Goal: Task Accomplishment & Management: Use online tool/utility

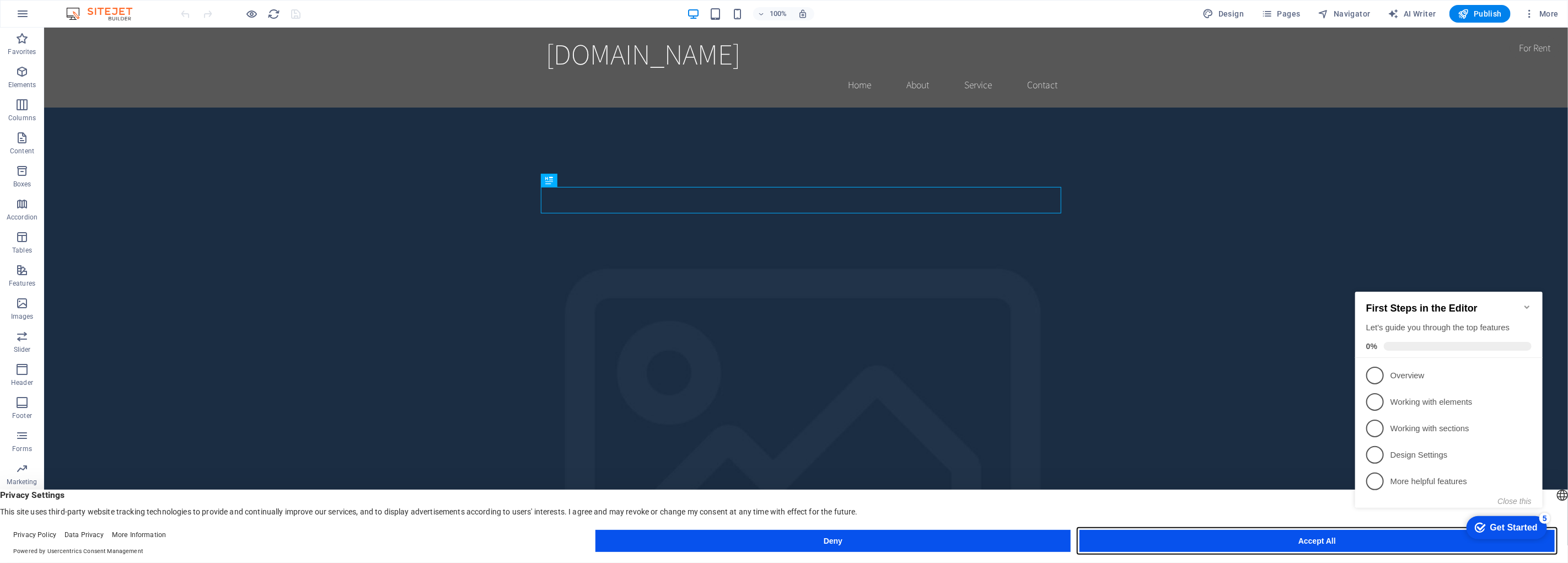
click at [0, 0] on button "Accept All" at bounding box center [0, 0] width 0 height 0
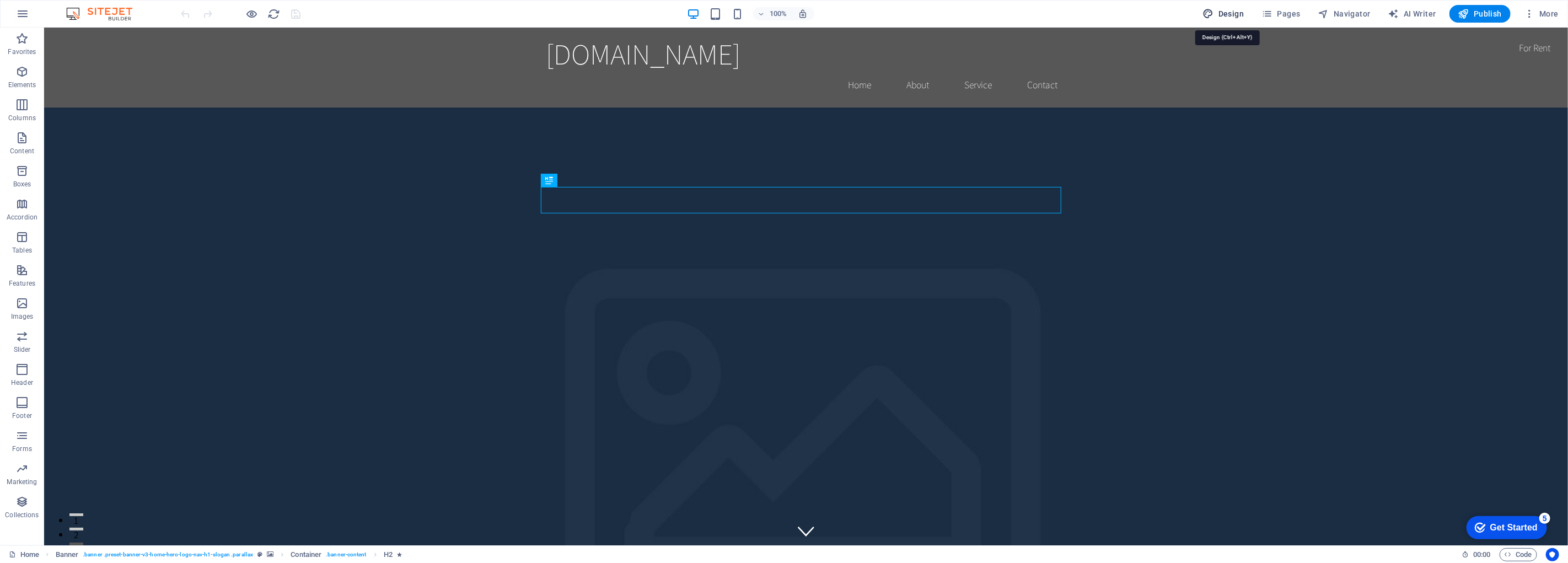
click at [0, 0] on span "Design" at bounding box center [0, 0] width 0 height 0
select select "rem"
select select "200"
select select "px"
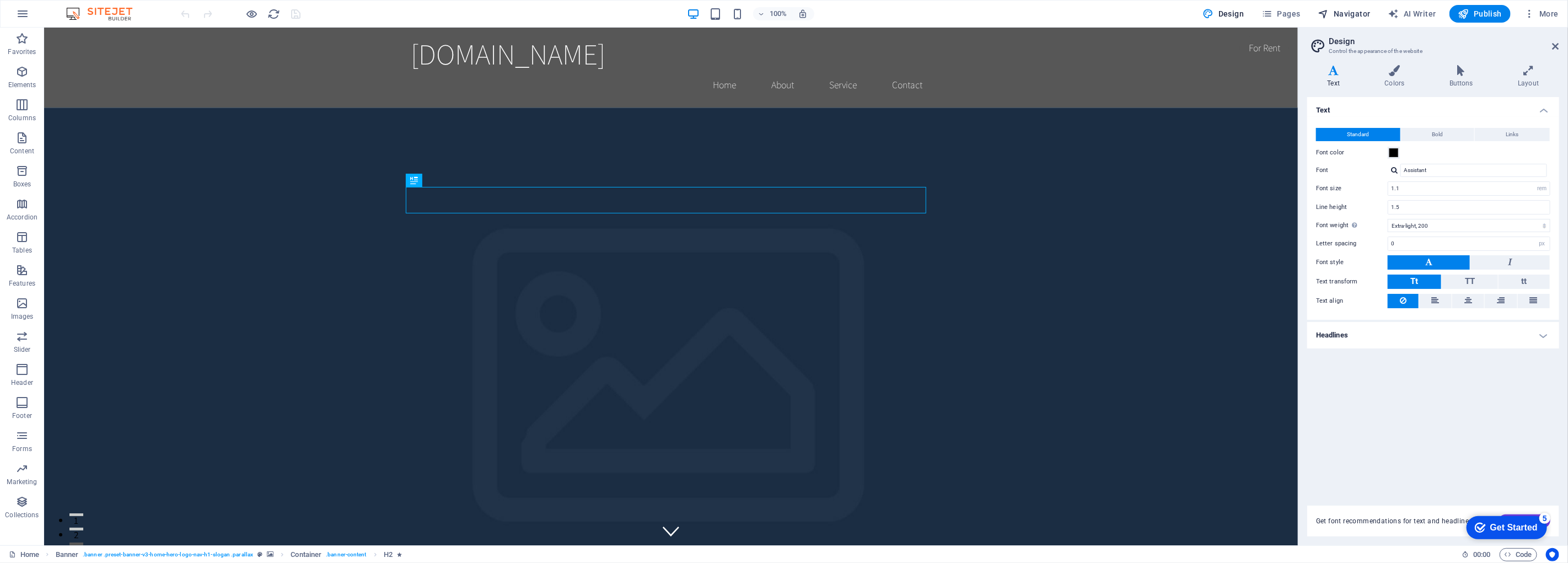
click at [1336, 10] on span "Navigator" at bounding box center [1345, 14] width 52 height 11
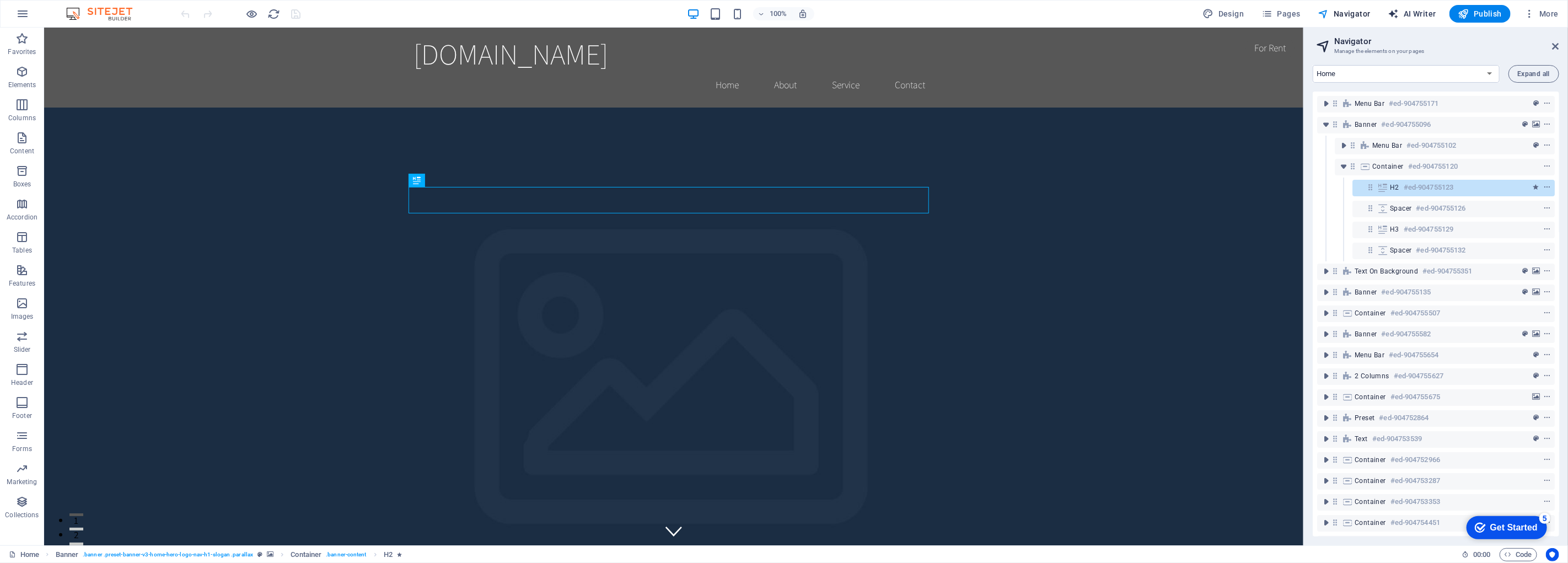
click at [0, 0] on span "AI Writer" at bounding box center [0, 0] width 0 height 0
select select "English"
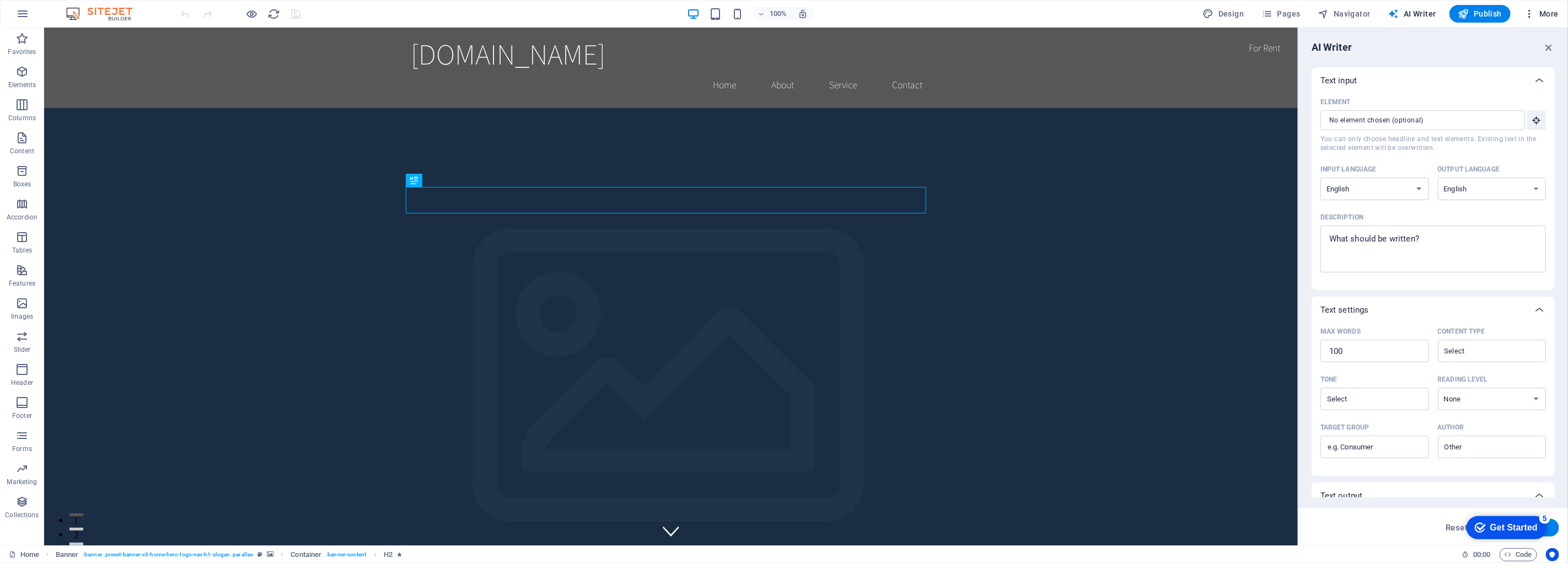
click at [1517, 229] on h6 "Content Import" at bounding box center [1519, 227] width 66 height 13
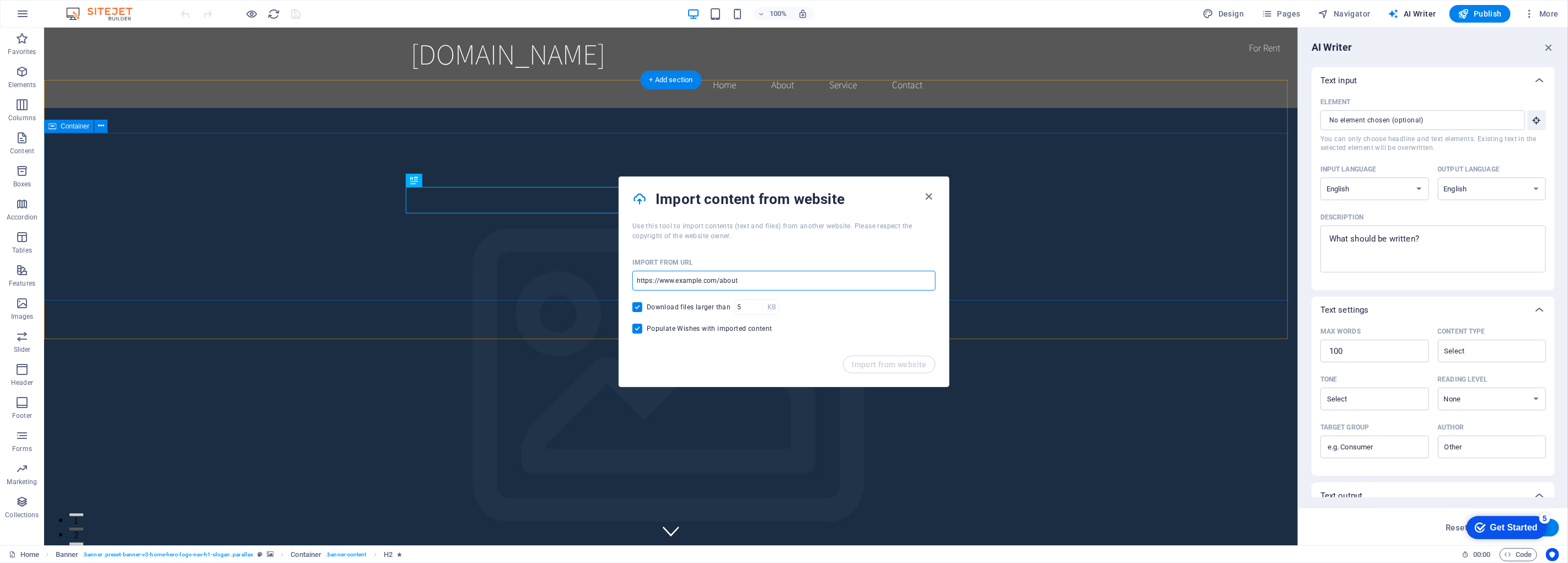
drag, startPoint x: 793, startPoint y: 306, endPoint x: 583, endPoint y: 255, distance: 216.1
click at [789, 280] on input "url" at bounding box center [784, 280] width 303 height 20
click at [780, 279] on input "url" at bounding box center [784, 280] width 303 height 20
paste input "[URL][DOMAIN_NAME]"
type input "https://zakkgray1.wixsite.com/outlineddesign"
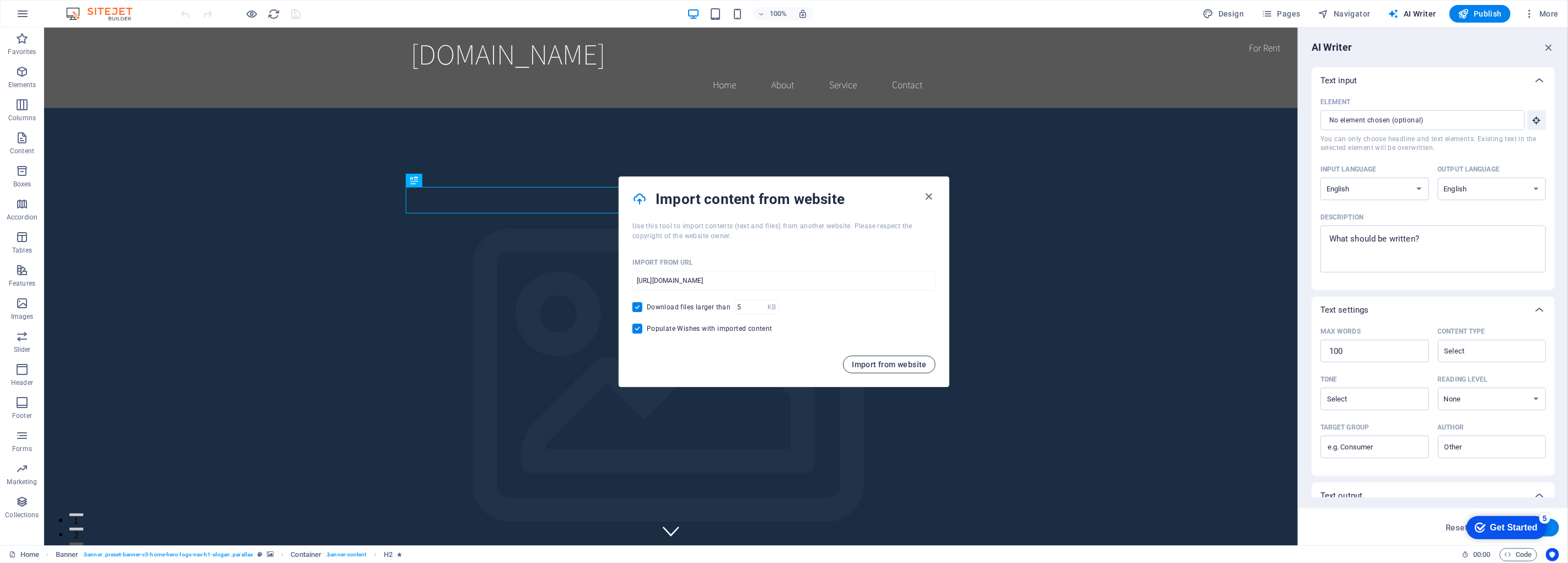
click at [895, 366] on span "Import from website" at bounding box center [889, 364] width 75 height 9
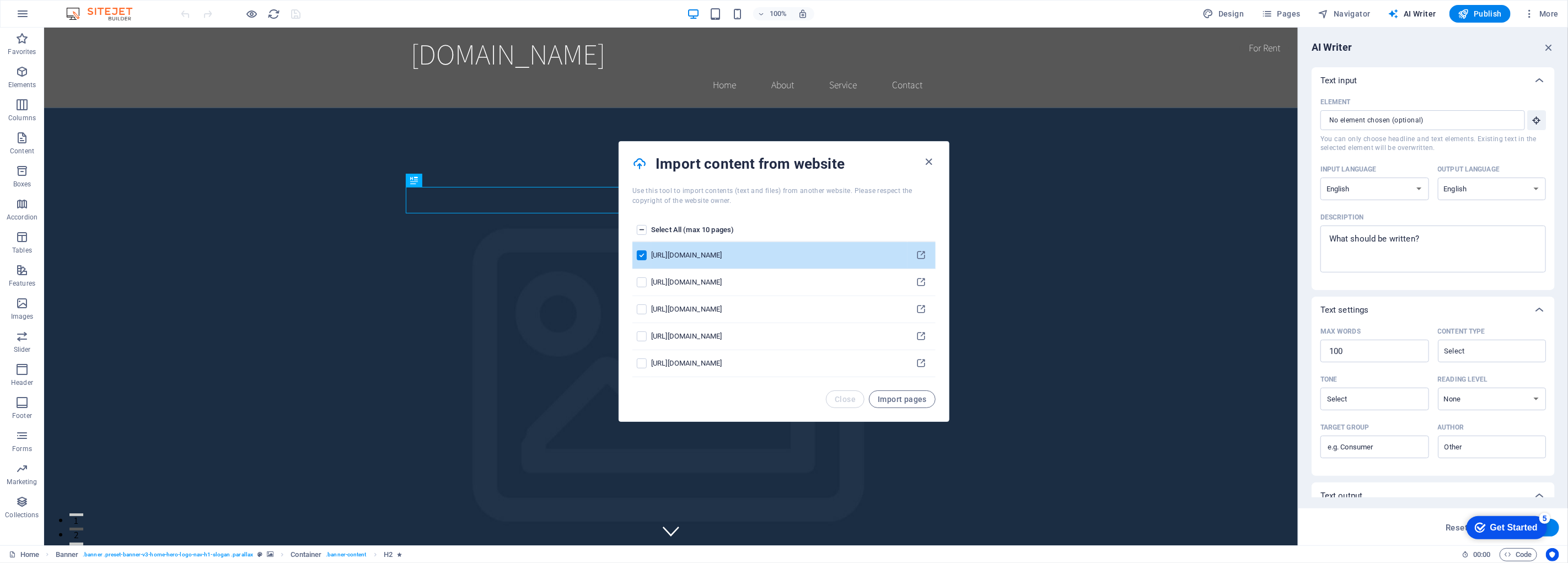
click at [688, 232] on th "Select All (max 10 pages)" at bounding box center [780, 231] width 256 height 23
click at [640, 229] on label "pages list" at bounding box center [642, 229] width 10 height 10
click at [0, 0] on input "pages list" at bounding box center [0, 0] width 0 height 0
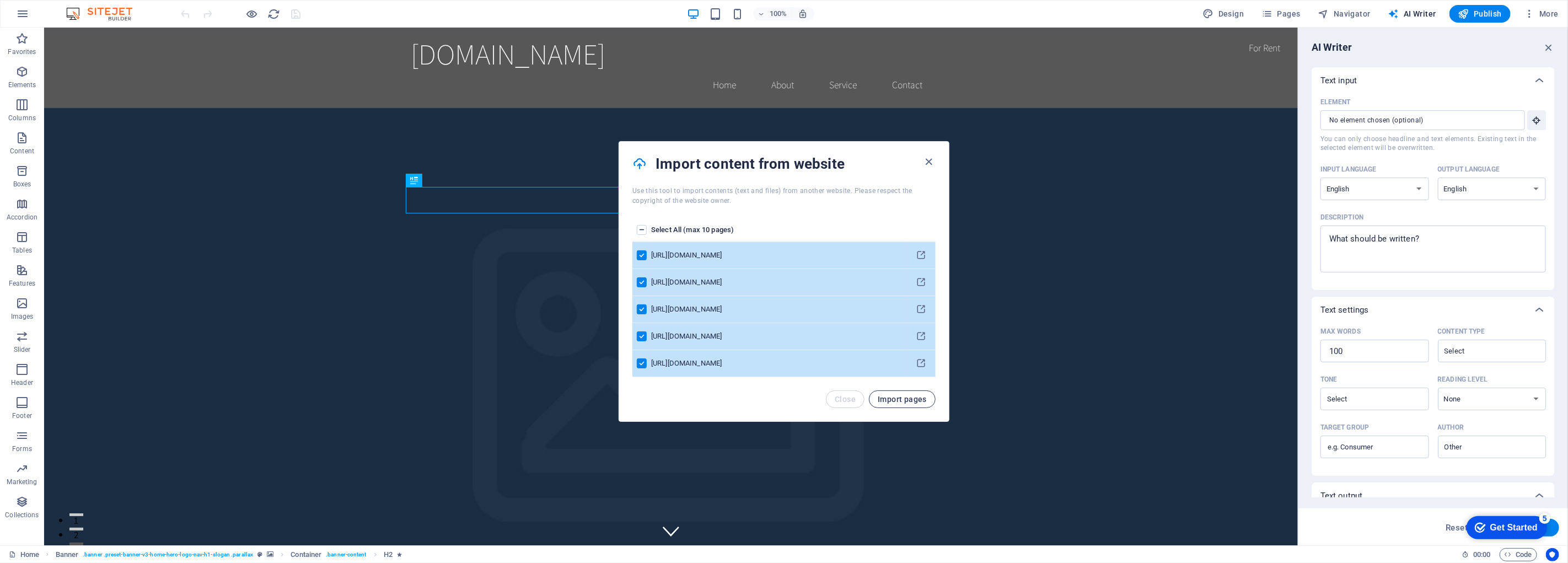
click at [915, 397] on span "Import pages" at bounding box center [903, 399] width 49 height 9
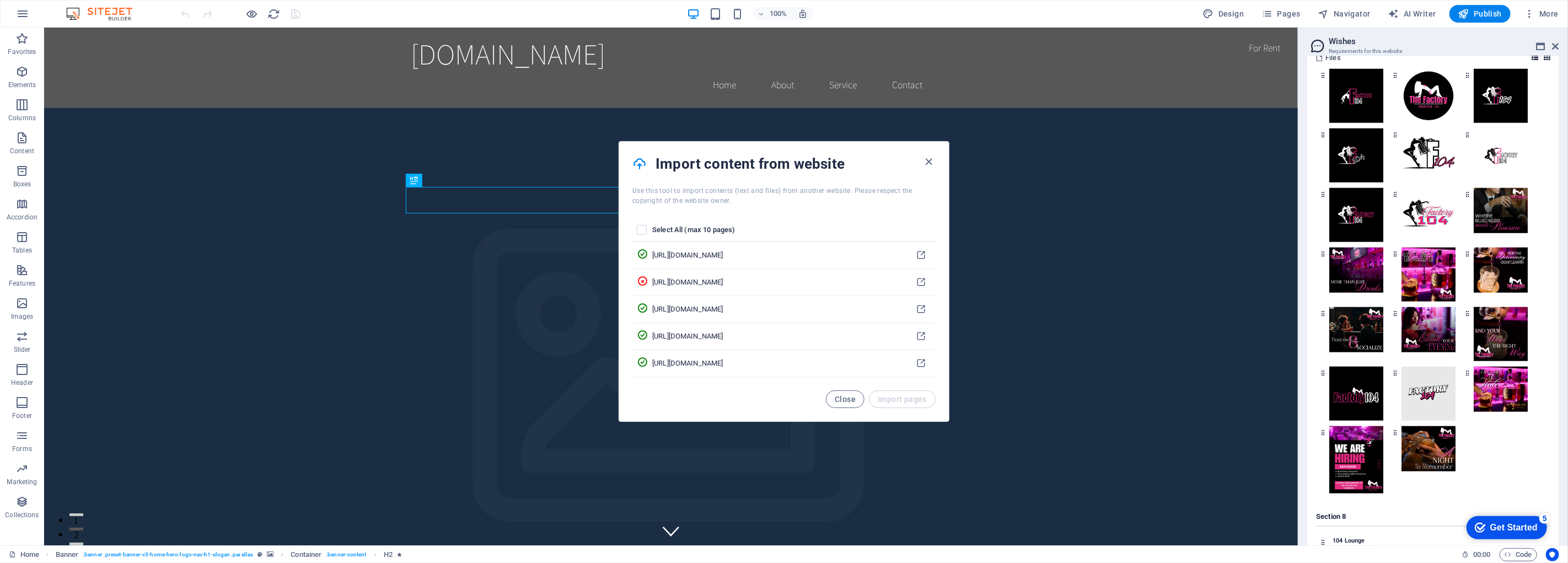
scroll to position [4640, 0]
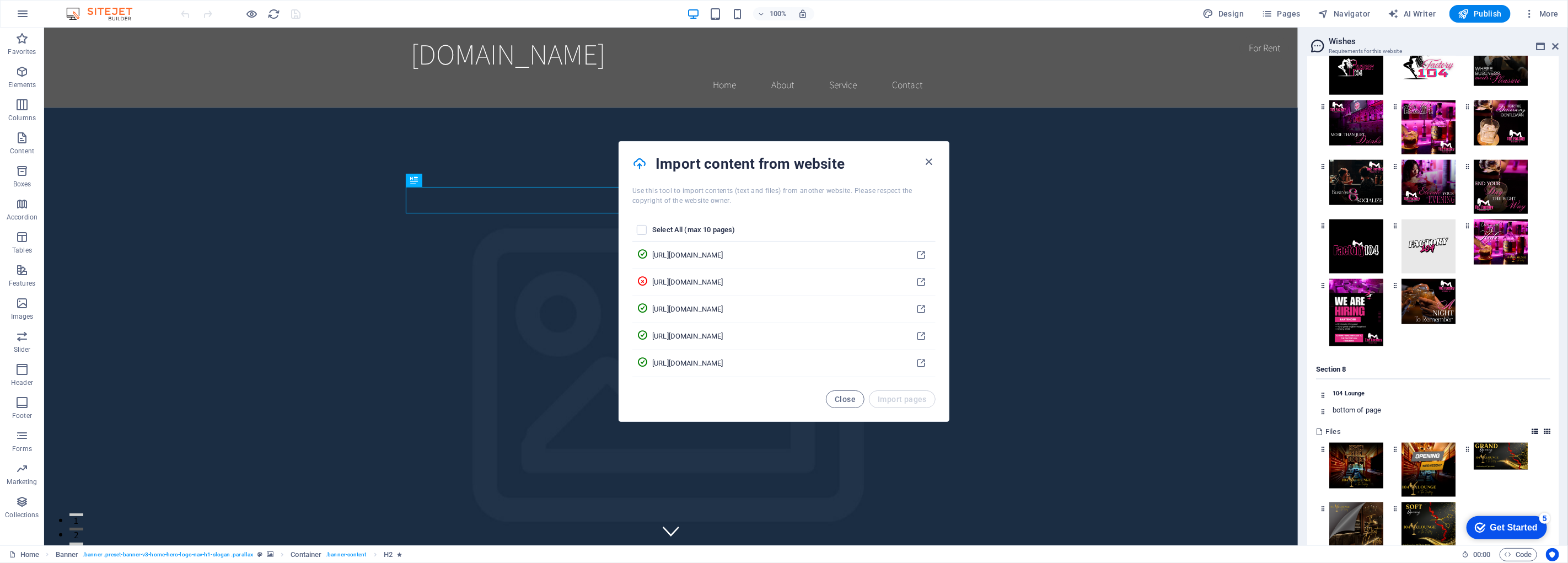
click at [1527, 529] on div "Get Started" at bounding box center [1513, 527] width 47 height 10
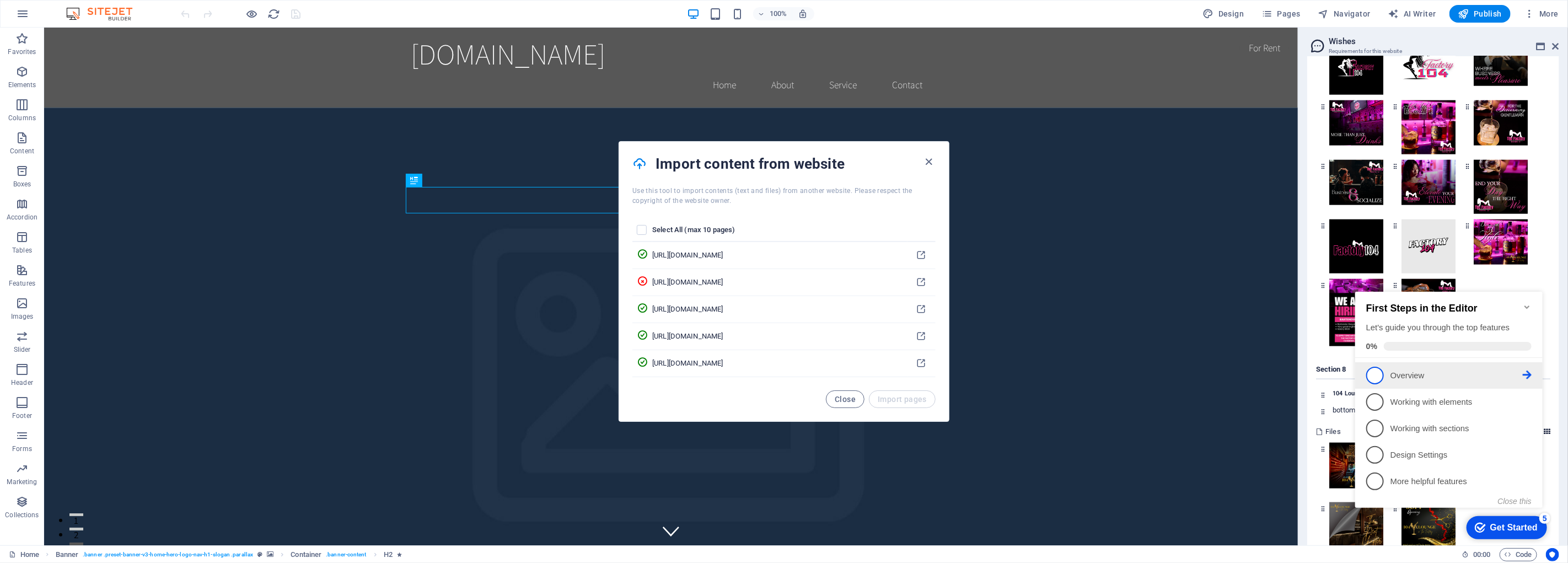
click at [1504, 373] on p "Overview - incomplete" at bounding box center [1456, 375] width 132 height 12
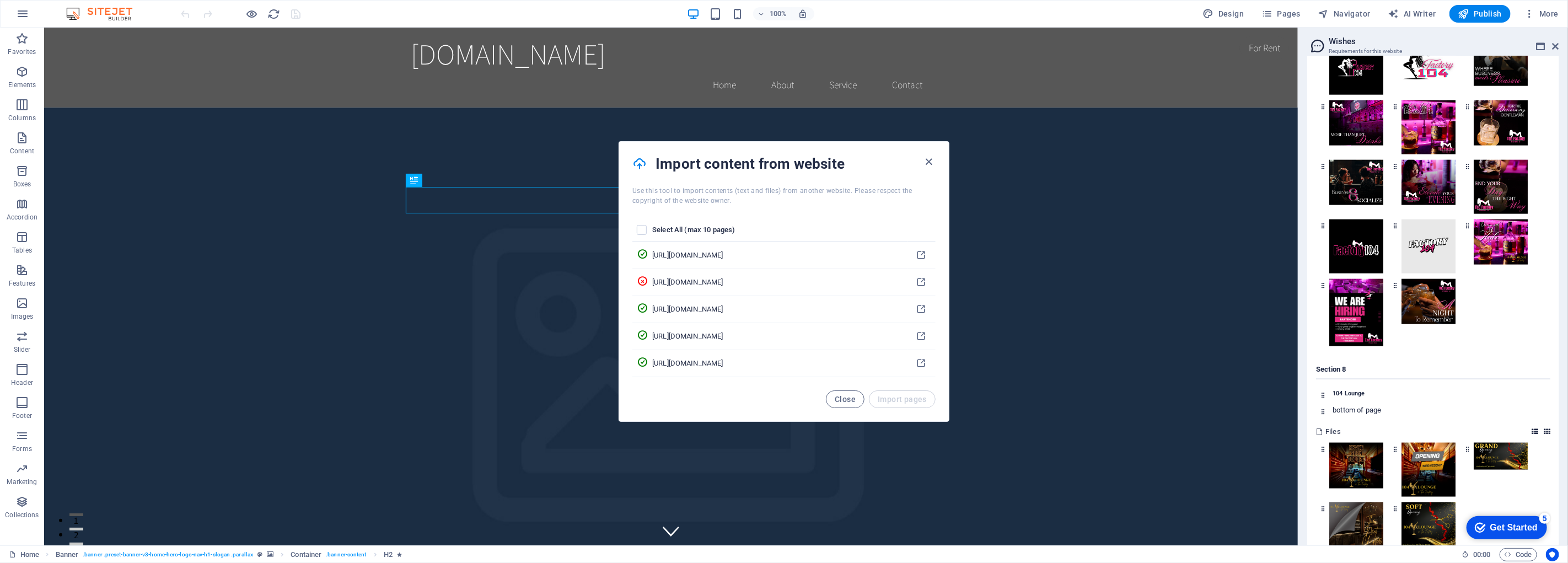
scroll to position [0, 0]
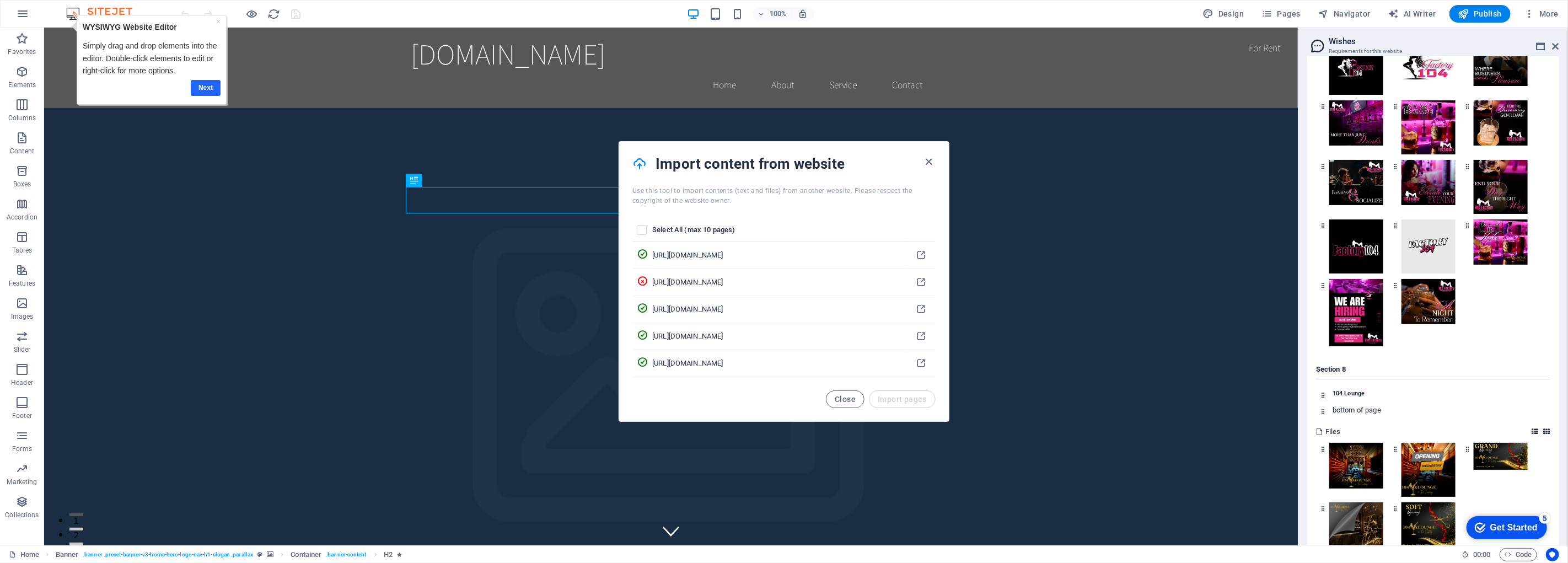
drag, startPoint x: 202, startPoint y: 86, endPoint x: 228, endPoint y: 73, distance: 29.1
click at [203, 86] on link "Next" at bounding box center [206, 88] width 29 height 16
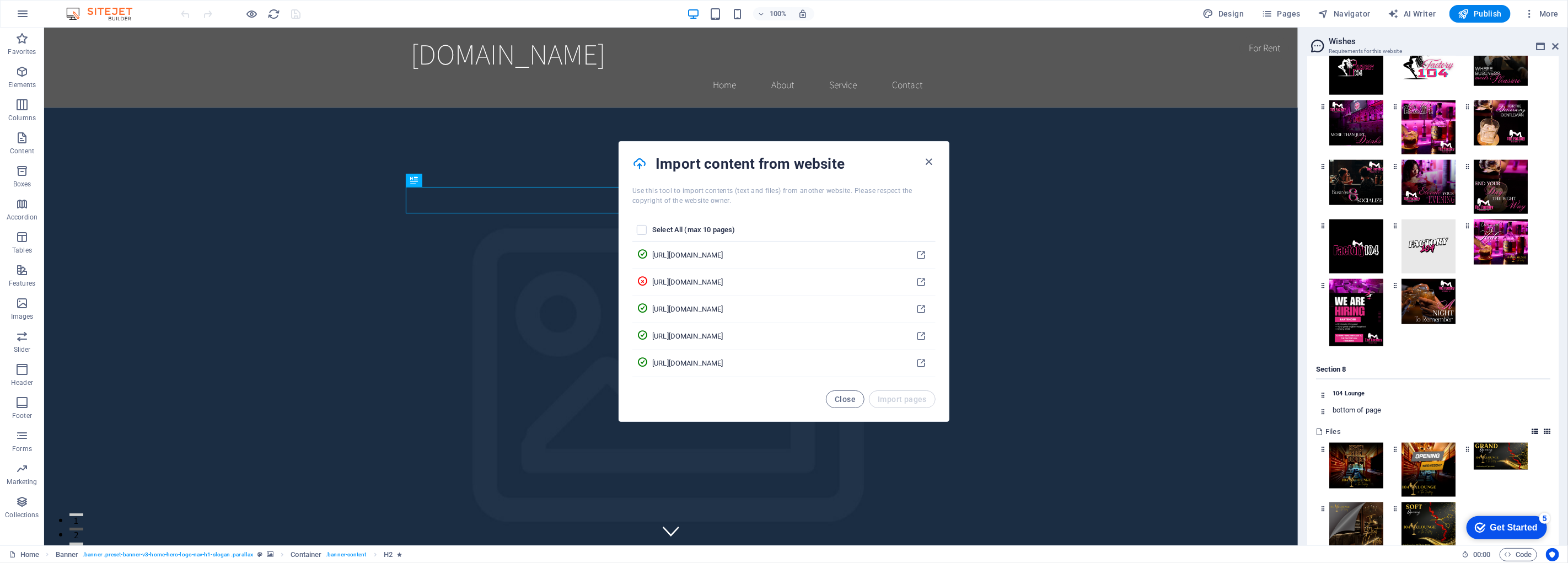
click at [649, 229] on th "pages list" at bounding box center [642, 231] width 20 height 23
click at [643, 225] on label "pages list" at bounding box center [642, 229] width 10 height 10
click at [0, 0] on input "pages list" at bounding box center [0, 0] width 0 height 0
click at [643, 227] on label "pages list" at bounding box center [642, 229] width 10 height 10
click at [0, 0] on input "pages list" at bounding box center [0, 0] width 0 height 0
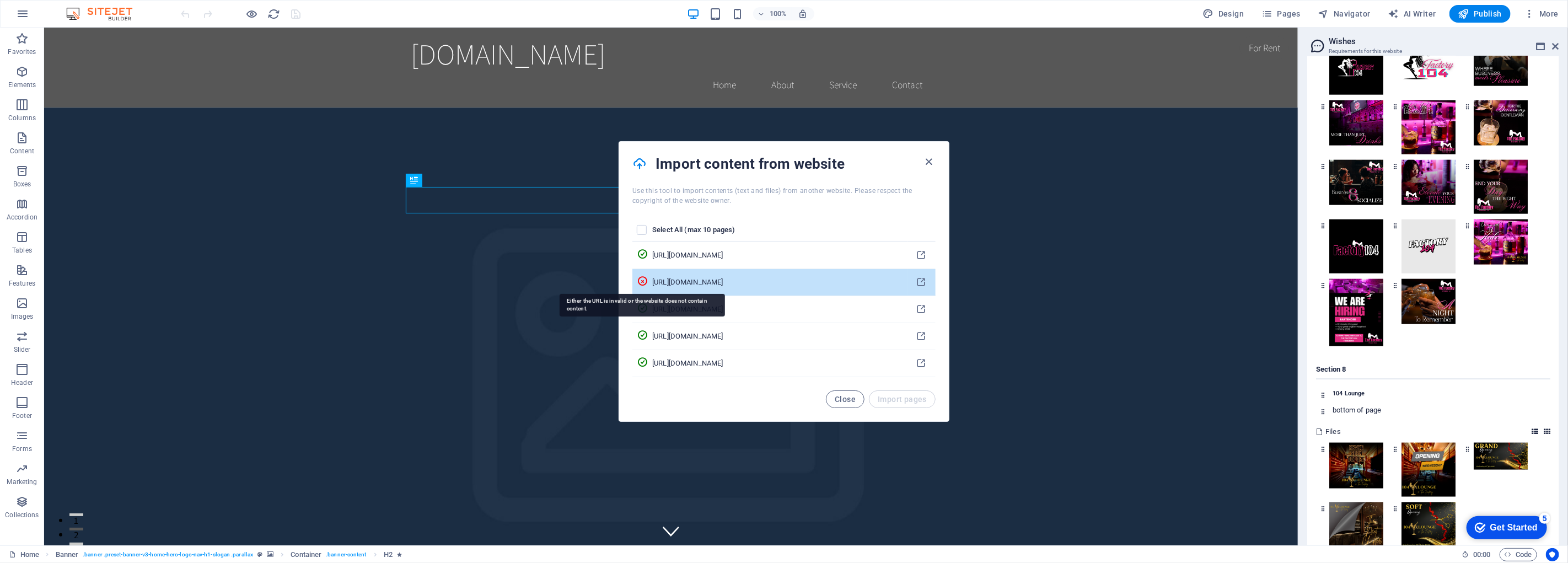
click at [646, 282] on icon "pages list" at bounding box center [643, 281] width 11 height 11
click at [667, 286] on div "https://zakkgray1.wixsite.com/outlineddesign/services" at bounding box center [777, 282] width 250 height 10
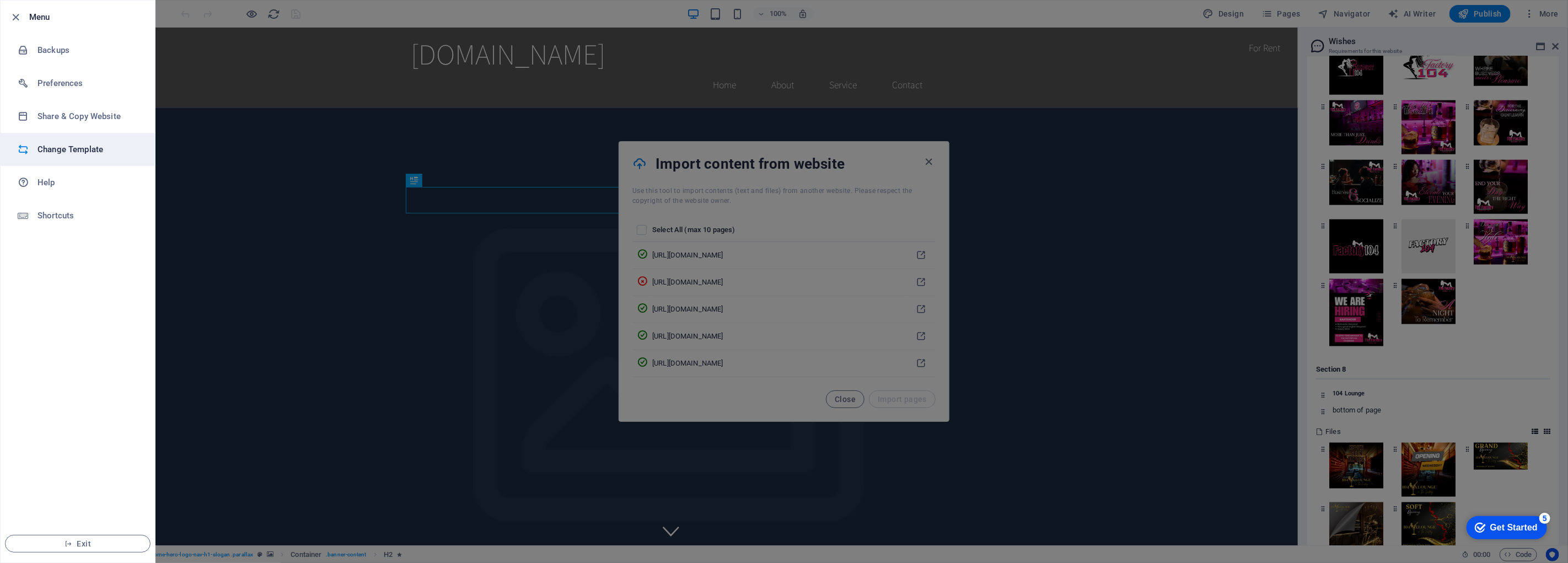
click at [92, 147] on h6 "Change Template" at bounding box center [88, 149] width 102 height 13
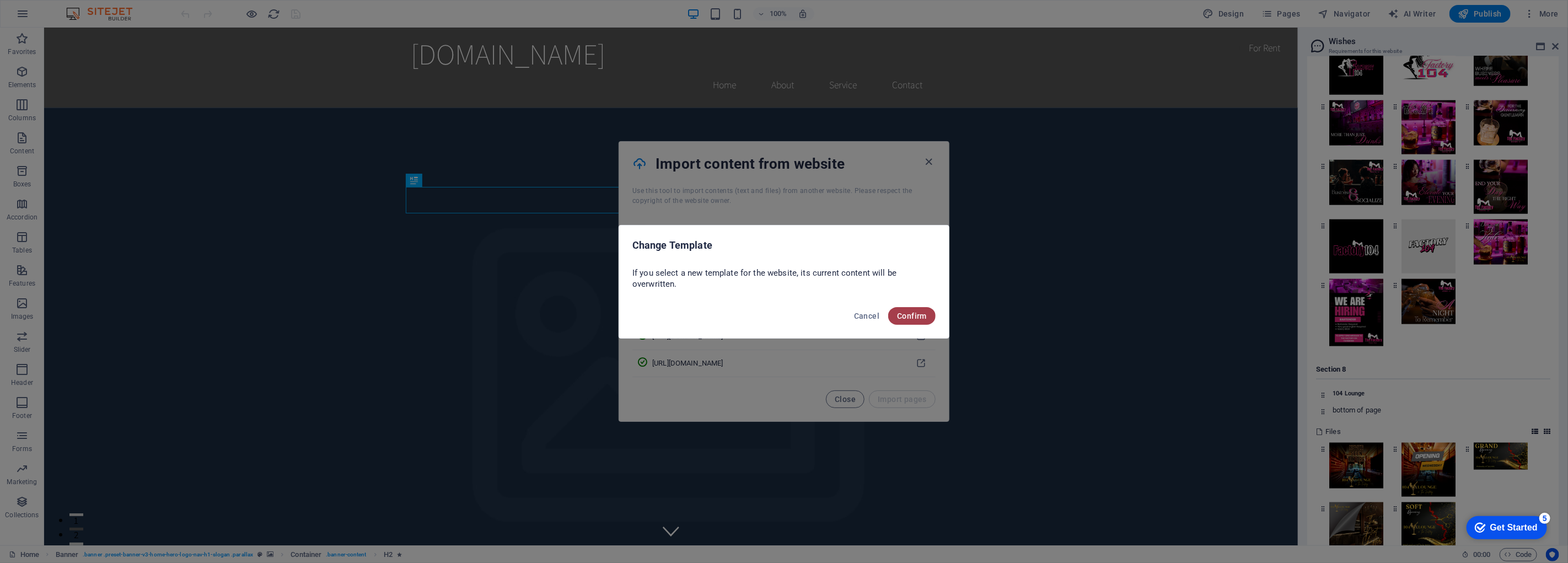
click at [925, 312] on span "Confirm" at bounding box center [912, 316] width 29 height 9
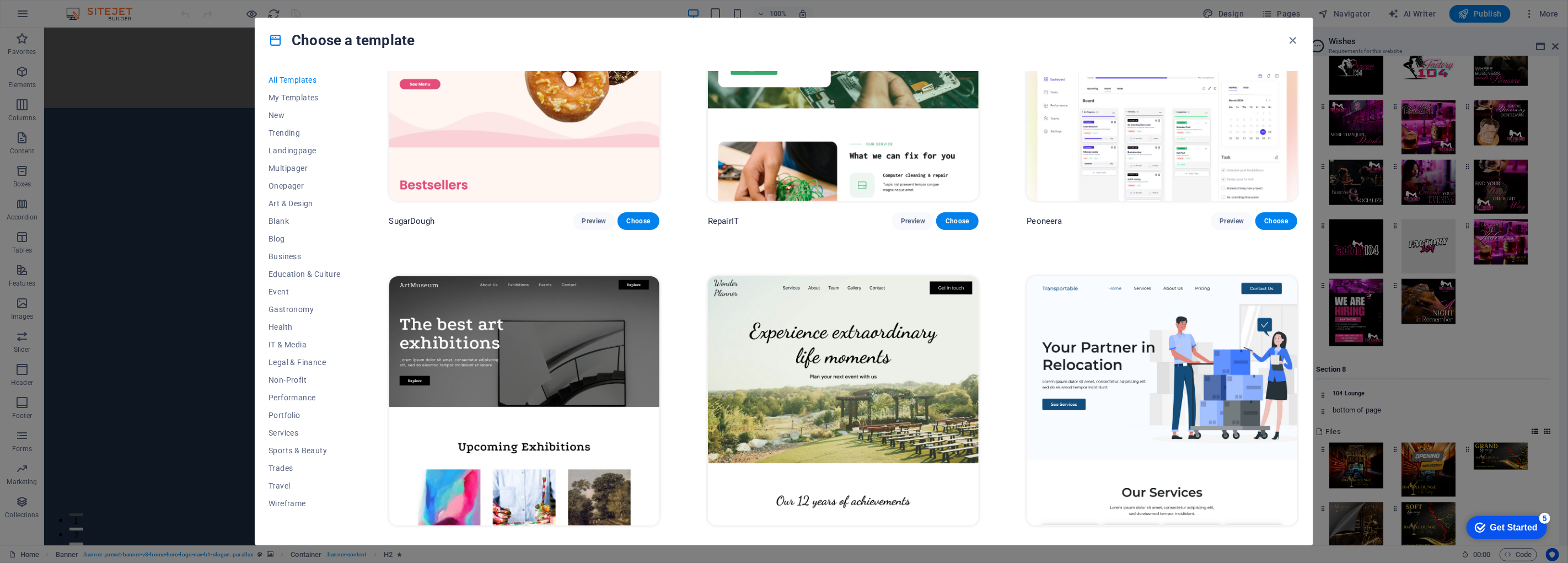
scroll to position [123, 0]
click at [299, 207] on span "Art & Design" at bounding box center [304, 203] width 72 height 9
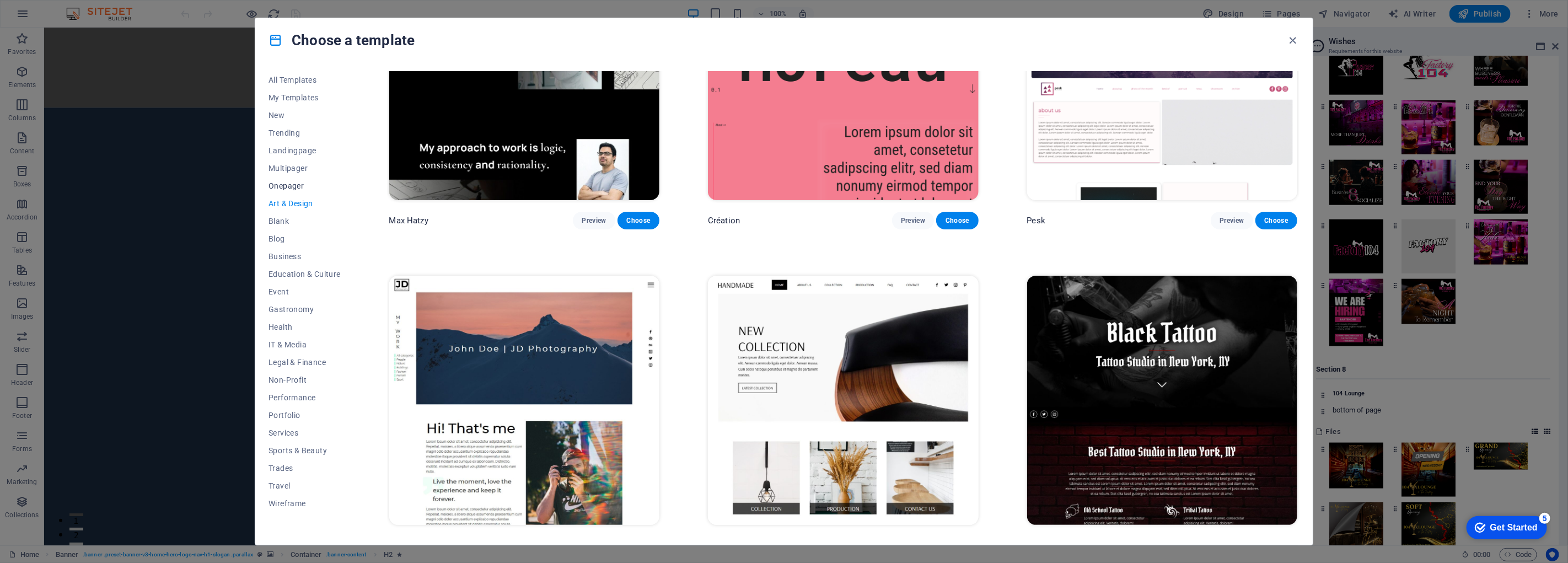
click at [297, 185] on span "Onepager" at bounding box center [304, 186] width 72 height 9
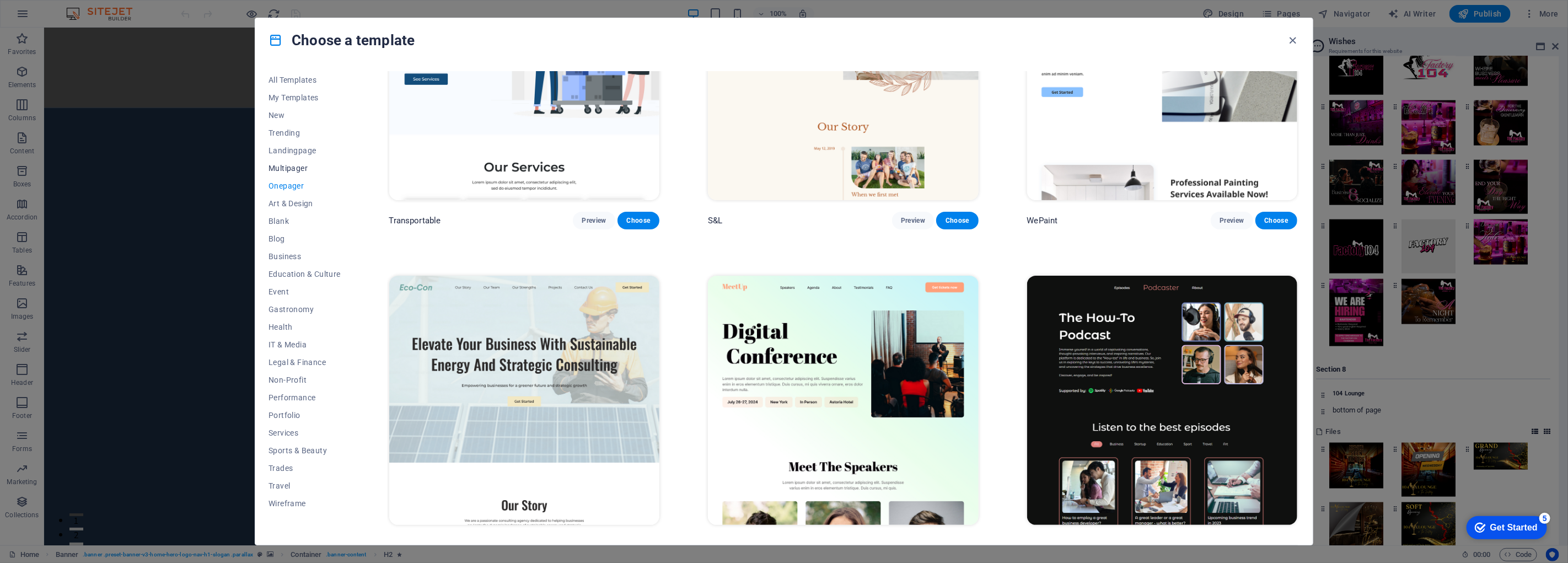
scroll to position [1415, 0]
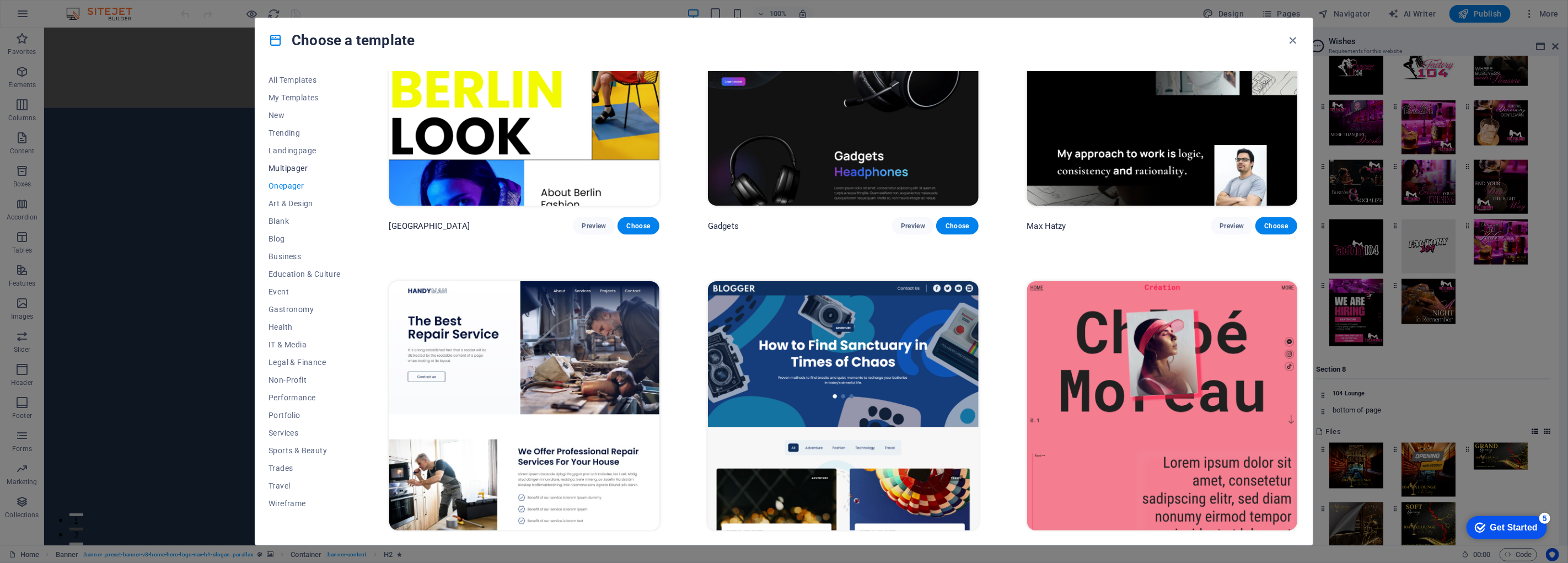
click at [300, 169] on span "Multipager" at bounding box center [304, 168] width 72 height 9
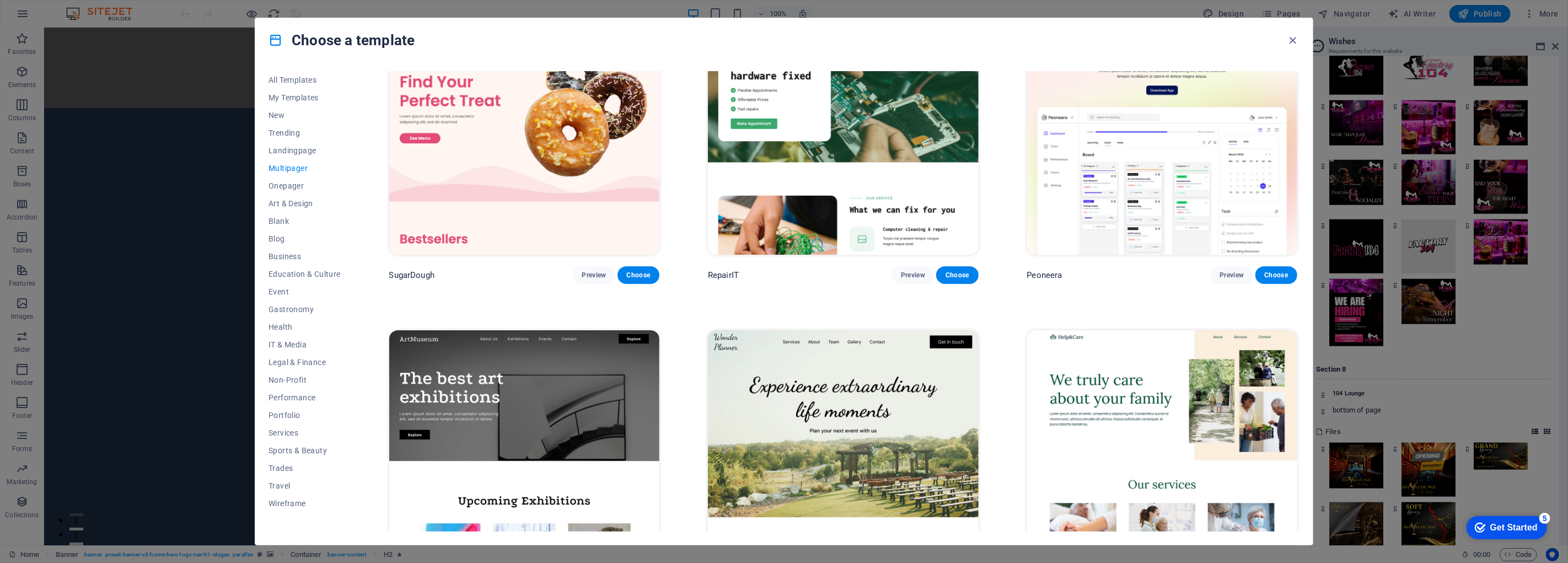
scroll to position [0, 0]
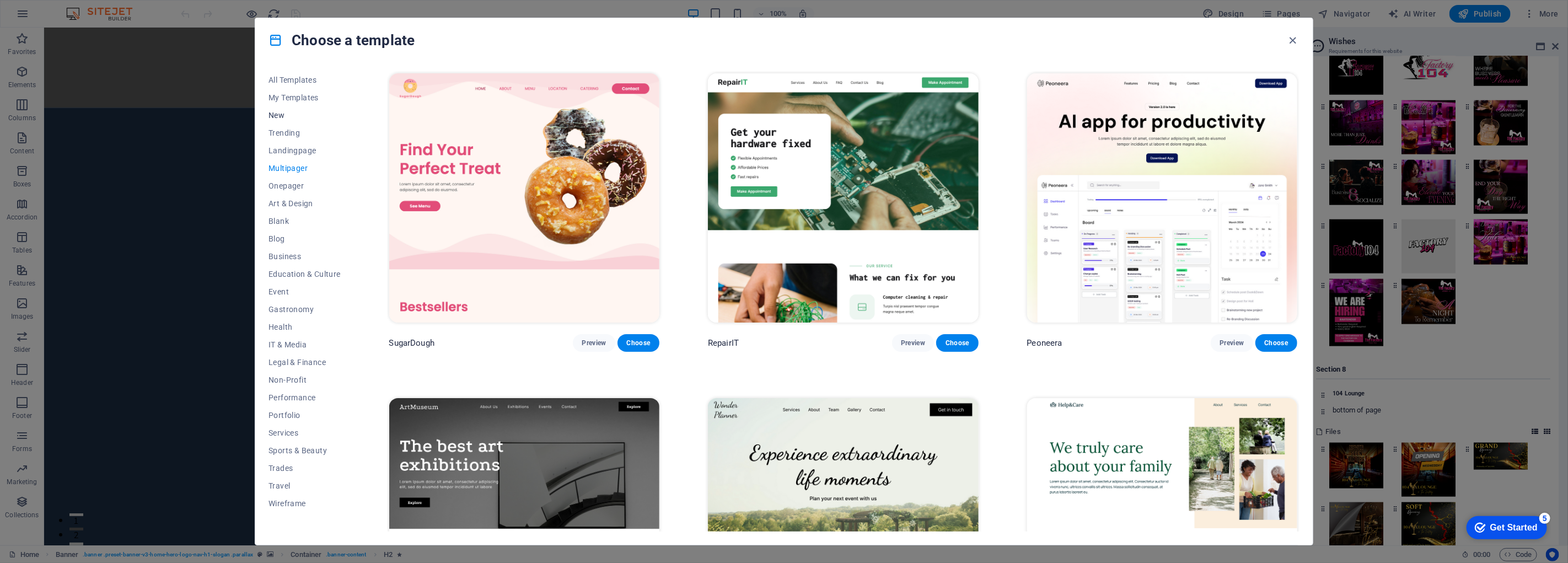
click at [284, 114] on span "New" at bounding box center [304, 115] width 72 height 9
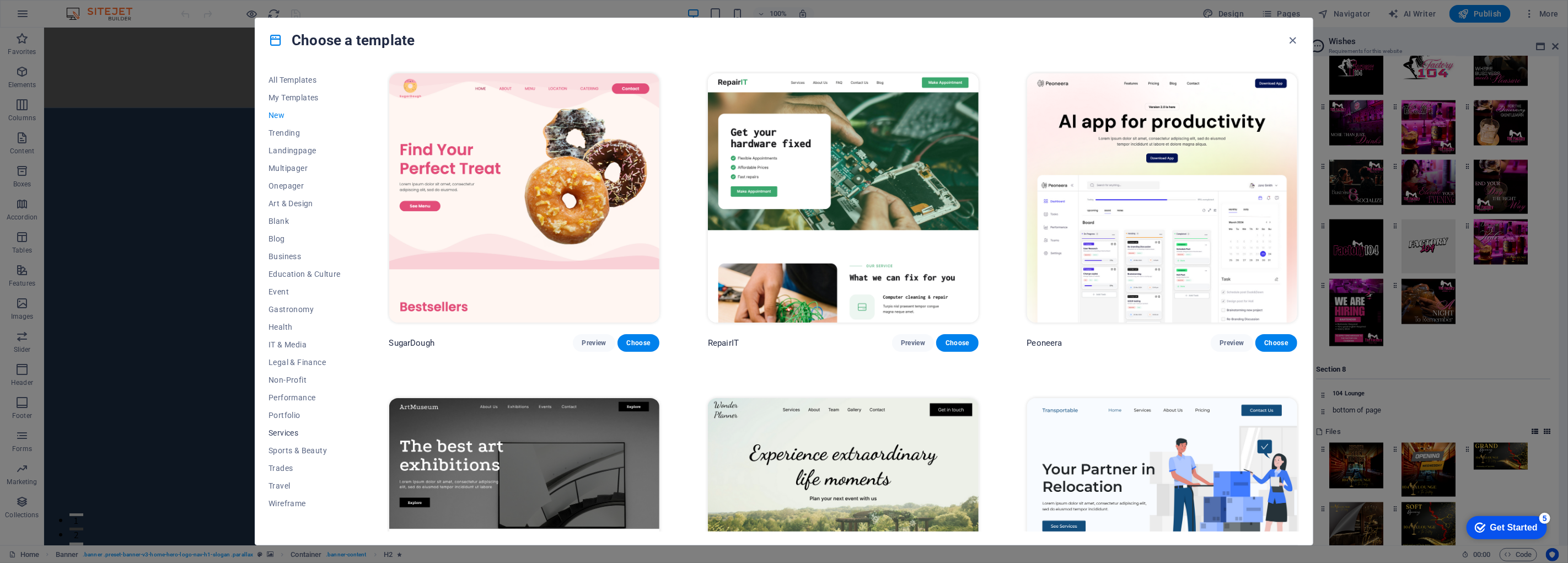
click at [284, 431] on span "Services" at bounding box center [304, 432] width 72 height 9
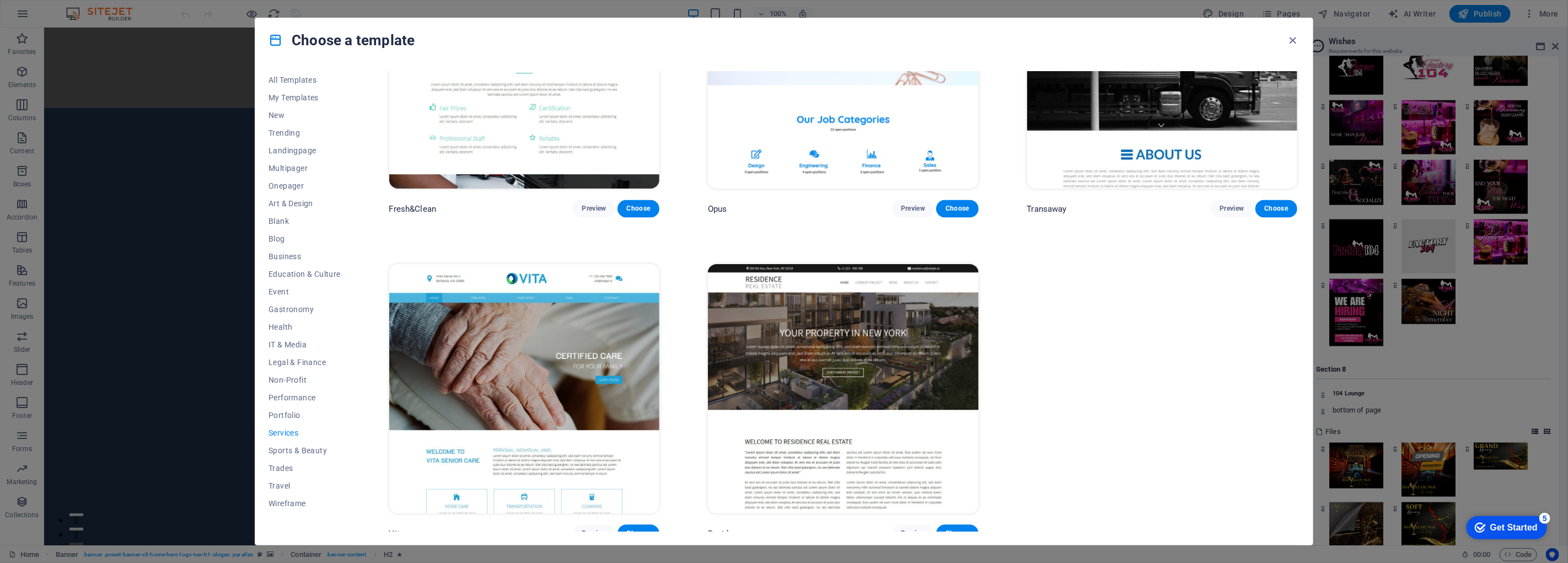
scroll to position [1760, 0]
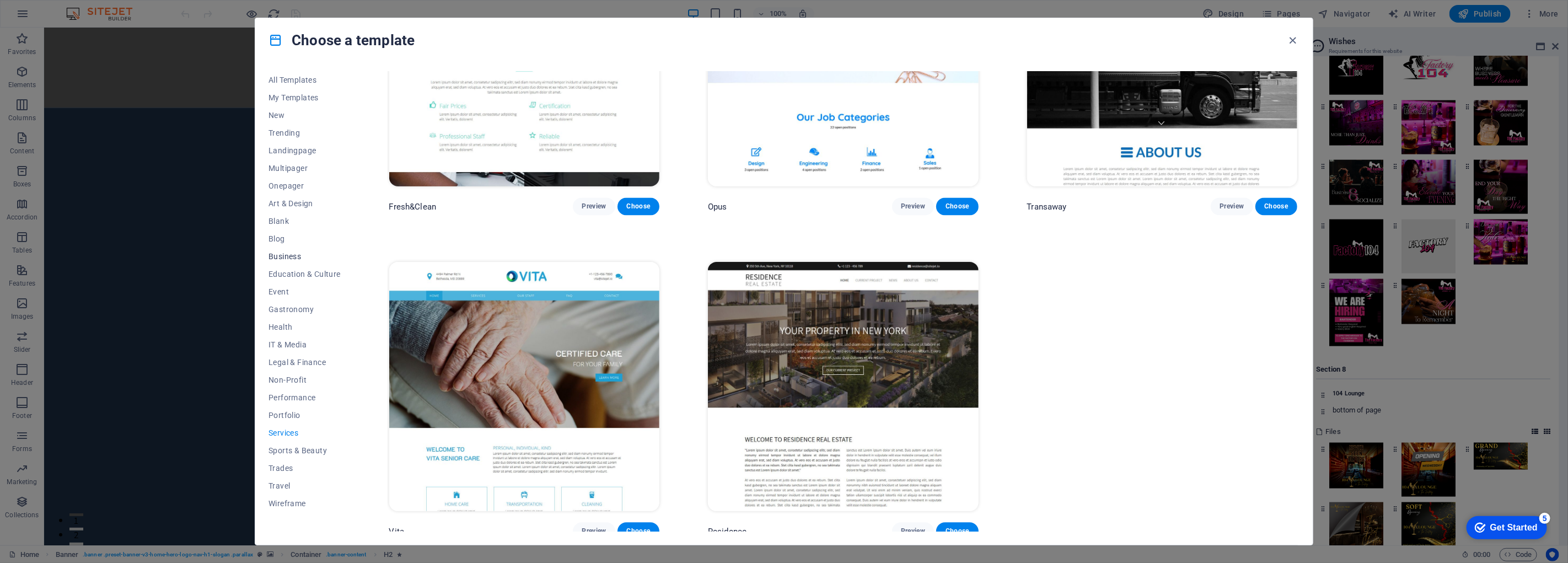
click at [294, 258] on span "Business" at bounding box center [304, 256] width 72 height 9
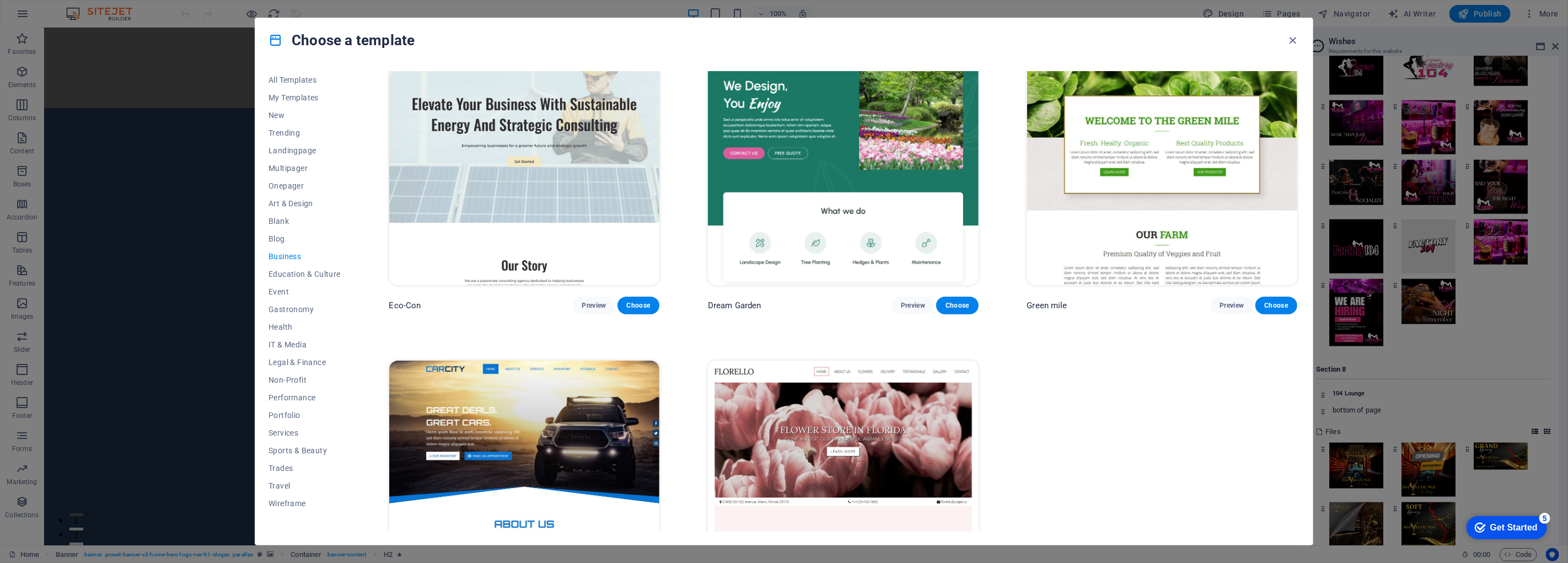
scroll to position [142, 0]
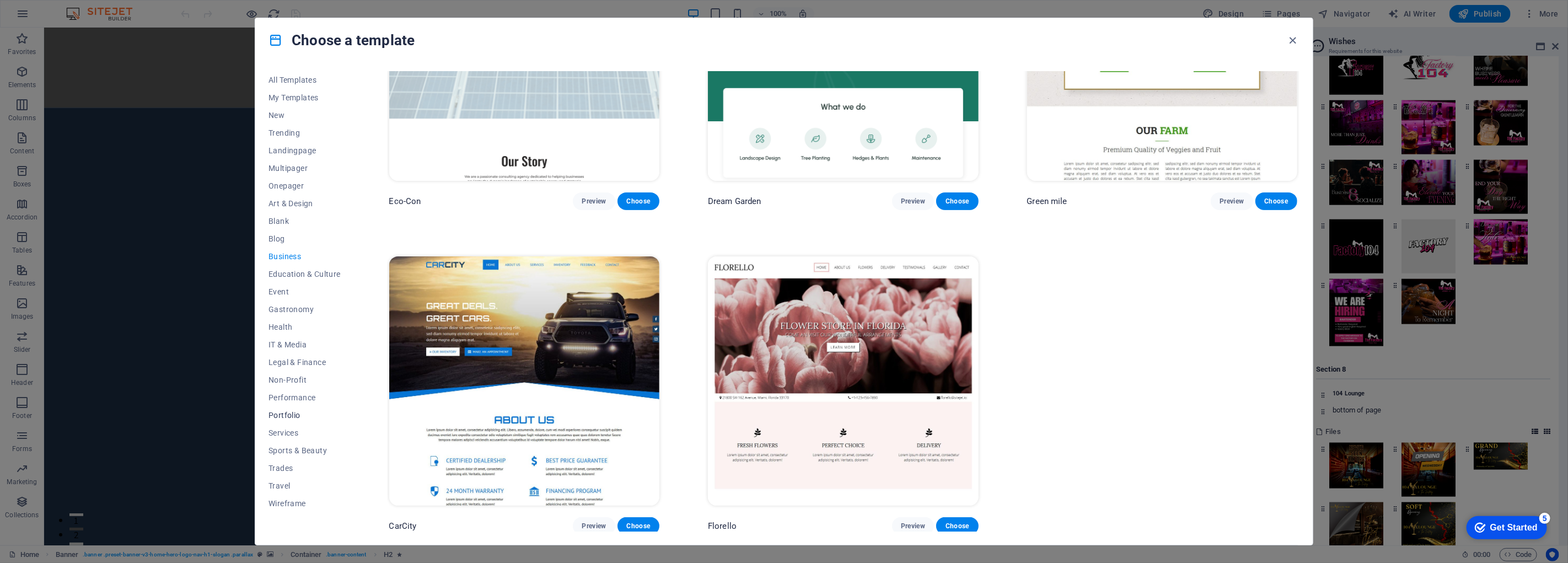
click at [296, 417] on span "Portfolio" at bounding box center [304, 415] width 72 height 9
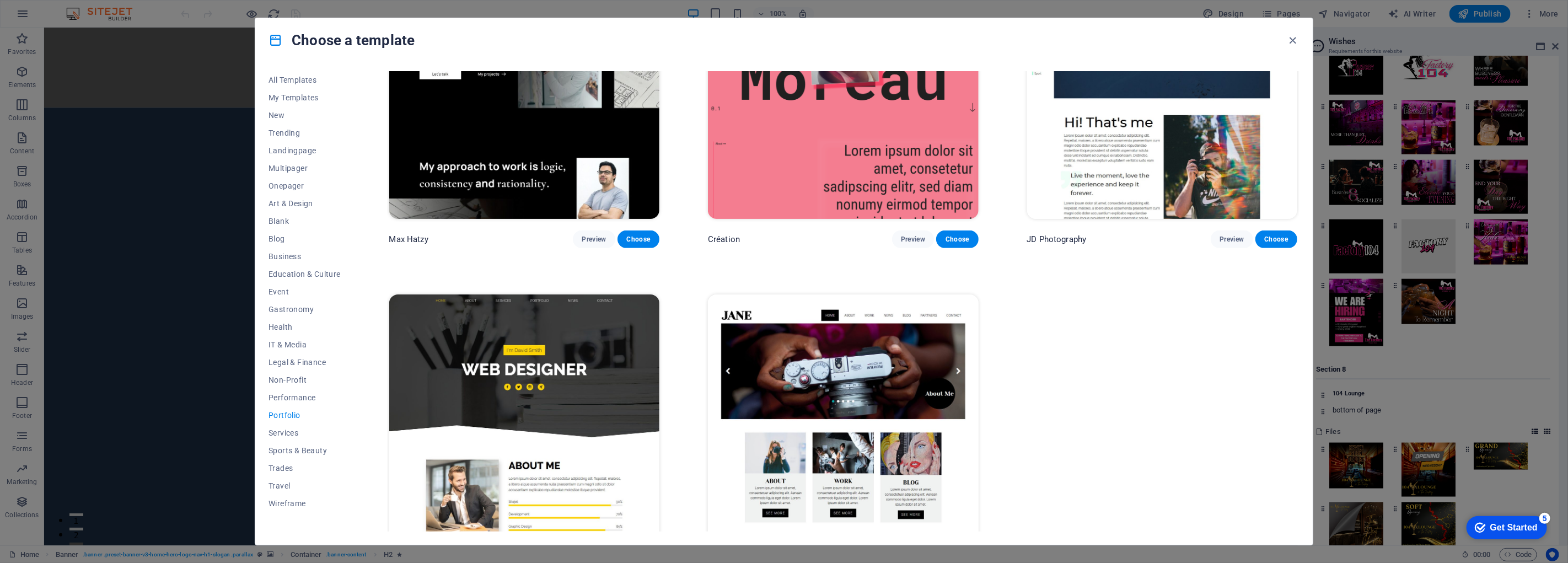
scroll to position [465, 0]
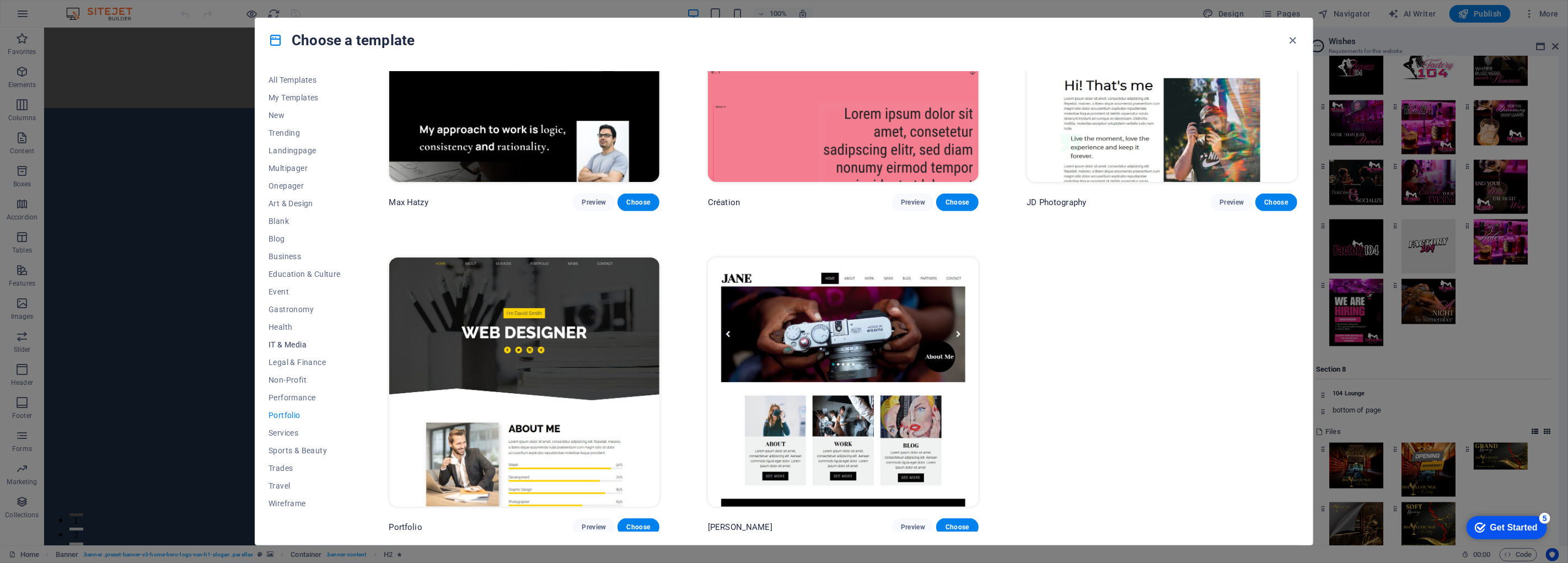
click at [299, 346] on span "IT & Media" at bounding box center [304, 345] width 72 height 9
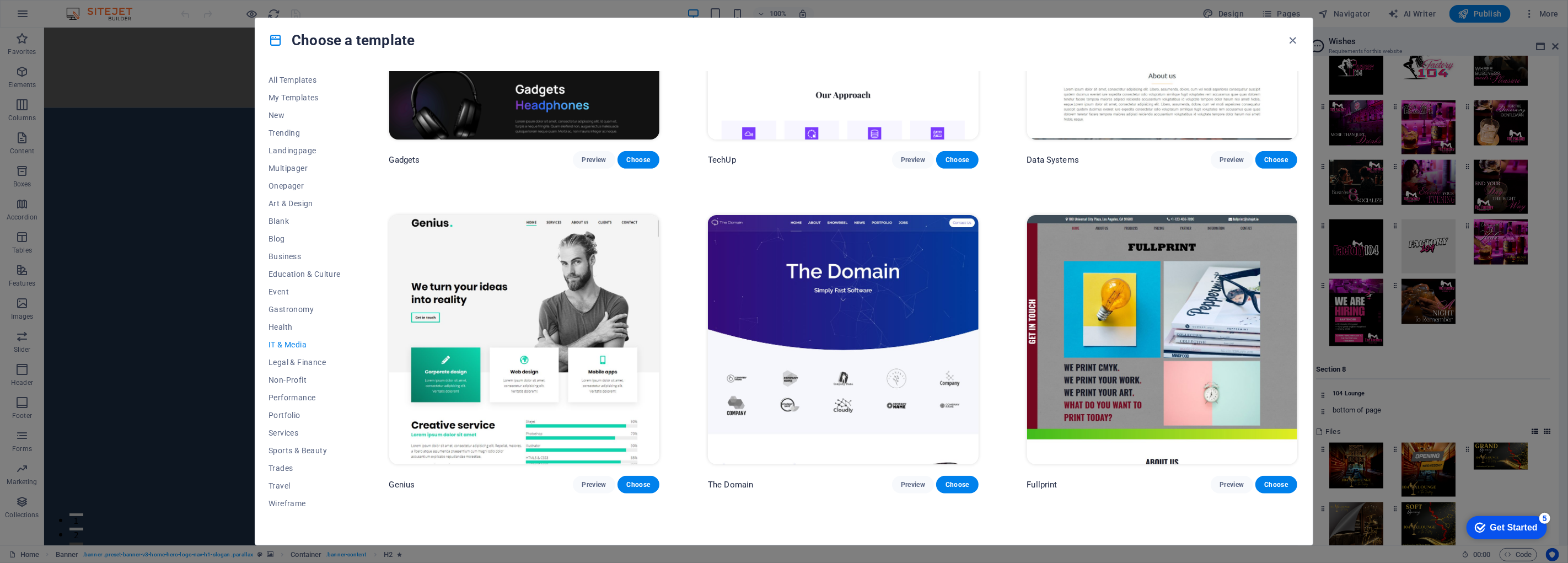
scroll to position [551, 0]
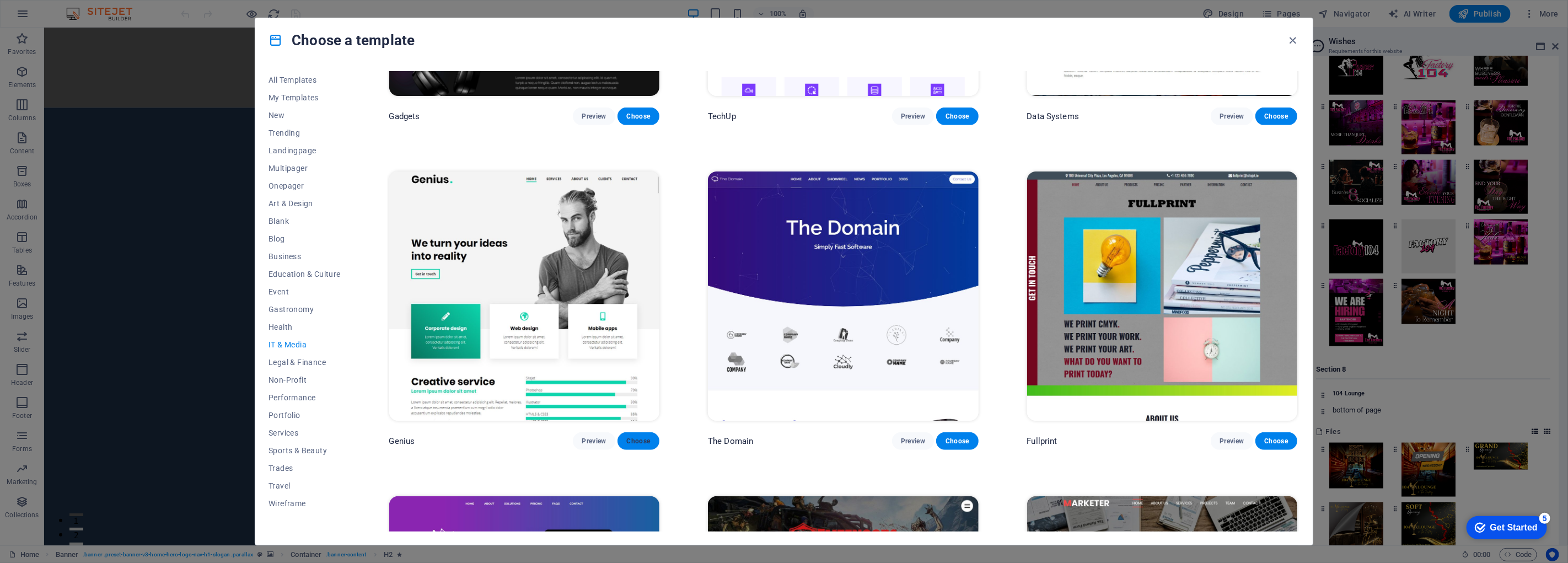
click at [643, 440] on span "Choose" at bounding box center [638, 441] width 24 height 9
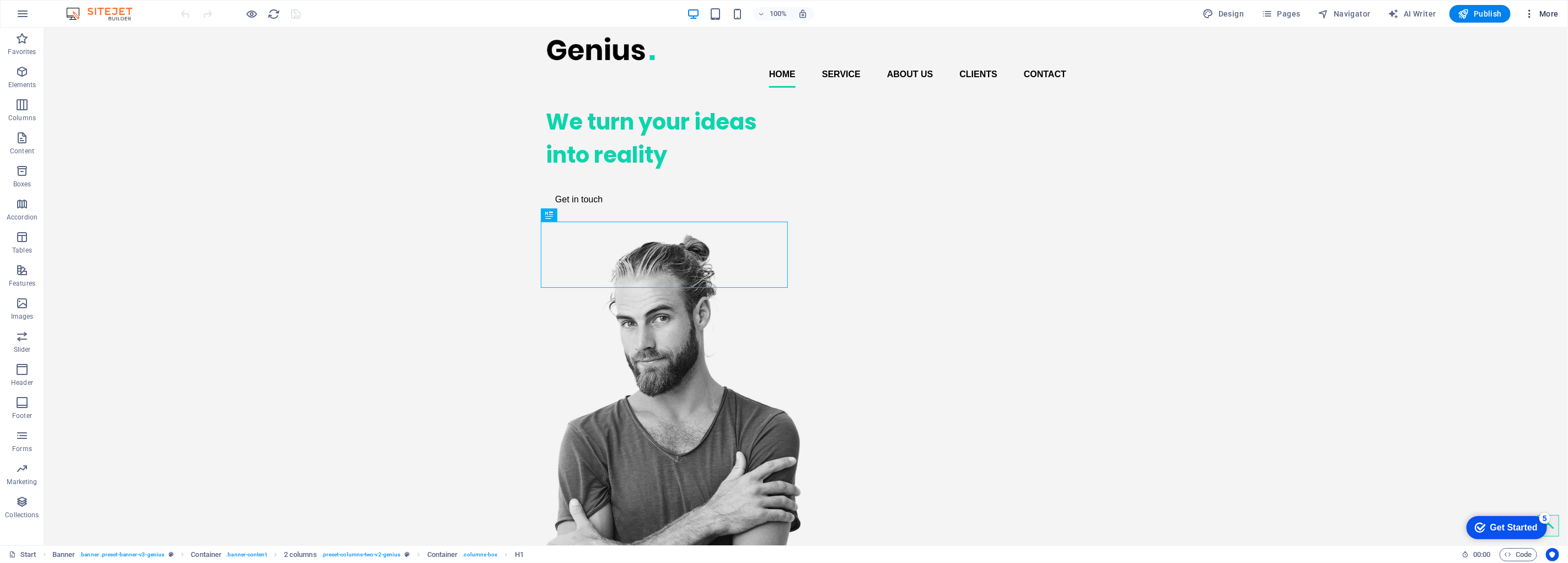
click at [1515, 223] on h6 "Content Import" at bounding box center [1519, 227] width 66 height 13
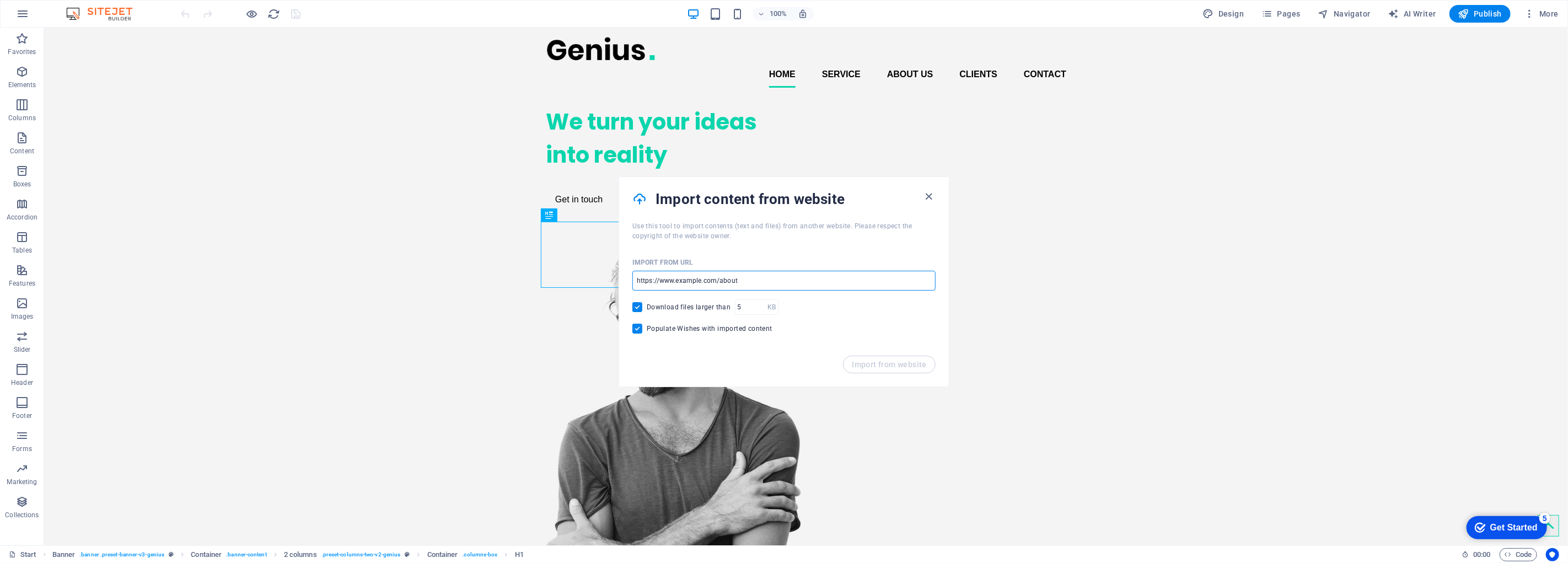
click at [765, 279] on input "url" at bounding box center [784, 280] width 303 height 20
type input "https://zakkgray1.wixsite.com/outlineddesign"
click at [875, 366] on span "Import from website" at bounding box center [889, 364] width 75 height 9
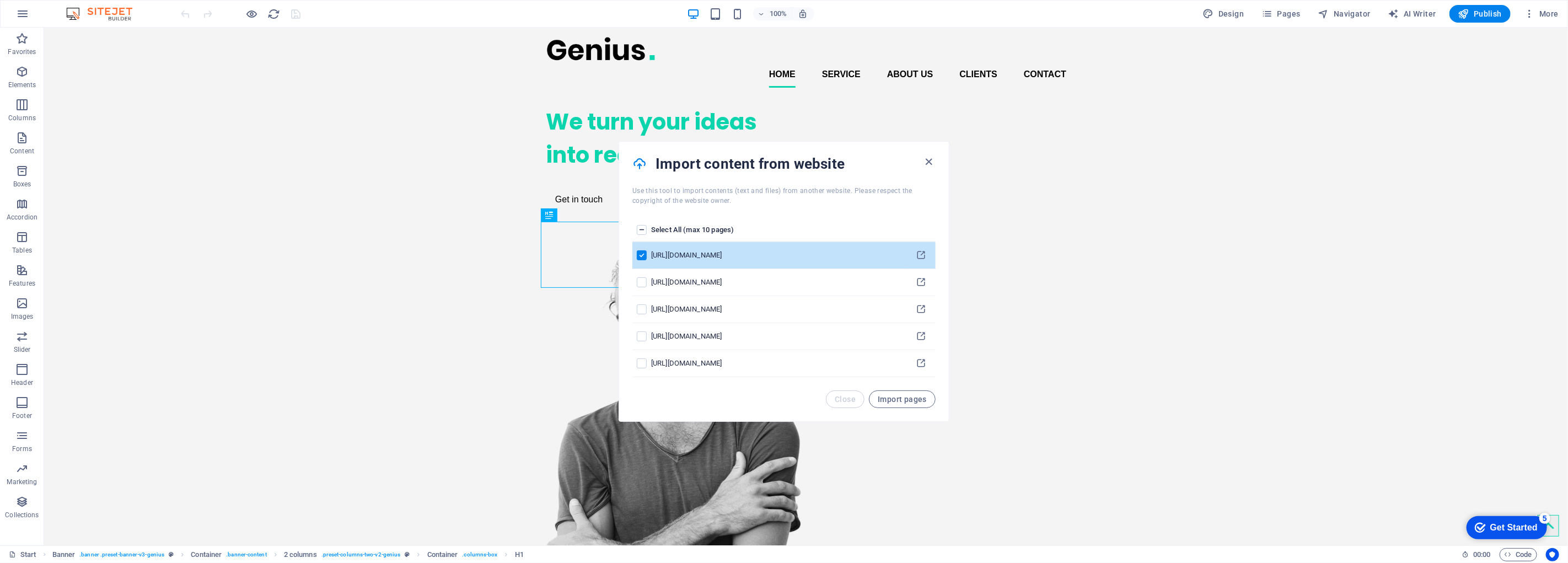
click at [643, 225] on label "pages list" at bounding box center [642, 229] width 10 height 10
click at [0, 0] on input "pages list" at bounding box center [0, 0] width 0 height 0
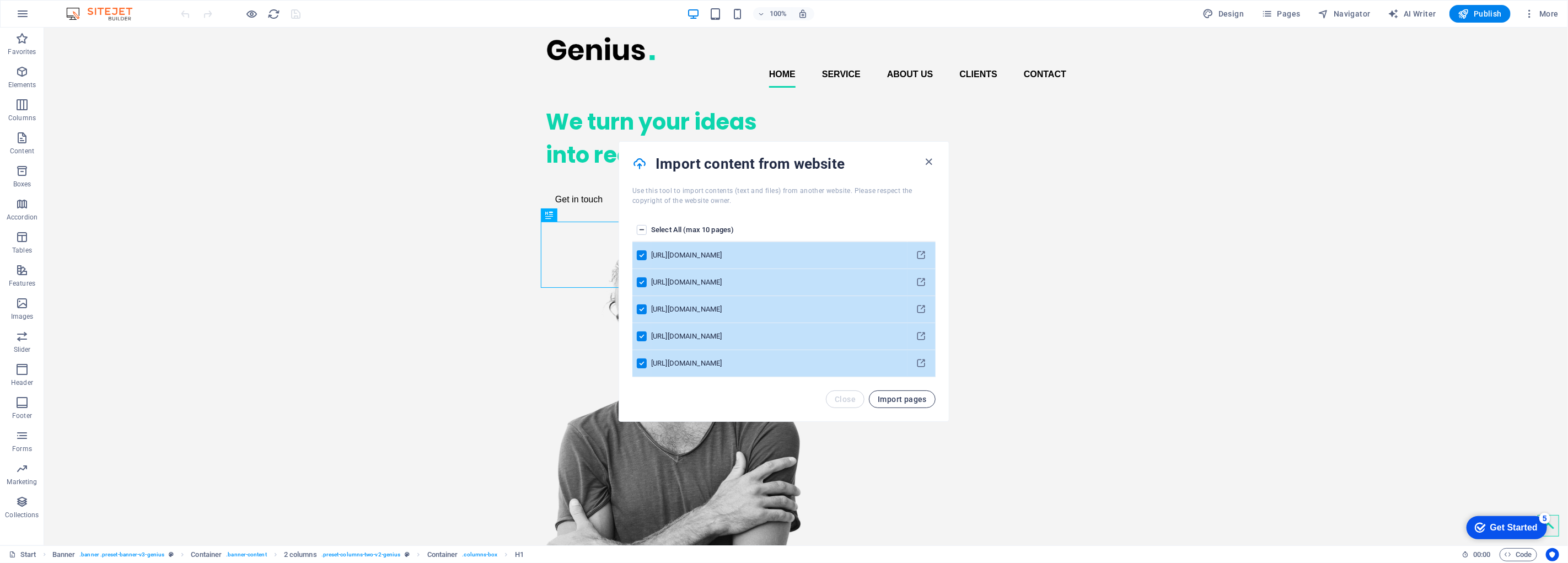
click at [895, 399] on span "Import pages" at bounding box center [903, 399] width 49 height 9
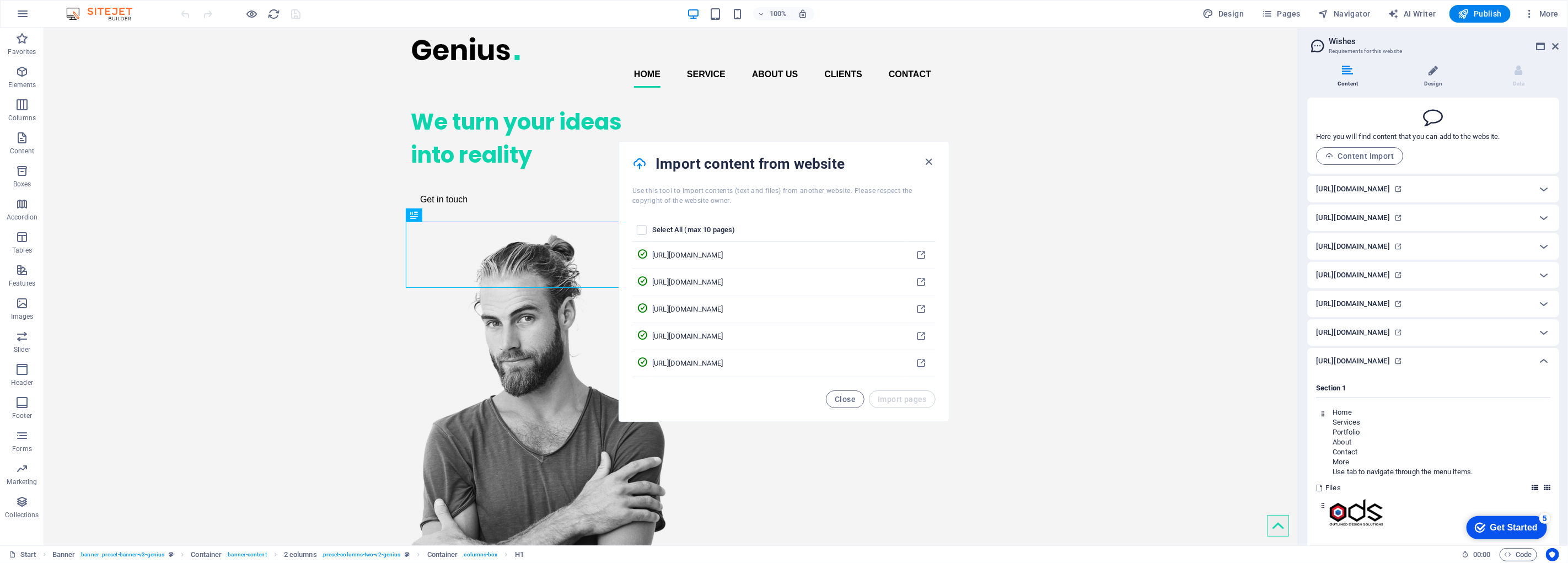
click at [1431, 81] on li "Design" at bounding box center [1435, 77] width 86 height 24
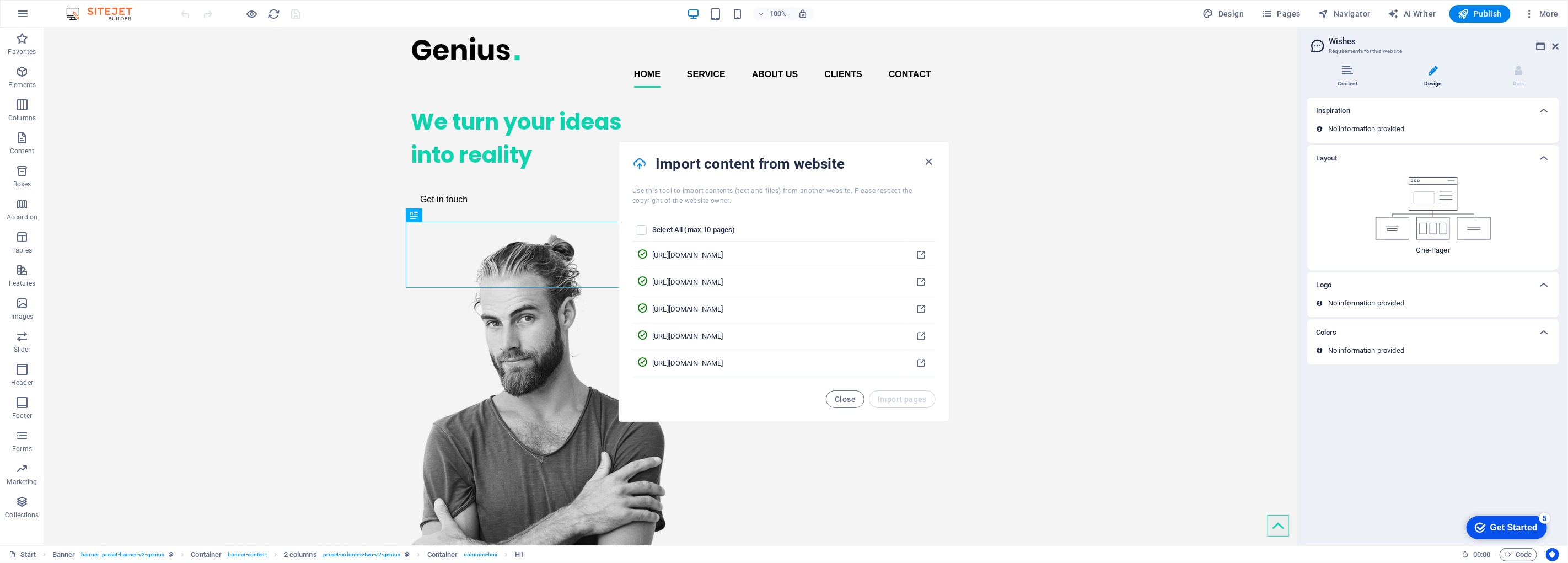
click at [1343, 73] on icon at bounding box center [1347, 71] width 11 height 11
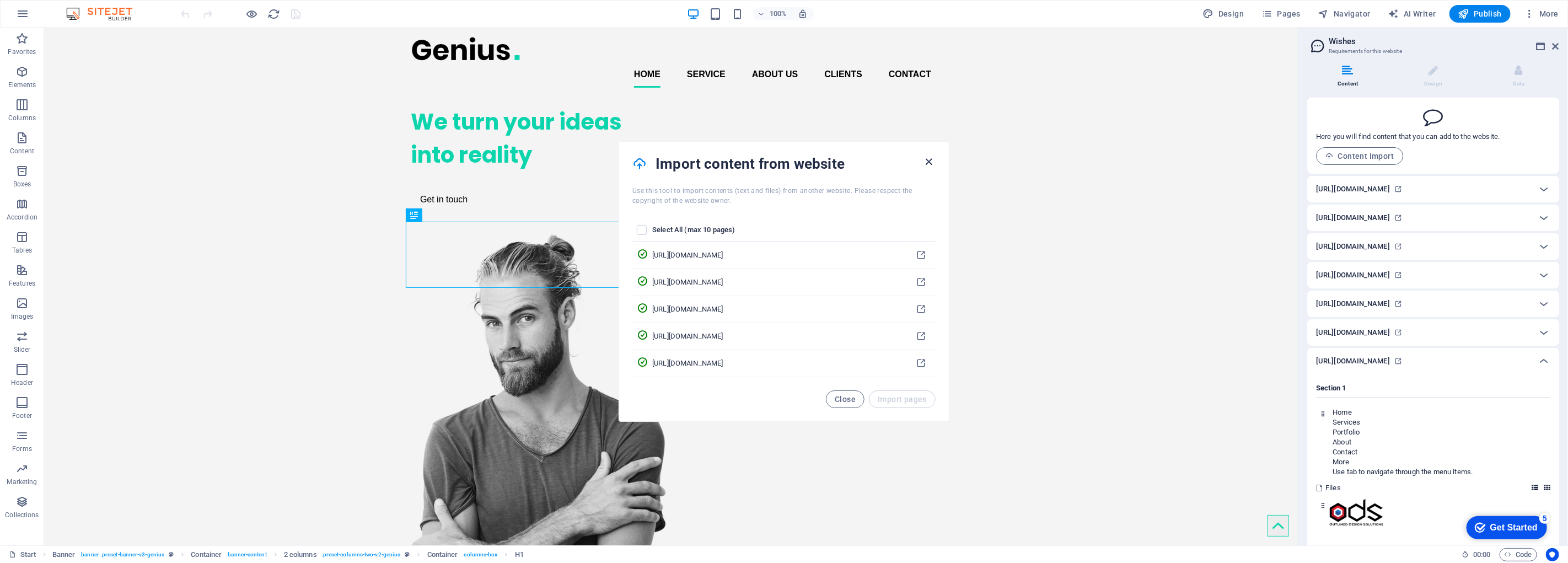
click at [930, 164] on icon "button" at bounding box center [930, 162] width 13 height 13
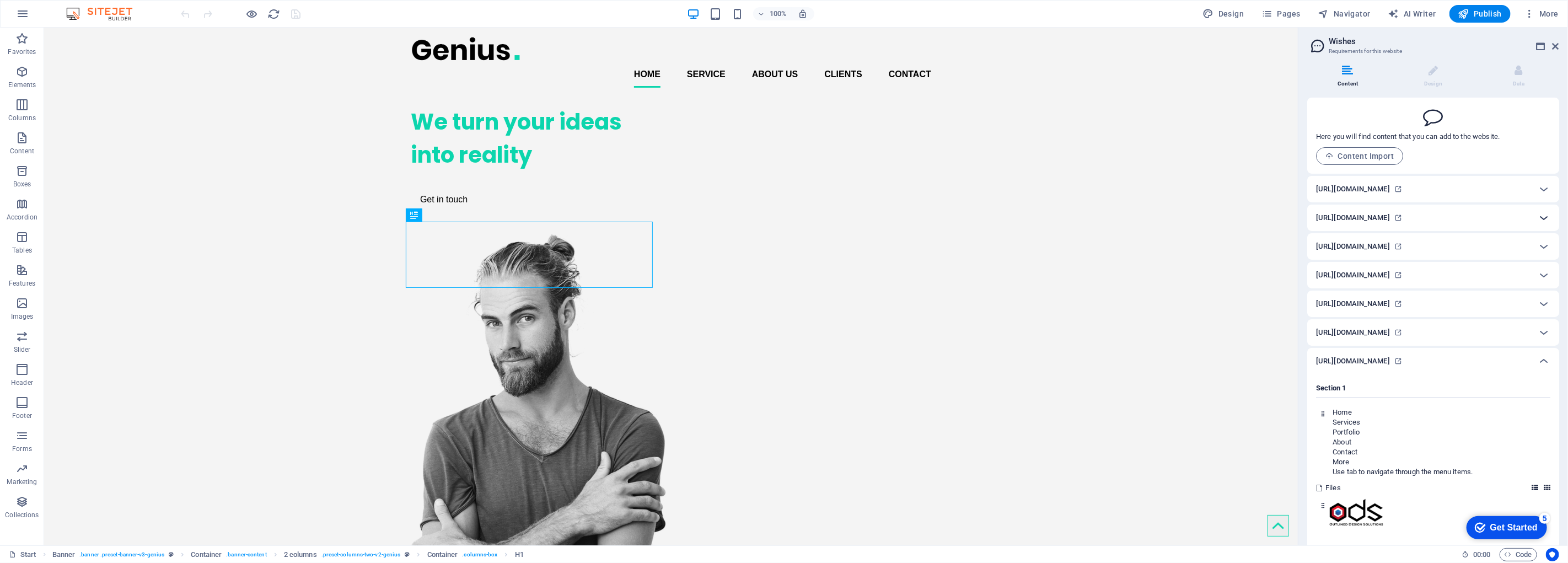
click at [1545, 219] on icon at bounding box center [1543, 217] width 13 height 13
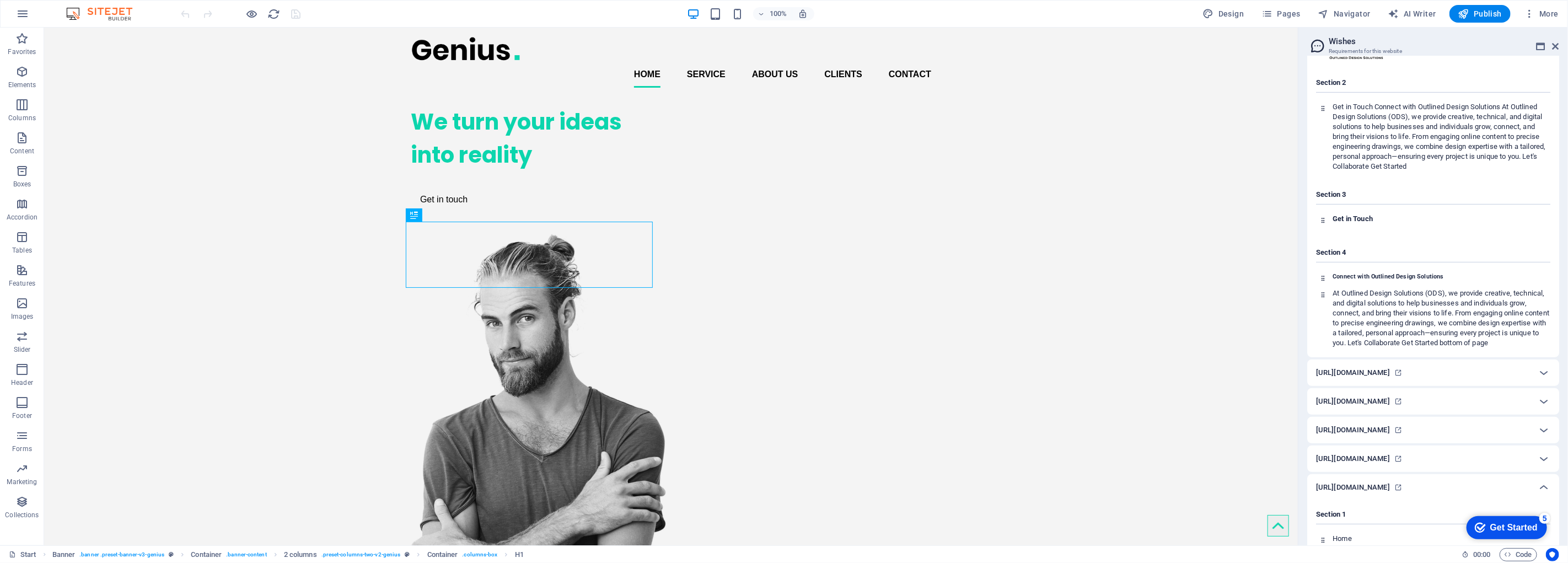
scroll to position [428, 0]
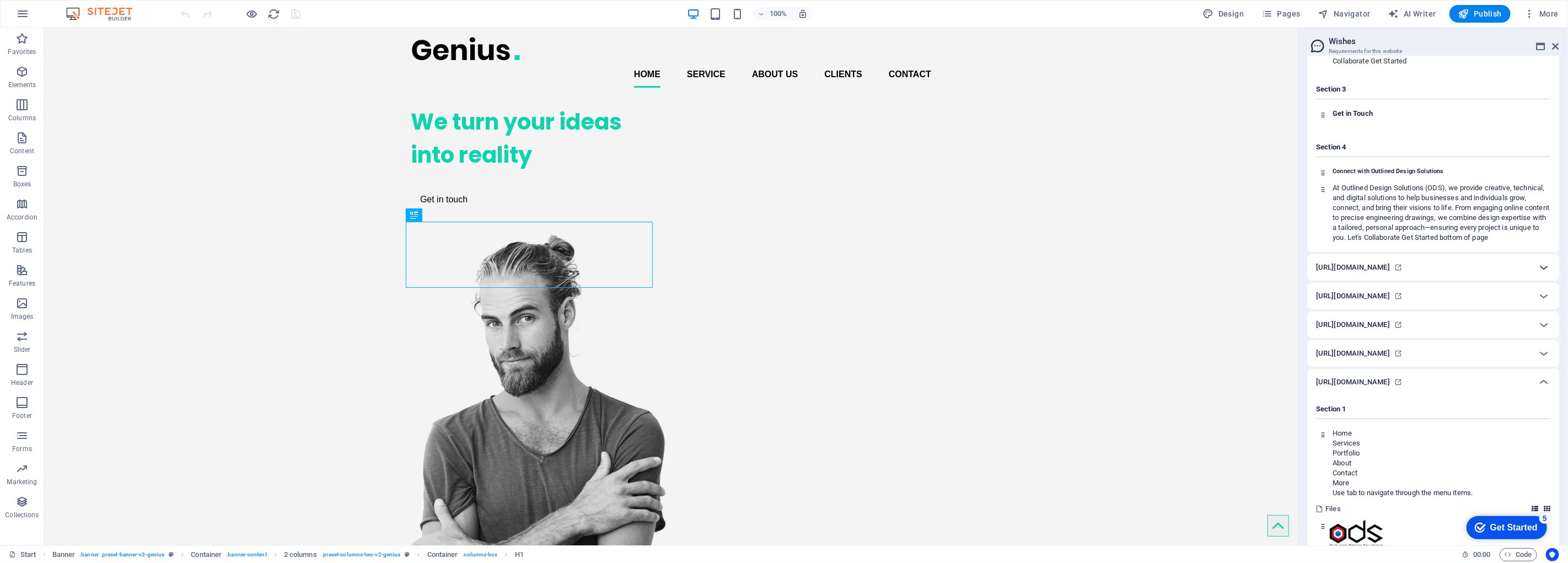
click at [1546, 274] on icon at bounding box center [1543, 267] width 13 height 13
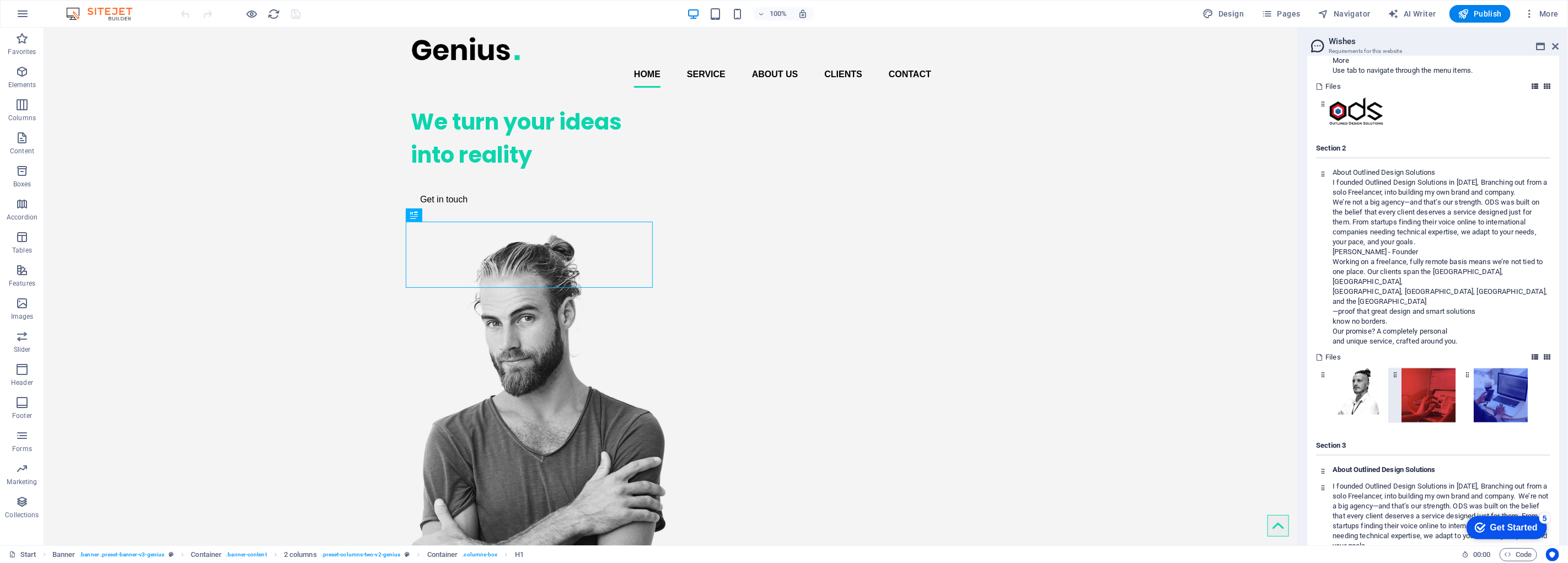
scroll to position [796, 0]
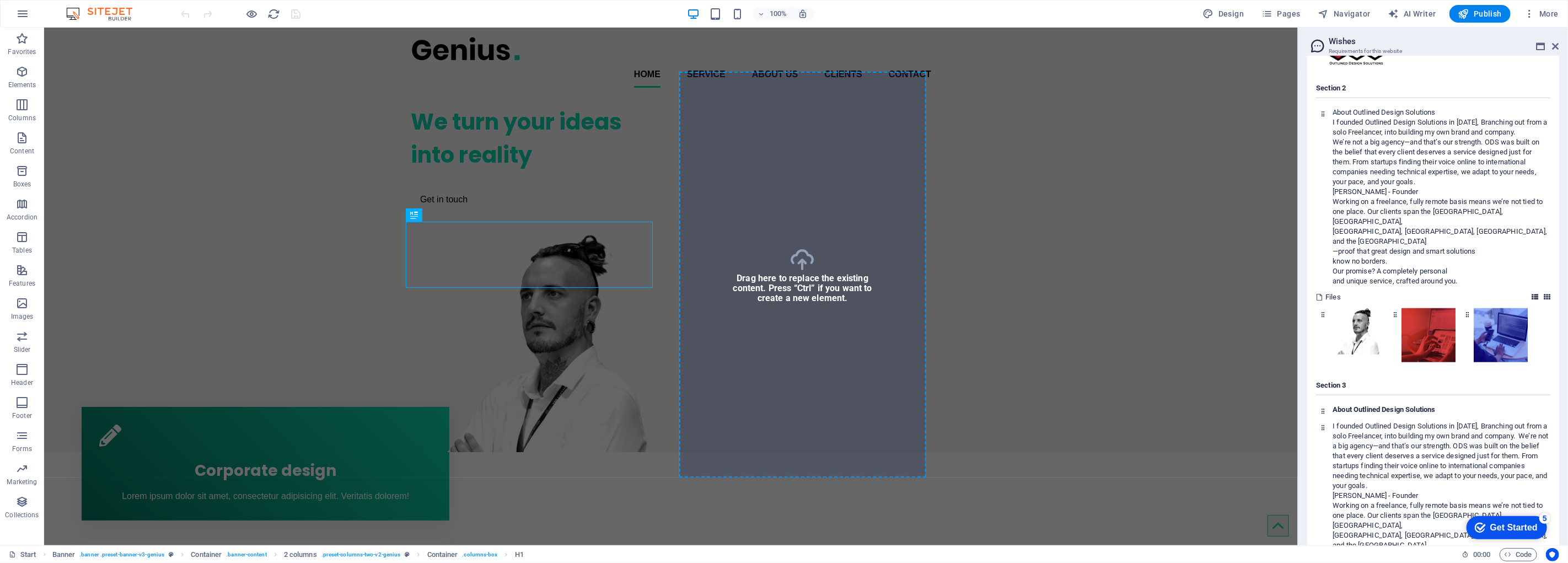
select select "px"
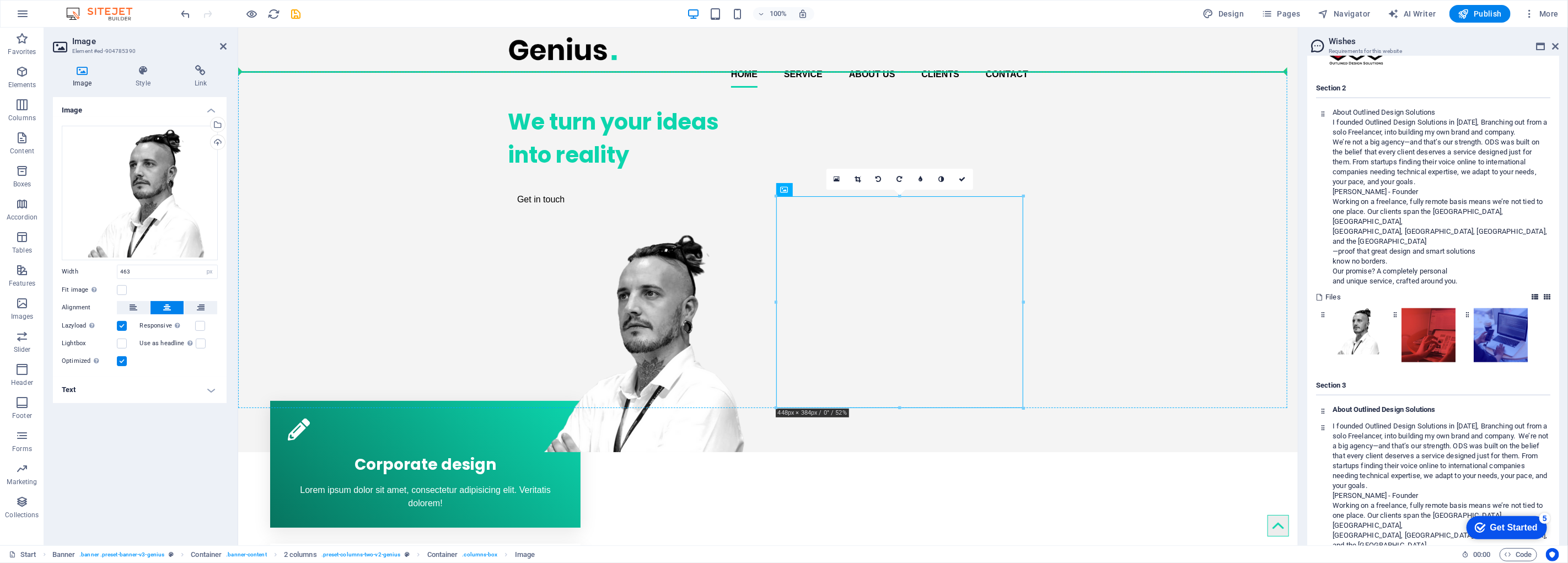
drag, startPoint x: 930, startPoint y: 278, endPoint x: 904, endPoint y: 182, distance: 99.5
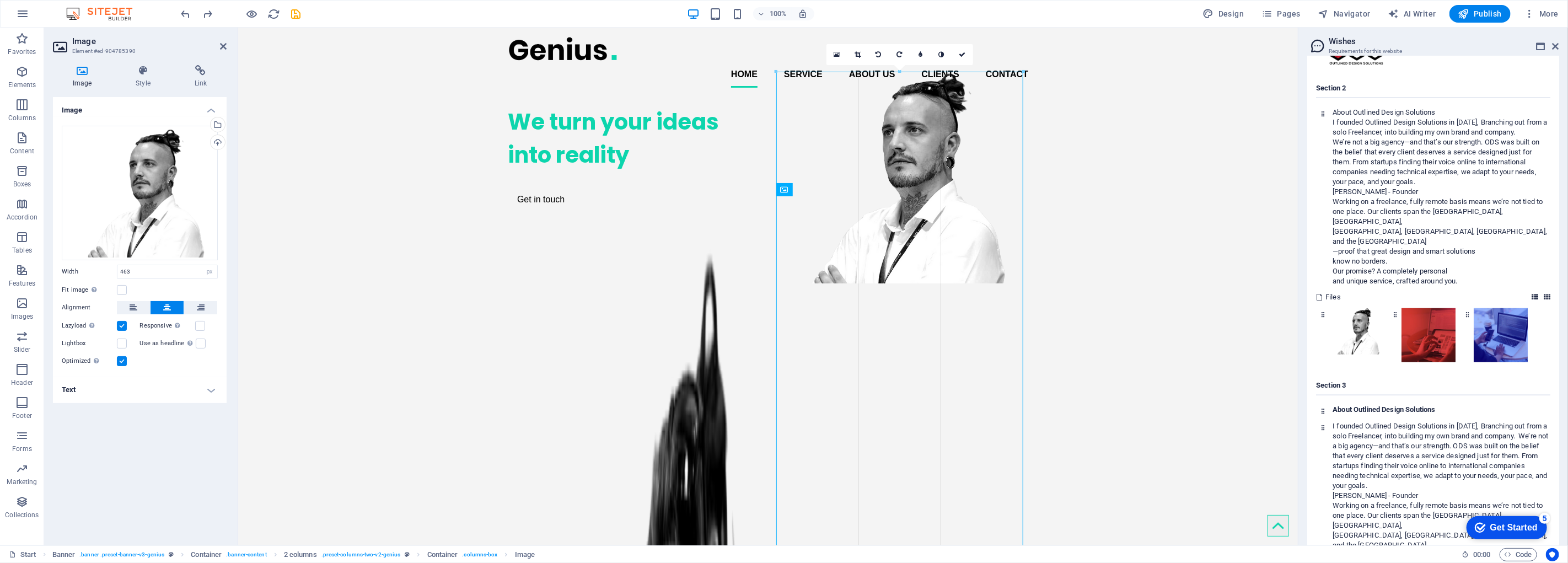
drag, startPoint x: 1022, startPoint y: 197, endPoint x: 1059, endPoint y: 351, distance: 158.4
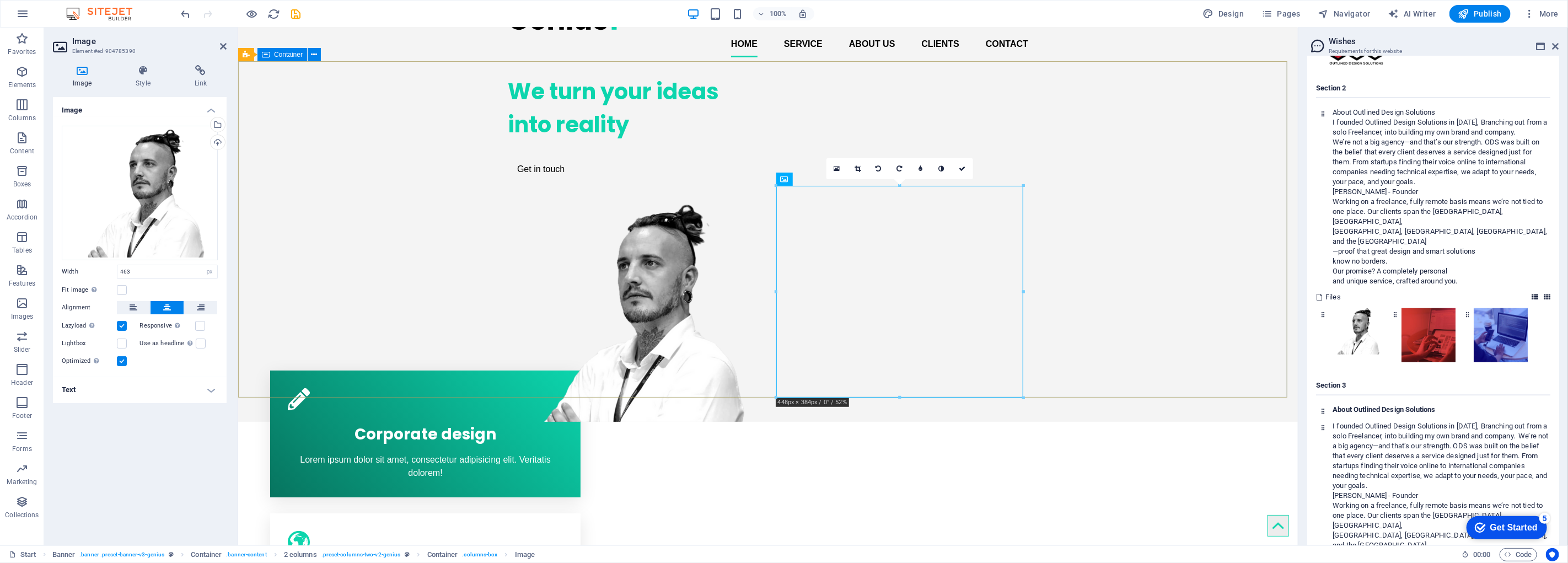
scroll to position [61, 0]
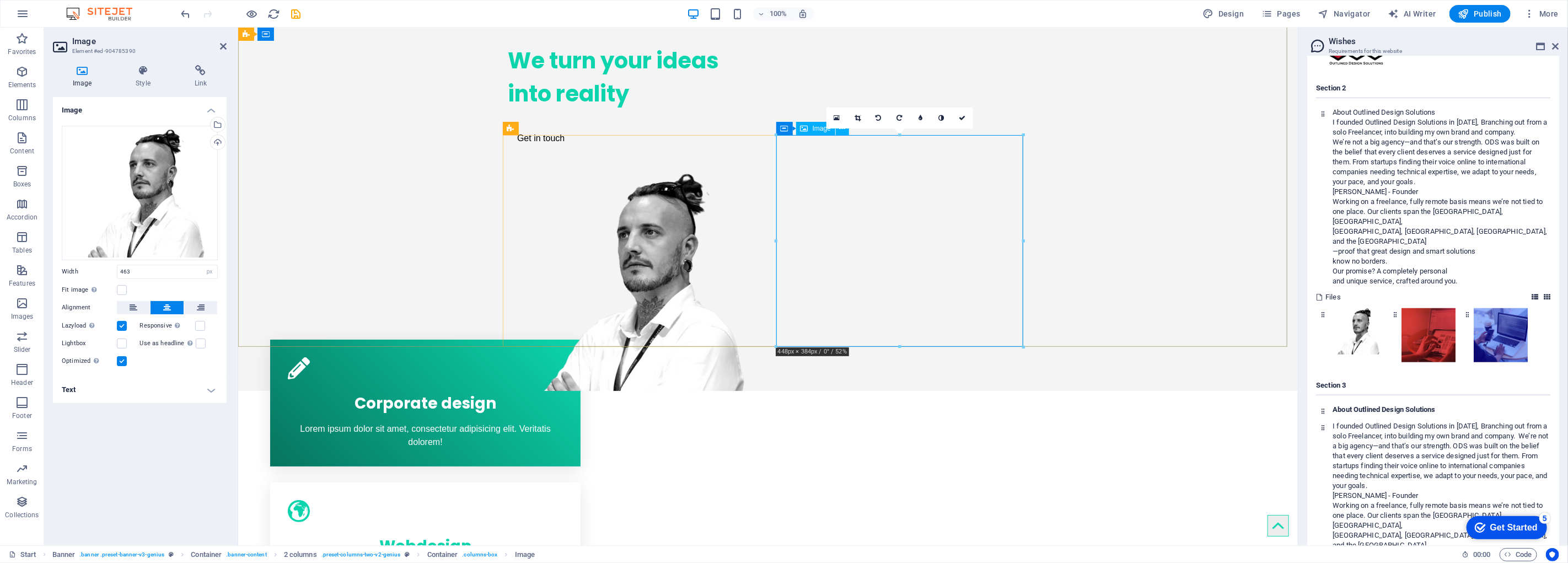
click at [754, 197] on figure at bounding box center [631, 282] width 247 height 219
click at [1090, 164] on div "We turn your ideas into reality Get in touch" at bounding box center [767, 213] width 1060 height 355
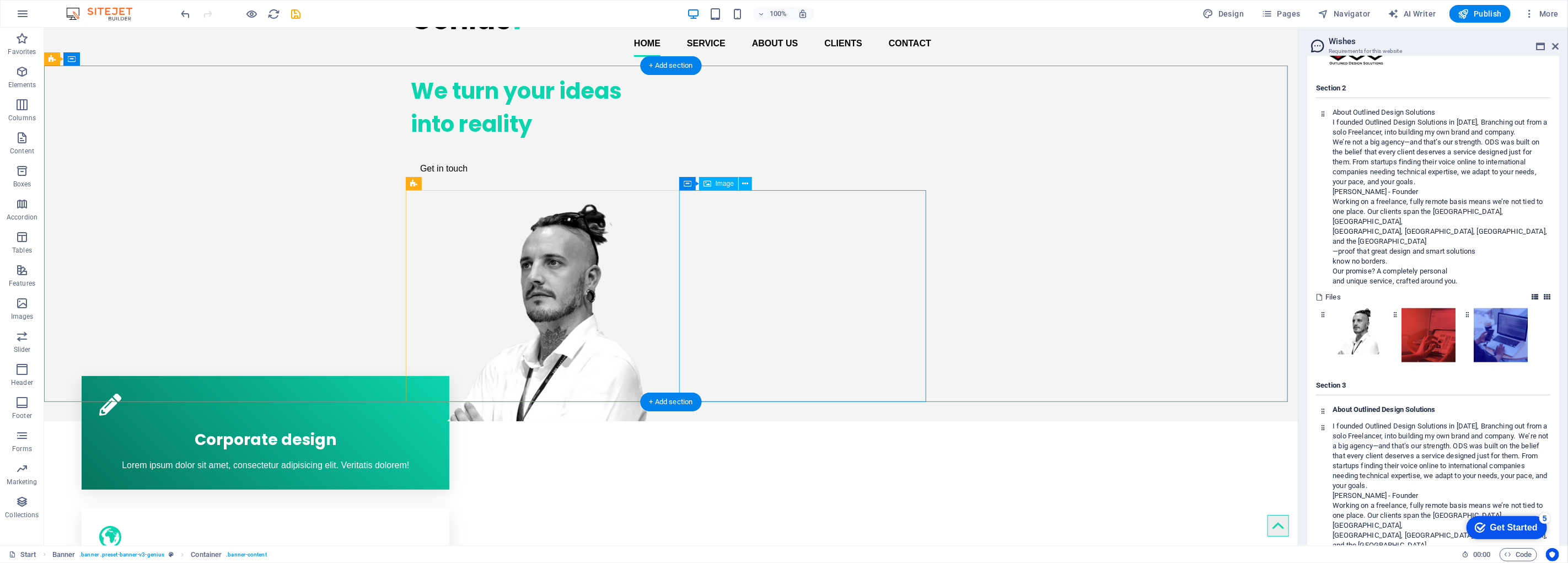
scroll to position [0, 0]
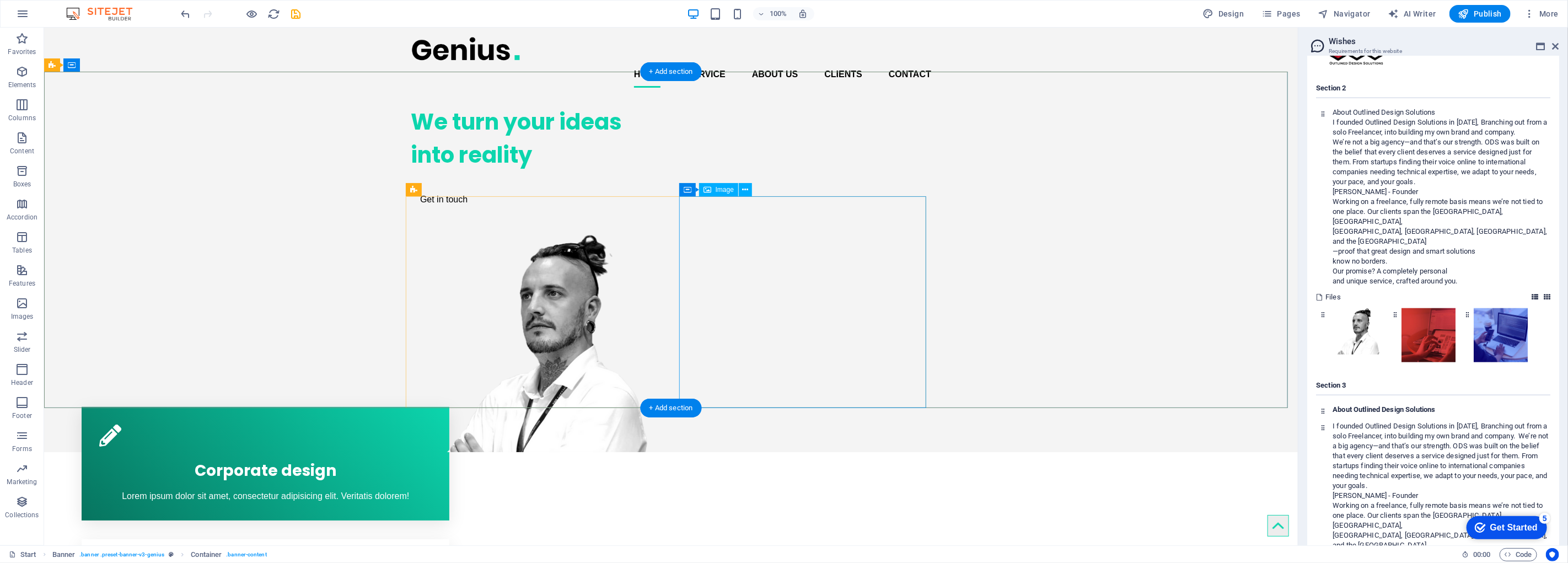
click at [658, 299] on figure at bounding box center [534, 343] width 247 height 219
click at [787, 157] on div "We turn your ideas into reality Get in touch" at bounding box center [671, 274] width 1254 height 355
click at [658, 236] on figure at bounding box center [534, 343] width 247 height 219
click at [658, 246] on figure at bounding box center [534, 343] width 247 height 219
drag, startPoint x: 838, startPoint y: 254, endPoint x: 842, endPoint y: 227, distance: 27.3
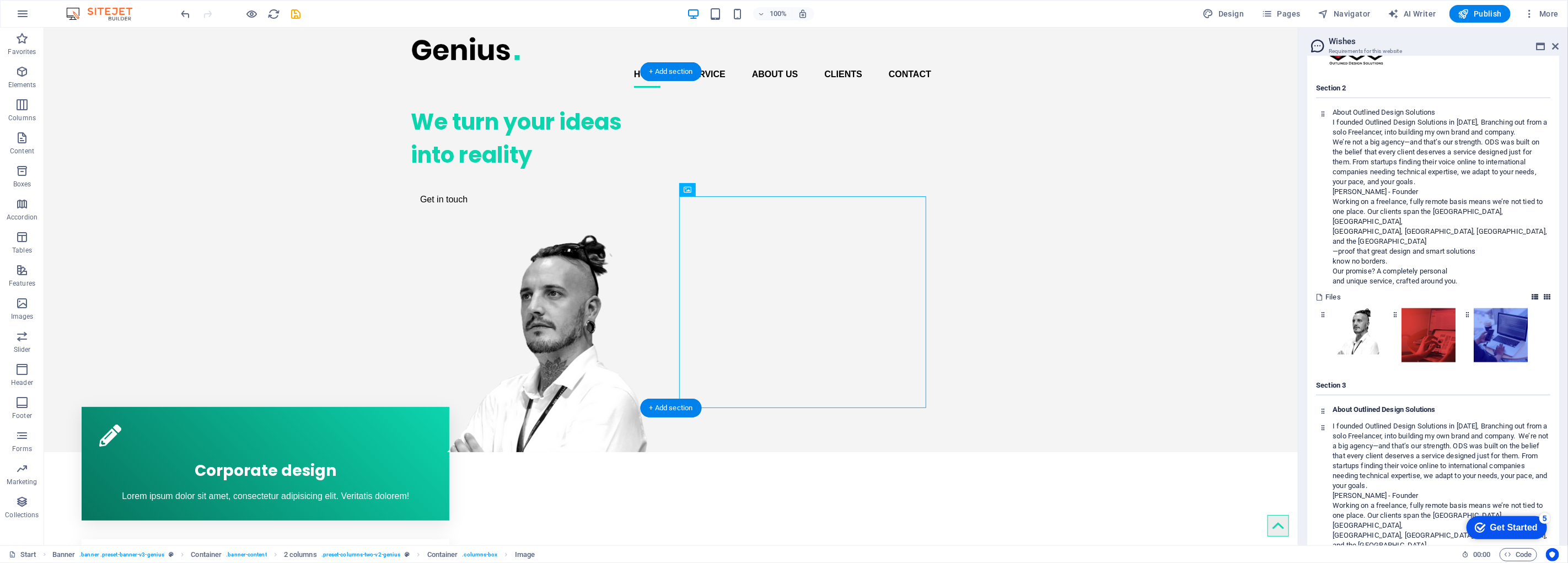
click at [658, 234] on figure at bounding box center [534, 343] width 247 height 219
click at [971, 222] on div "We turn your ideas into reality Get in touch" at bounding box center [671, 274] width 1254 height 355
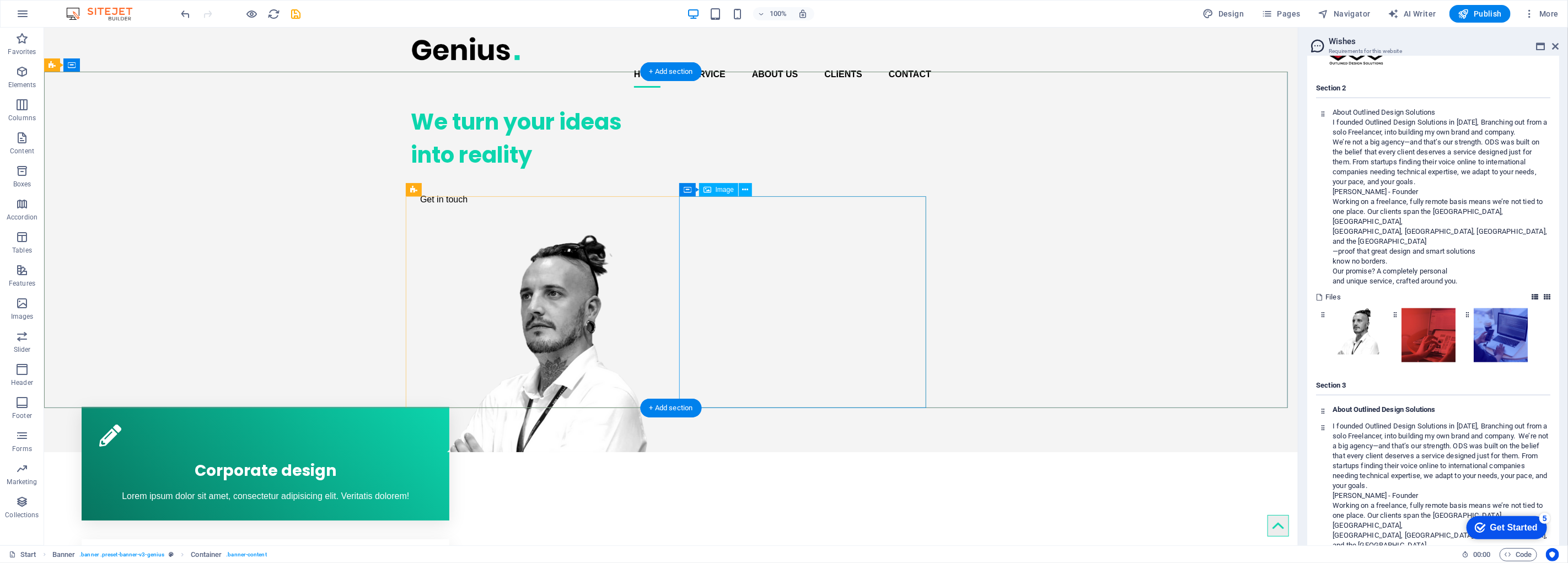
click at [658, 255] on figure at bounding box center [534, 343] width 247 height 219
click at [1229, 495] on span "Image" at bounding box center [1234, 499] width 12 height 7
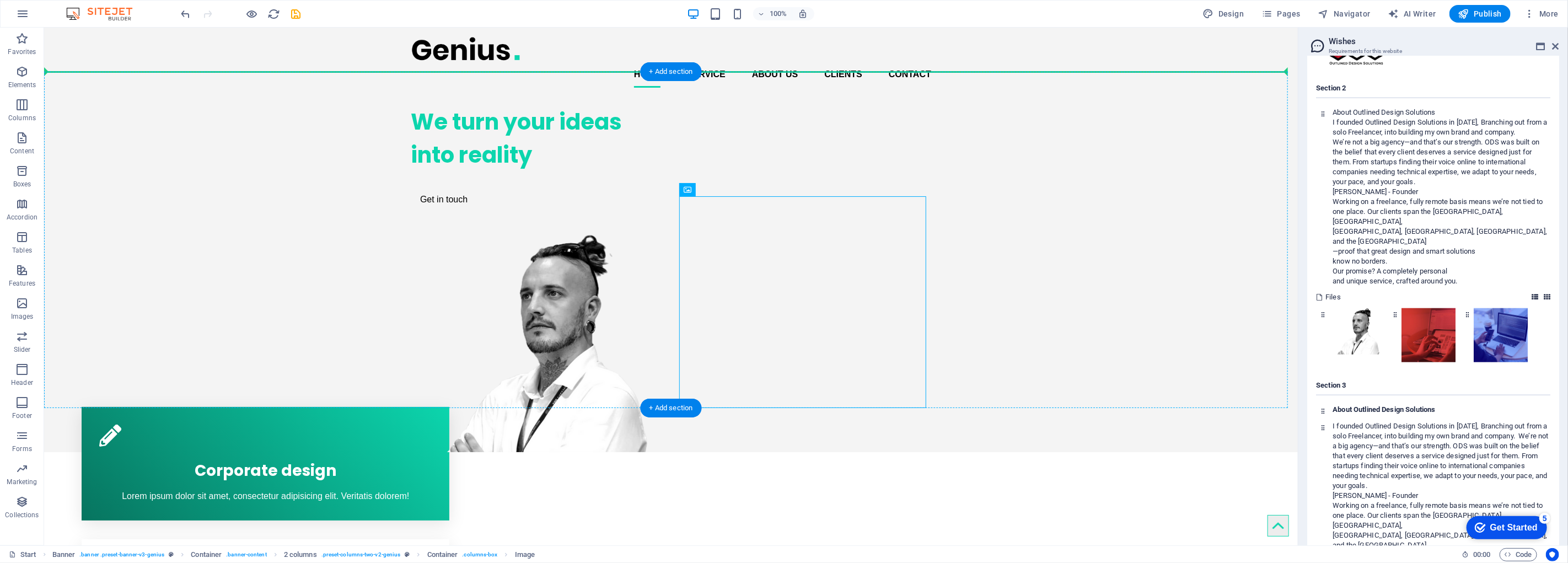
drag, startPoint x: 773, startPoint y: 219, endPoint x: 740, endPoint y: 149, distance: 77.4
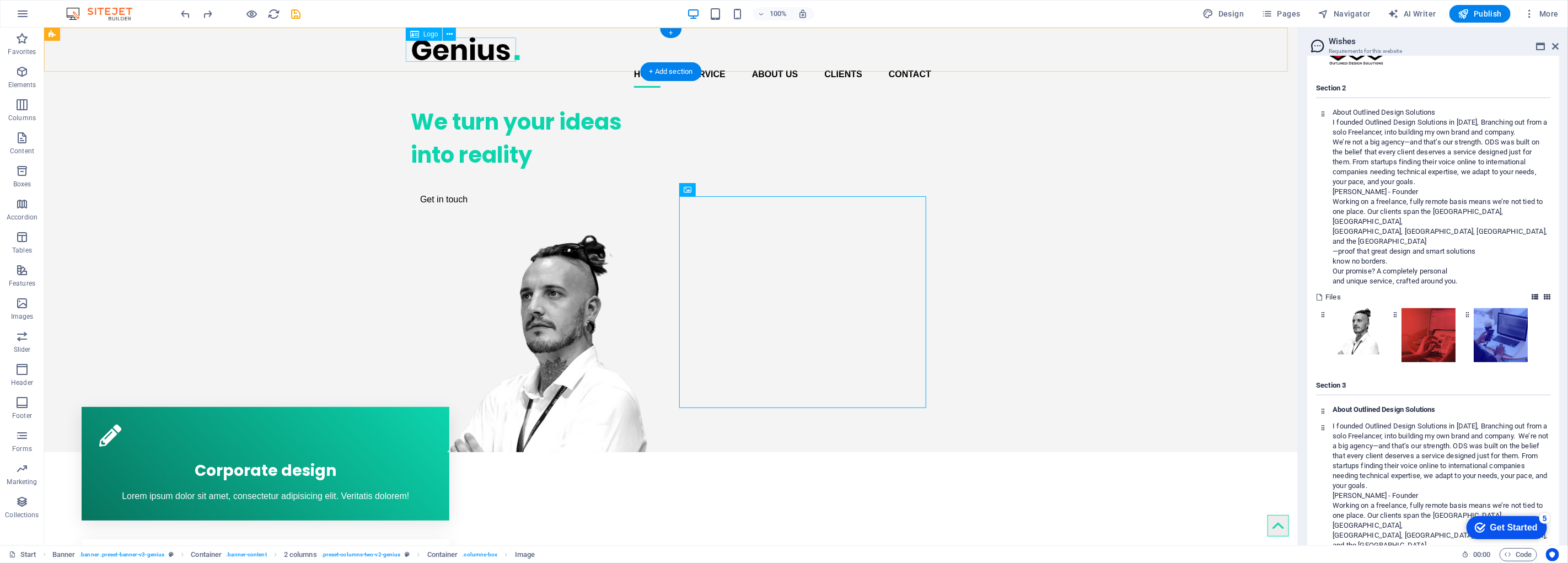
click at [490, 55] on div at bounding box center [671, 49] width 521 height 25
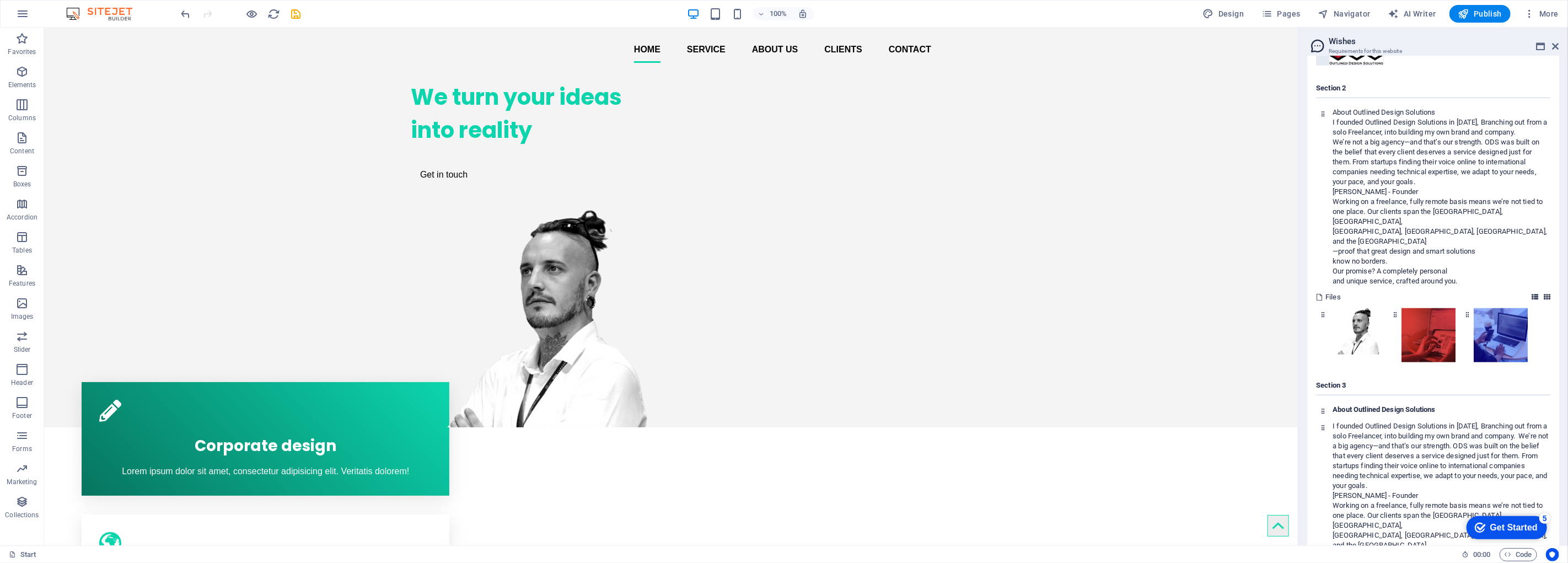
click at [1361, 64] on img at bounding box center [1356, 51] width 54 height 27
click at [477, 50] on nav "Home Service About us Clients Contact" at bounding box center [671, 49] width 521 height 27
click at [460, 53] on nav "Home Service About us Clients Contact" at bounding box center [671, 49] width 521 height 27
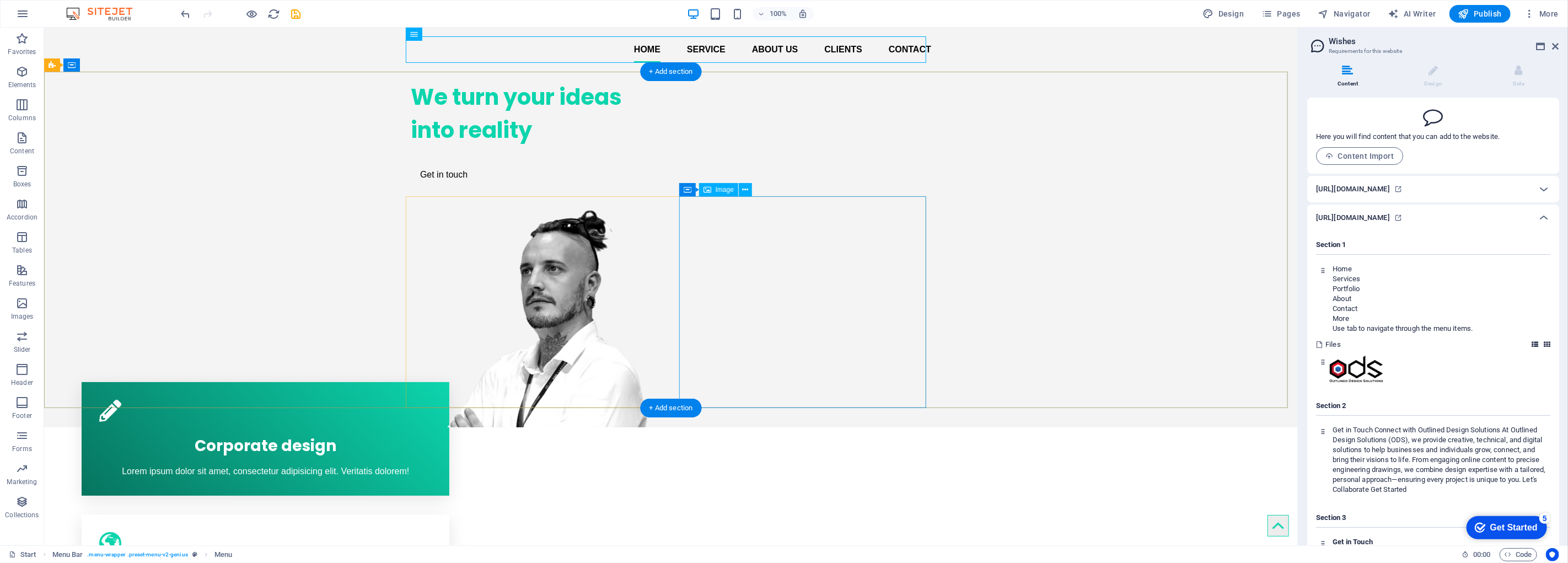
click at [658, 250] on figure at bounding box center [534, 318] width 247 height 219
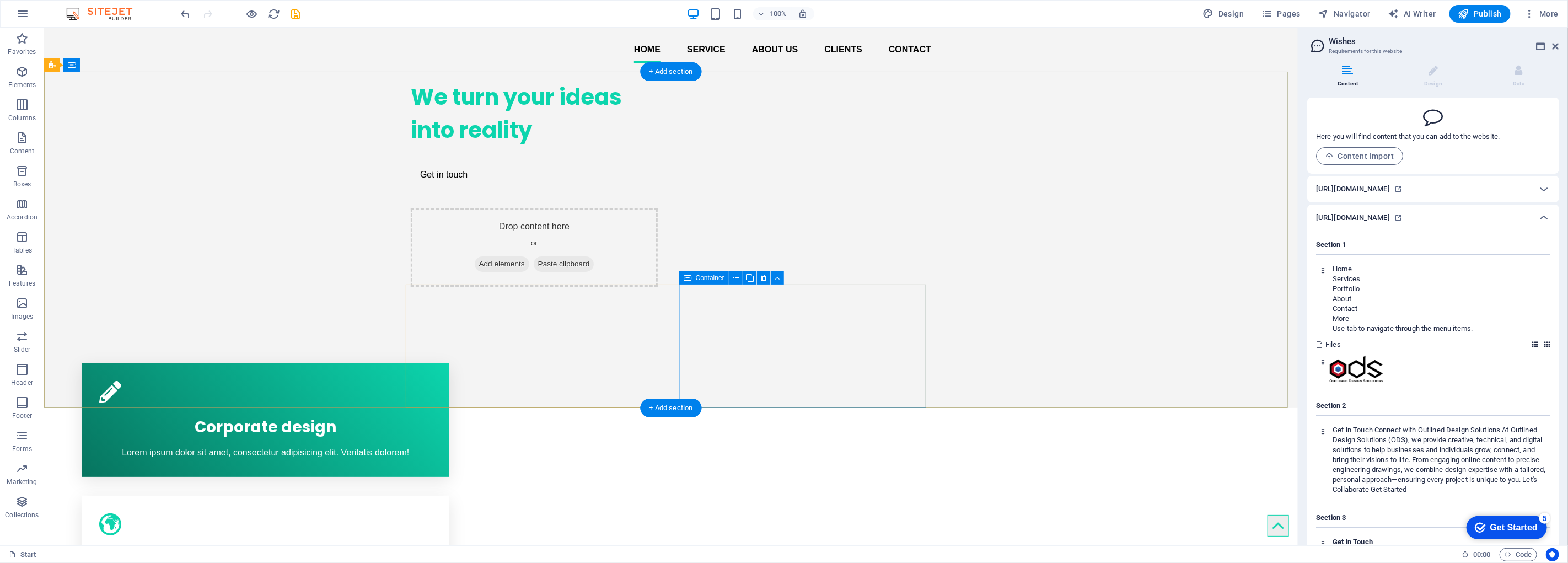
click at [658, 287] on div "Drop content here or Add elements Paste clipboard" at bounding box center [534, 247] width 247 height 78
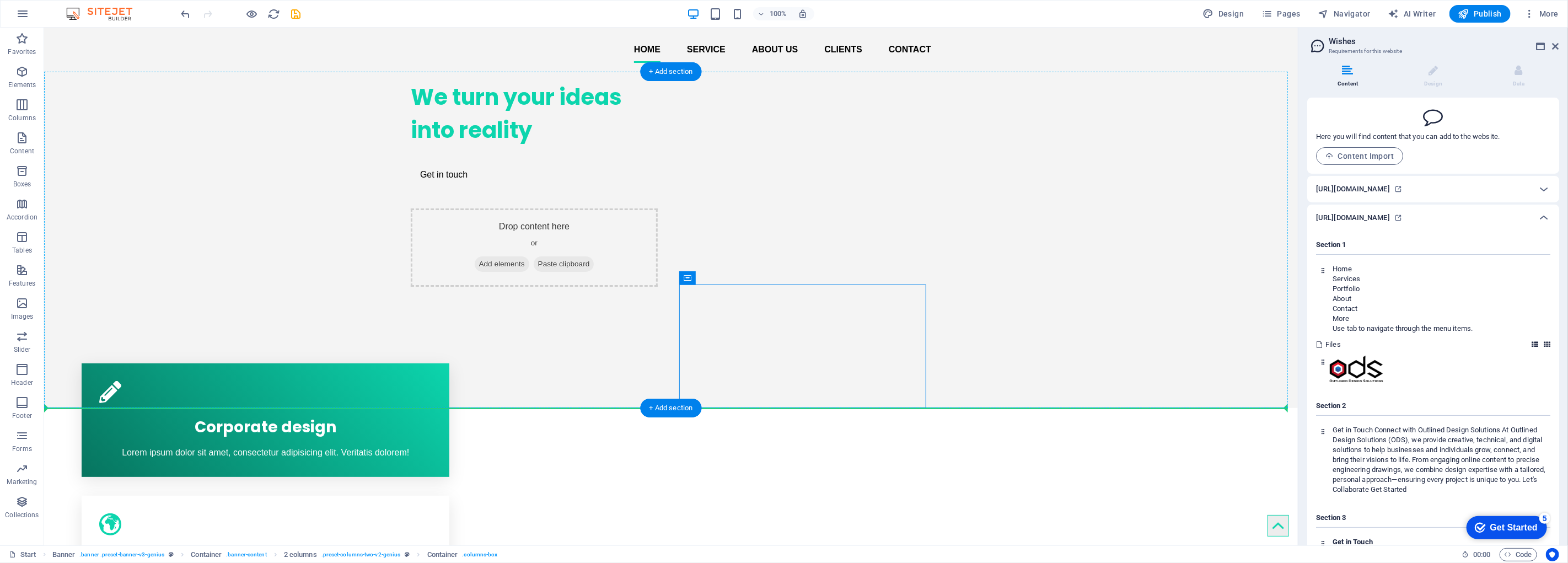
drag, startPoint x: 860, startPoint y: 292, endPoint x: 858, endPoint y: 242, distance: 50.0
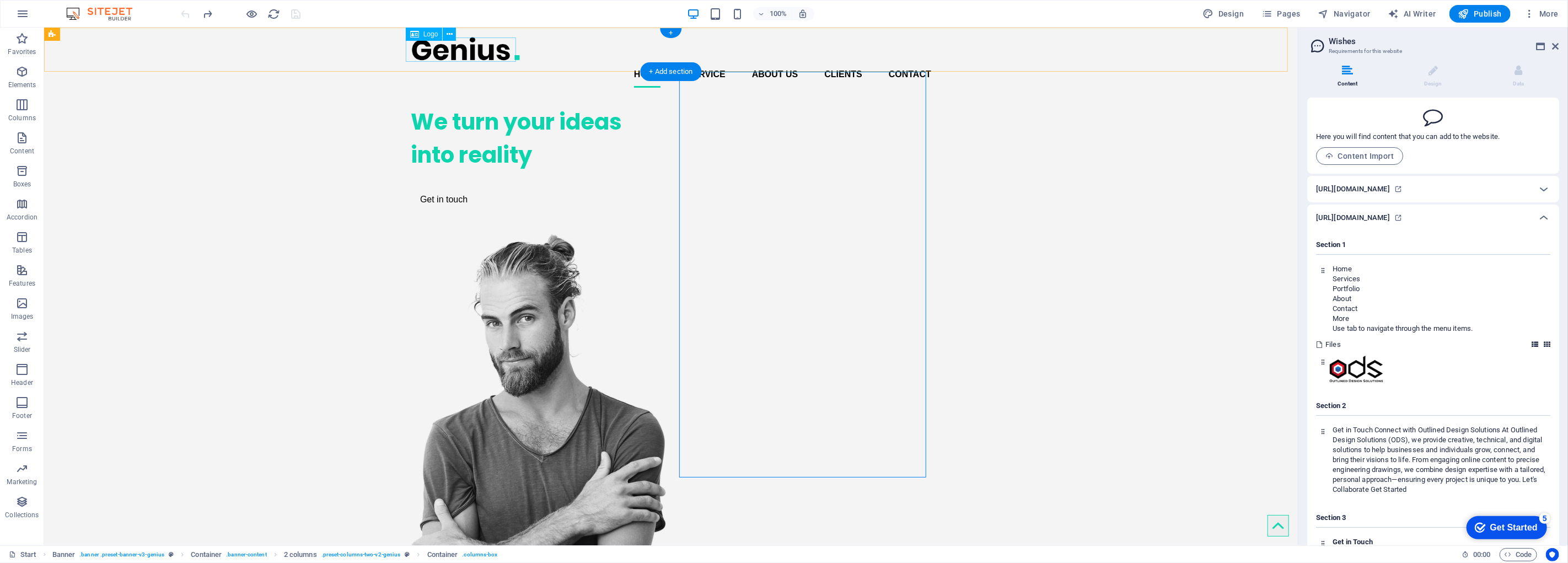
click at [448, 59] on div at bounding box center [671, 49] width 521 height 25
click at [431, 34] on span "Logo" at bounding box center [431, 34] width 15 height 7
click at [452, 37] on icon at bounding box center [449, 34] width 6 height 12
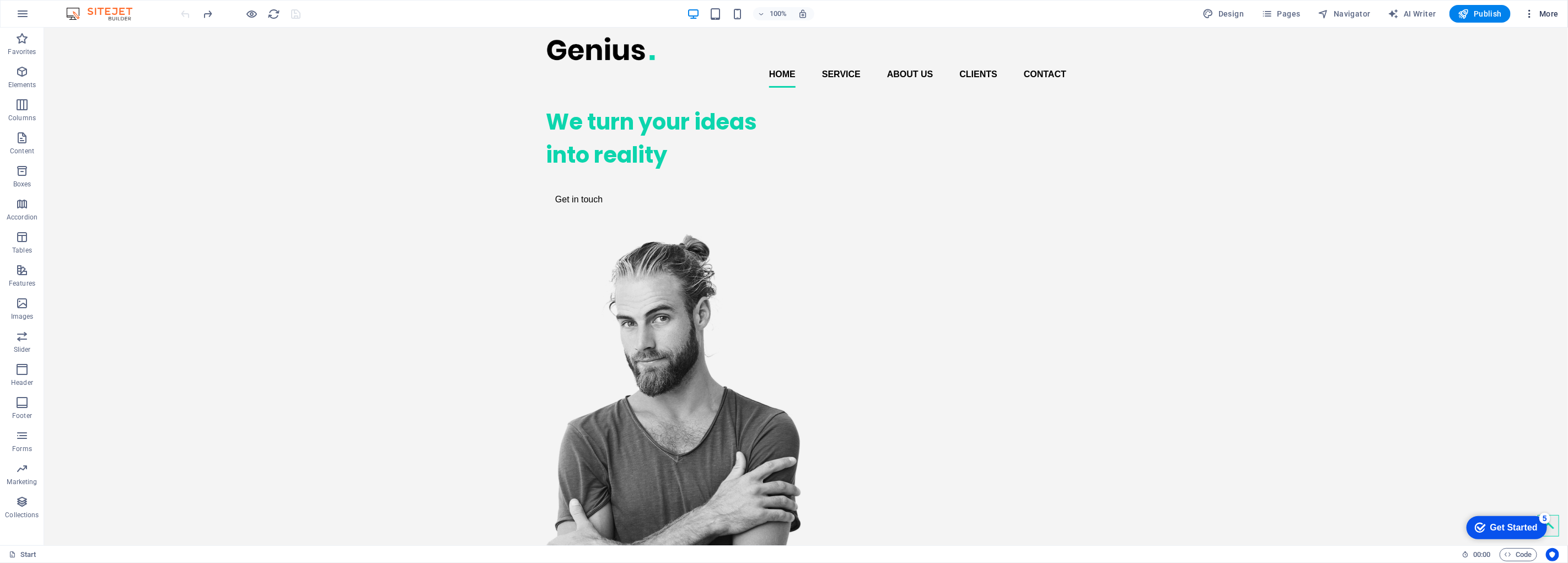
click at [1518, 224] on h6 "Content Import" at bounding box center [1519, 227] width 66 height 13
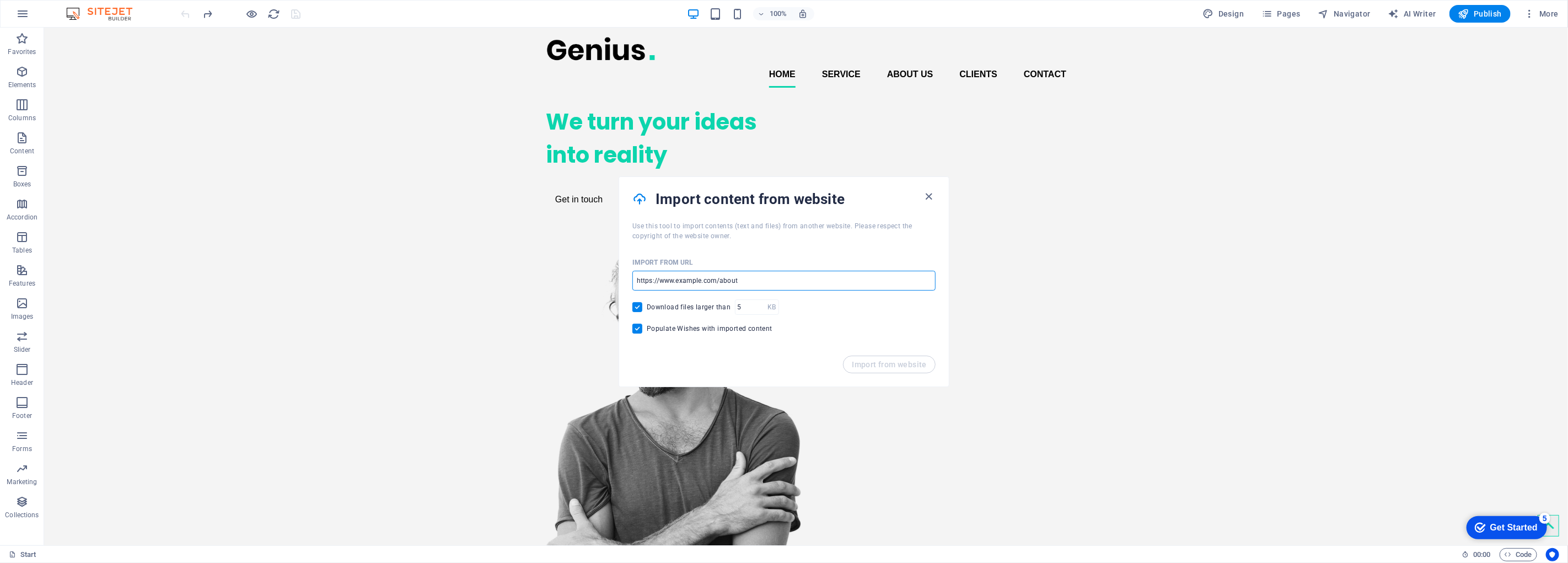
click at [776, 276] on input "url" at bounding box center [784, 280] width 303 height 20
type input "[URL][DOMAIN_NAME]"
click at [873, 361] on span "Import from website" at bounding box center [889, 364] width 75 height 9
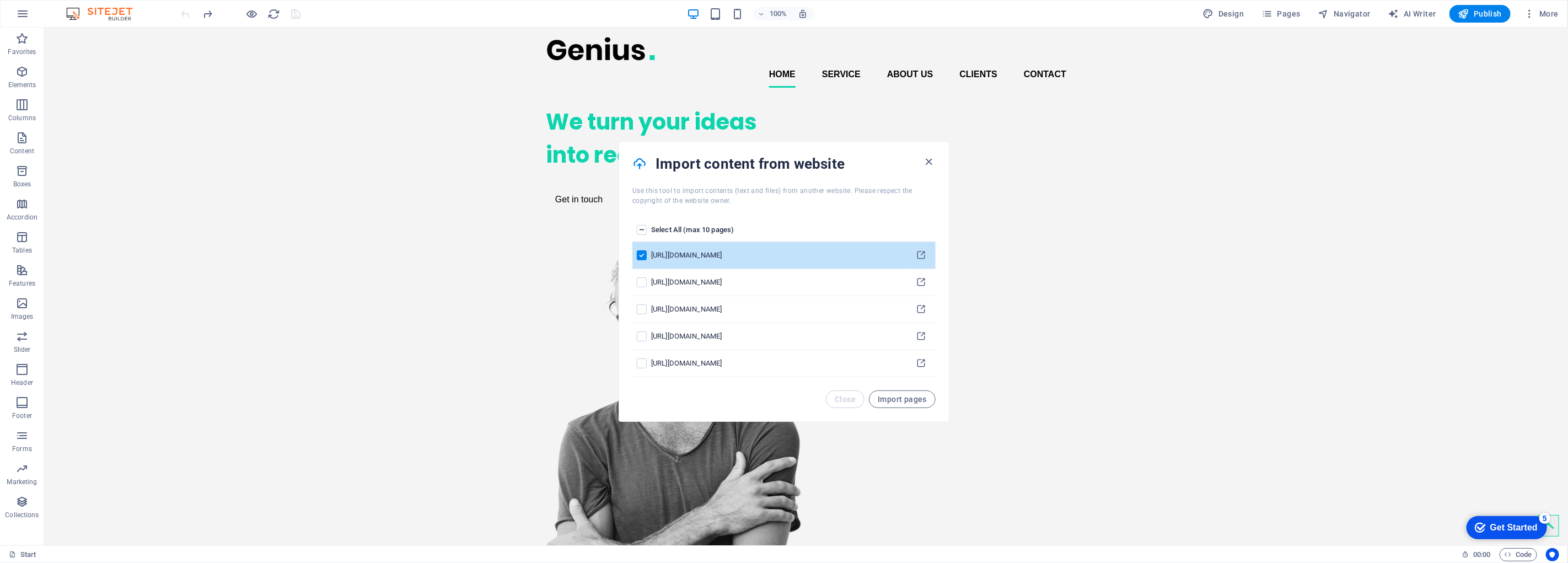
click at [641, 230] on label "pages list" at bounding box center [642, 229] width 10 height 10
click at [0, 0] on input "pages list" at bounding box center [0, 0] width 0 height 0
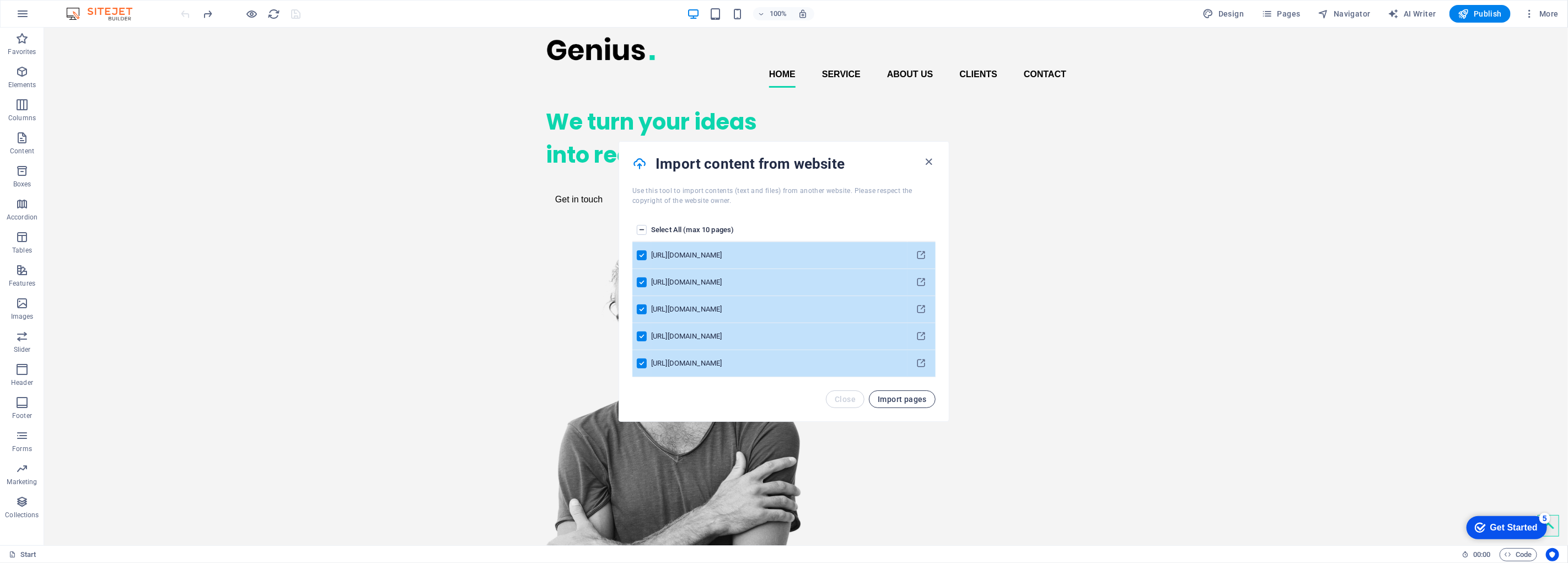
click at [884, 397] on span "Import pages" at bounding box center [903, 399] width 49 height 9
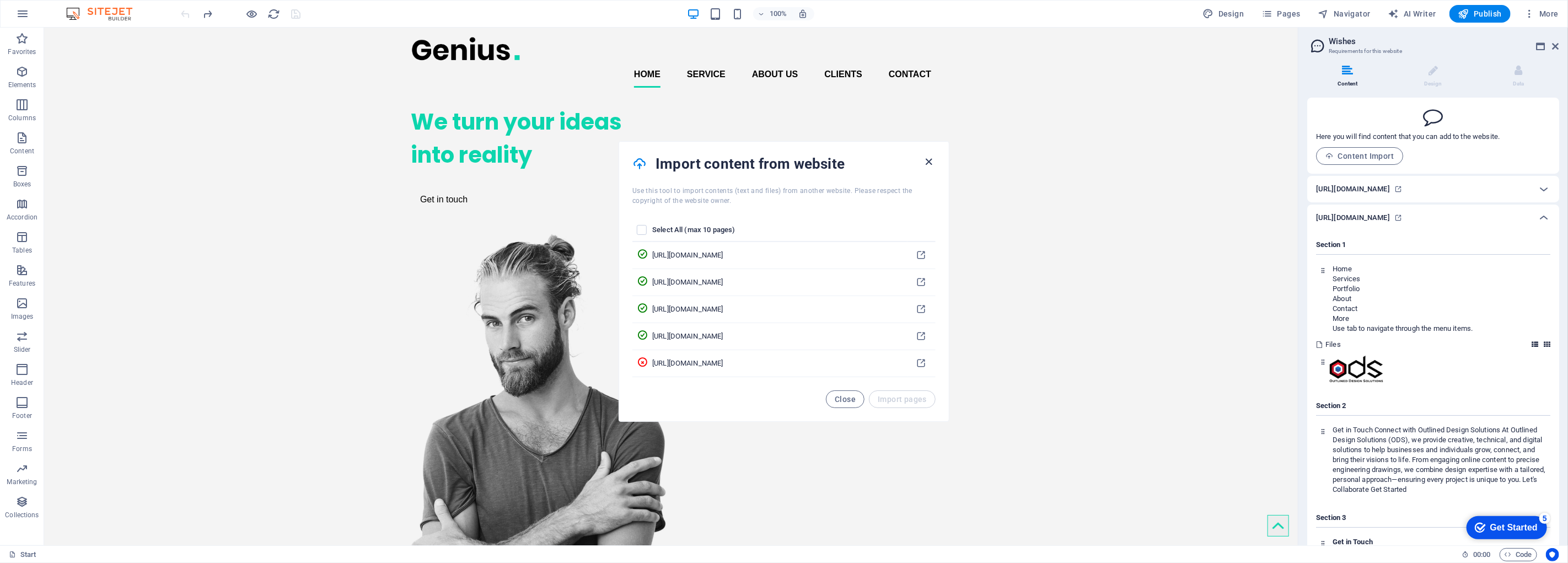
click at [932, 162] on icon "button" at bounding box center [930, 162] width 13 height 13
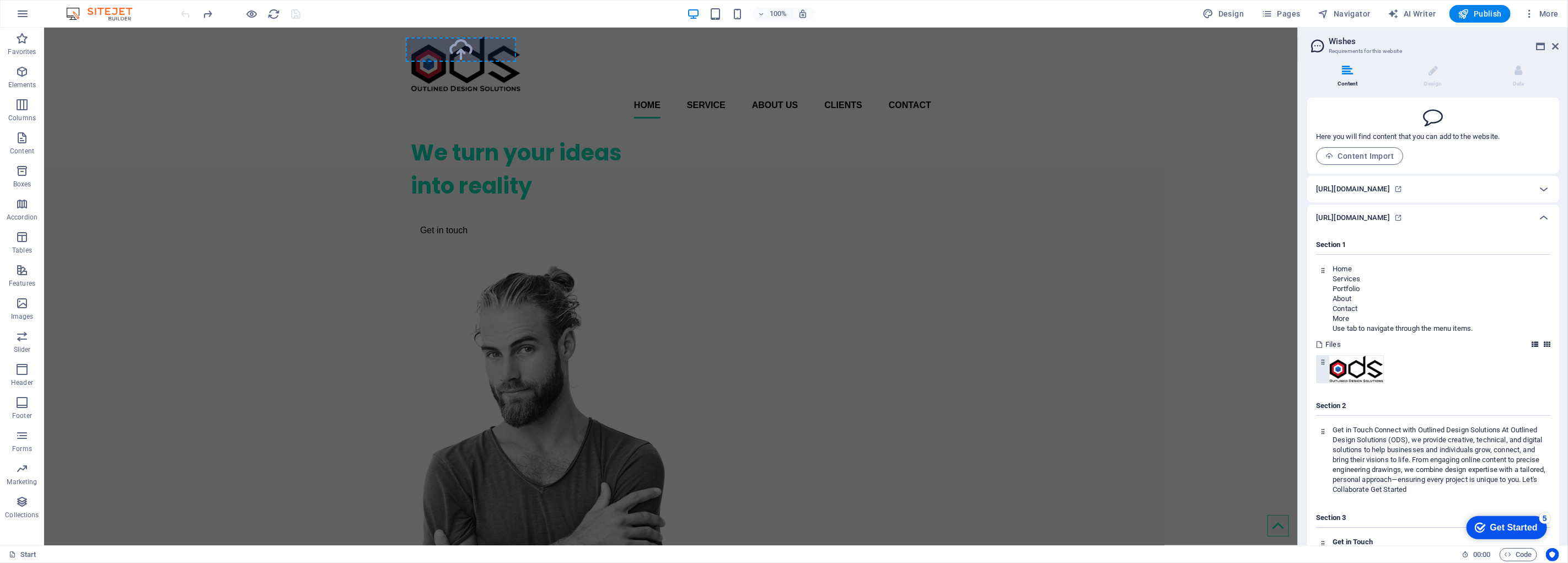
select select "px"
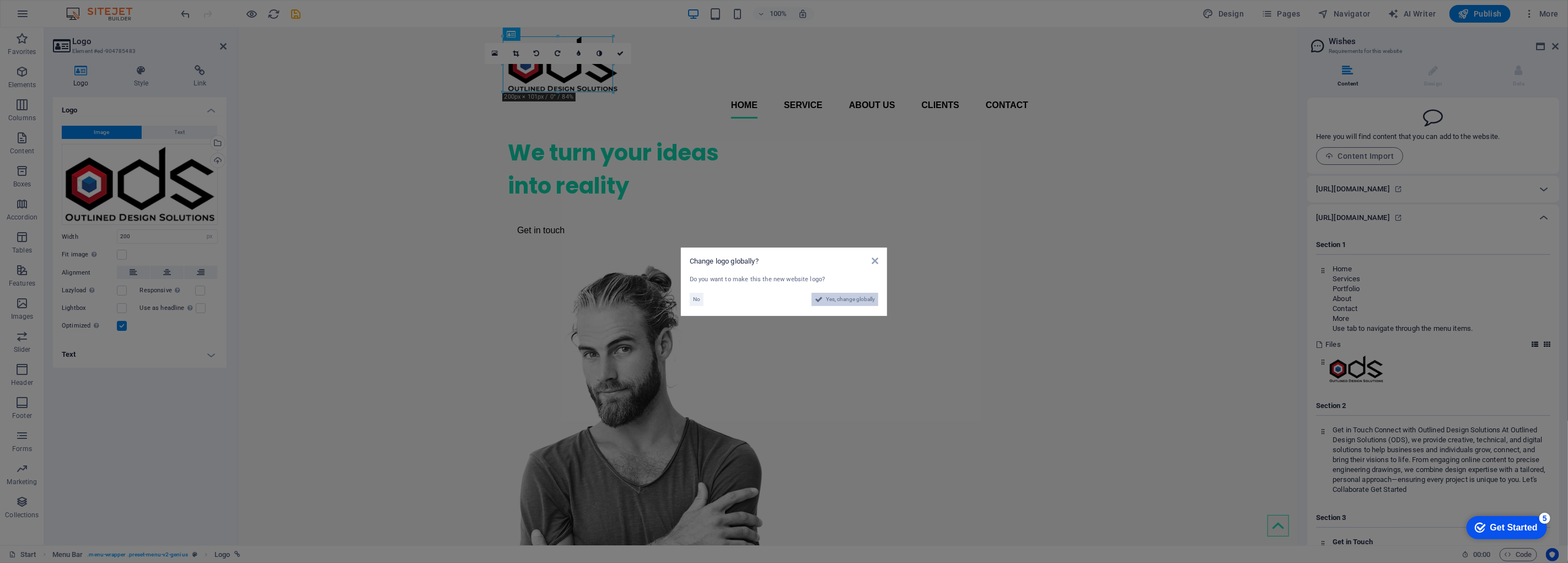
click at [850, 299] on span "Yes, change globally" at bounding box center [851, 299] width 49 height 13
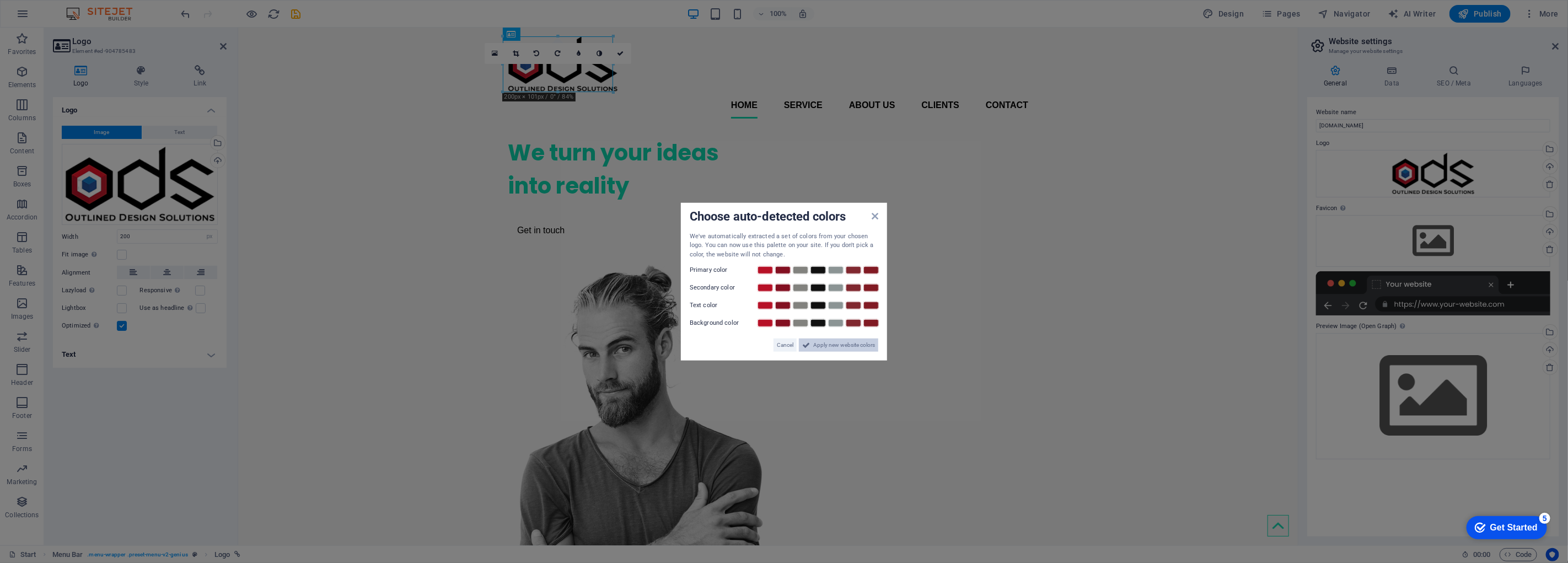
click at [845, 347] on span "Apply new website colors" at bounding box center [844, 345] width 62 height 13
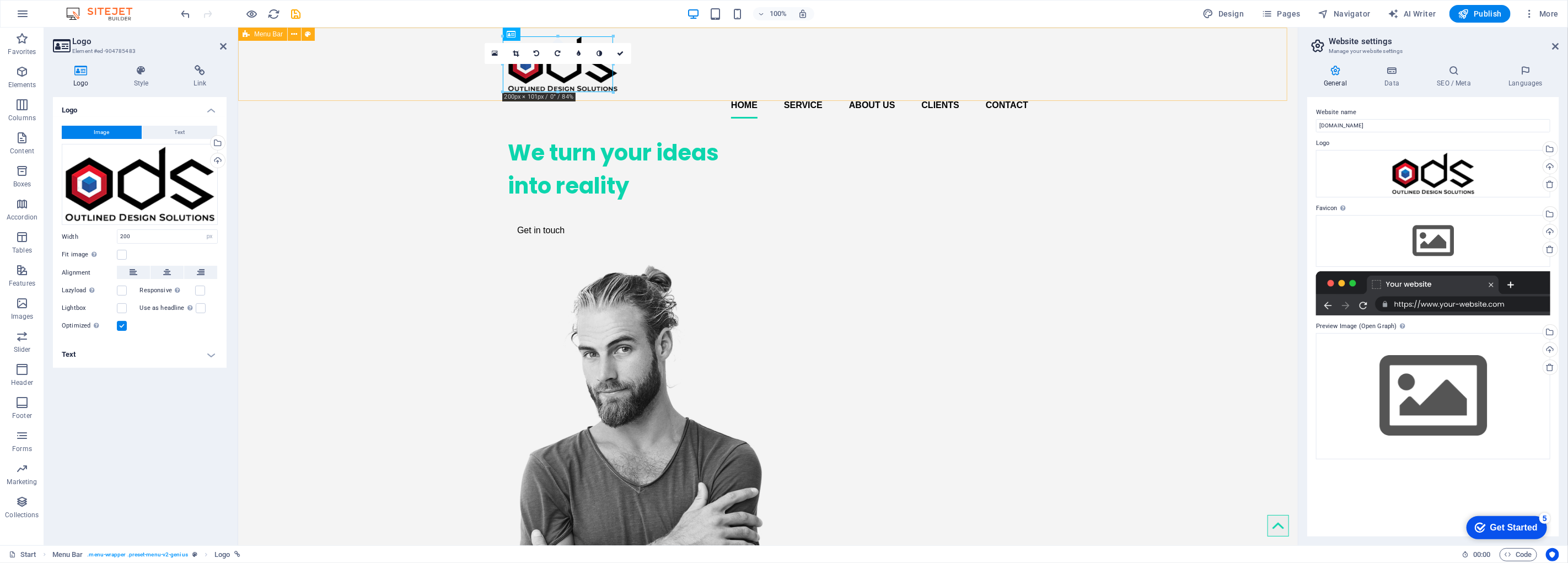
click at [664, 79] on div "Home Service About us Clients Contact" at bounding box center [767, 77] width 1060 height 100
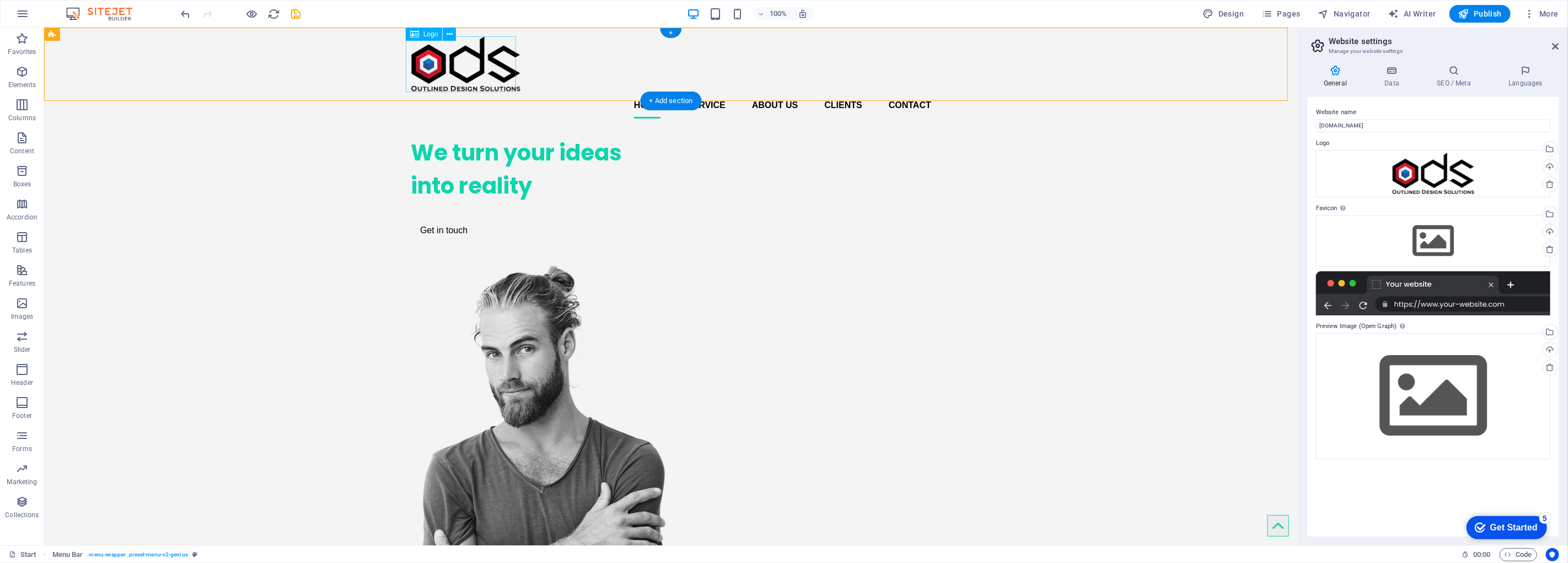
click at [503, 73] on div at bounding box center [671, 64] width 521 height 55
click at [593, 92] on nav "Home Service About us Clients Contact" at bounding box center [671, 105] width 521 height 27
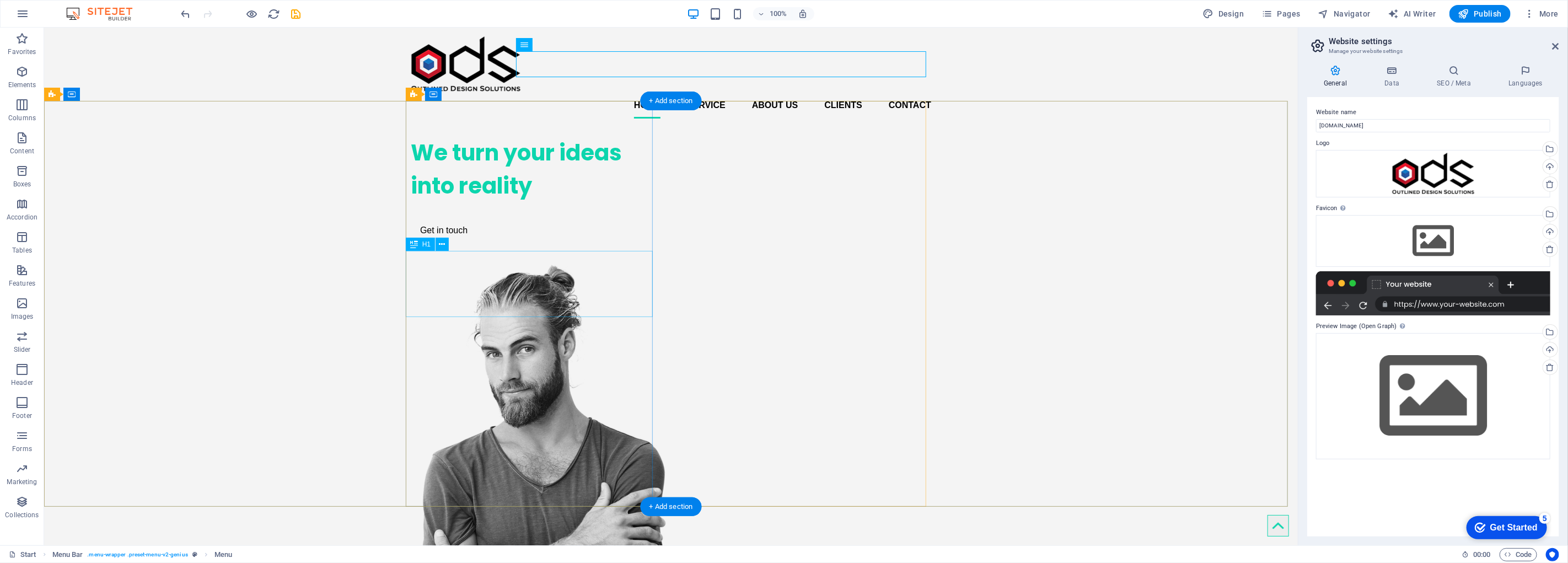
click at [503, 202] on div "We turn your ideas into reality" at bounding box center [534, 169] width 247 height 66
click at [658, 264] on figure at bounding box center [534, 474] width 247 height 420
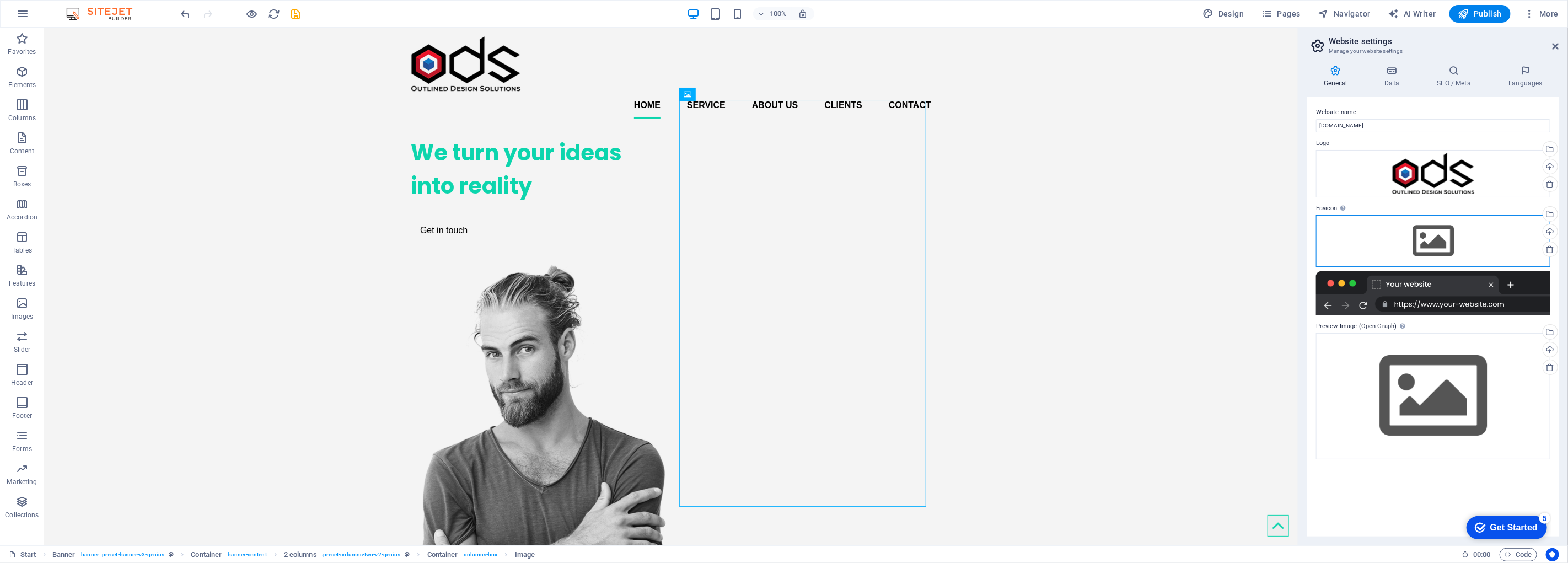
click at [1452, 236] on div "Drag files here, click to choose files or select files from Files or our free s…" at bounding box center [1434, 241] width 234 height 52
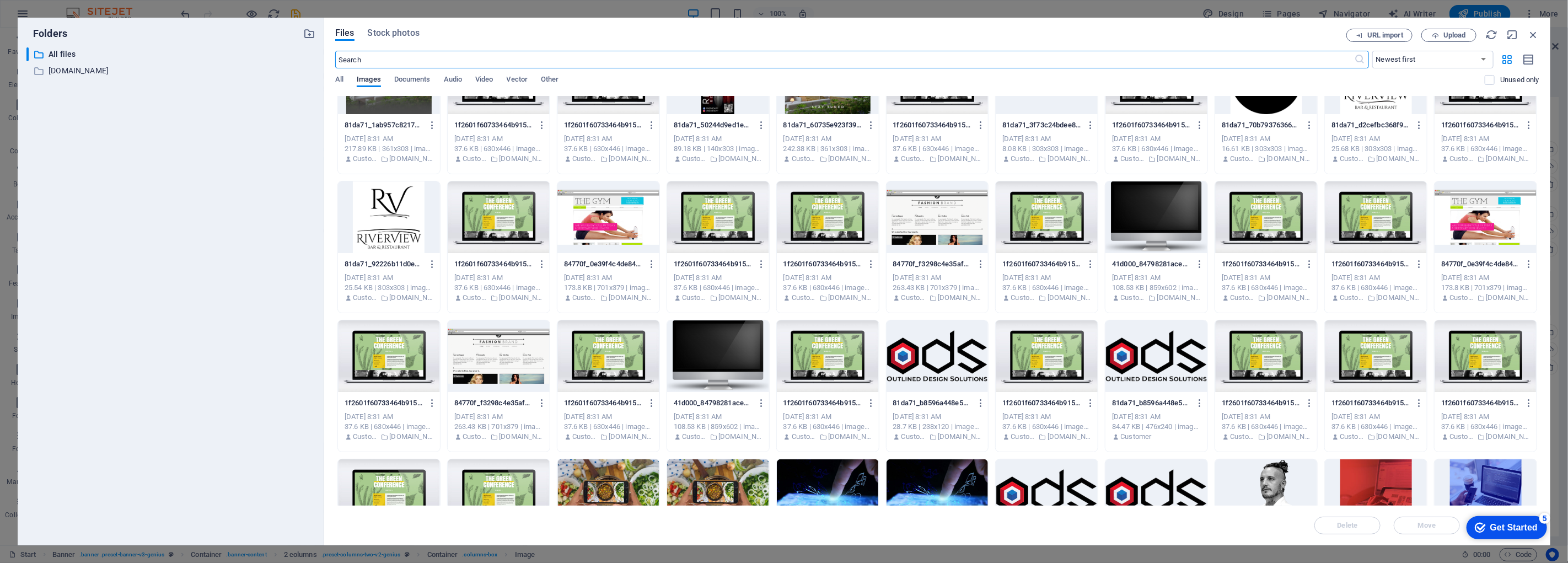
scroll to position [2640, 0]
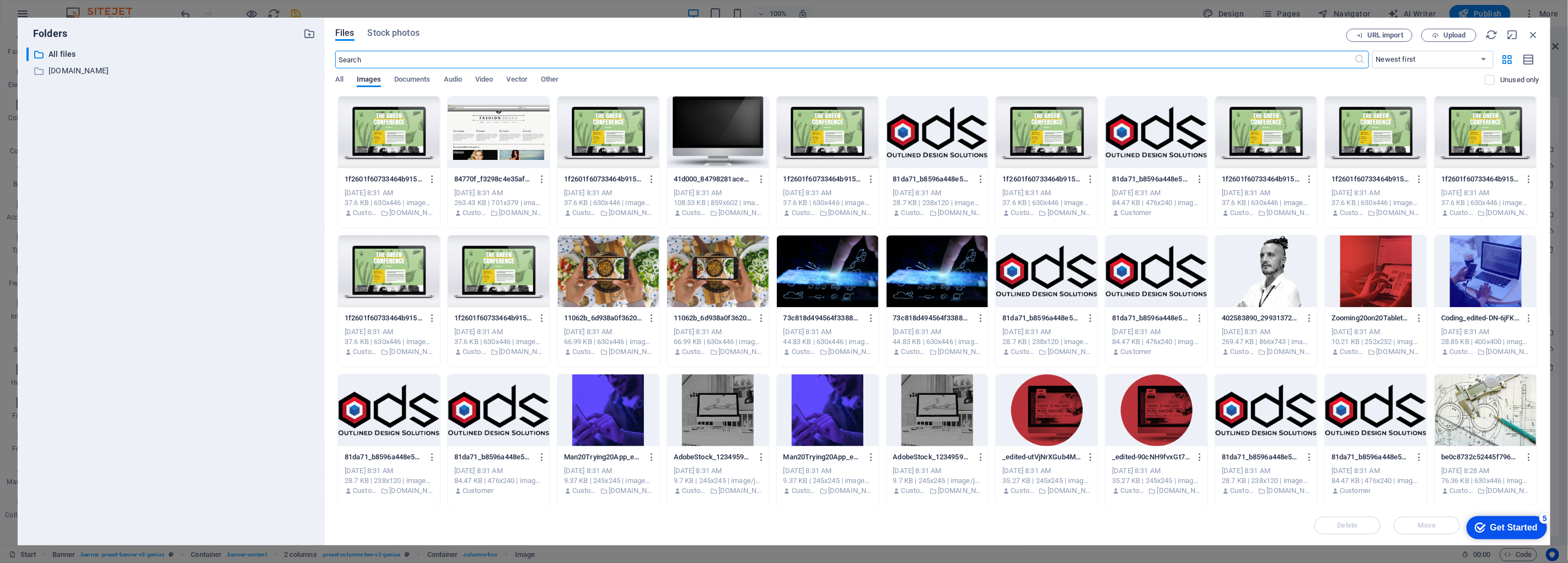
click at [938, 137] on div at bounding box center [937, 132] width 102 height 72
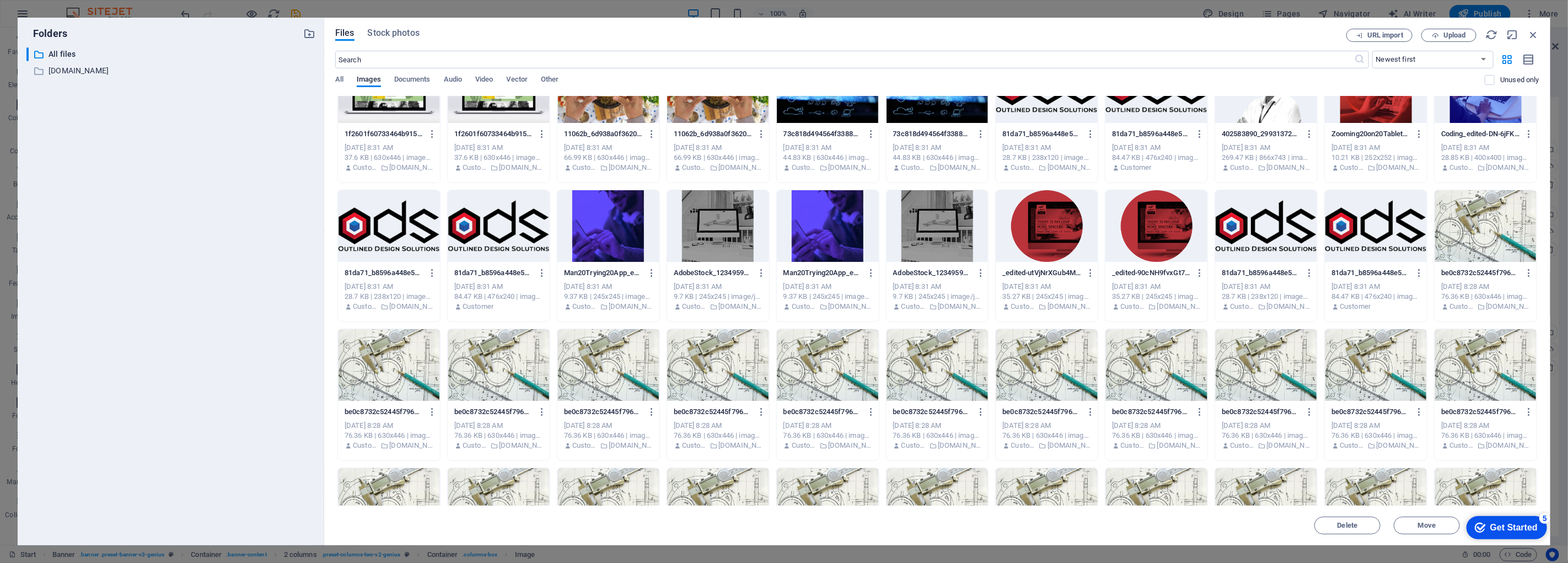
scroll to position [2886, 0]
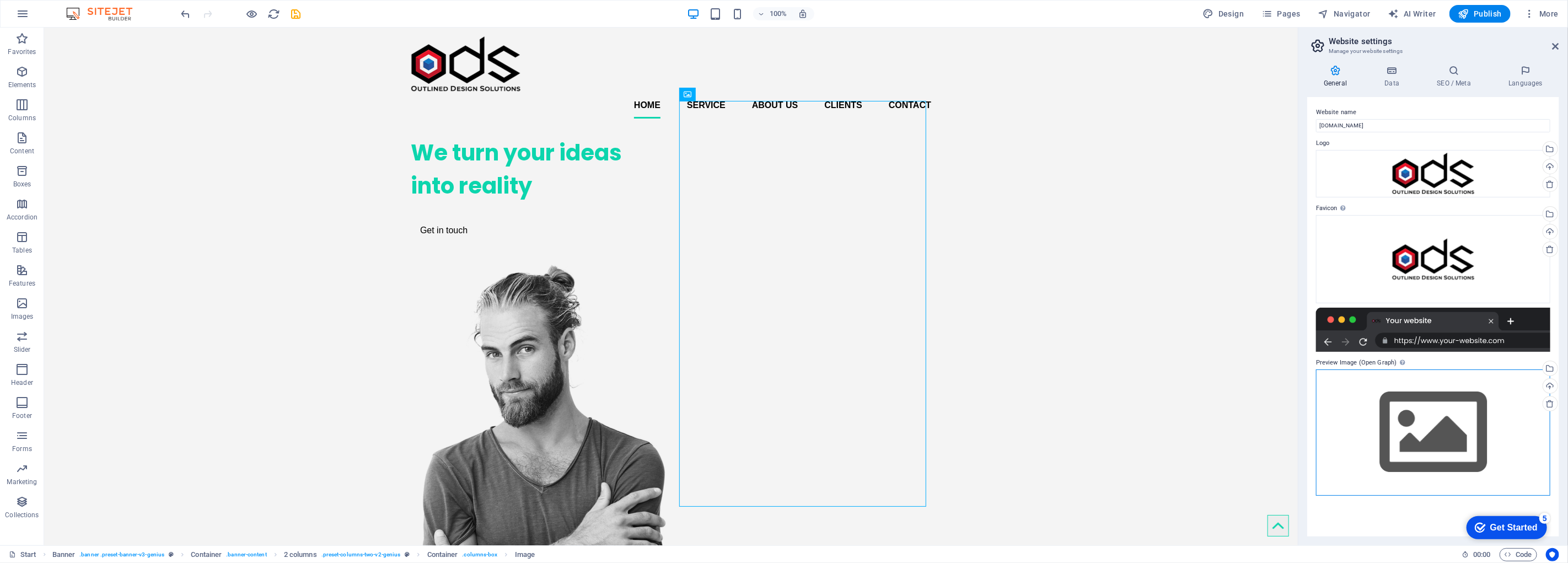
click at [1426, 380] on div "Drag files here, click to choose files or select files from Files or our free s…" at bounding box center [1434, 432] width 234 height 126
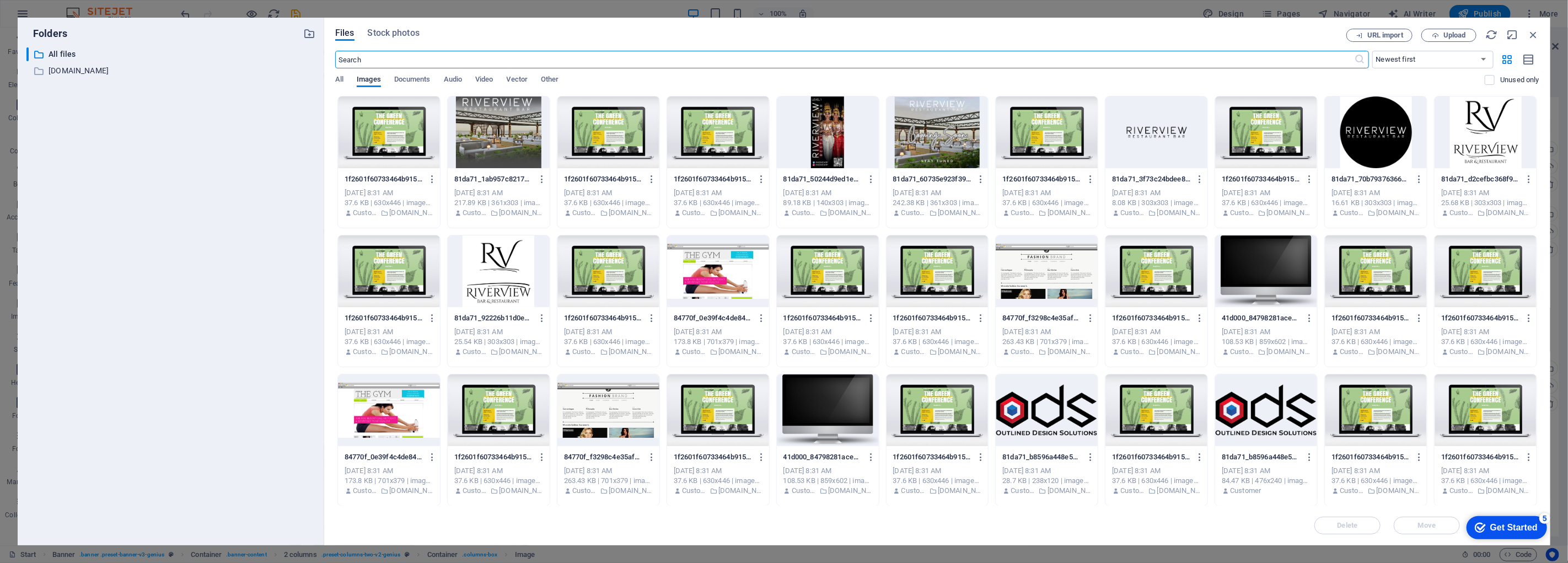
scroll to position [2640, 0]
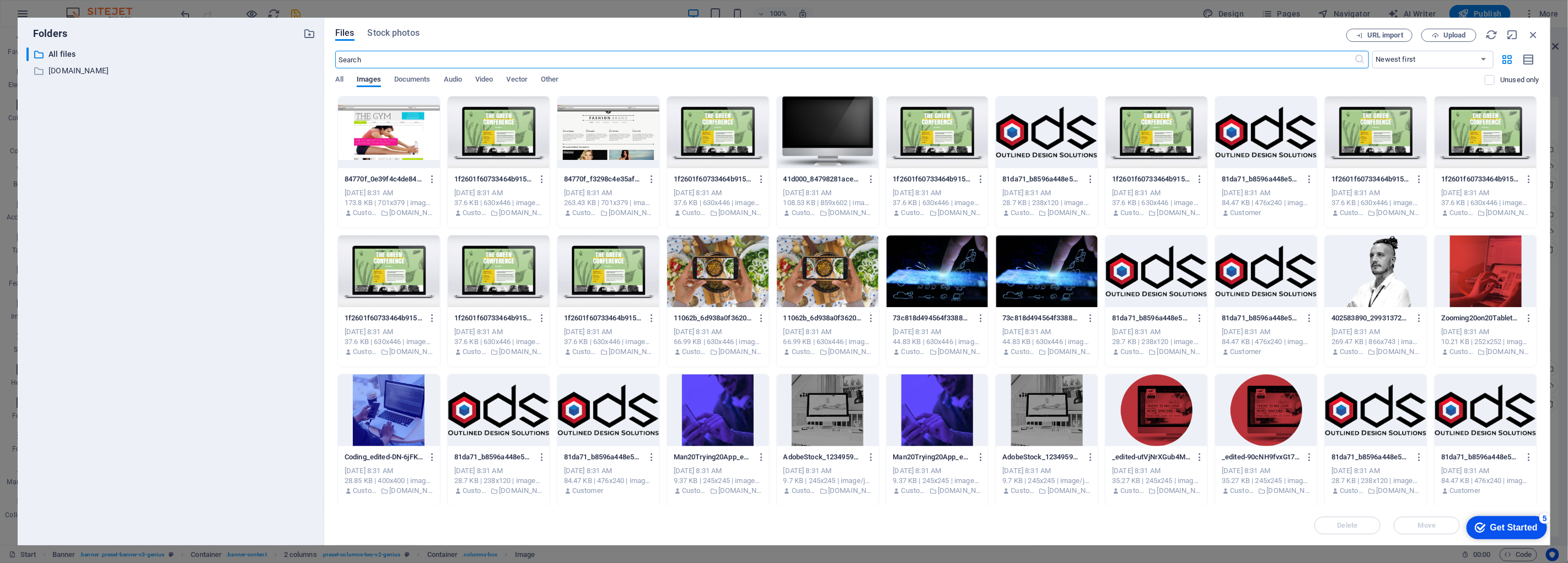
click at [1059, 136] on div at bounding box center [1047, 132] width 102 height 72
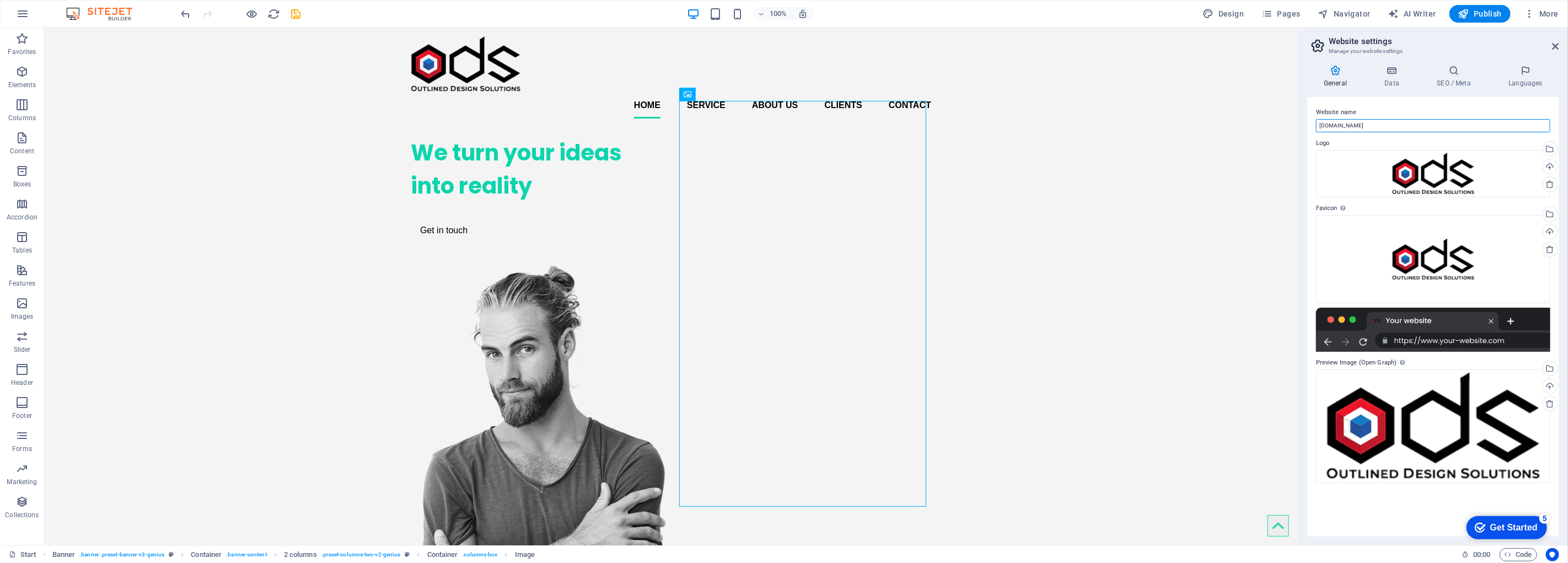
drag, startPoint x: 1351, startPoint y: 125, endPoint x: 1306, endPoint y: 120, distance: 45.3
click at [1306, 120] on div "General Data SEO / Meta Languages Website name zakk.com Logo Drag files here, c…" at bounding box center [1434, 301] width 270 height 489
click at [1341, 124] on input "OutlinedDesign" at bounding box center [1434, 125] width 234 height 13
click at [1369, 120] on input "Outlined Design" at bounding box center [1434, 125] width 234 height 13
type input "Outlined Design"
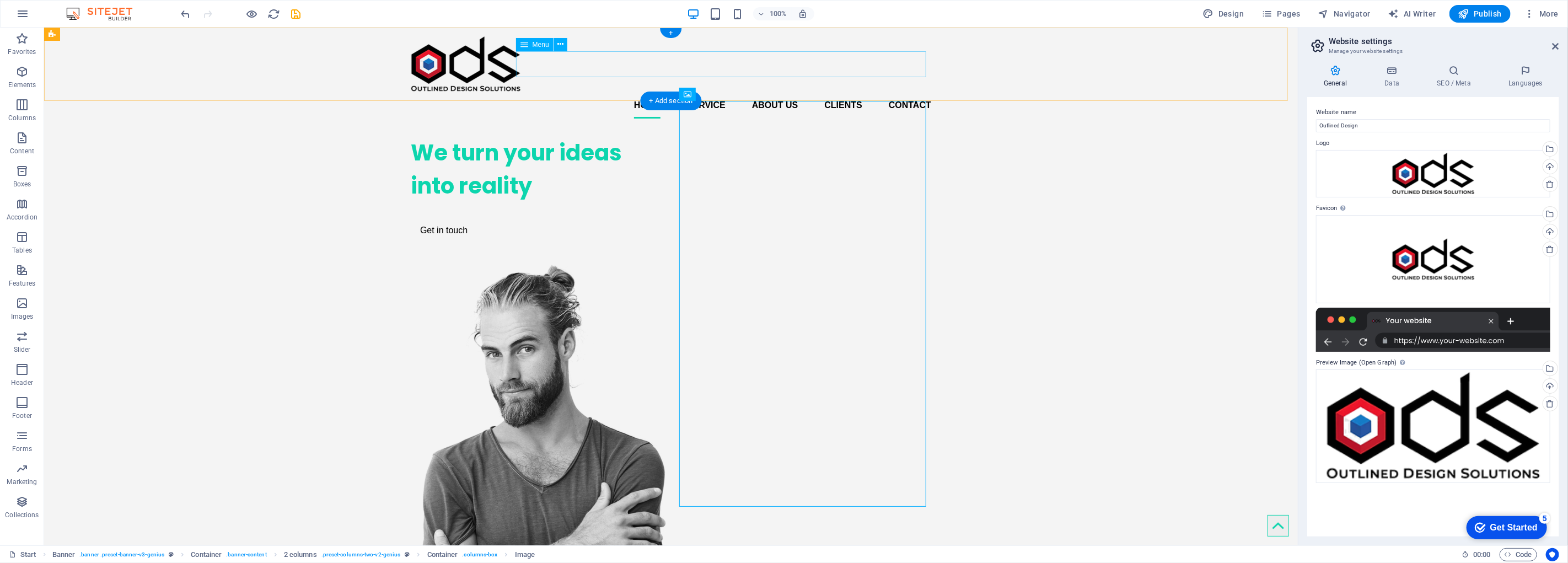
click at [673, 92] on nav "Home Service About us Clients Contact" at bounding box center [671, 105] width 521 height 27
click at [702, 92] on nav "Home Service About us Clients Contact" at bounding box center [671, 105] width 521 height 27
click at [1552, 45] on h2 "Website settings" at bounding box center [1444, 41] width 230 height 10
click at [1556, 45] on icon at bounding box center [1556, 46] width 7 height 9
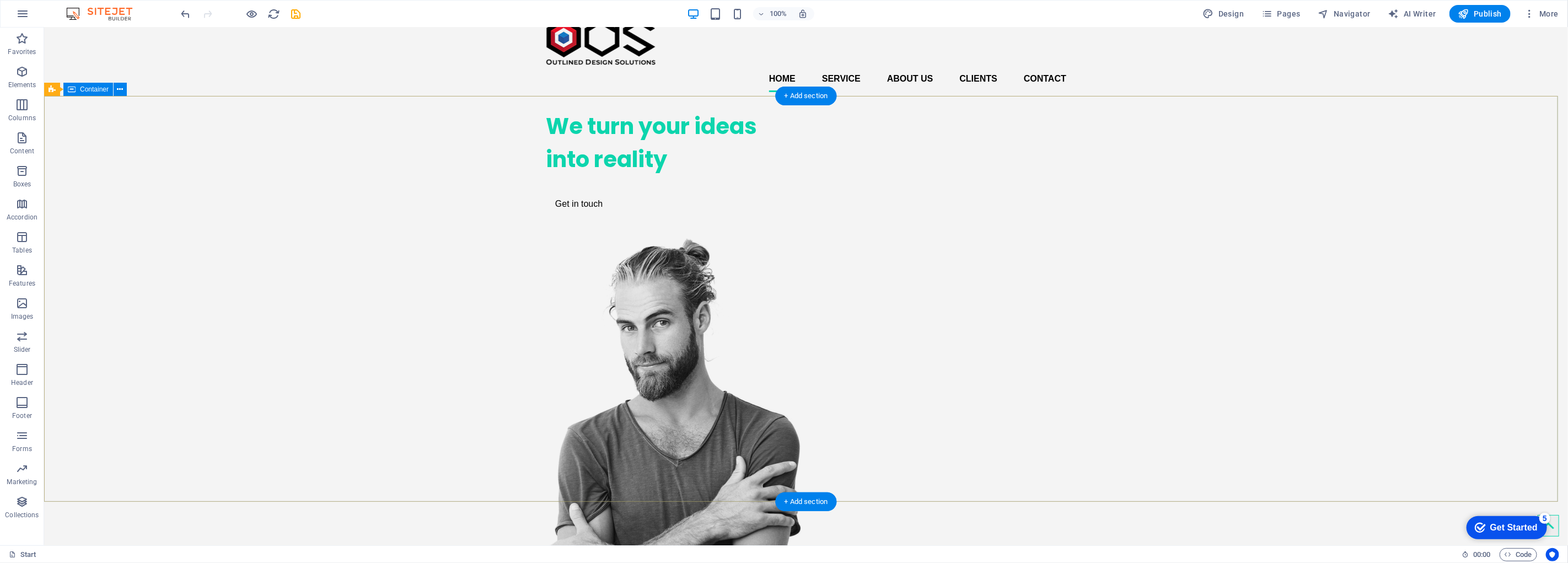
scroll to position [0, 0]
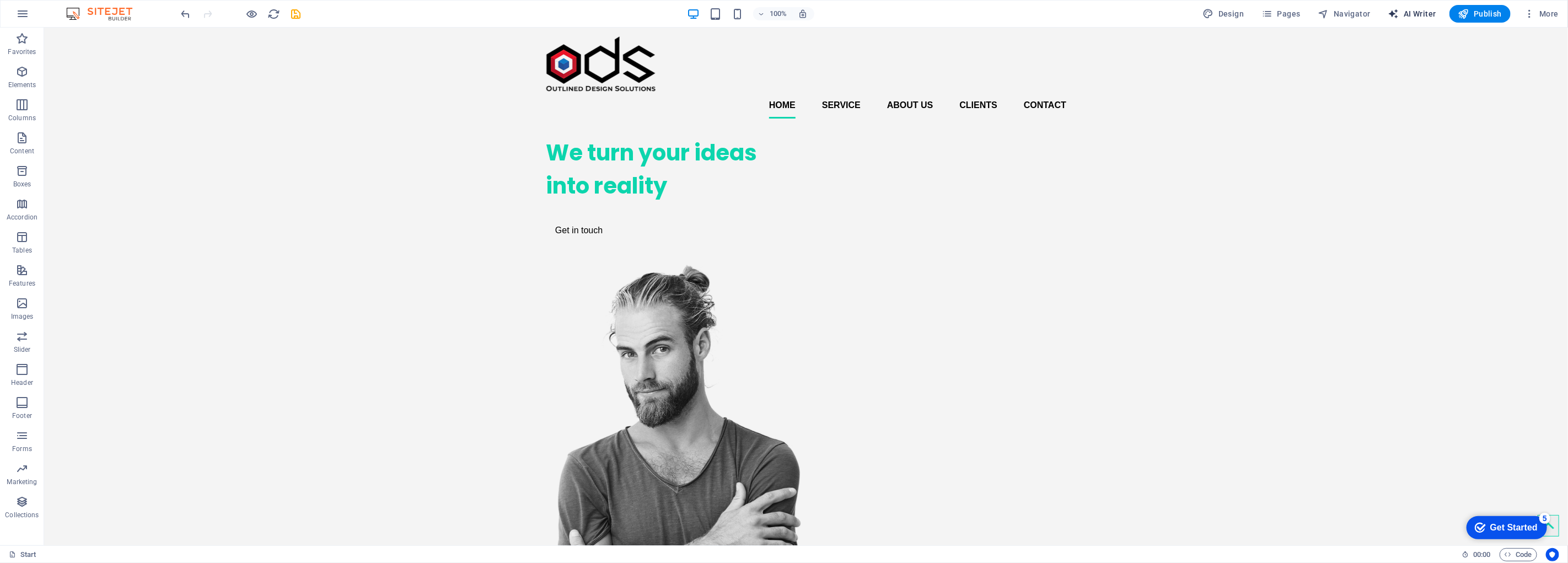
click at [1403, 9] on span "AI Writer" at bounding box center [1413, 14] width 48 height 11
select select "English"
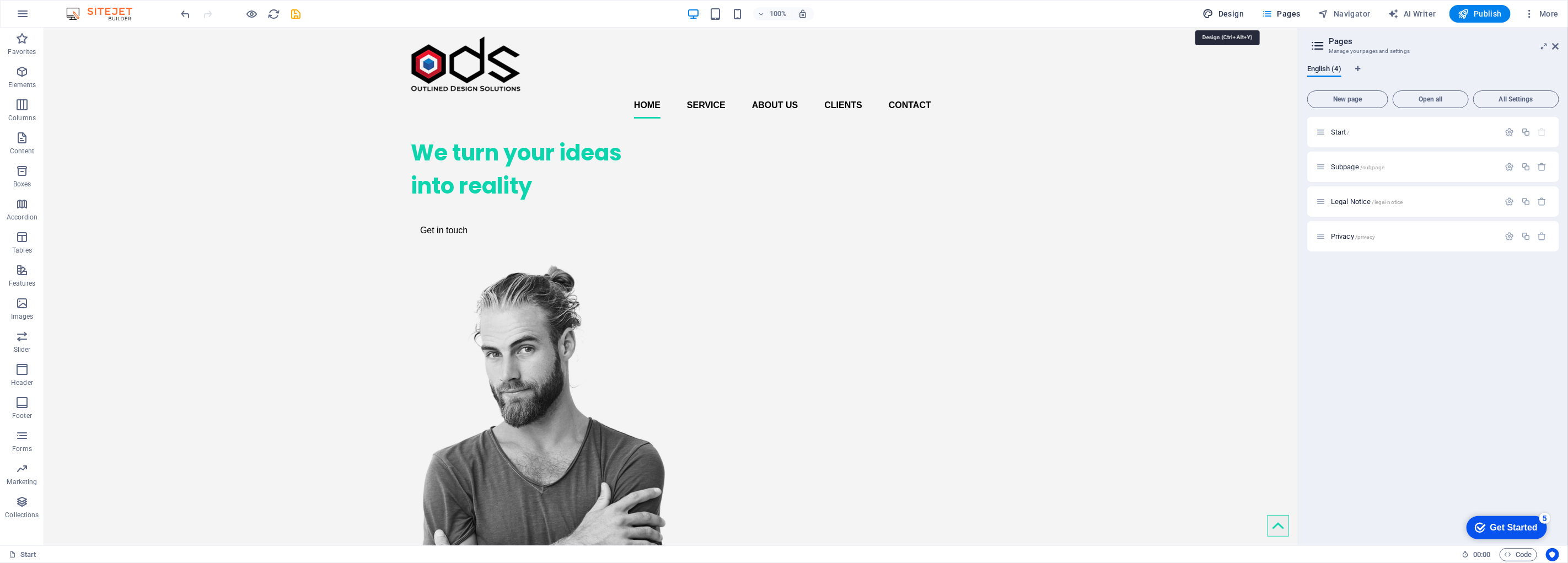
click at [0, 0] on span "Design" at bounding box center [0, 0] width 0 height 0
select select "px"
select select "400"
select select "px"
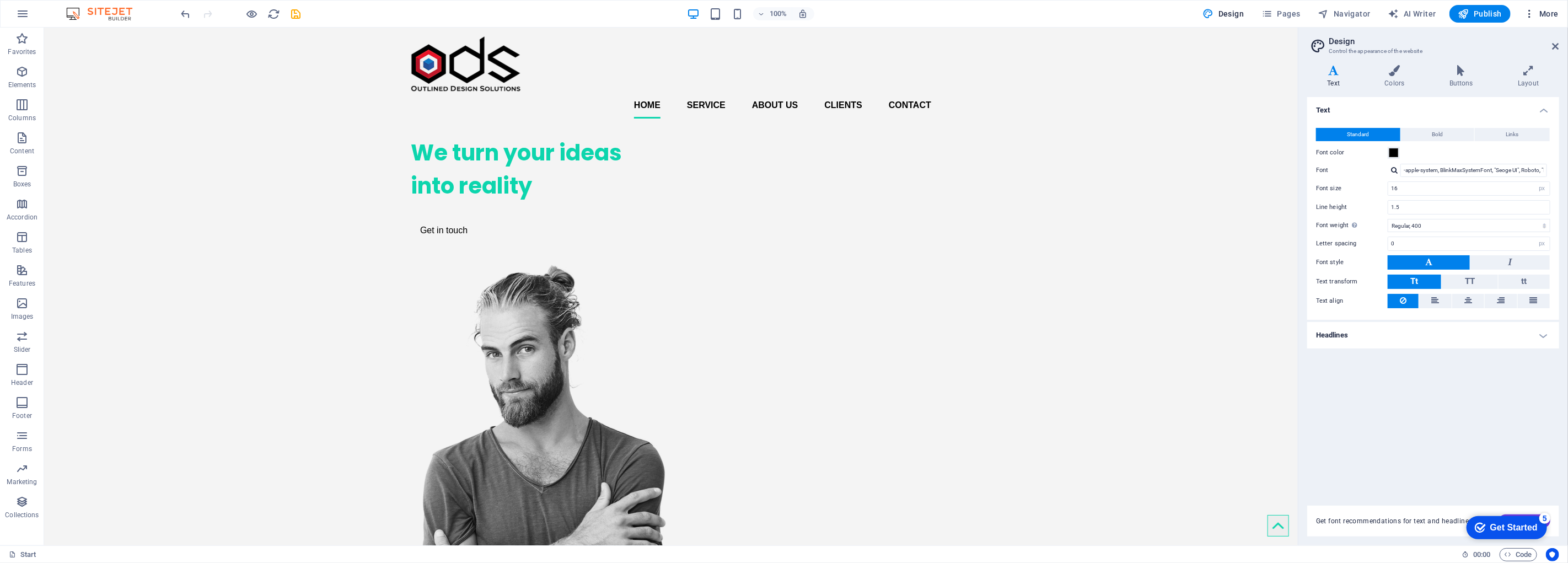
click at [0, 0] on icon "button" at bounding box center [0, 0] width 0 height 0
click at [1517, 145] on h6 "Collections Manager" at bounding box center [1519, 148] width 66 height 13
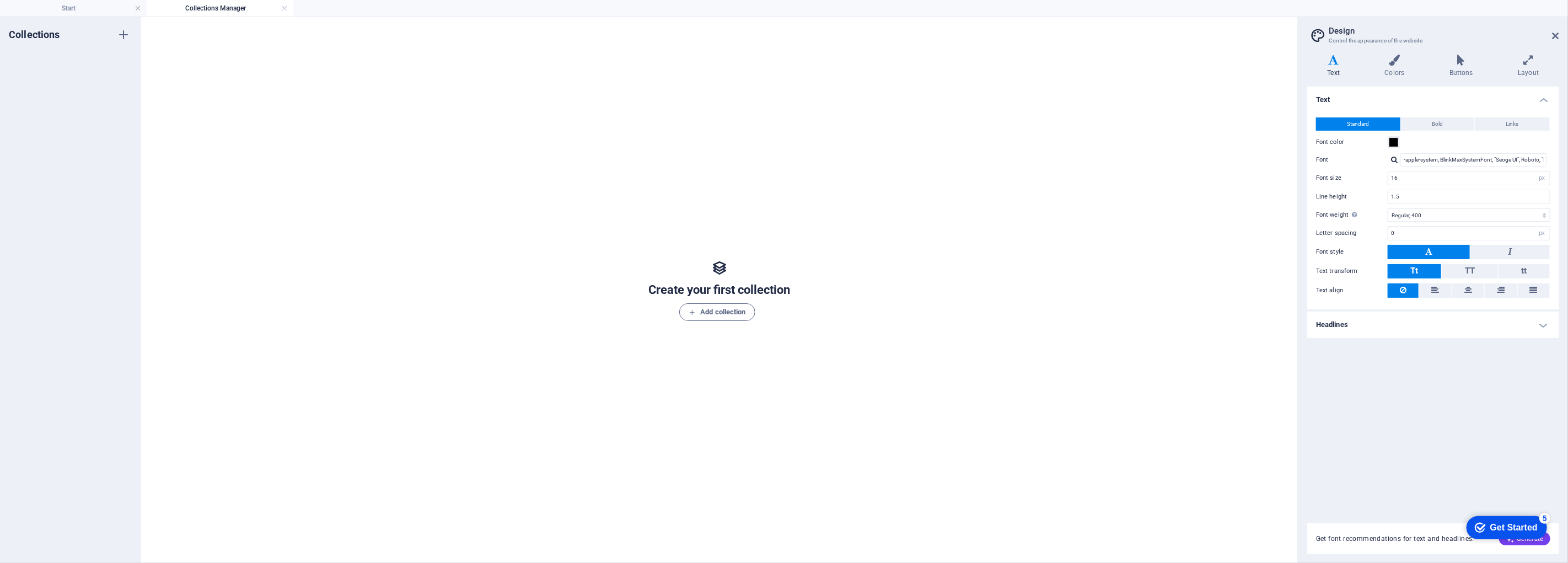
click at [1548, 36] on h2 "Design" at bounding box center [1444, 31] width 230 height 10
click at [1556, 36] on icon at bounding box center [1556, 36] width 7 height 9
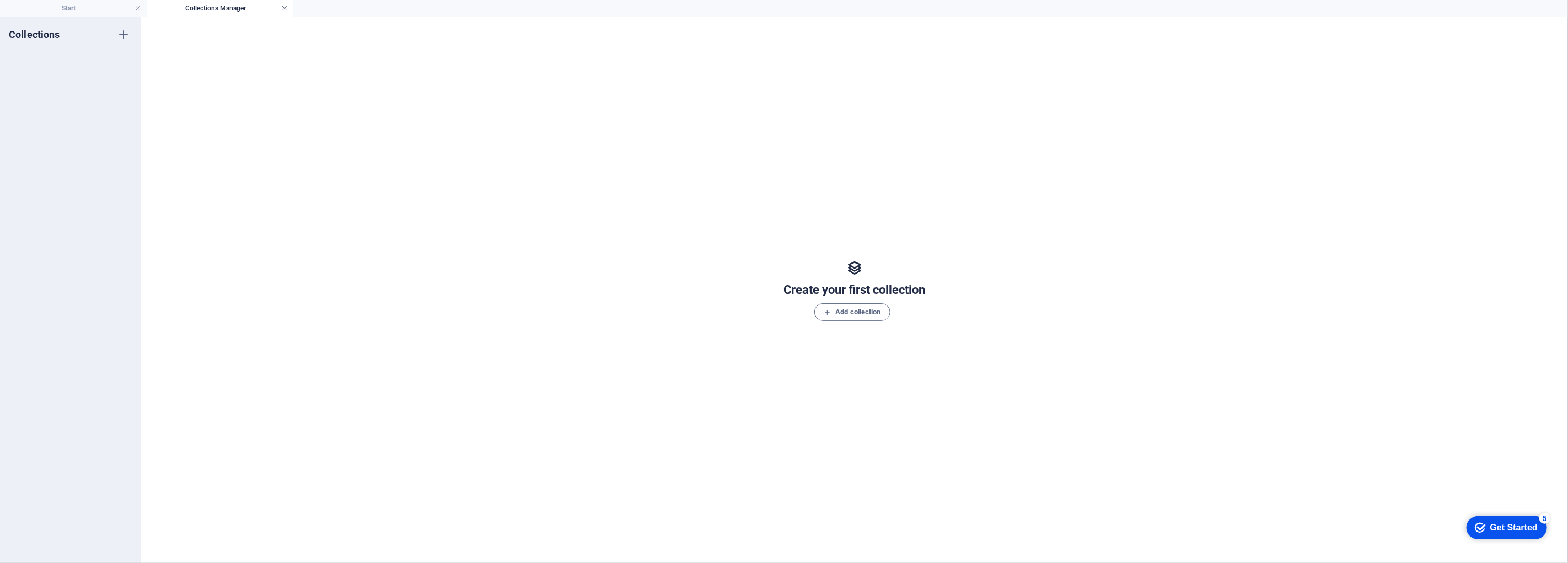
click at [284, 9] on link at bounding box center [285, 8] width 7 height 10
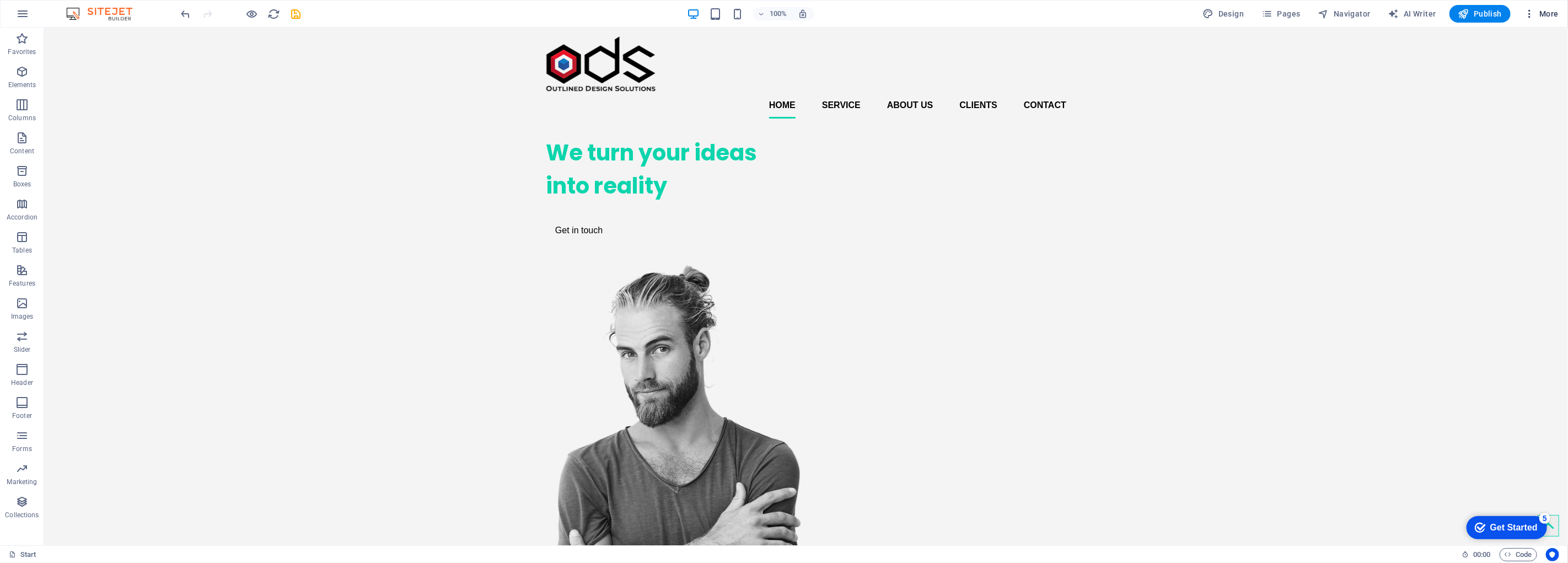
click at [1521, 223] on h6 "Content Import" at bounding box center [1519, 227] width 66 height 13
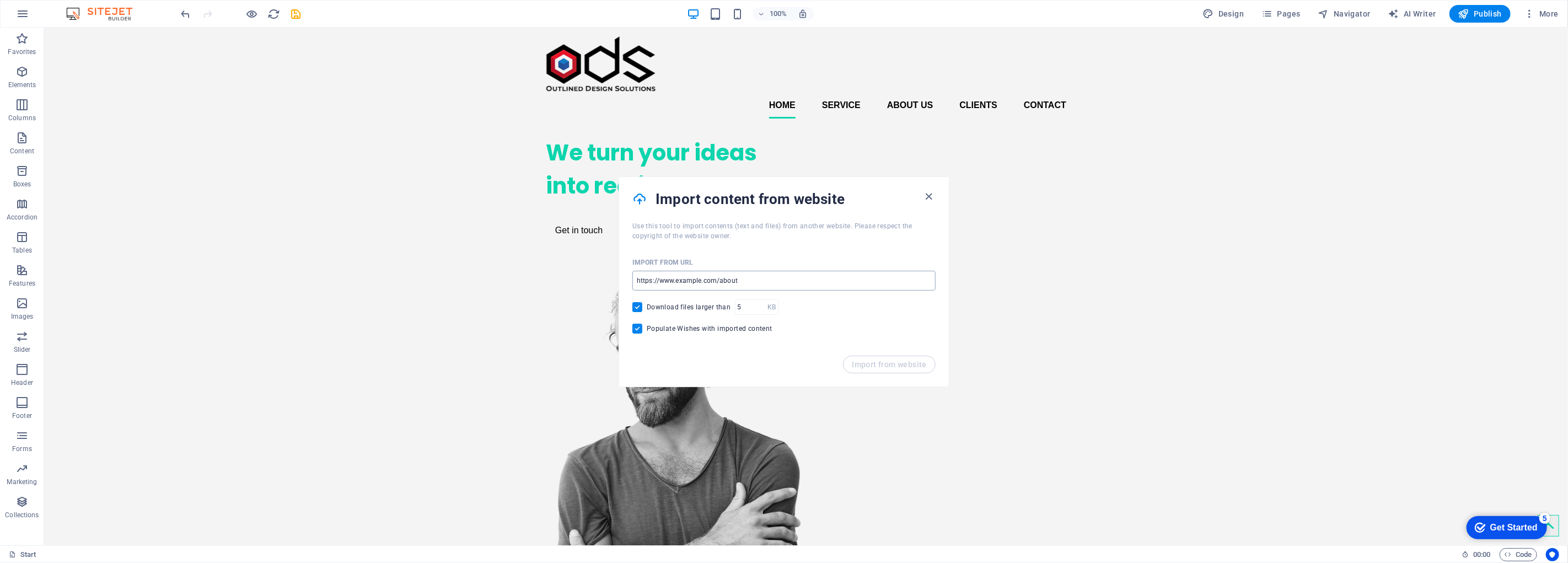
click at [756, 280] on input "url" at bounding box center [784, 280] width 303 height 20
type input "https://zakkgray1.wixsite.com/outlineddesign"
click at [929, 192] on icon "button" at bounding box center [930, 197] width 13 height 13
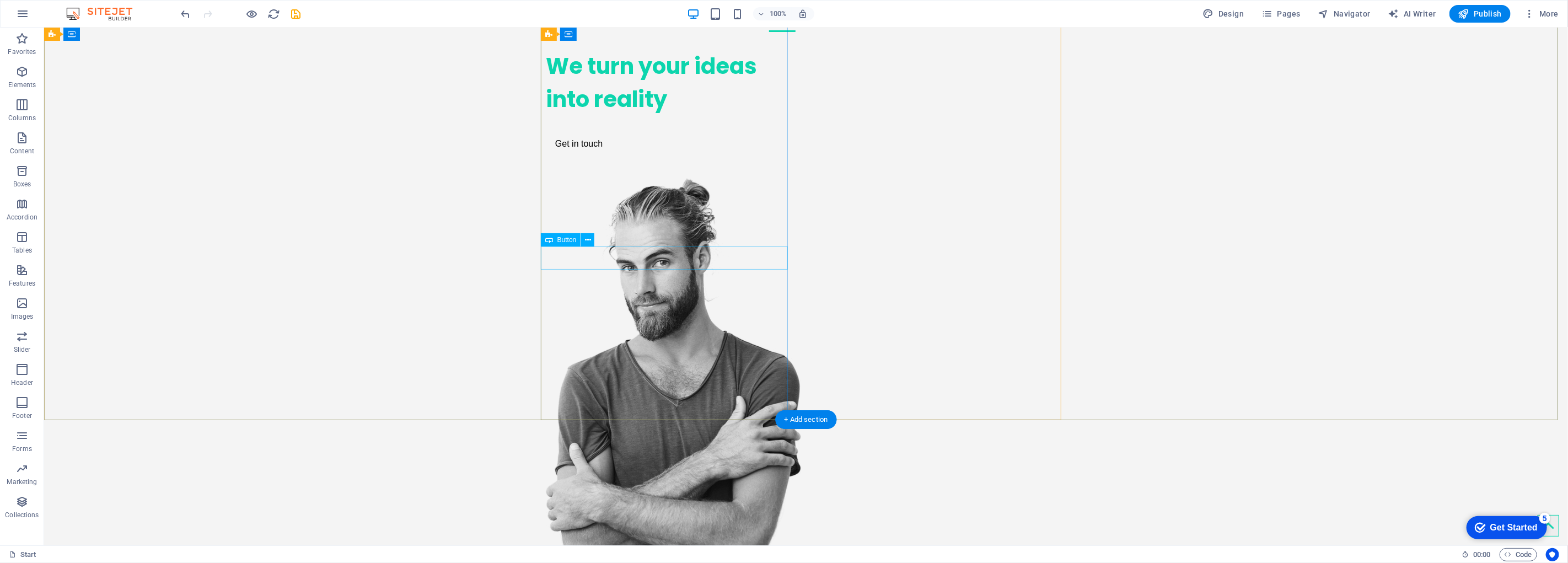
scroll to position [184, 0]
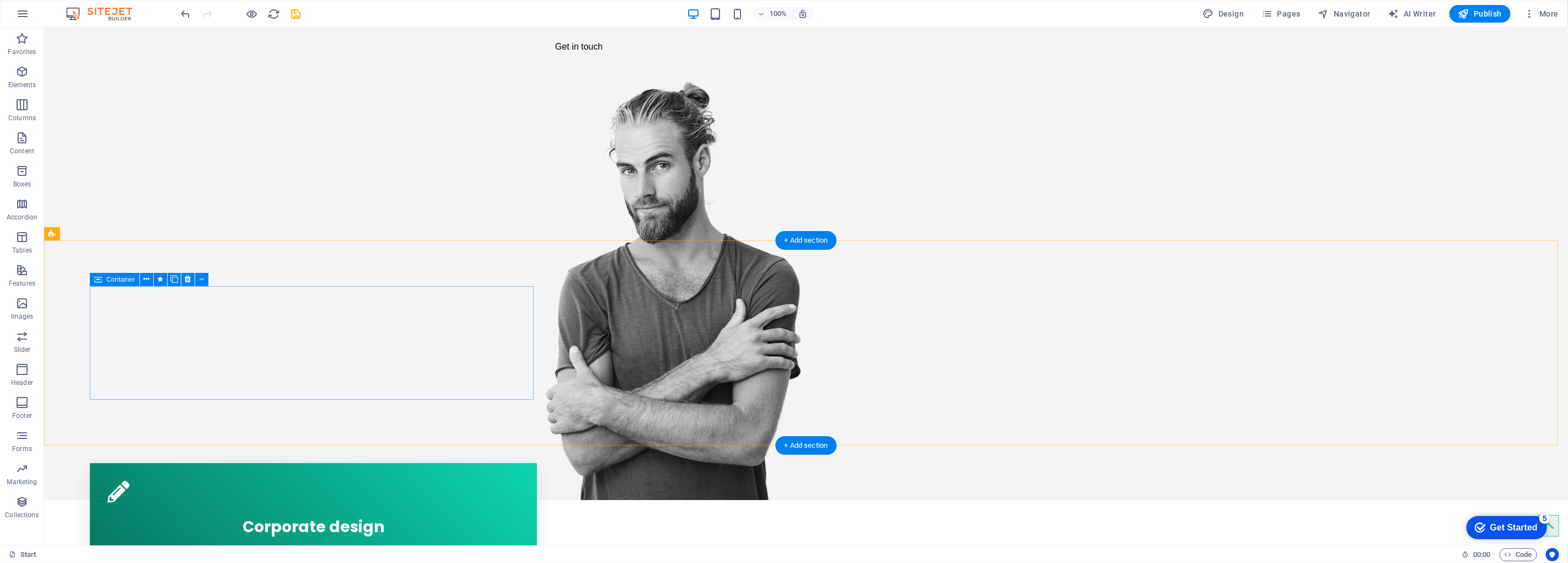
click at [477, 463] on div "Corporate design Lorem ipsum dolor sit amet, consectetur adipisicing elit. Veri…" at bounding box center [312, 520] width 447 height 114
click at [483, 508] on div "Corporate design" at bounding box center [312, 525] width 412 height 34
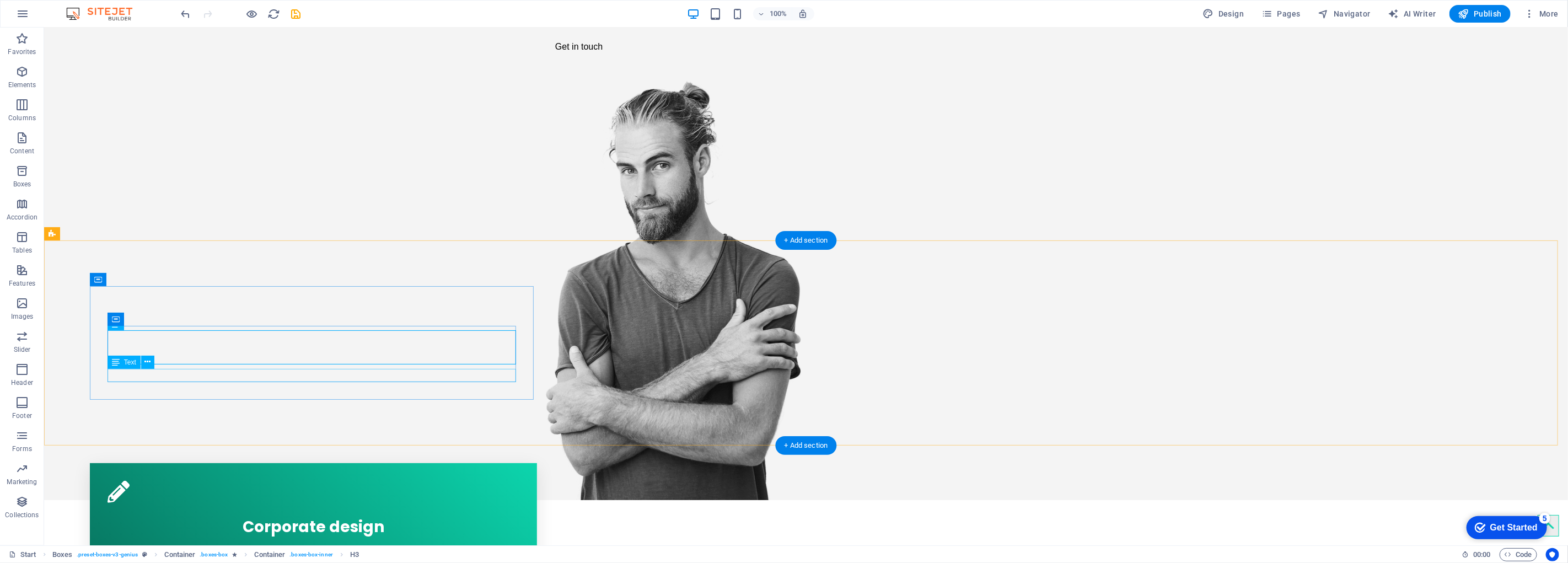
click at [453, 546] on div "Lorem ipsum dolor sit amet, consectetur adipisicing elit. Veritatis dolorem!" at bounding box center [312, 552] width 412 height 13
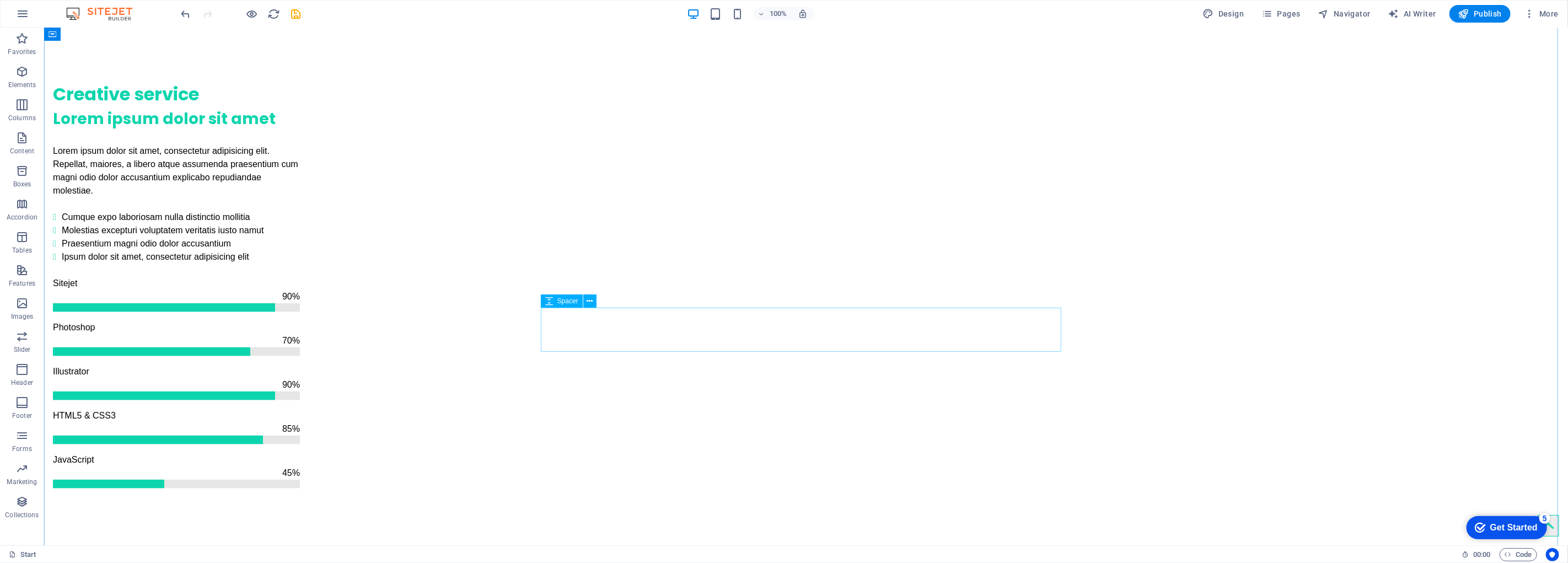
scroll to position [1409, 0]
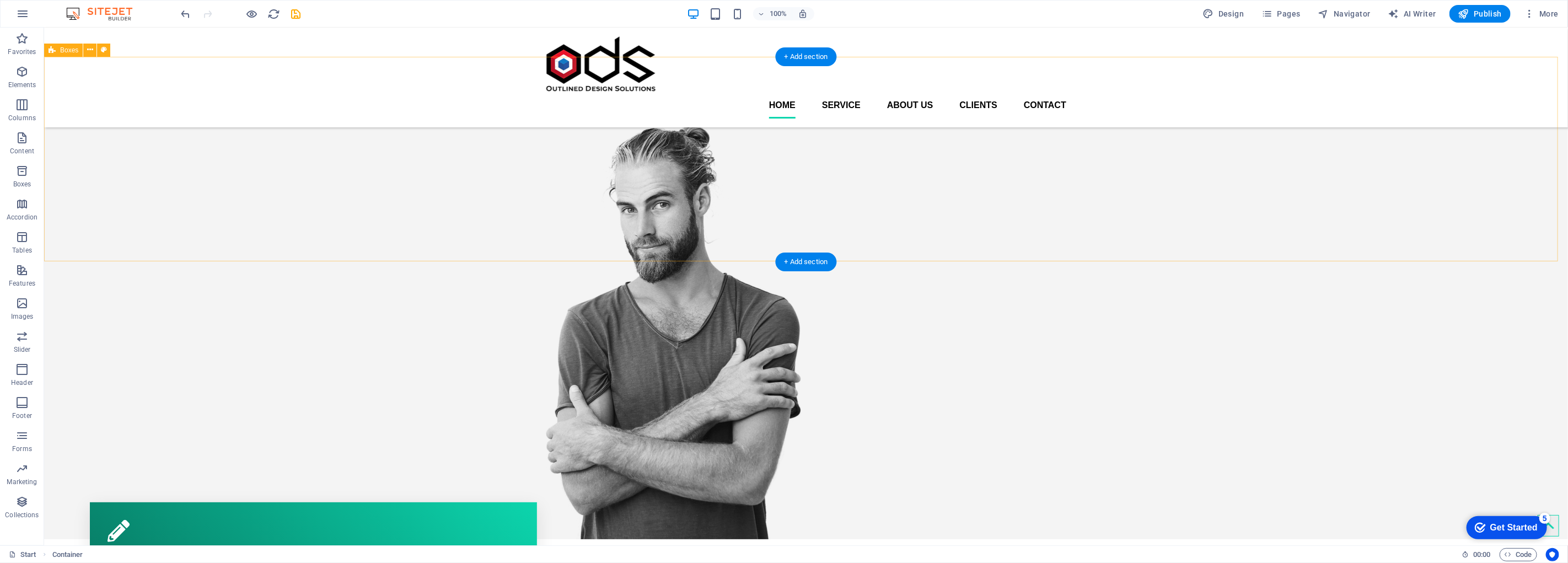
scroll to position [0, 0]
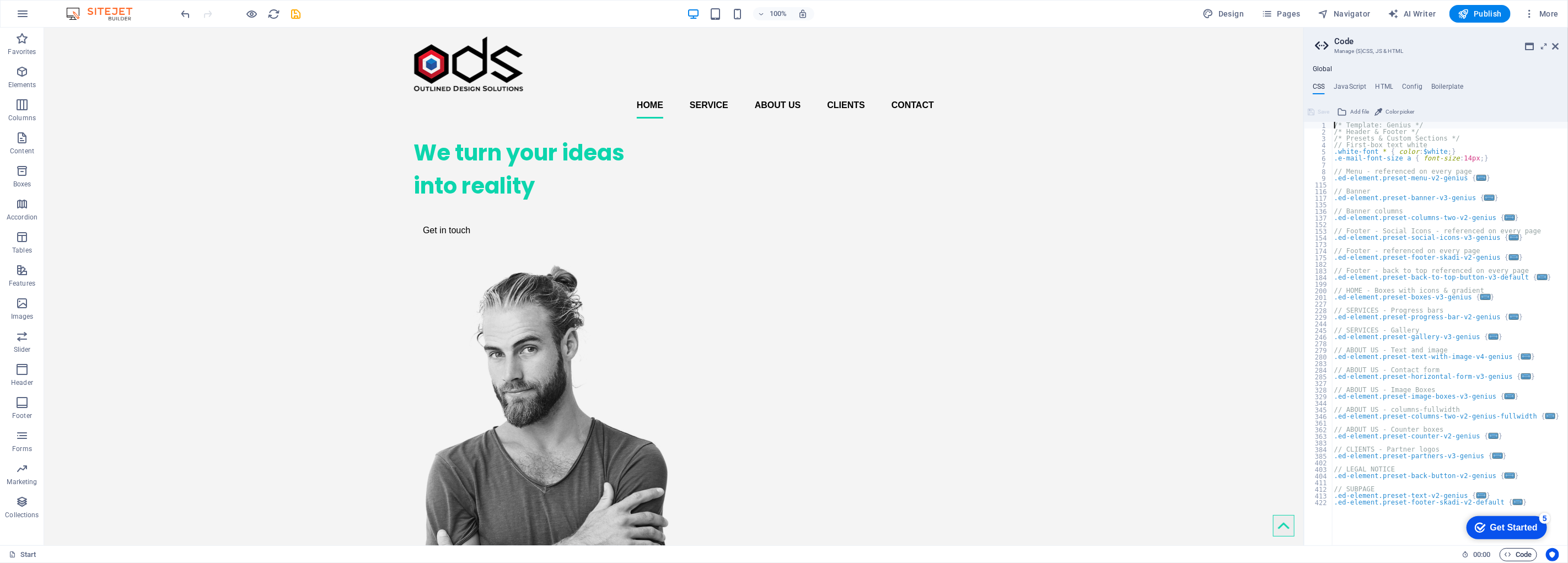
click at [1297, 13] on span "Pages" at bounding box center [1281, 14] width 38 height 11
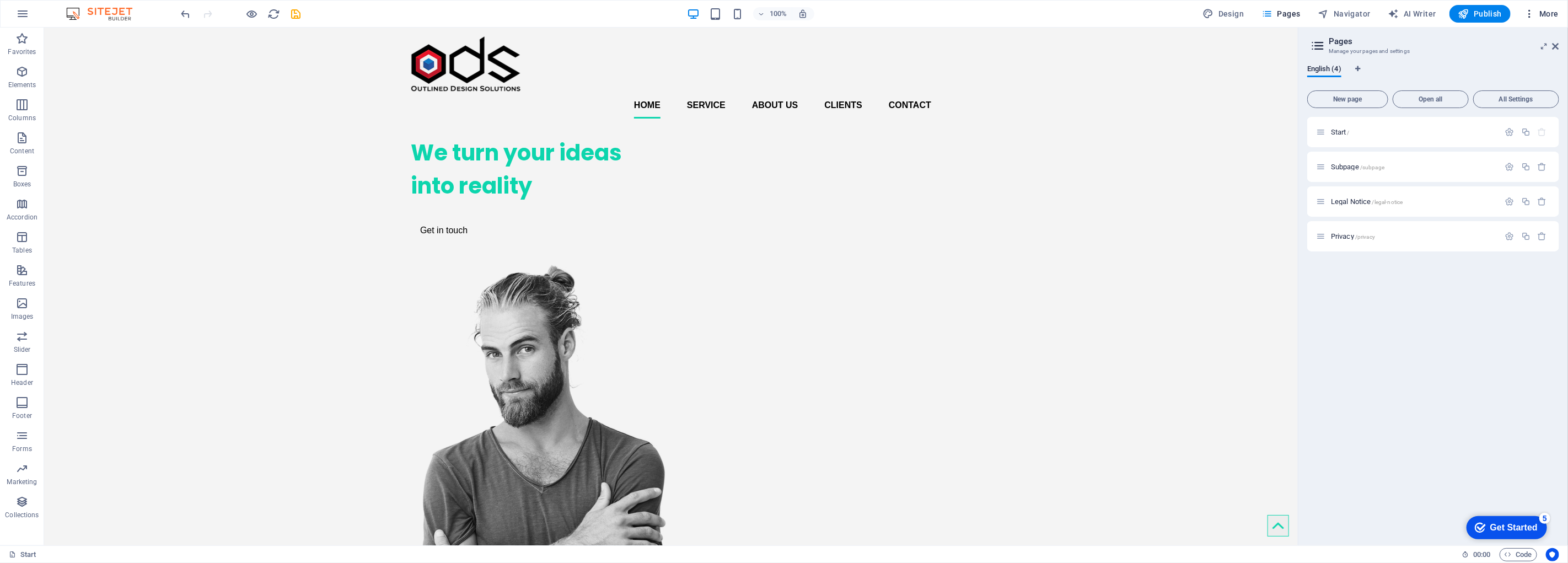
click at [1508, 307] on h6 "Data" at bounding box center [1519, 307] width 66 height 13
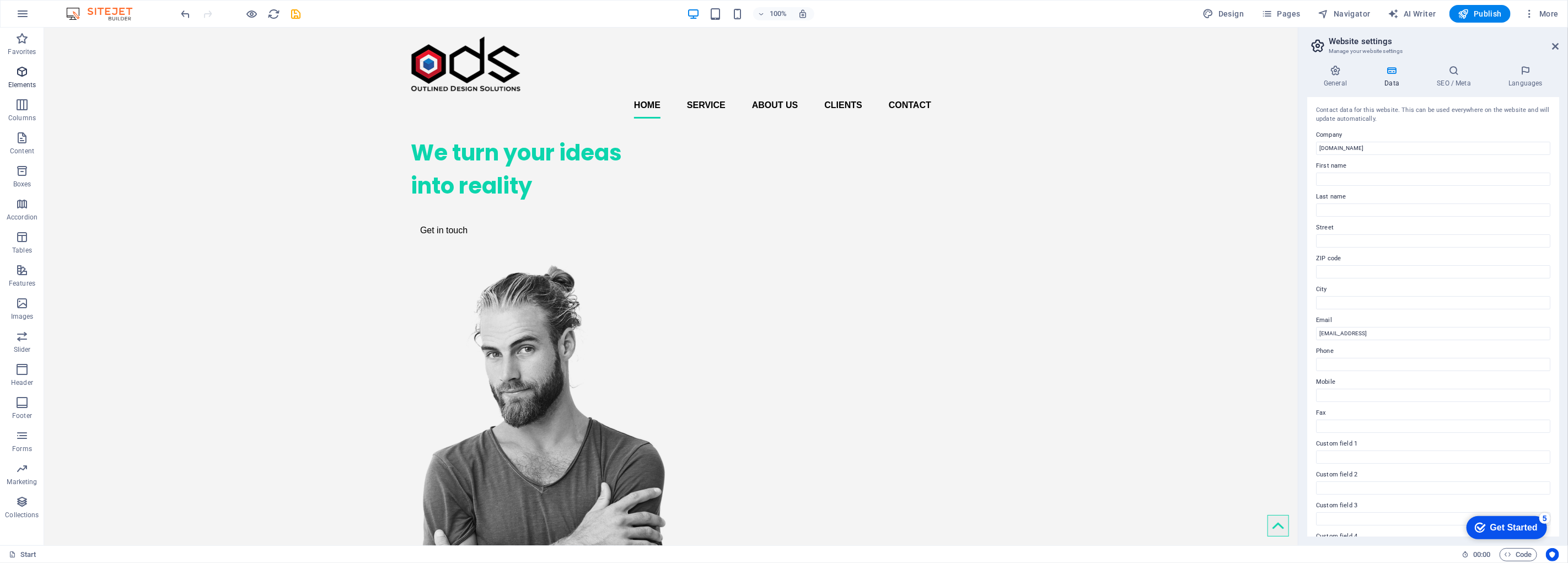
click at [29, 88] on p "Elements" at bounding box center [22, 85] width 28 height 9
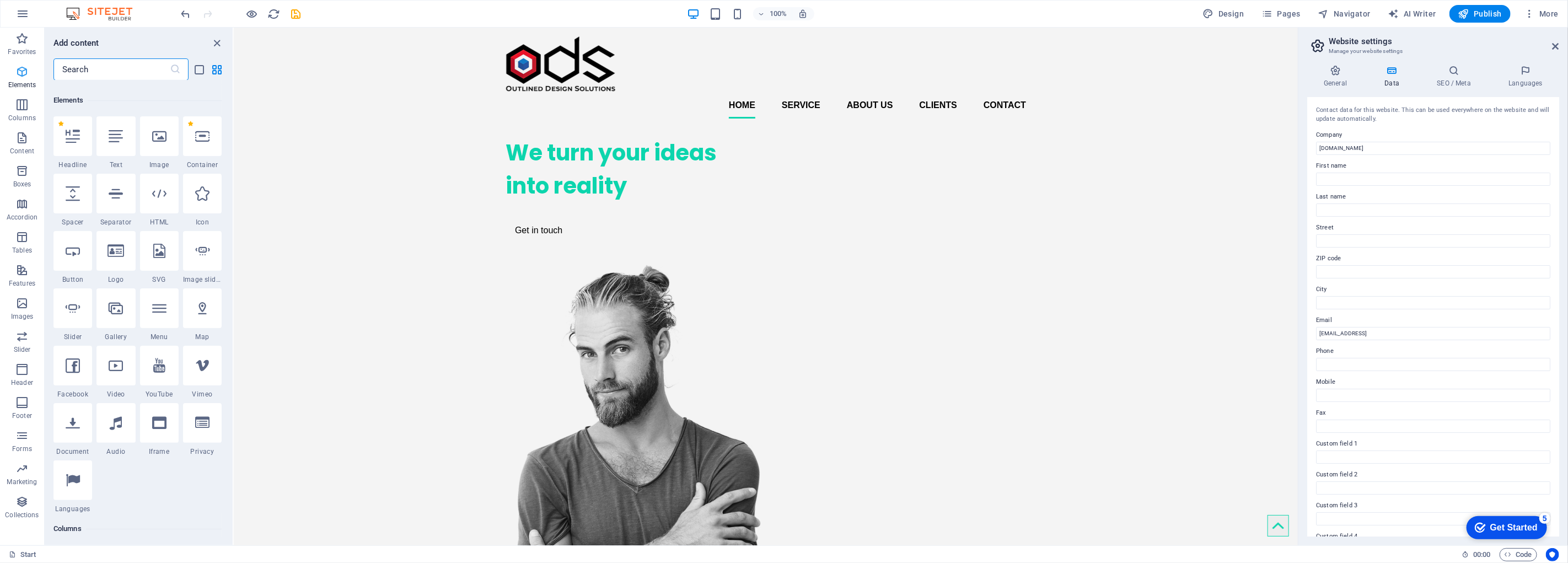
scroll to position [117, 0]
click at [24, 116] on p "Columns" at bounding box center [22, 118] width 27 height 9
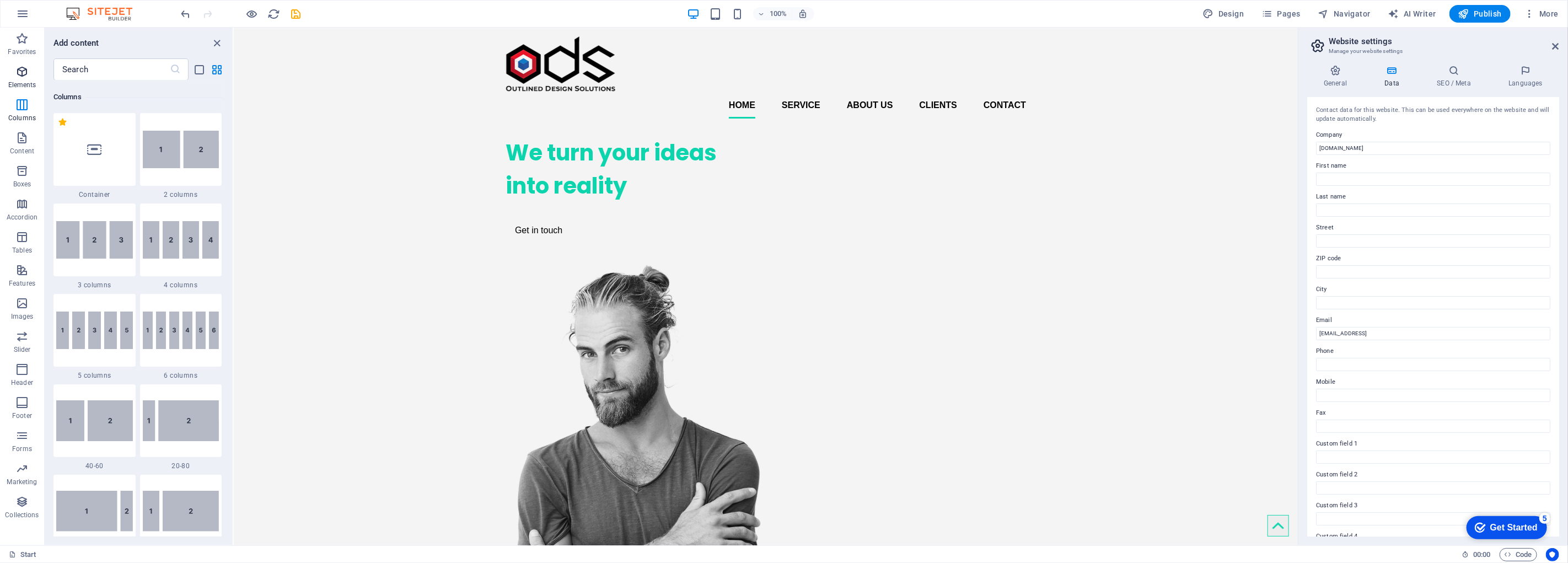
scroll to position [546, 0]
click at [23, 42] on icon "button" at bounding box center [22, 38] width 13 height 13
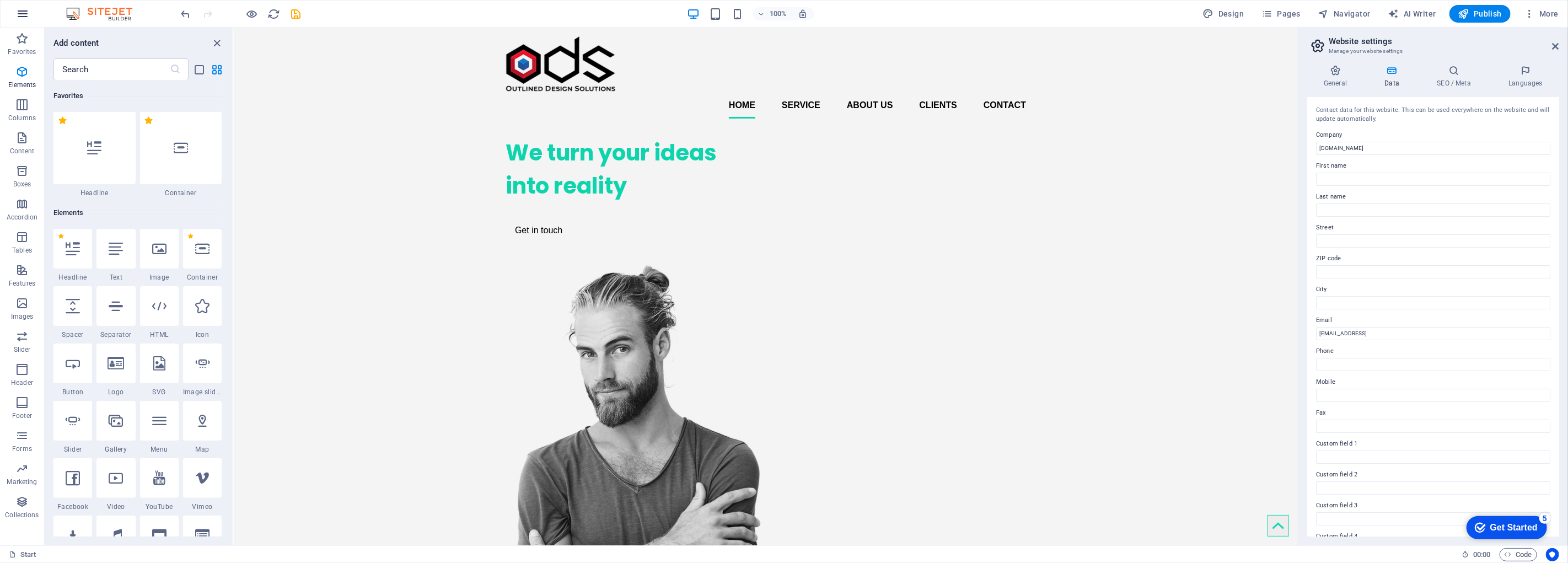
scroll to position [0, 0]
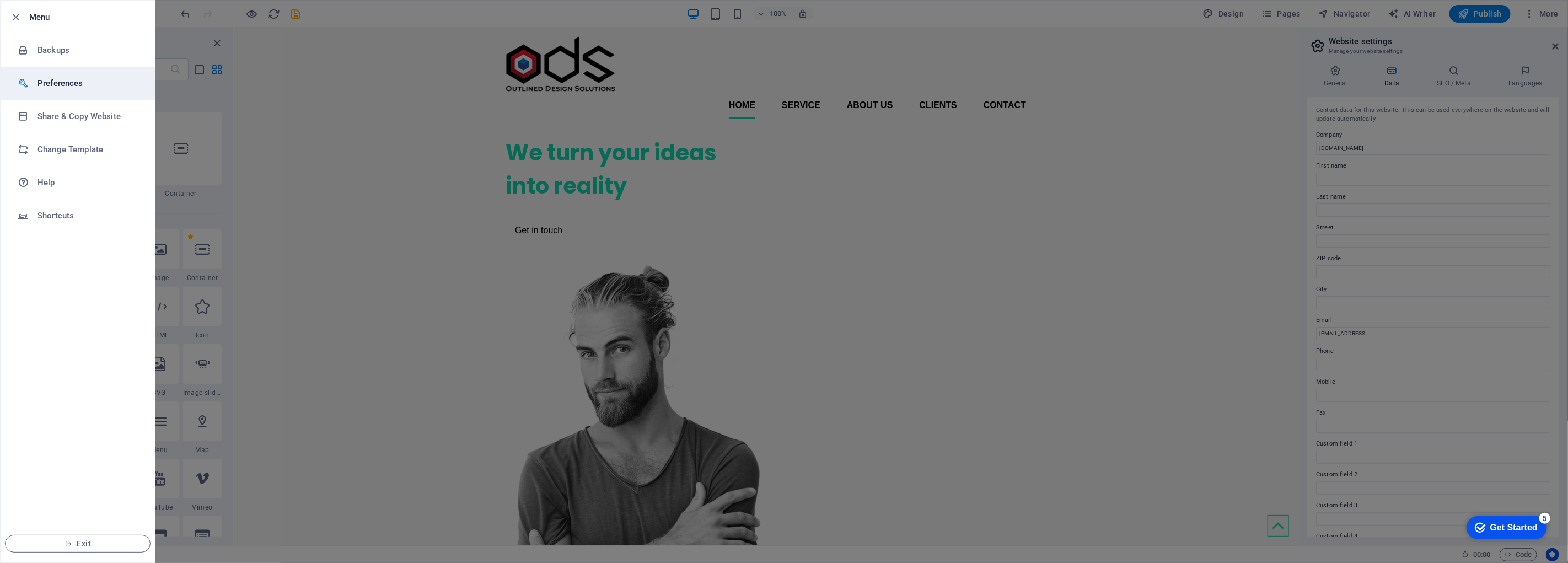
click at [80, 79] on h6 "Preferences" at bounding box center [88, 83] width 102 height 13
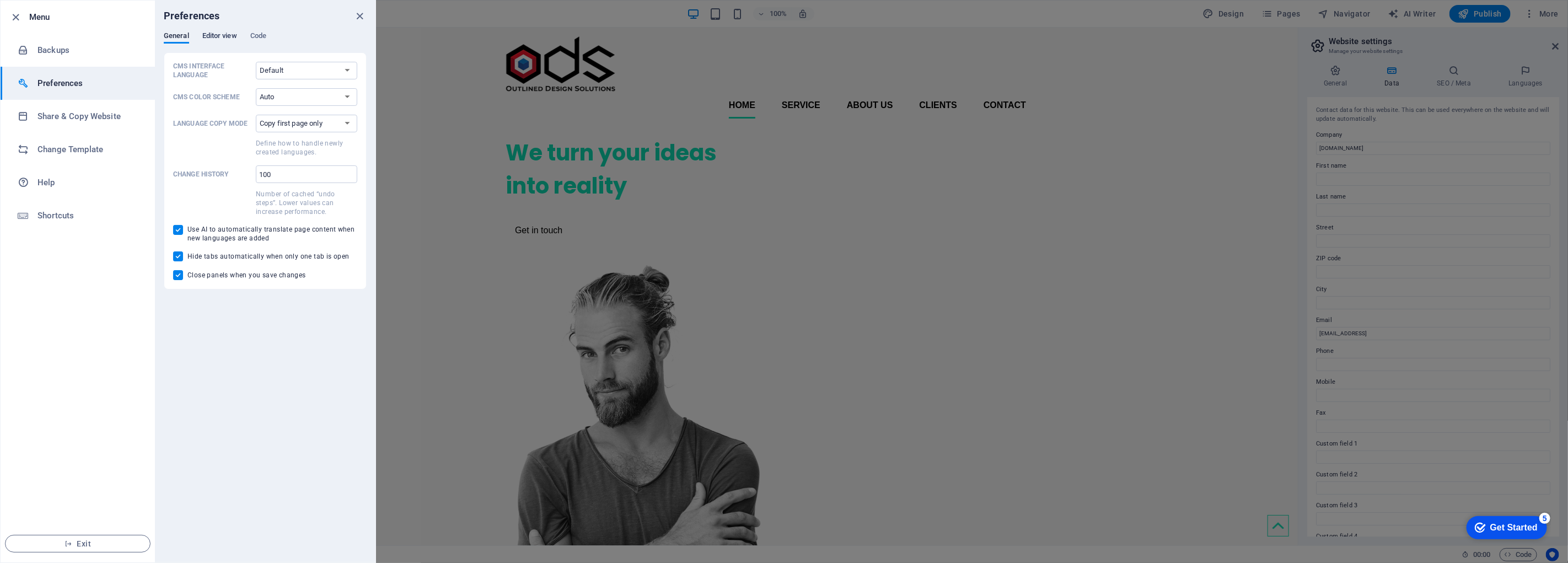
click at [219, 36] on span "Editor view" at bounding box center [219, 37] width 35 height 16
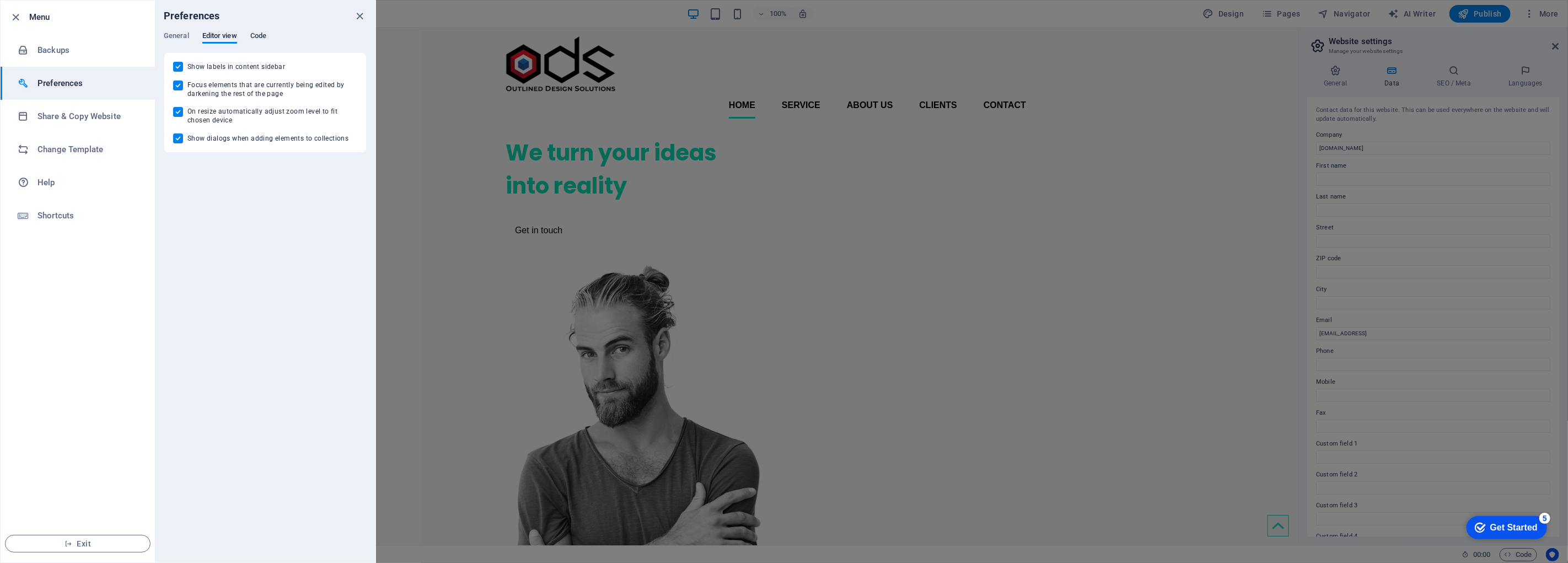
click at [264, 36] on span "Code" at bounding box center [258, 37] width 16 height 16
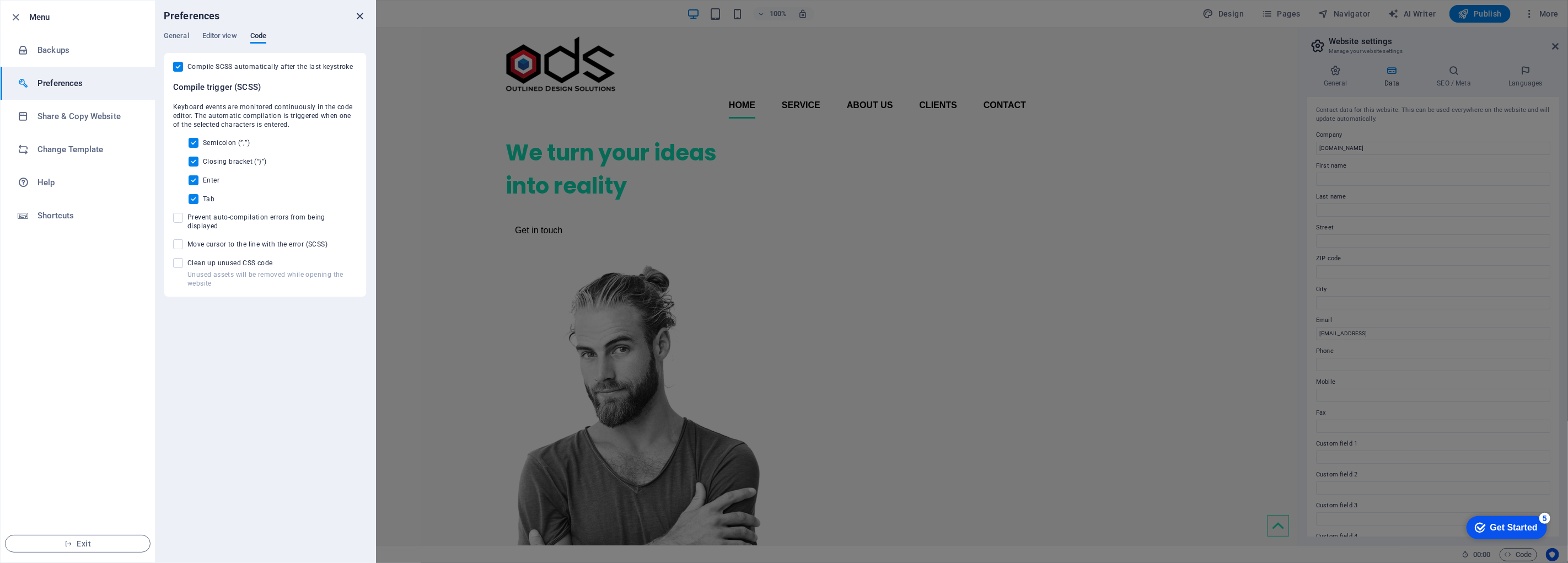
click at [358, 17] on icon "close" at bounding box center [360, 16] width 13 height 13
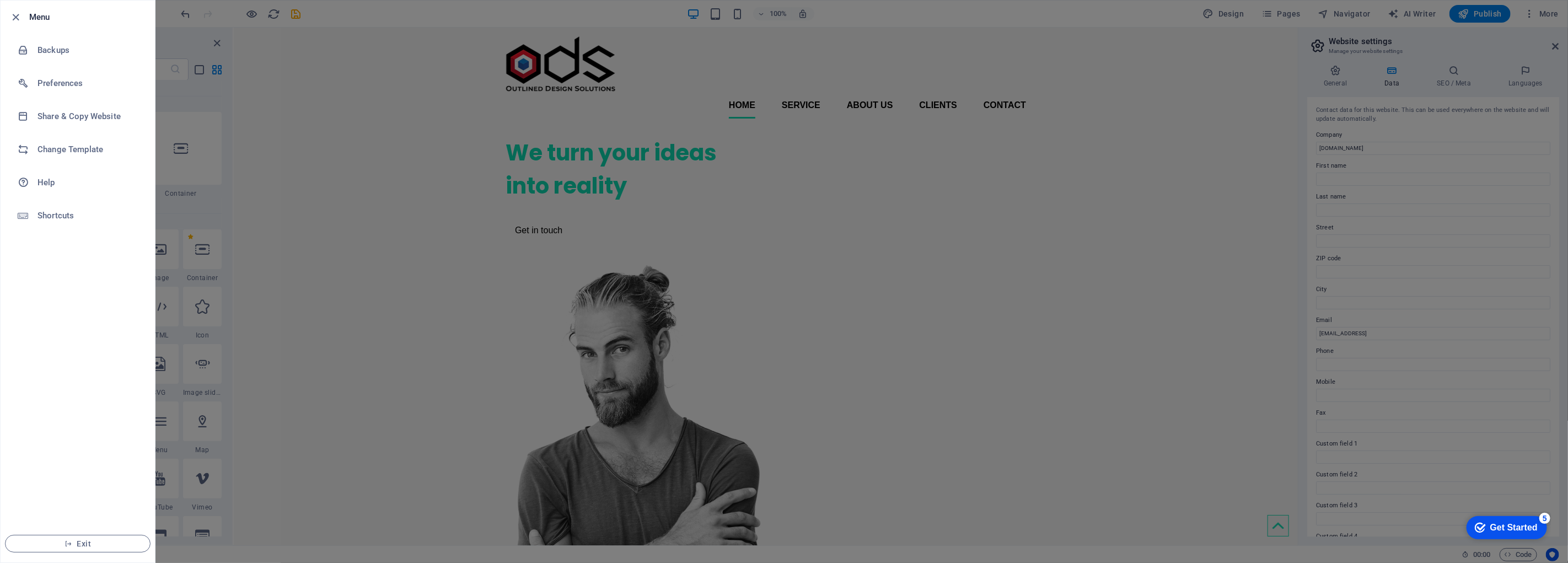
drag, startPoint x: 1518, startPoint y: 524, endPoint x: 1624, endPoint y: 688, distance: 195.3
click at [1517, 524] on div "Get Started" at bounding box center [1513, 527] width 47 height 10
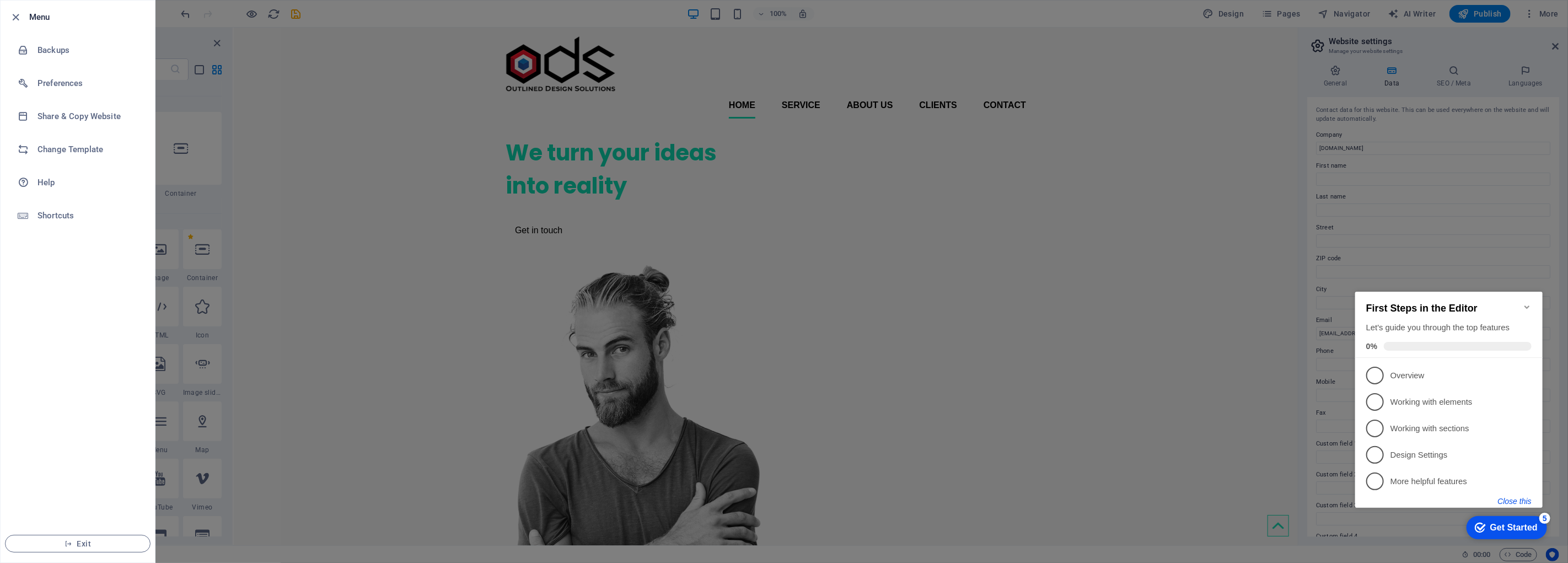
click at [1515, 499] on button "Close this" at bounding box center [1514, 500] width 34 height 9
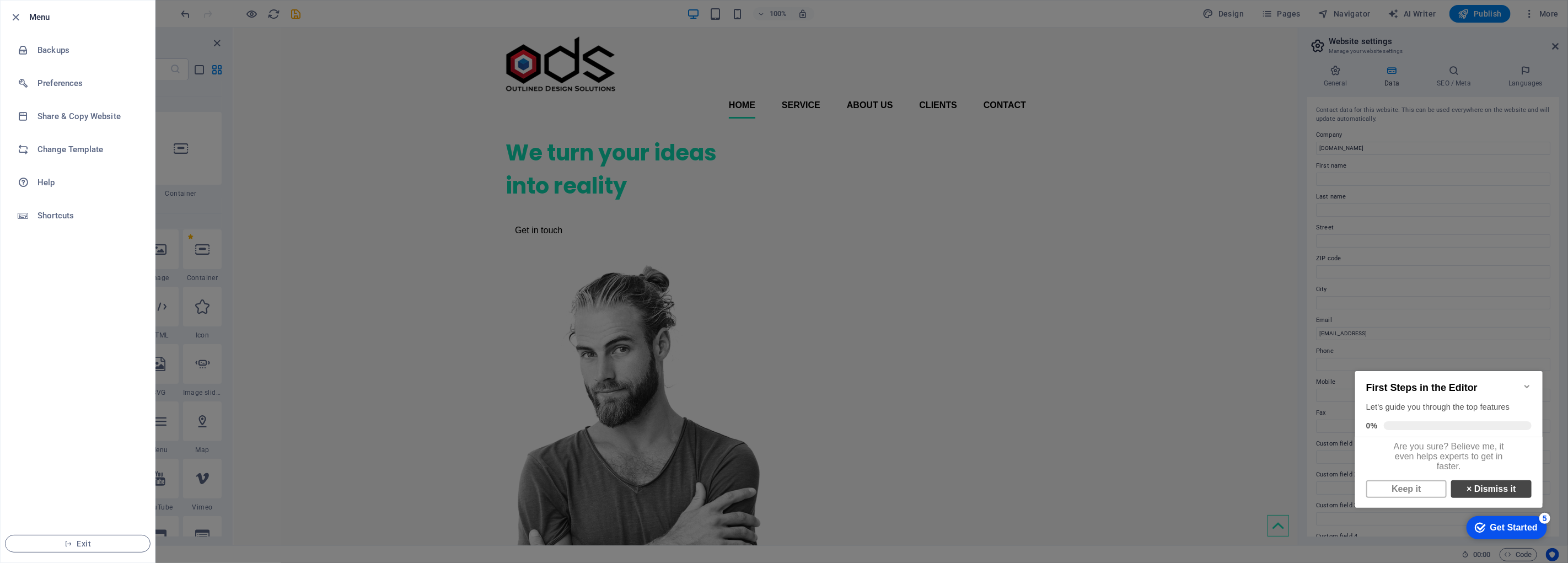
click at [1494, 490] on link "× Dismiss it" at bounding box center [1491, 488] width 81 height 18
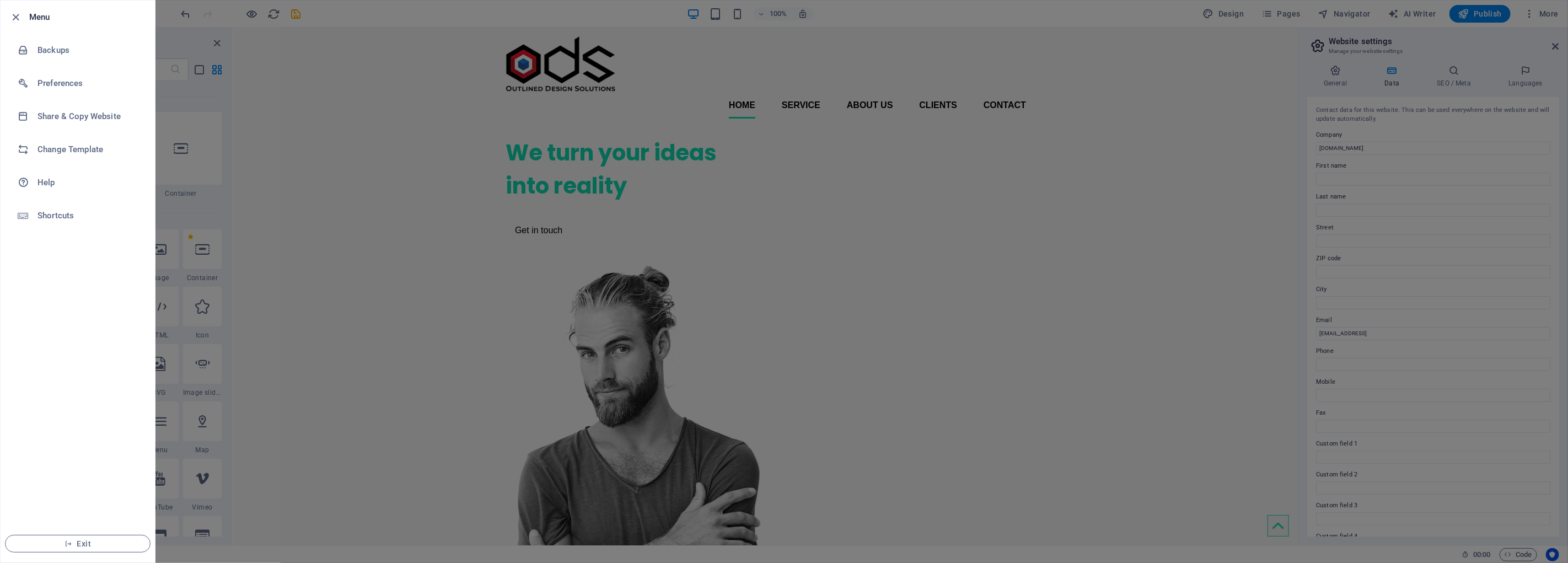
click at [1492, 60] on div at bounding box center [784, 282] width 1568 height 563
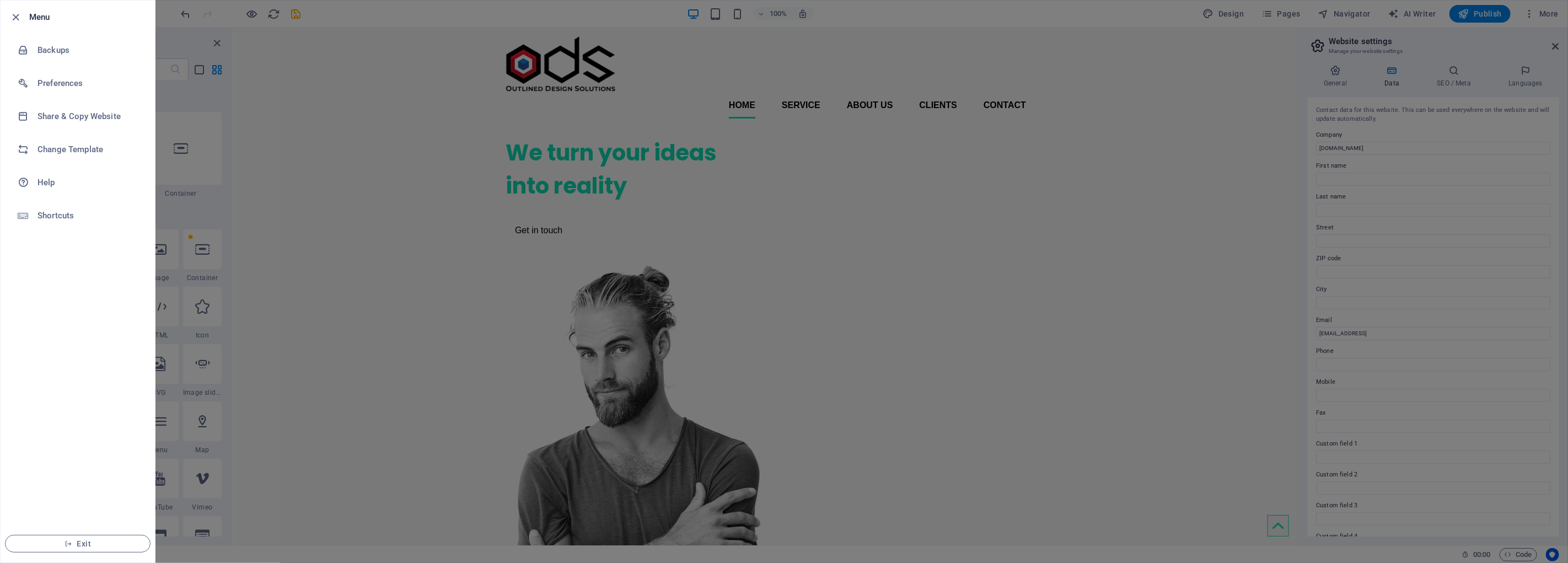
click at [547, 171] on div at bounding box center [784, 282] width 1568 height 563
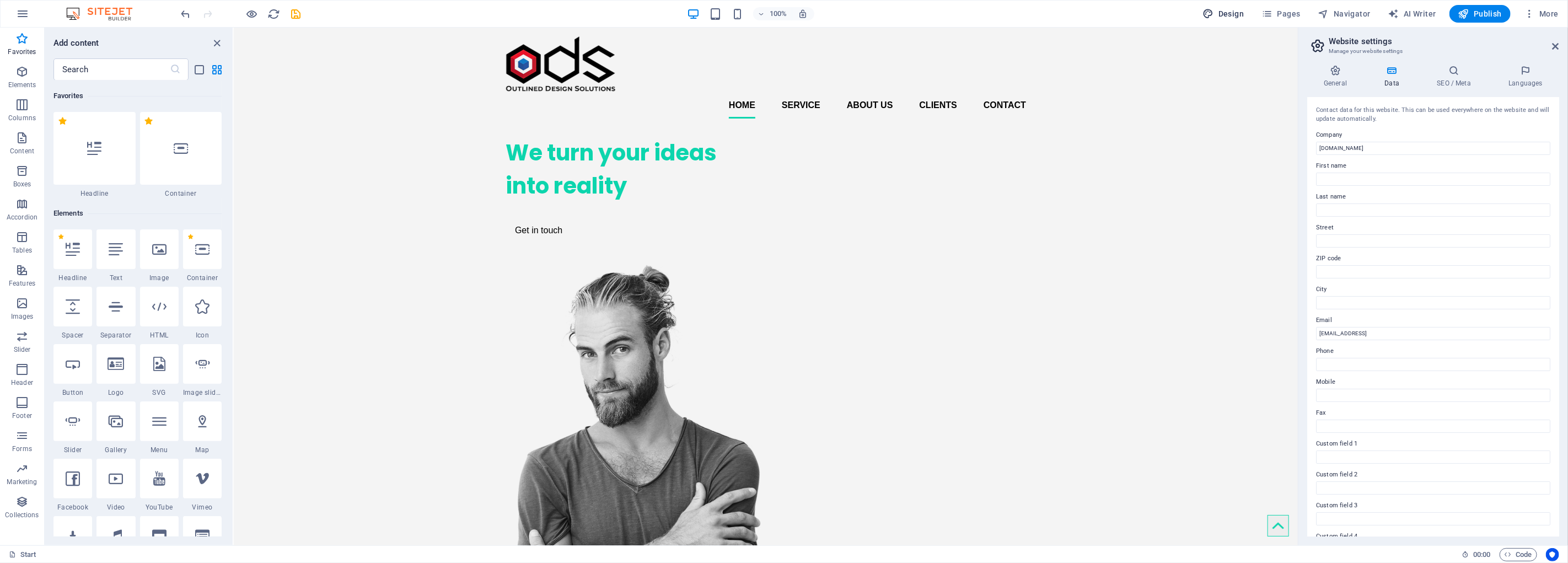
click at [1249, 13] on button "Design" at bounding box center [1223, 14] width 50 height 18
select select "px"
select select "400"
select select "px"
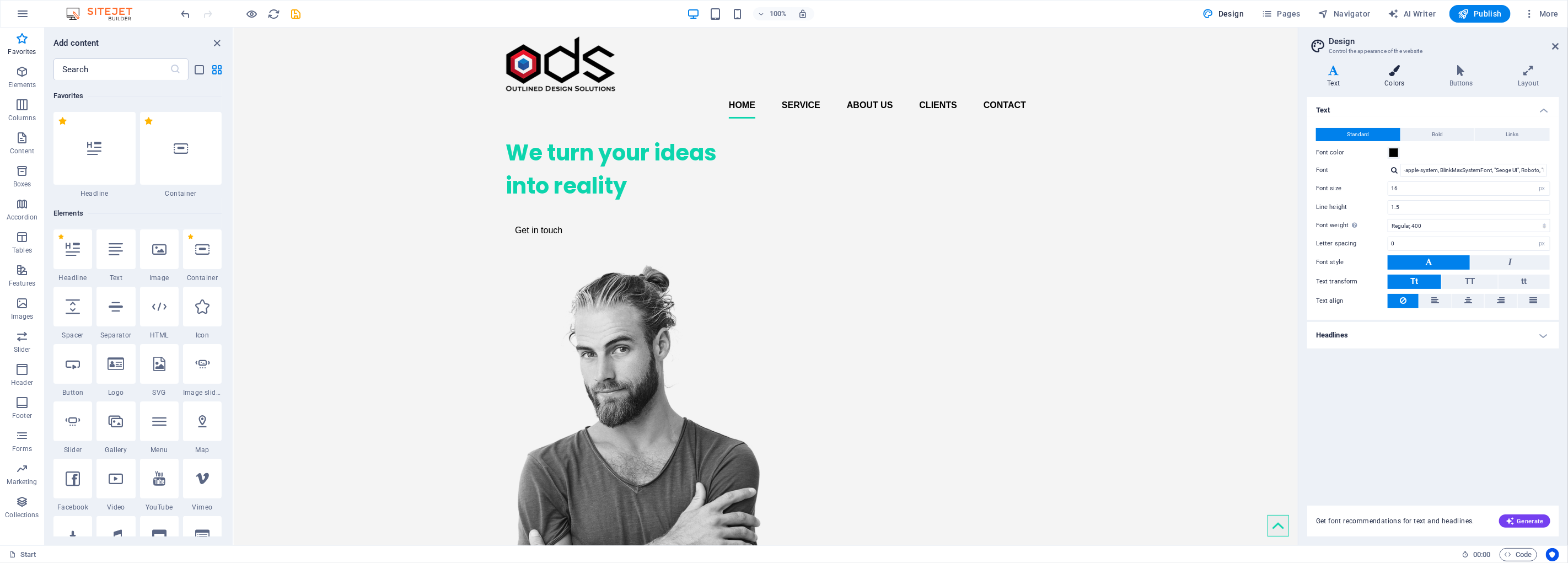
click at [1403, 75] on icon at bounding box center [1395, 71] width 60 height 11
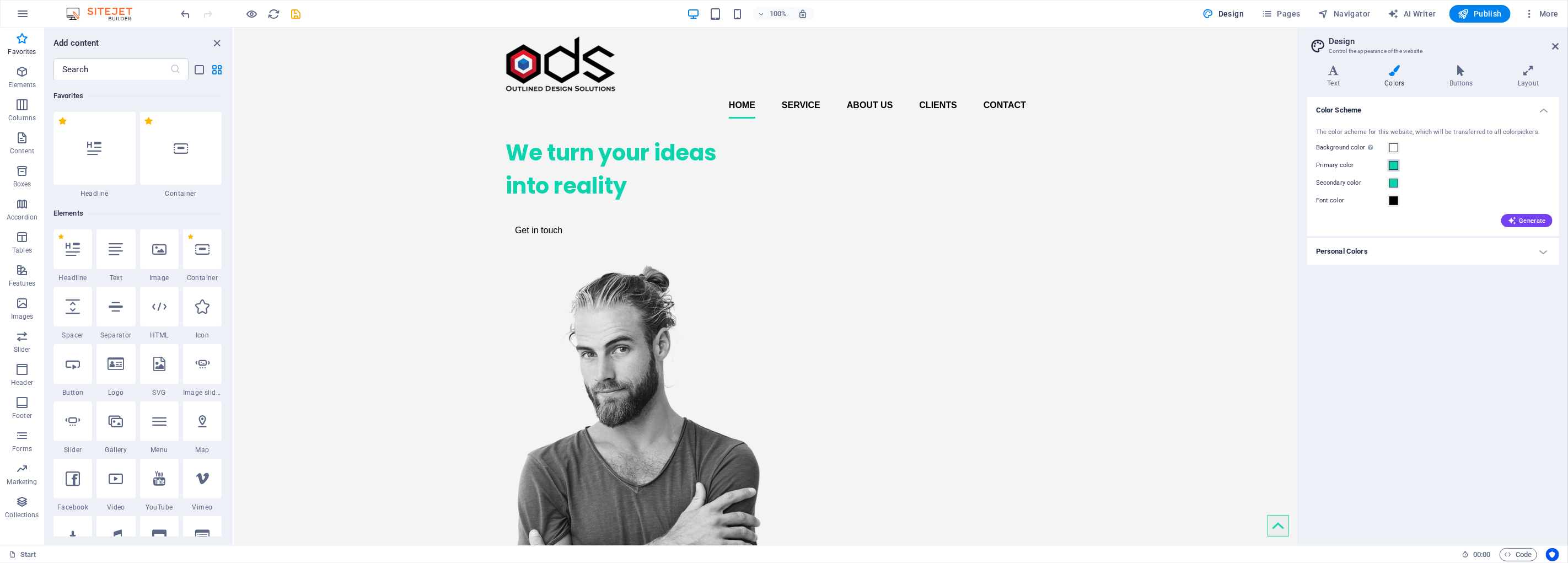
click at [1395, 164] on span at bounding box center [1394, 165] width 9 height 9
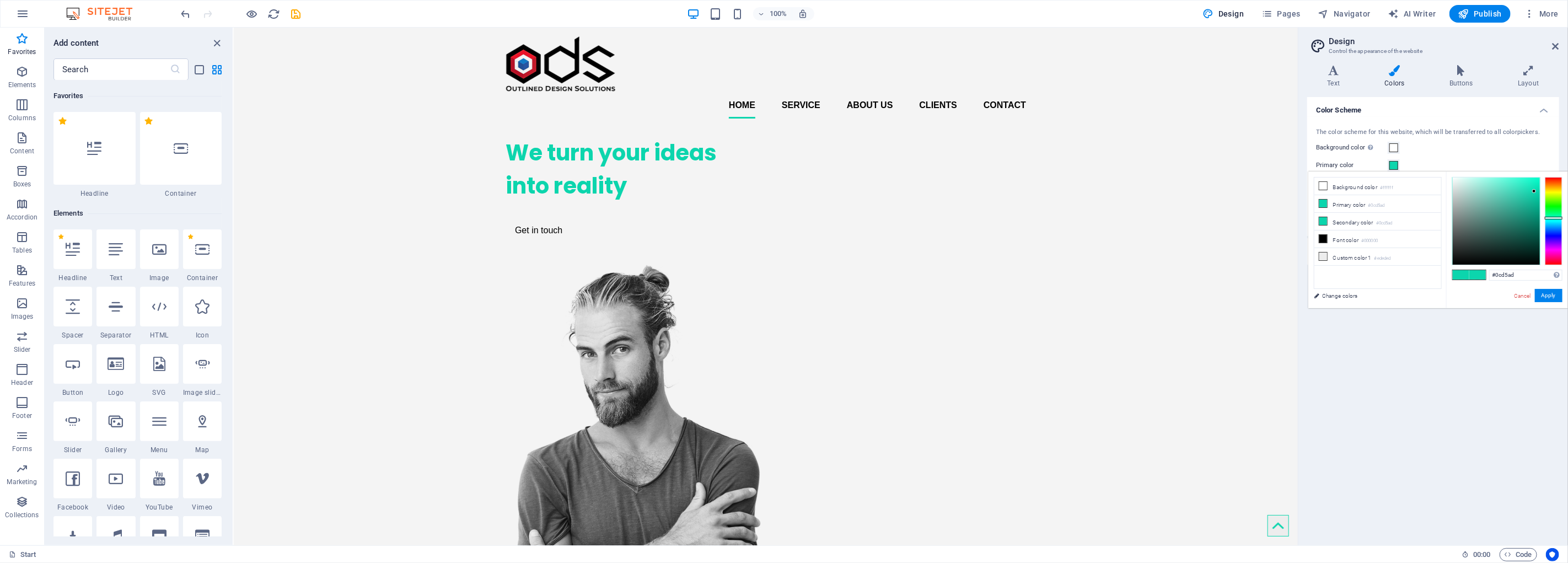
type input "#d50c19"
click at [1556, 263] on div at bounding box center [1554, 221] width 18 height 88
click at [1550, 296] on button "Apply" at bounding box center [1549, 295] width 27 height 13
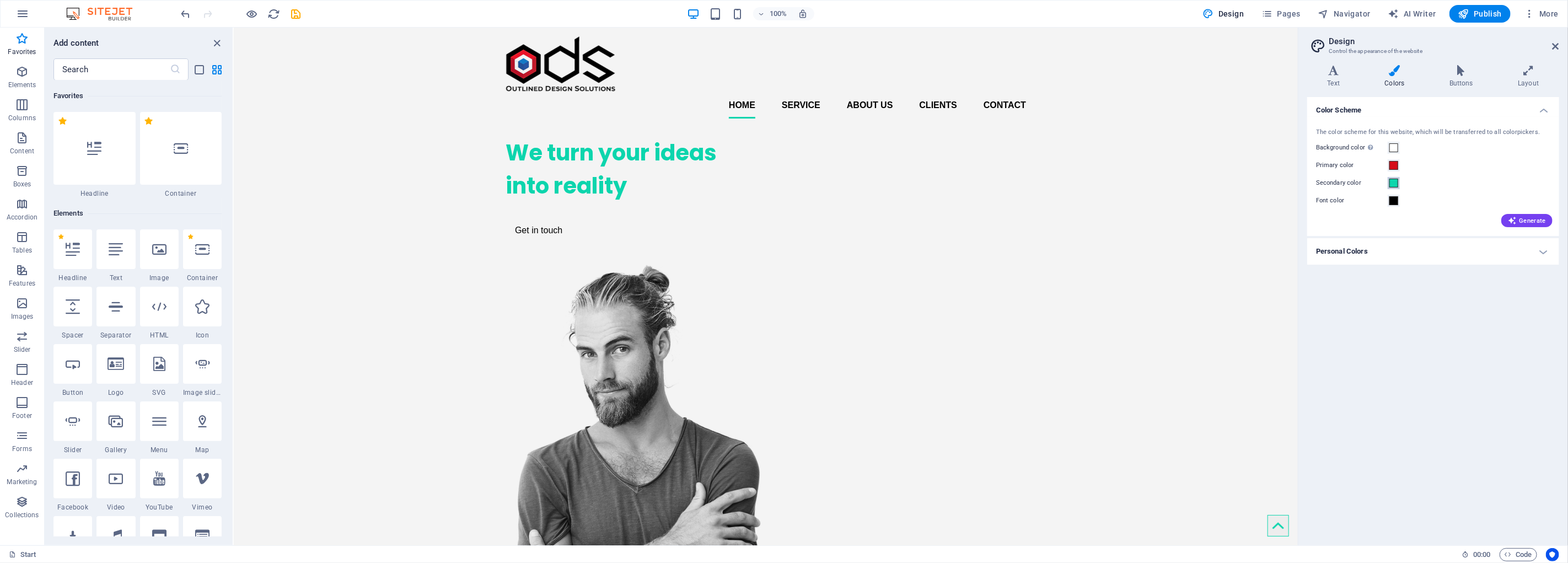
click at [1394, 182] on span at bounding box center [1394, 183] width 9 height 9
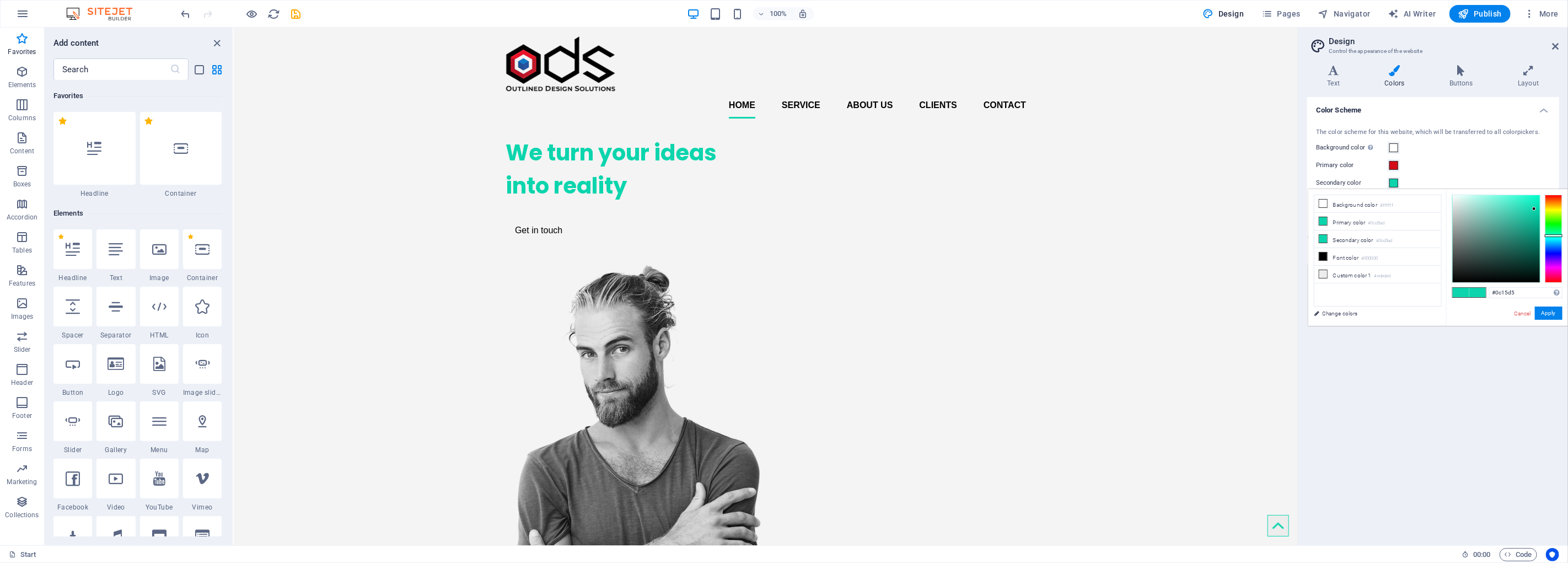
click at [1551, 252] on div at bounding box center [1554, 238] width 18 height 88
type input "#0c2bd5"
click at [1554, 250] on div at bounding box center [1554, 251] width 18 height 3
click at [1547, 315] on button "Apply" at bounding box center [1549, 313] width 27 height 13
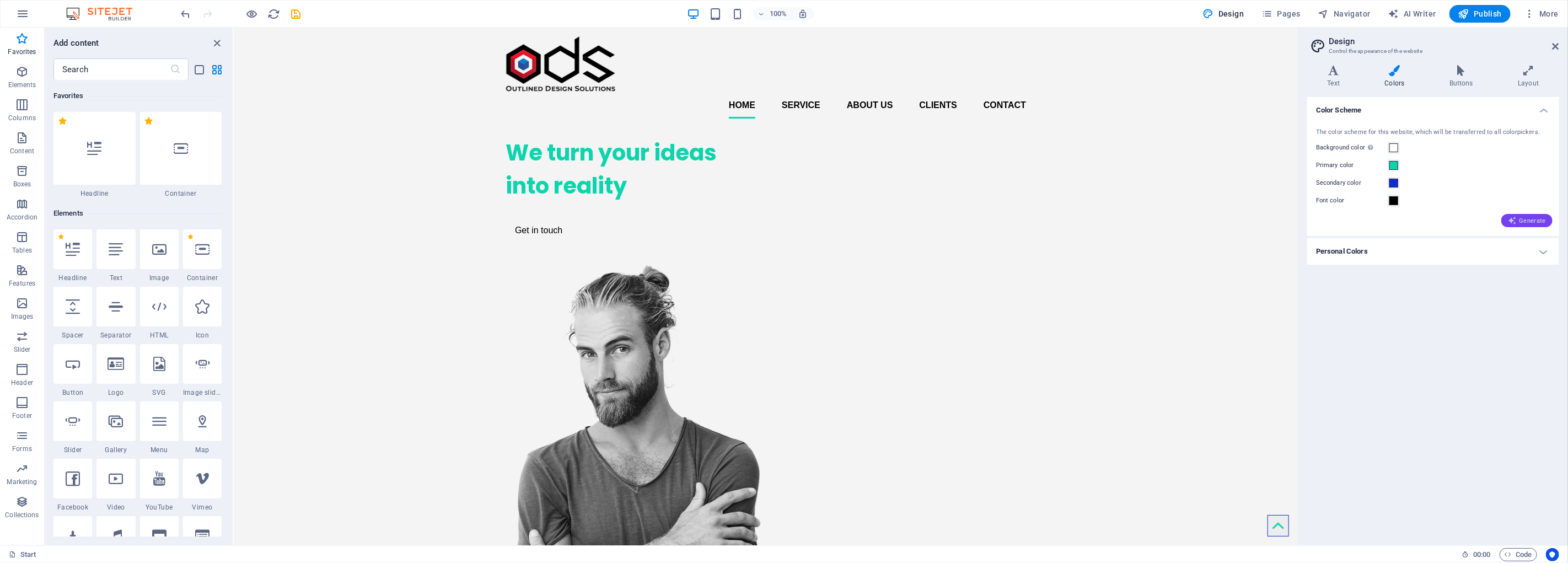
click at [1535, 219] on span "Generate" at bounding box center [1528, 221] width 38 height 9
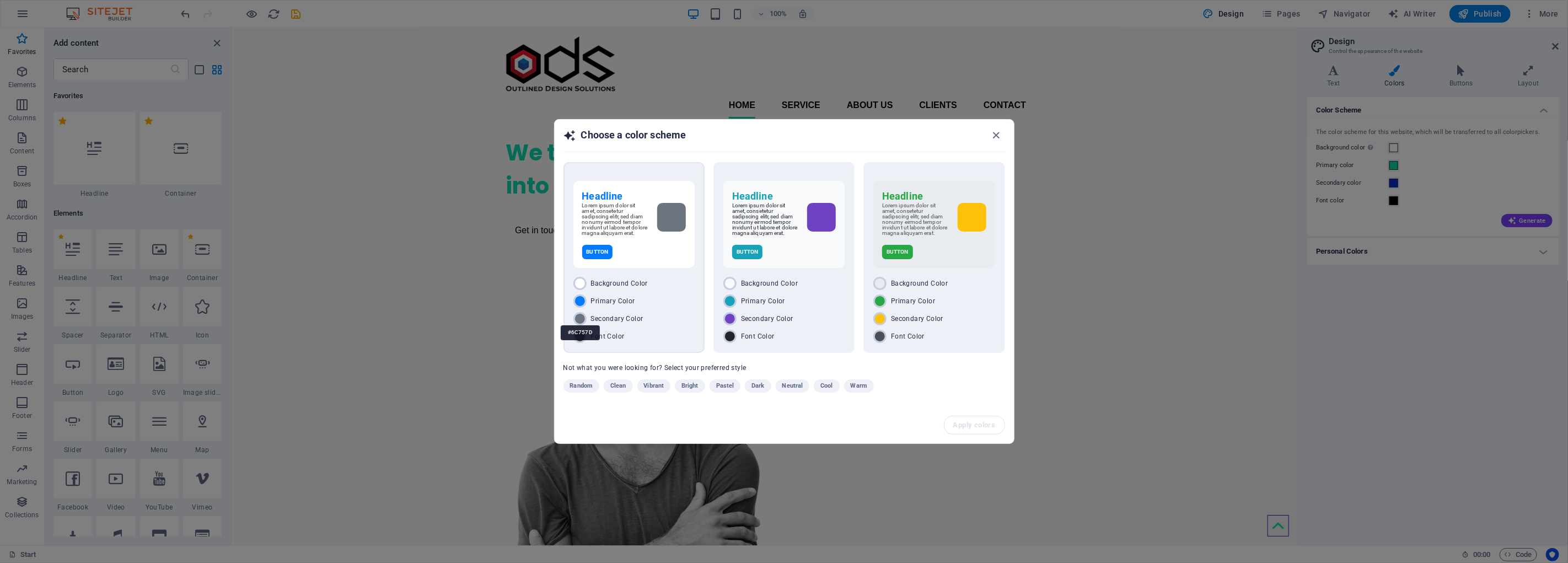
click at [582, 316] on div at bounding box center [580, 318] width 13 height 13
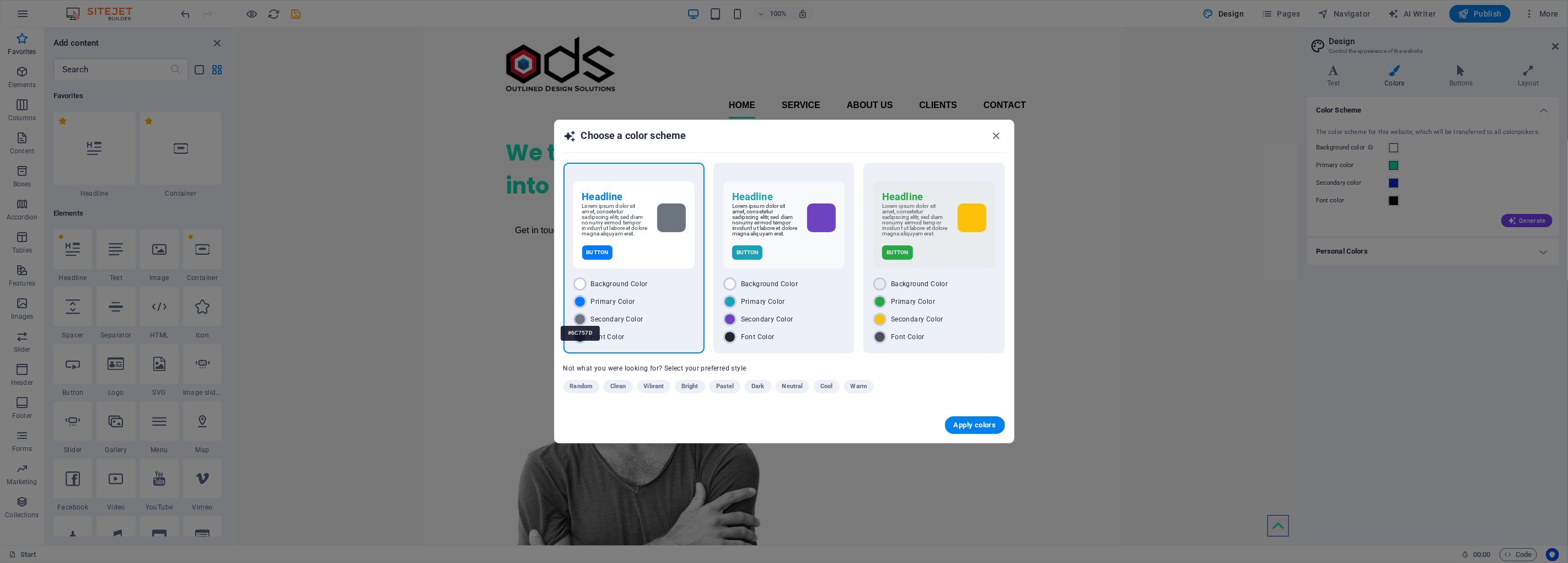
click at [581, 318] on div "#6C757D" at bounding box center [580, 333] width 39 height 30
click at [785, 232] on p "Lorem ipsum dolor sit amet, consetetur sadipscing elitr, sed diam nonumy eirmod…" at bounding box center [765, 220] width 66 height 33
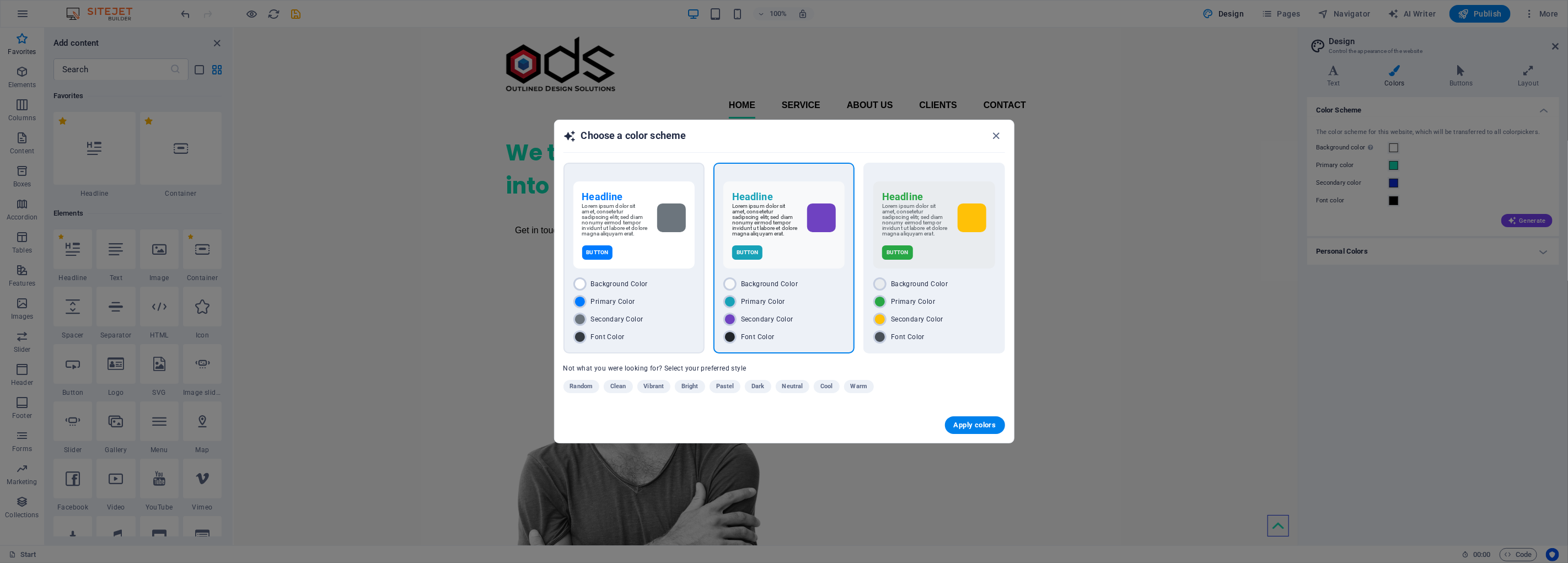
click at [673, 232] on div "Lorem ipsum dolor sit amet, consetetur sadipscing elitr, sed diam nonumy eirmod…" at bounding box center [634, 220] width 103 height 33
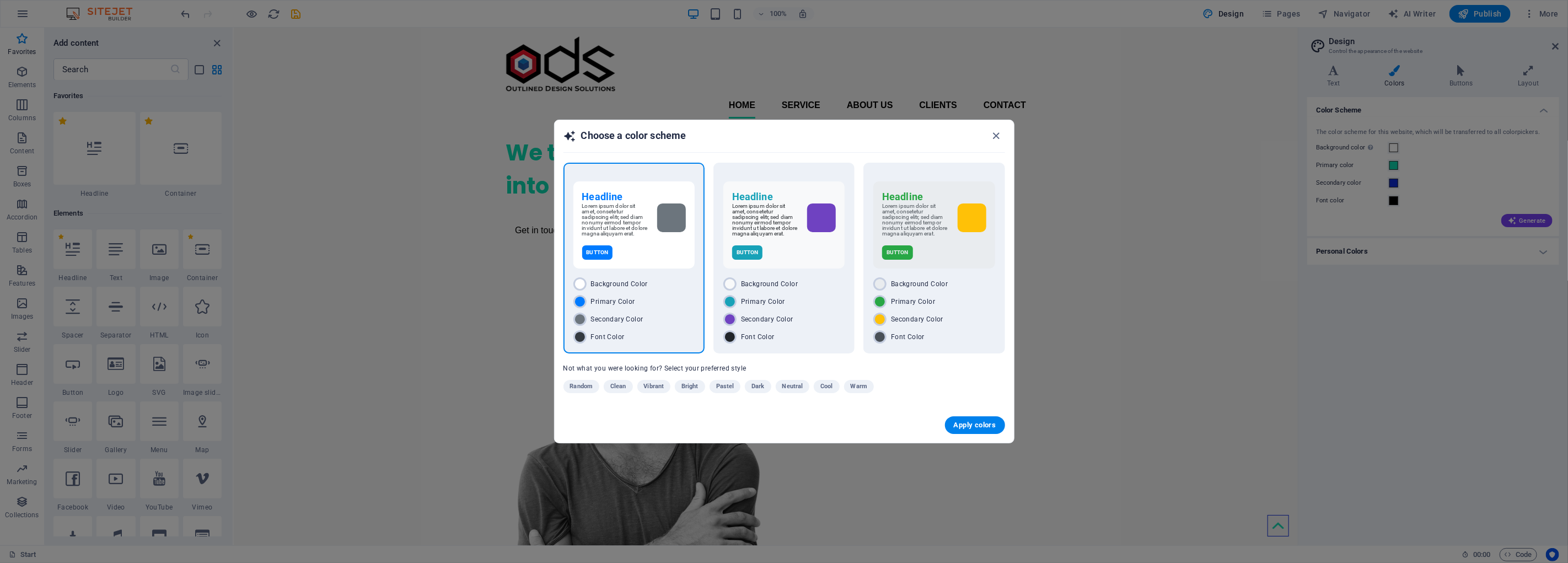
click at [673, 232] on div "Lorem ipsum dolor sit amet, consetetur sadipscing elitr, sed diam nonumy eirmod…" at bounding box center [634, 220] width 103 height 33
click at [980, 423] on span "Apply colors" at bounding box center [975, 425] width 42 height 9
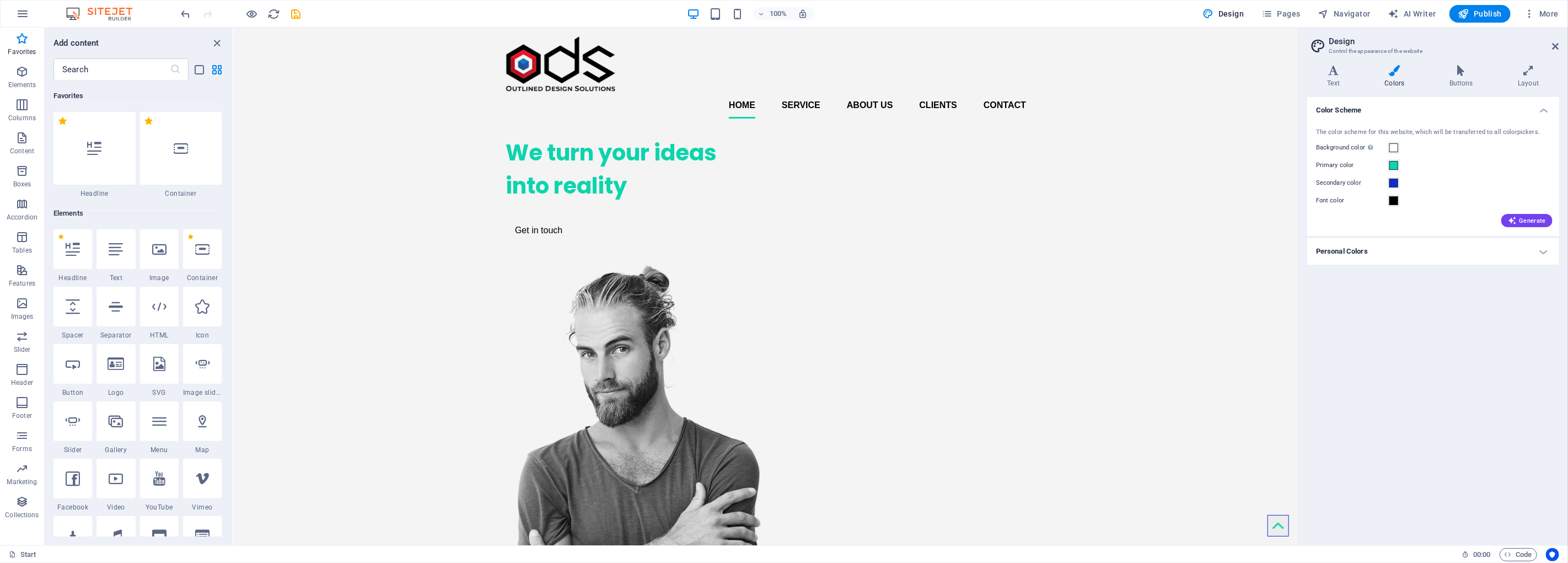
click at [1428, 252] on h4 "Personal Colors" at bounding box center [1434, 251] width 252 height 27
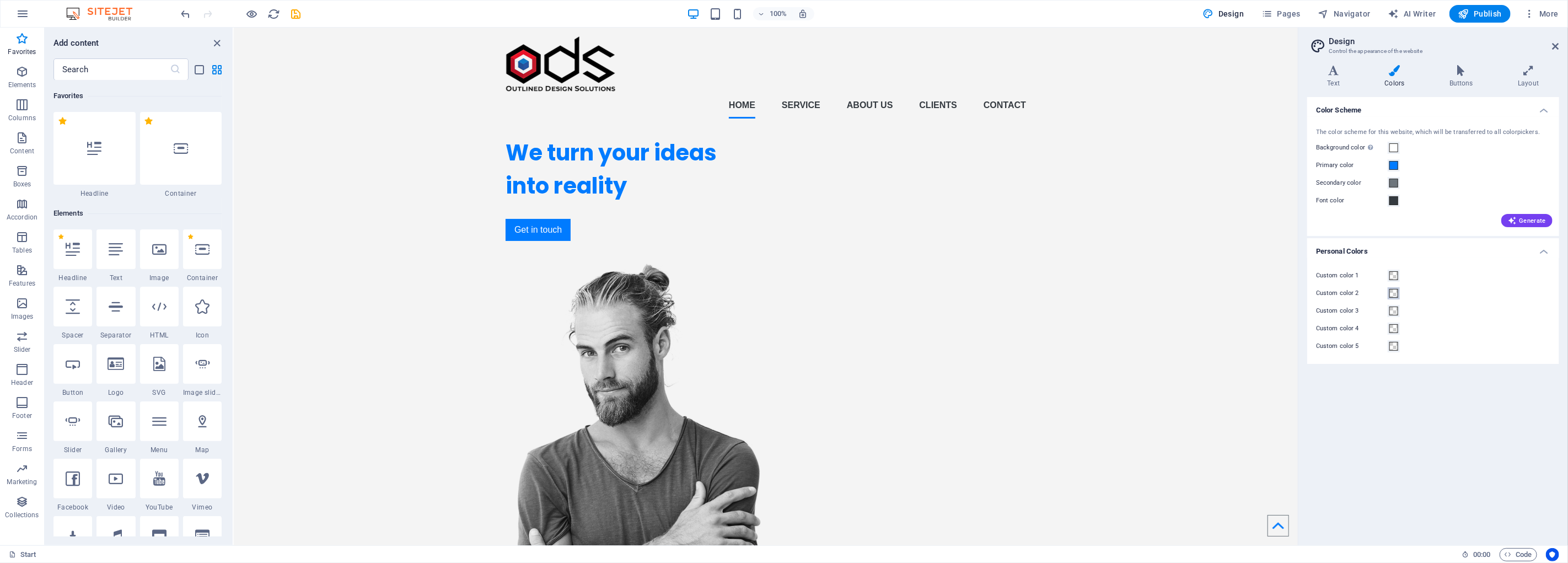
click at [1395, 295] on span at bounding box center [1394, 293] width 9 height 9
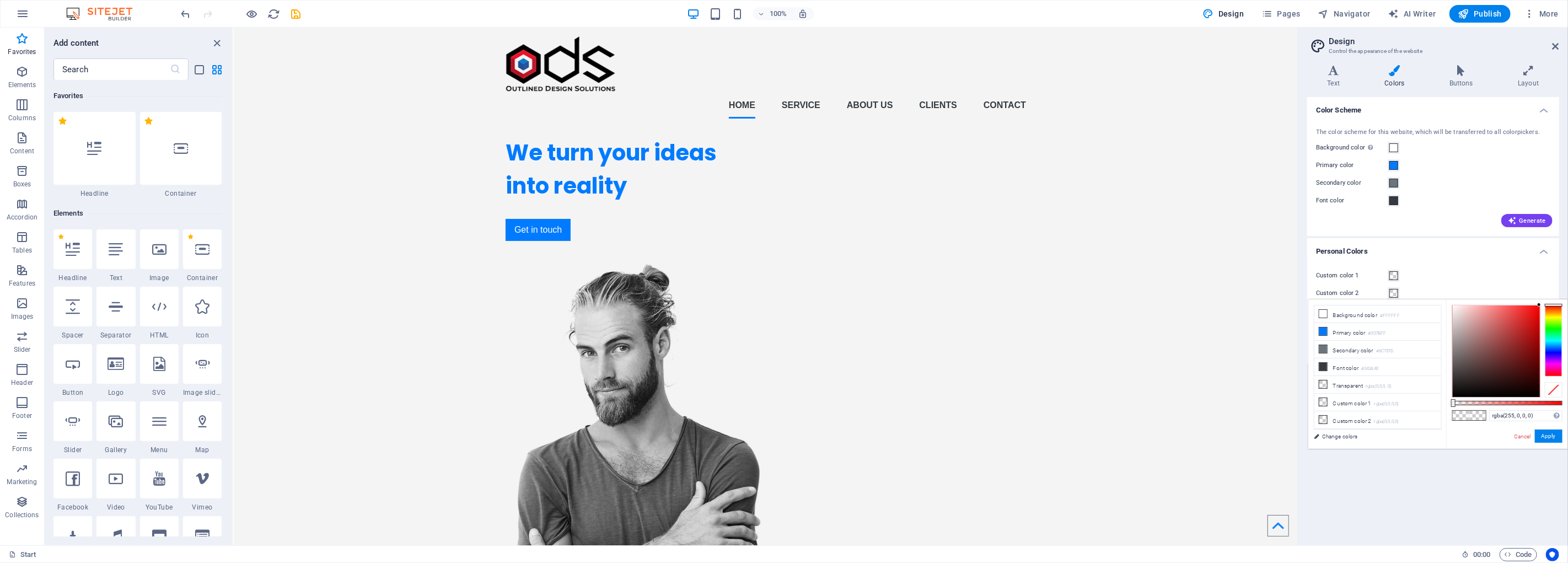
drag, startPoint x: 1526, startPoint y: 323, endPoint x: 1545, endPoint y: 295, distance: 33.8
click at [1545, 295] on body "zakk.com Start Favorites Elements Columns Content Boxes Accordion Tables Featur…" at bounding box center [784, 282] width 1568 height 563
type input "#ff0000"
drag, startPoint x: 1546, startPoint y: 403, endPoint x: 1568, endPoint y: 405, distance: 22.1
click at [1568, 406] on div "#ff0000 Supported formats #0852ed rgb(8, 82, 237) rgba(8, 82, 237, 90%) hsv(221…" at bounding box center [1508, 454] width 122 height 310
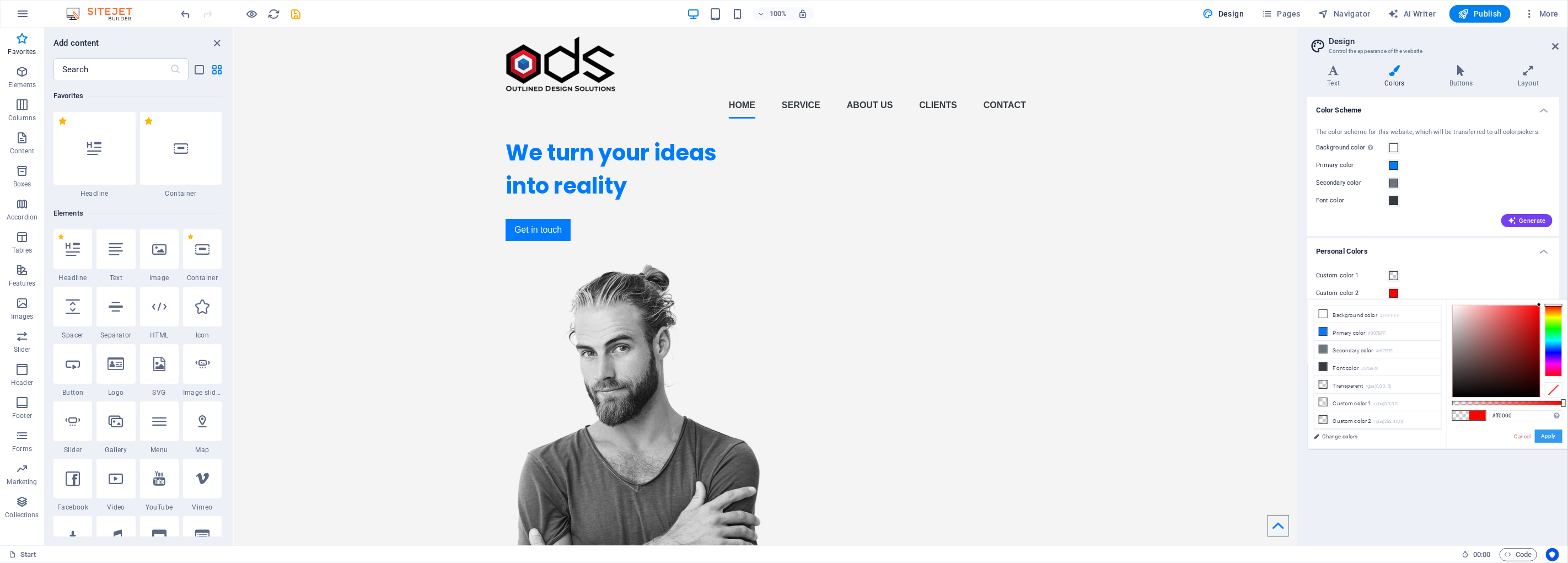
click at [1555, 438] on button "Apply" at bounding box center [1549, 436] width 27 height 13
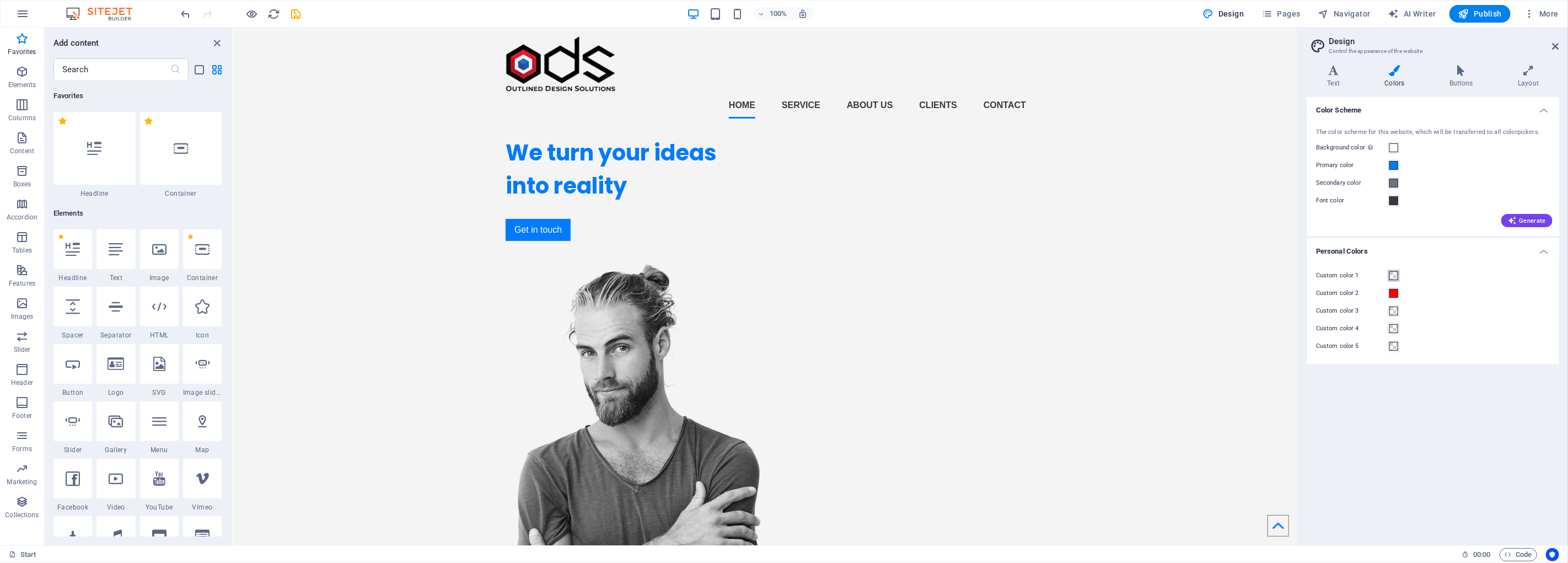
click at [1399, 273] on button "Custom color 1" at bounding box center [1394, 276] width 12 height 12
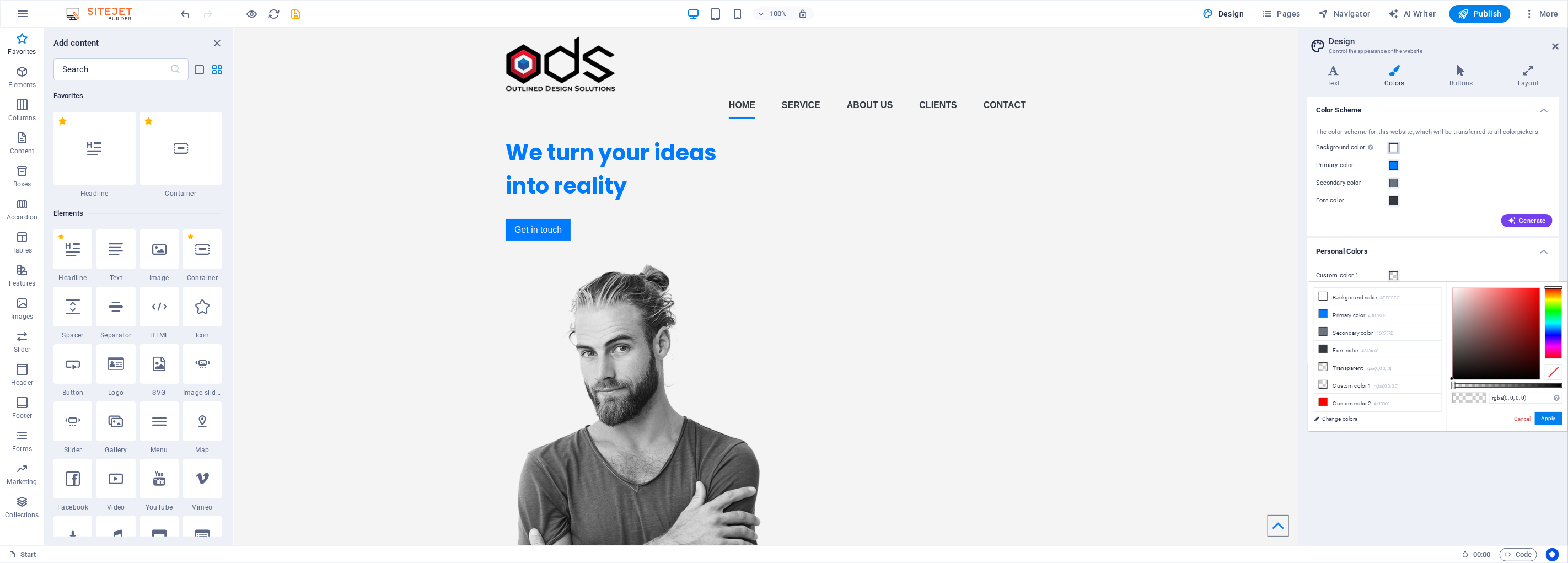
click at [1396, 146] on span at bounding box center [1394, 147] width 9 height 9
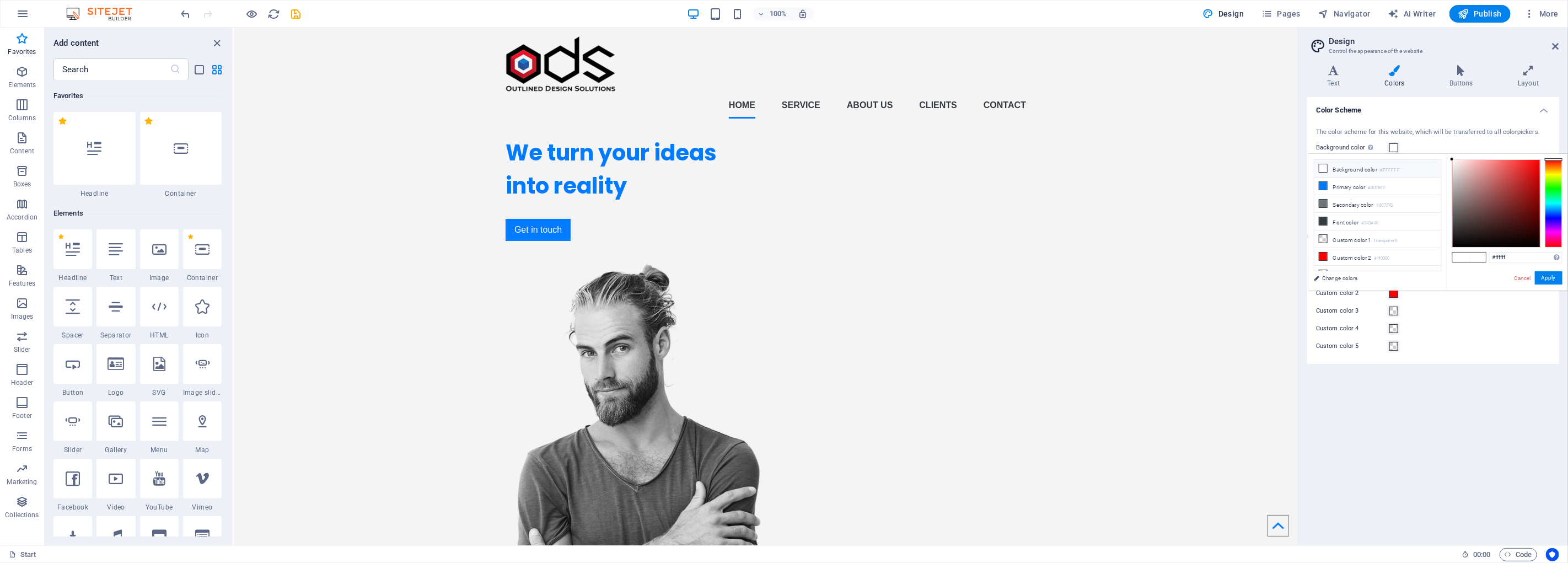
click at [1325, 168] on icon at bounding box center [1323, 168] width 8 height 8
drag, startPoint x: 1526, startPoint y: 169, endPoint x: 1545, endPoint y: 153, distance: 24.8
click at [1545, 153] on body "zakk.com Start Favorites Elements Columns Content Boxes Accordion Tables Featur…" at bounding box center [784, 282] width 1568 height 563
click at [1552, 280] on button "Apply" at bounding box center [1549, 277] width 27 height 13
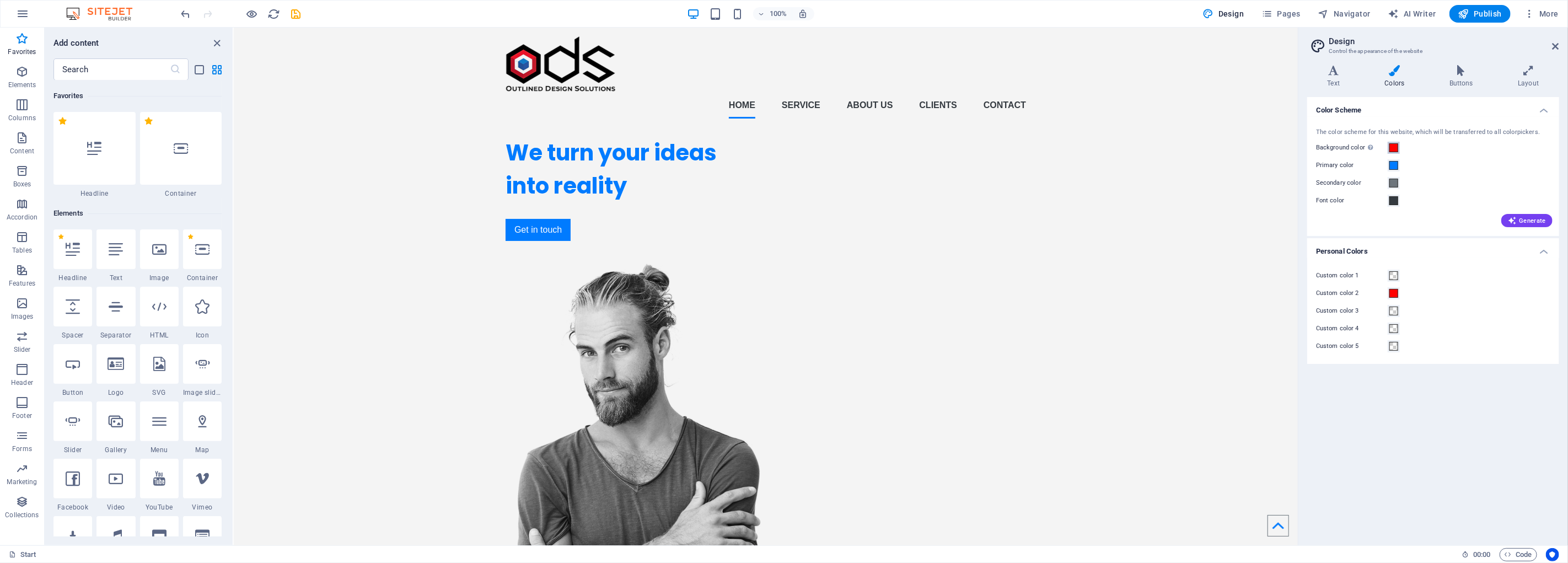
click at [1398, 146] on span at bounding box center [1394, 147] width 9 height 9
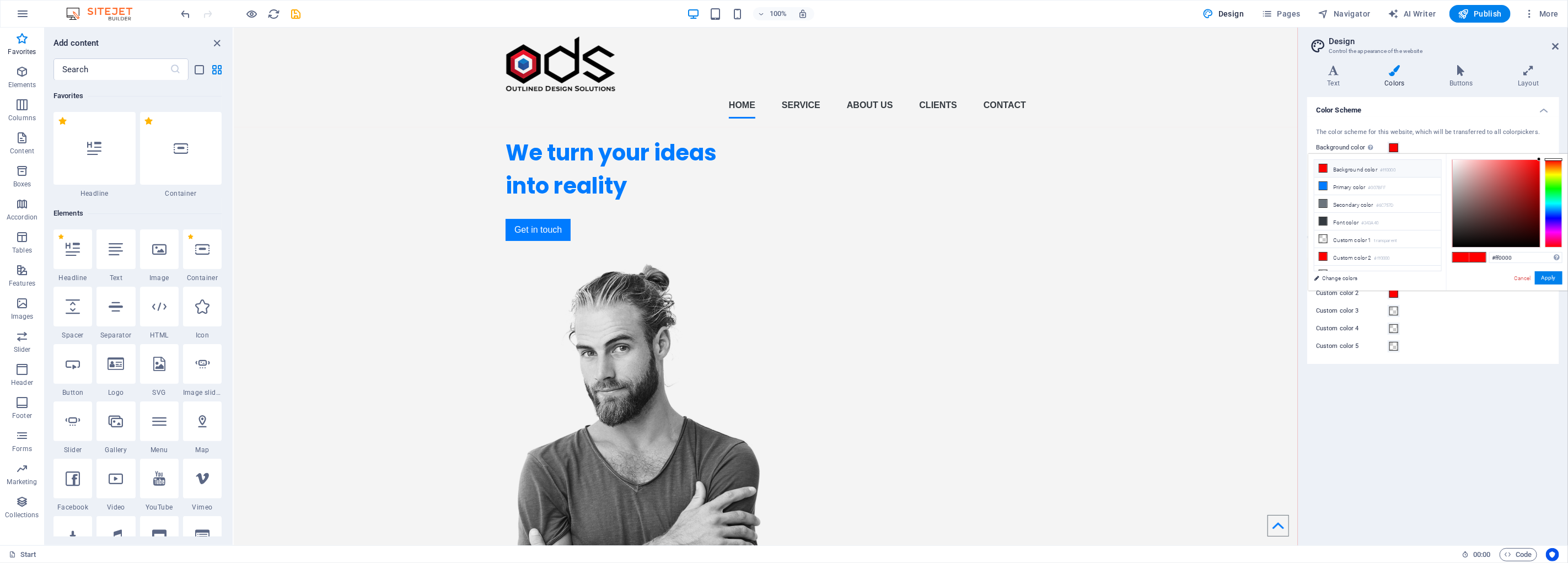
click at [1392, 168] on small "#ff0000" at bounding box center [1388, 170] width 16 height 8
click at [1329, 171] on li "Background color #ff0000" at bounding box center [1378, 168] width 127 height 18
click at [1322, 166] on icon at bounding box center [1323, 168] width 8 height 8
type input "#ffffff"
drag, startPoint x: 1486, startPoint y: 195, endPoint x: 1449, endPoint y: 151, distance: 57.5
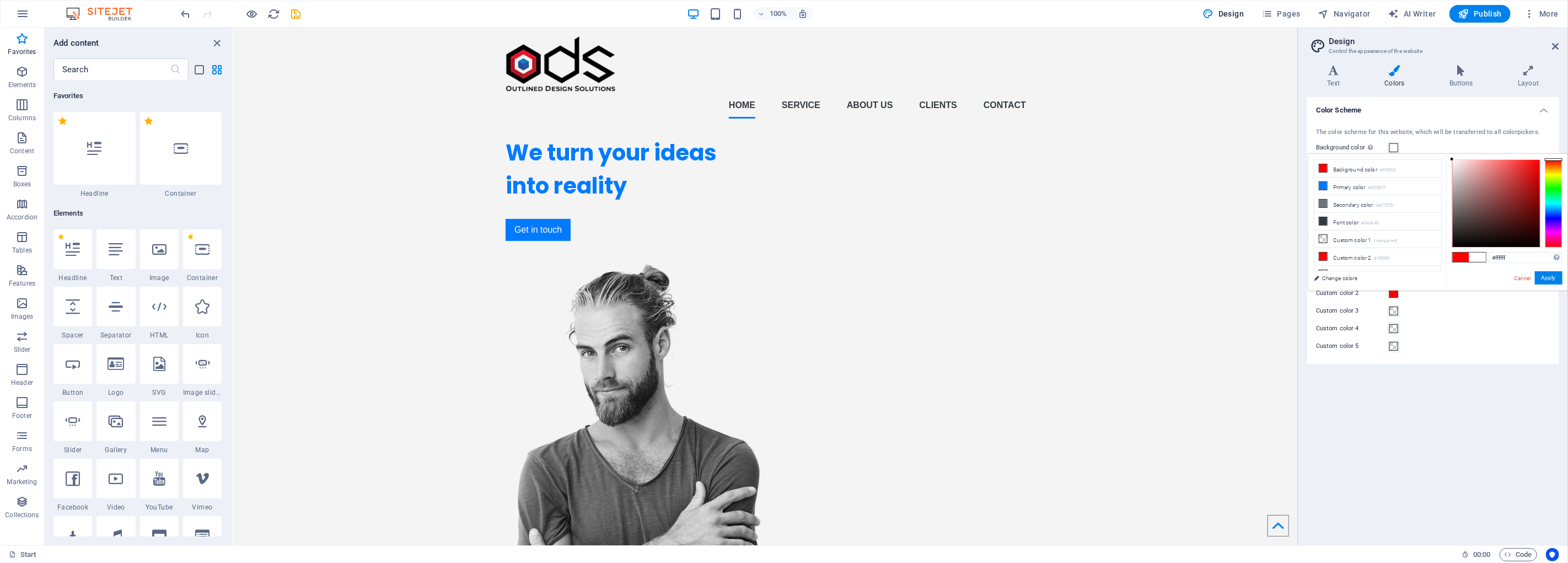
click at [1449, 151] on body "zakk.com Start Favorites Elements Columns Content Boxes Accordion Tables Featur…" at bounding box center [784, 282] width 1568 height 563
click at [1555, 275] on button "Apply" at bounding box center [1549, 277] width 27 height 13
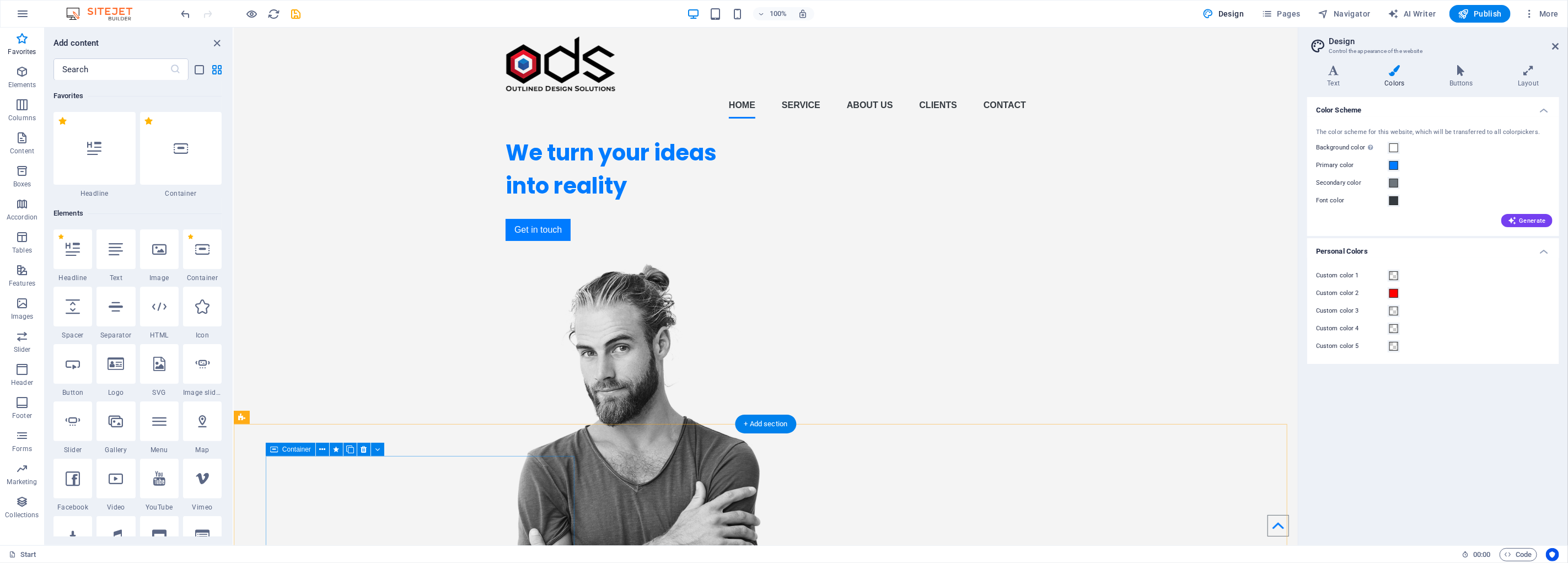
click at [1460, 75] on icon at bounding box center [1461, 71] width 64 height 11
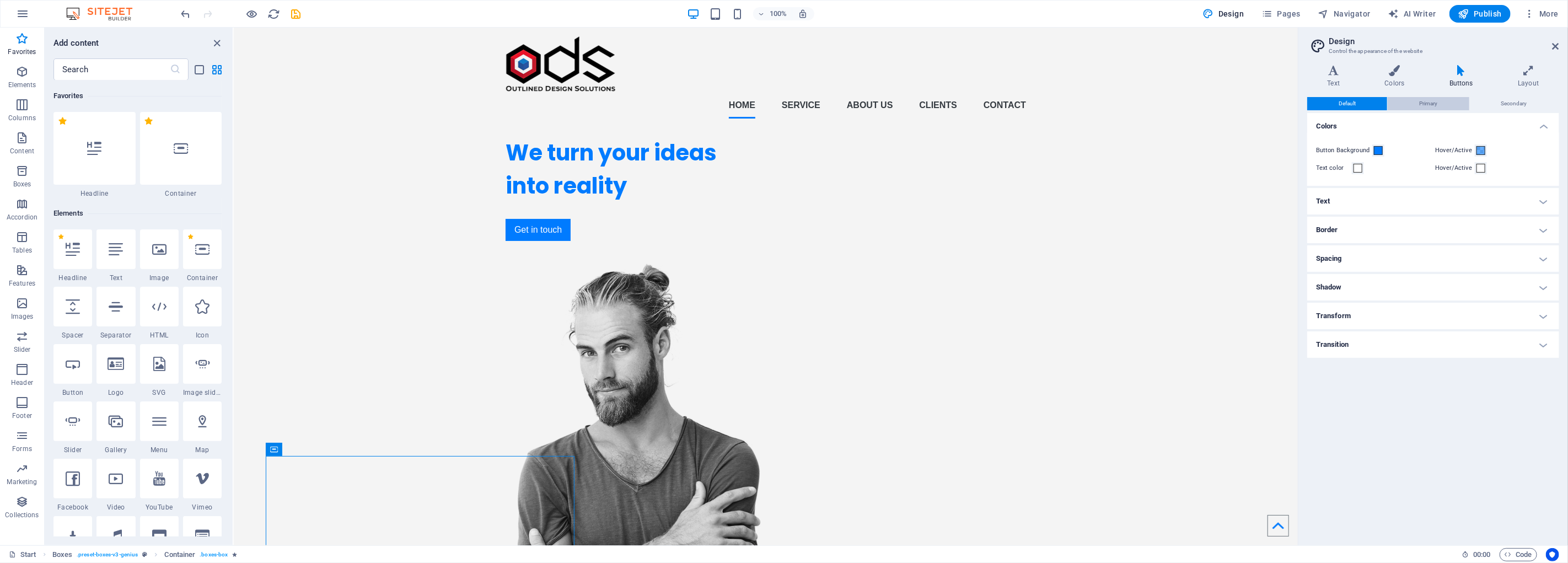
click at [1436, 105] on span "Primary" at bounding box center [1428, 103] width 18 height 13
click at [1511, 101] on span "Secondary" at bounding box center [1515, 103] width 26 height 13
click at [1348, 103] on span "Default" at bounding box center [1347, 103] width 17 height 13
click at [1339, 70] on icon at bounding box center [1334, 71] width 53 height 11
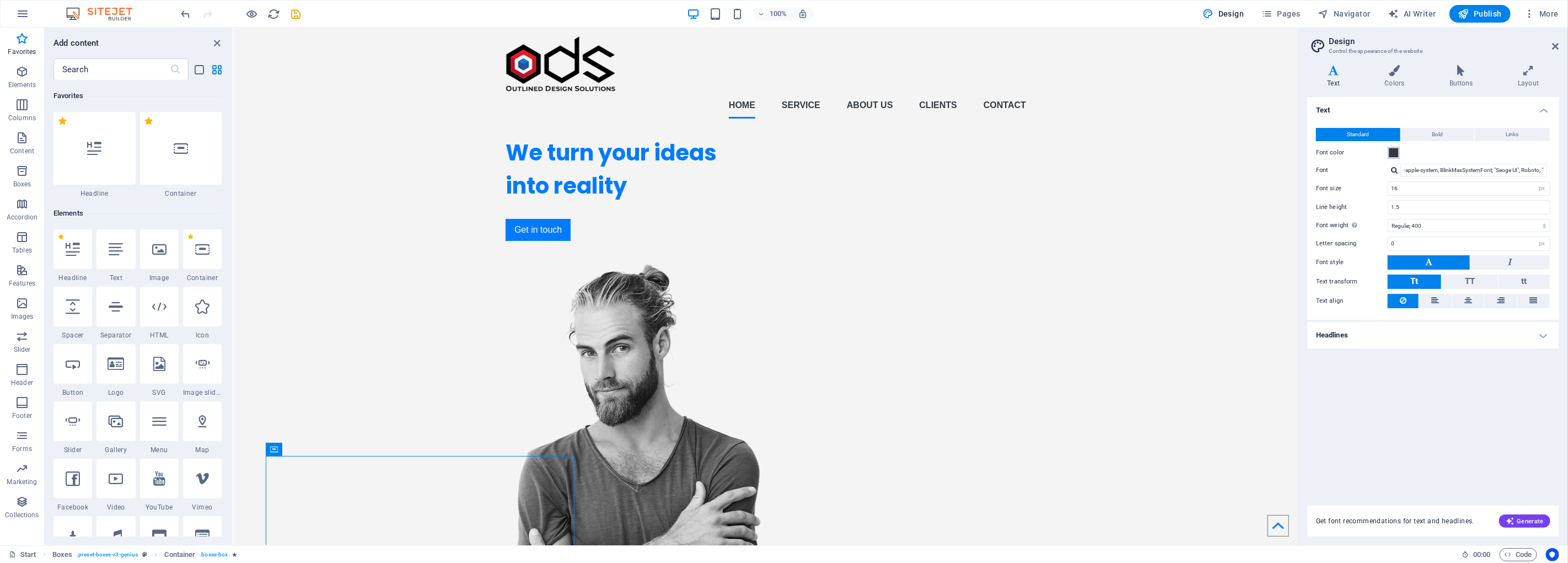
click at [1396, 151] on span at bounding box center [1394, 153] width 9 height 9
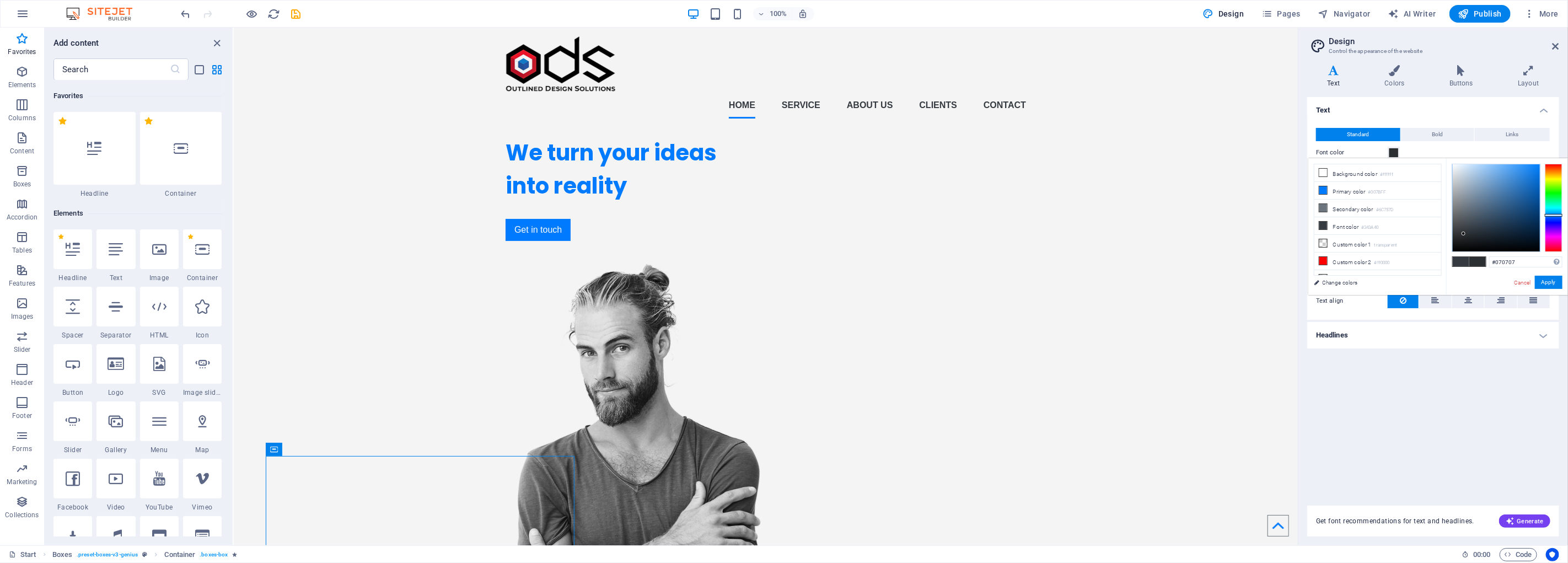
type input "#000000"
drag, startPoint x: 1464, startPoint y: 234, endPoint x: 1445, endPoint y: 268, distance: 38.9
click at [1445, 268] on div "less Background color #ffffff Primary color #007BFF Secondary color #6C757D Fon…" at bounding box center [1438, 227] width 260 height 137
click at [1550, 279] on button "Apply" at bounding box center [1549, 282] width 27 height 13
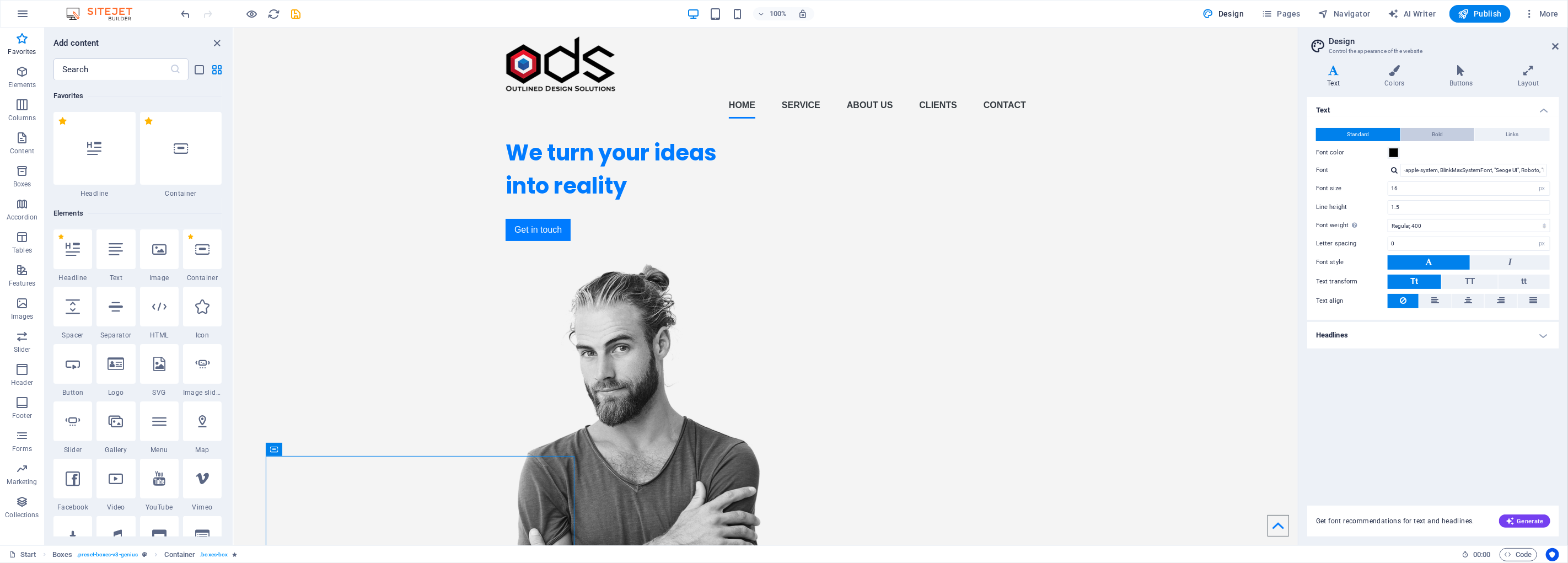
click at [1427, 129] on button "Bold" at bounding box center [1438, 134] width 73 height 13
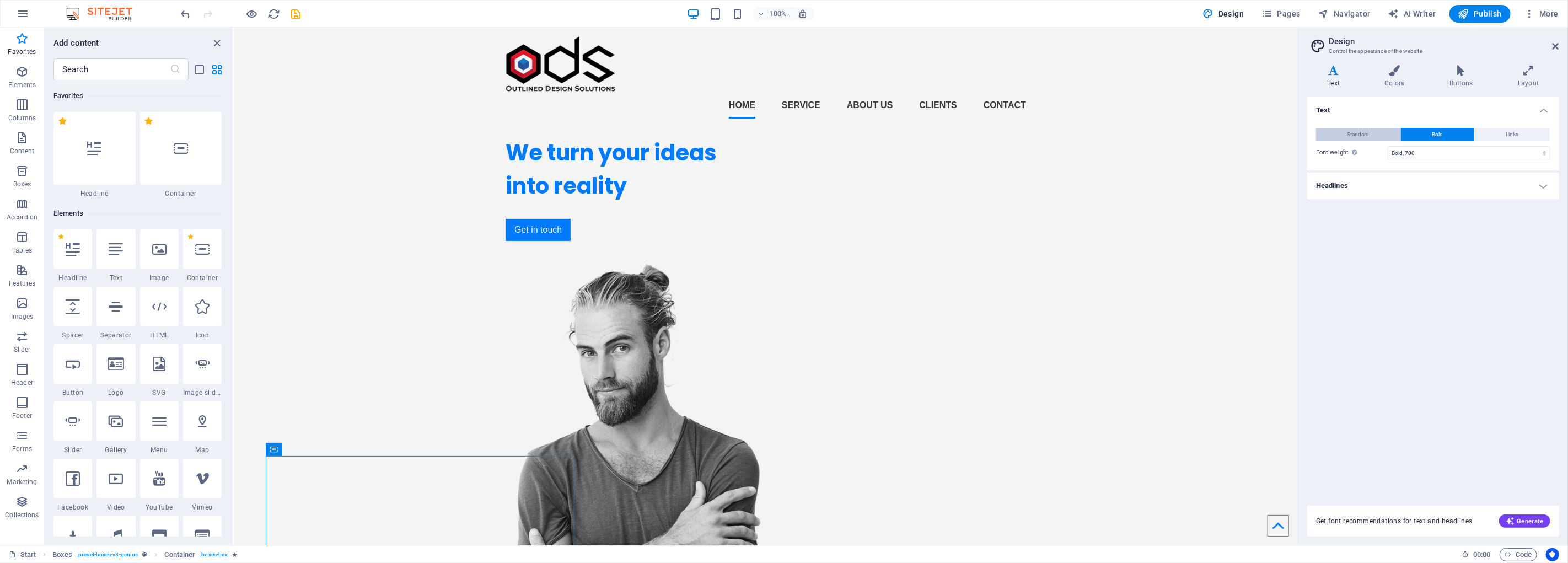
click at [1359, 131] on span "Standard" at bounding box center [1358, 134] width 22 height 13
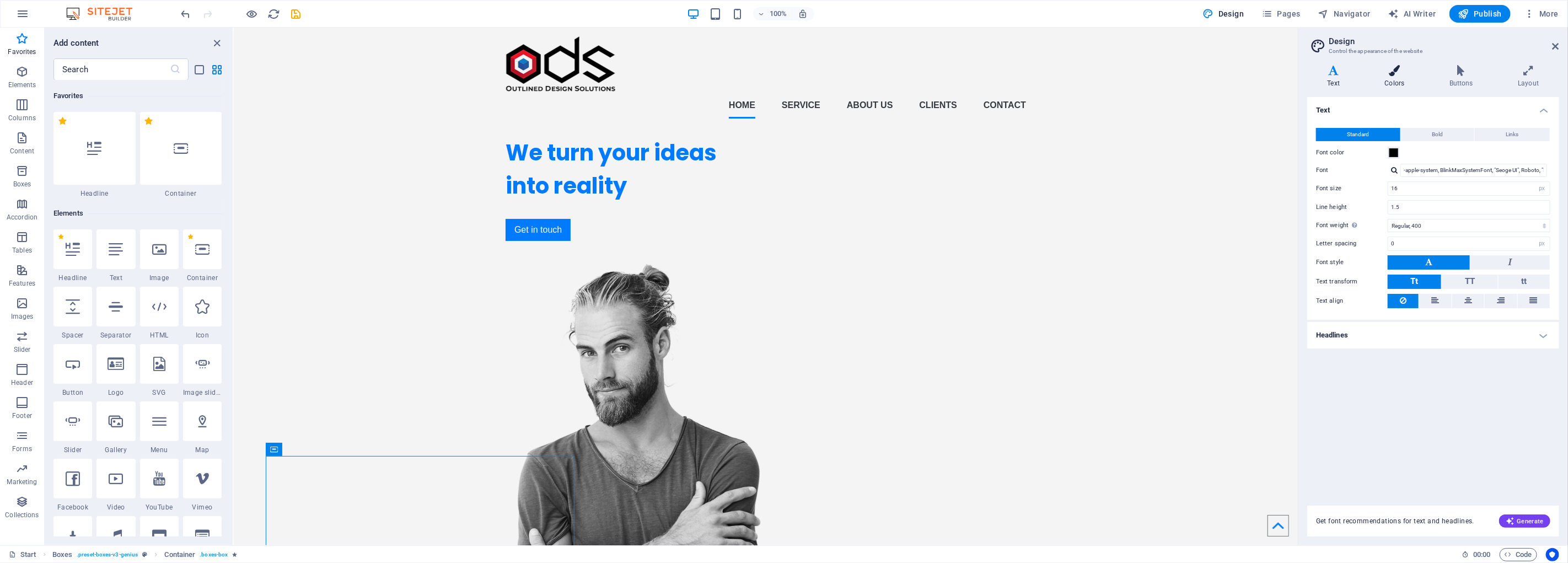
click at [1395, 76] on h4 "Colors" at bounding box center [1397, 77] width 64 height 23
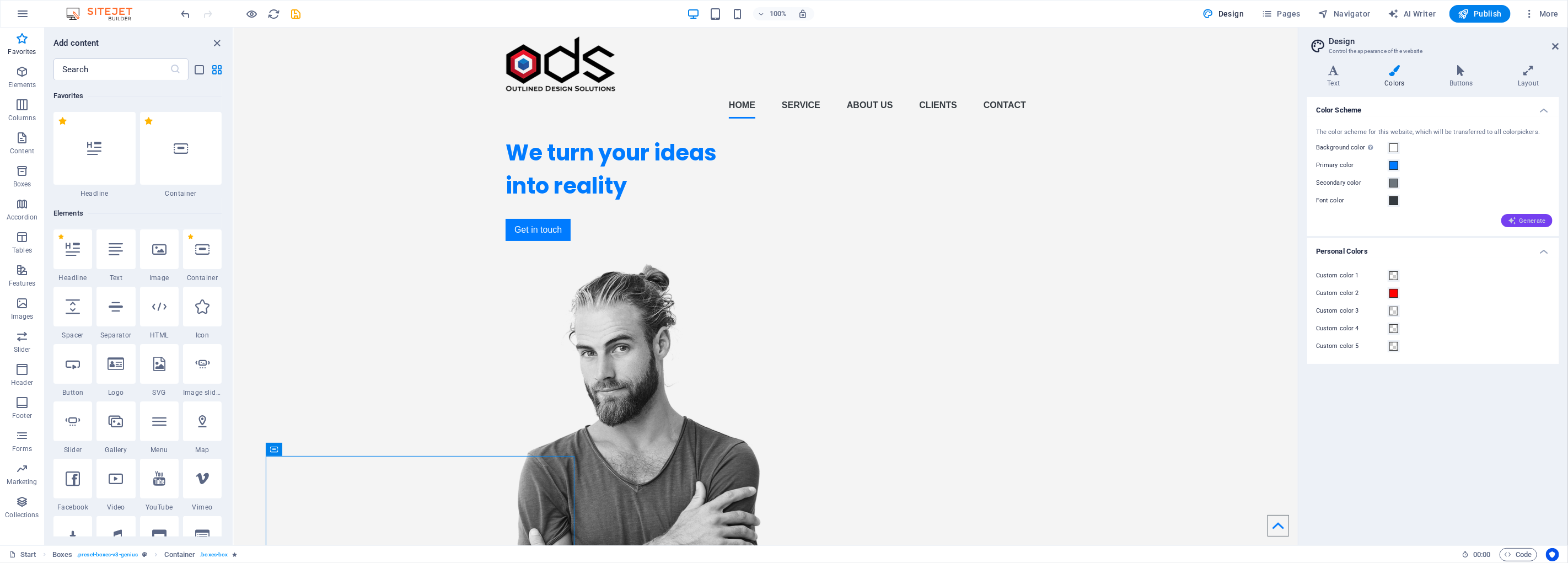
click at [1539, 218] on span "Generate" at bounding box center [1528, 221] width 38 height 9
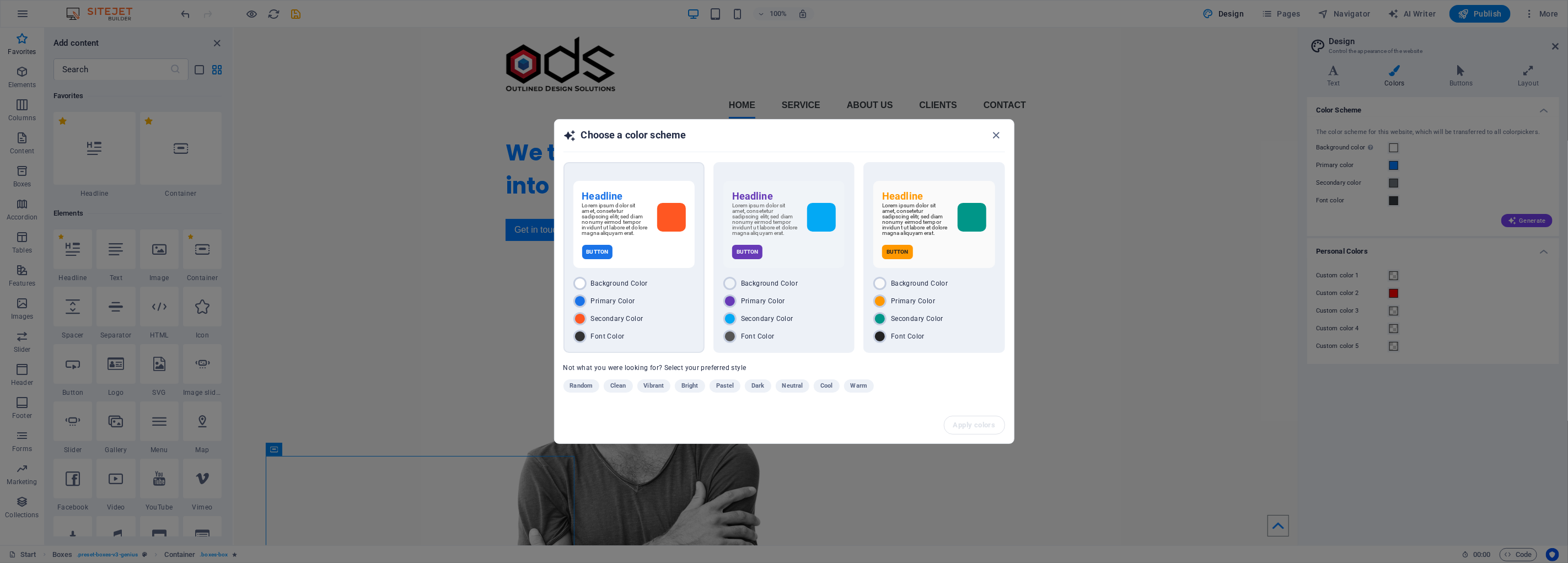
click at [627, 227] on p "Lorem ipsum dolor sit amet, consetetur sadipscing elitr, sed diam nonumy eirmod…" at bounding box center [615, 219] width 66 height 33
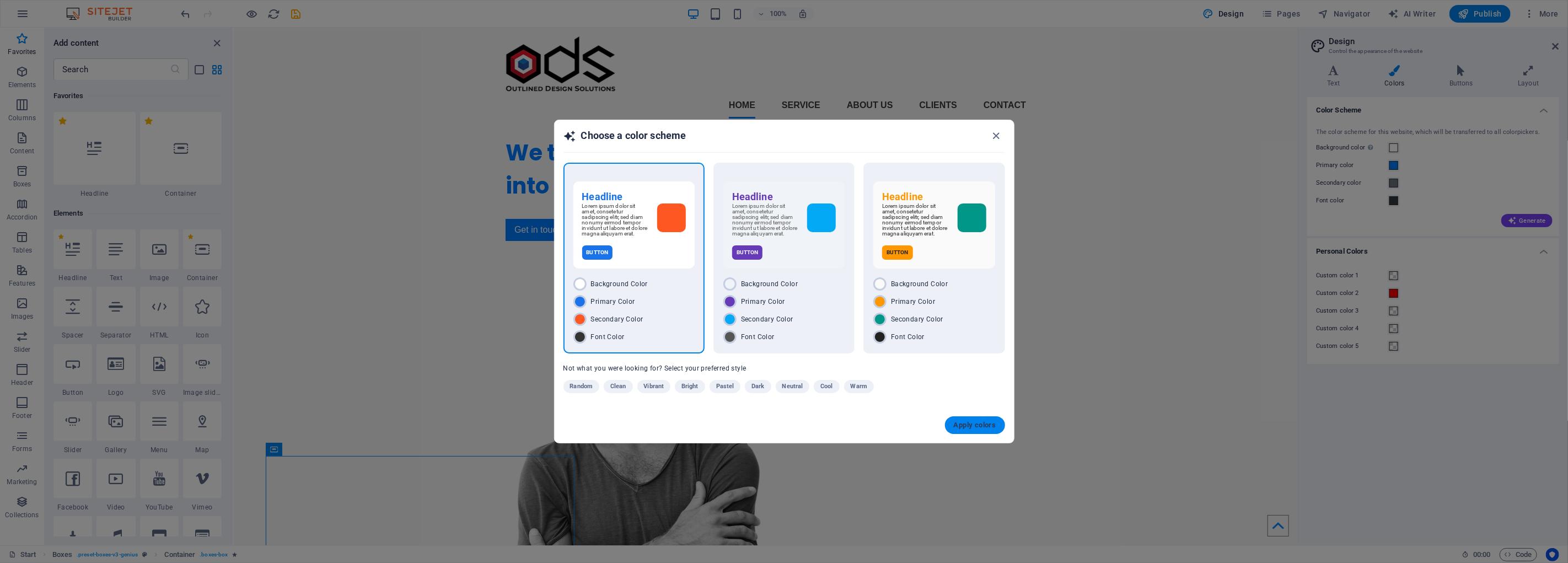
click at [976, 422] on span "Apply colors" at bounding box center [975, 425] width 42 height 9
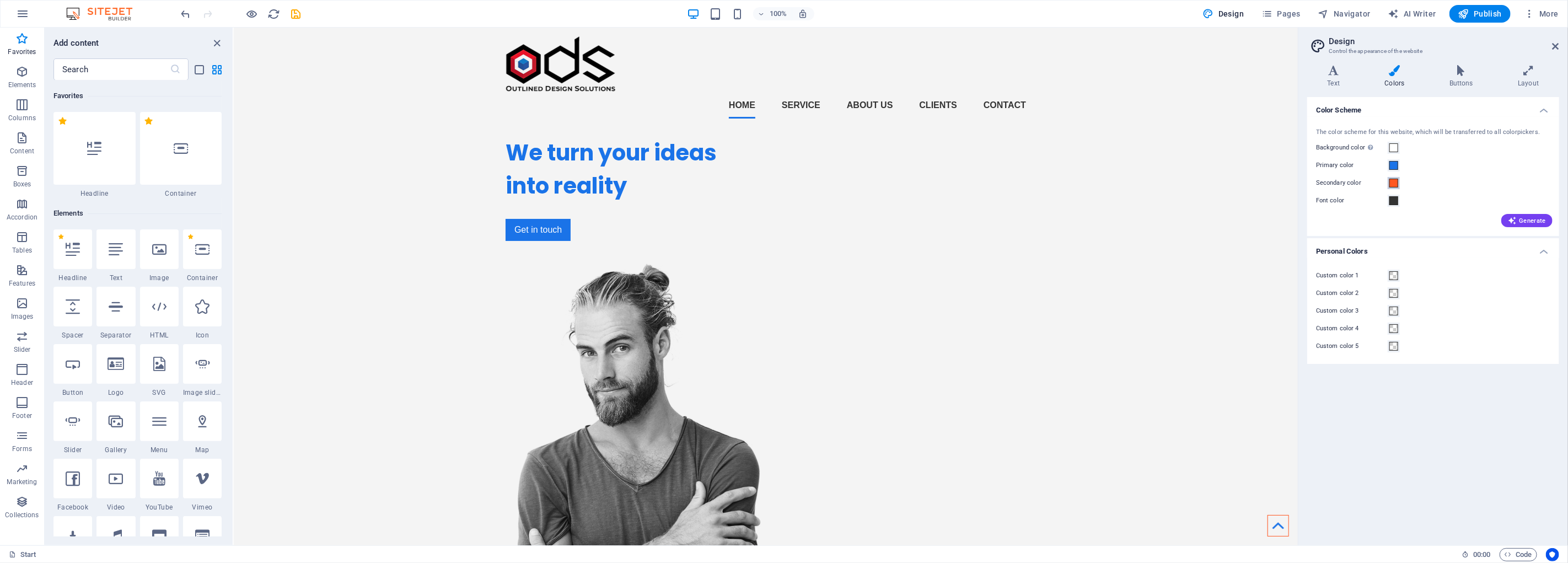
click at [1392, 182] on span at bounding box center [1394, 183] width 9 height 9
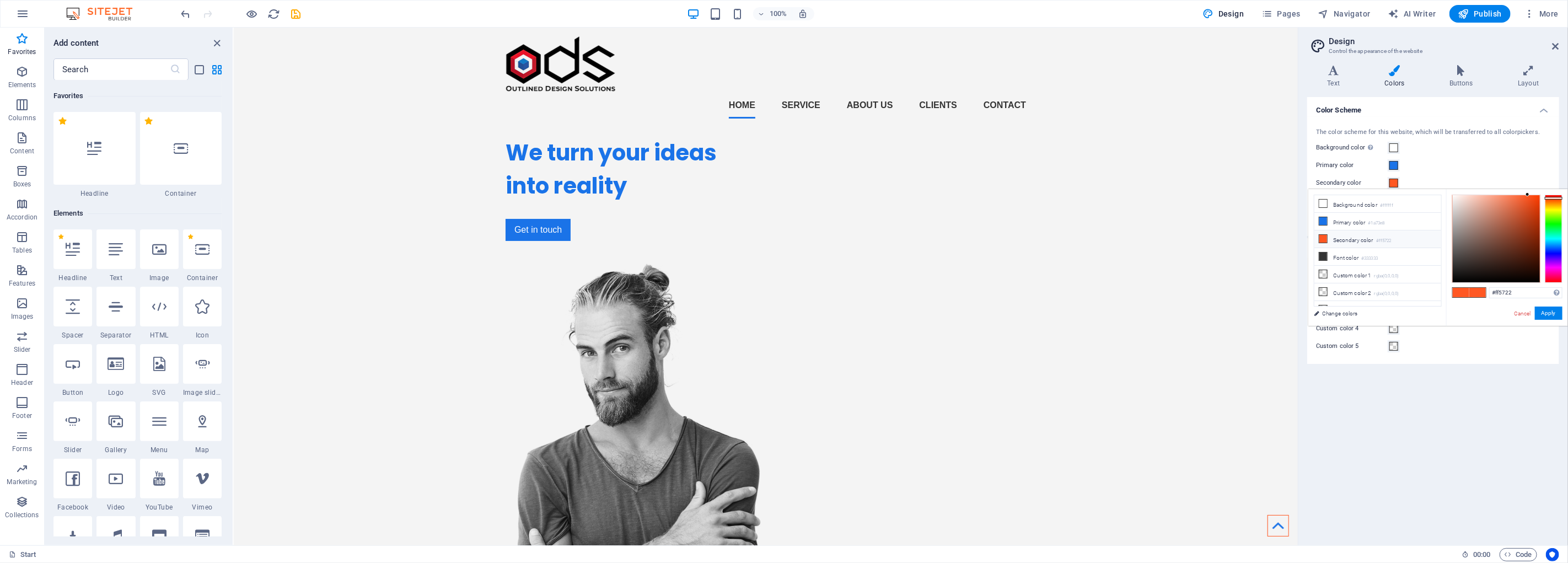
click at [1325, 243] on span at bounding box center [1323, 238] width 9 height 9
type input "#ff3d00"
drag, startPoint x: 1513, startPoint y: 216, endPoint x: 1547, endPoint y: 188, distance: 44.0
click at [1547, 189] on div "#ff3d00 Supported formats #0852ed rgb(8, 82, 237) rgba(8, 82, 237, 90%) hsv(221…" at bounding box center [1508, 337] width 122 height 297
click at [1548, 312] on button "Apply" at bounding box center [1549, 313] width 27 height 13
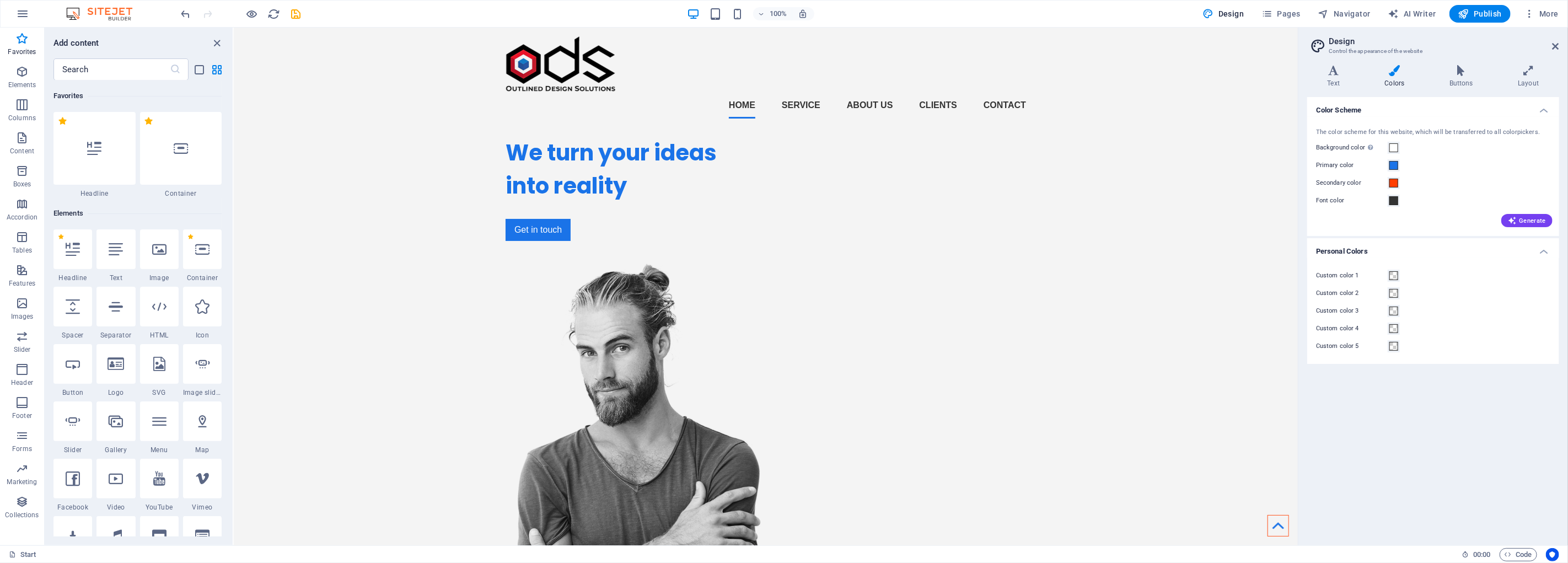
click at [1545, 255] on h4 "Personal Colors" at bounding box center [1434, 248] width 252 height 20
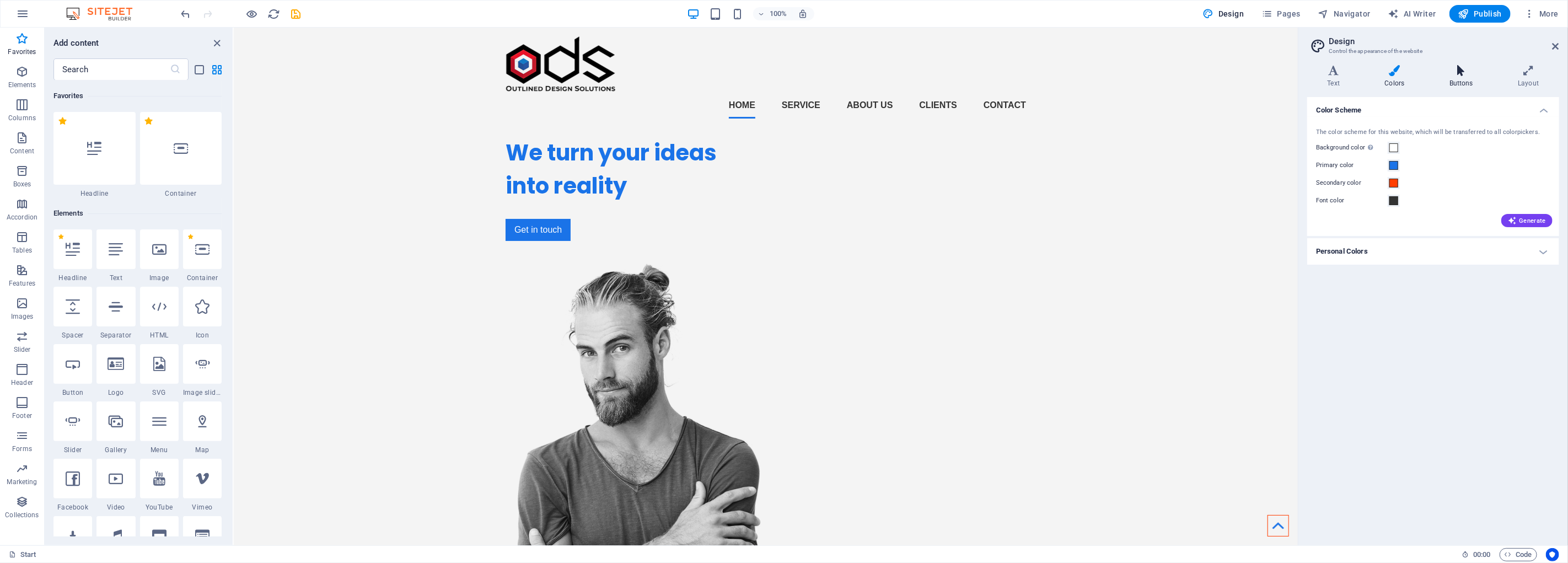
click at [1456, 75] on icon at bounding box center [1461, 71] width 64 height 11
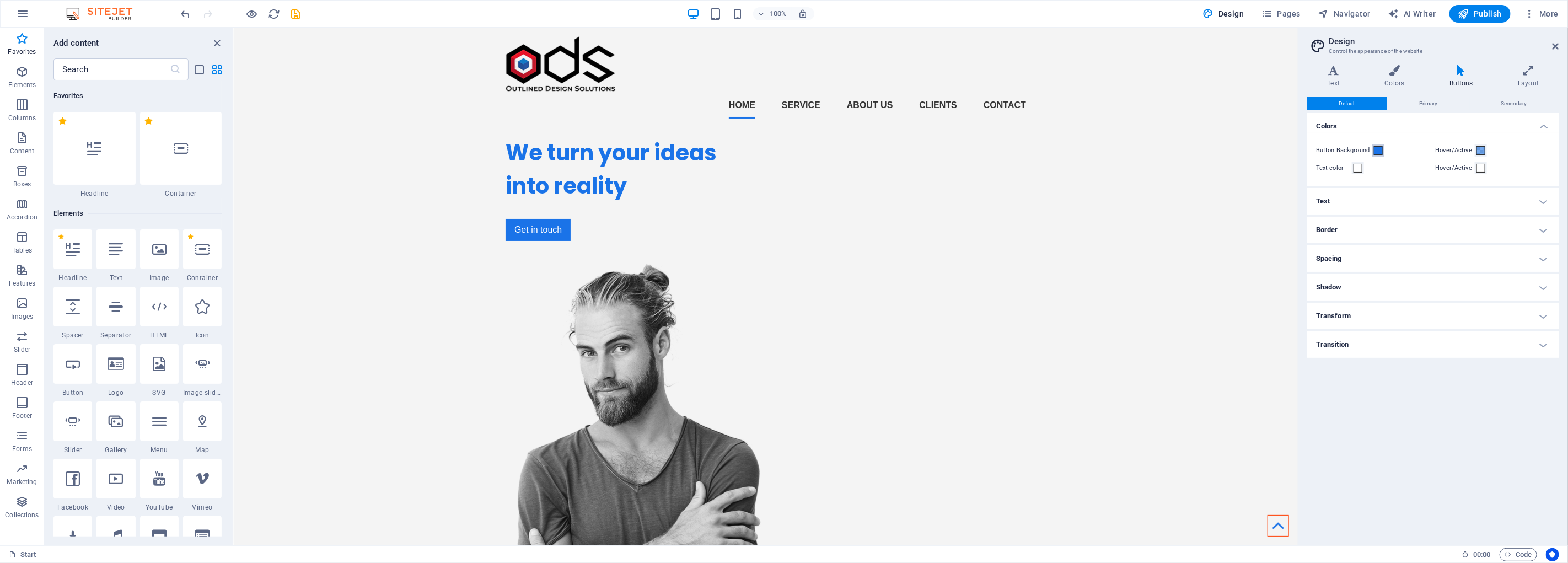
click at [1380, 151] on span at bounding box center [1378, 150] width 9 height 9
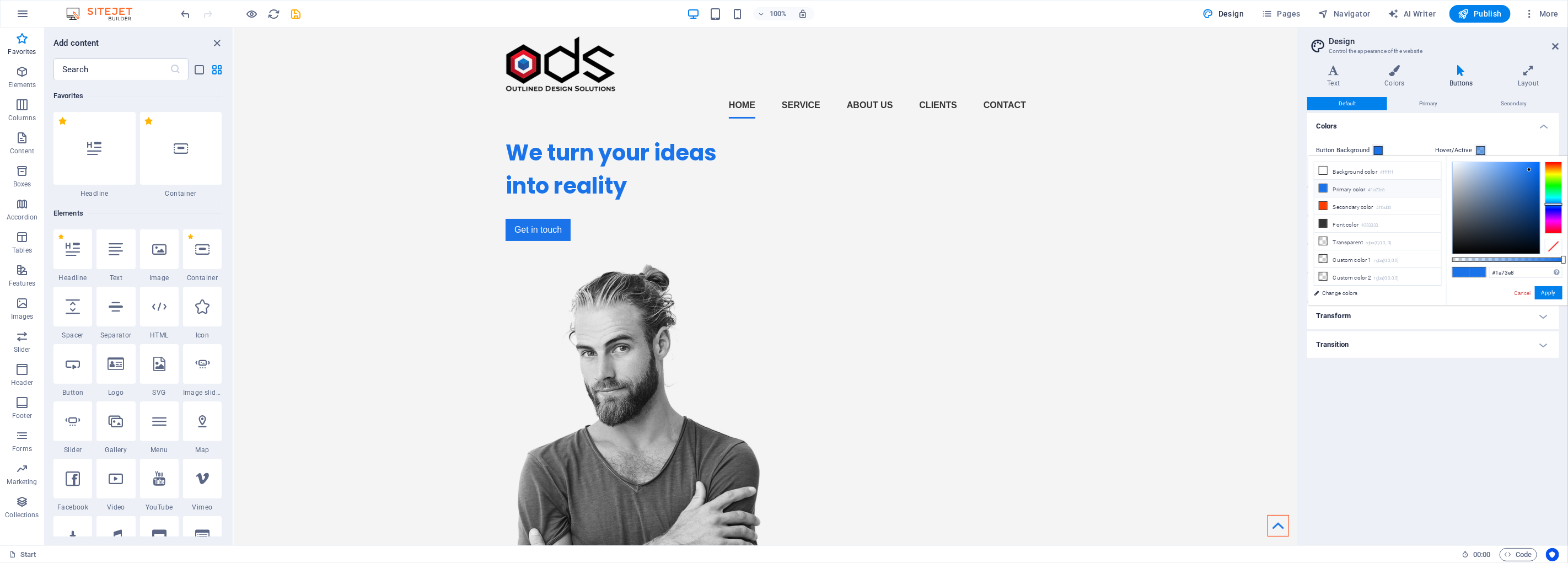
click at [1322, 189] on icon at bounding box center [1323, 188] width 8 height 8
click at [1395, 140] on div "Button Background Hover/Active Text color Hover/Active" at bounding box center [1433, 159] width 256 height 53
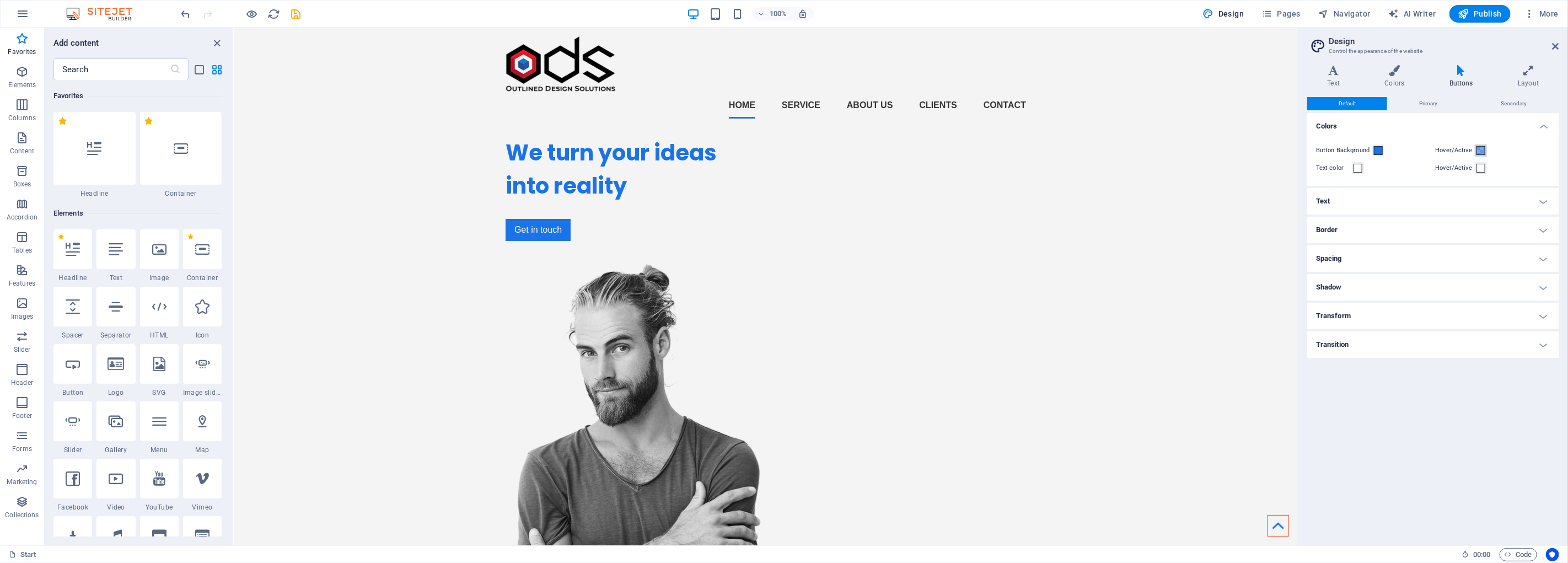
click at [1480, 149] on span at bounding box center [1481, 150] width 9 height 9
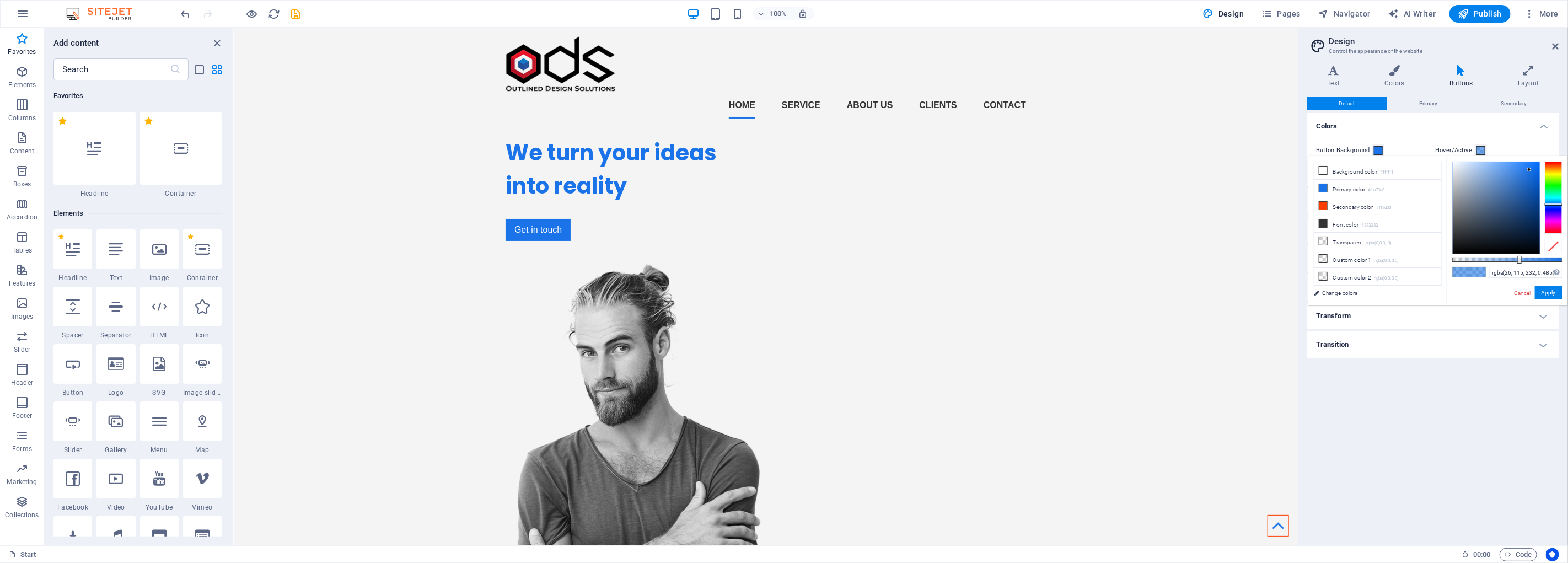
type input "rgba(26, 115, 232, 0.49)"
click at [1506, 258] on div at bounding box center [1507, 260] width 110 height 4
click at [1544, 290] on button "Apply" at bounding box center [1549, 292] width 27 height 13
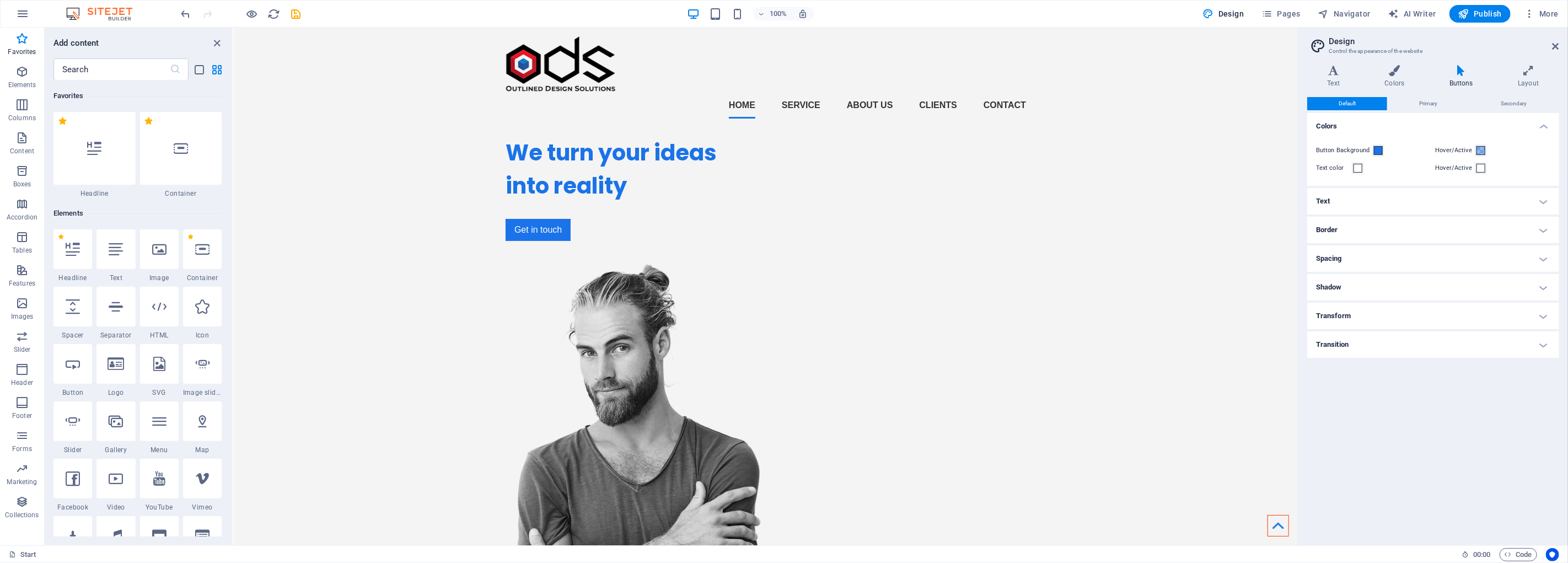
click at [1397, 197] on h4 "Text" at bounding box center [1434, 201] width 252 height 27
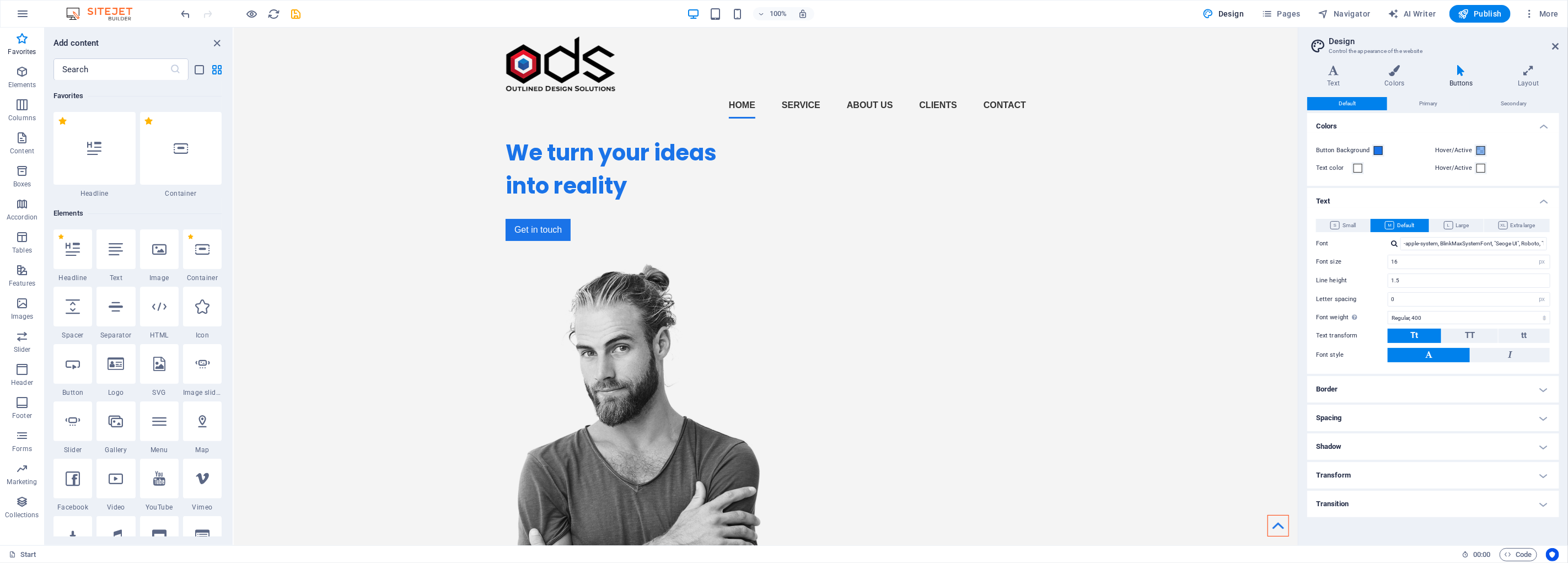
click at [1416, 388] on h4 "Border" at bounding box center [1434, 389] width 252 height 27
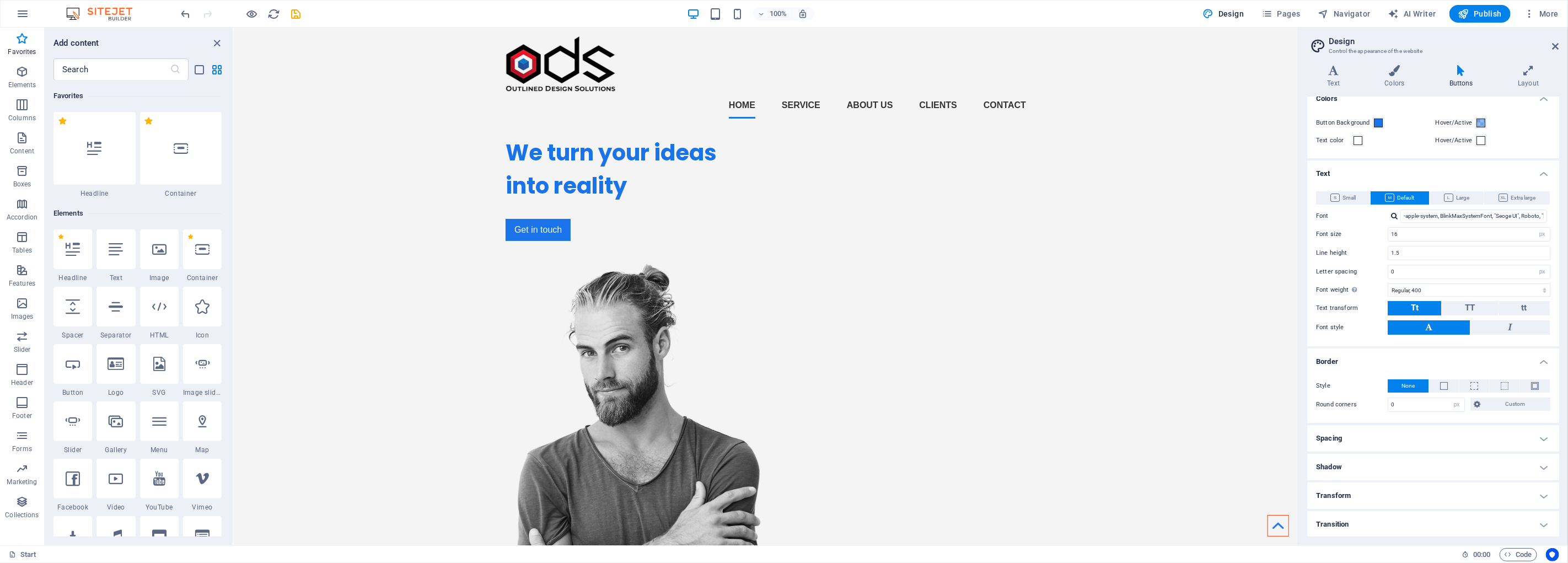
click at [1412, 432] on h4 "Spacing" at bounding box center [1434, 438] width 252 height 27
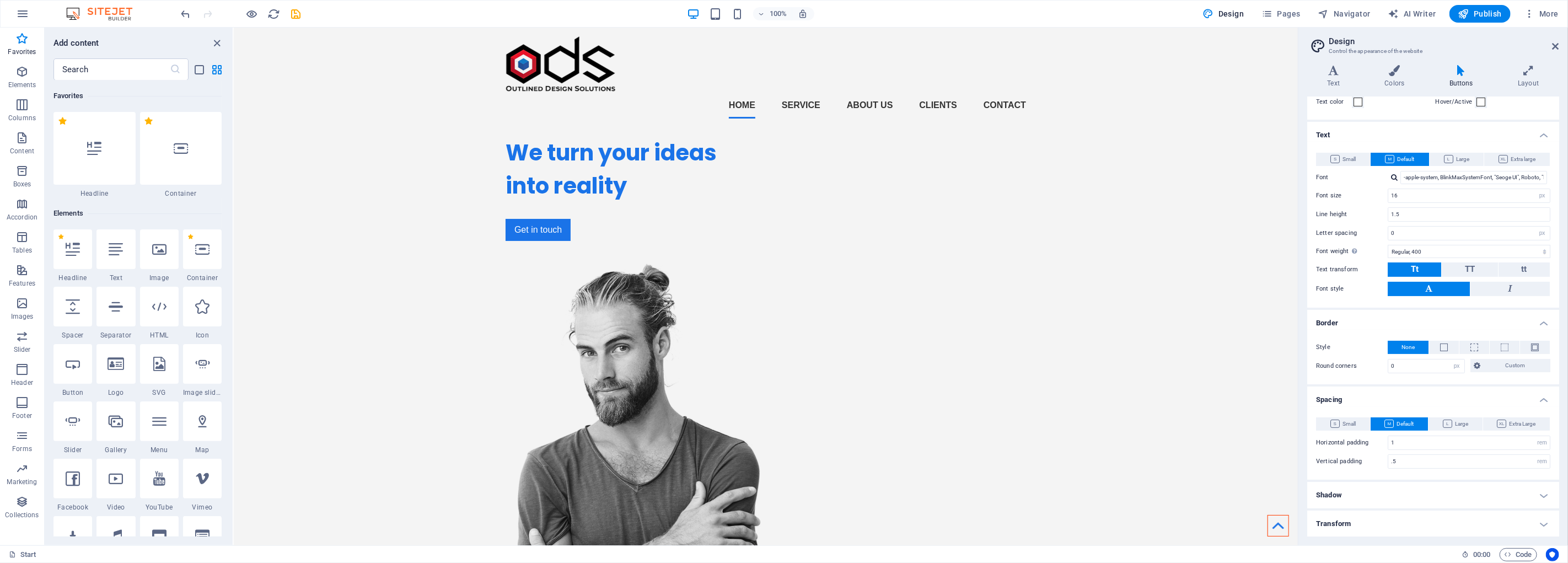
scroll to position [95, 0]
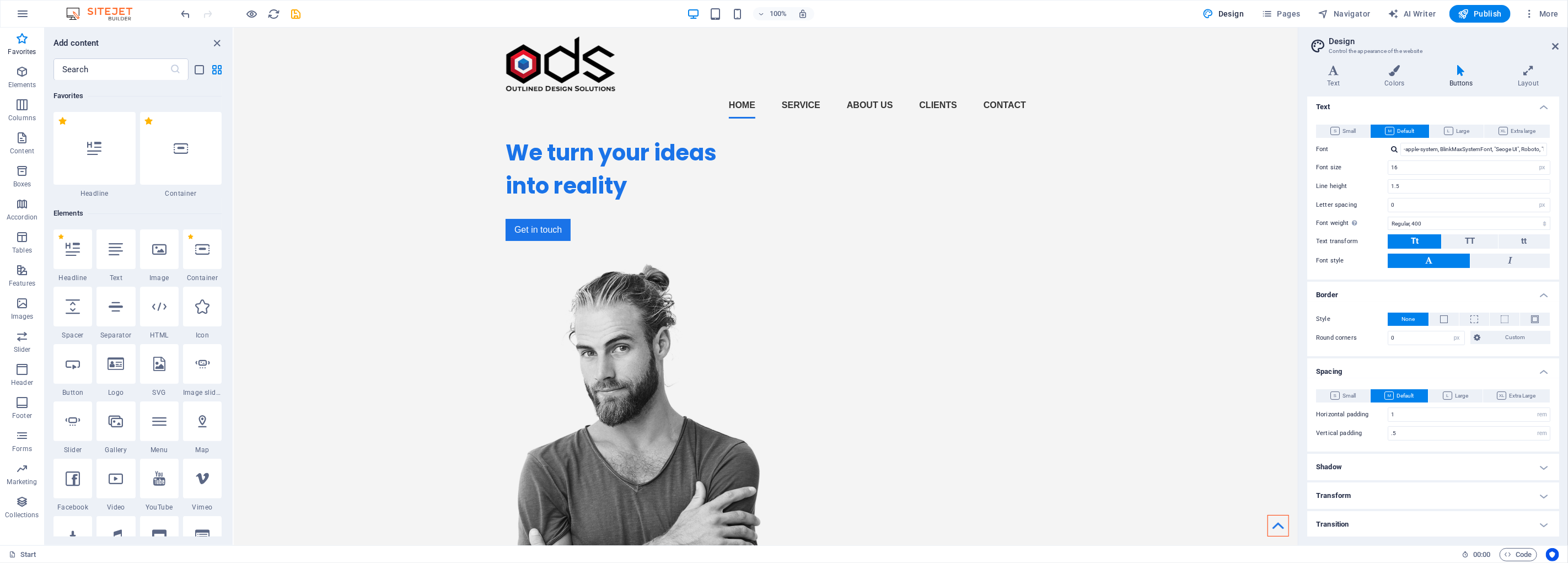
click at [1402, 471] on h4 "Shadow" at bounding box center [1434, 467] width 252 height 27
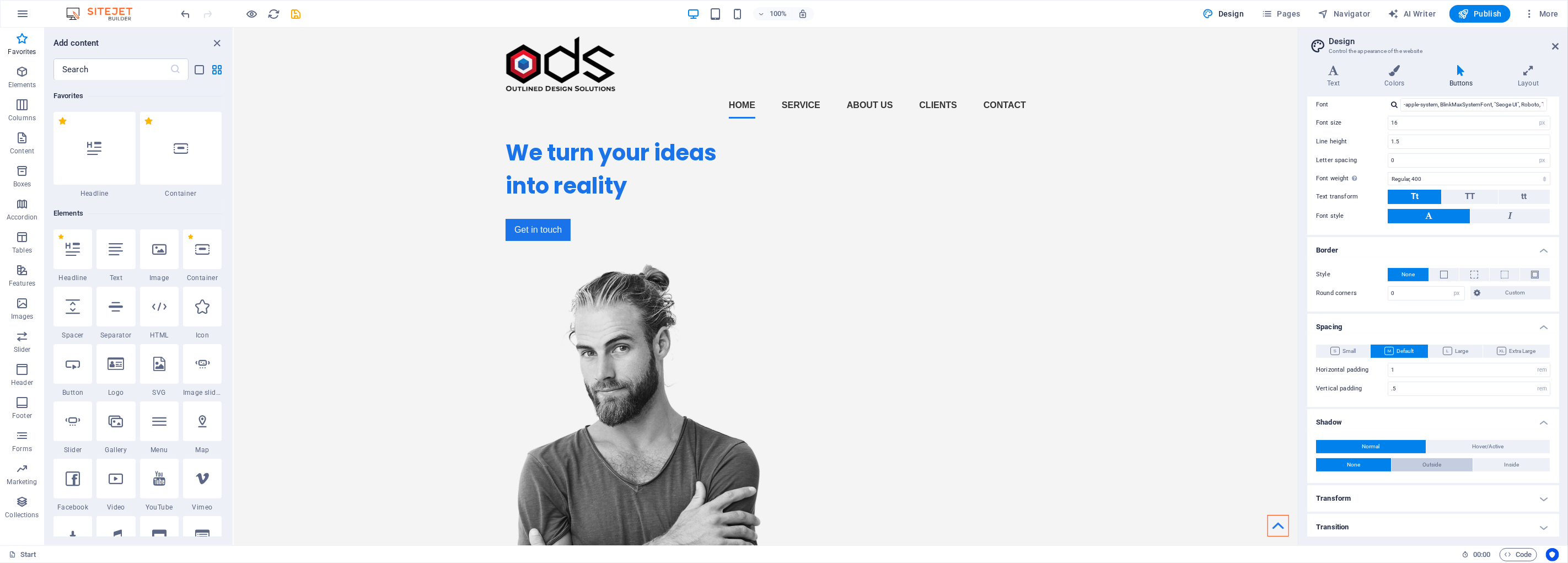
scroll to position [141, 0]
click at [1408, 496] on h4 "Transform" at bounding box center [1434, 496] width 252 height 27
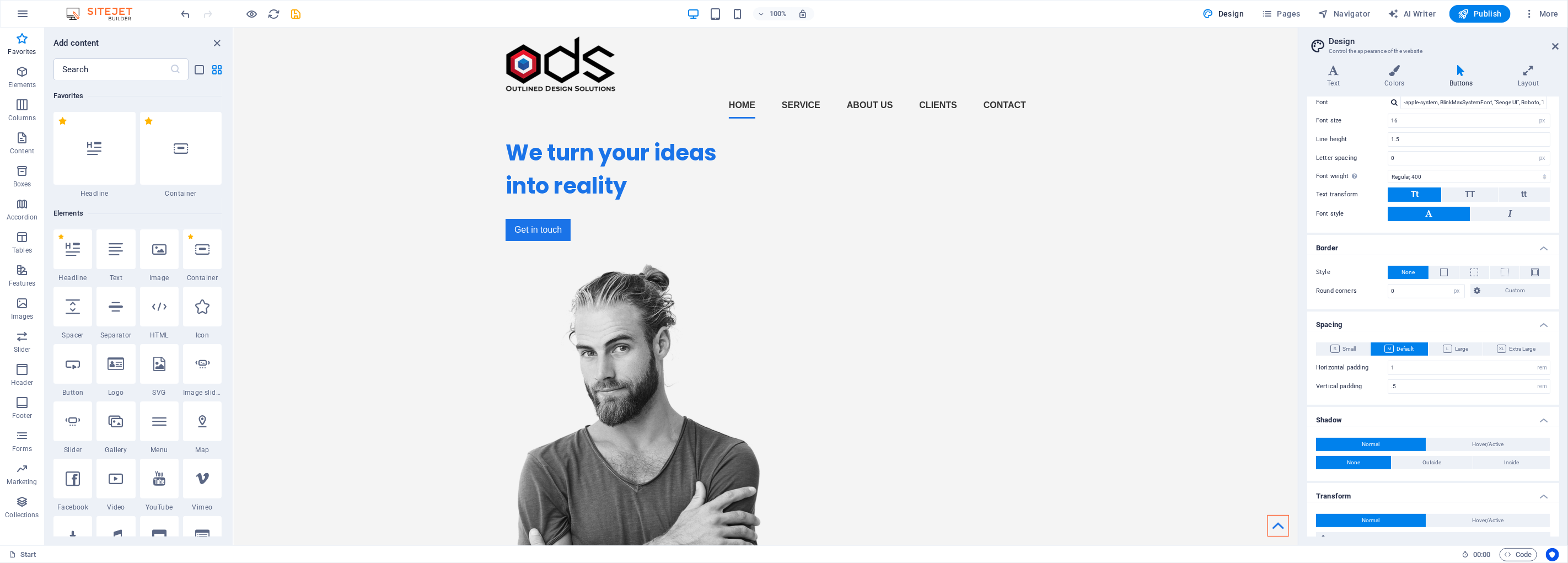
scroll to position [241, 0]
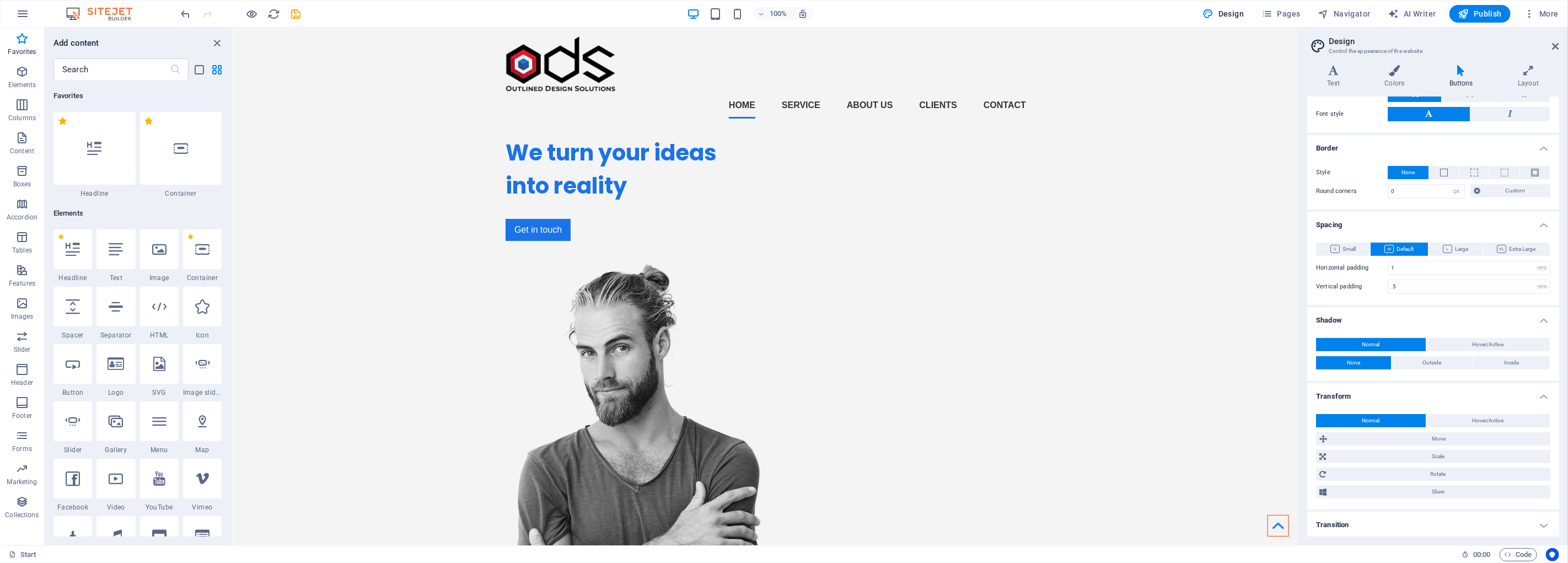
click at [1395, 525] on h4 "Transition" at bounding box center [1434, 525] width 252 height 27
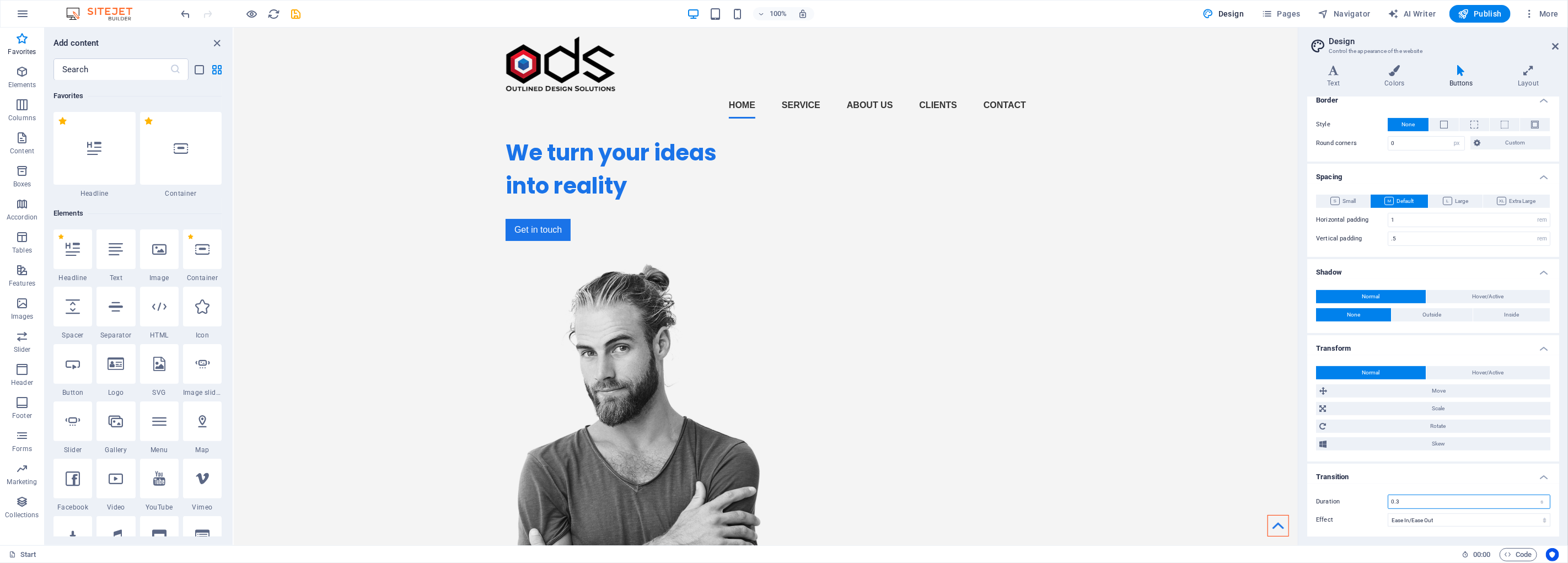
click at [1430, 504] on input "0.3" at bounding box center [1469, 501] width 162 height 13
type input "0.6"
click at [1519, 73] on icon at bounding box center [1528, 71] width 61 height 11
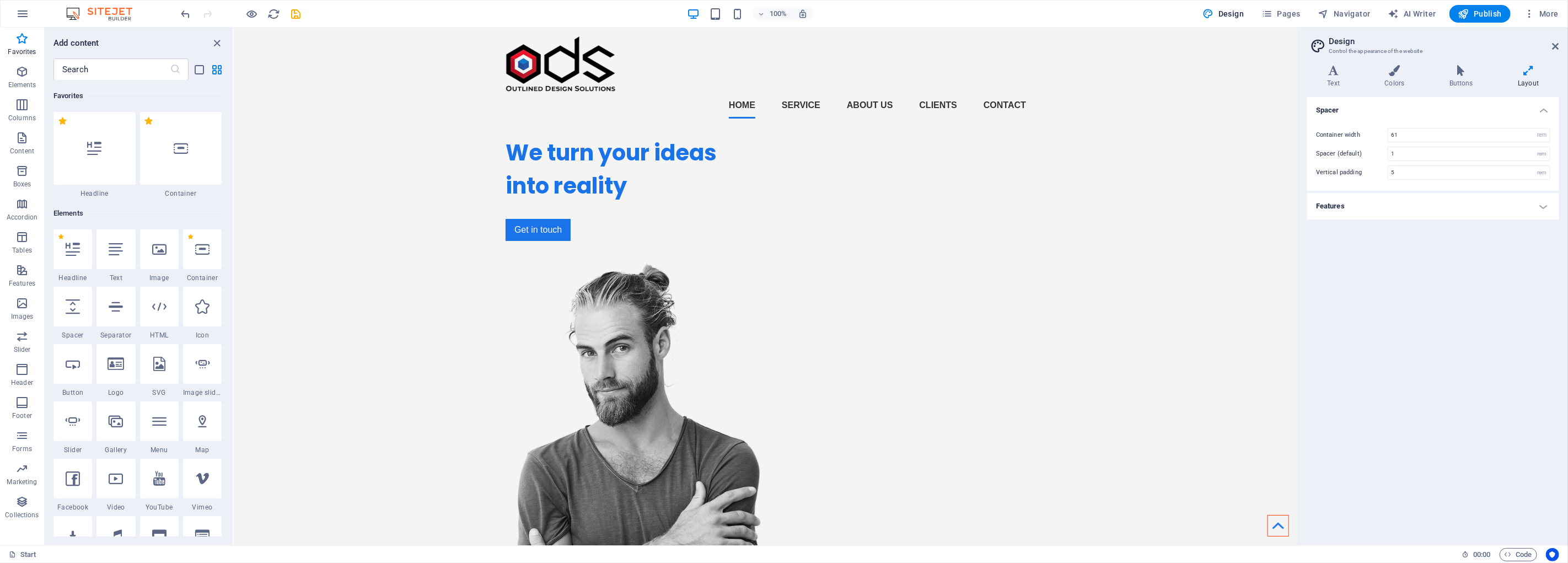
click at [1402, 208] on h4 "Features" at bounding box center [1434, 206] width 252 height 27
click at [1415, 235] on input "0.3" at bounding box center [1469, 231] width 162 height 13
type input "0.6"
click at [1277, 9] on span "Pages" at bounding box center [1281, 14] width 38 height 11
click at [1328, 64] on div "English (4) New page Open all All Settings Start / Subpage /subpage Legal Notic…" at bounding box center [1434, 301] width 270 height 489
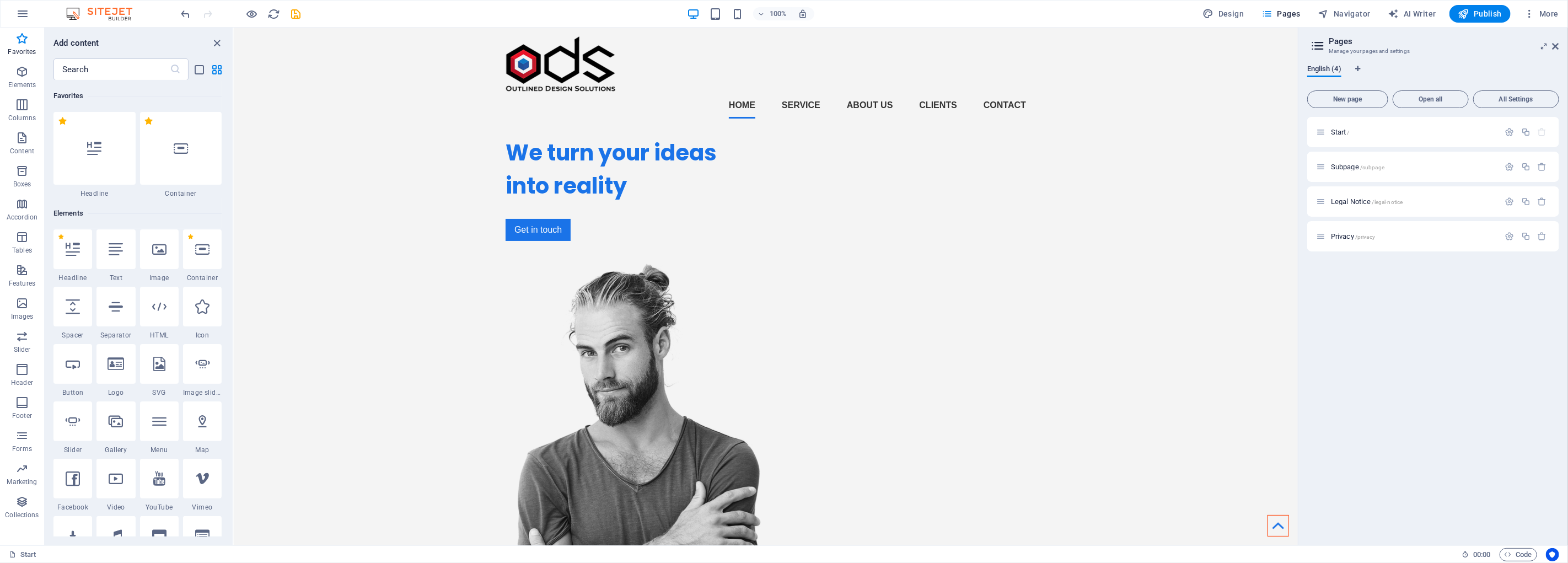
click at [1331, 68] on span "English (4)" at bounding box center [1325, 70] width 34 height 16
click at [1330, 129] on div "Start /" at bounding box center [1413, 132] width 172 height 7
click at [1336, 14] on span "Navigator" at bounding box center [1345, 14] width 52 height 11
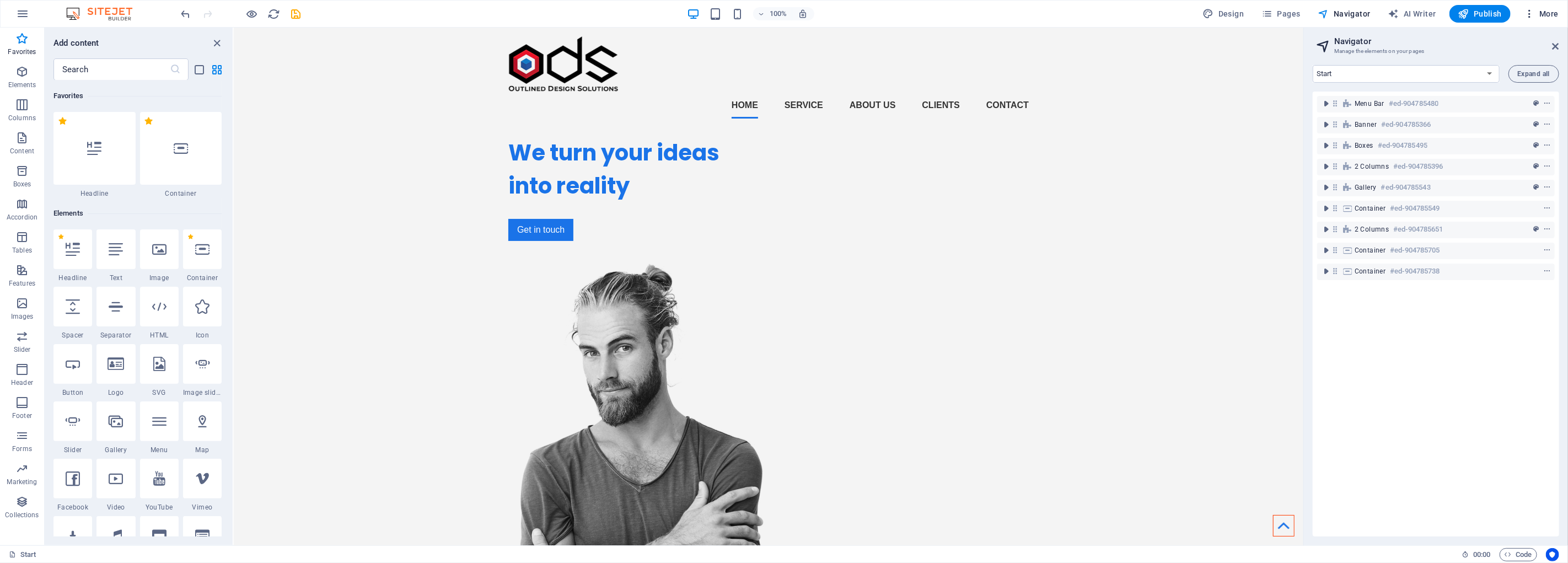
click at [0, 0] on icon "button" at bounding box center [0, 0] width 0 height 0
click at [1492, 278] on h6 "Wishes" at bounding box center [1519, 280] width 66 height 13
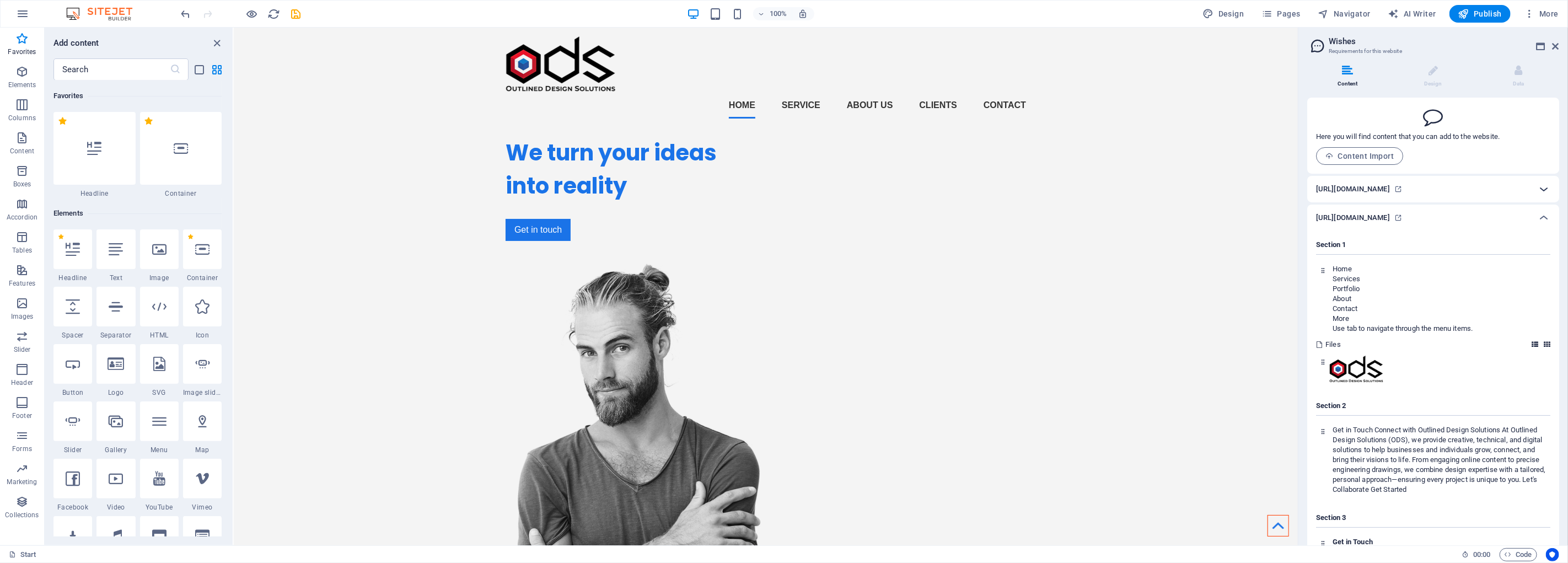
click at [1542, 189] on icon at bounding box center [1543, 188] width 13 height 13
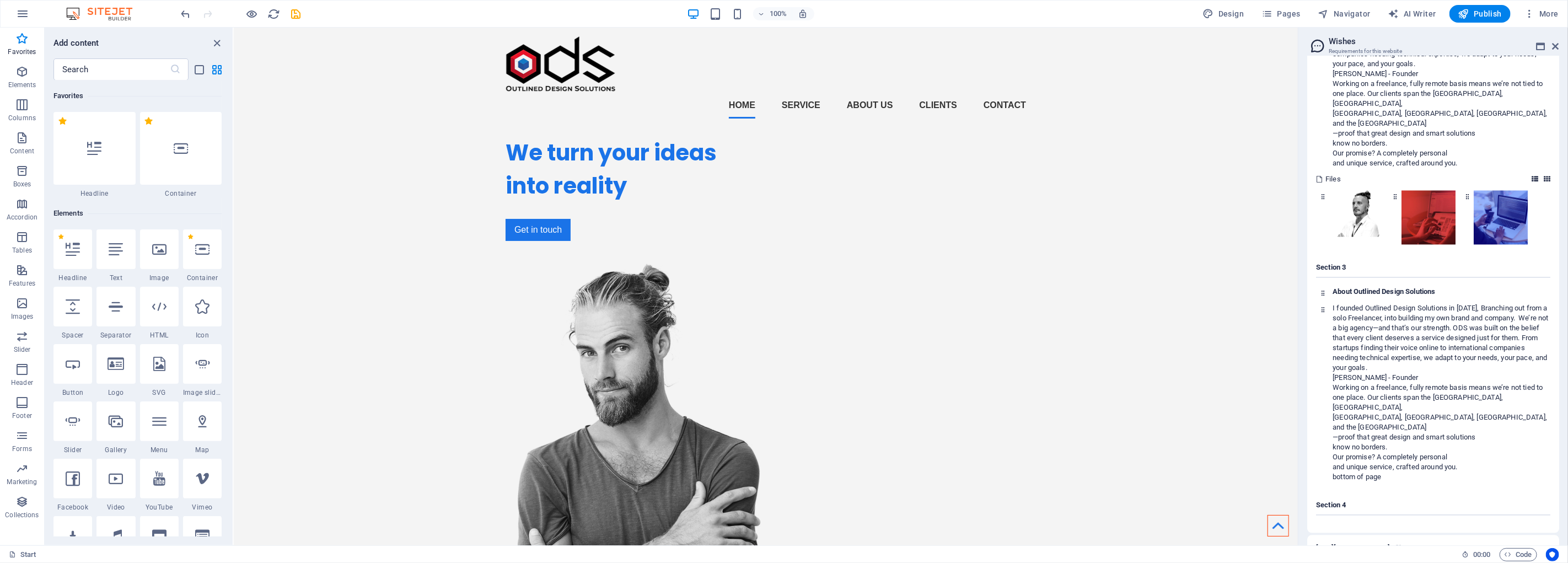
scroll to position [1838, 0]
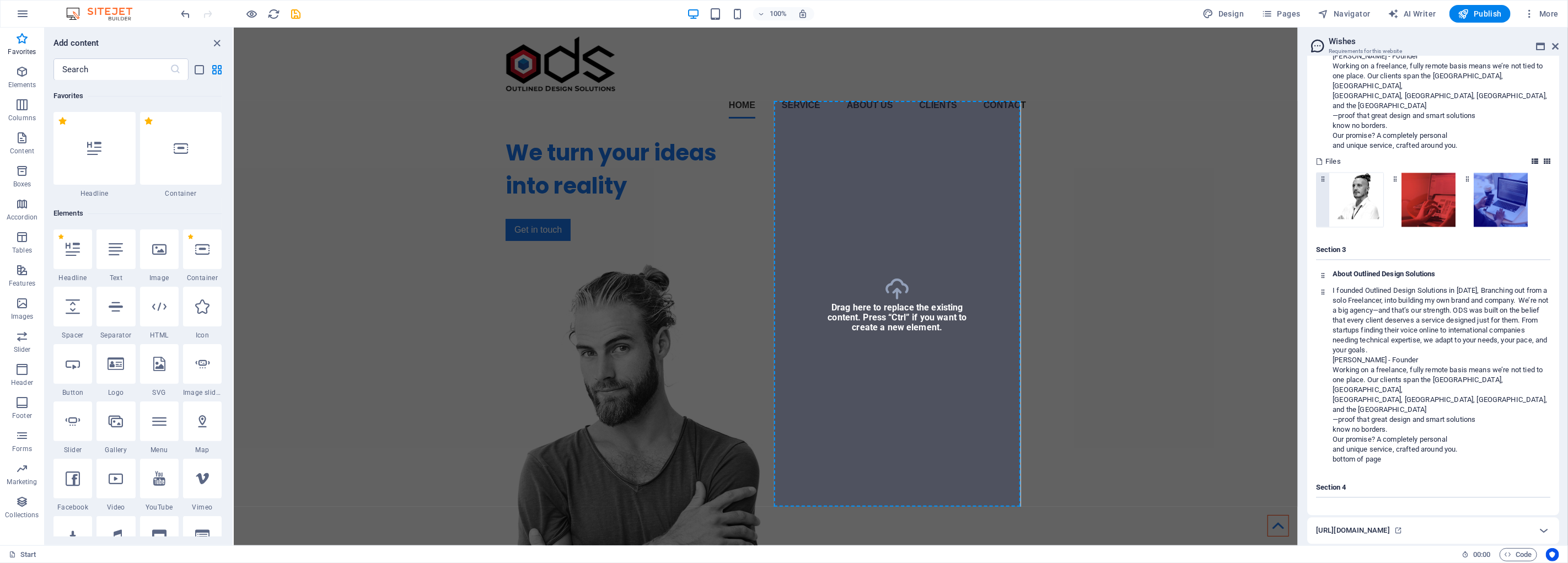
select select "px"
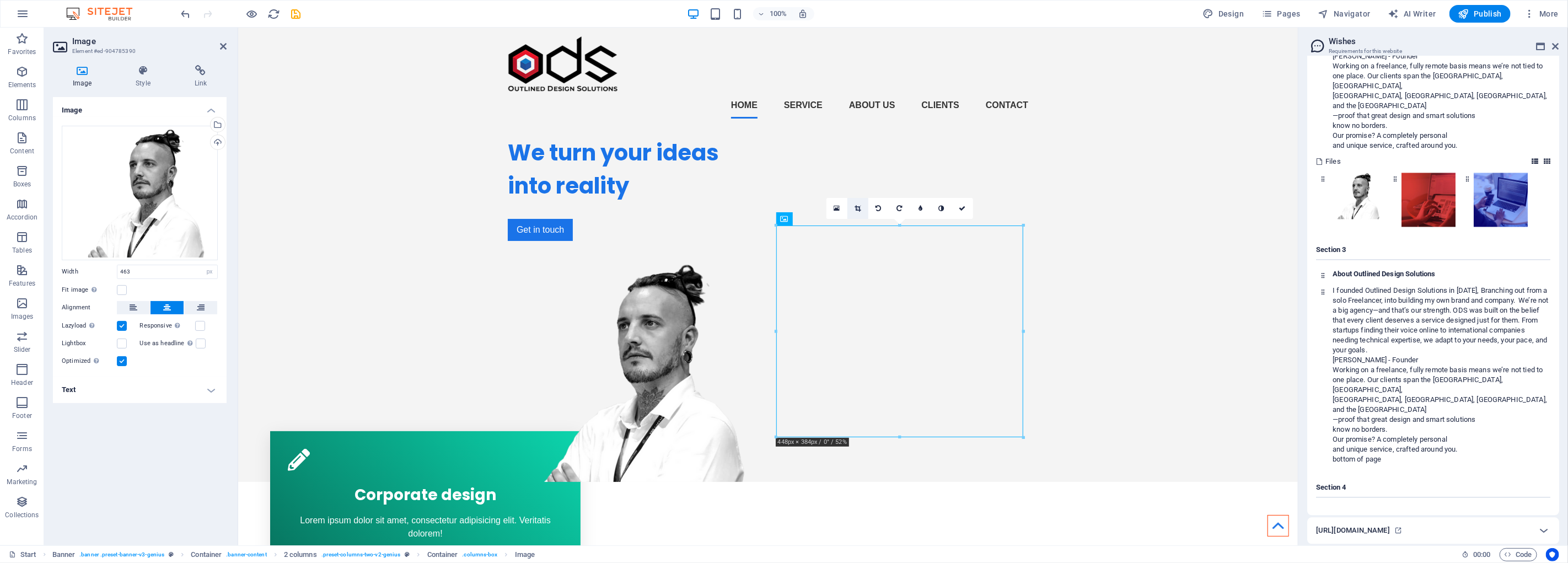
click at [862, 205] on link at bounding box center [858, 208] width 21 height 21
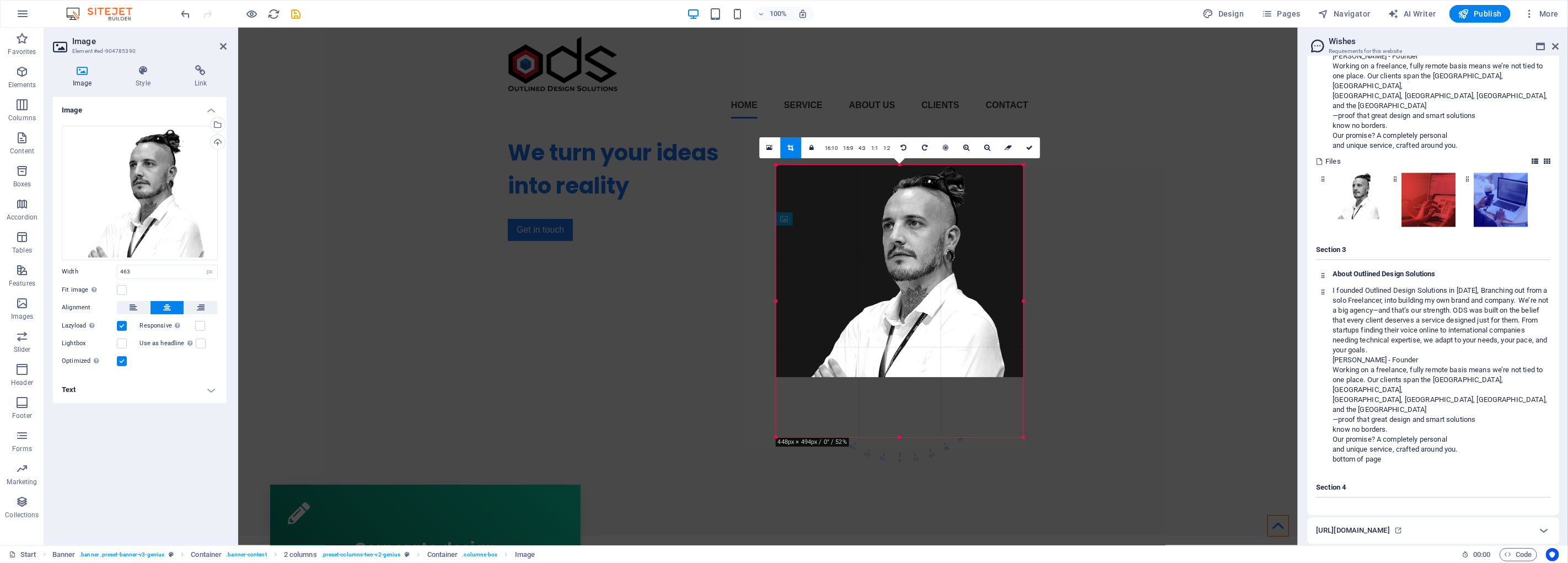
drag, startPoint x: 898, startPoint y: 438, endPoint x: 653, endPoint y: 470, distance: 247.1
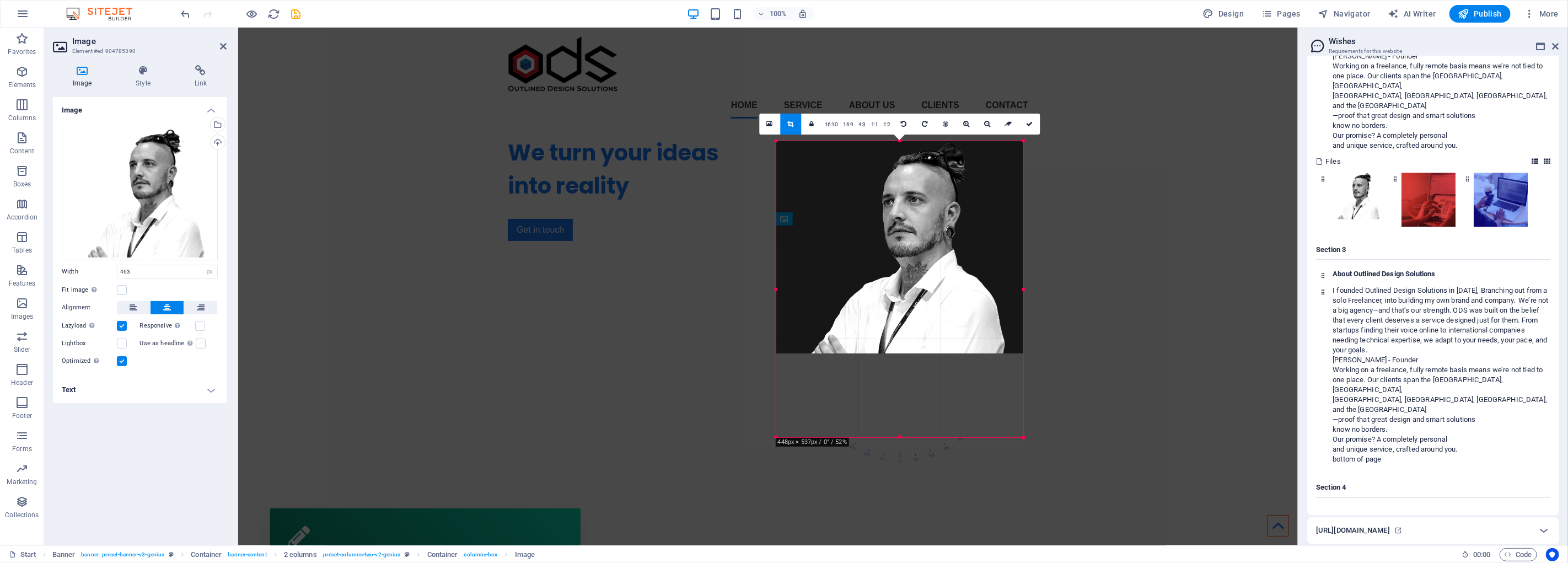
drag, startPoint x: 898, startPoint y: 376, endPoint x: 669, endPoint y: 434, distance: 236.2
click at [907, 437] on div "180 170 160 150 140 130 120 110 100 90 80 70 60 50 40 30 20 10 0 -10 -20 -30 -4…" at bounding box center [899, 289] width 247 height 296
click at [1034, 125] on link at bounding box center [1030, 123] width 21 height 21
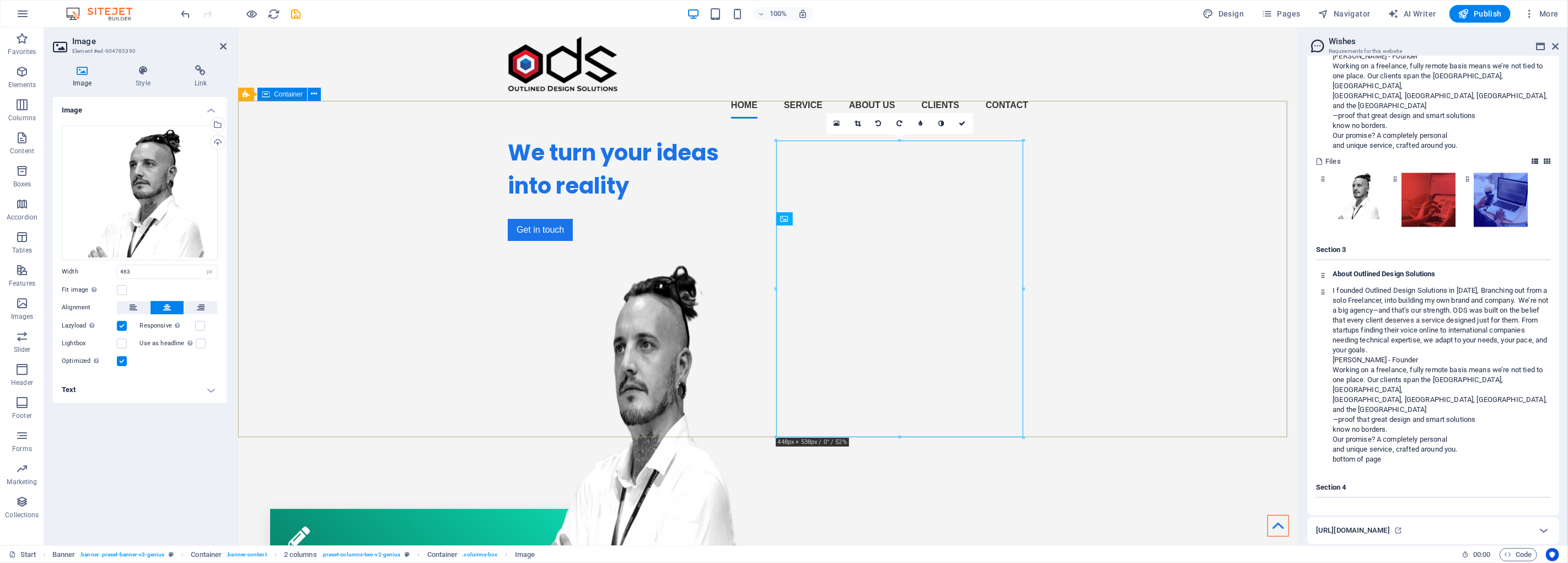
click at [1050, 249] on div "We turn your ideas into reality Get in touch" at bounding box center [767, 343] width 1060 height 432
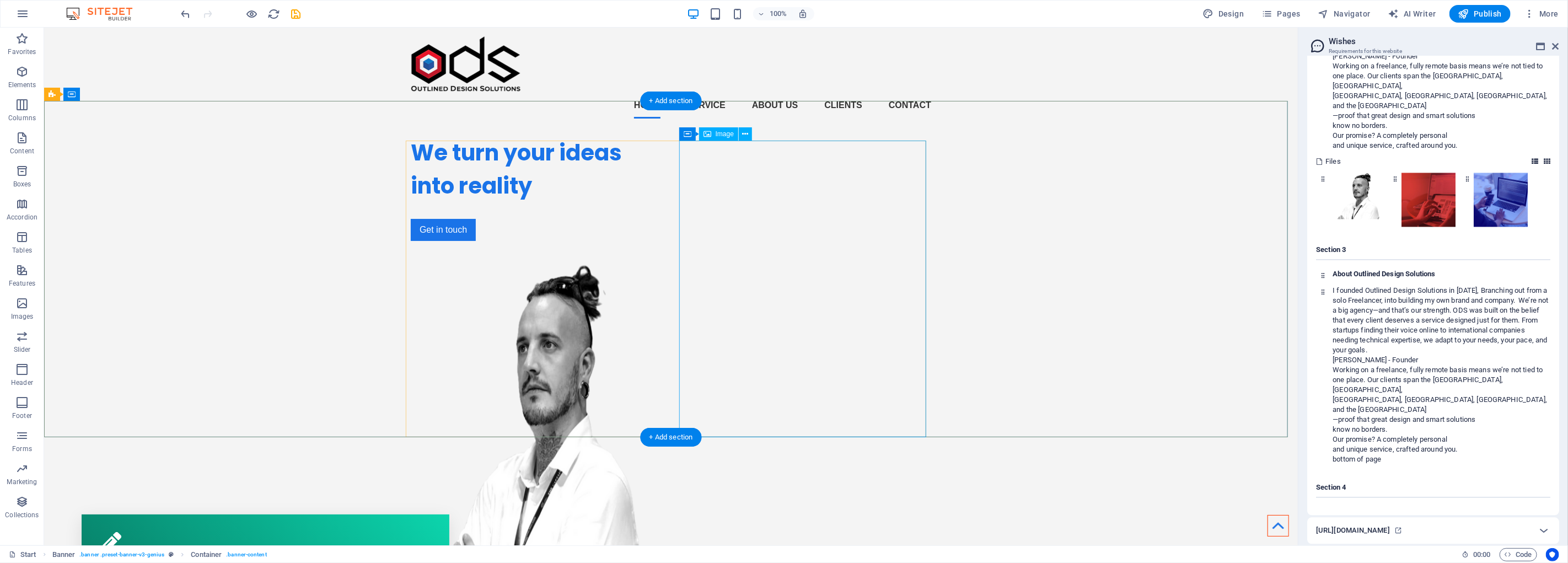
click at [658, 279] on figure at bounding box center [534, 411] width 247 height 297
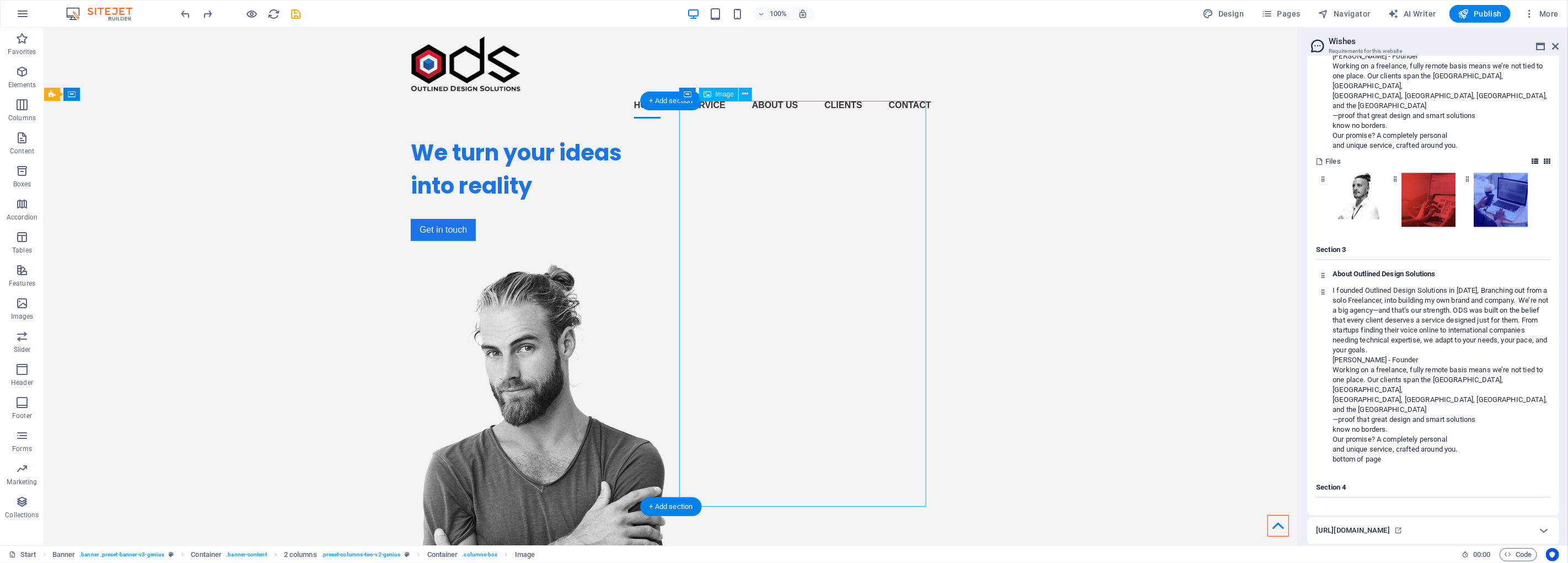
click at [978, 216] on div "We turn your ideas into reality Get in touch" at bounding box center [671, 405] width 1254 height 555
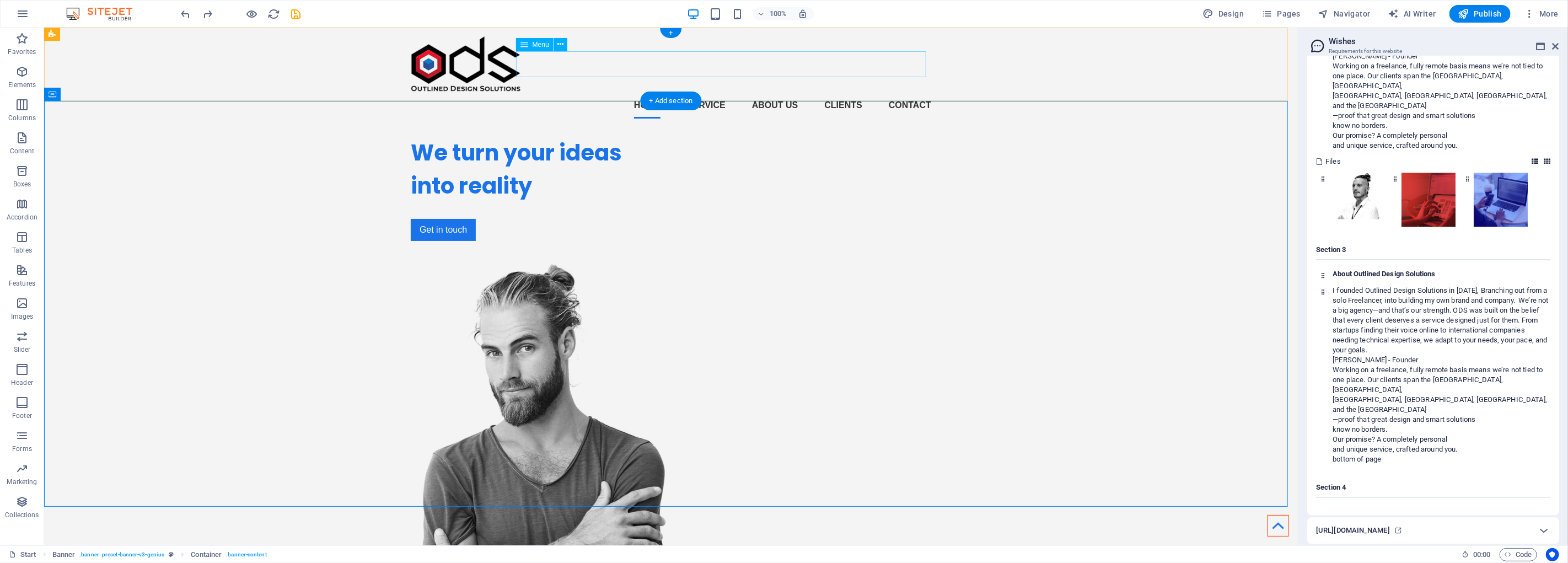
click at [688, 92] on nav "Home Service About us Clients Contact" at bounding box center [671, 105] width 521 height 27
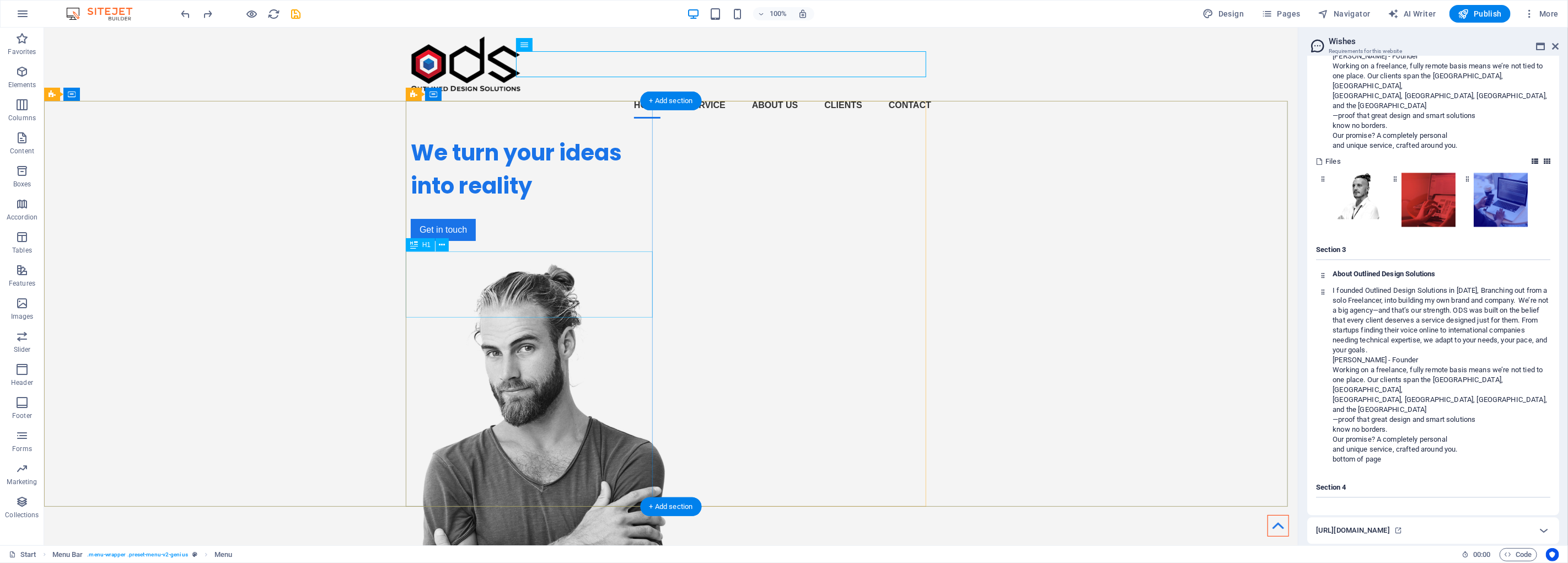
click at [538, 202] on div "We turn your ideas into reality" at bounding box center [534, 169] width 247 height 66
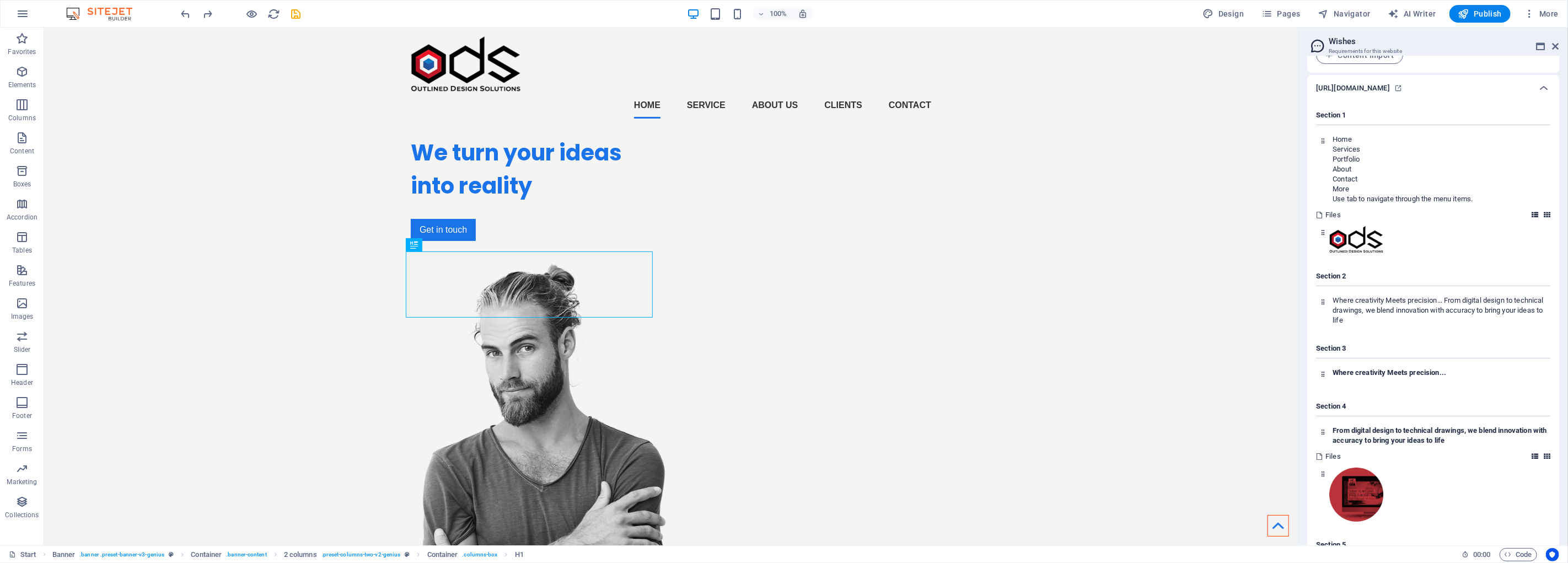
scroll to position [123, 0]
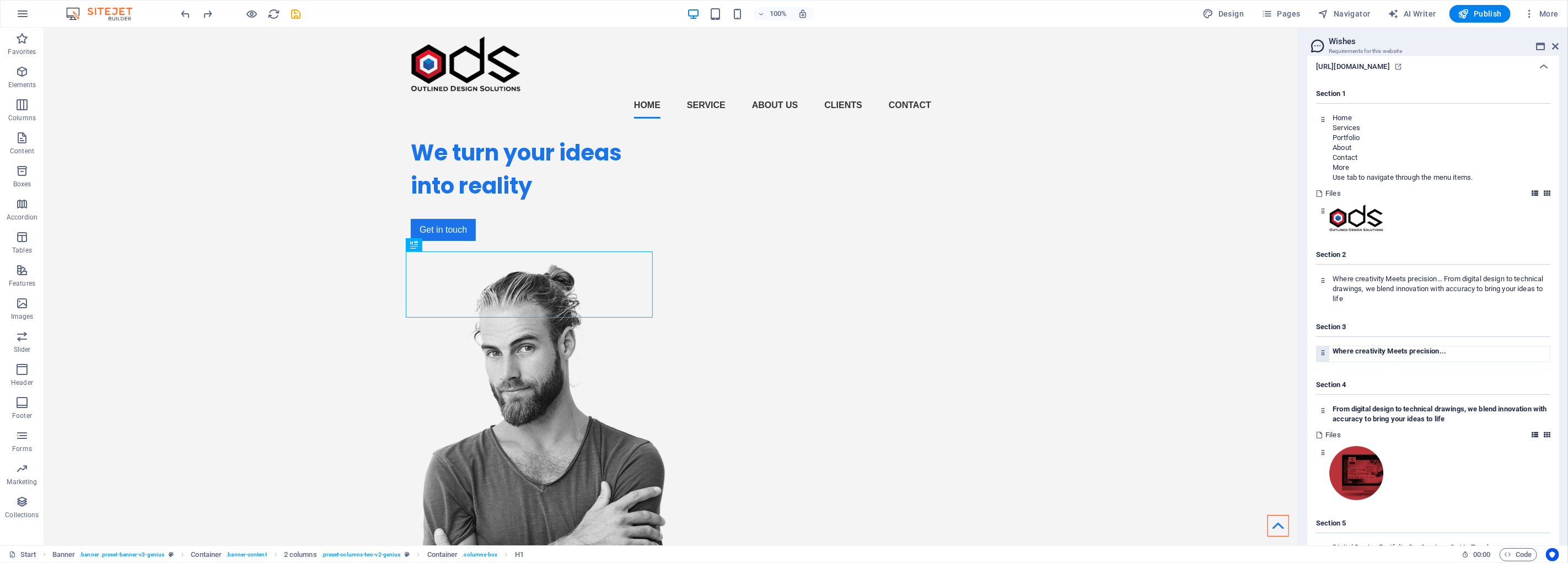
click at [1421, 351] on h4 "Where creativity Meets precision..." at bounding box center [1441, 351] width 217 height 10
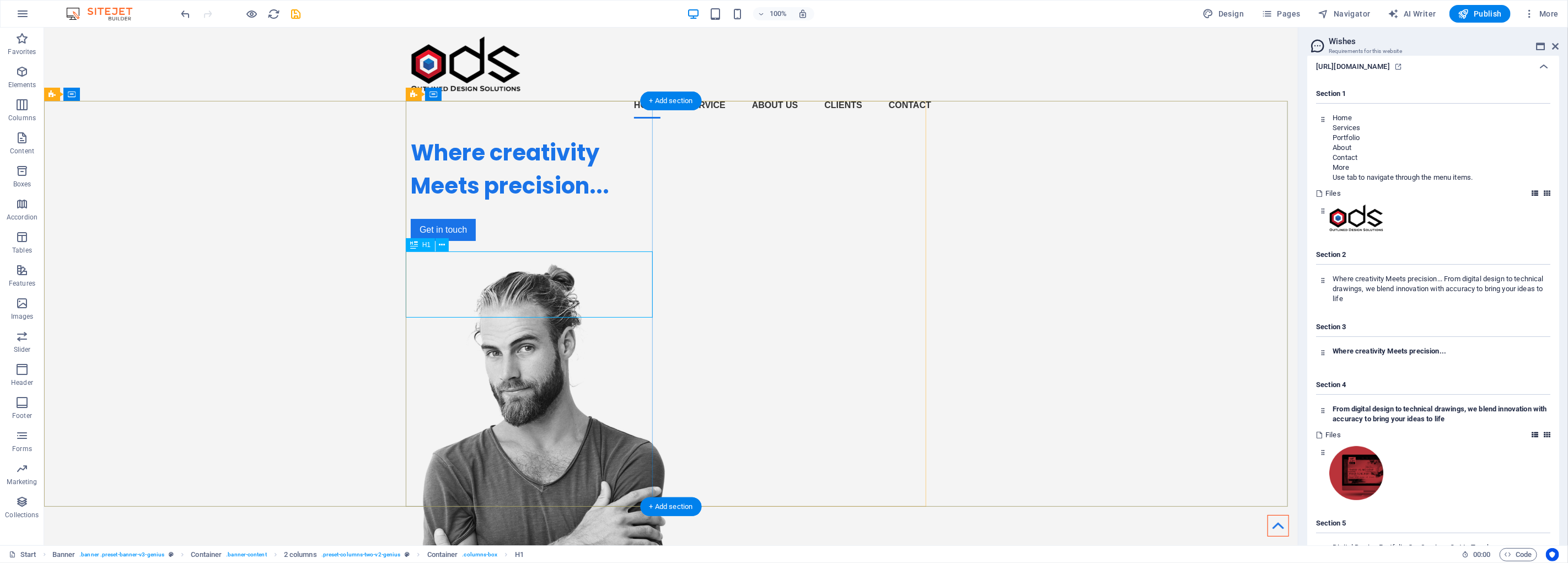
click at [565, 202] on div "Where creativity Meets precision..." at bounding box center [534, 169] width 247 height 66
click at [563, 250] on div "Where creativity Meets precision... Get in touch" at bounding box center [534, 188] width 247 height 123
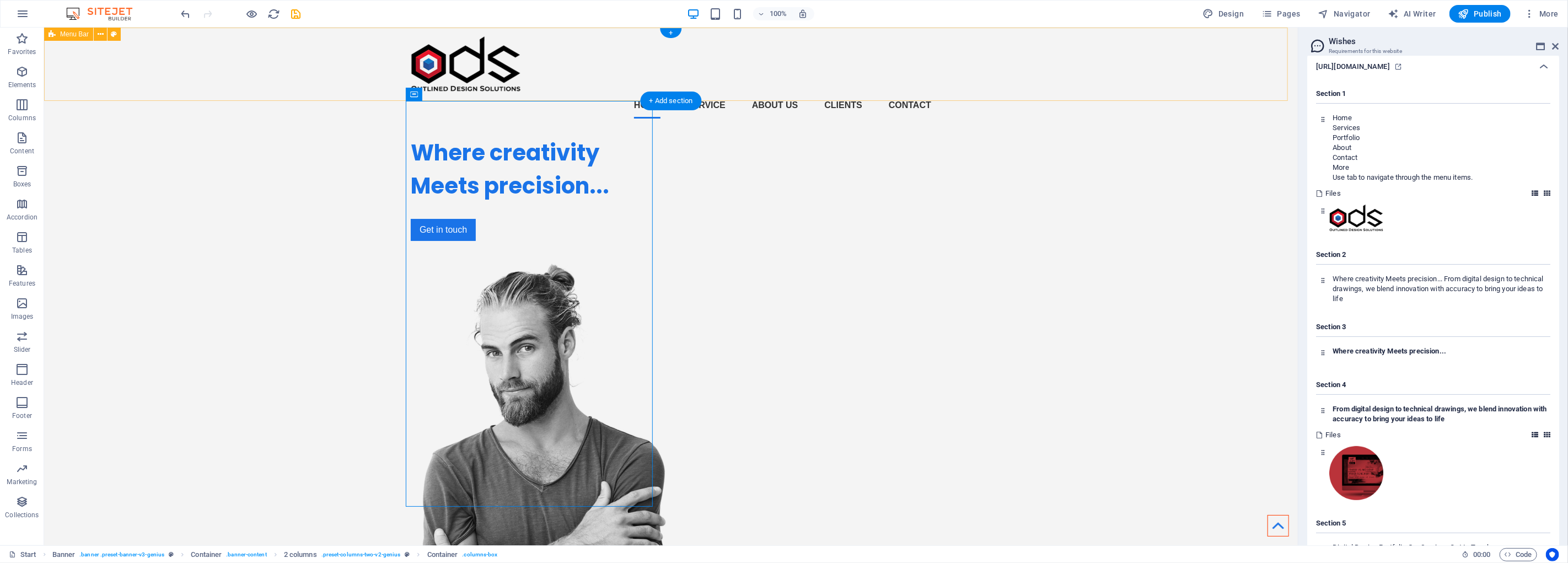
click at [1059, 86] on div "Home Service About us Clients Contact" at bounding box center [671, 77] width 1254 height 100
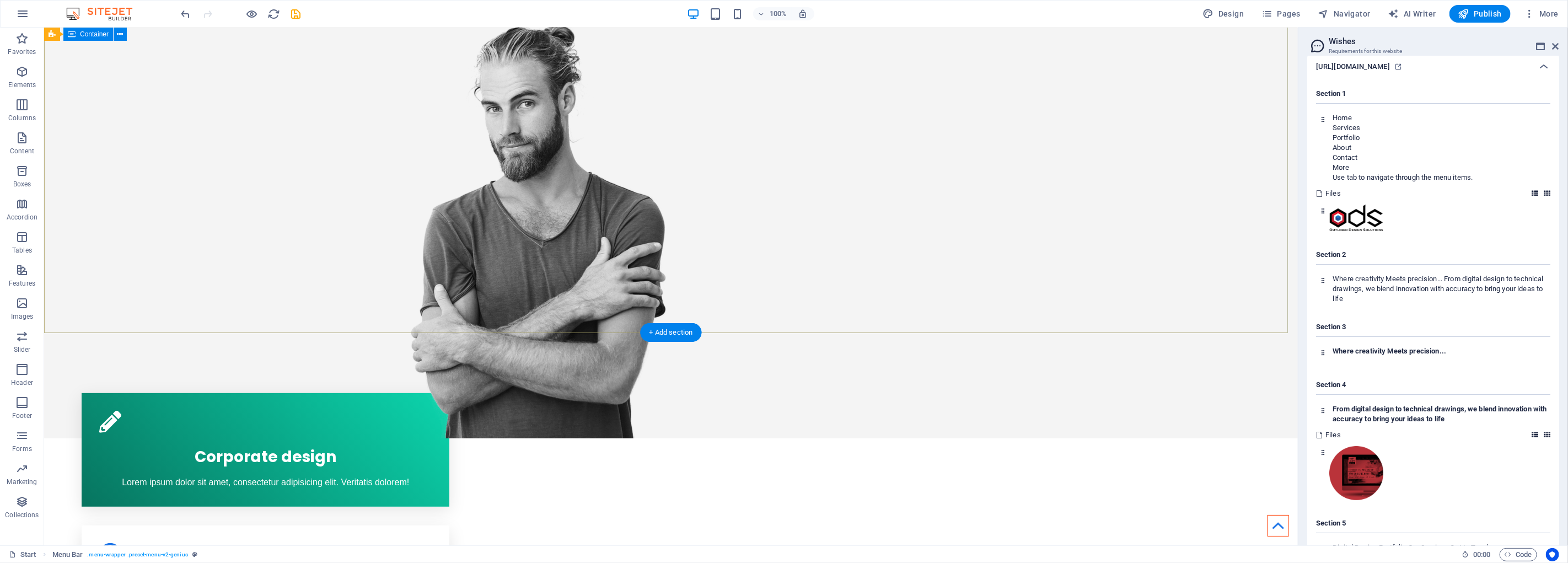
scroll to position [245, 0]
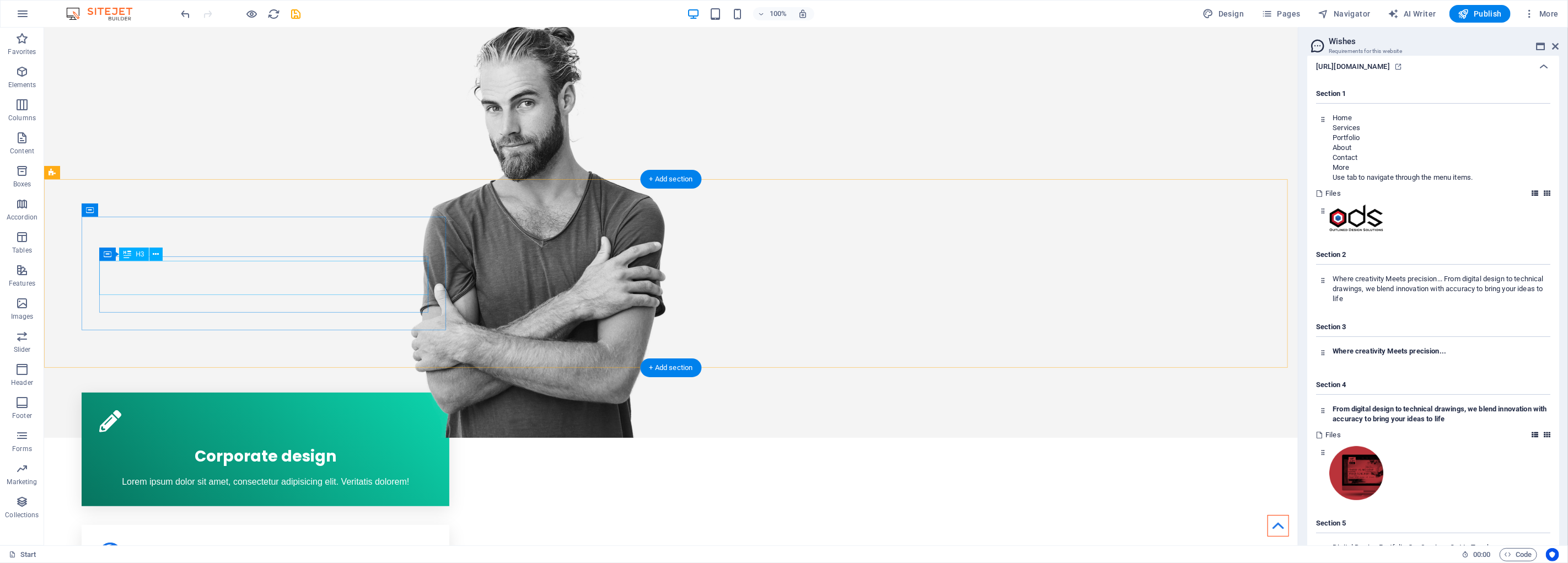
click at [268, 437] on div "Corporate design" at bounding box center [264, 454] width 332 height 34
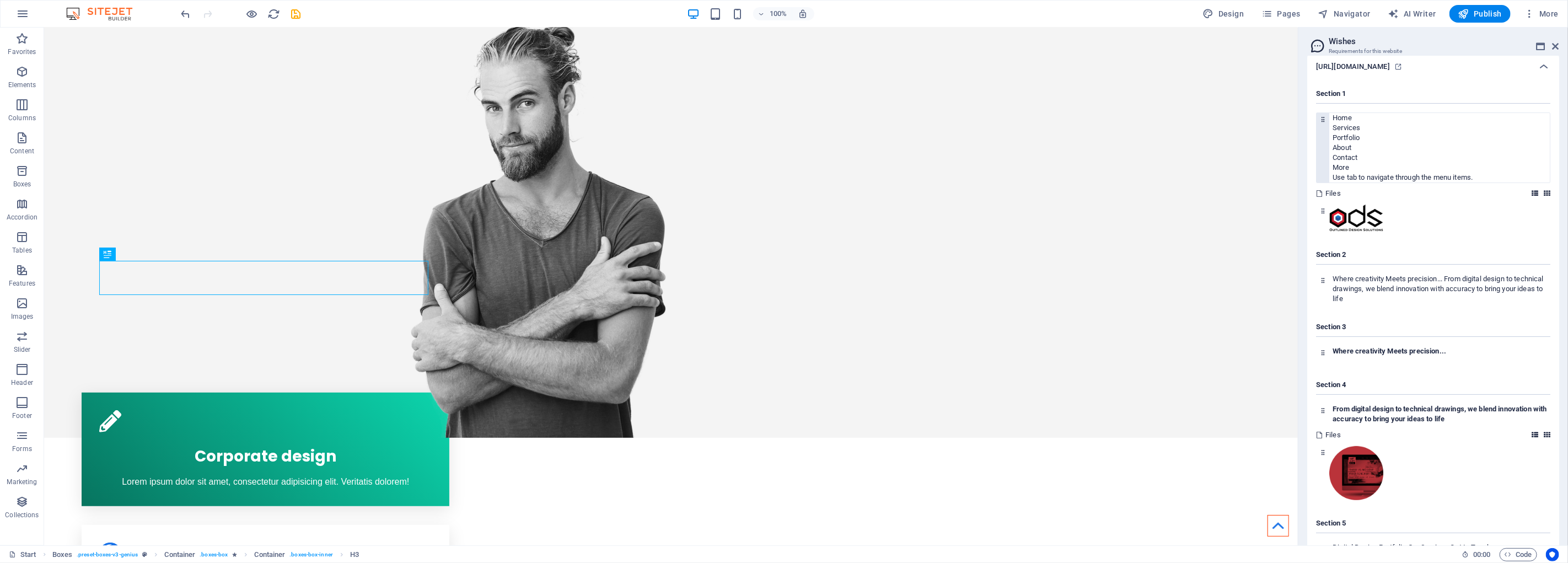
click at [1351, 137] on p "Portfolio" at bounding box center [1441, 138] width 217 height 10
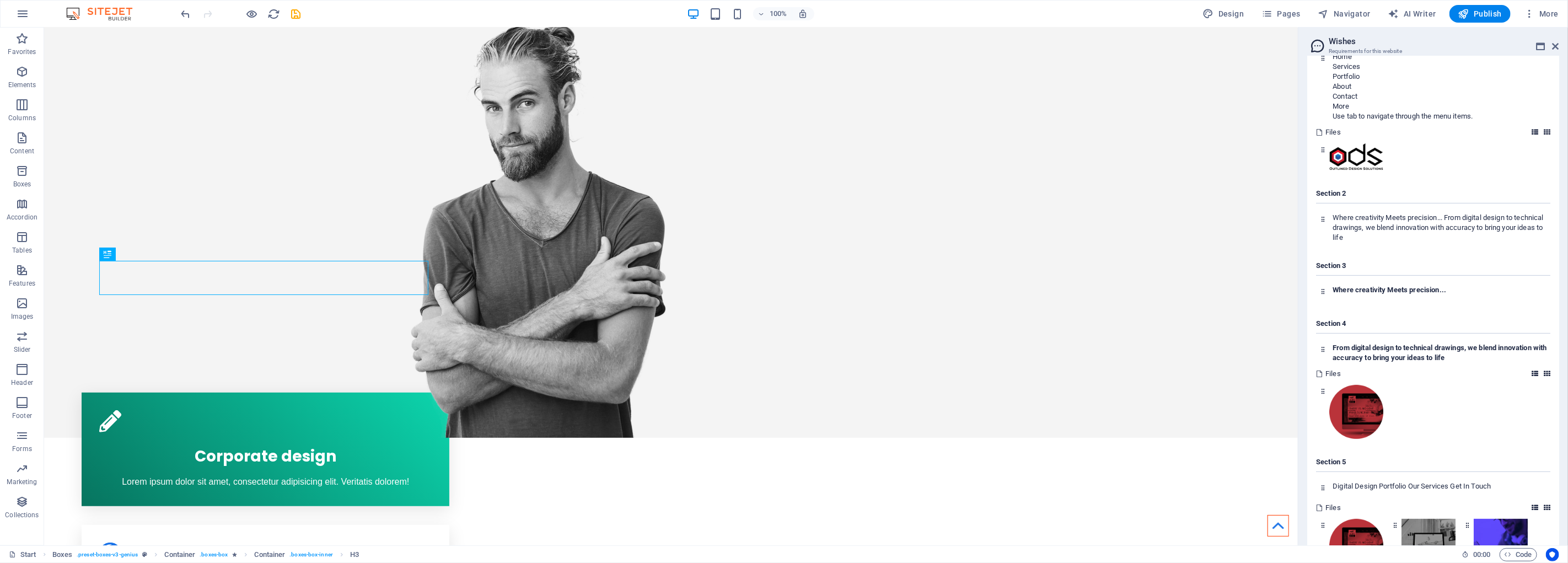
scroll to position [428, 0]
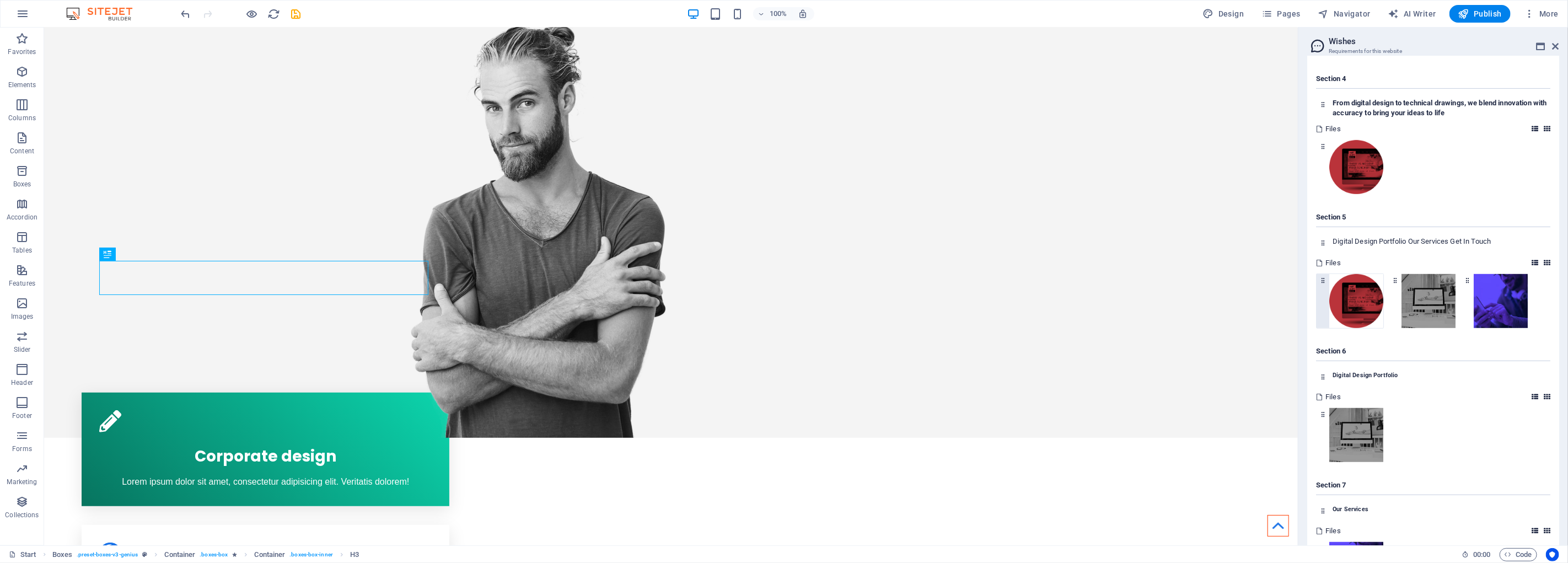
click at [1356, 301] on img at bounding box center [1356, 301] width 54 height 54
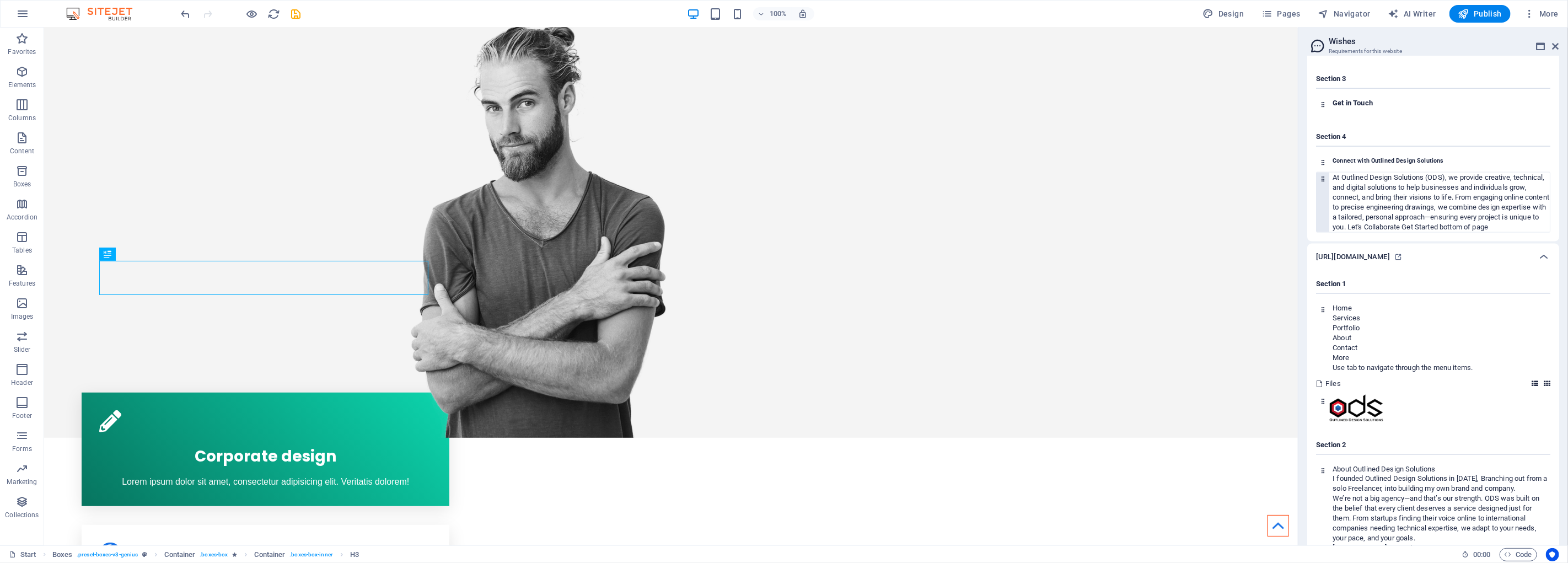
scroll to position [1347, 0]
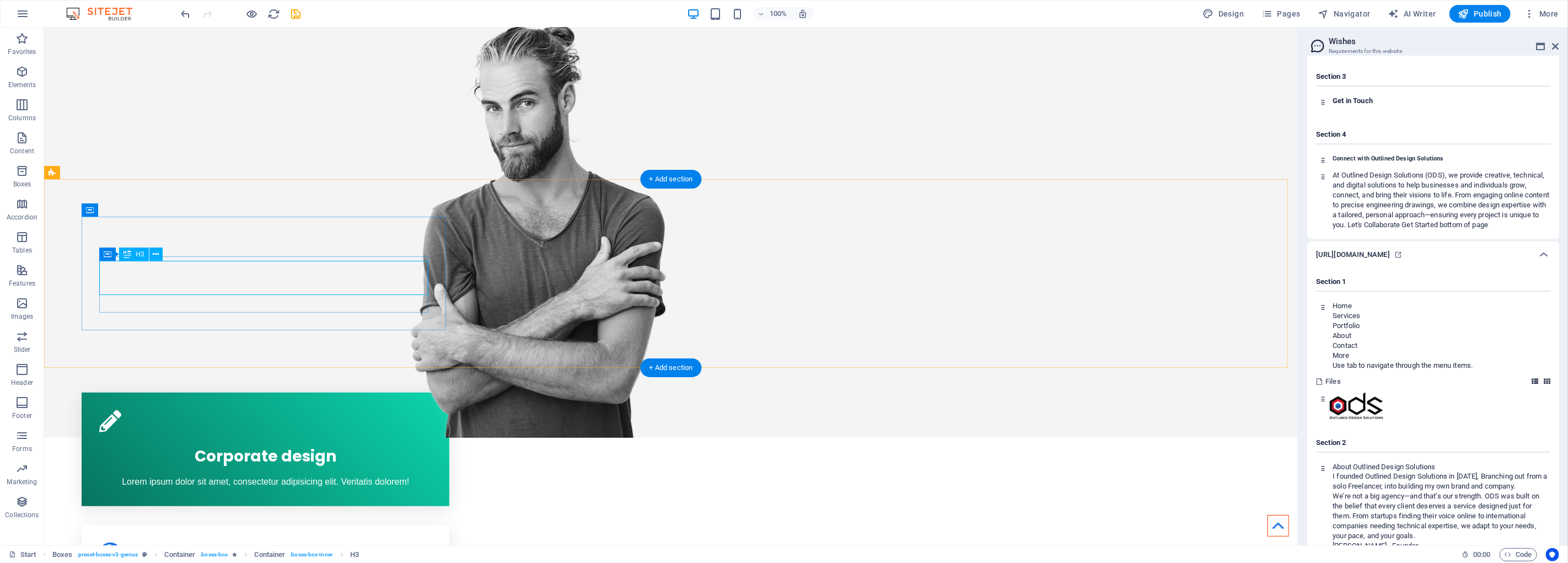
click at [271, 437] on div "Corporate design" at bounding box center [264, 454] width 332 height 34
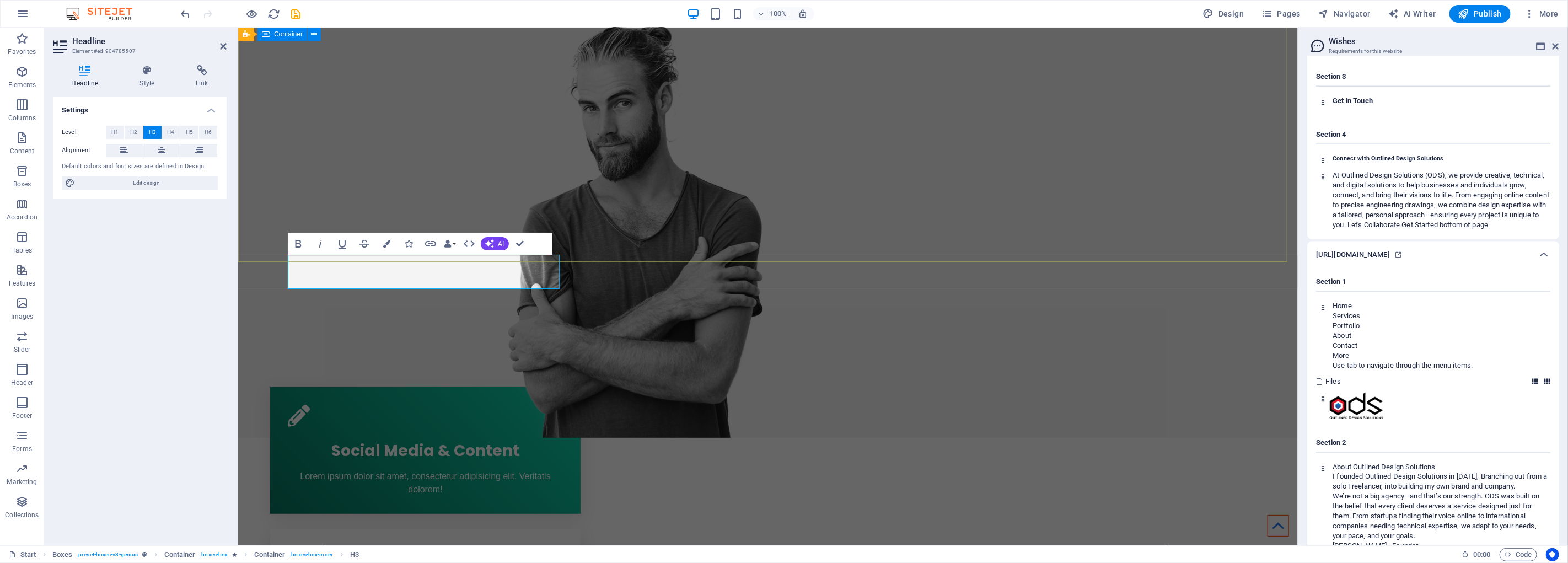
click at [496, 166] on div "Where creativity Meets precision... Get in touch" at bounding box center [767, 160] width 1060 height 555
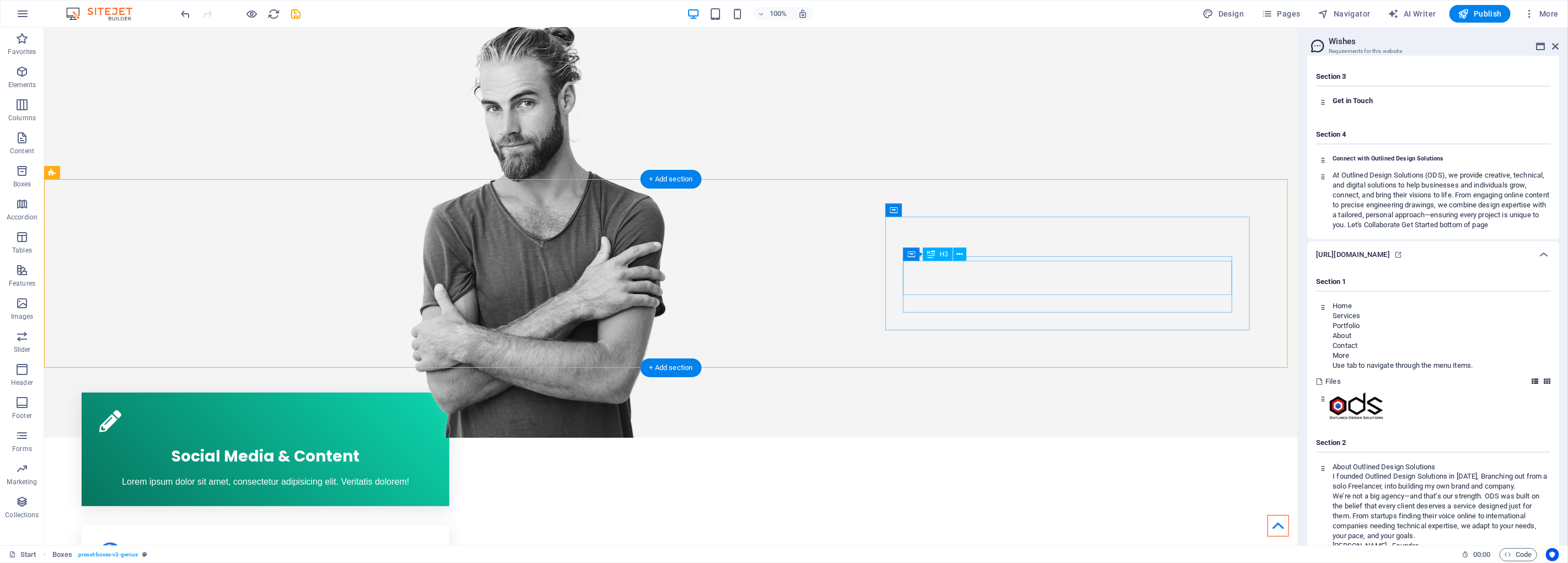
click at [1057, 282] on div "Mobile apps" at bounding box center [714, 314] width 1254 height 518
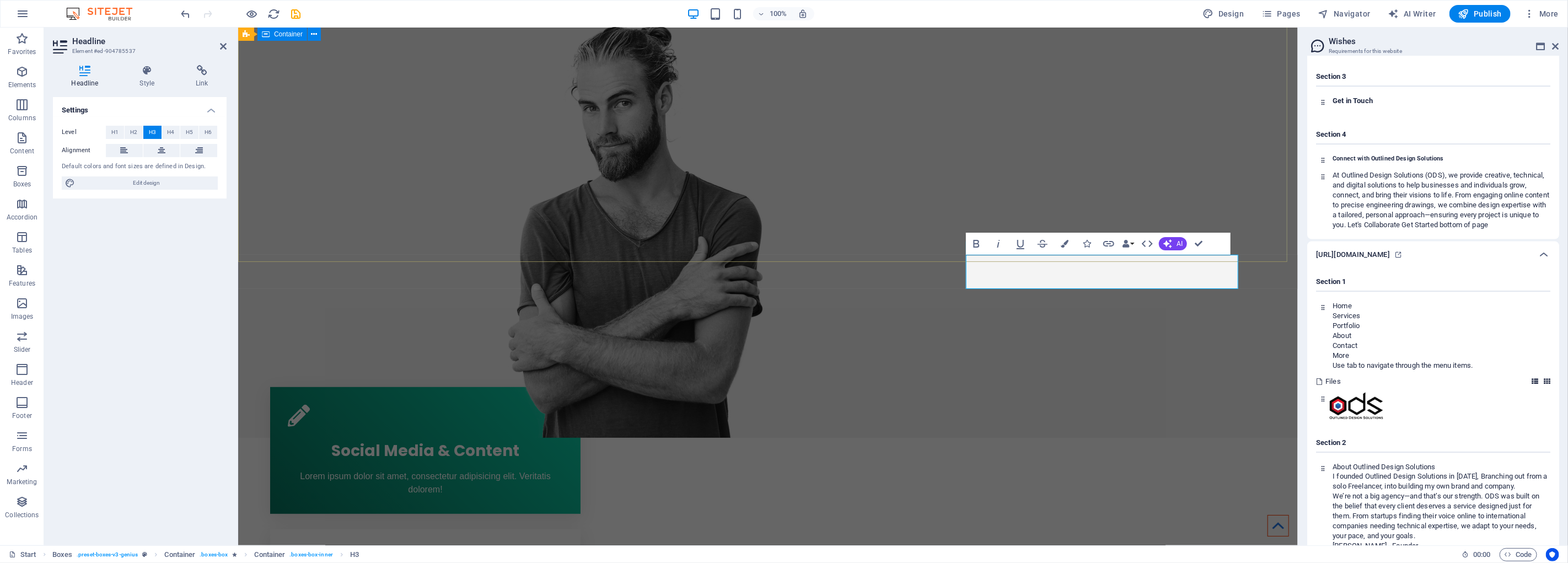
click at [1138, 129] on div "Where creativity Meets precision... Get in touch" at bounding box center [767, 160] width 1060 height 555
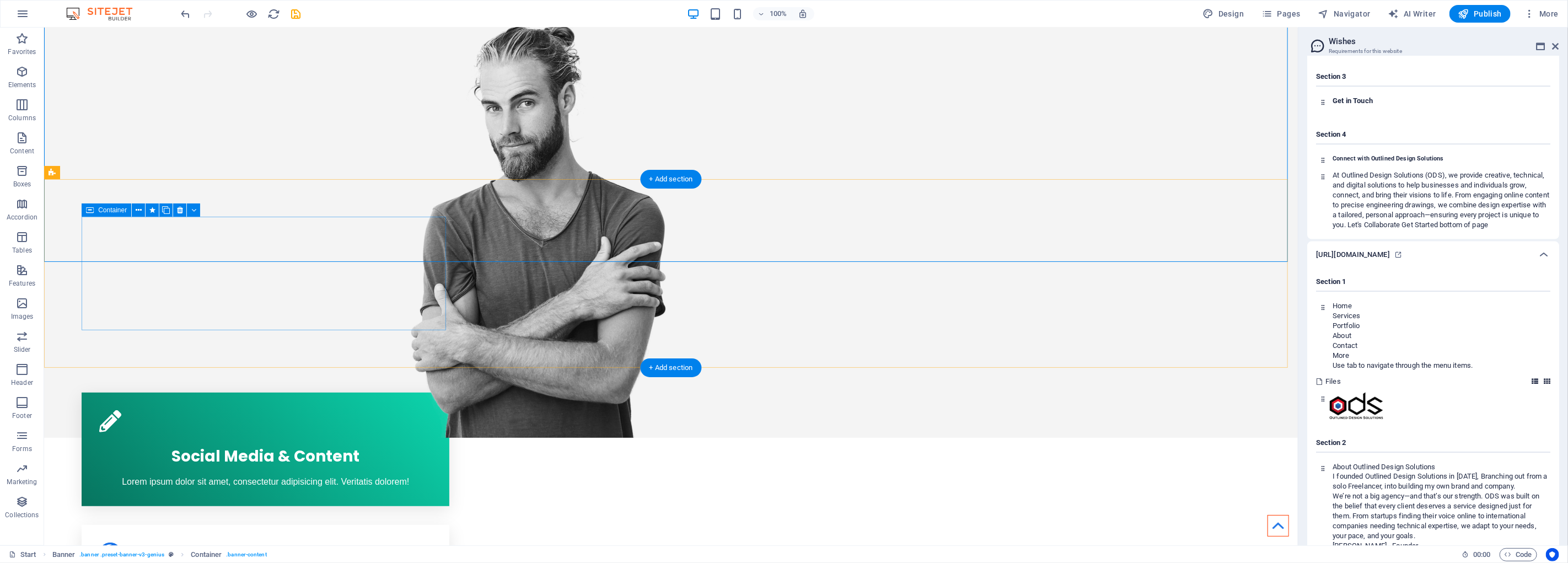
click at [363, 392] on div "Social Media & Content Lorem ipsum dolor sit amet, consectetur adipisicing elit…" at bounding box center [264, 449] width 368 height 114
click at [663, 368] on div "+ Add section" at bounding box center [671, 367] width 61 height 18
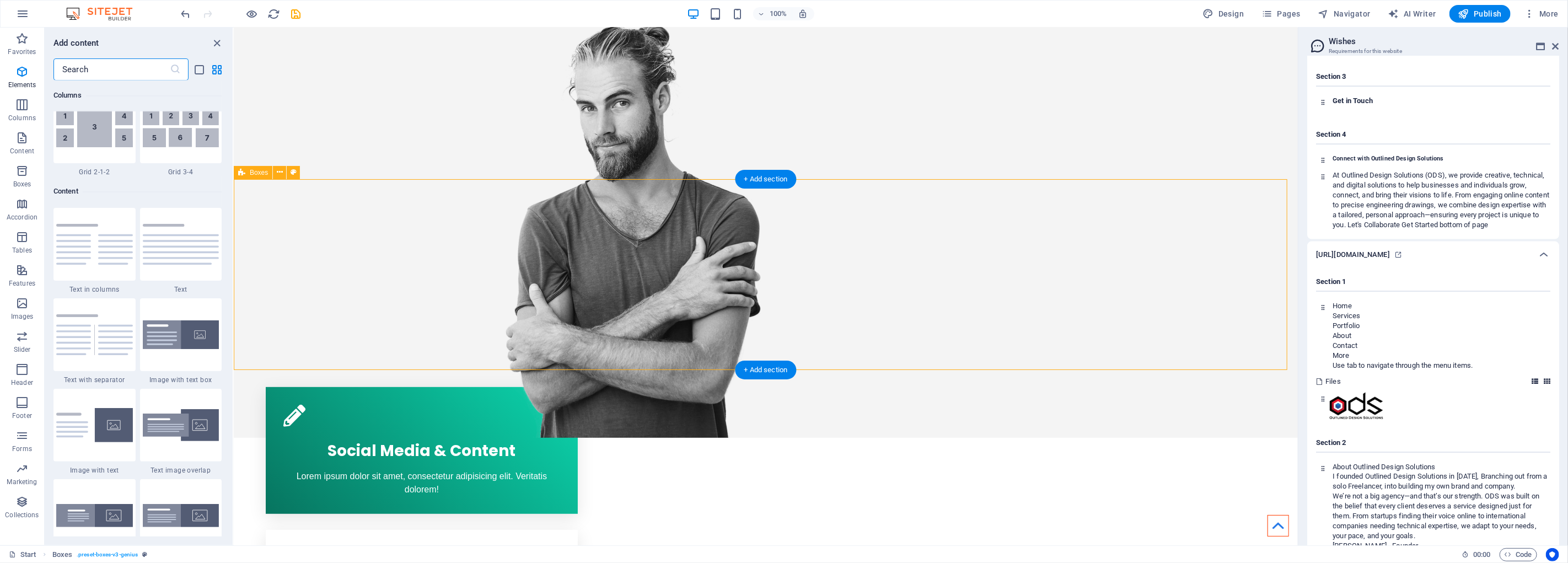
scroll to position [1928, 0]
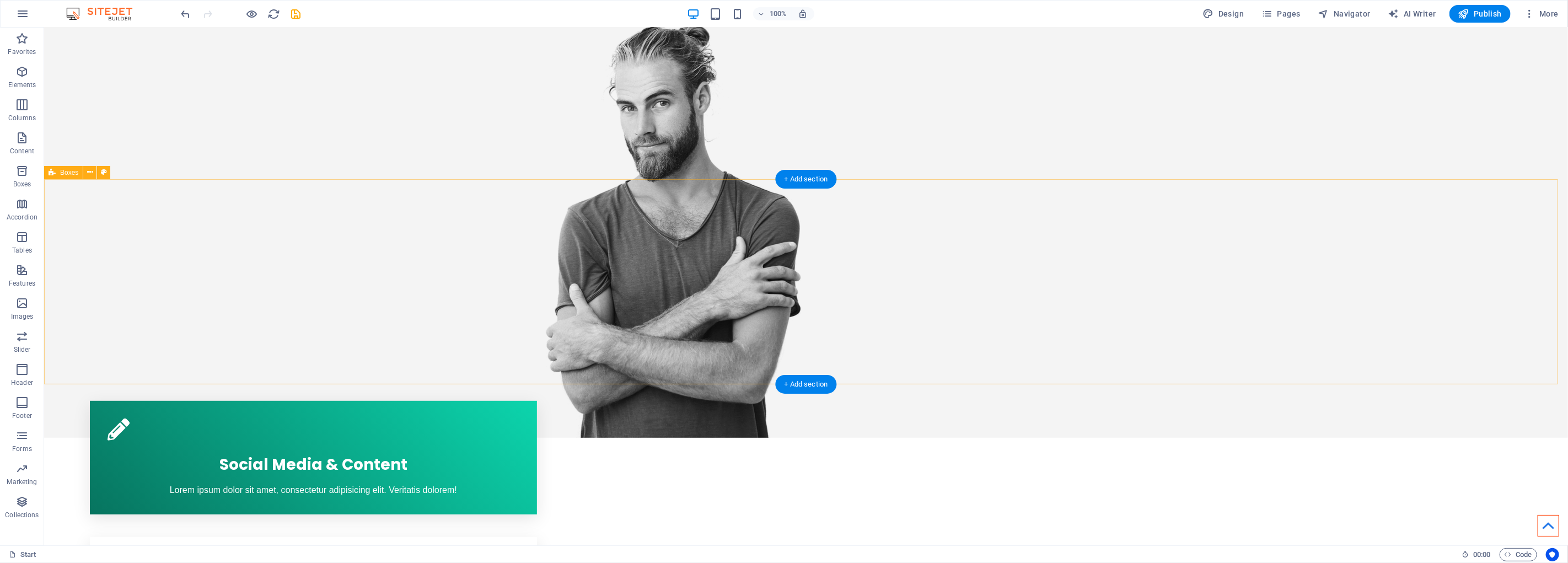
click at [90, 171] on icon at bounding box center [90, 172] width 6 height 12
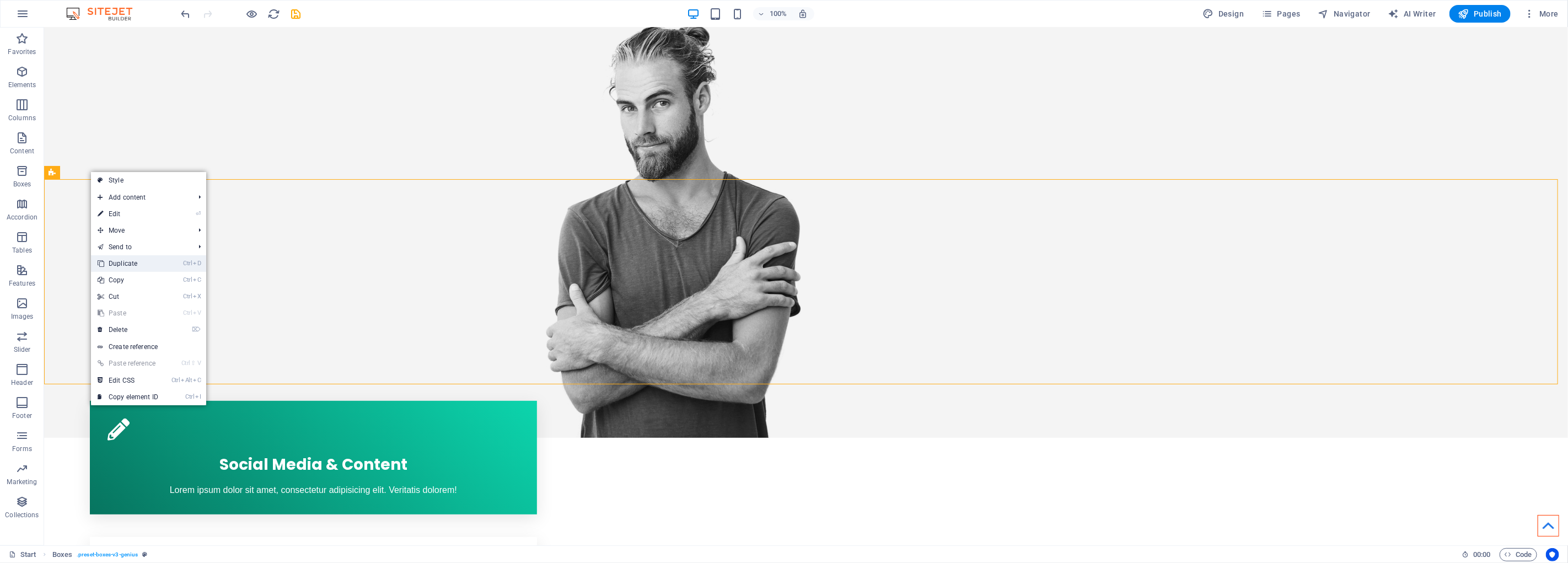
click at [138, 266] on link "Ctrl D Duplicate" at bounding box center [128, 264] width 74 height 16
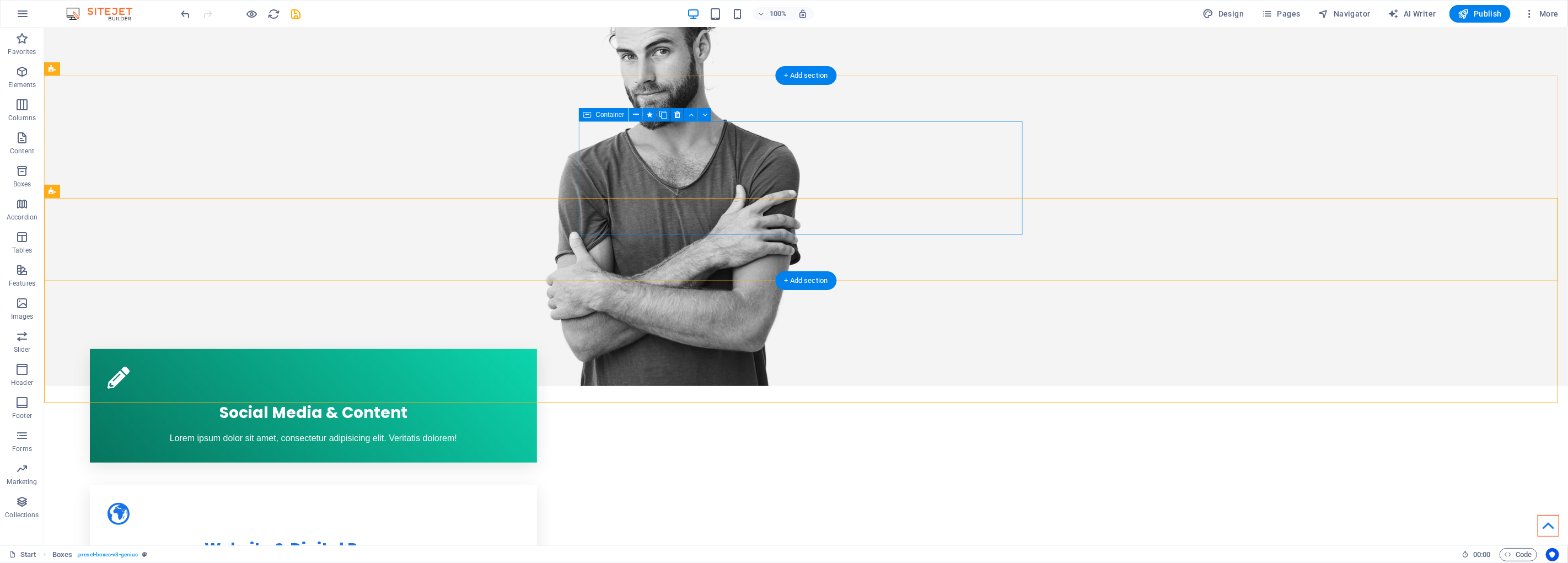
scroll to position [367, 0]
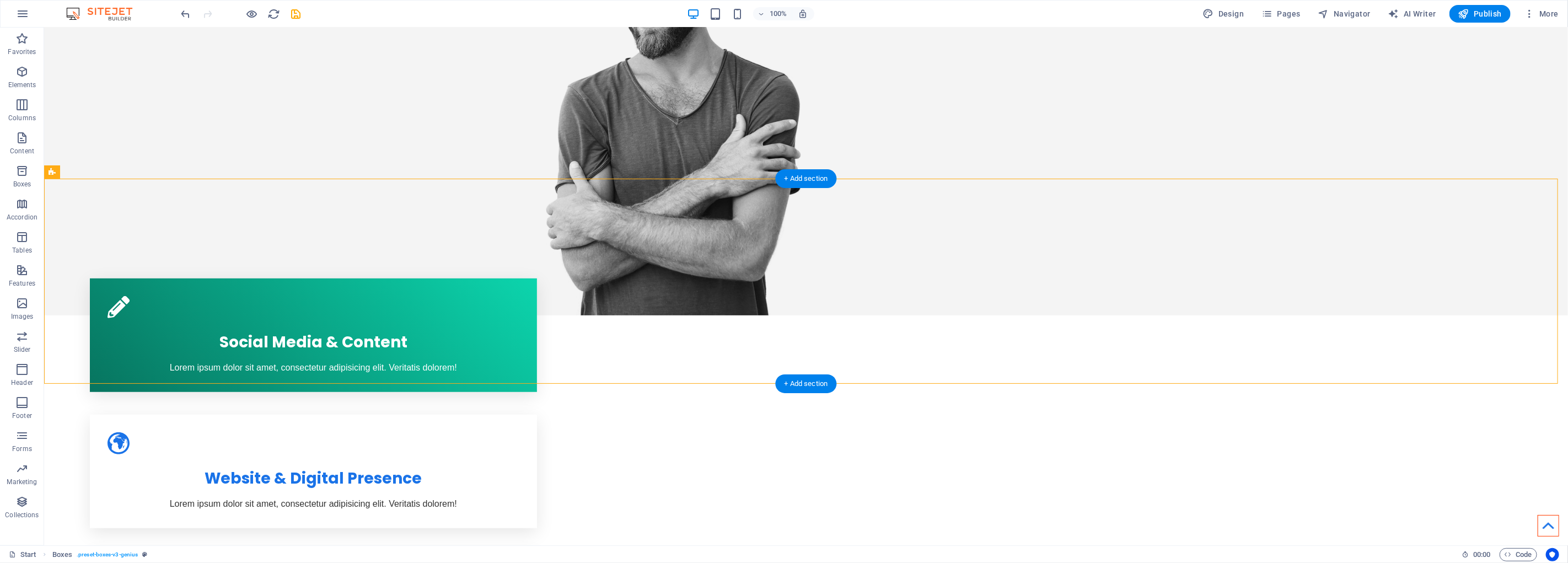
drag, startPoint x: 59, startPoint y: 182, endPoint x: 59, endPoint y: 202, distance: 20.0
drag, startPoint x: 101, startPoint y: 200, endPoint x: 58, endPoint y: 206, distance: 43.4
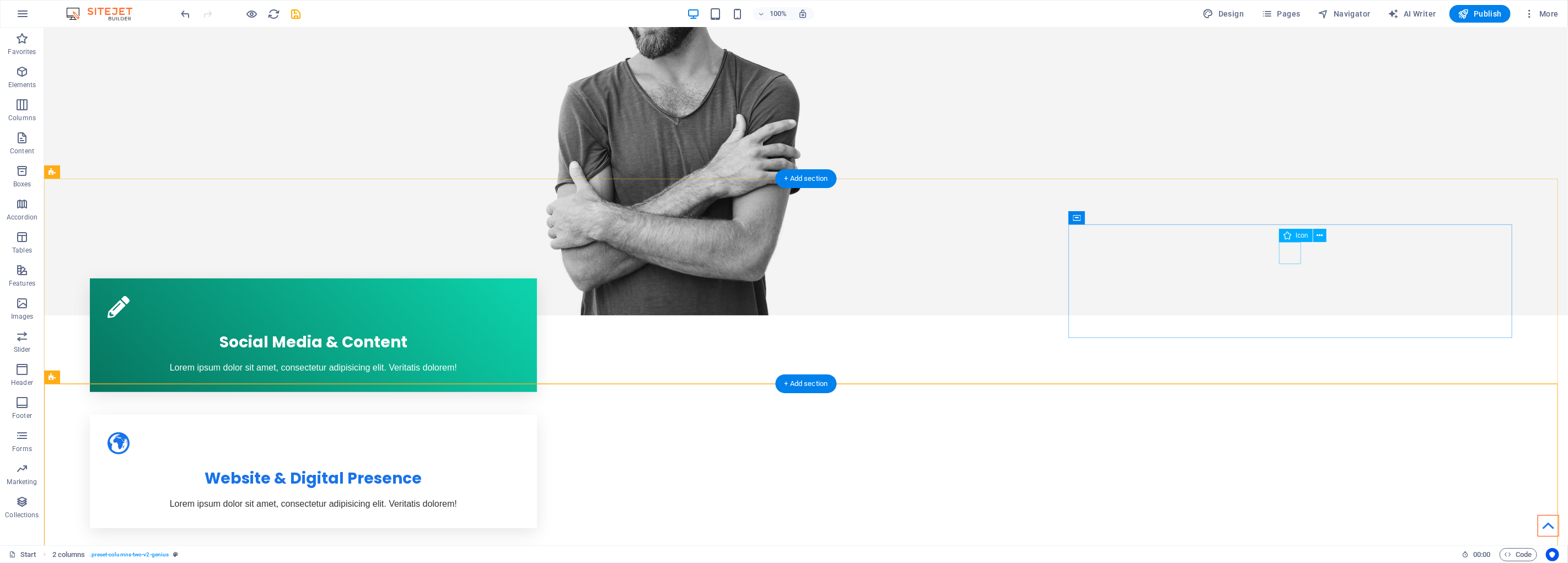
click at [1302, 235] on span "Icon" at bounding box center [1302, 236] width 13 height 7
click at [1324, 232] on button at bounding box center [1320, 235] width 13 height 13
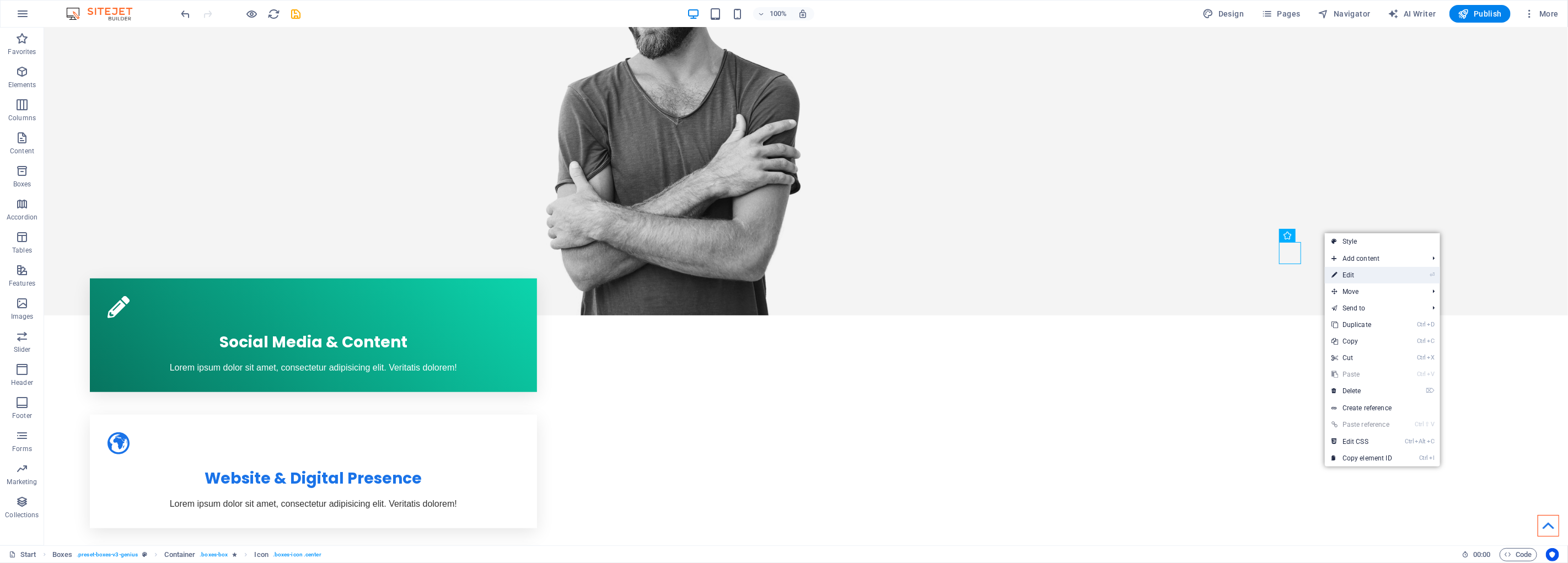
click at [1383, 277] on link "⏎ Edit" at bounding box center [1362, 275] width 74 height 16
select select "xMidYMid"
select select "px"
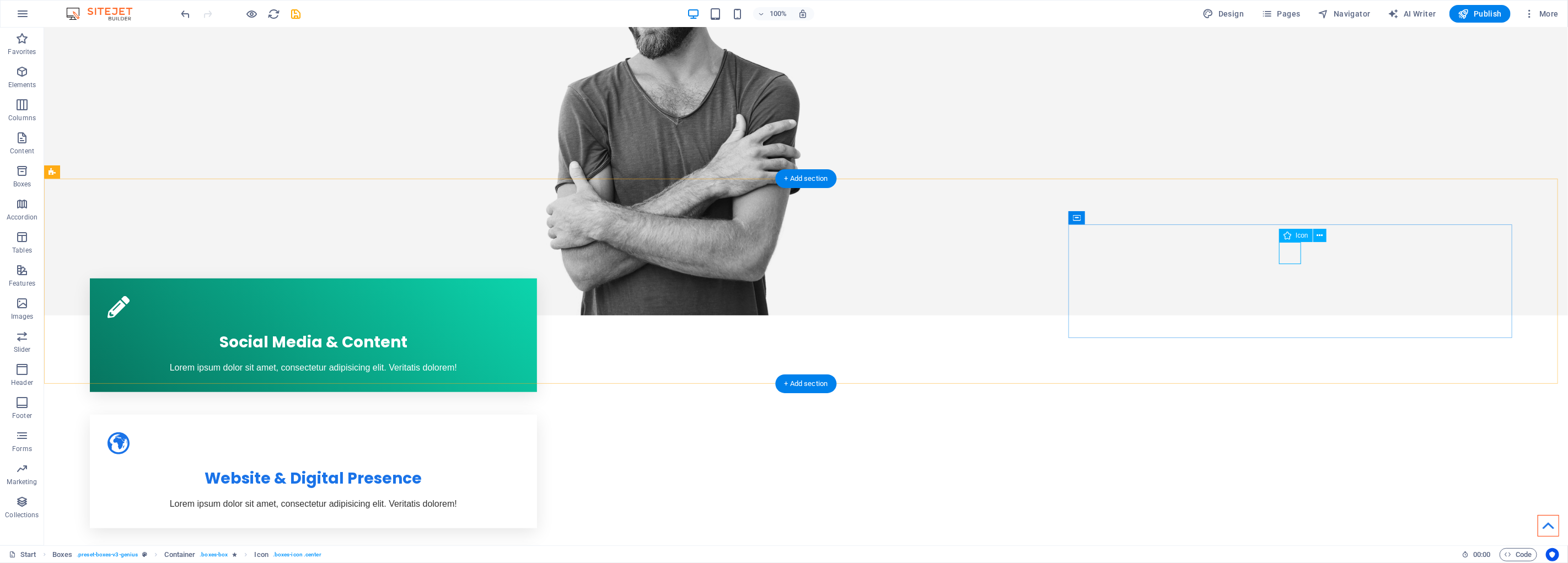
select select "xMidYMid"
select select "px"
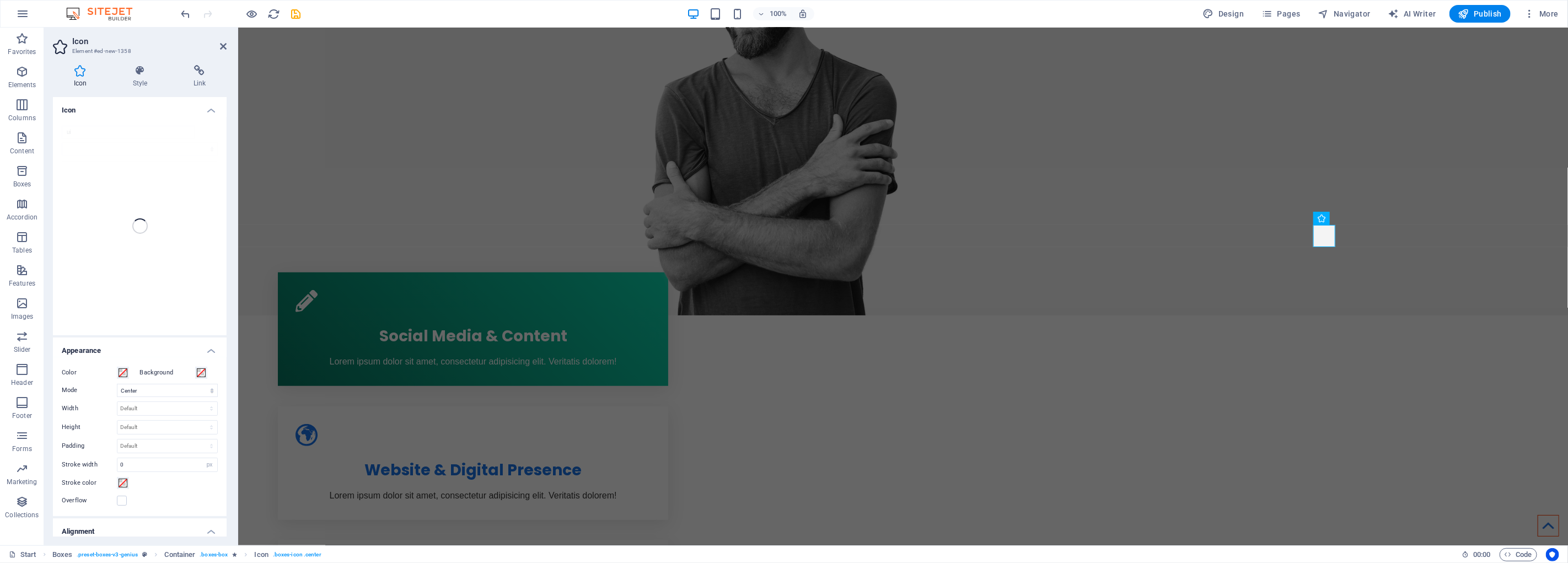
click at [85, 72] on icon at bounding box center [80, 71] width 55 height 11
click at [1355, 216] on icon at bounding box center [1354, 218] width 6 height 12
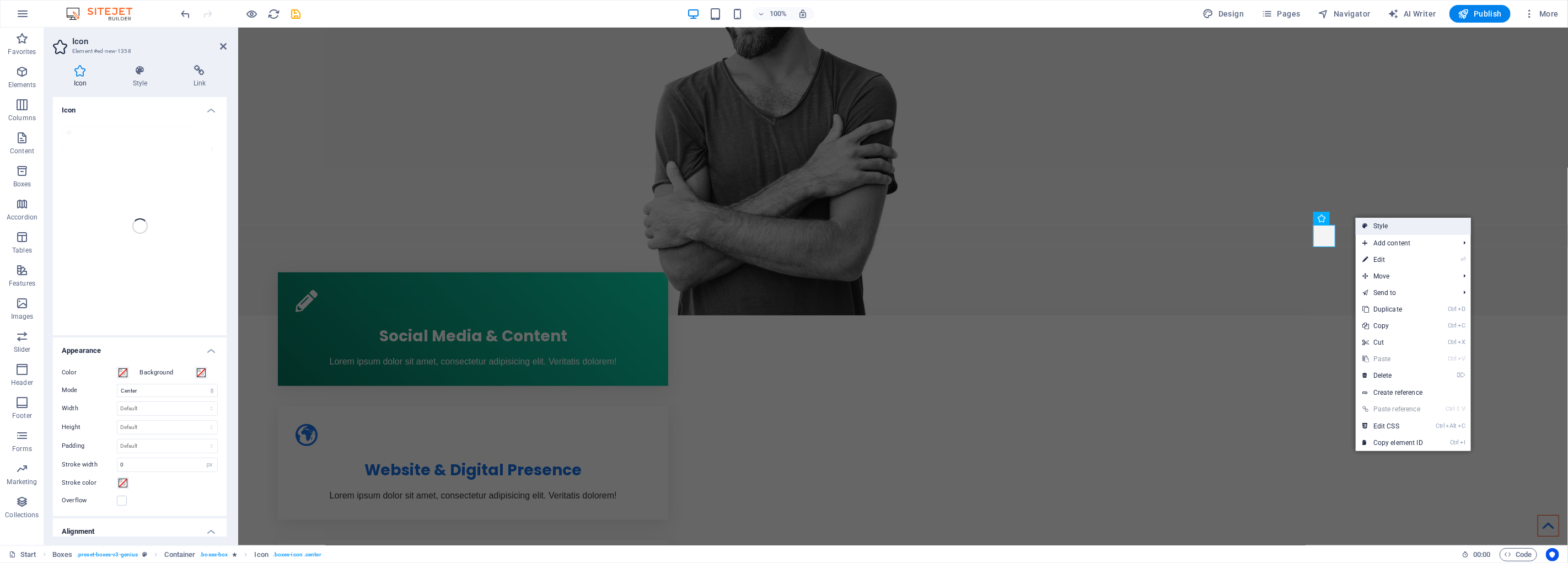
click at [1386, 222] on link "Style" at bounding box center [1413, 226] width 115 height 16
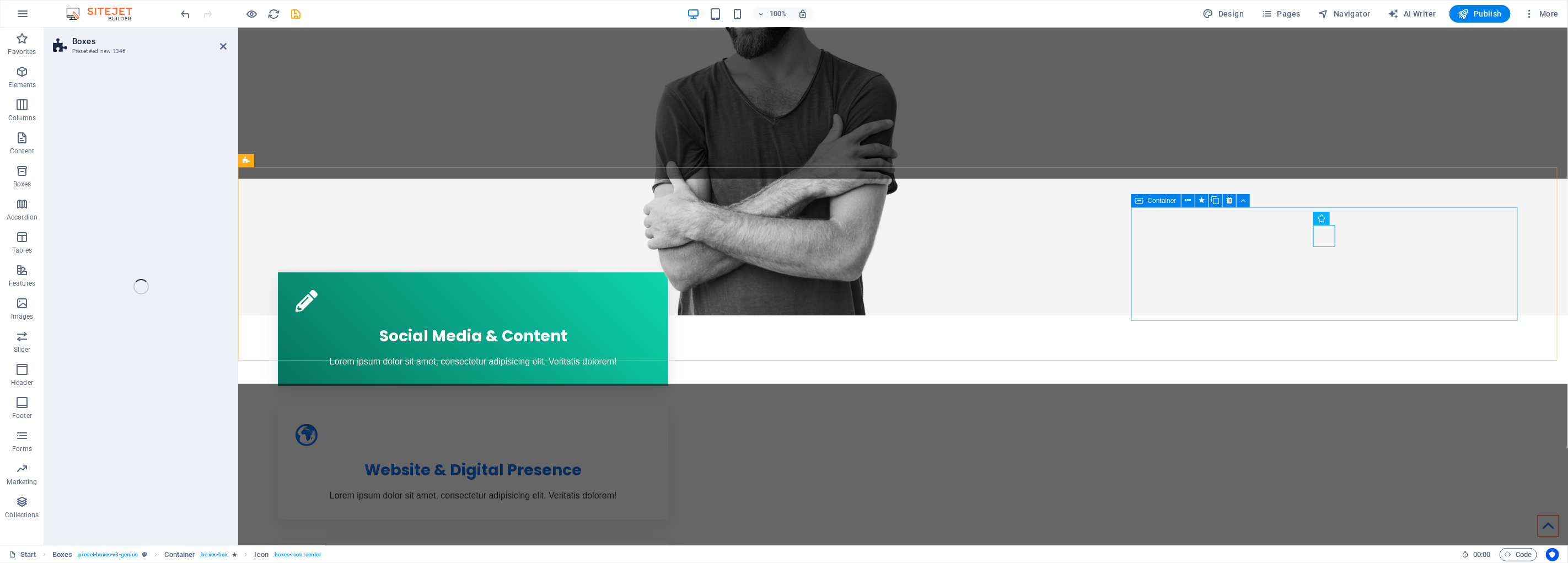
select select "vw"
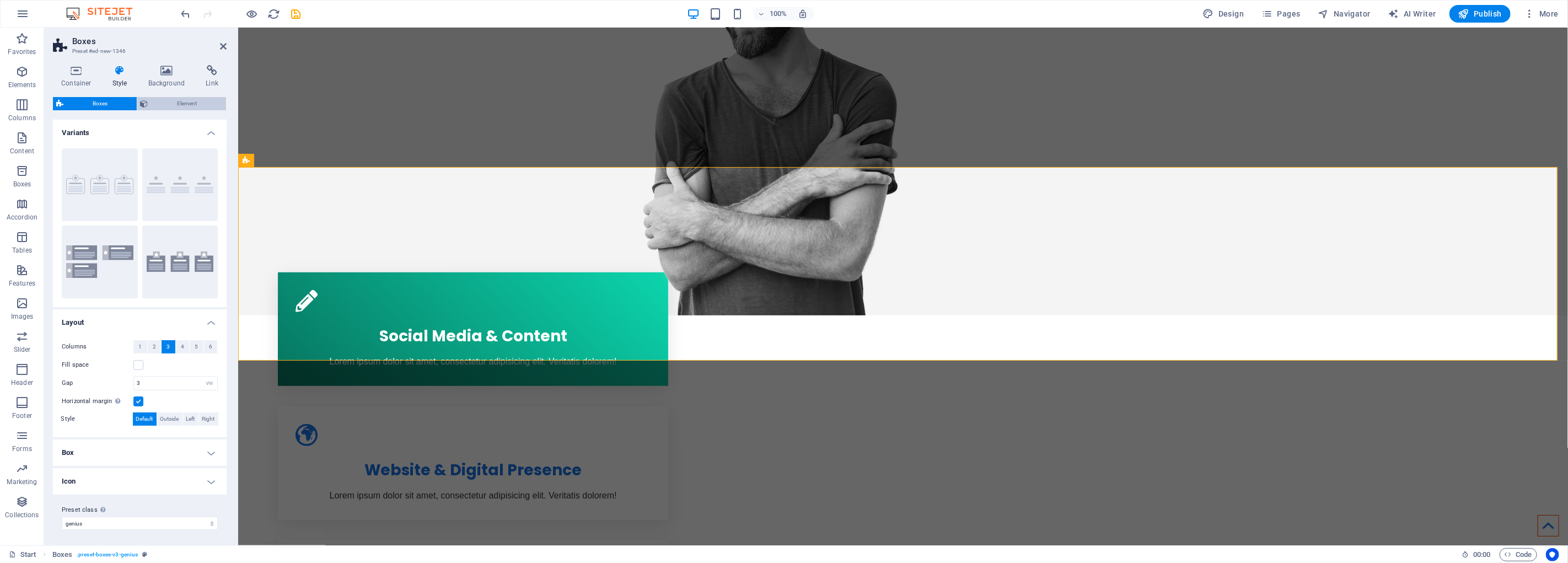
click at [188, 100] on span "Element" at bounding box center [187, 103] width 72 height 13
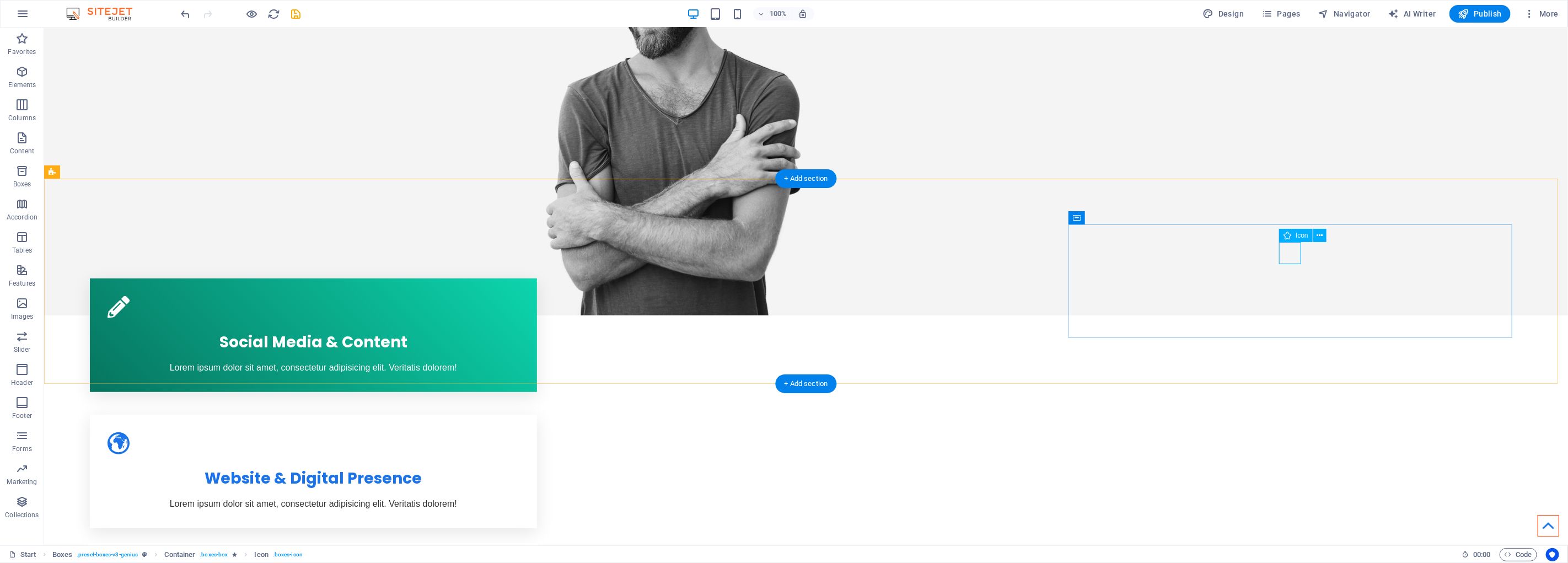
click at [1325, 236] on button at bounding box center [1320, 235] width 13 height 13
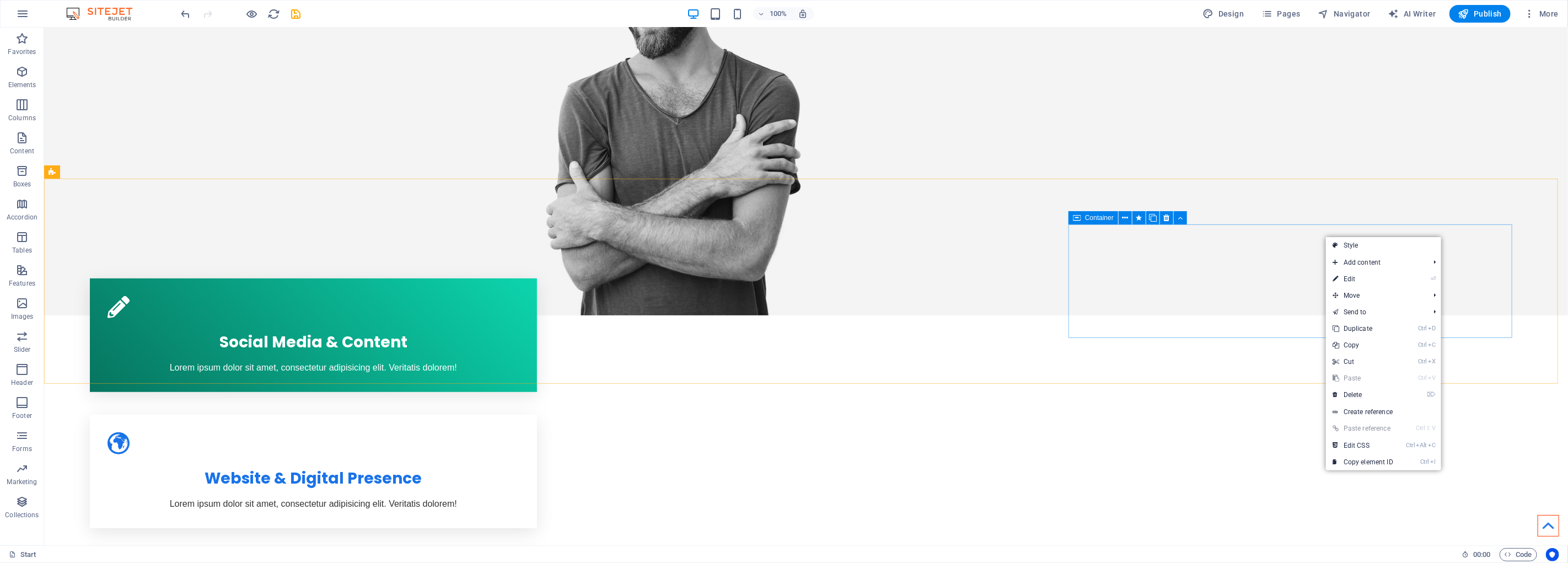
click at [1102, 222] on div "Container" at bounding box center [1093, 217] width 49 height 13
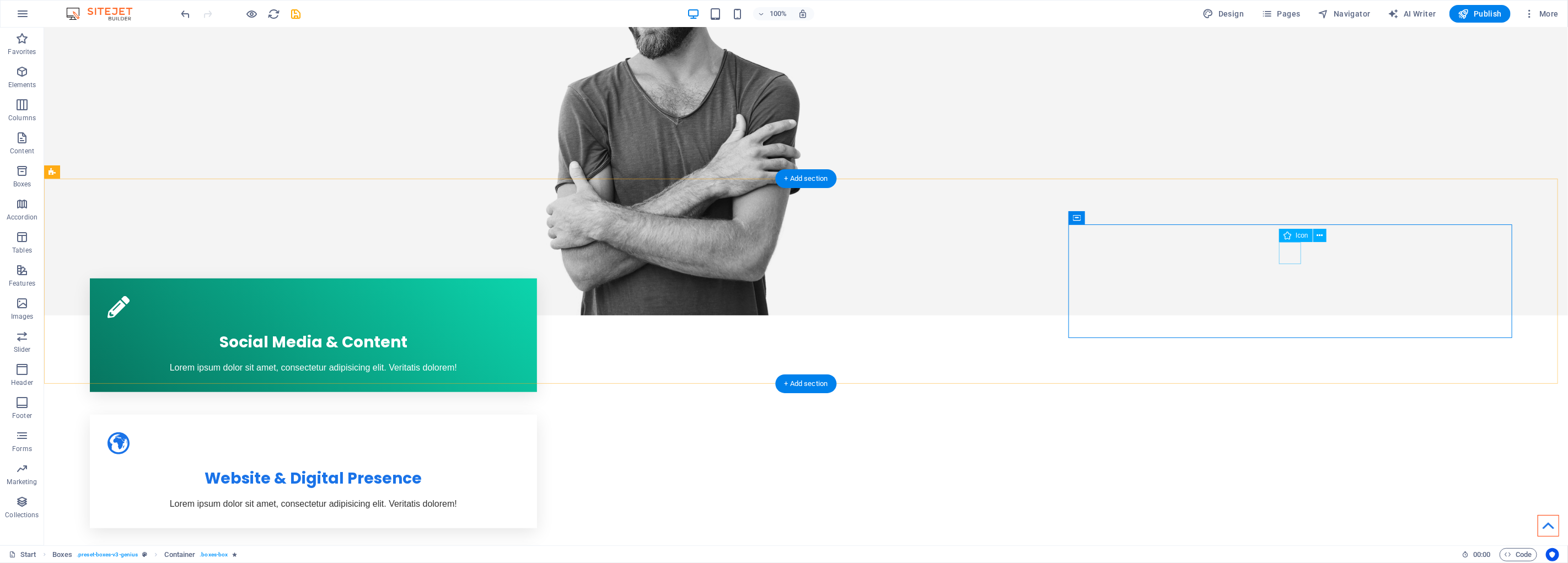
select select "xMidYMid"
select select "px"
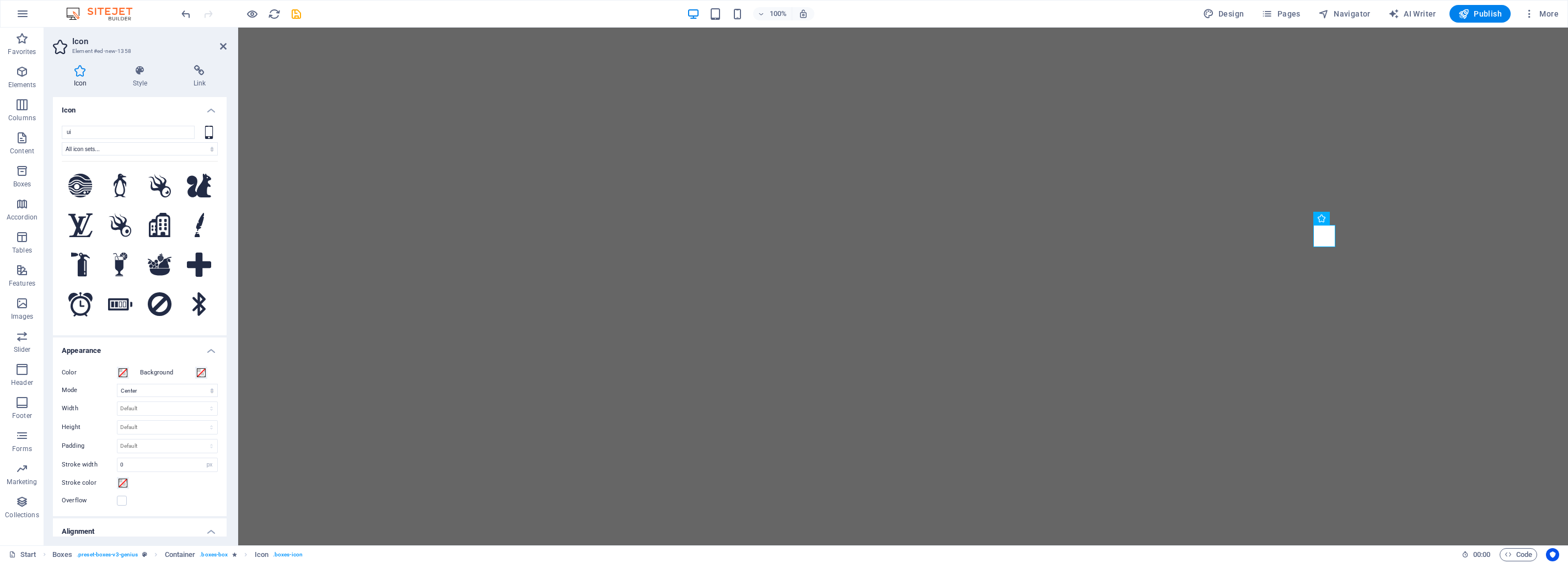
select select "xMidYMid"
select select "px"
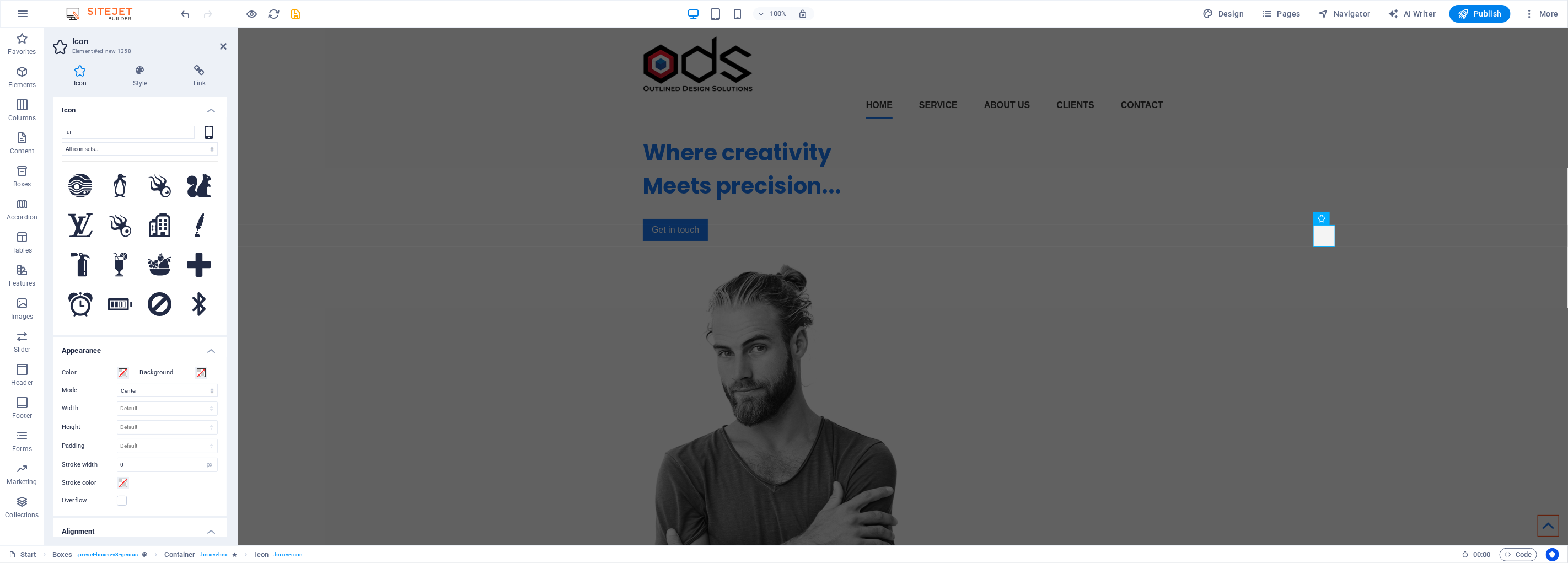
scroll to position [367, 0]
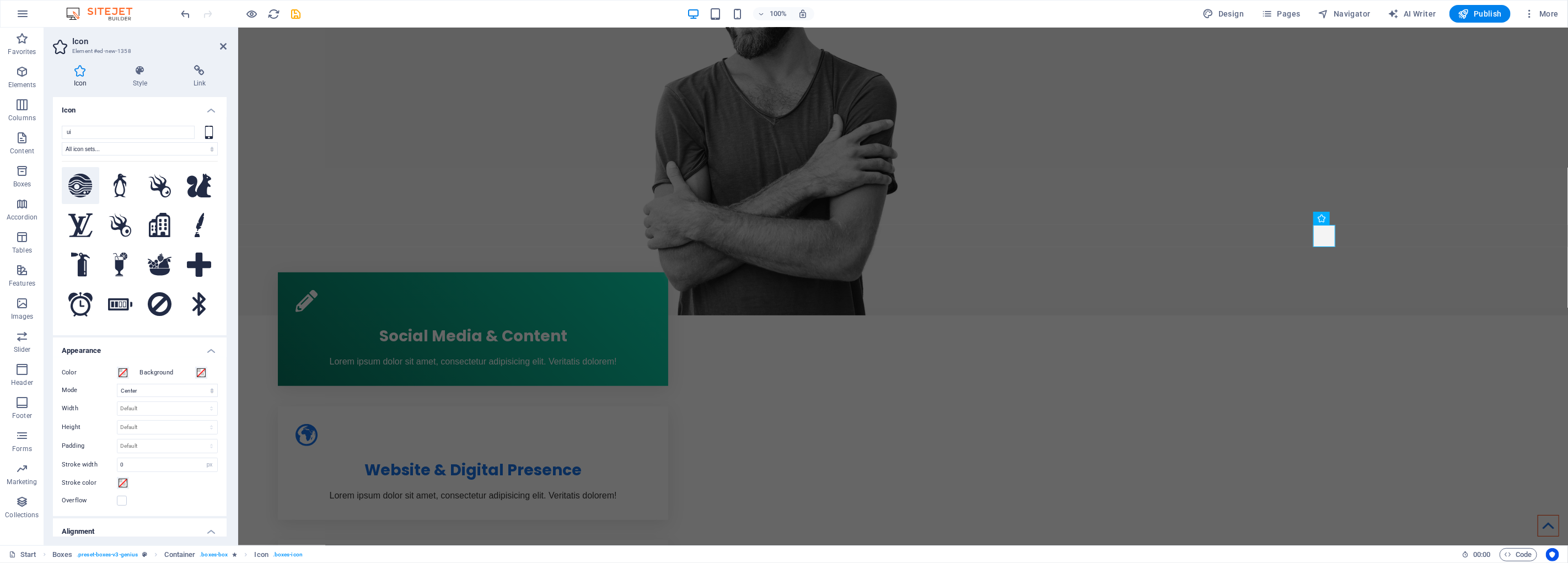
click at [88, 188] on icon at bounding box center [80, 186] width 24 height 24
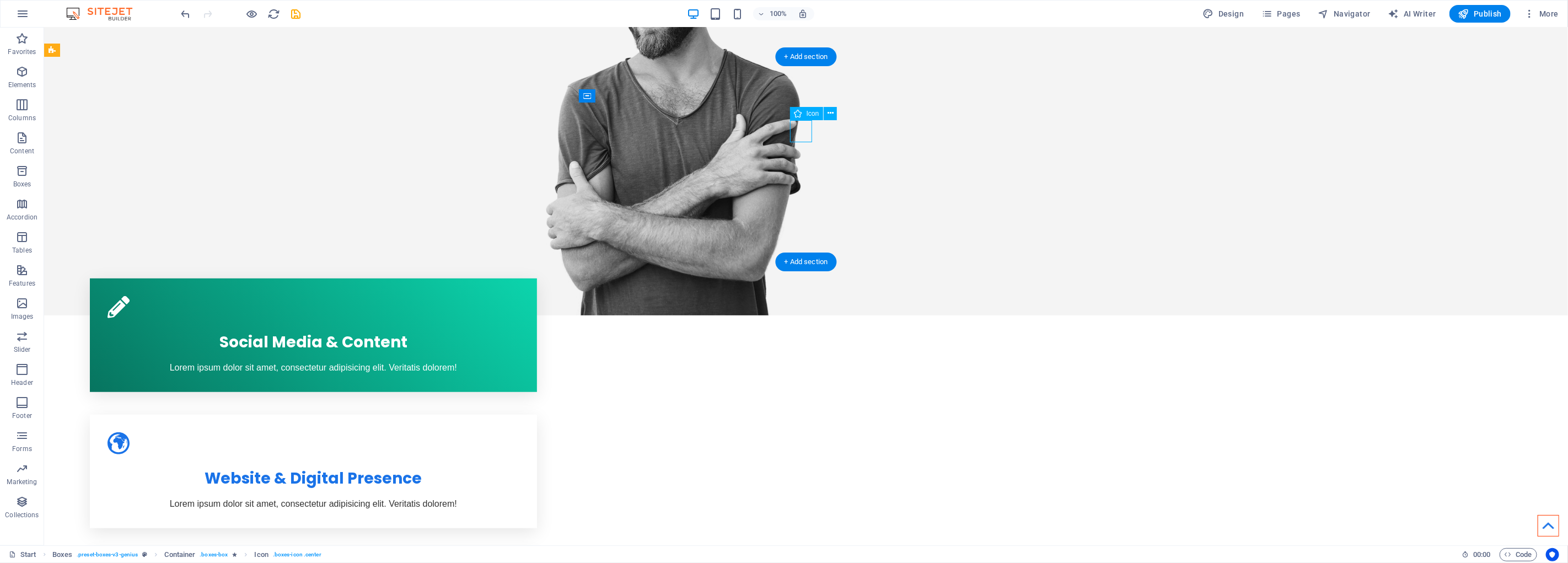
click at [519, 432] on figure at bounding box center [312, 443] width 412 height 22
select select "xMidYMid"
select select "px"
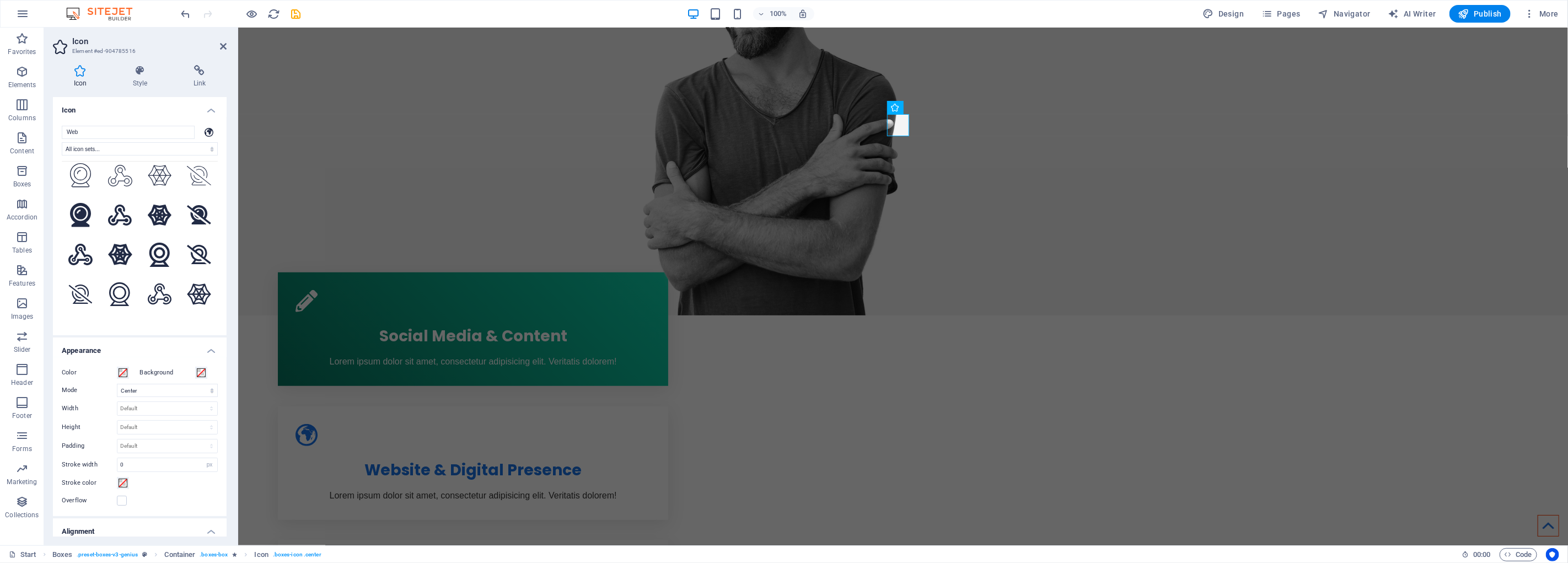
scroll to position [230, 0]
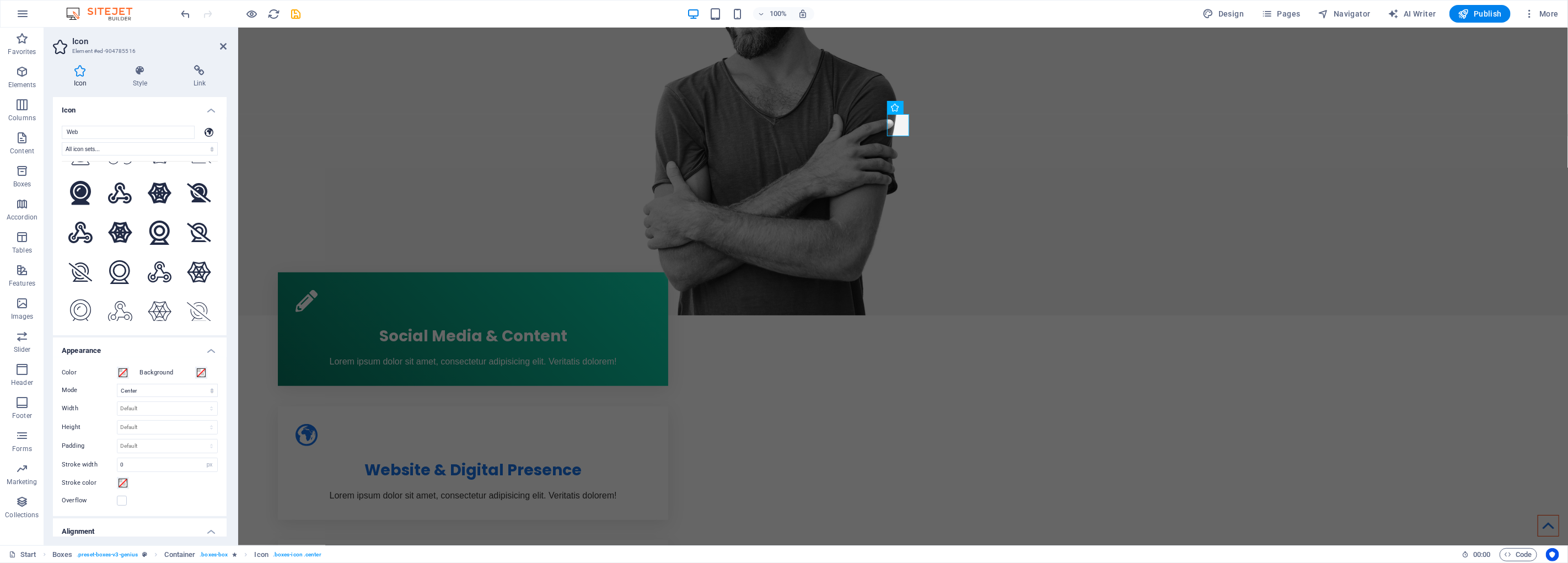
drag, startPoint x: 99, startPoint y: 129, endPoint x: 51, endPoint y: 135, distance: 48.4
click at [51, 135] on div "Icon Style Link Icon Web All icon sets... IcoFont Ionicons FontAwesome Brands F…" at bounding box center [139, 301] width 191 height 489
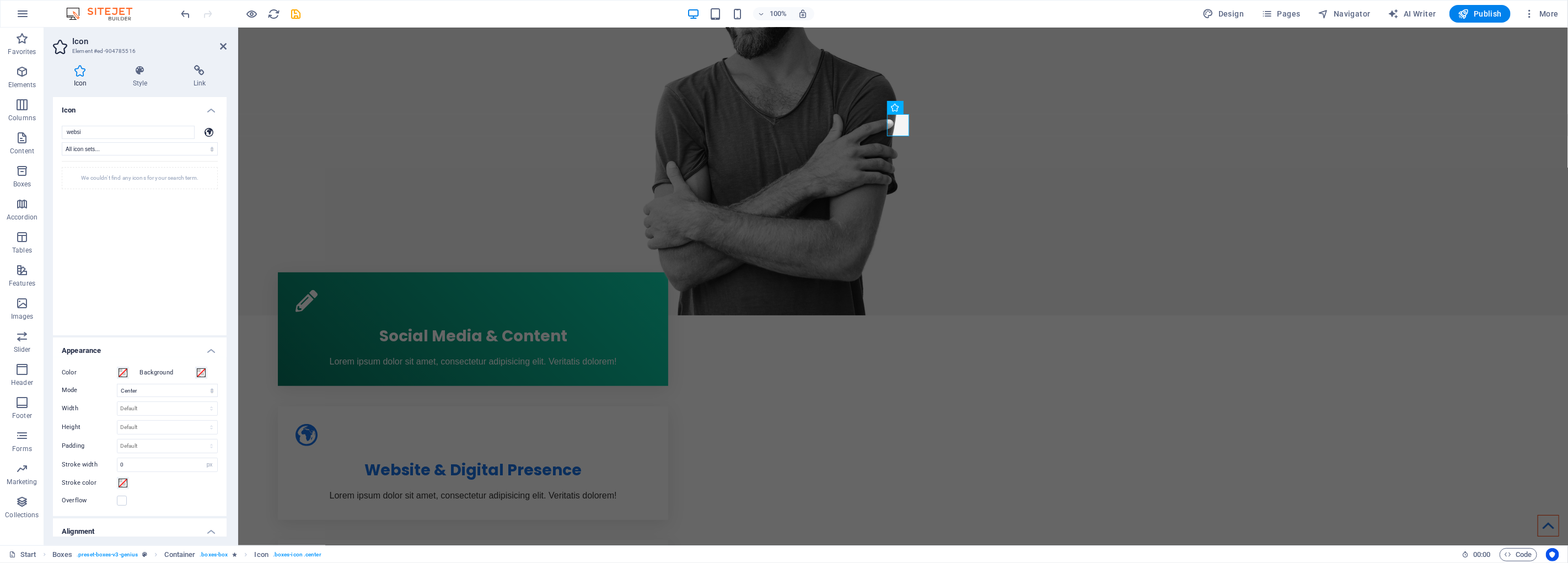
scroll to position [0, 0]
drag, startPoint x: 101, startPoint y: 133, endPoint x: 23, endPoint y: 129, distance: 78.1
click at [23, 129] on section "Favorites Elements Columns Content Boxes Accordion Tables Features Images Slide…" at bounding box center [784, 286] width 1568 height 518
type input "internet"
click at [76, 184] on icon at bounding box center [80, 186] width 24 height 24
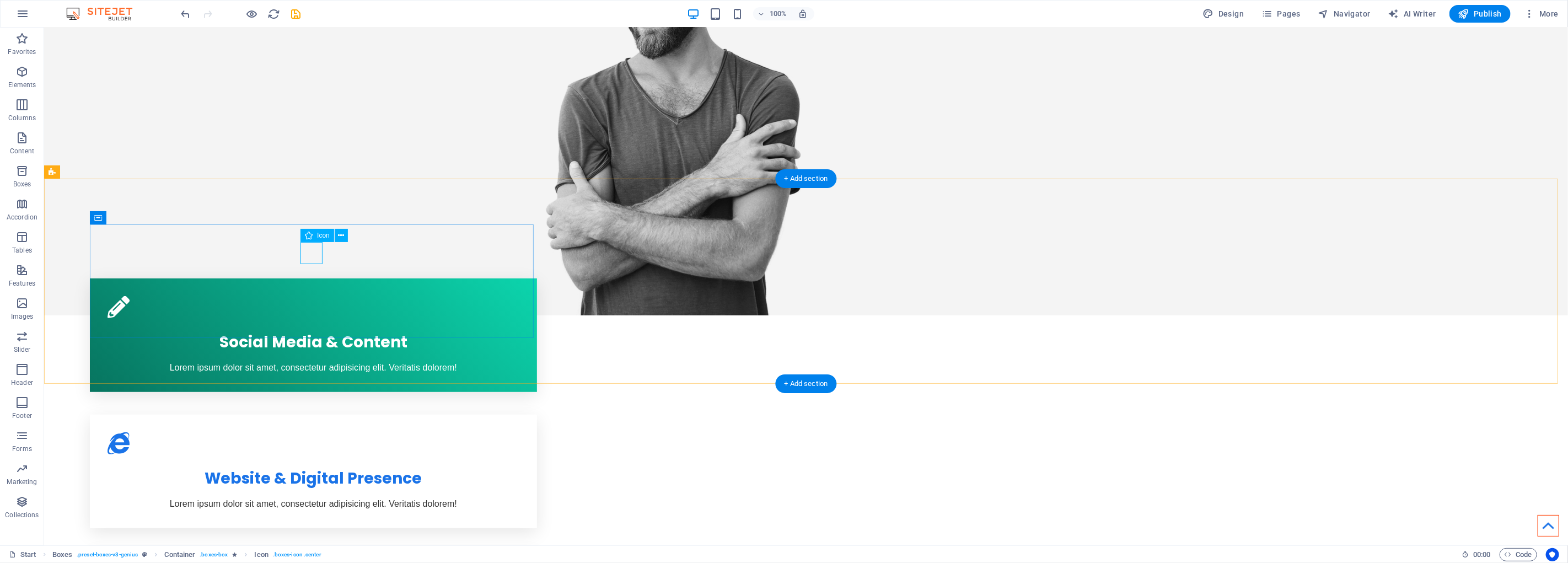
select select "xMidYMid"
select select "px"
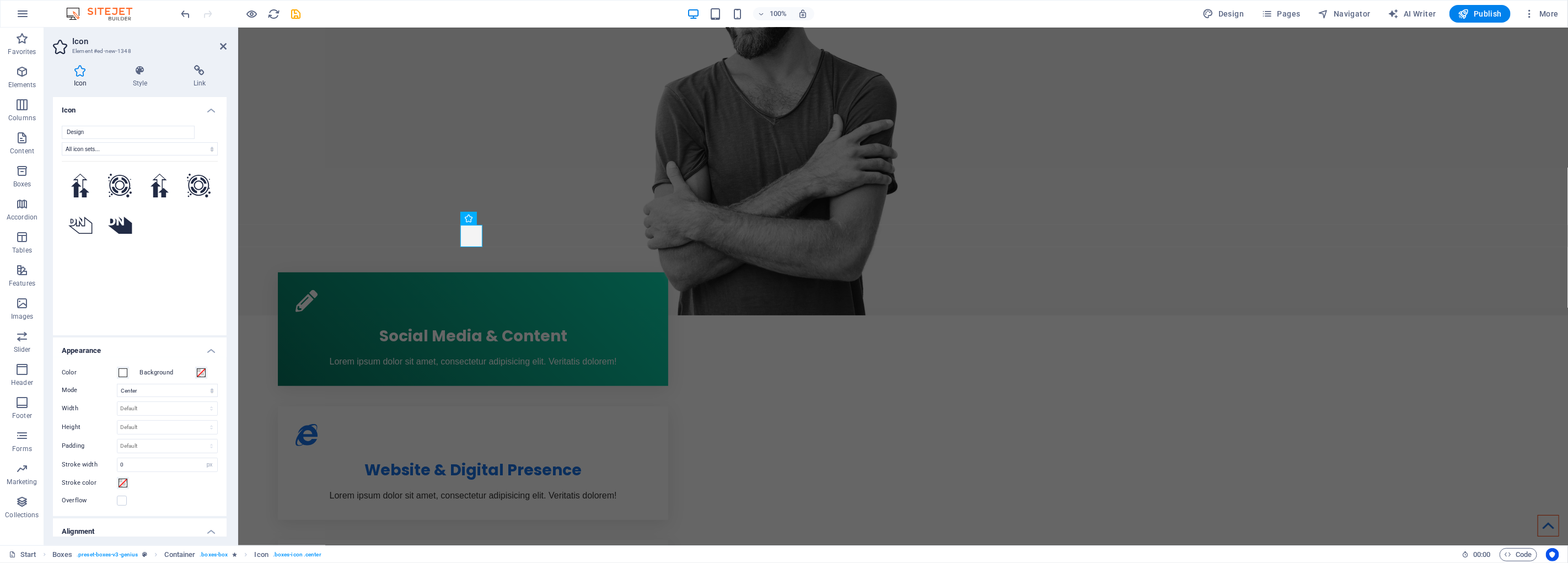
drag, startPoint x: 125, startPoint y: 129, endPoint x: 55, endPoint y: 131, distance: 70.0
click at [55, 131] on div "Design All icon sets... IcoFont Ionicons FontAwesome Brands FontAwesome Duotone…" at bounding box center [140, 226] width 174 height 218
type input "a"
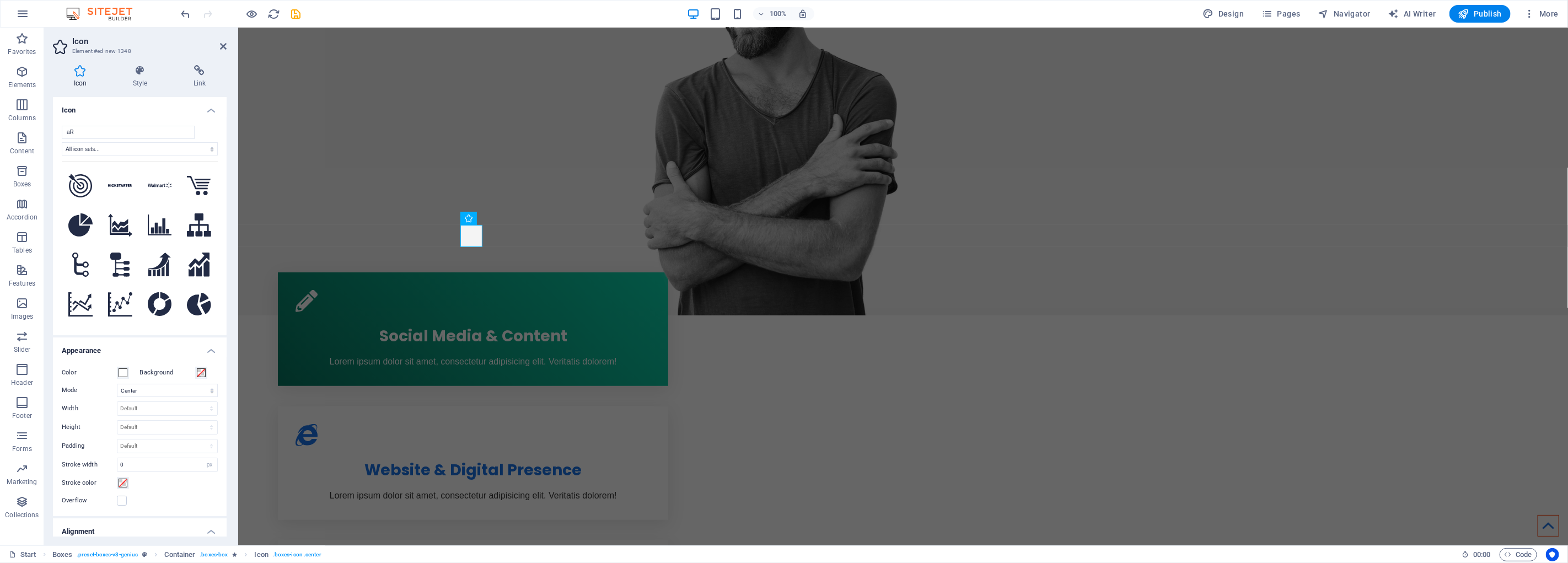
type input "a"
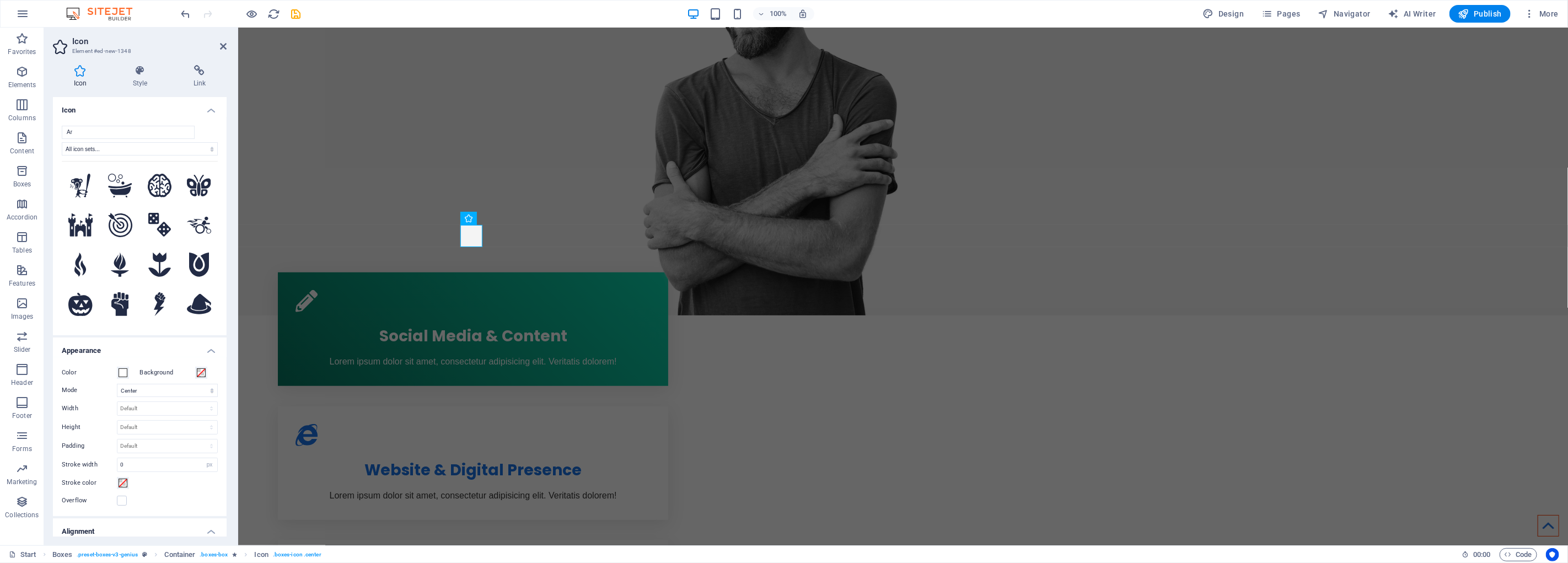
type input "Art"
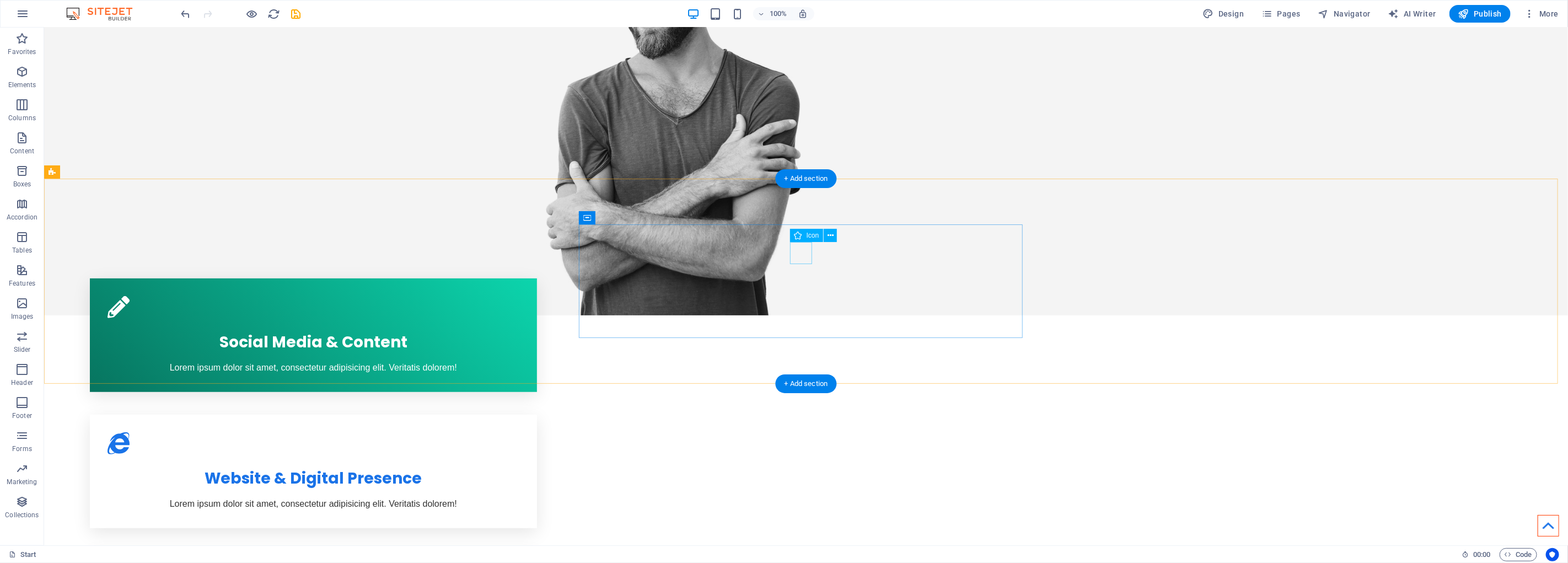
select select "xMidYMid"
select select "px"
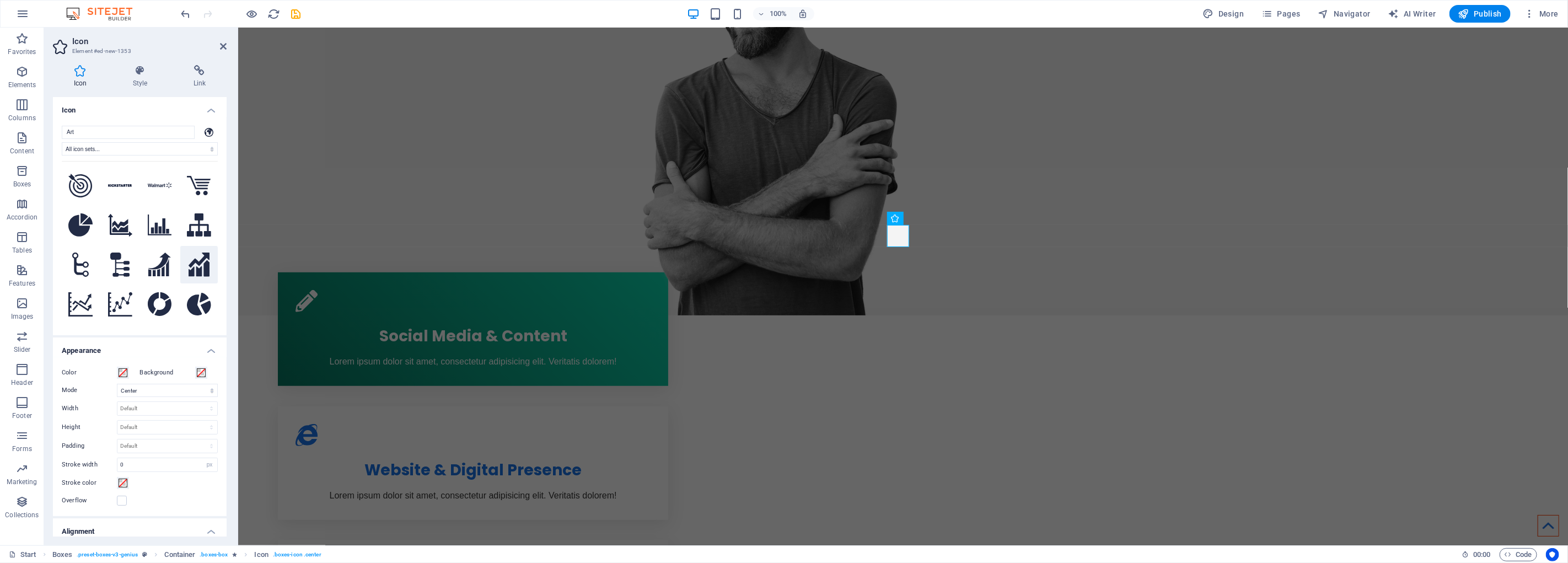
type input "Art"
click at [201, 259] on icon at bounding box center [199, 264] width 21 height 24
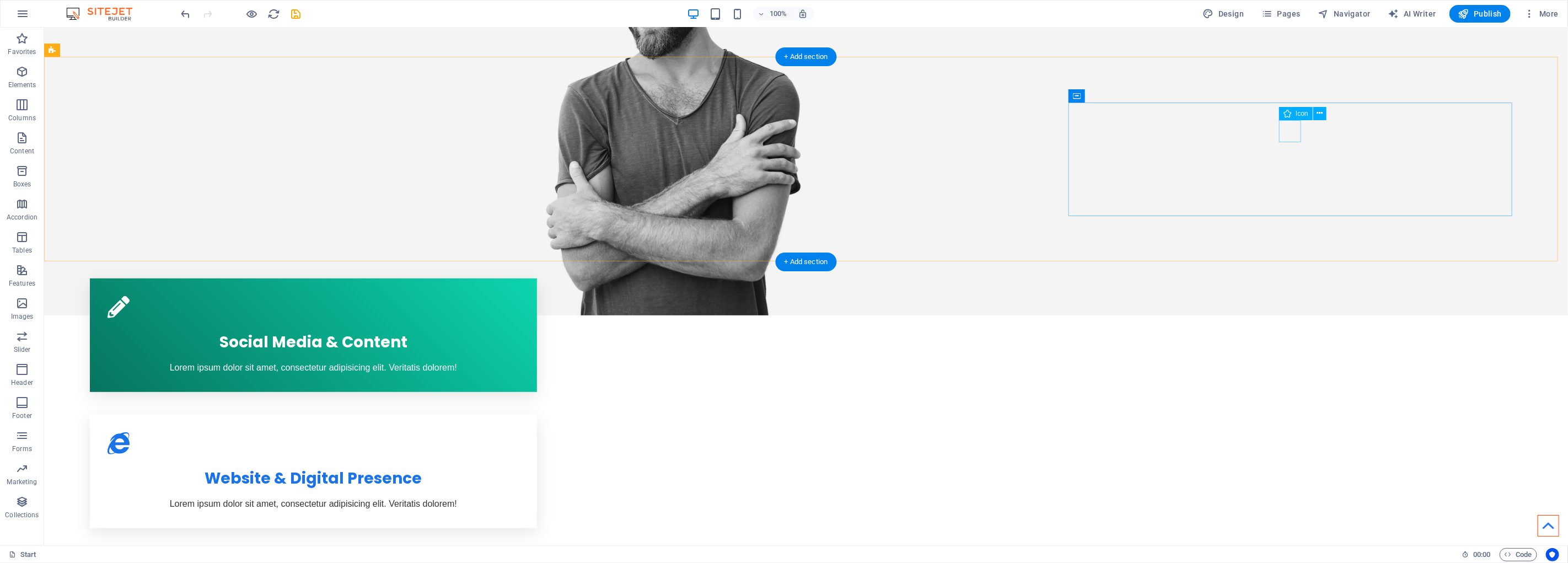
select select "xMidYMid"
select select "px"
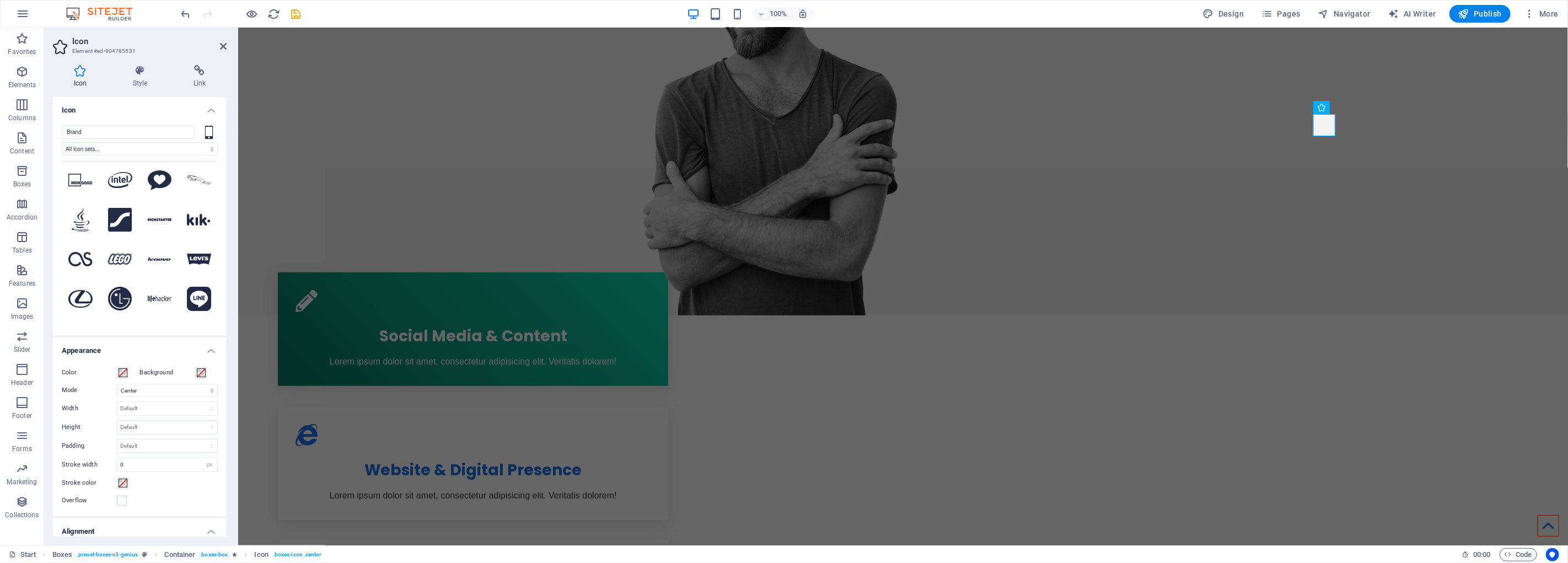
scroll to position [979, 0]
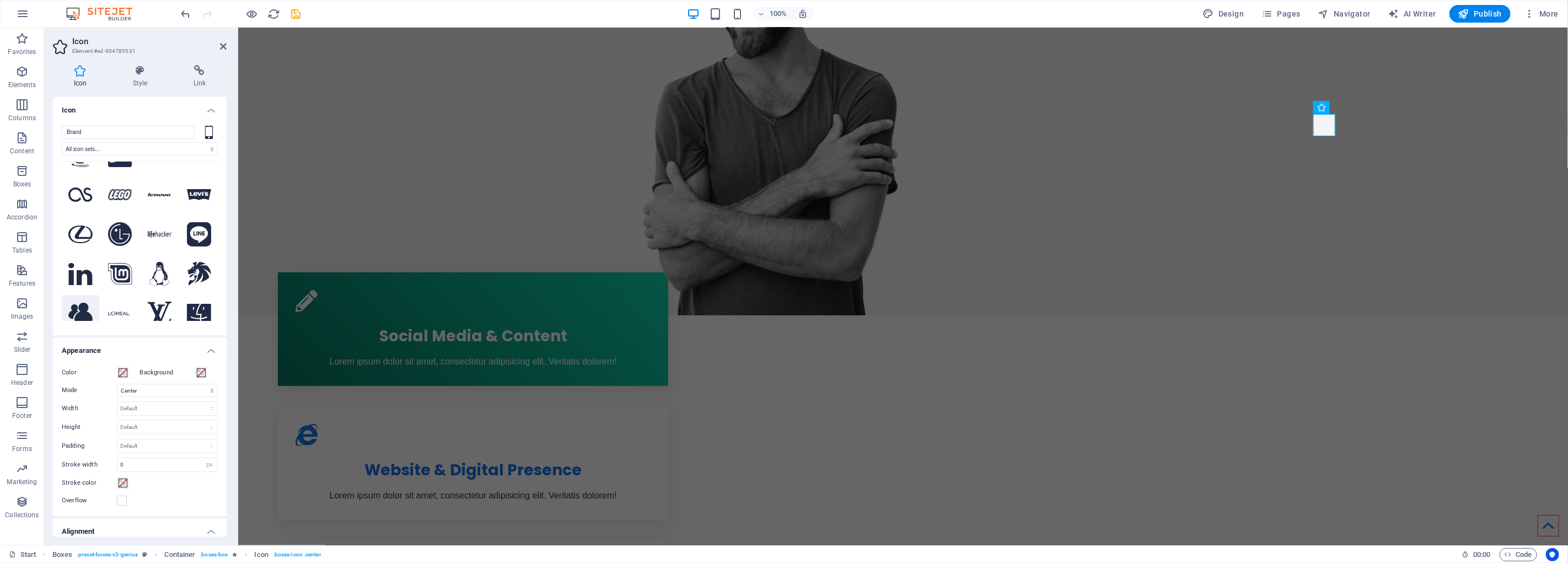
type input "Brand"
click at [89, 303] on icon at bounding box center [80, 313] width 24 height 21
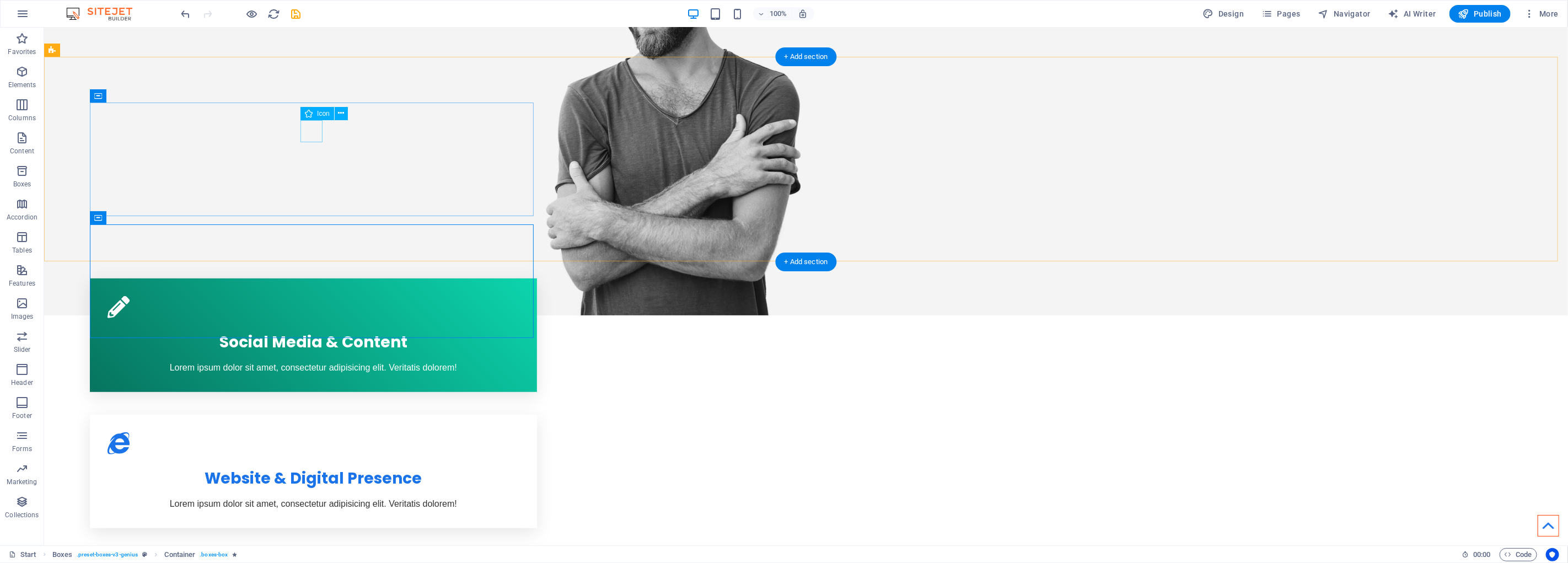
click at [321, 296] on figure at bounding box center [312, 307] width 412 height 22
select select "xMidYMid"
select select "px"
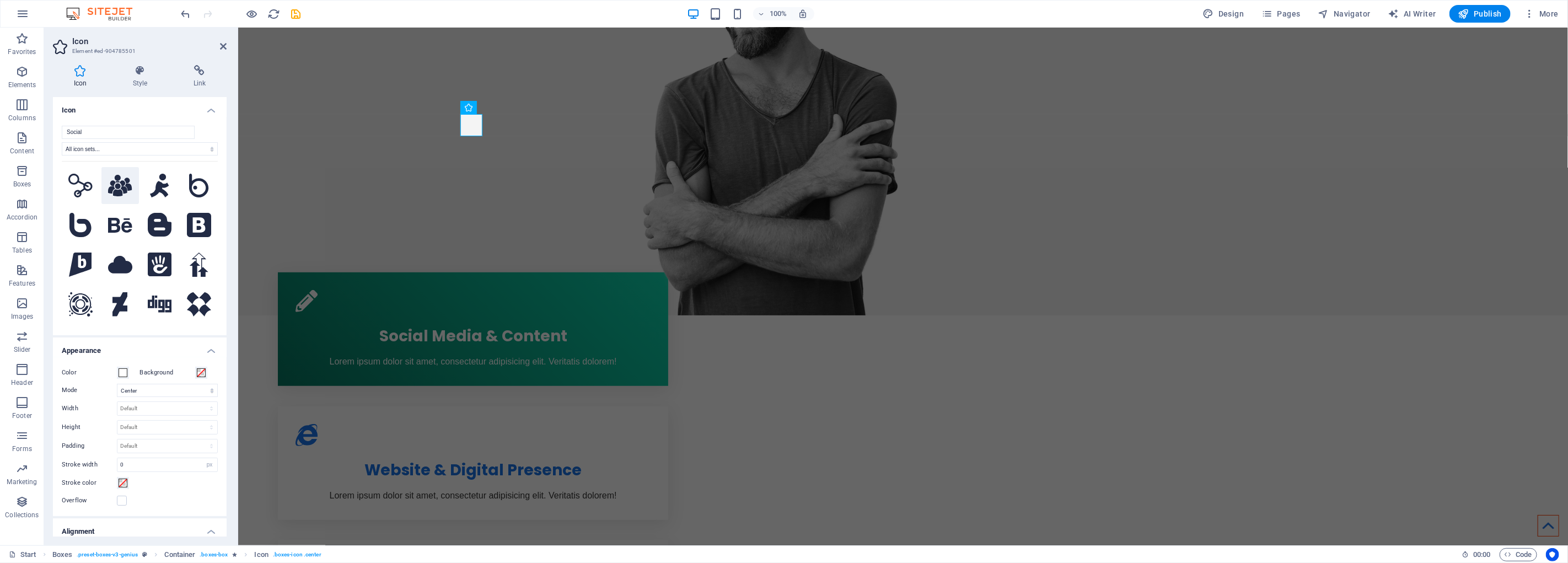
type input "Social"
click at [119, 185] on icon at bounding box center [120, 186] width 24 height 22
click at [687, 233] on div "Social Media & Content Lorem ipsum dolor sit amet, consectetur adipisicing elit…" at bounding box center [903, 463] width 1330 height 460
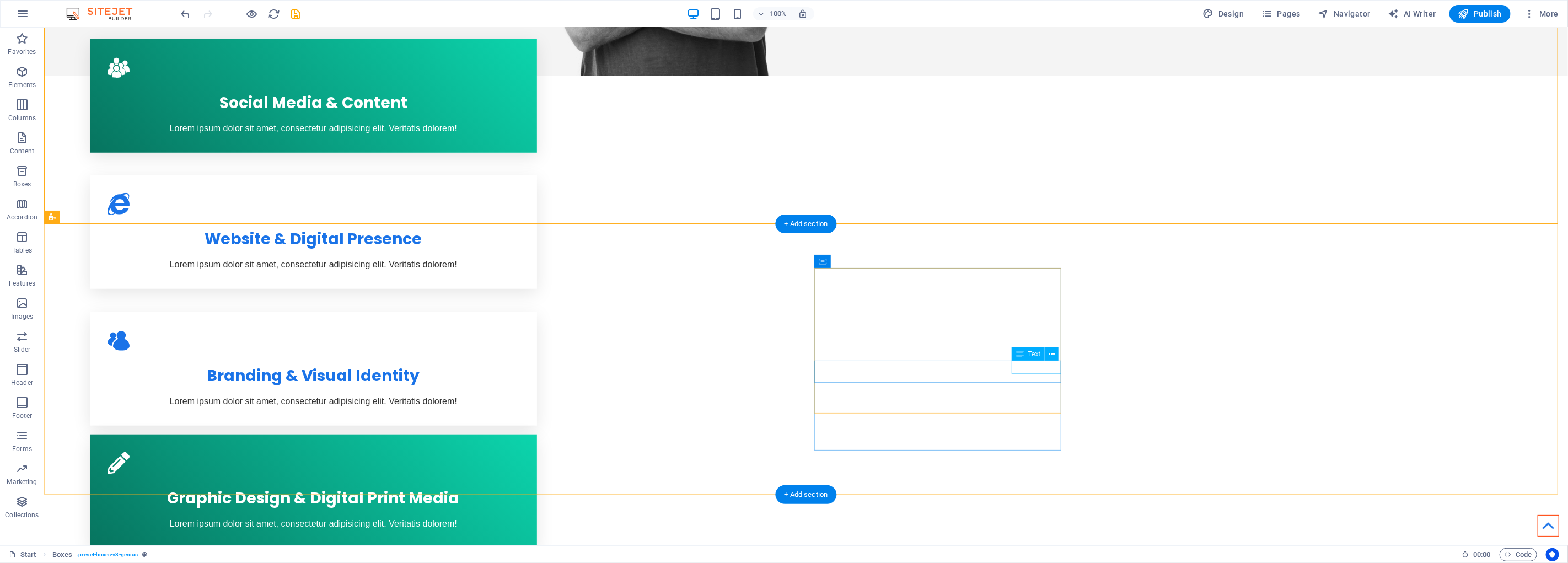
scroll to position [612, 0]
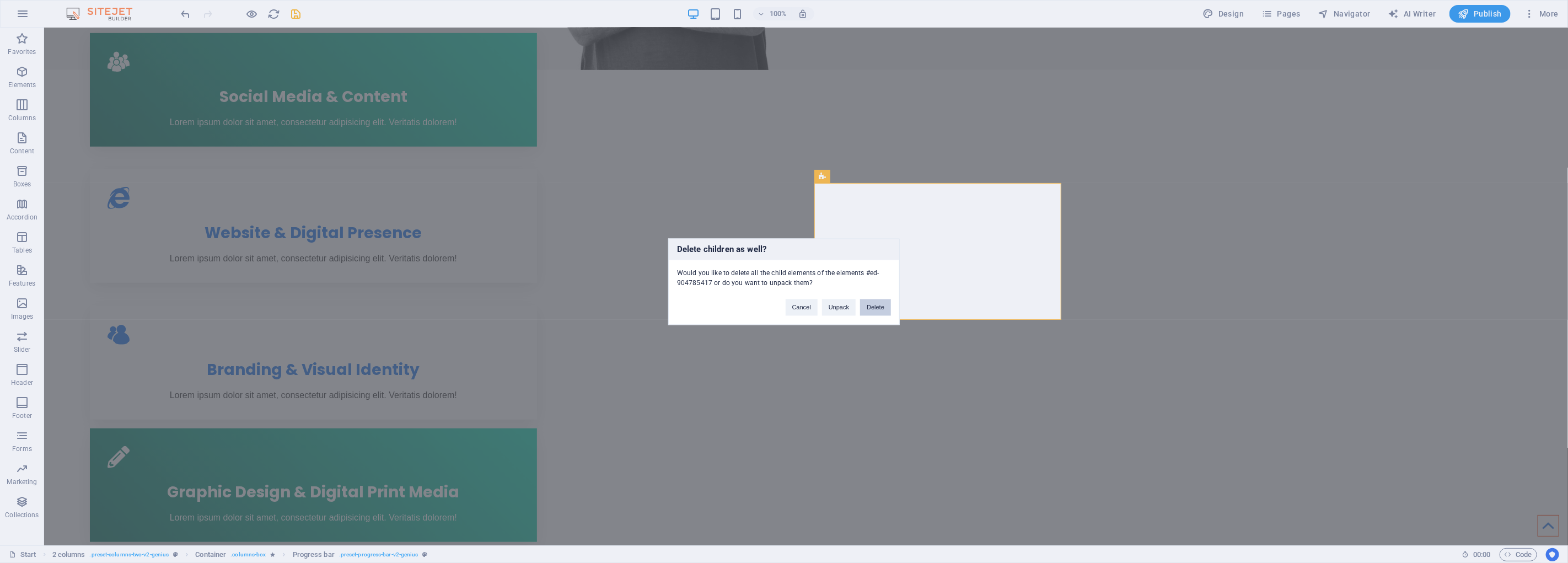
click at [871, 306] on button "Delete" at bounding box center [875, 307] width 31 height 16
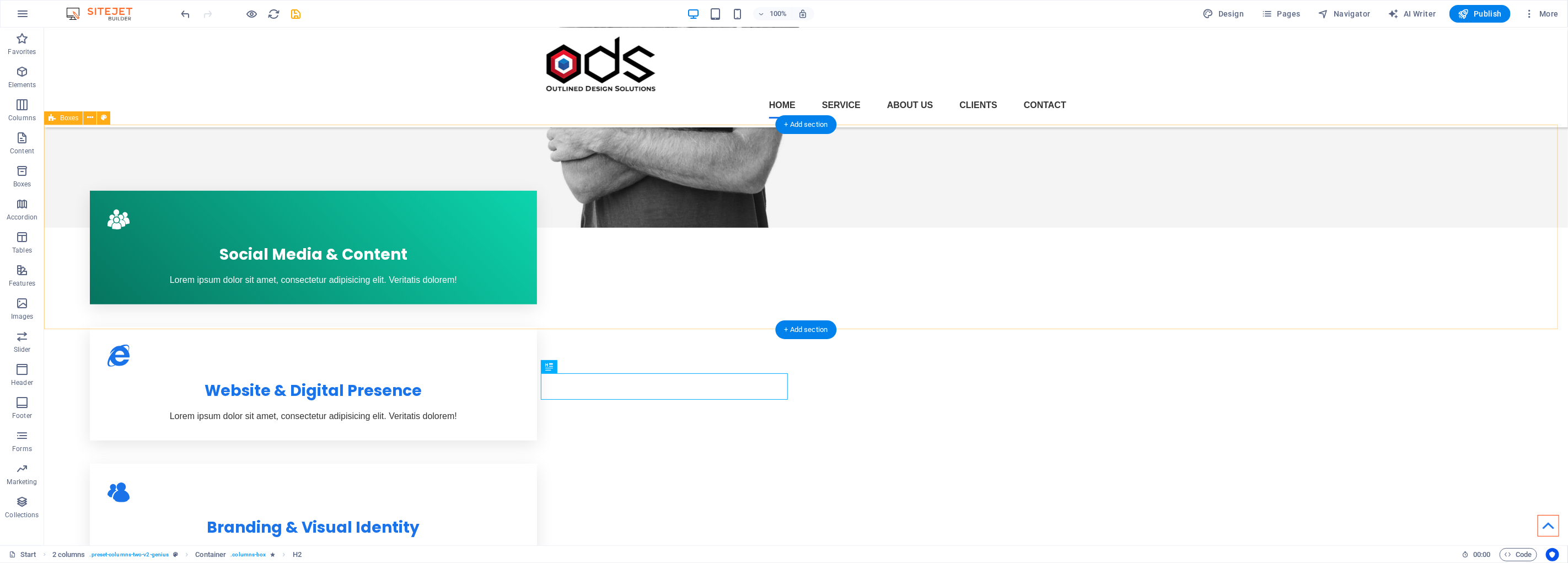
scroll to position [245, 0]
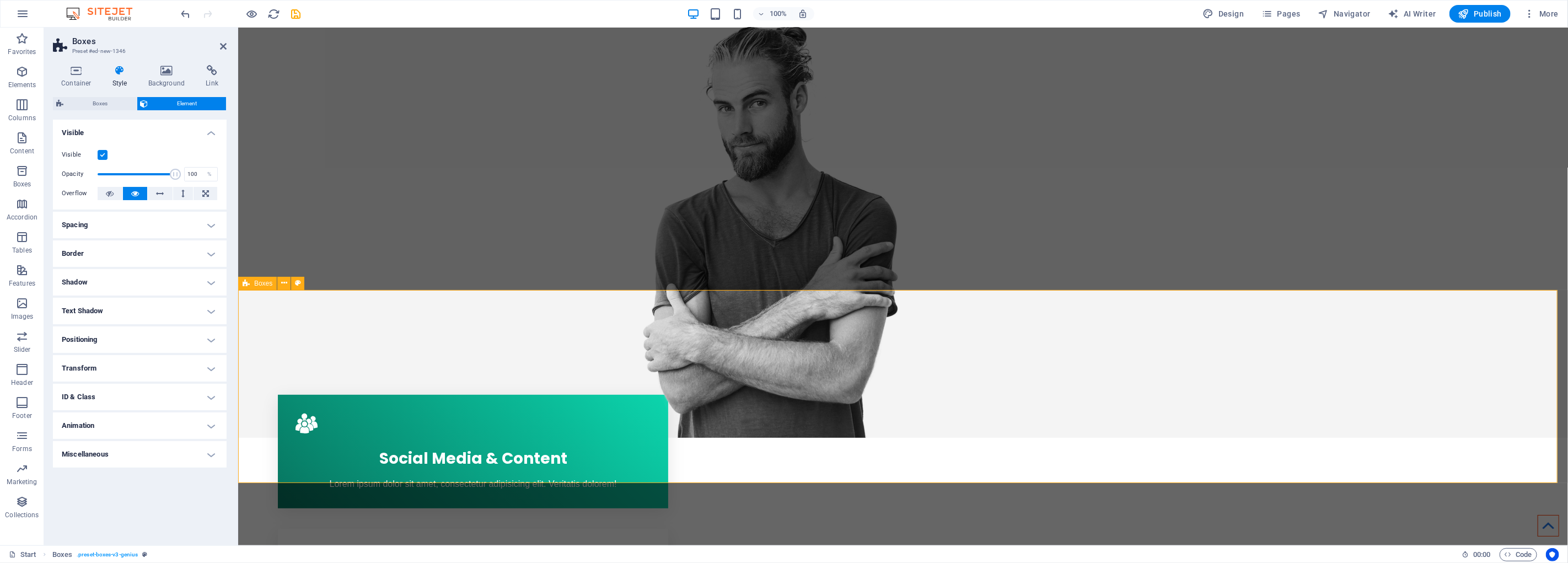
click at [248, 286] on icon at bounding box center [246, 283] width 7 height 13
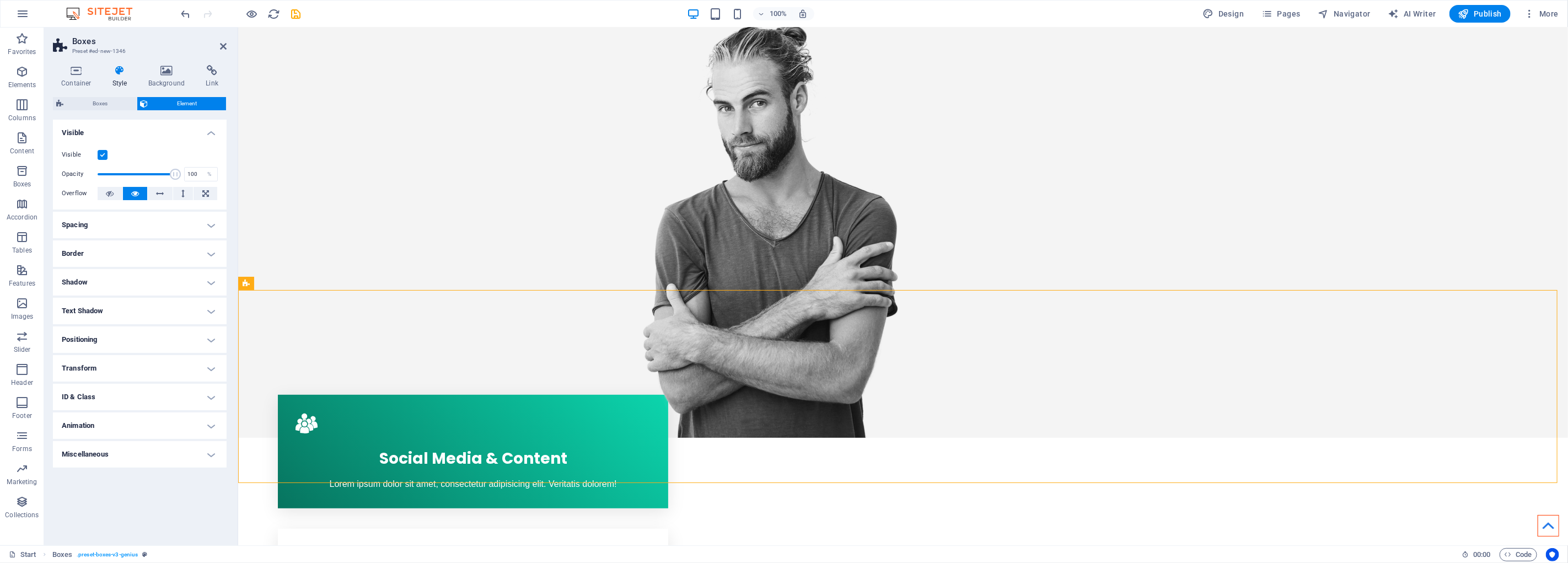
drag, startPoint x: 488, startPoint y: 310, endPoint x: 253, endPoint y: 344, distance: 237.4
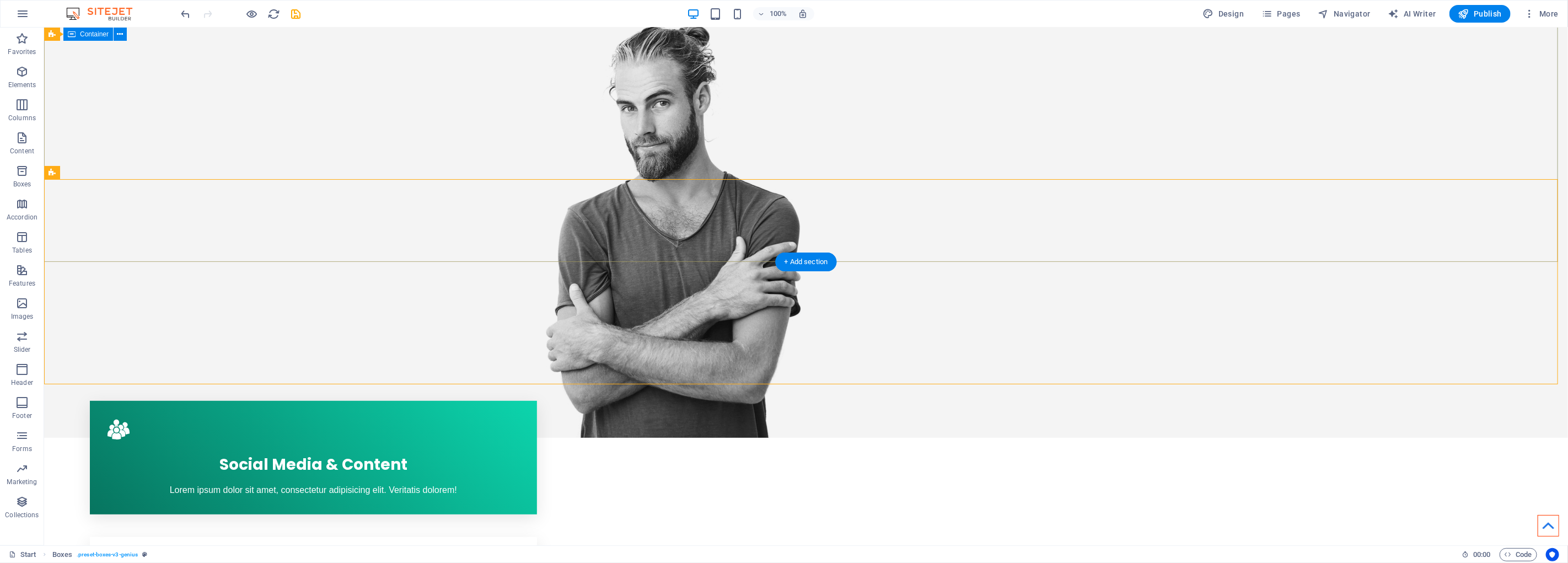
click at [373, 155] on div "Where creativity Meets precision... Get in touch" at bounding box center [806, 160] width 1524 height 555
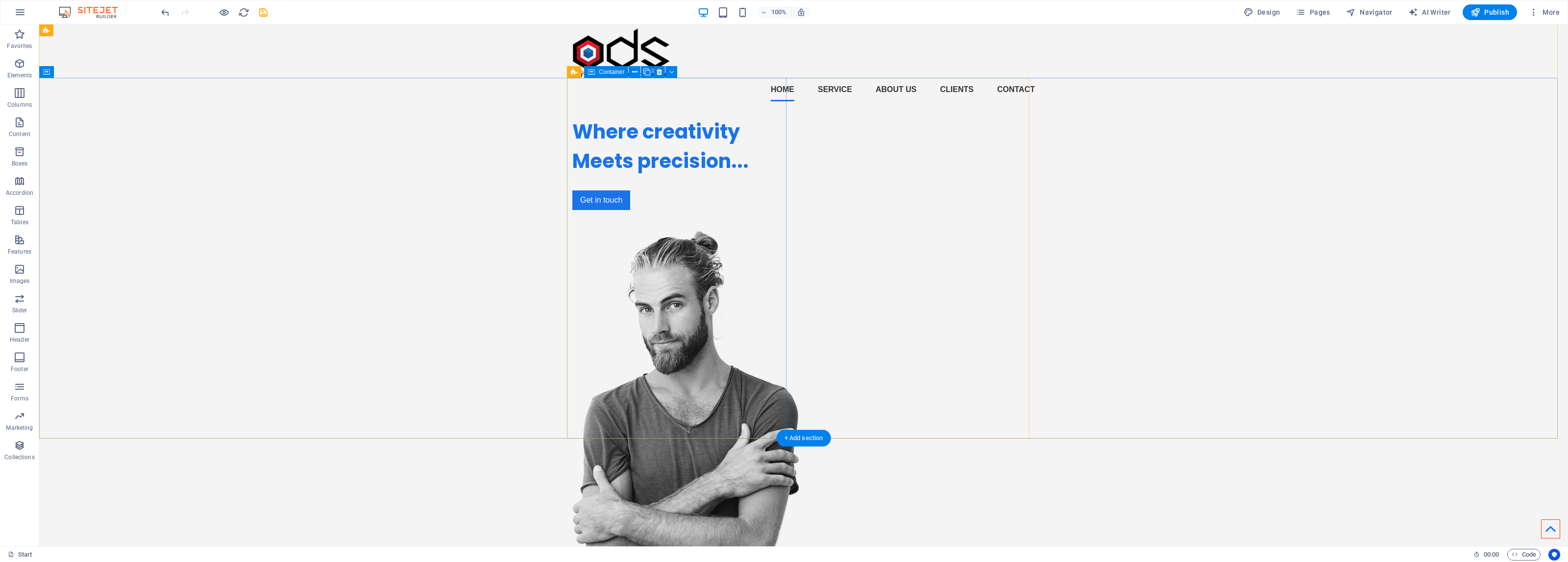
scroll to position [0, 0]
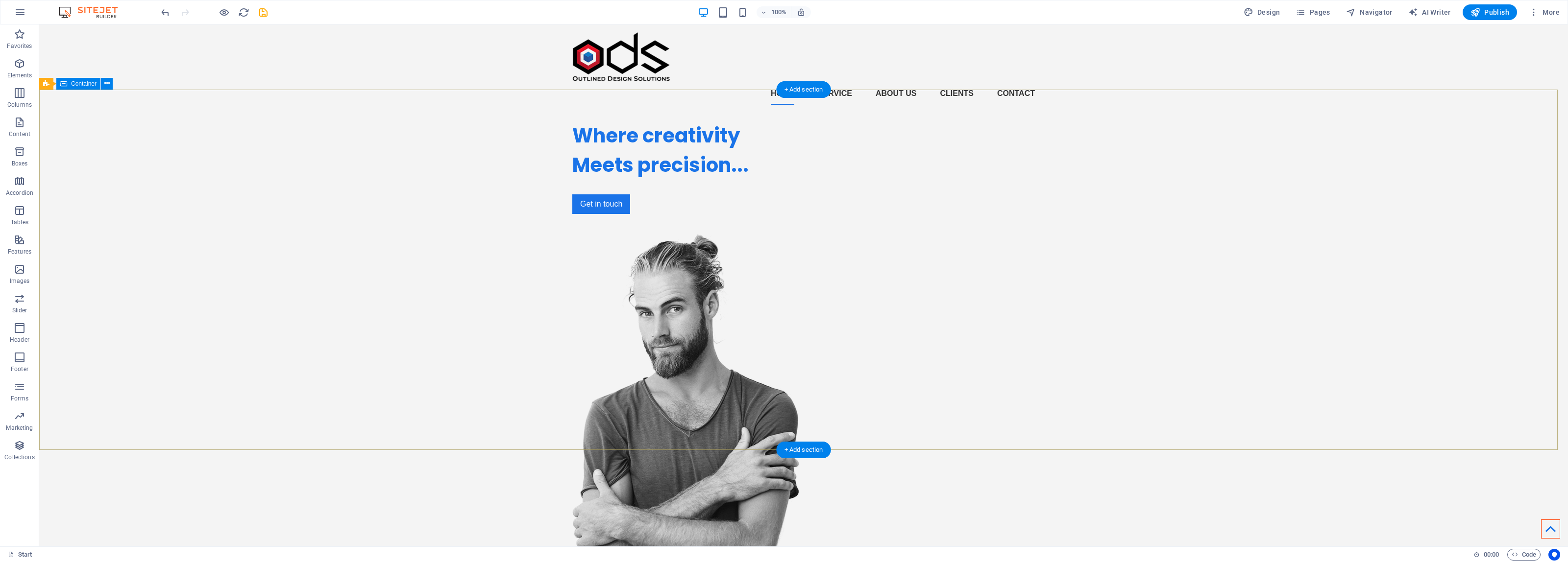
click at [409, 172] on div "Where creativity Meets precision... Get in touch" at bounding box center [803, 359] width 1529 height 493
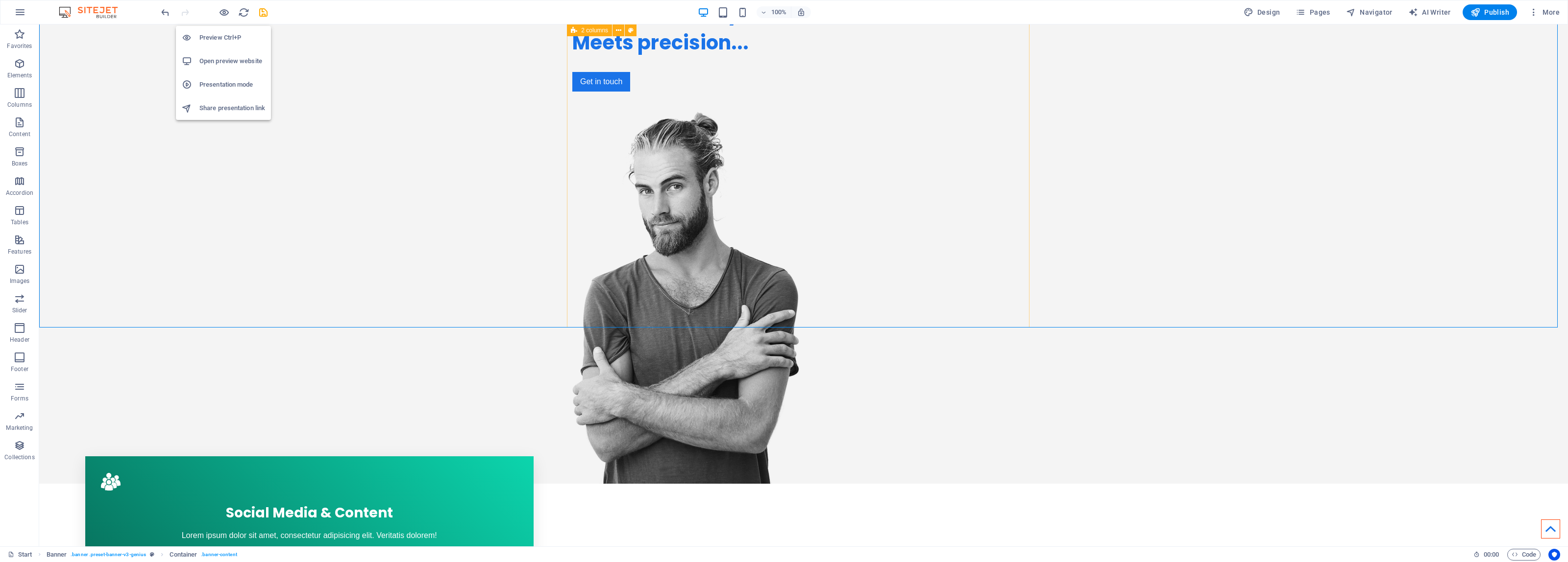
click at [224, 60] on h6 "Open preview website" at bounding box center [233, 61] width 66 height 12
click at [1495, 10] on span "Publish" at bounding box center [1490, 12] width 39 height 10
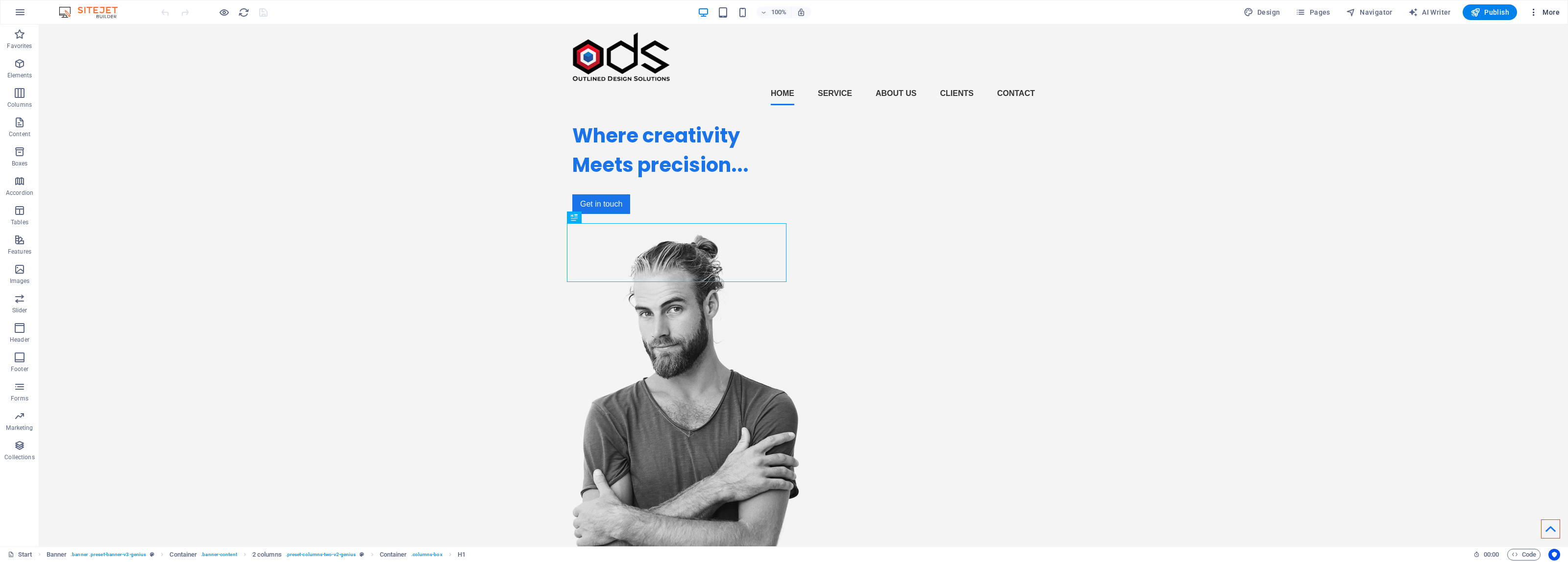
click at [1514, 246] on h6 "Wishes" at bounding box center [1524, 249] width 58 height 12
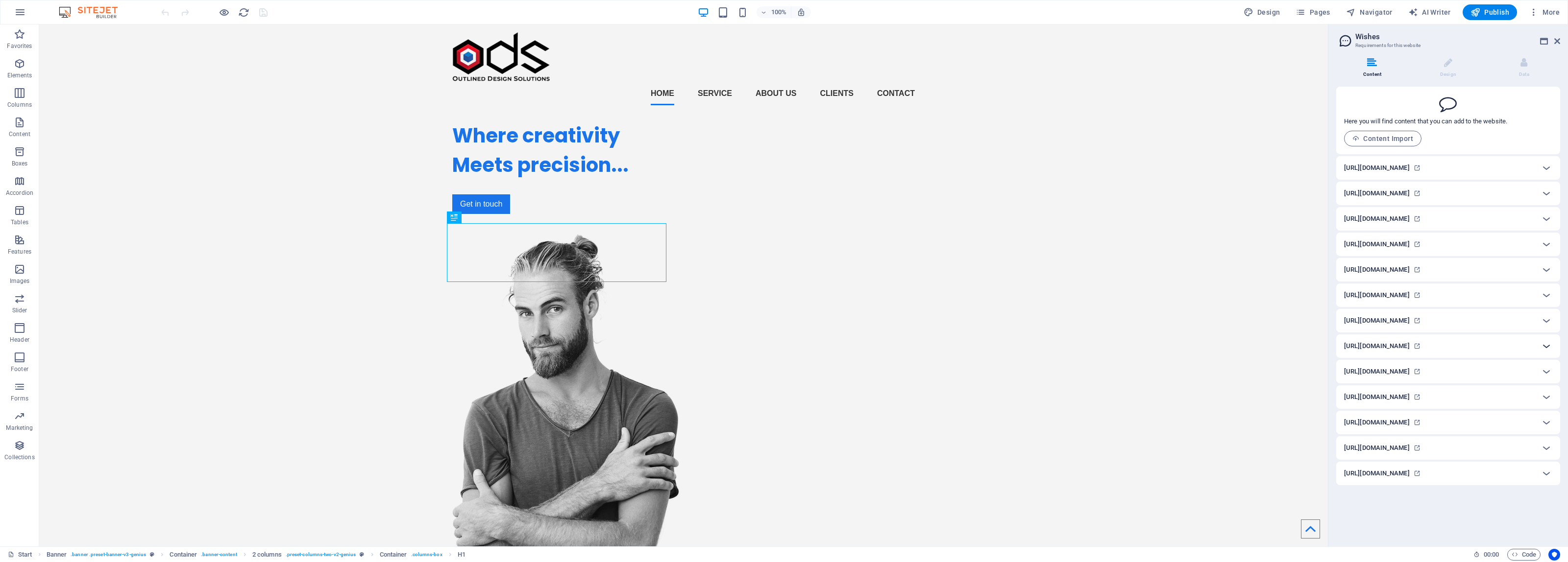
click at [1544, 346] on icon at bounding box center [1546, 345] width 12 height 12
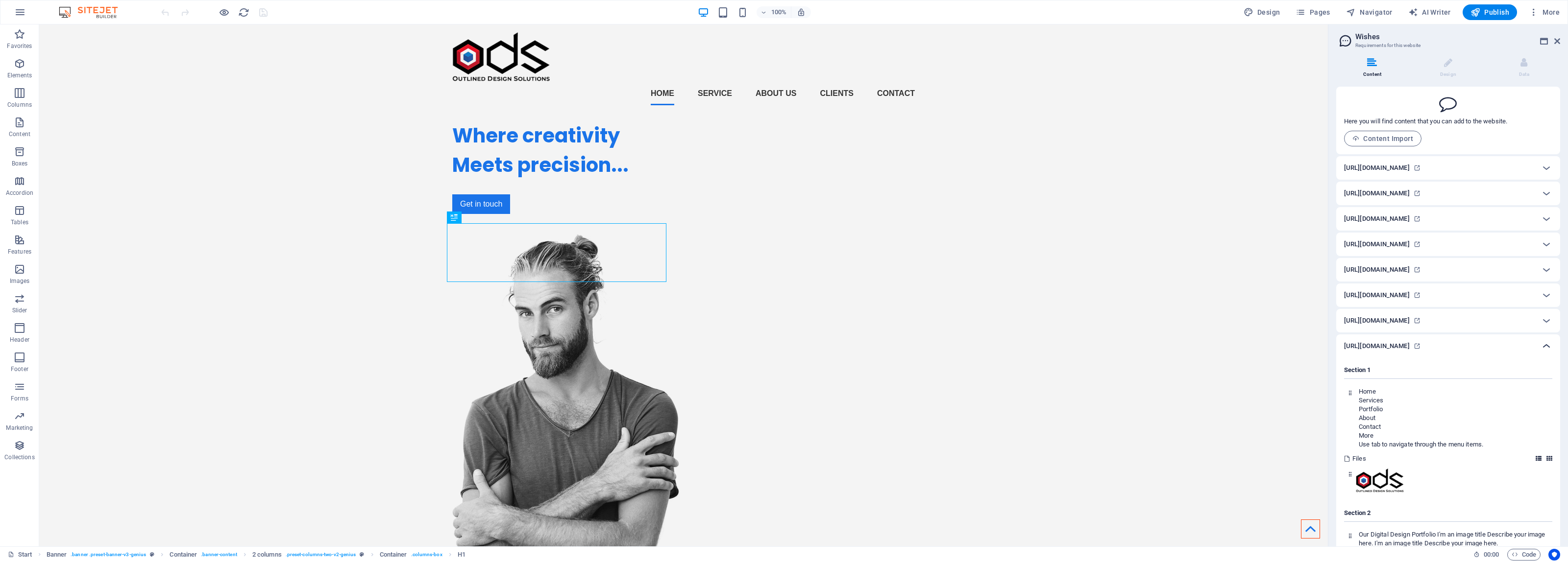
click at [1546, 348] on icon at bounding box center [1546, 345] width 12 height 12
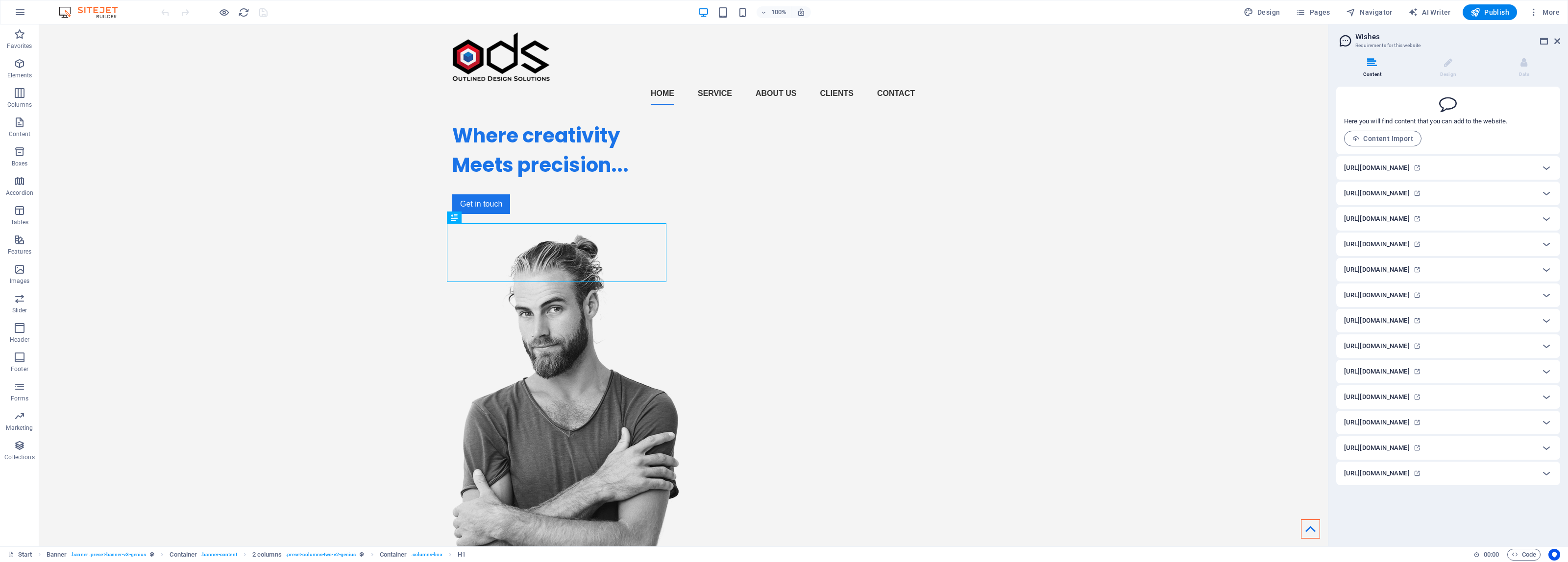
click at [1528, 345] on div "[URL][DOMAIN_NAME]" at bounding box center [1439, 345] width 191 height 12
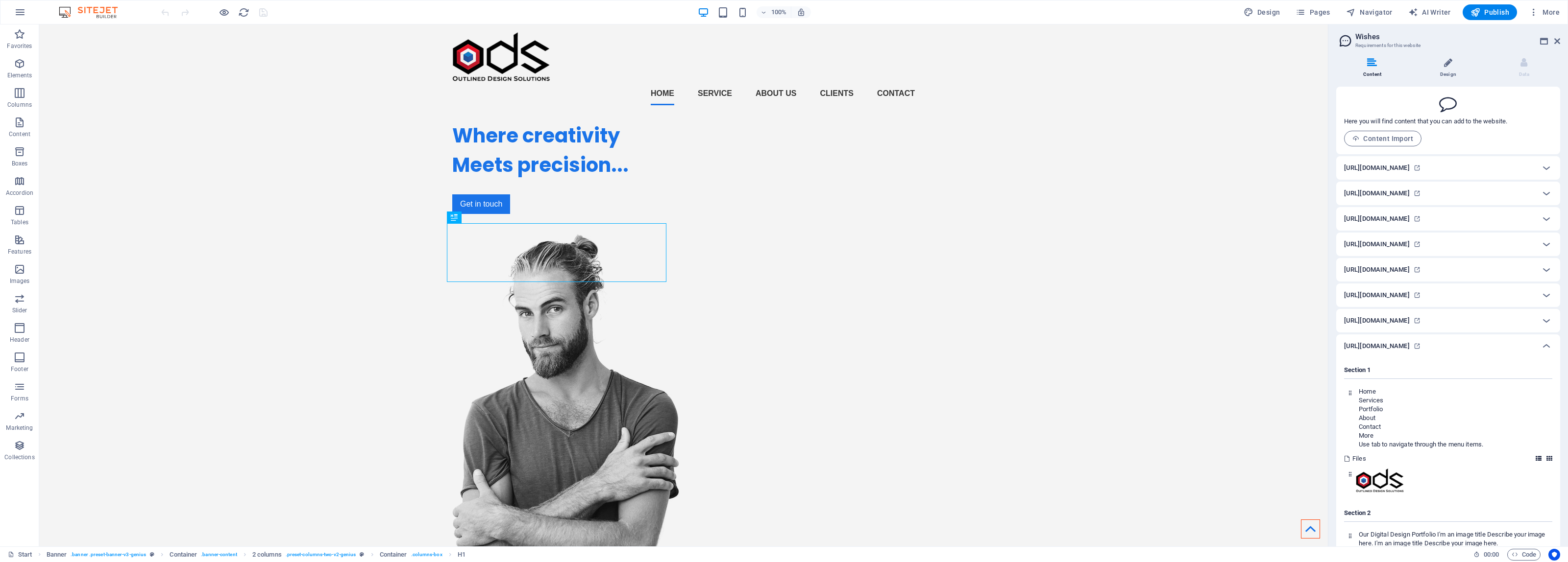
click at [1449, 66] on icon at bounding box center [1448, 63] width 9 height 10
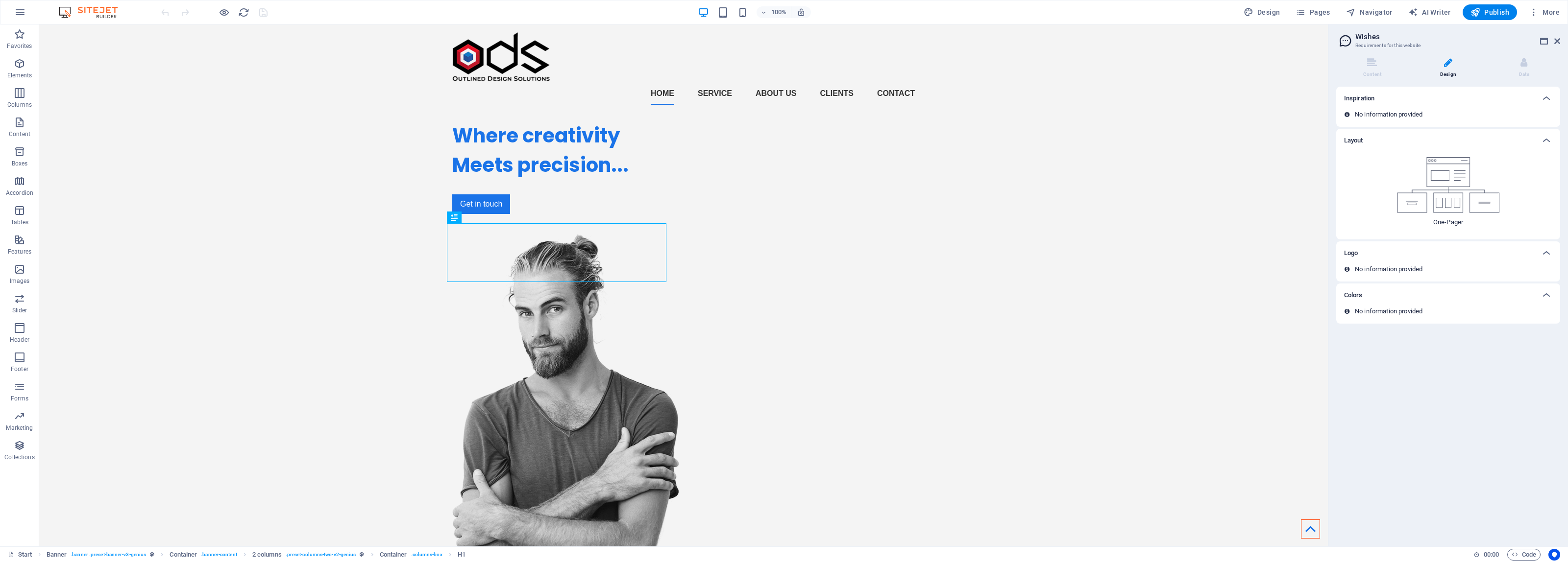
click at [1488, 110] on div "No information provided" at bounding box center [1448, 114] width 208 height 9
click at [1549, 98] on icon at bounding box center [1546, 98] width 12 height 12
click at [1546, 142] on icon at bounding box center [1546, 140] width 12 height 12
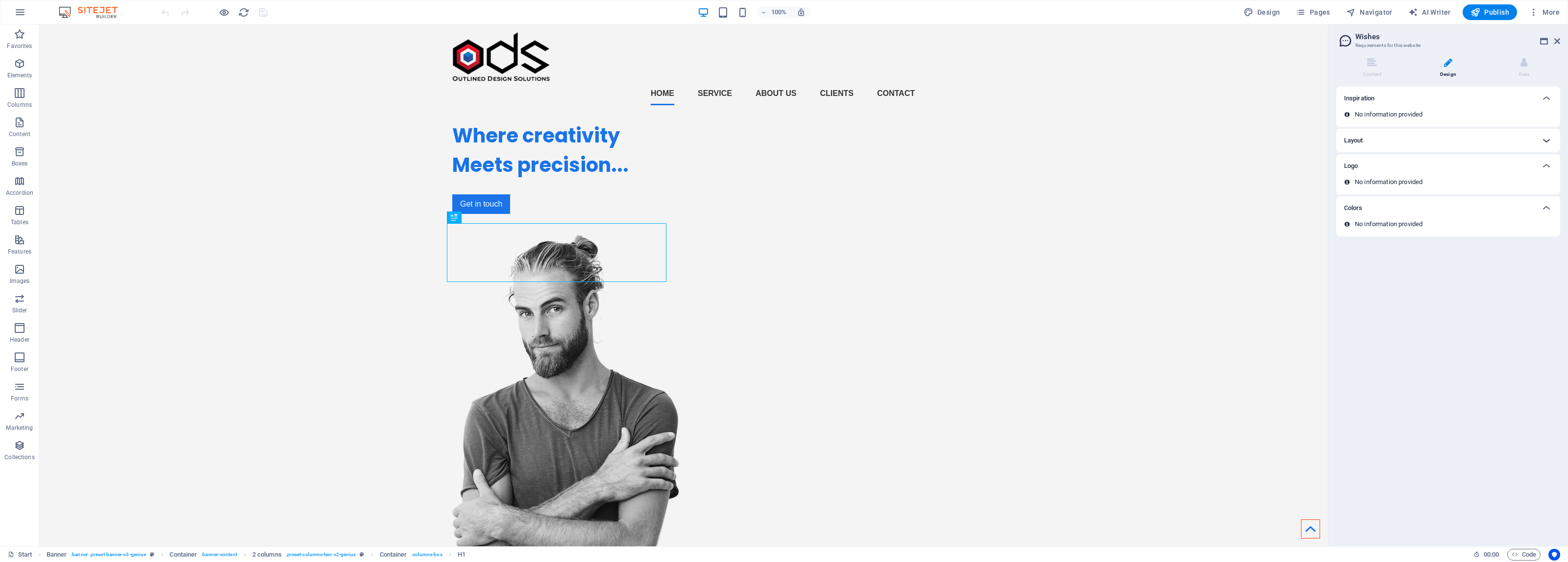
click at [1547, 140] on icon at bounding box center [1546, 140] width 12 height 12
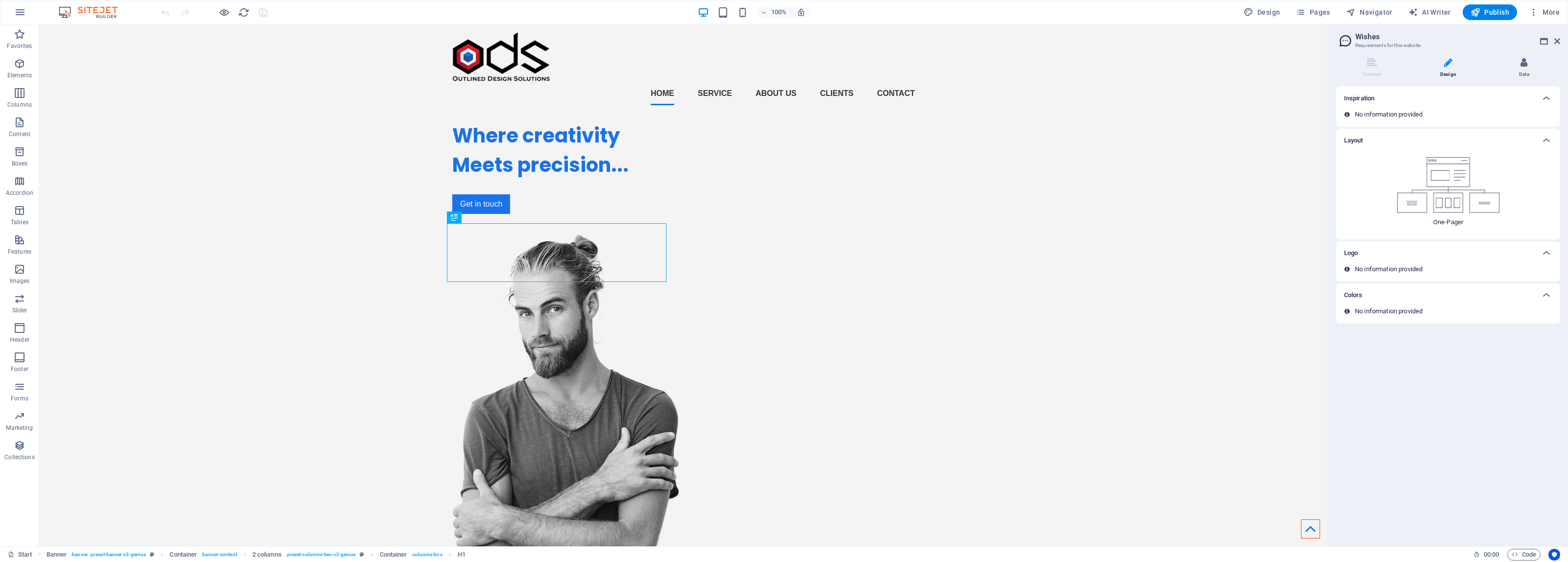
click at [1522, 65] on icon at bounding box center [1524, 63] width 7 height 10
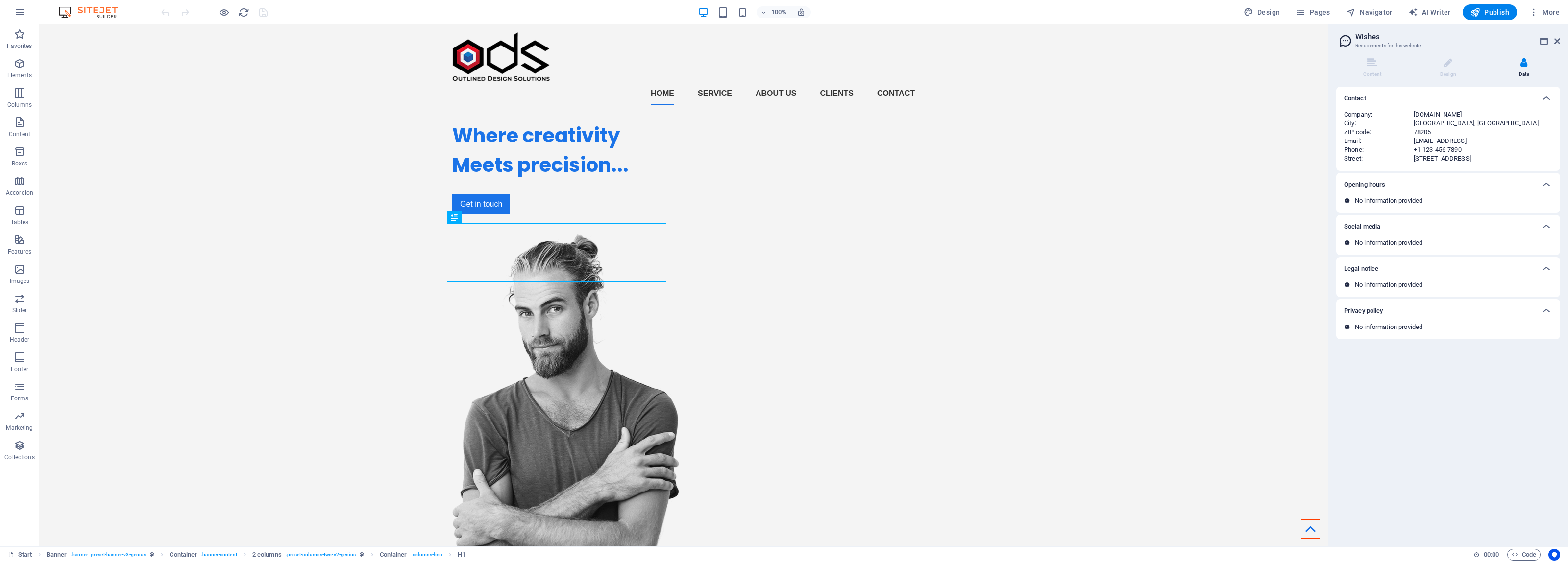
click at [1423, 120] on div "[GEOGRAPHIC_DATA], [GEOGRAPHIC_DATA]" at bounding box center [1483, 123] width 139 height 9
click at [1375, 68] on li "Content" at bounding box center [1374, 68] width 76 height 21
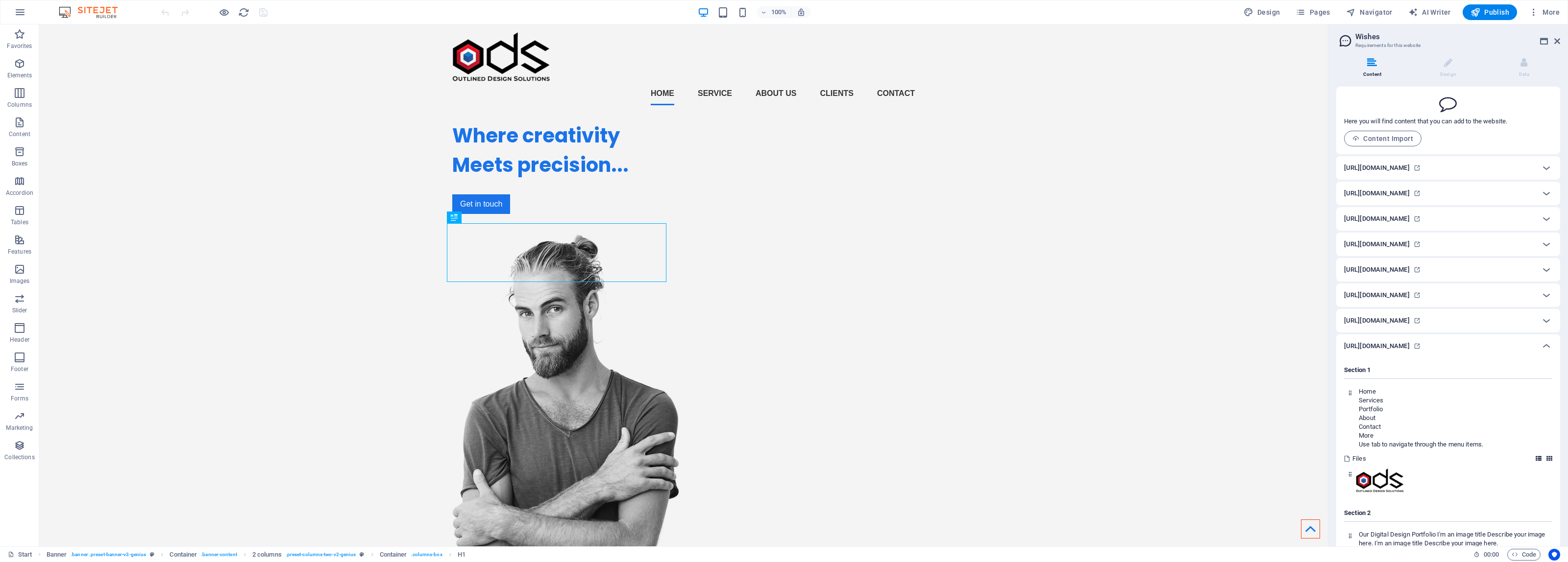
click at [1514, 169] on div "[URL][DOMAIN_NAME]" at bounding box center [1439, 167] width 191 height 12
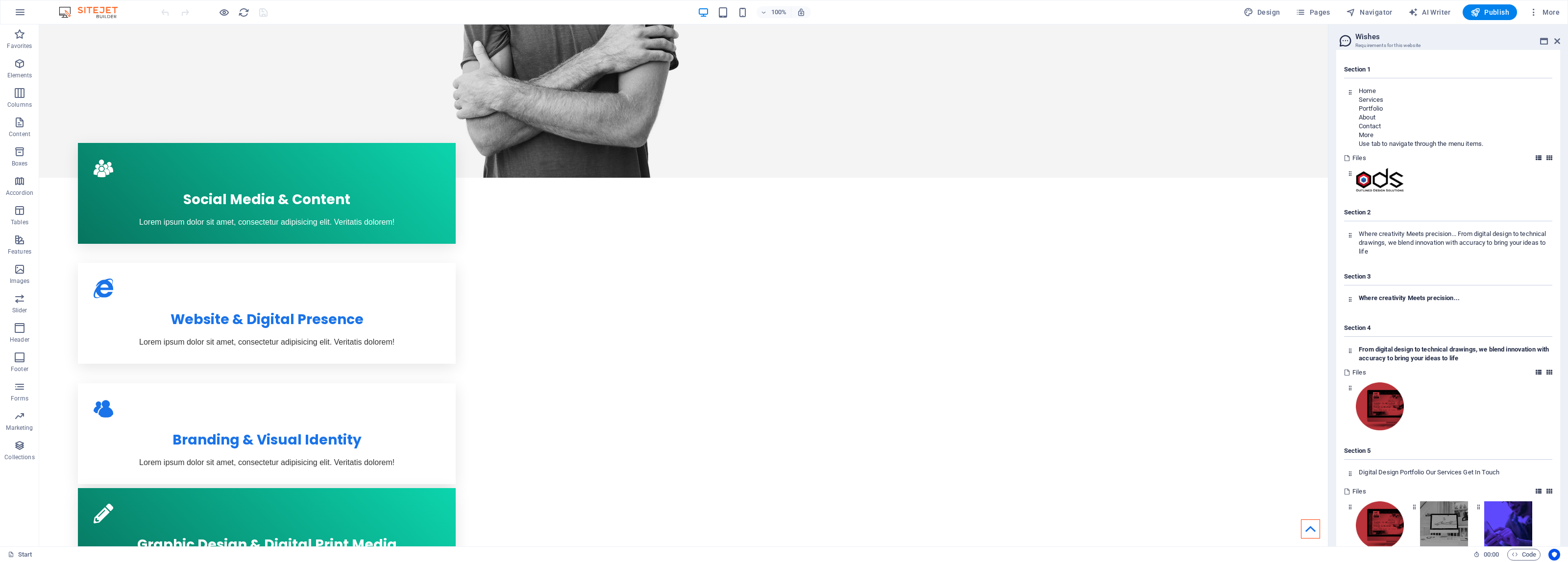
scroll to position [184, 0]
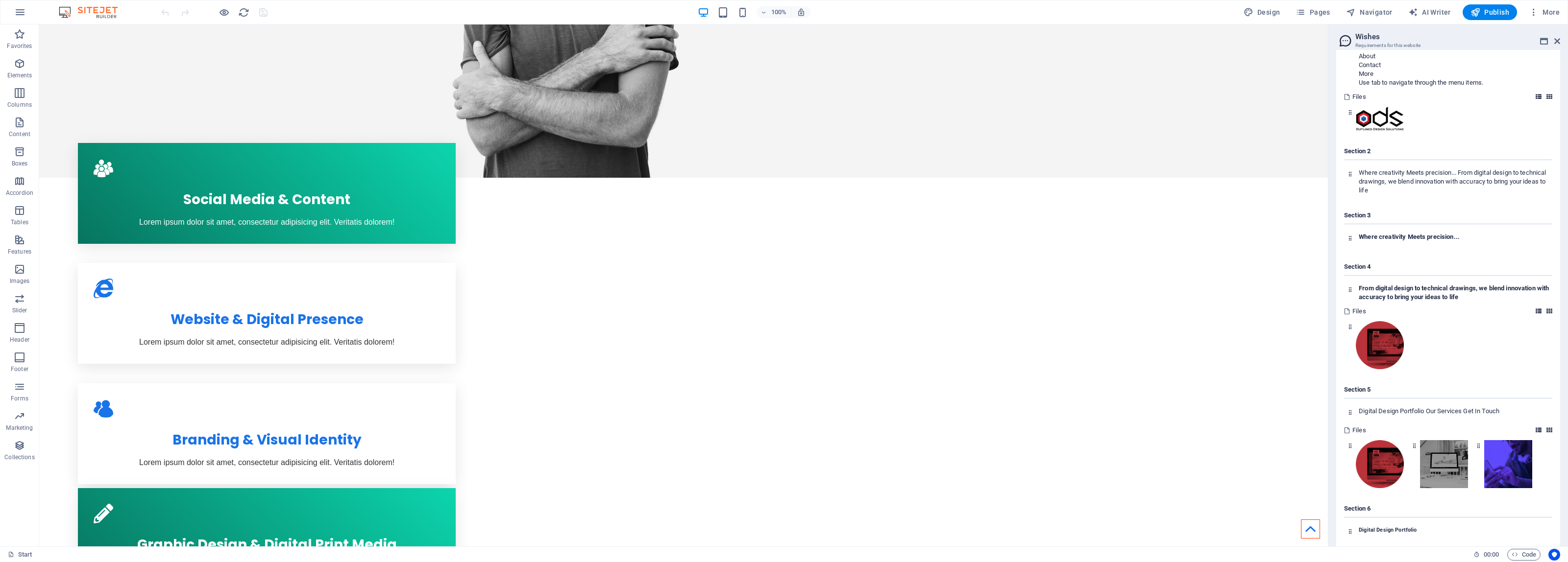
drag, startPoint x: 1353, startPoint y: 292, endPoint x: 1554, endPoint y: 299, distance: 201.1
click at [1554, 299] on div "Section 1 Home Services Portfolio About Contact More Use tab to navigate throug…" at bounding box center [1448, 398] width 224 height 805
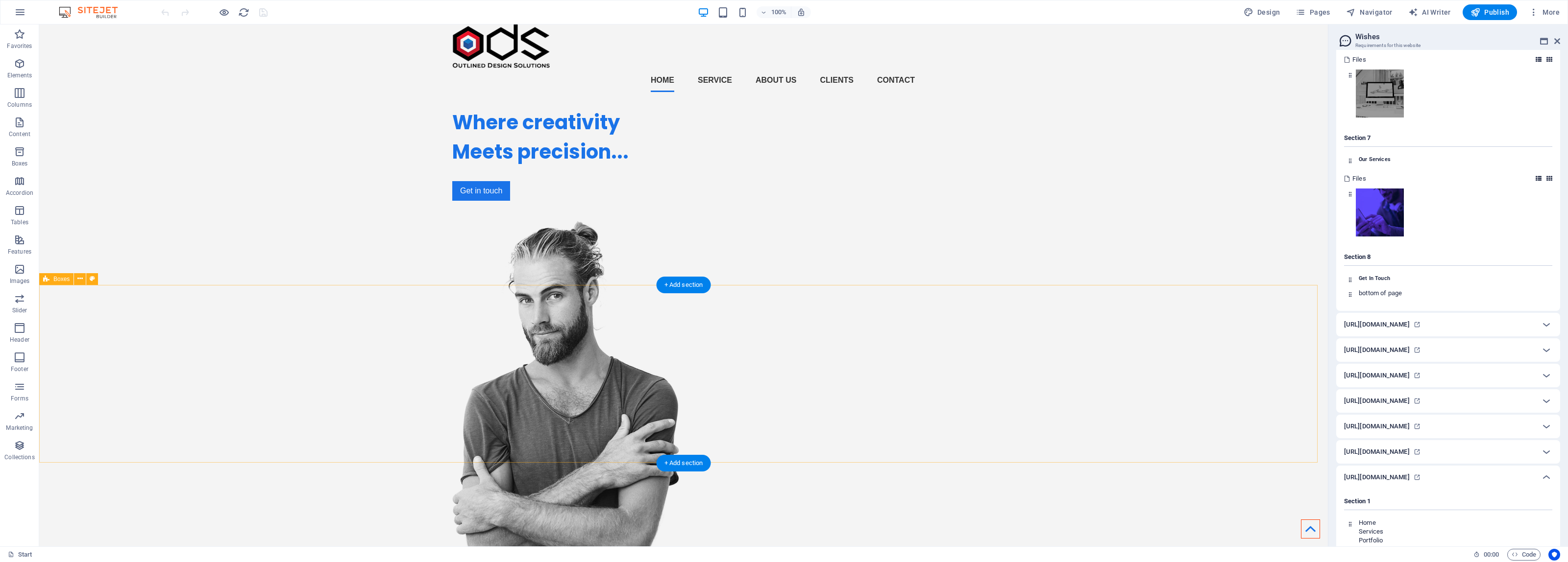
scroll to position [0, 0]
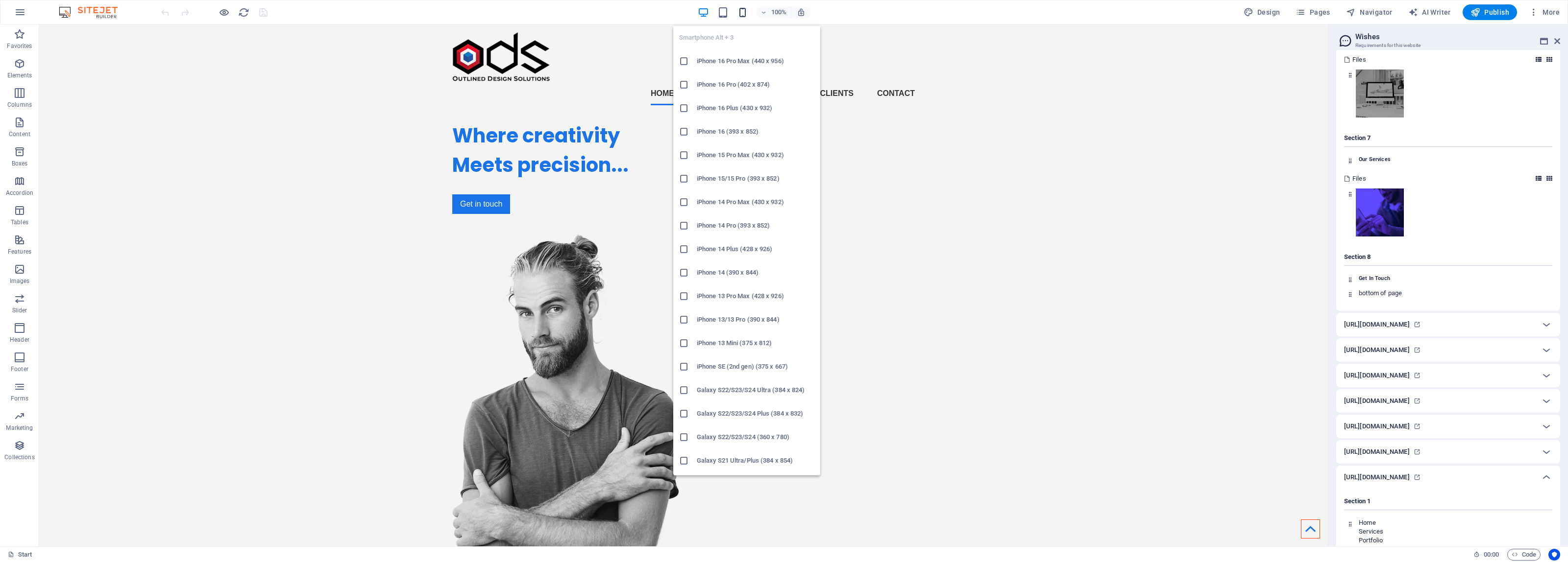
click at [743, 14] on icon "button" at bounding box center [743, 12] width 12 height 12
click at [746, 13] on icon "button" at bounding box center [743, 12] width 12 height 12
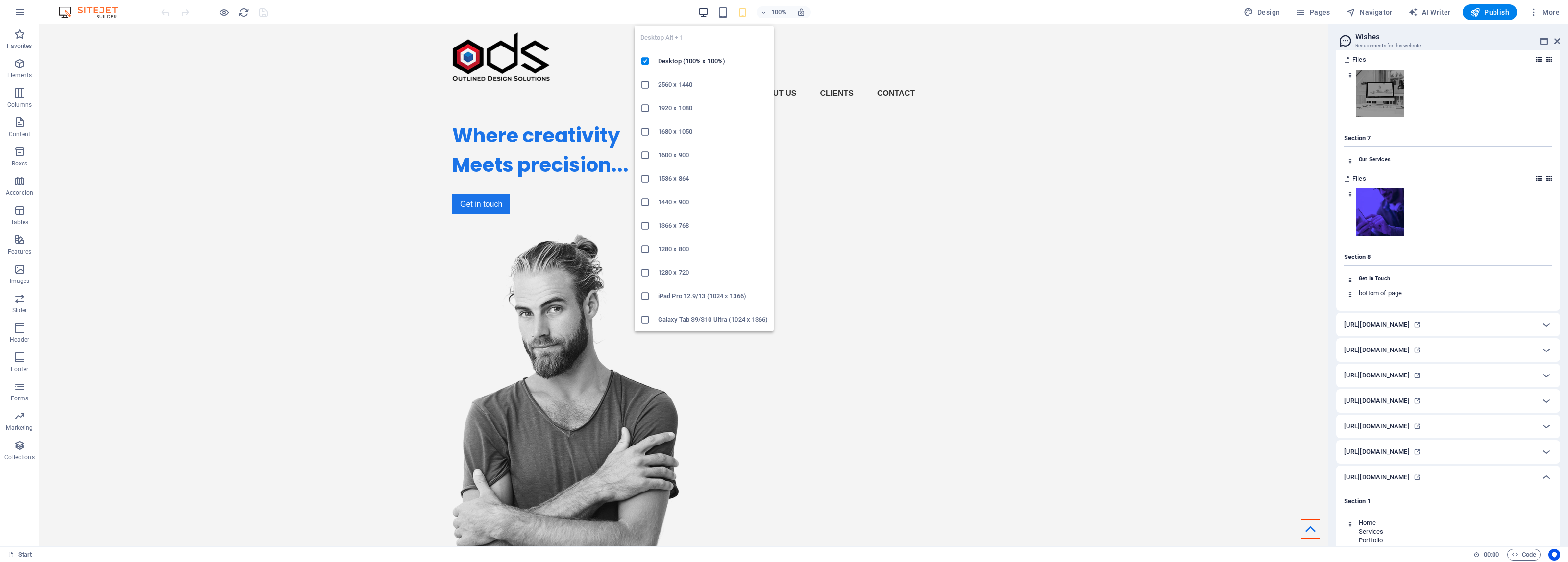
click at [0, 0] on icon "button" at bounding box center [0, 0] width 0 height 0
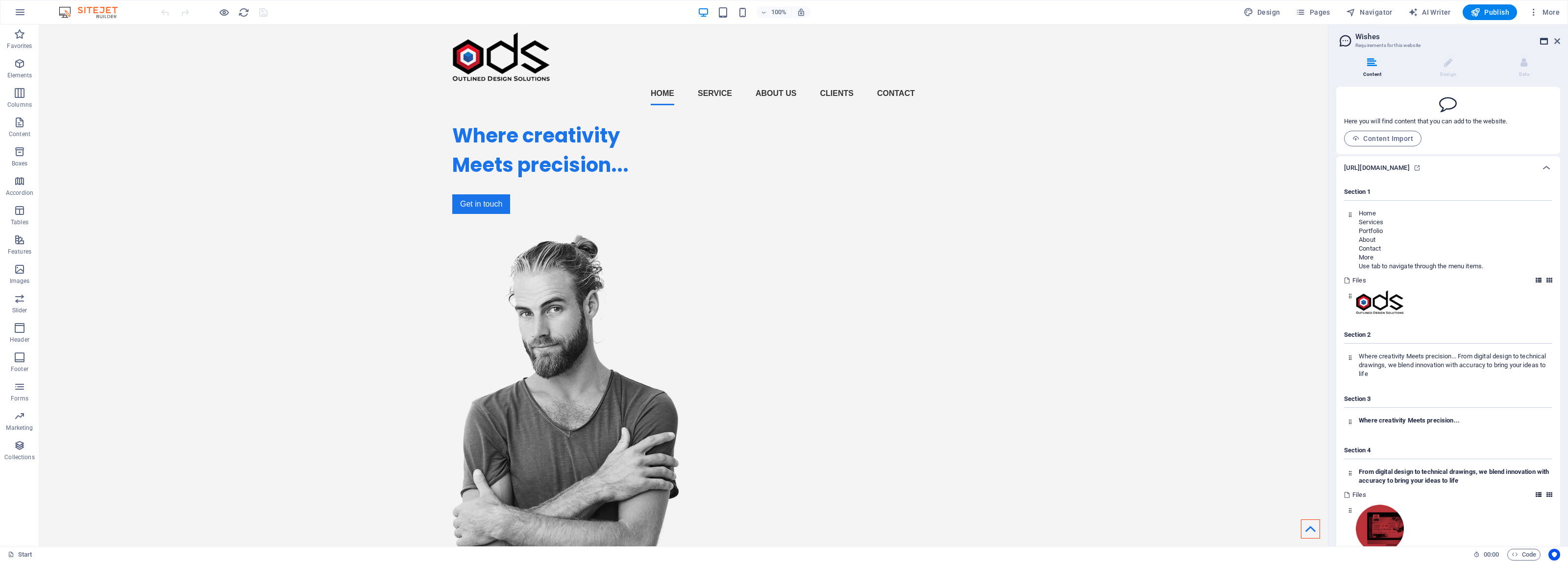
click at [1544, 40] on icon at bounding box center [1544, 41] width 8 height 8
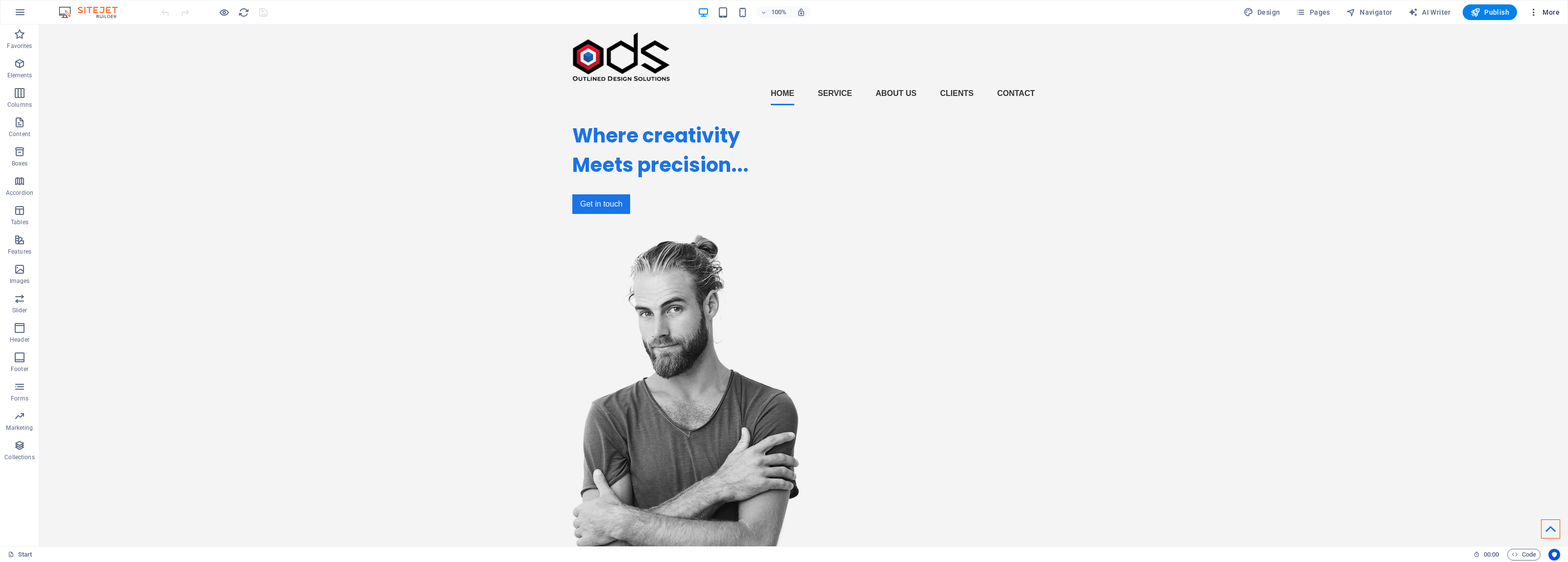
click at [0, 0] on span "More" at bounding box center [0, 0] width 0 height 0
click at [1532, 36] on h6 "Website Settings" at bounding box center [1524, 37] width 58 height 12
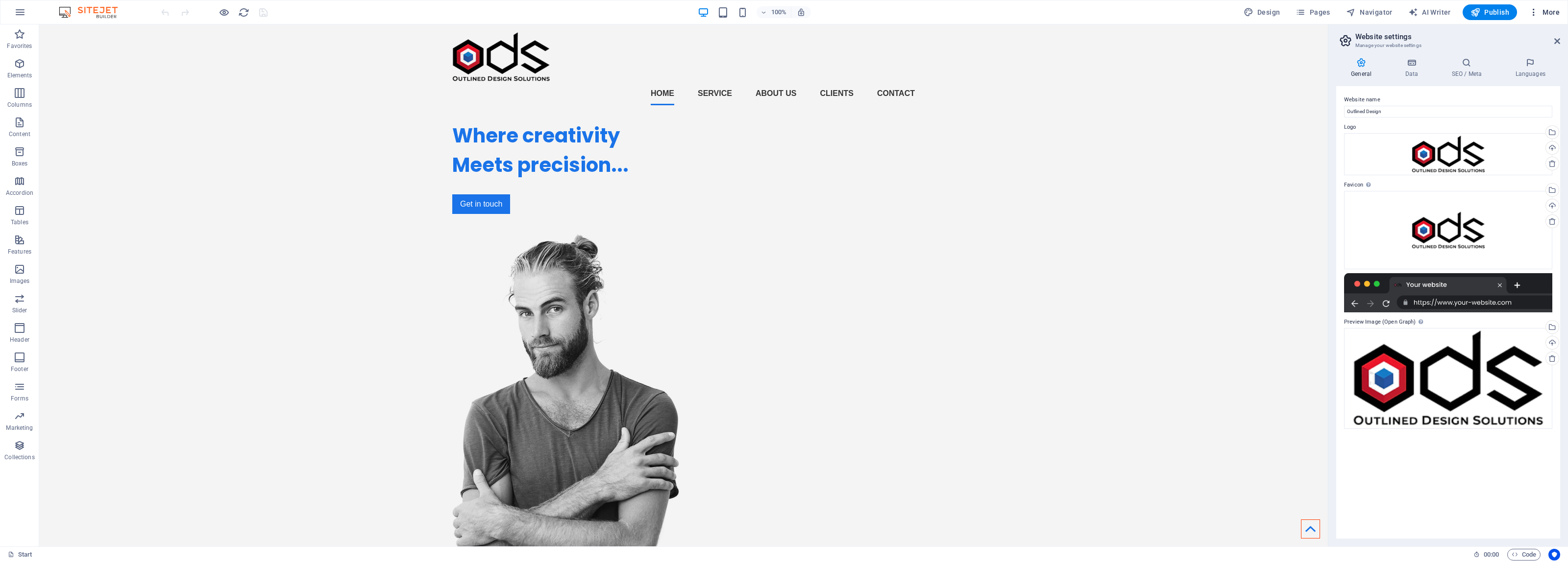
click at [0, 0] on span "More" at bounding box center [0, 0] width 0 height 0
click at [1531, 130] on h6 "Collections Manager" at bounding box center [1524, 131] width 58 height 12
click at [0, 0] on ul "Start" at bounding box center [0, 0] width 0 height 0
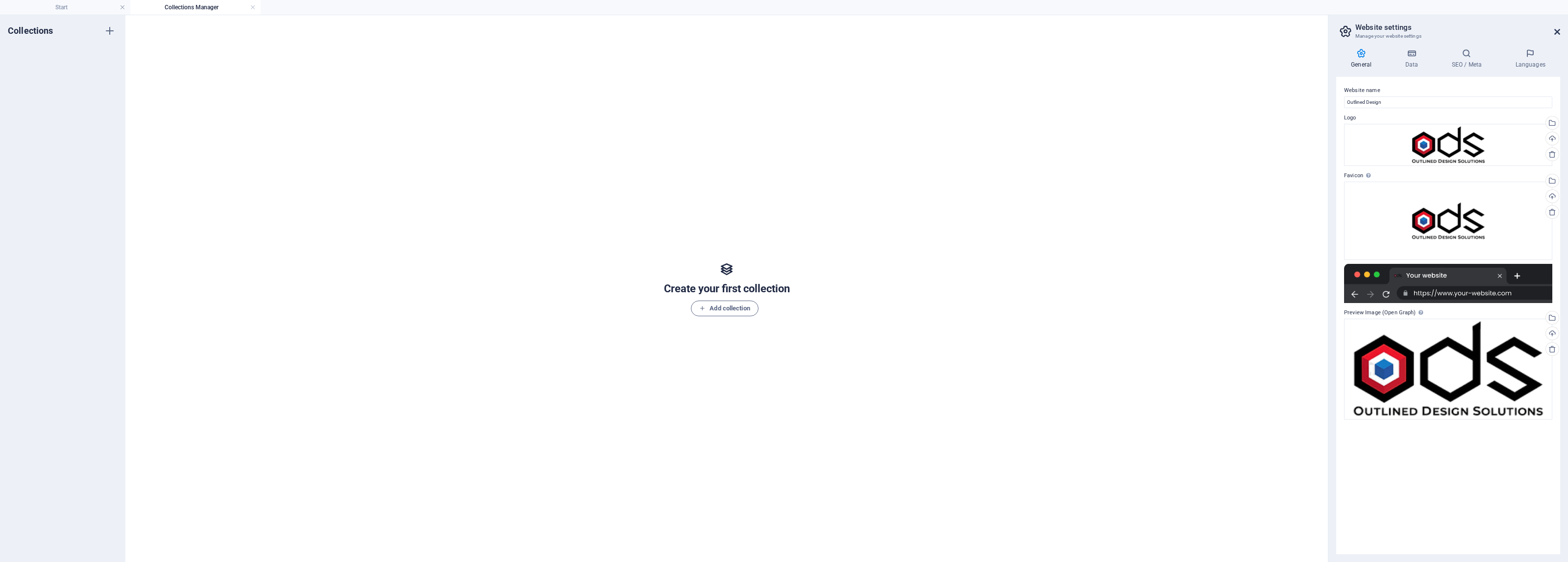
click at [1555, 28] on icon at bounding box center [1557, 32] width 6 height 8
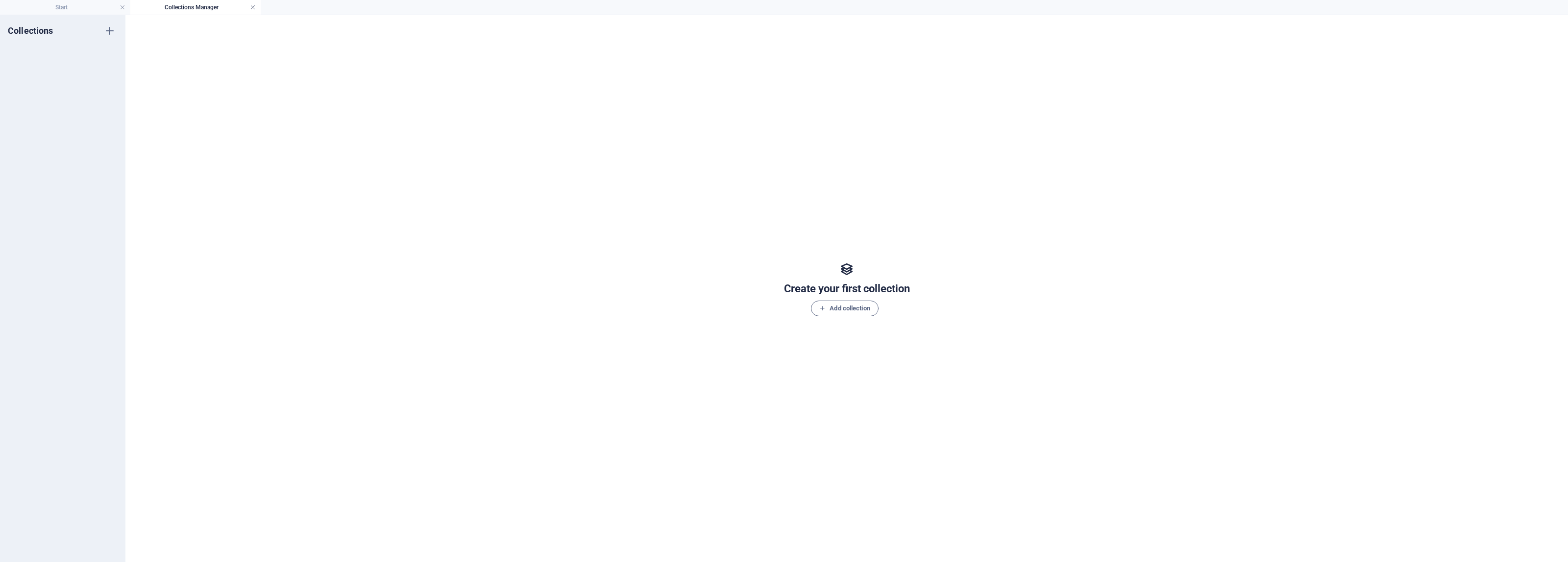
click at [255, 6] on link at bounding box center [253, 7] width 6 height 9
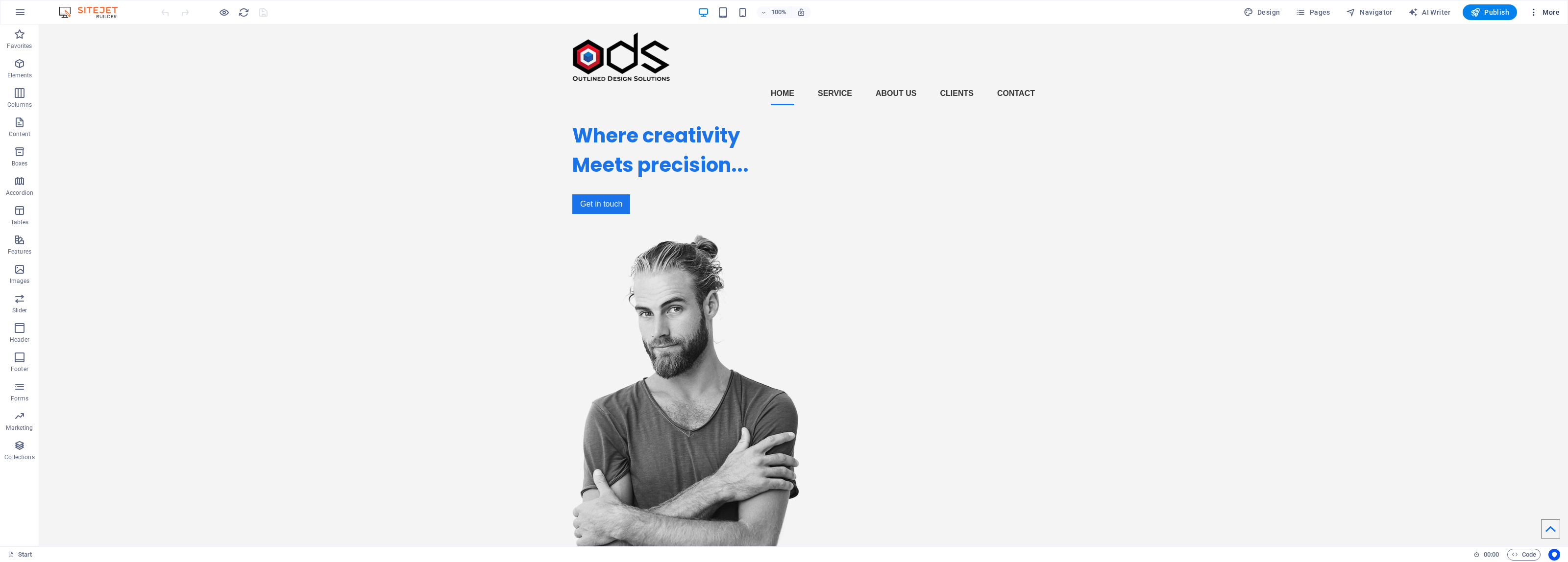
click at [1536, 157] on h6 "Files & Stock Photos" at bounding box center [1524, 155] width 58 height 12
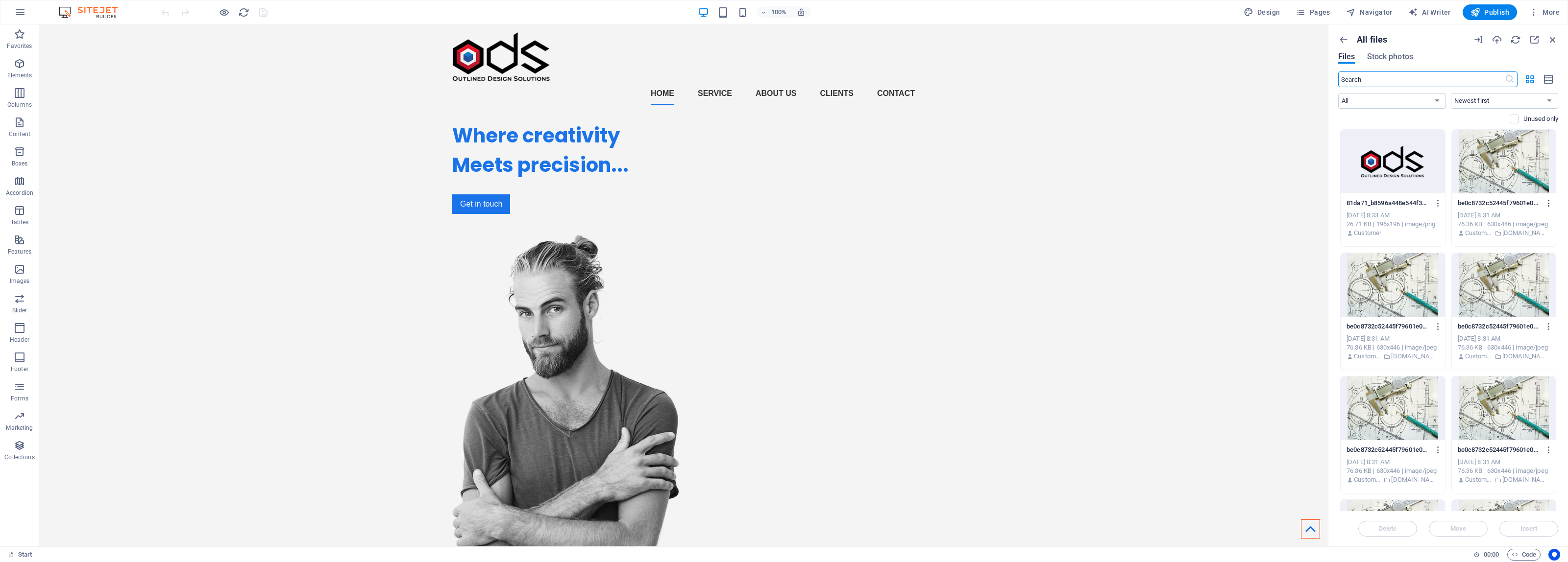
click at [1549, 207] on icon "button" at bounding box center [1549, 203] width 9 height 9
click at [1524, 392] on h6 "Delete" at bounding box center [1531, 393] width 41 height 12
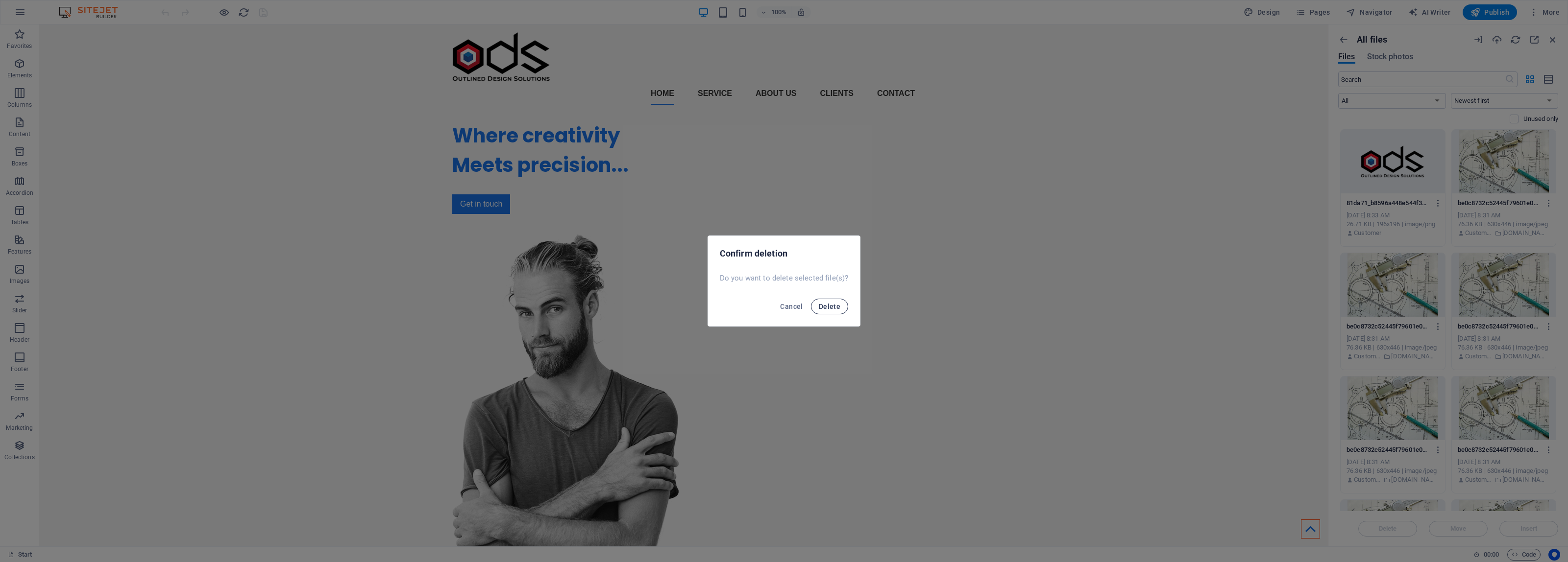
click at [831, 305] on span "Delete" at bounding box center [829, 306] width 21 height 8
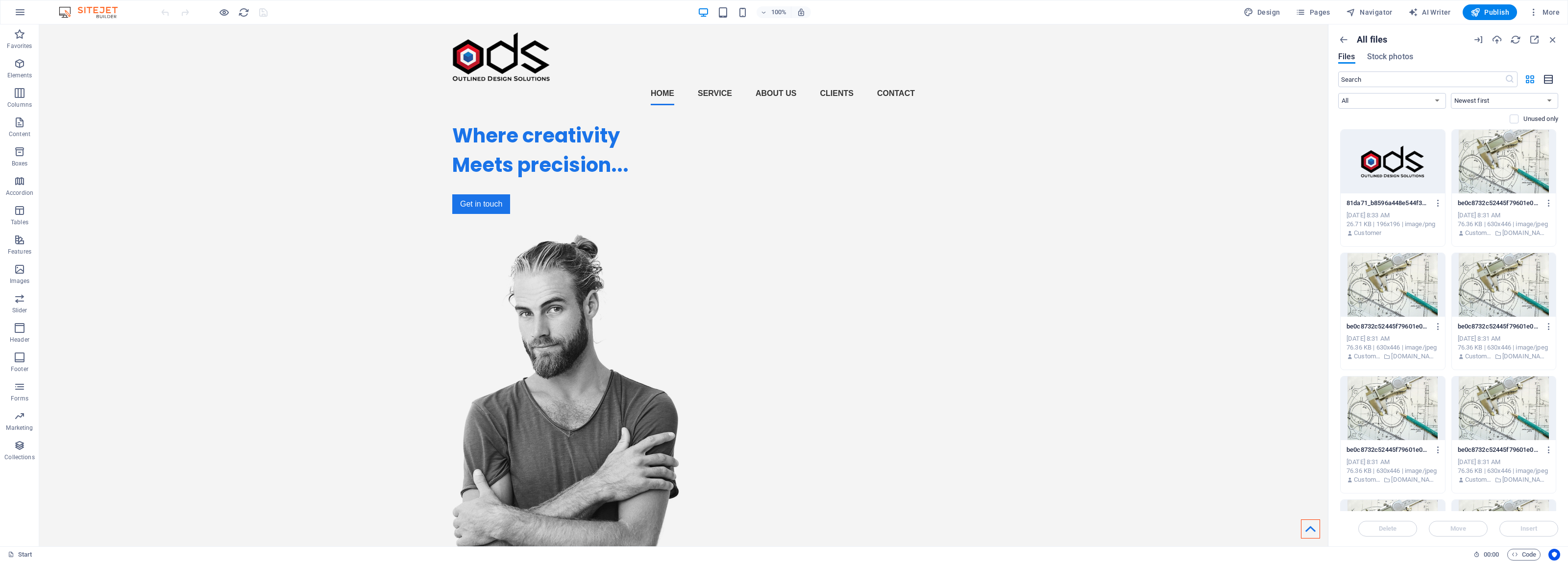
click at [1550, 80] on icon "button" at bounding box center [1549, 80] width 11 height 12
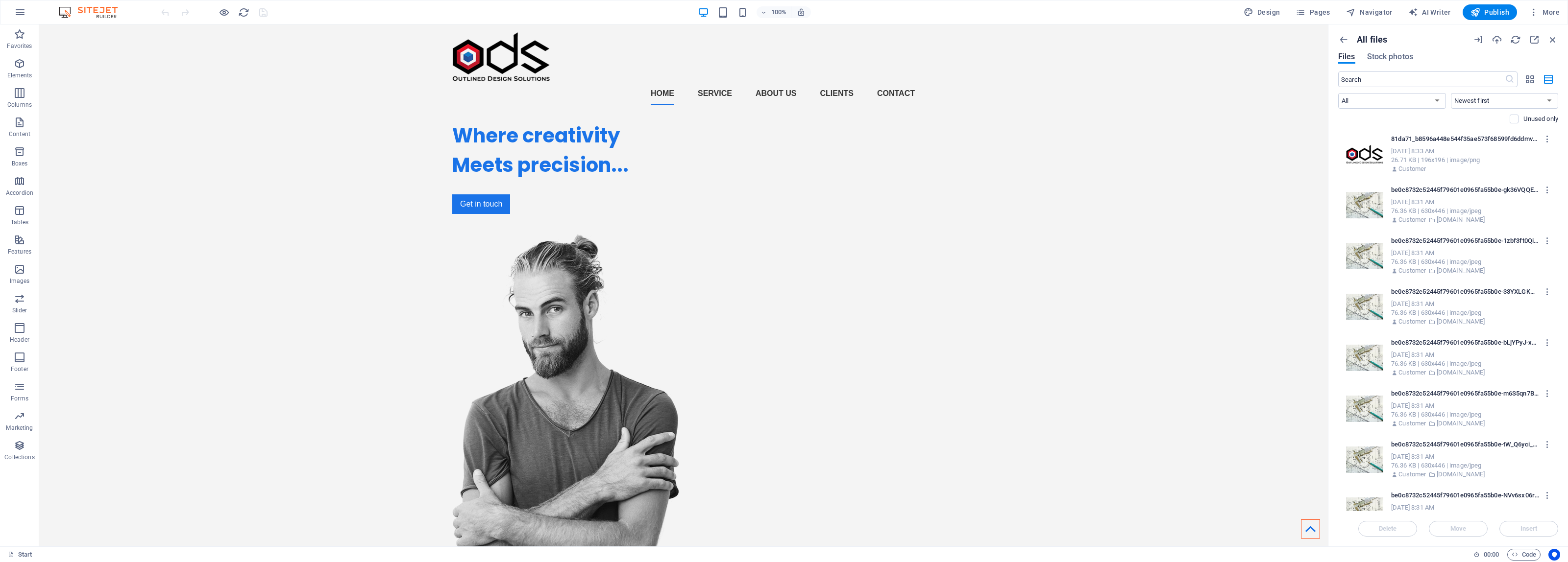
click at [1456, 199] on div "Sep 4, 2025 8:31 AM" at bounding box center [1469, 202] width 157 height 9
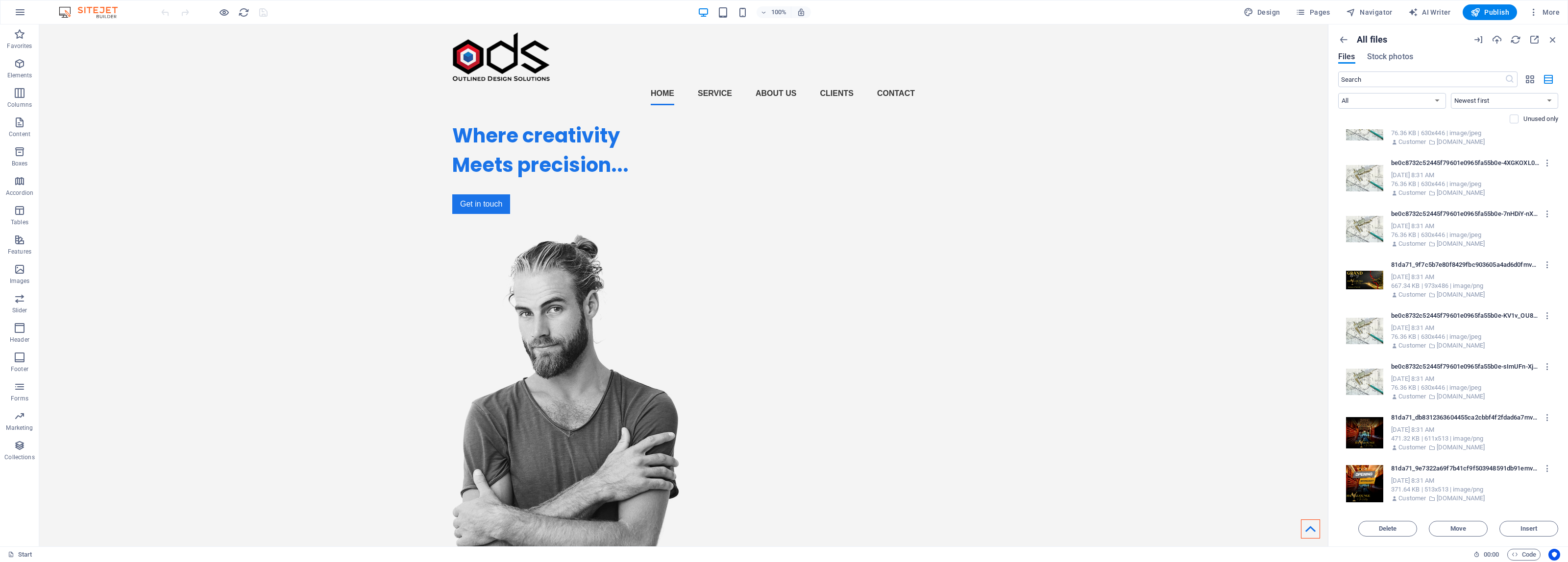
scroll to position [979, 0]
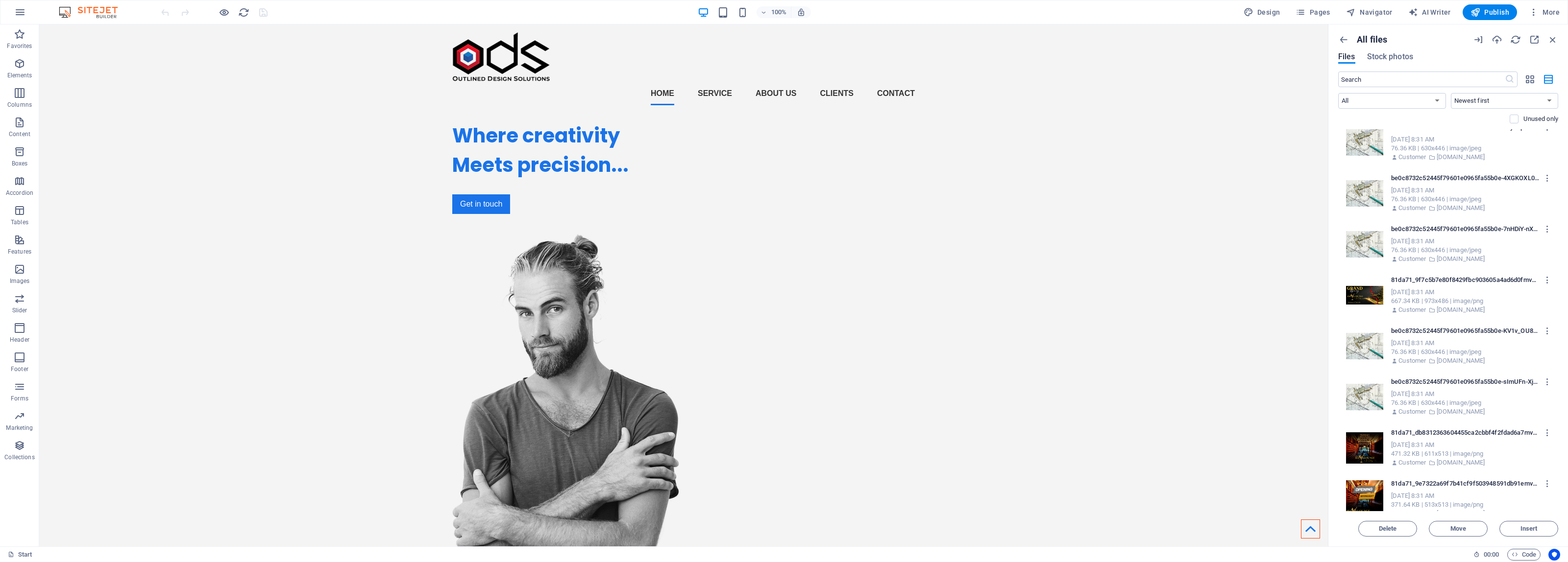
click at [1441, 196] on div "76.36 KB | 630x446 | image/jpeg" at bounding box center [1469, 199] width 157 height 9
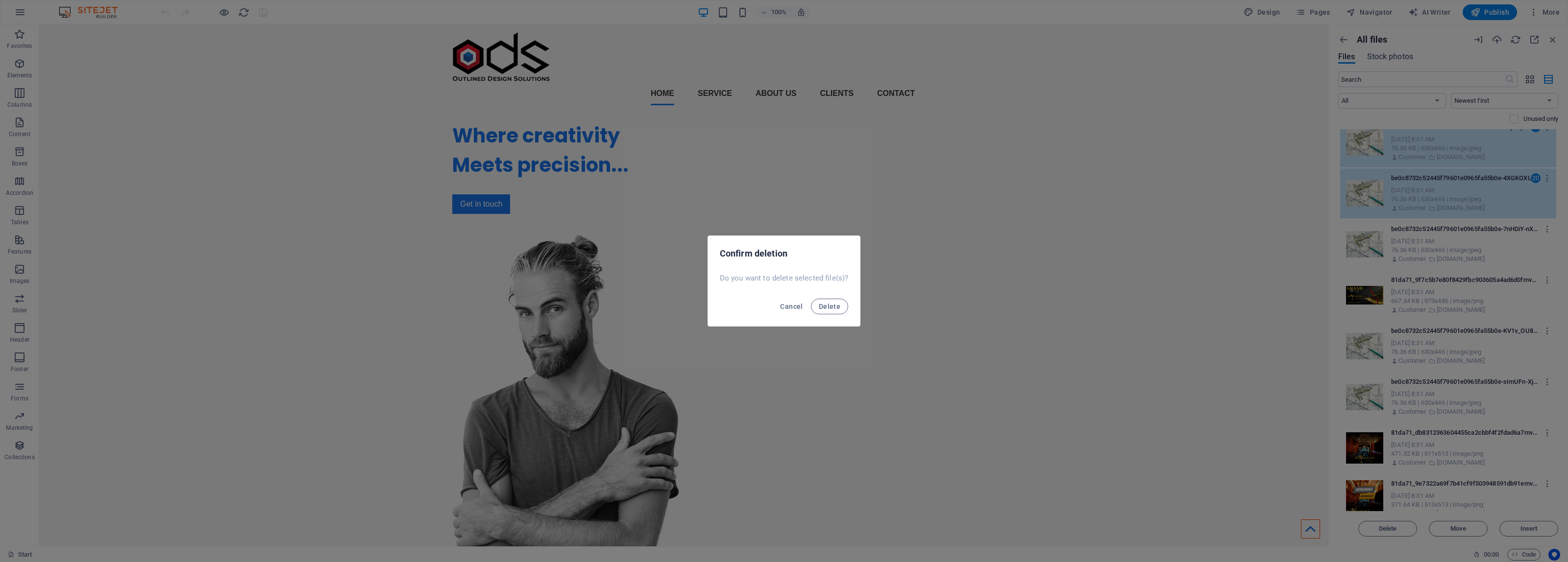
click at [811, 299] on button "Delete" at bounding box center [829, 307] width 37 height 16
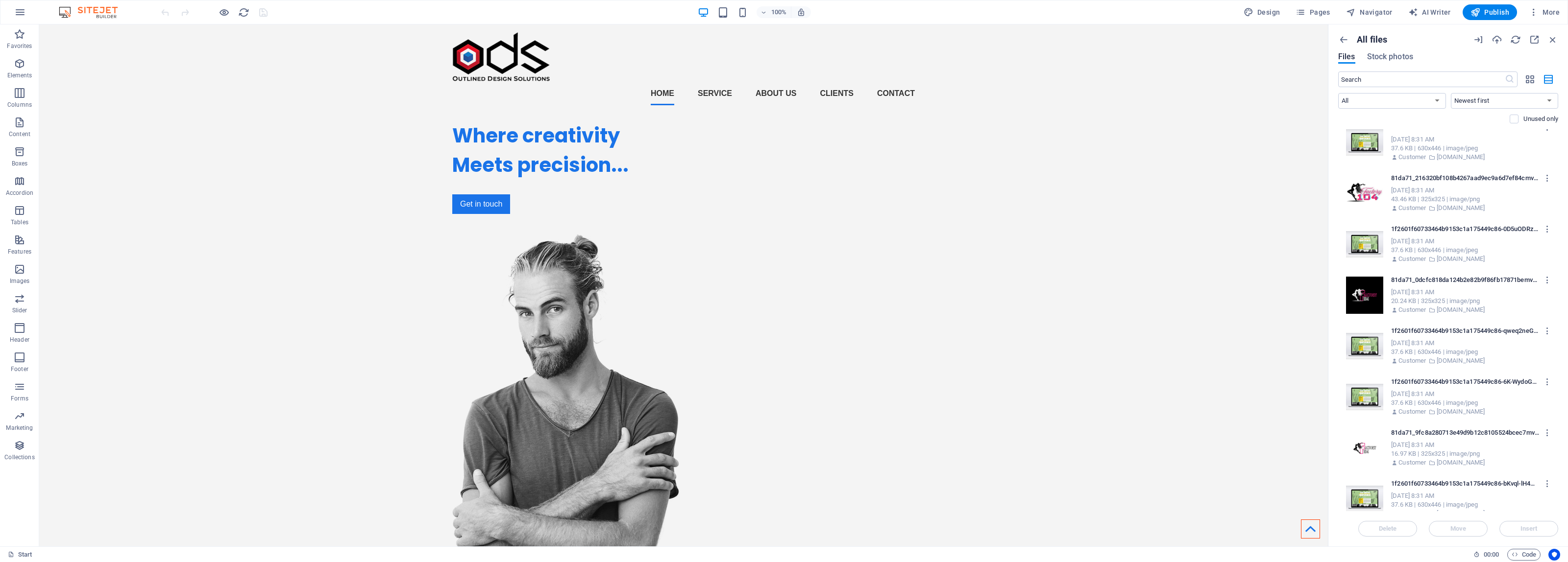
scroll to position [0, 0]
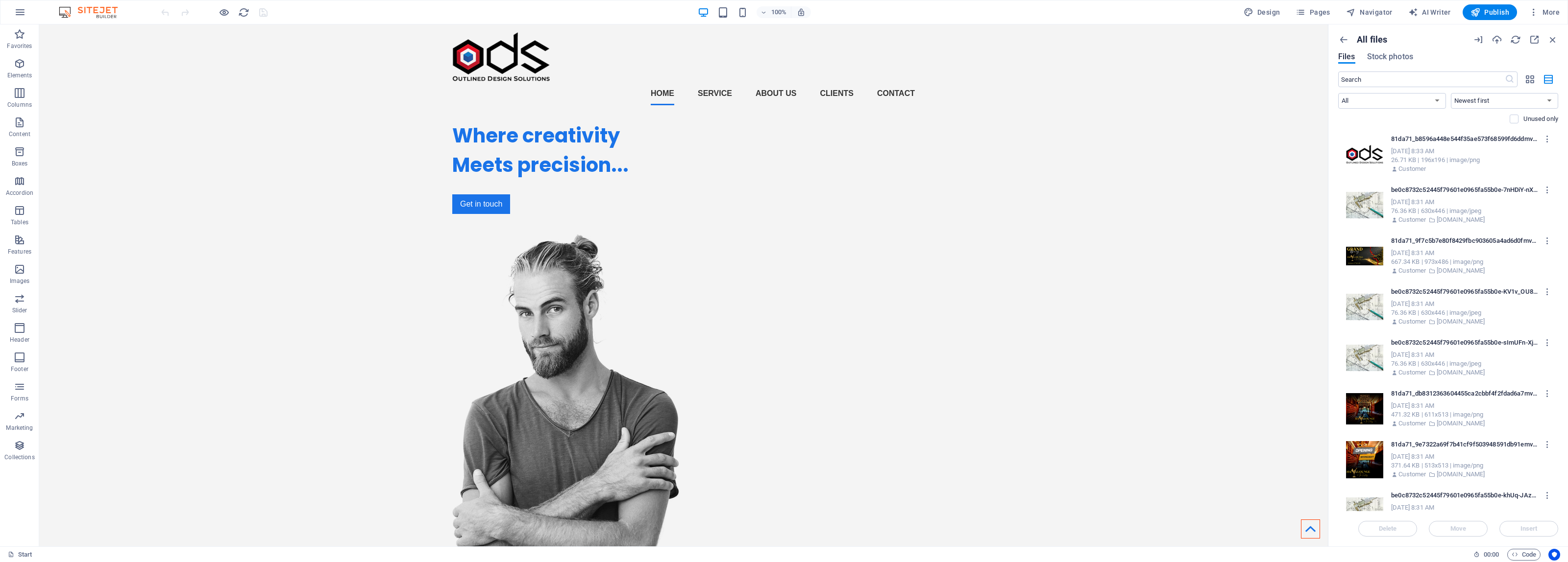
click at [1459, 302] on div "Sep 4, 2025 8:31 AM" at bounding box center [1469, 304] width 157 height 9
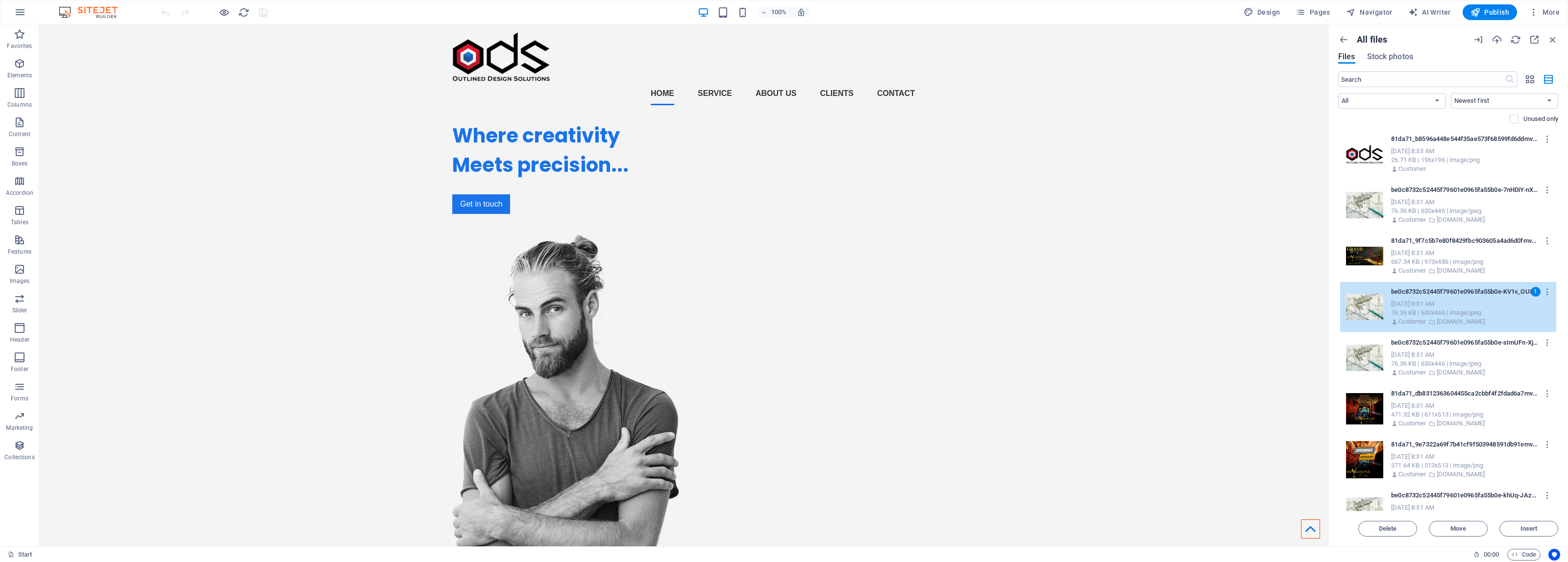
click at [1468, 346] on p "be0c8732c52445f79601e0965fa55b0e-sImUFn-XjfBakkbqfoRF5Q.jpg" at bounding box center [1465, 342] width 148 height 9
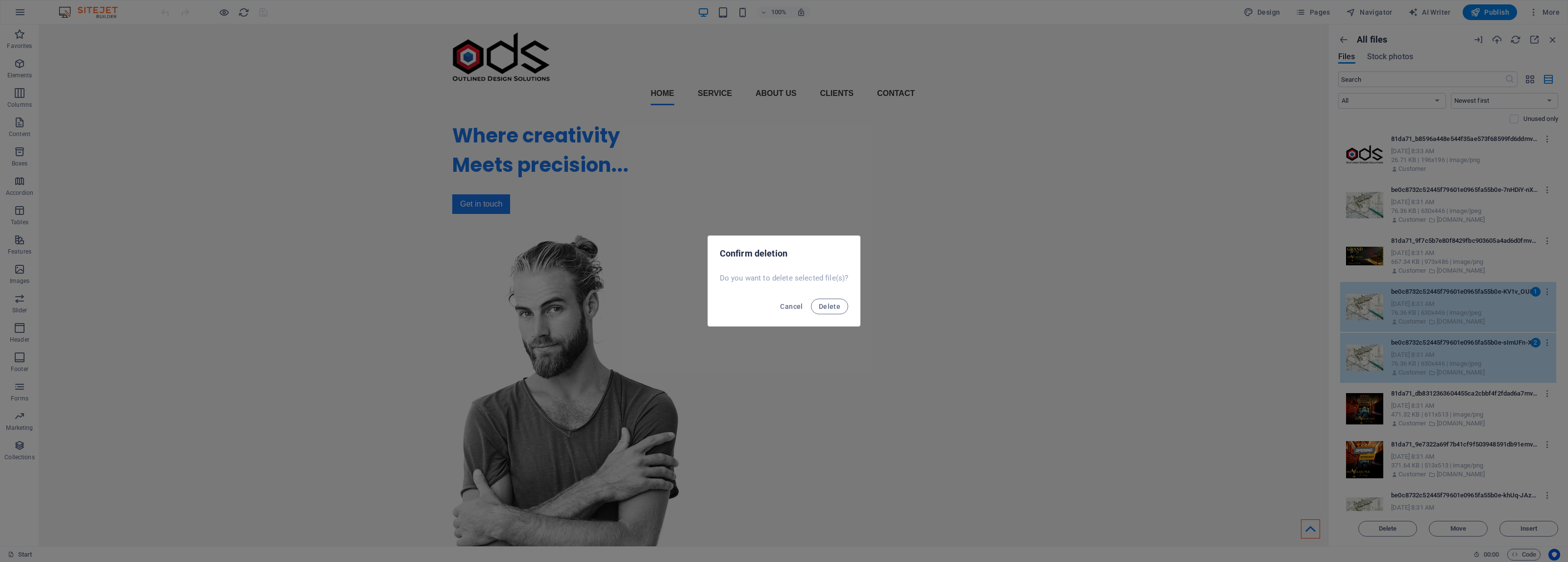
click at [811, 299] on button "Delete" at bounding box center [829, 307] width 37 height 16
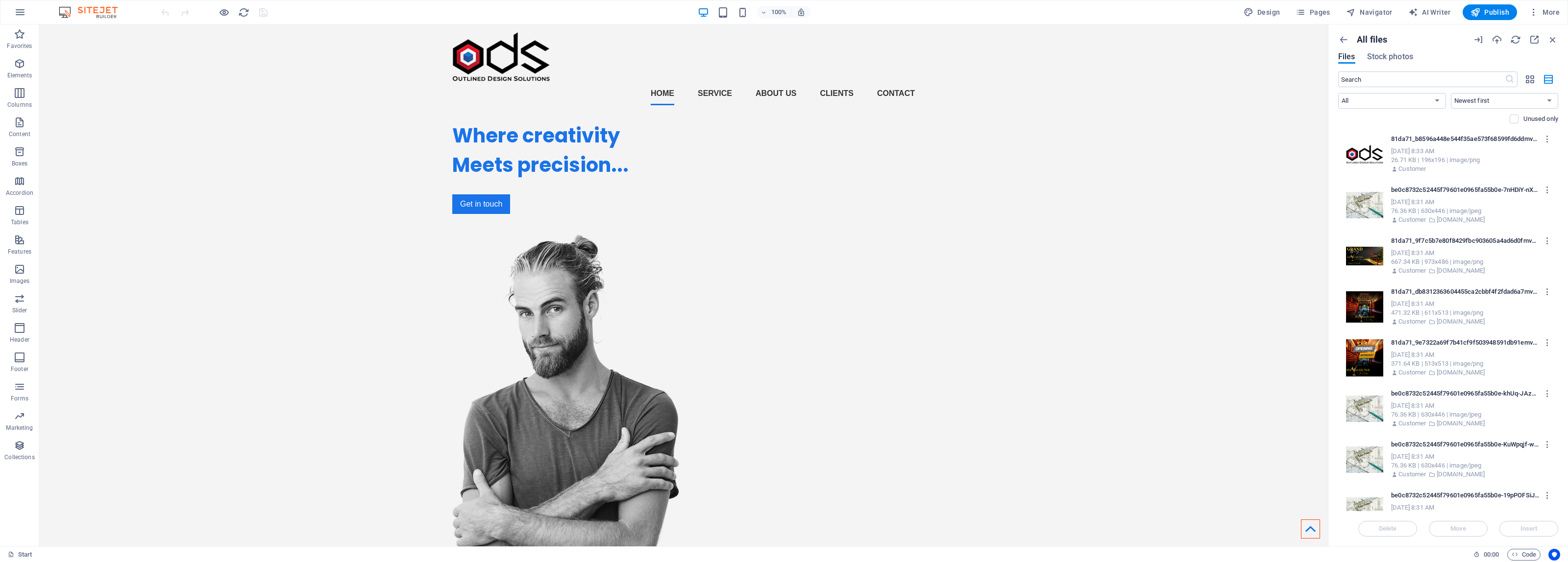
click at [1433, 414] on div "76.36 KB | 630x446 | image/jpeg" at bounding box center [1469, 415] width 157 height 9
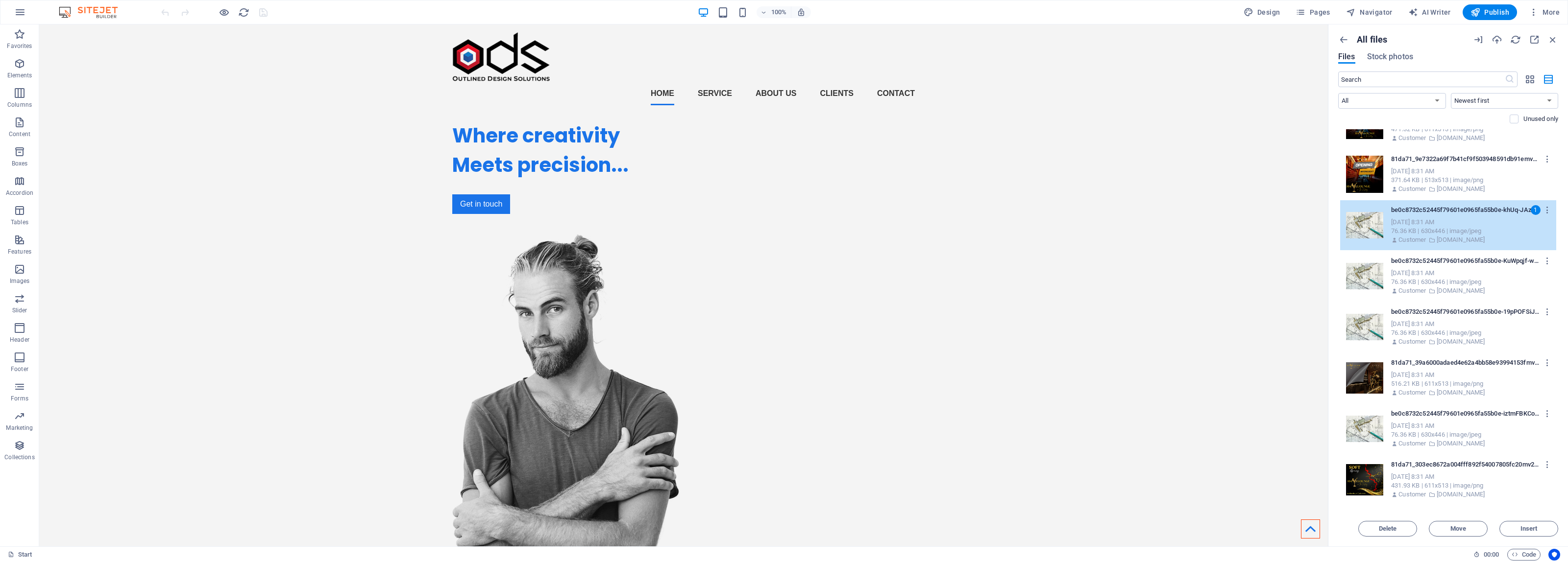
scroll to position [245, 0]
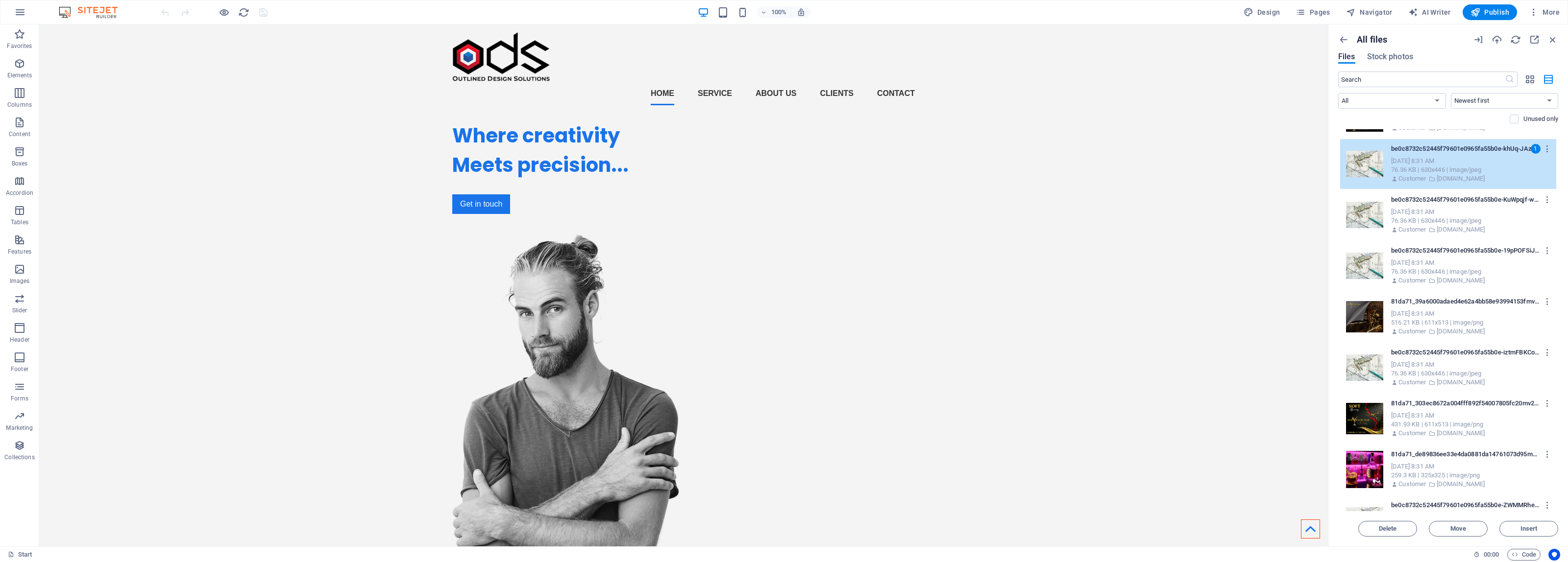
click at [1429, 273] on div "76.36 KB | 630x446 | image/jpeg" at bounding box center [1469, 272] width 157 height 9
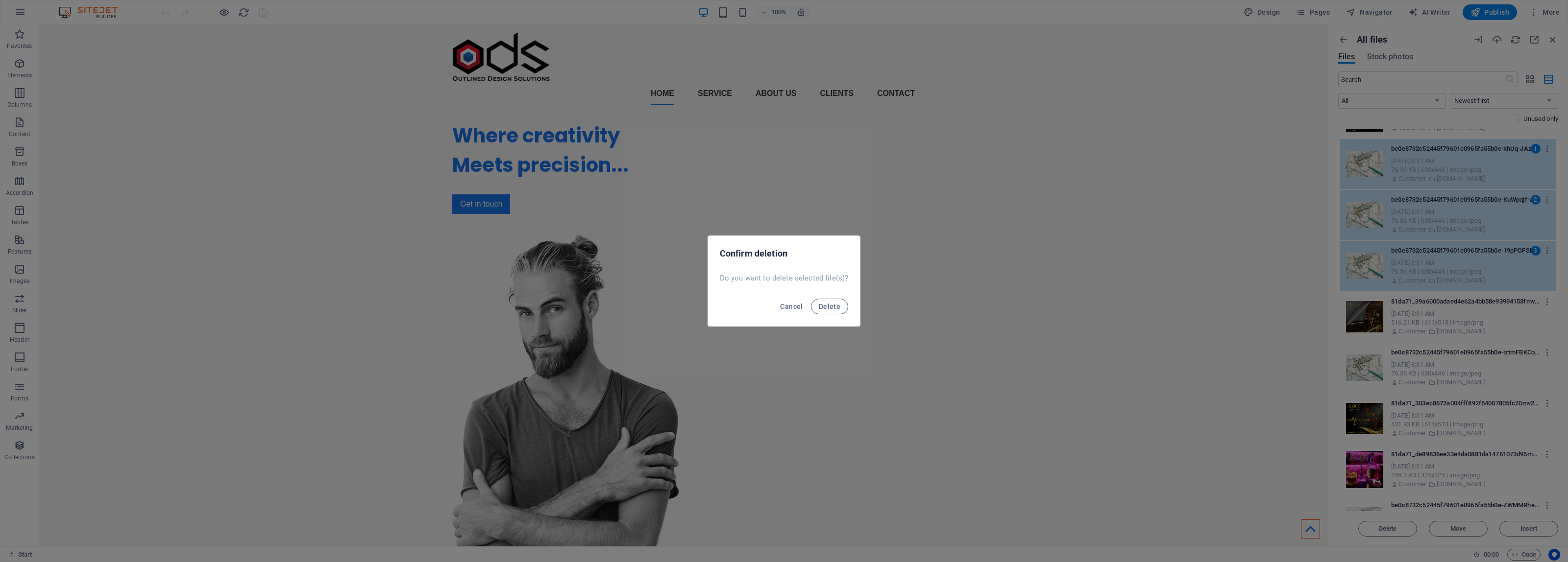
click at [811, 299] on button "Delete" at bounding box center [829, 307] width 37 height 16
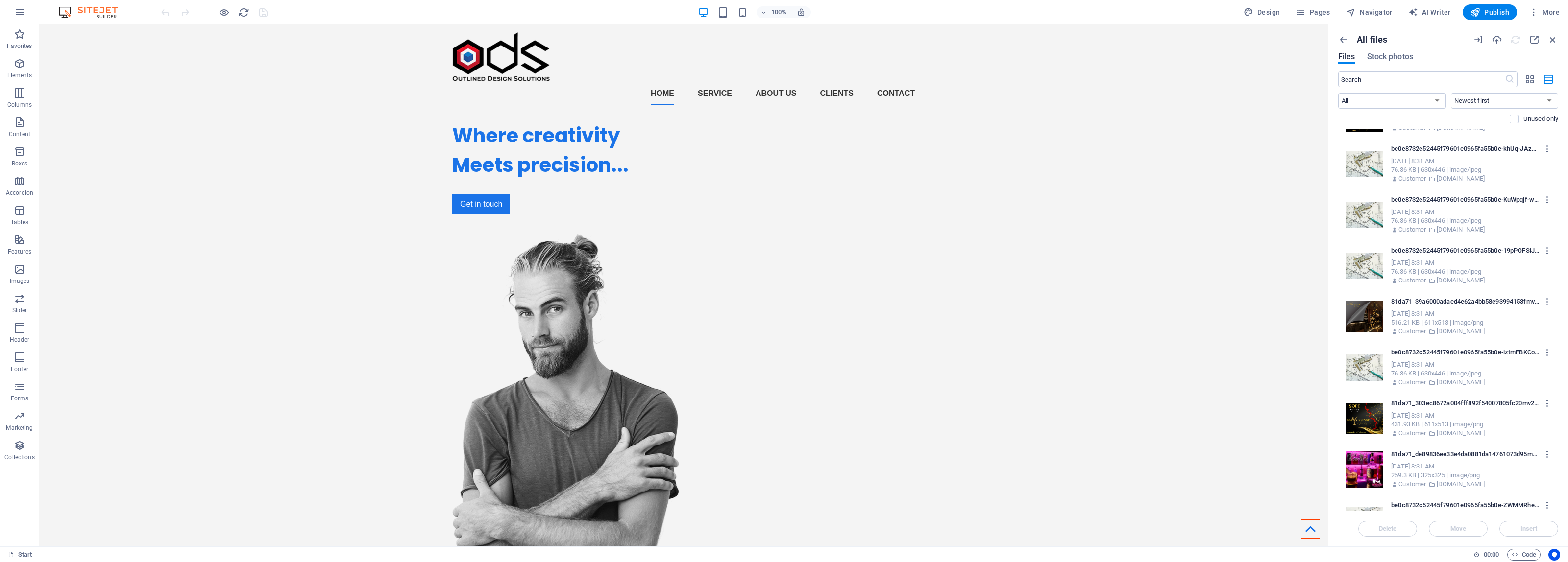
click at [1436, 215] on div "Sep 4, 2025 8:31 AM" at bounding box center [1469, 212] width 157 height 9
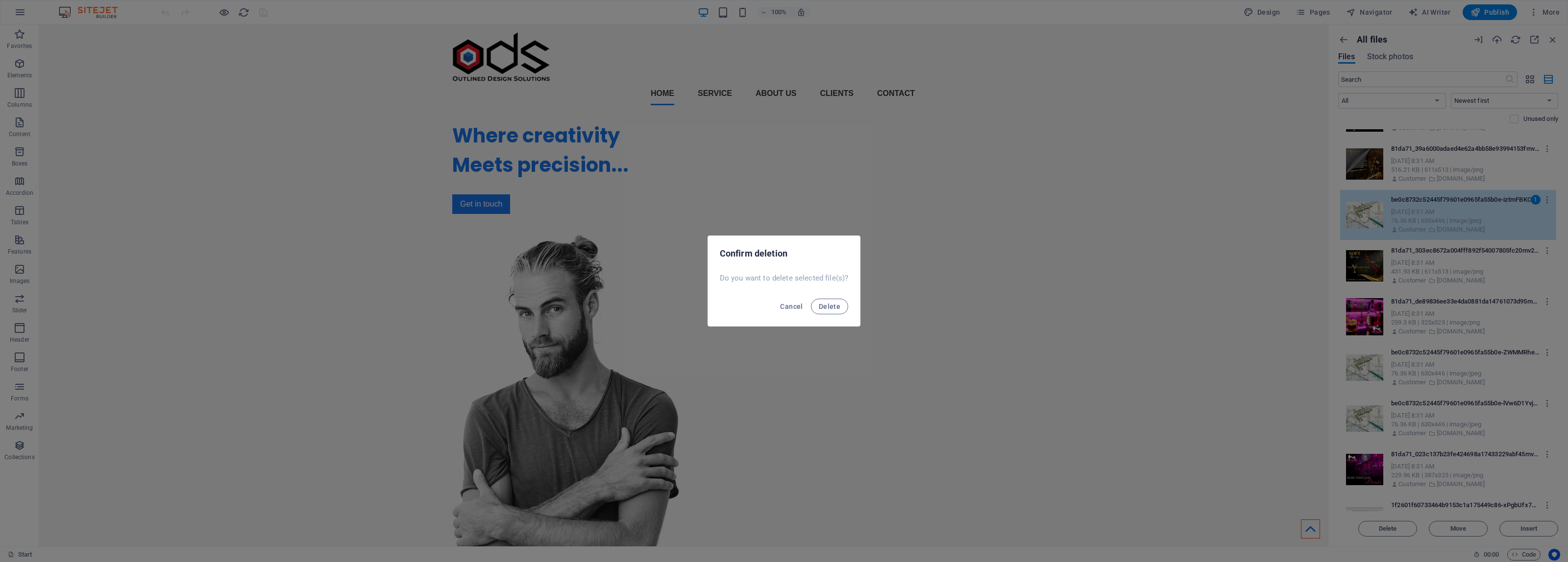
click at [811, 299] on button "Delete" at bounding box center [829, 307] width 37 height 16
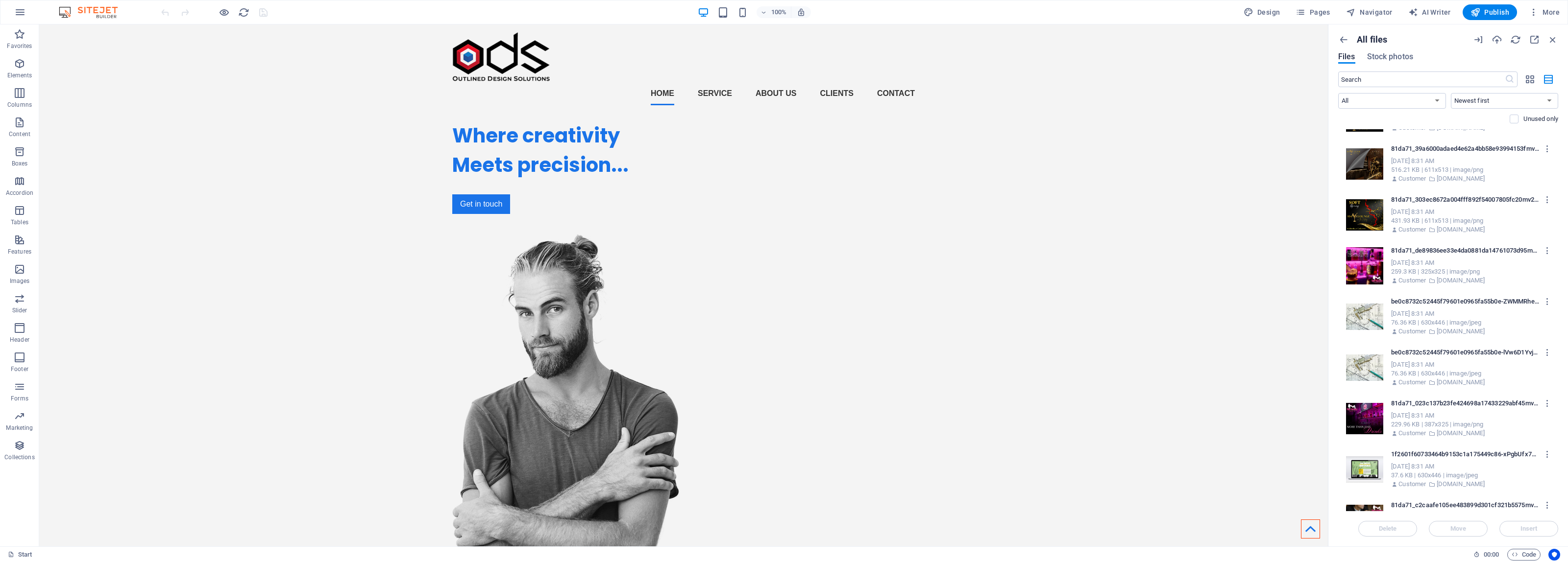
click at [1431, 295] on div "be0c8732c52445f79601e0965fa55b0e-ZWMMRheDcxHmfLt6lDr5Ng.jpg be0c8732c52445f7960…" at bounding box center [1469, 302] width 157 height 16
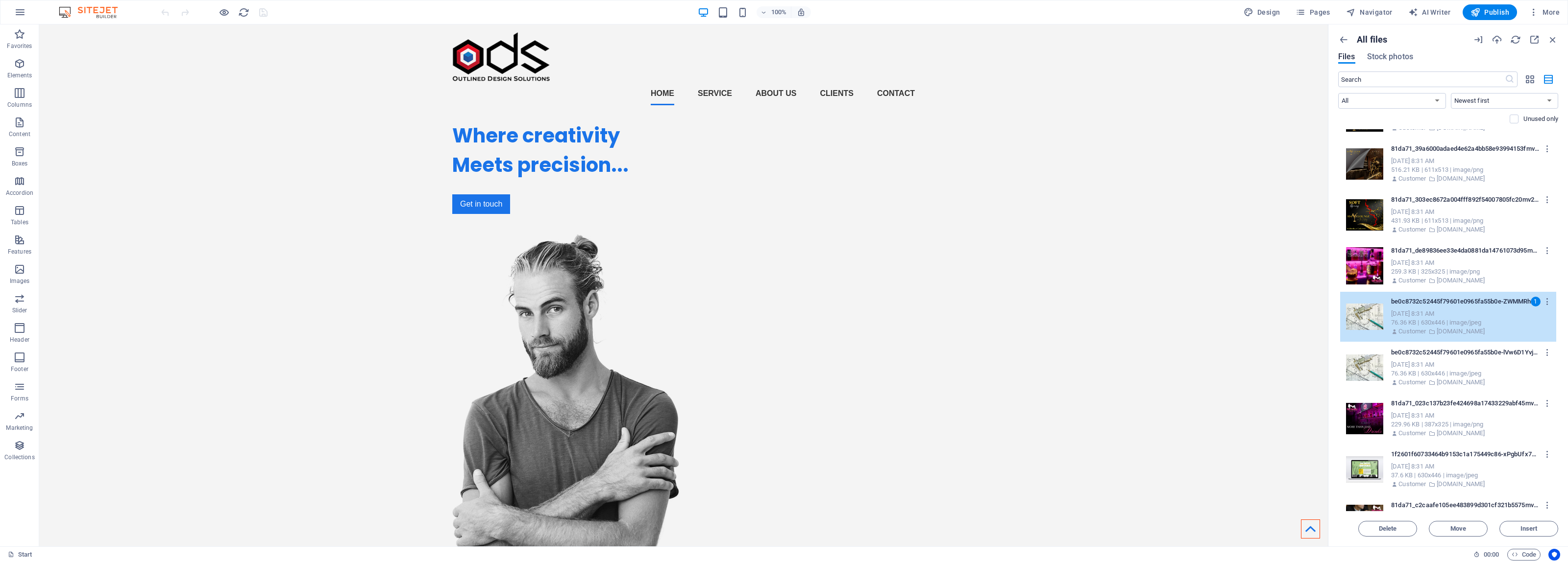
click at [1438, 372] on div "76.36 KB | 630x446 | image/jpeg" at bounding box center [1469, 373] width 157 height 9
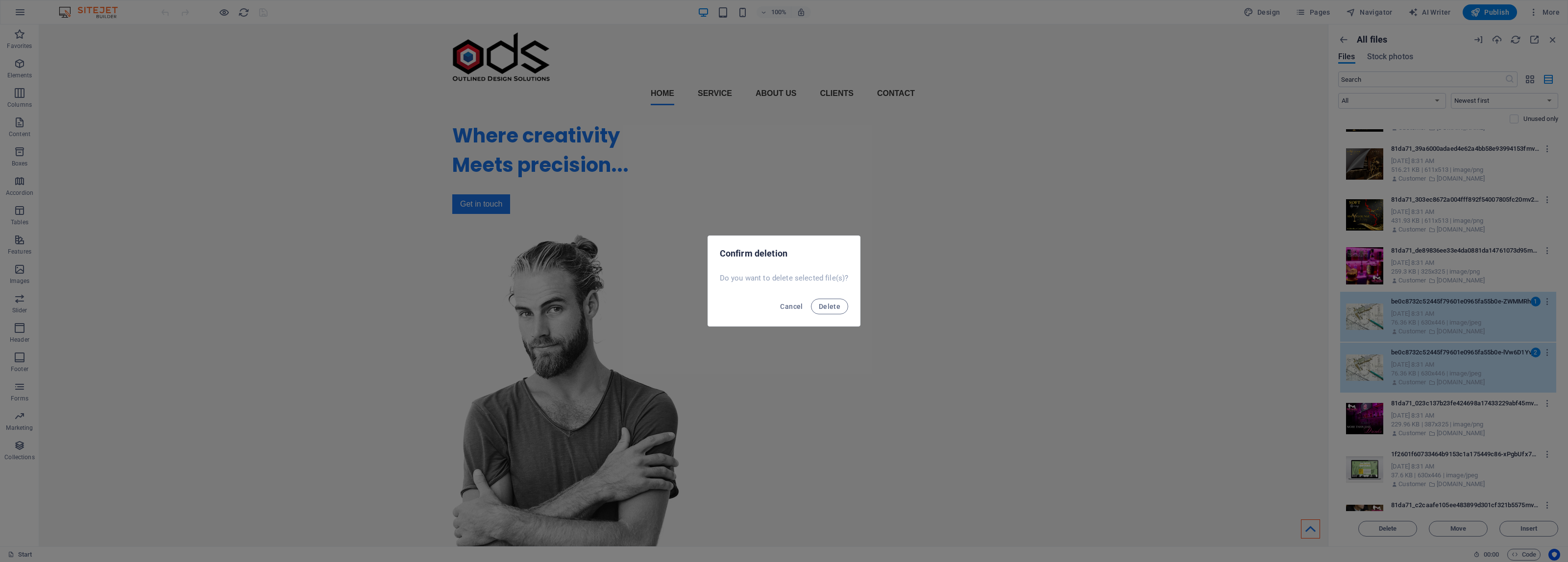
click at [811, 299] on button "Delete" at bounding box center [829, 307] width 37 height 16
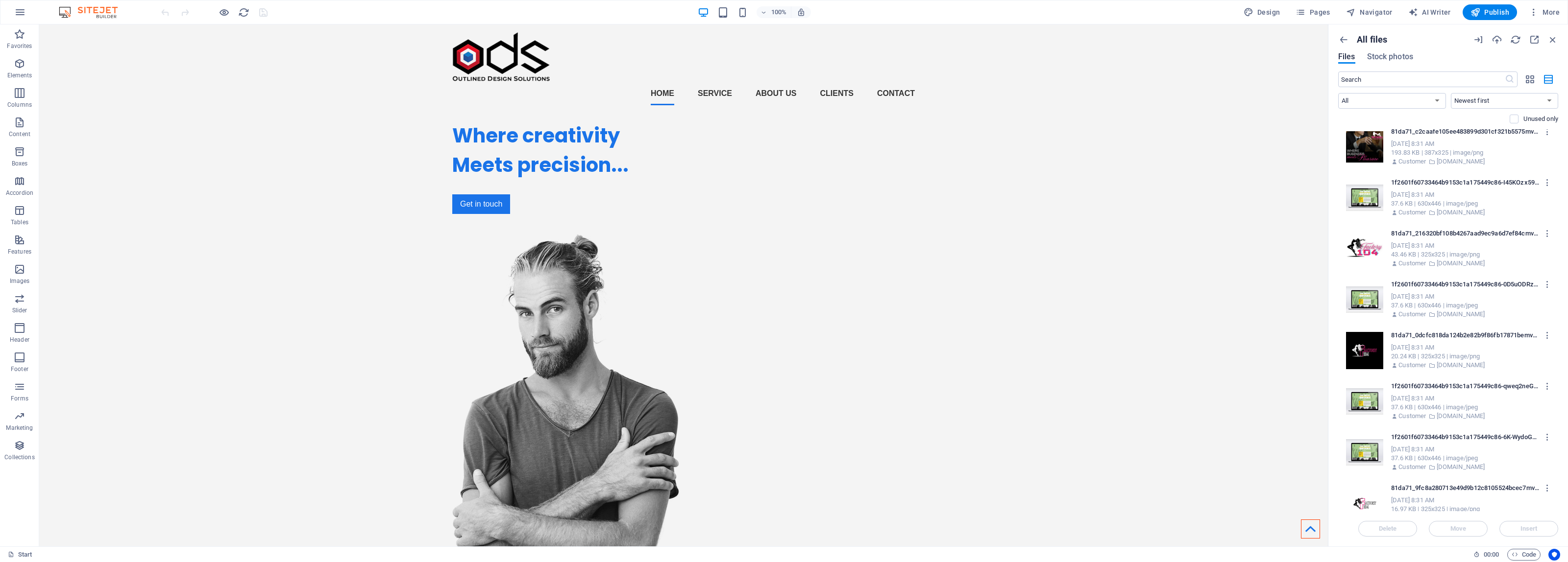
scroll to position [551, 0]
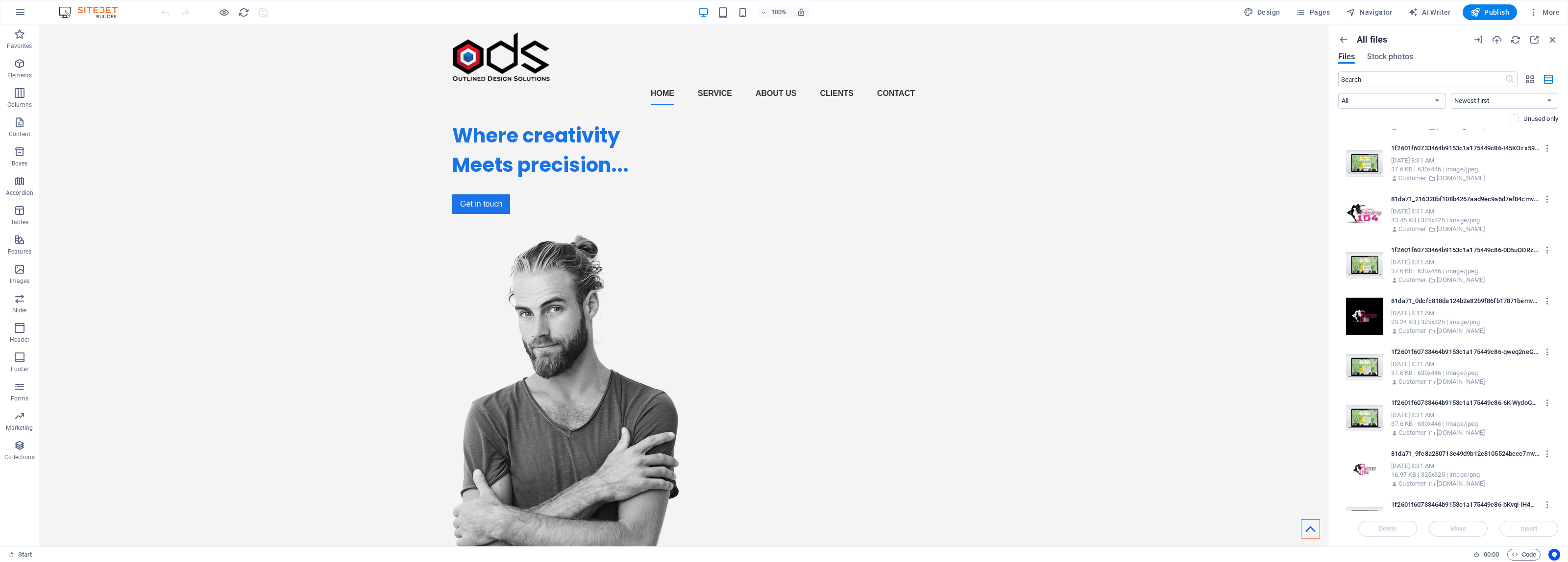
click at [1442, 269] on div "37.6 KB | 630x446 | image/jpeg" at bounding box center [1469, 271] width 157 height 9
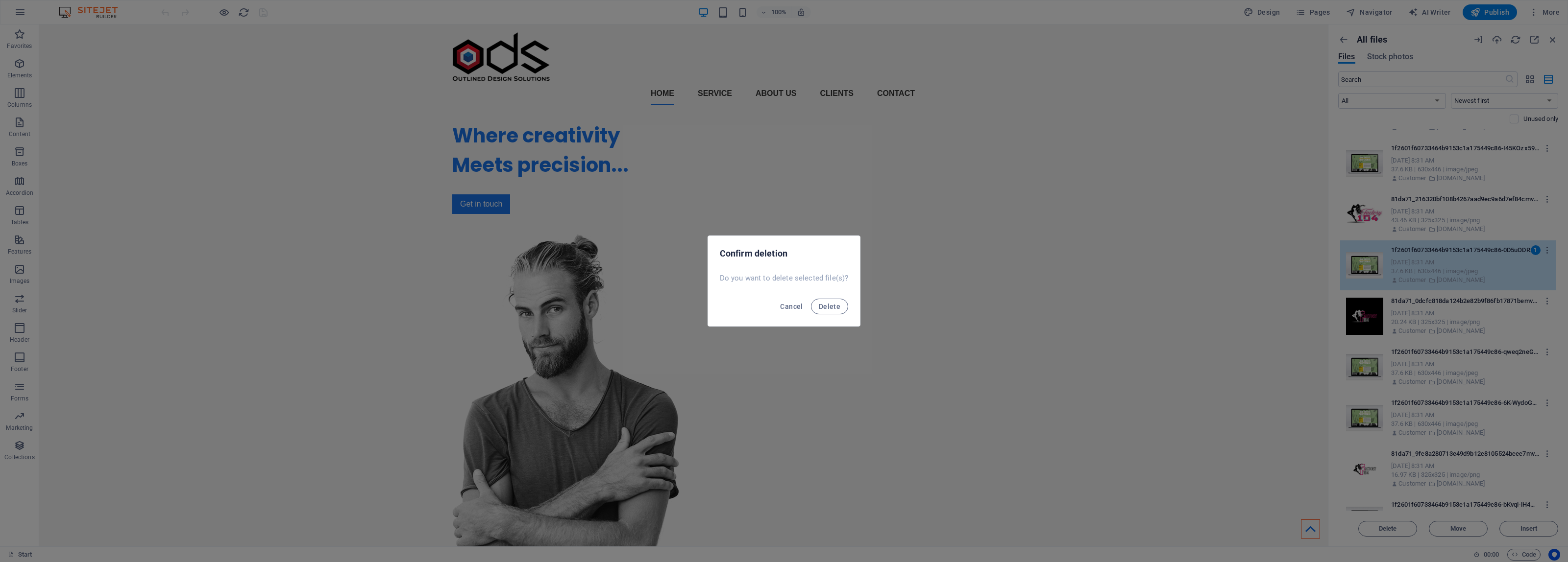
click at [811, 299] on button "Delete" at bounding box center [829, 307] width 37 height 16
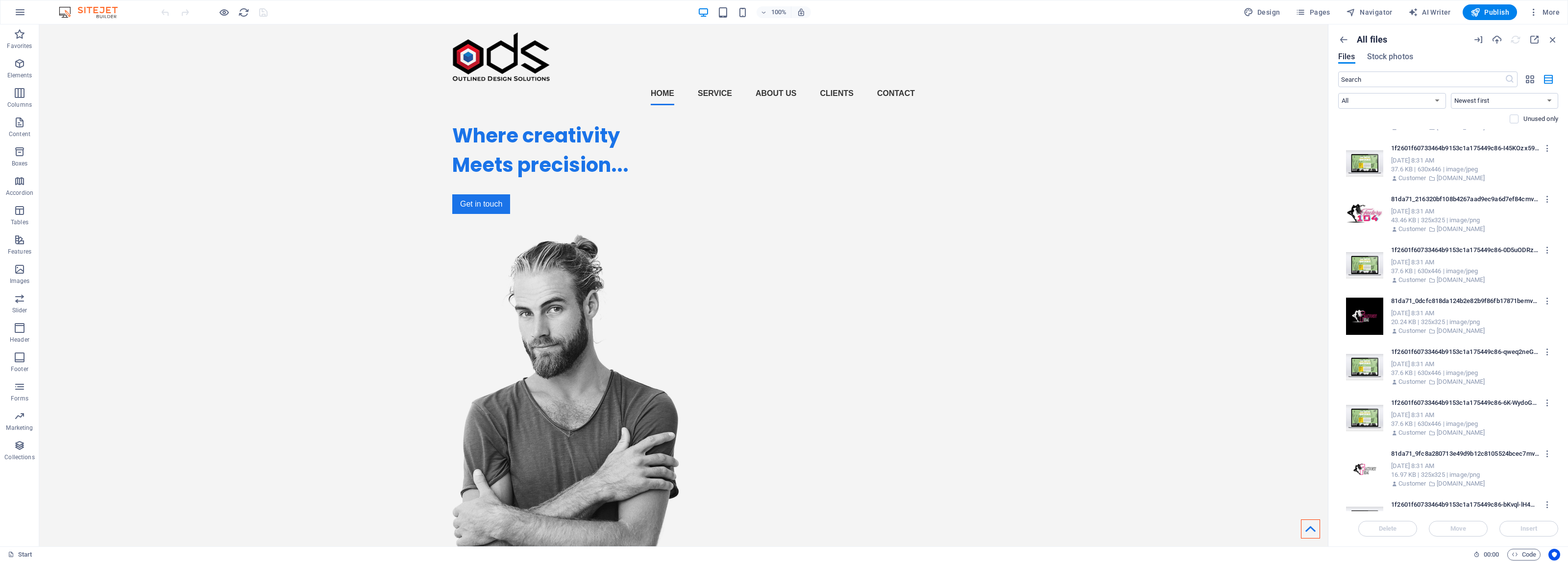
click at [1441, 172] on div "37.6 KB | 630x446 | image/jpeg" at bounding box center [1469, 169] width 157 height 9
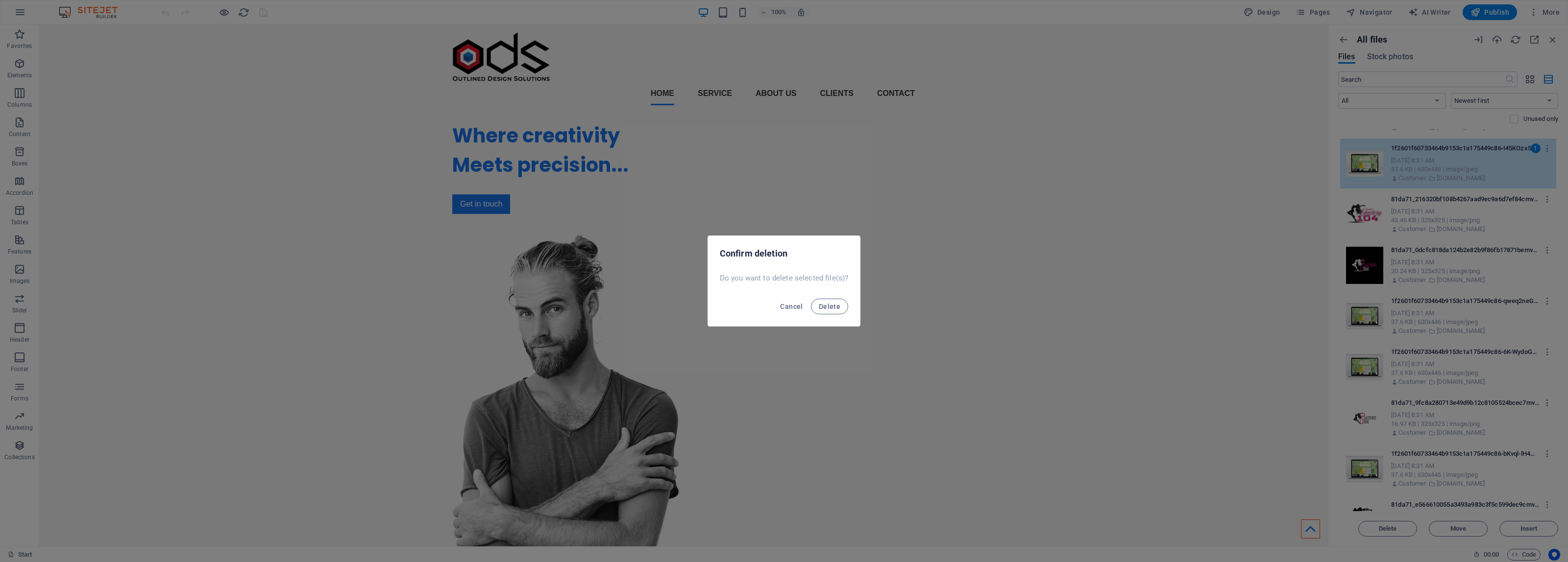
click at [811, 299] on button "Delete" at bounding box center [829, 307] width 37 height 16
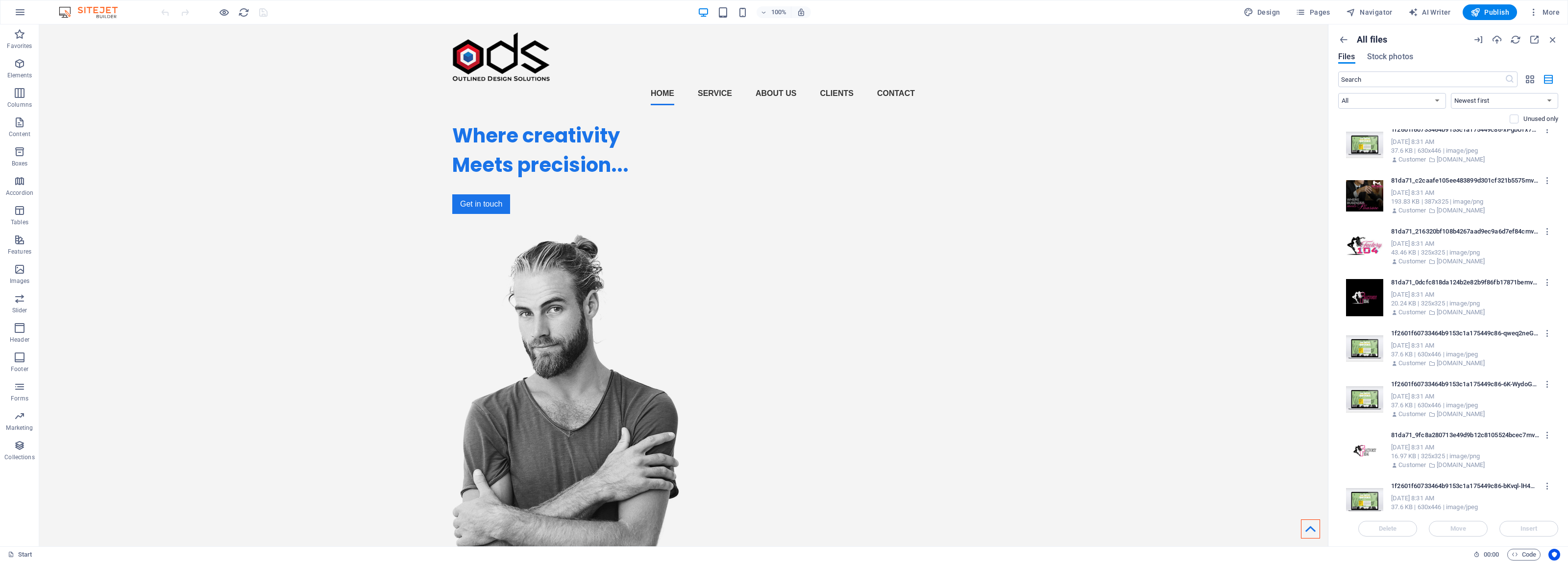
scroll to position [428, 0]
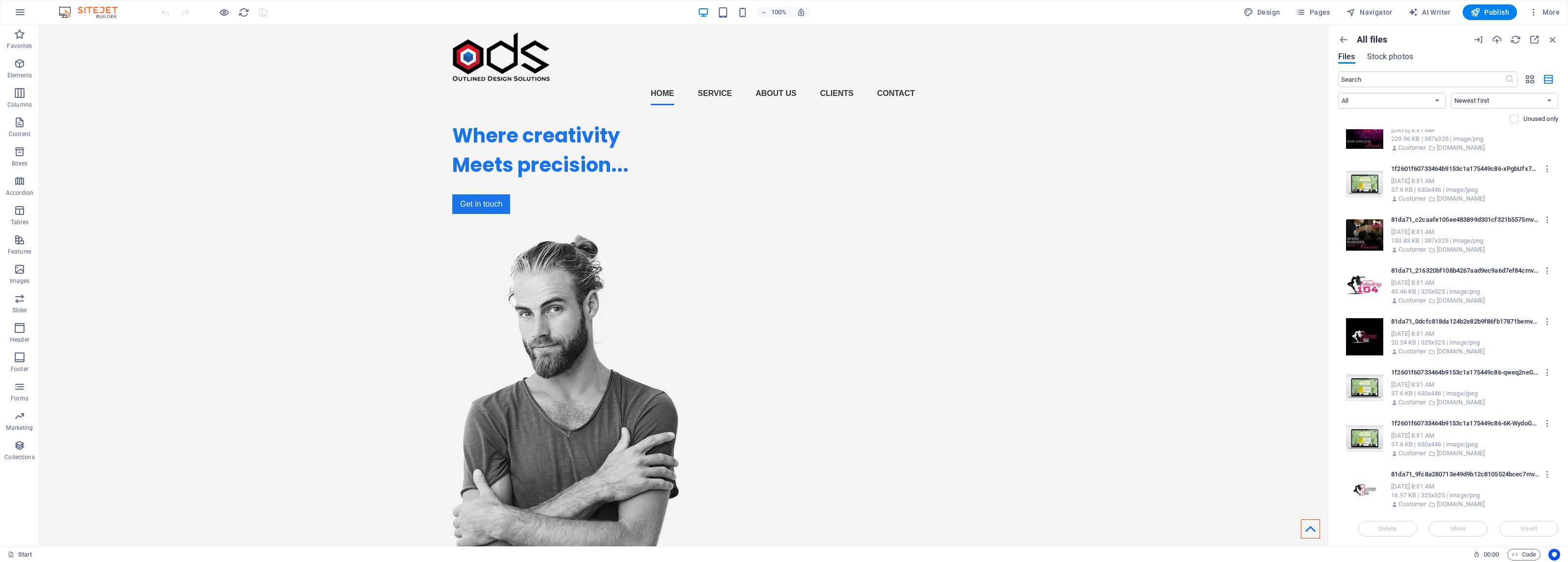
click at [1455, 390] on div "37.6 KB | 630x446 | image/jpeg" at bounding box center [1469, 394] width 157 height 9
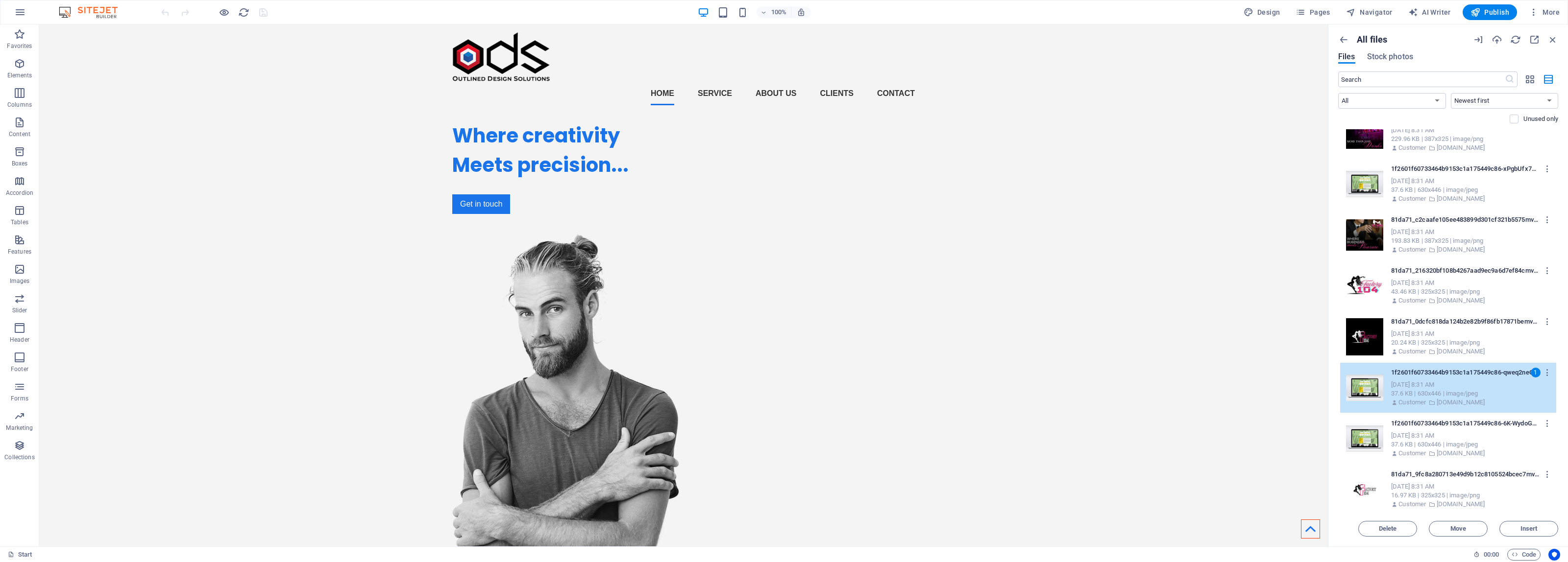
click at [1465, 444] on div "37.6 KB | 630x446 | image/jpeg" at bounding box center [1469, 445] width 157 height 9
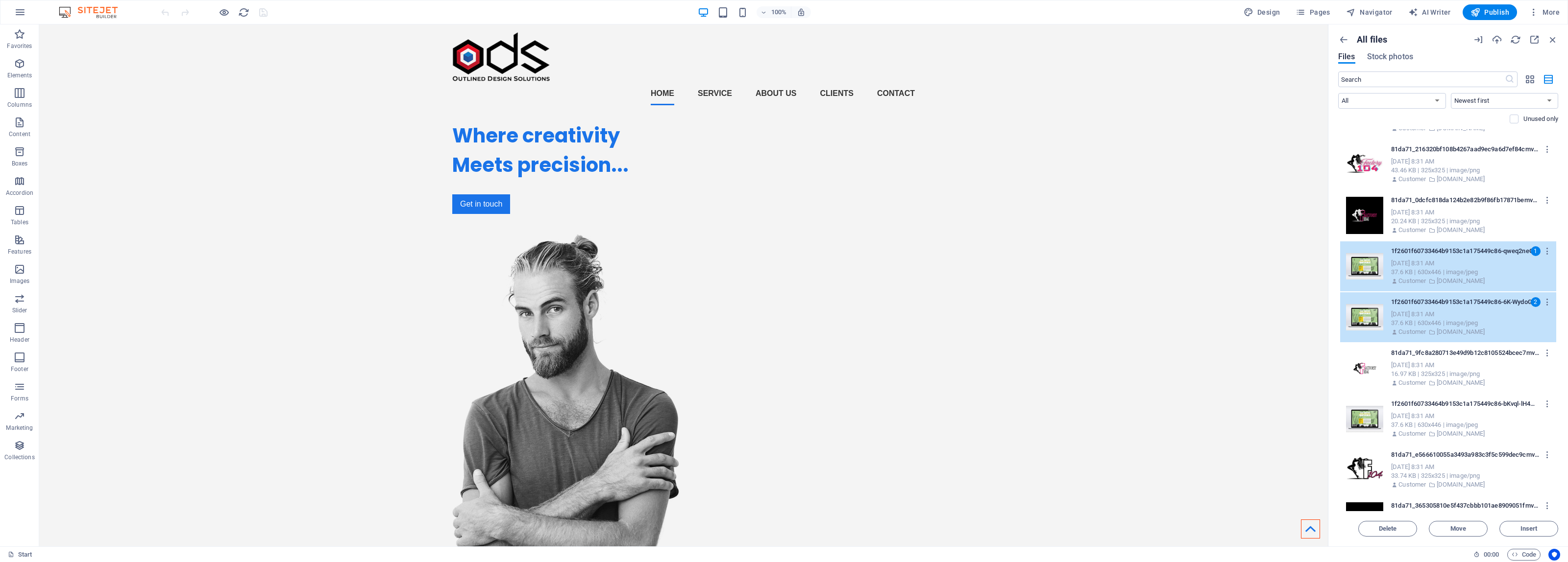
scroll to position [551, 0]
click at [1465, 416] on div "Sep 4, 2025 8:31 AM" at bounding box center [1469, 415] width 157 height 9
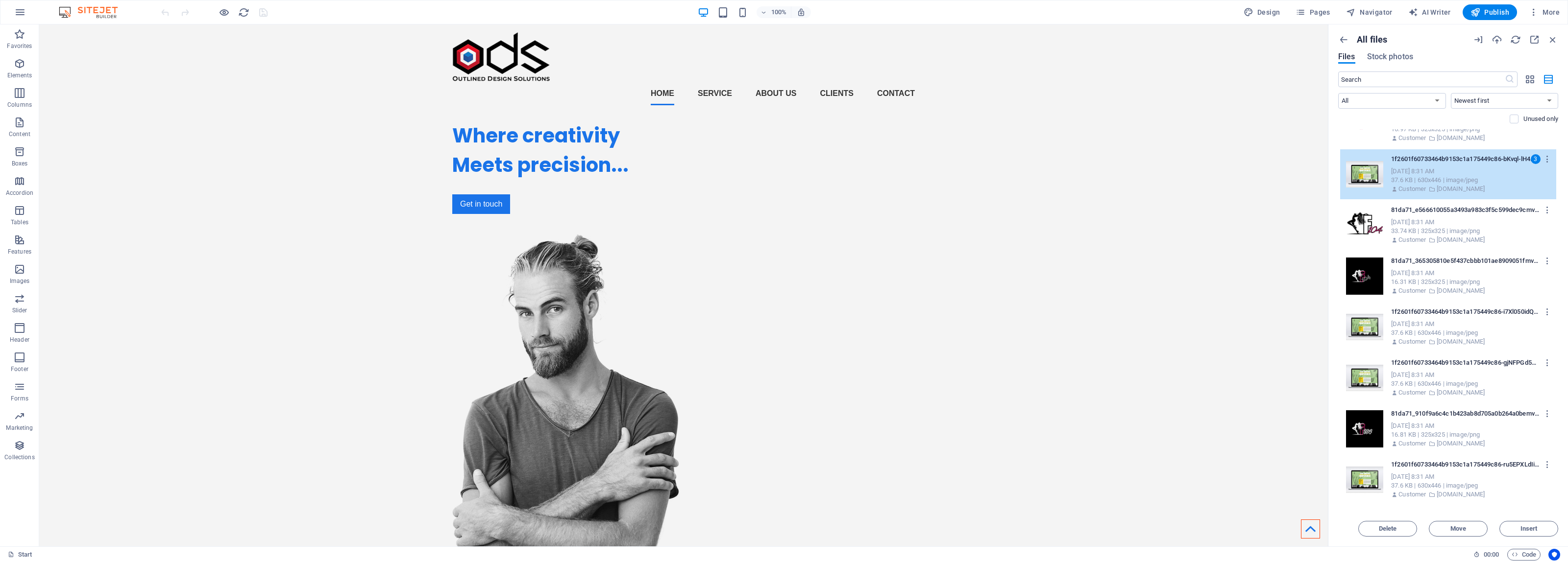
scroll to position [796, 0]
click at [1452, 328] on div "37.6 KB | 630x446 | image/jpeg" at bounding box center [1469, 332] width 157 height 9
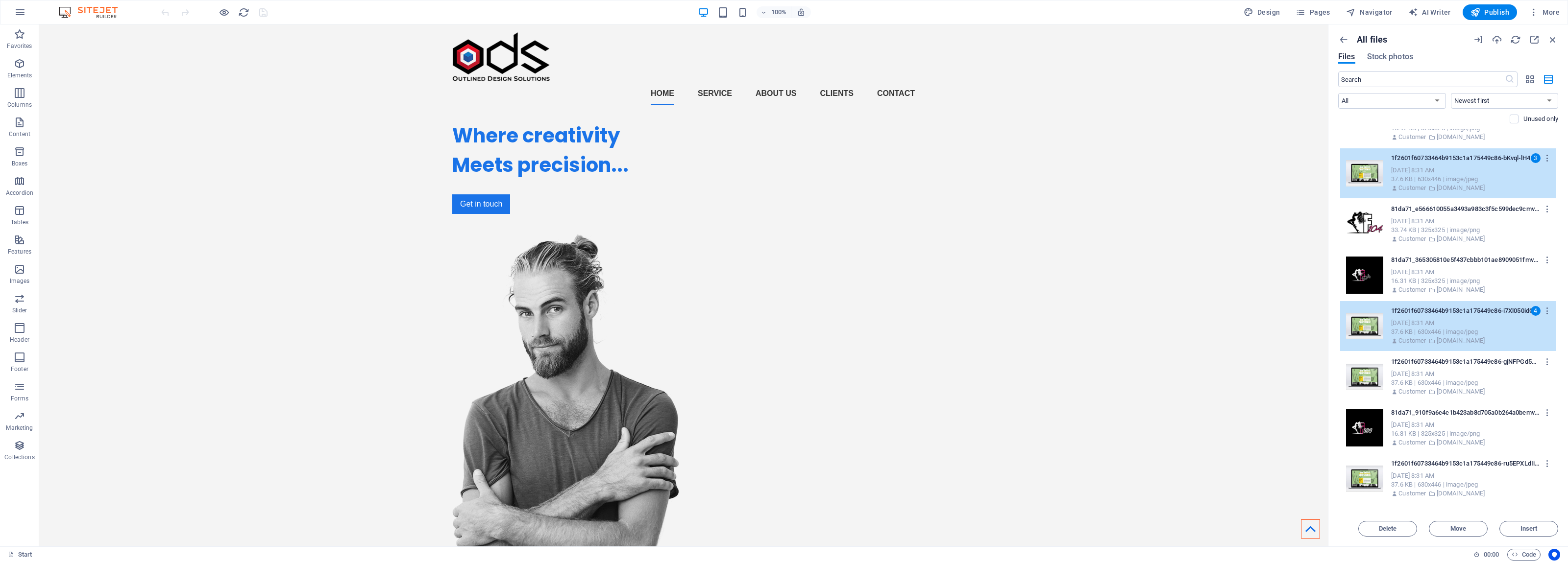
click at [1454, 375] on div "Sep 4, 2025 8:31 AM" at bounding box center [1469, 374] width 157 height 9
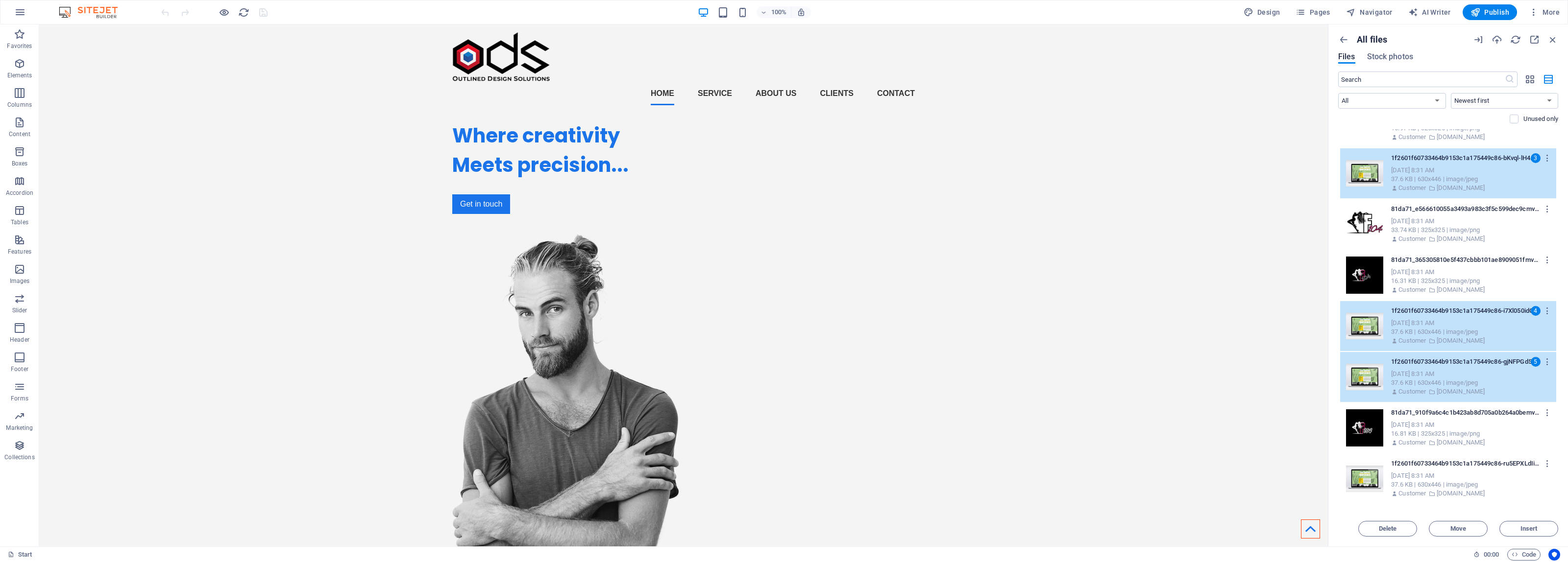
click at [1476, 484] on div "37.6 KB | 630x446 | image/jpeg" at bounding box center [1469, 485] width 157 height 9
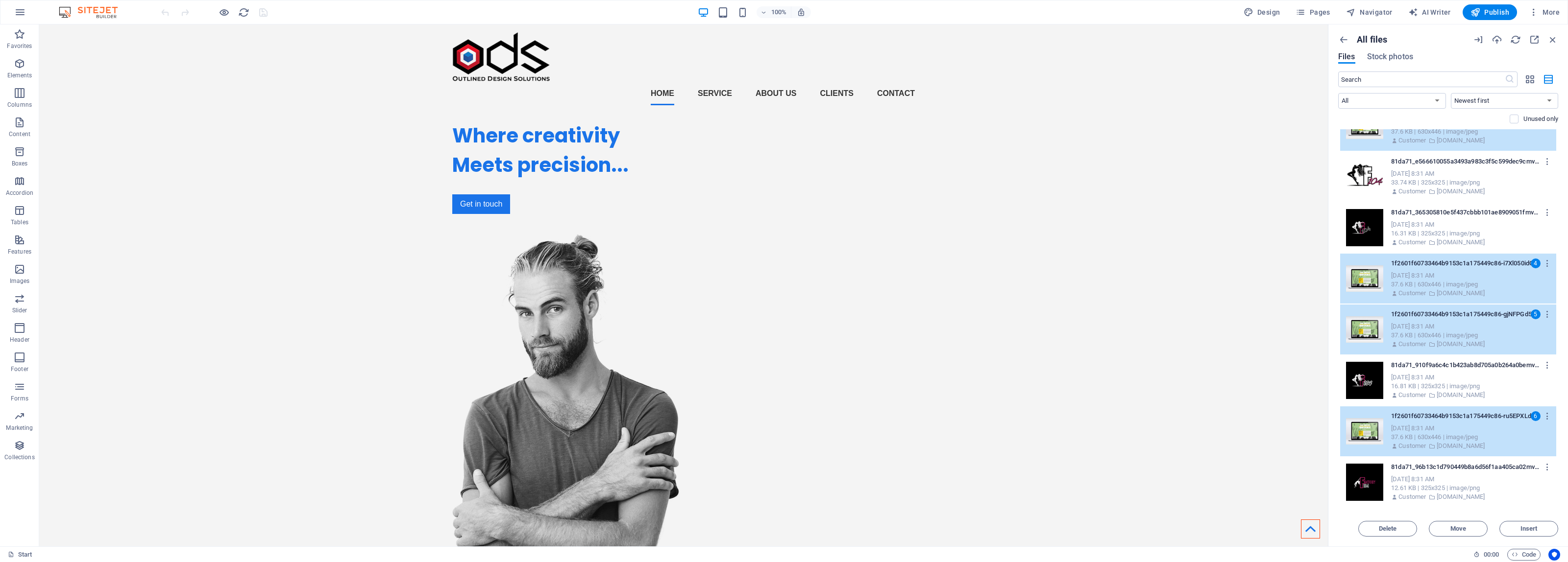
scroll to position [918, 0]
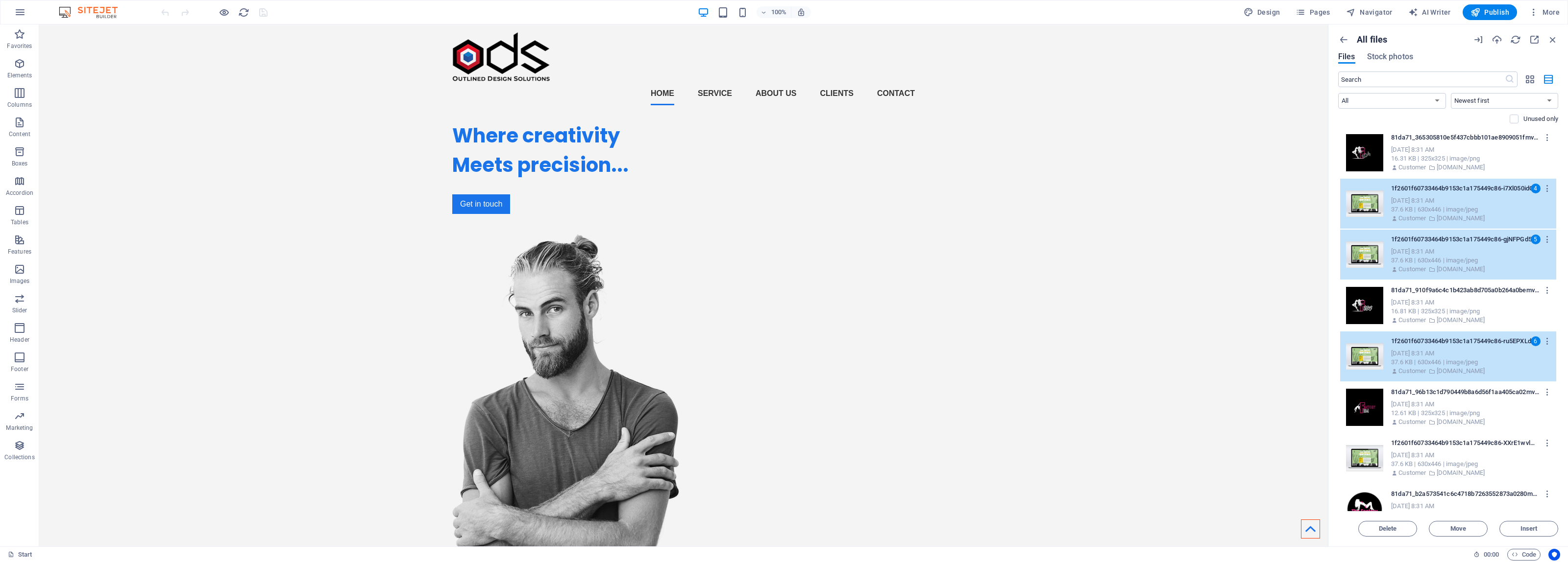
click at [1466, 451] on div "Sep 4, 2025 8:31 AM" at bounding box center [1469, 455] width 157 height 9
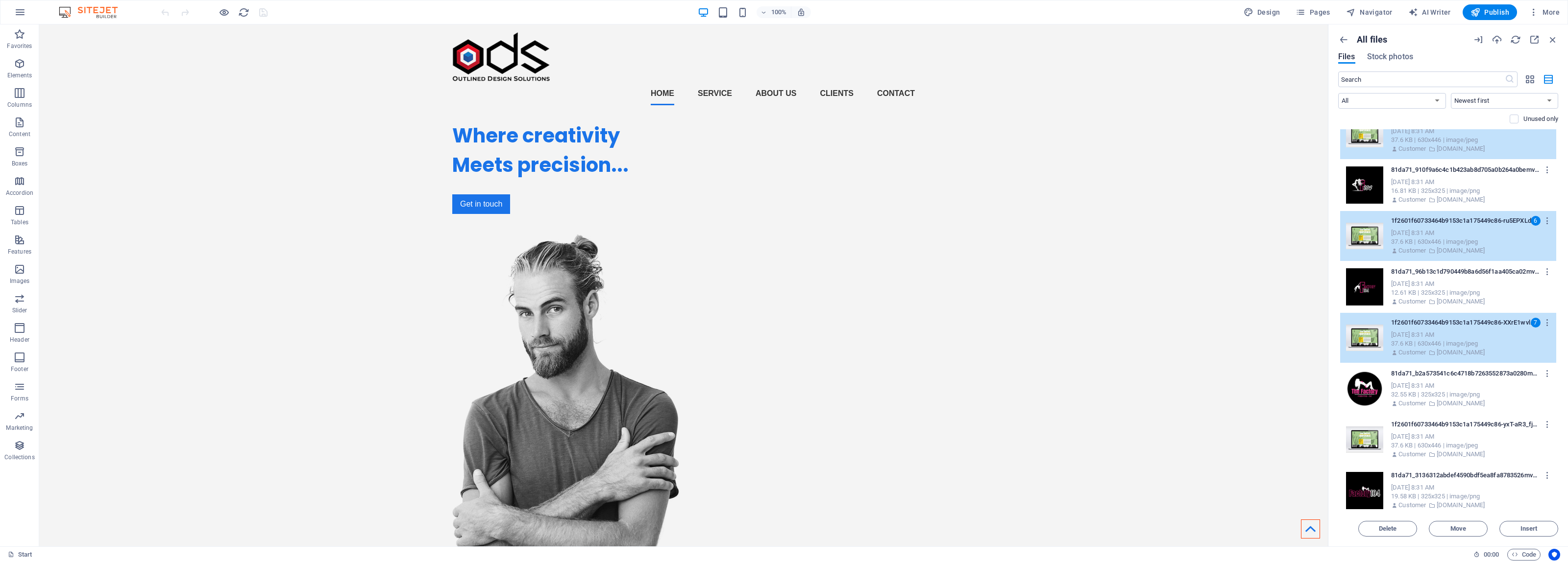
scroll to position [1101, 0]
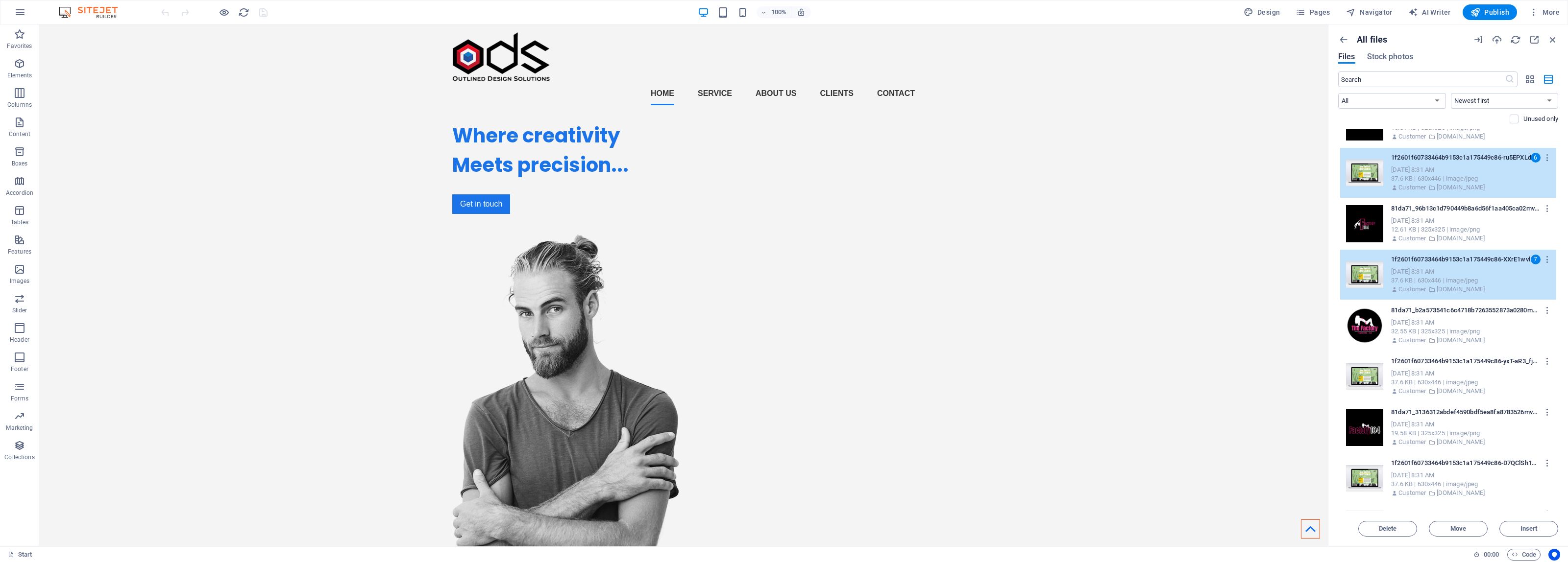
click at [1449, 370] on div "Sep 4, 2025 8:31 AM" at bounding box center [1469, 373] width 157 height 9
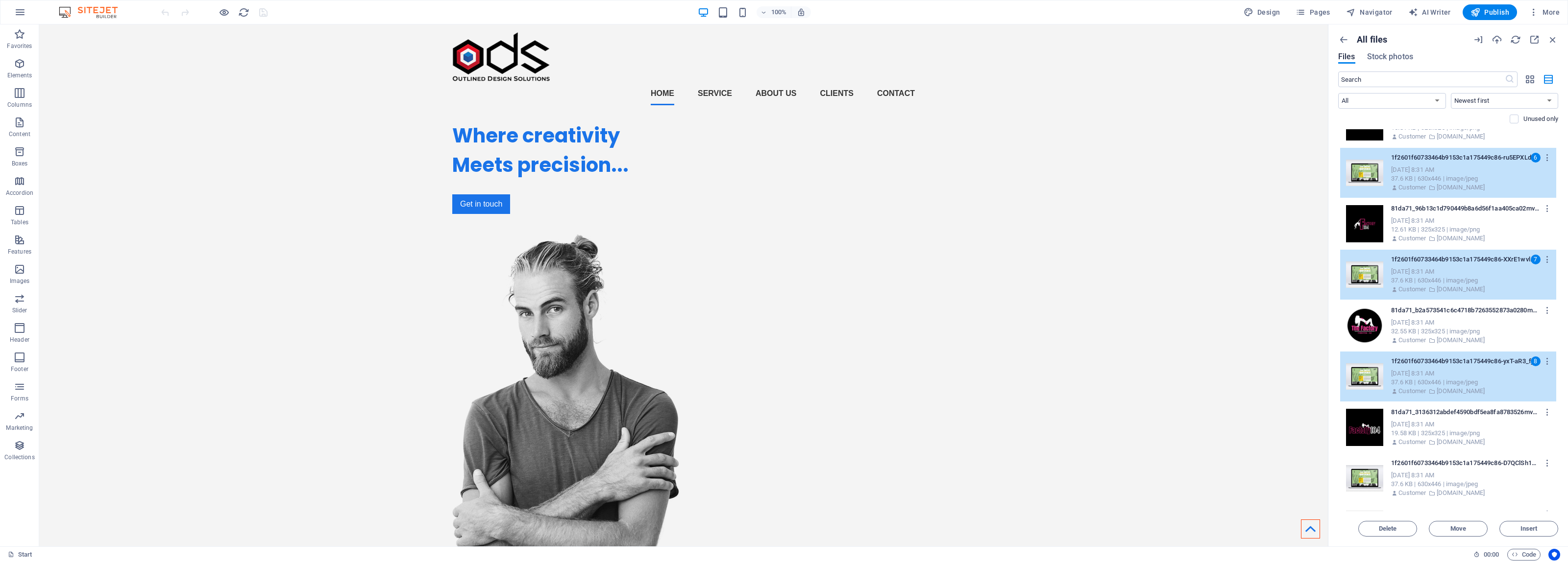
drag, startPoint x: 1452, startPoint y: 483, endPoint x: 1449, endPoint y: 452, distance: 31.1
click at [1453, 483] on div "37.6 KB | 630x446 | image/jpeg" at bounding box center [1469, 484] width 157 height 9
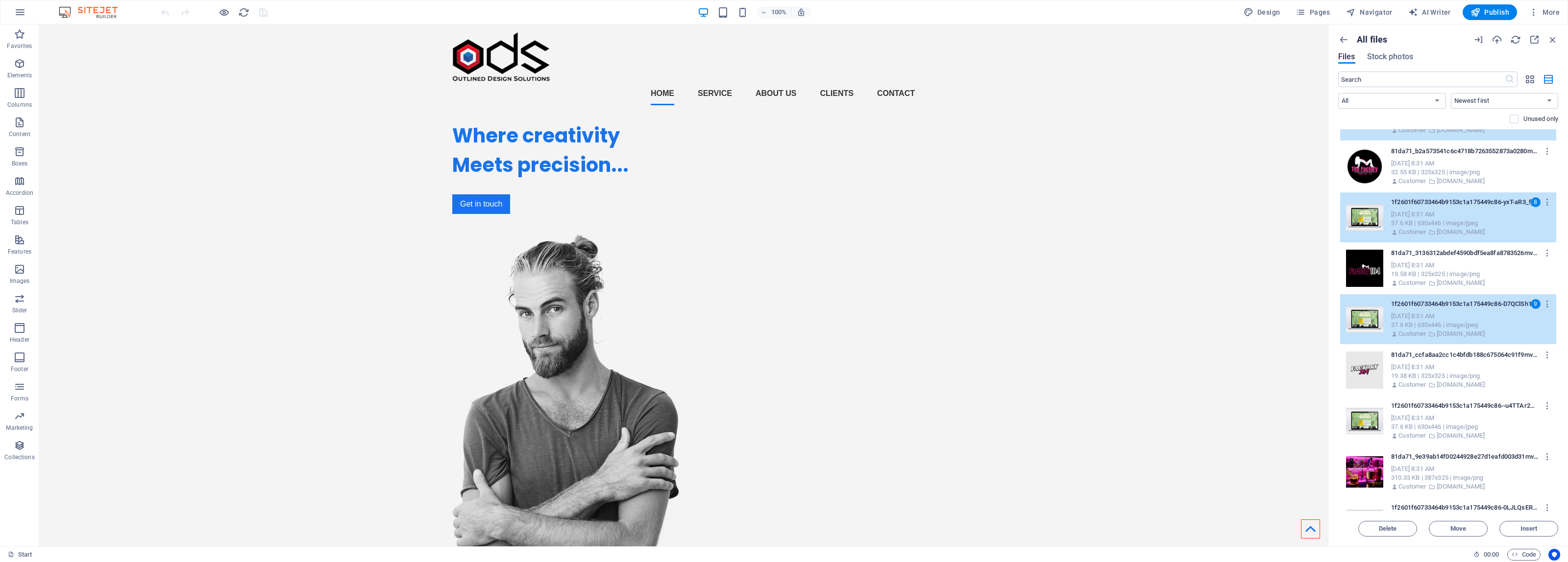
scroll to position [1285, 0]
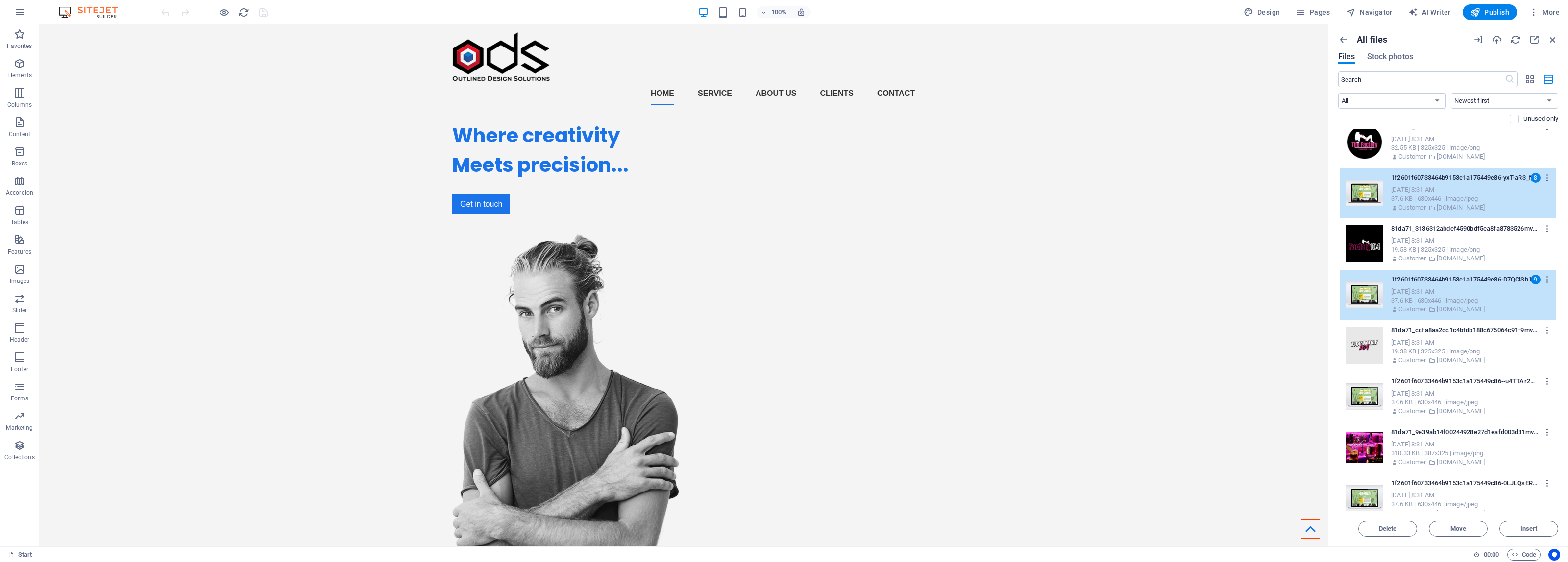
click at [1433, 406] on div "37.6 KB | 630x446 | image/jpeg" at bounding box center [1469, 402] width 157 height 9
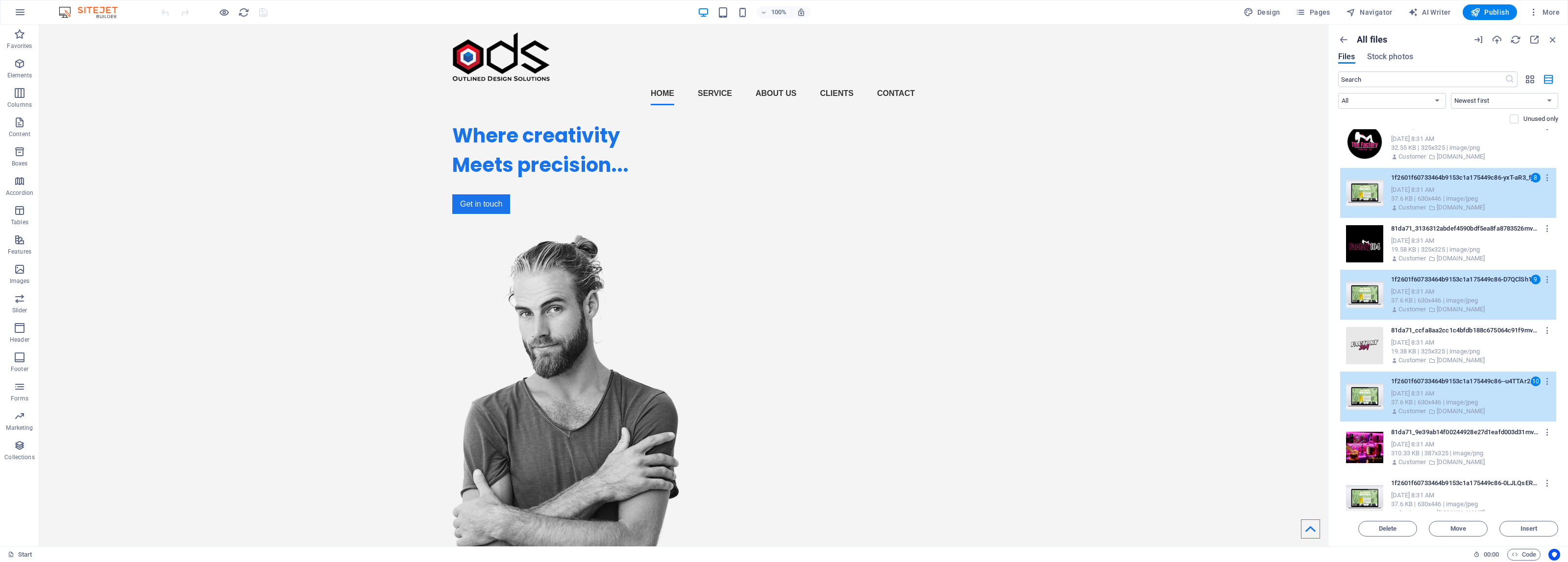
click at [1443, 484] on p "1f2601f60733464b9153c1a175449c86-0LJLQsERYC-W3wvEu7Mi_g.jpg" at bounding box center [1465, 483] width 148 height 9
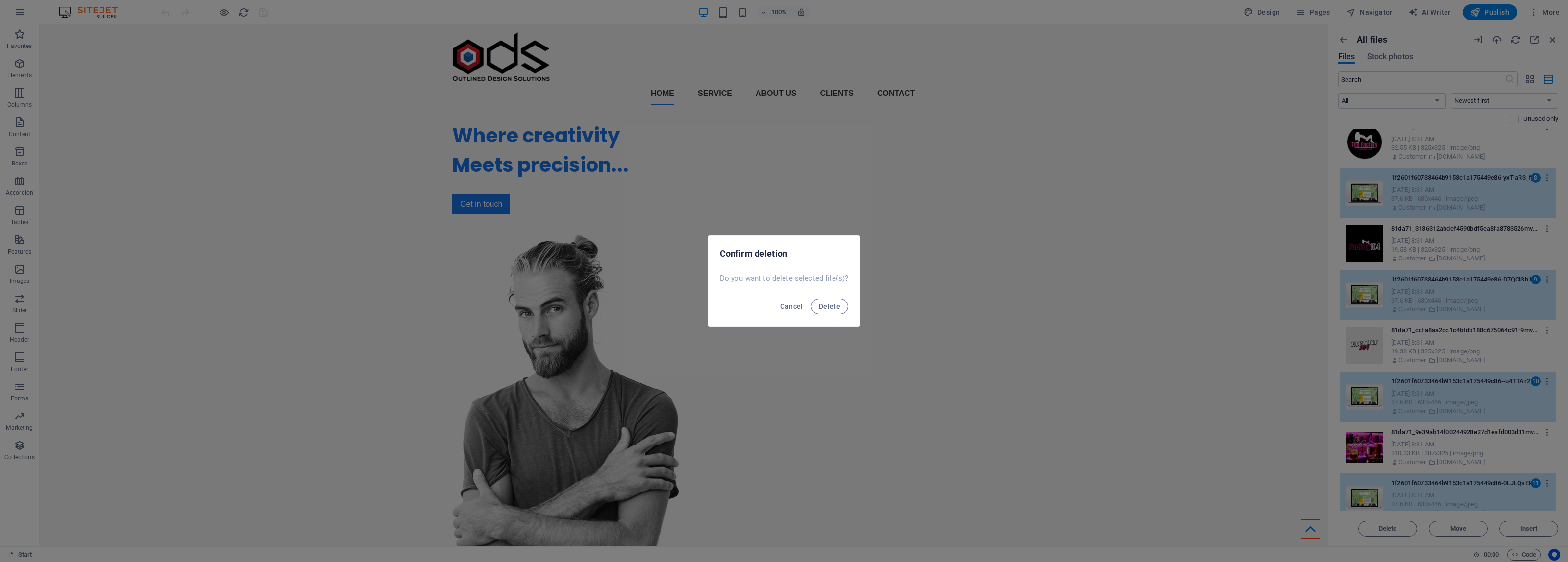
click at [811, 299] on button "Delete" at bounding box center [829, 307] width 37 height 16
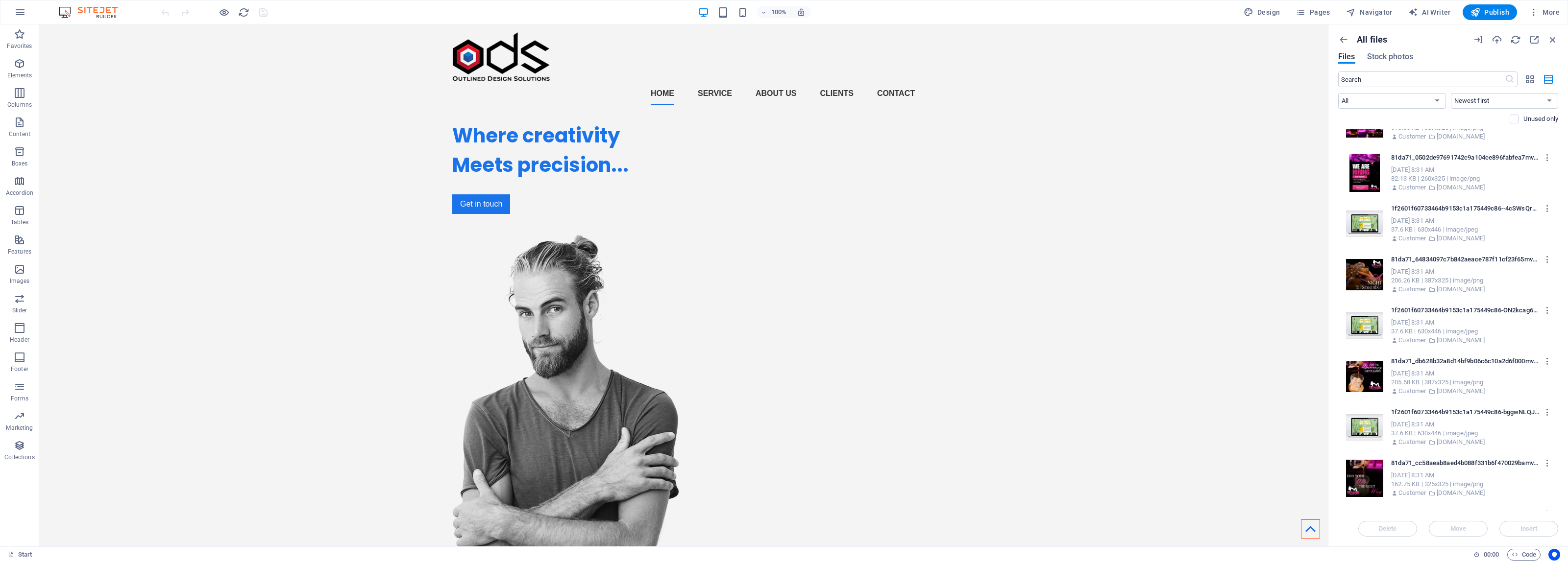
scroll to position [1112, 0]
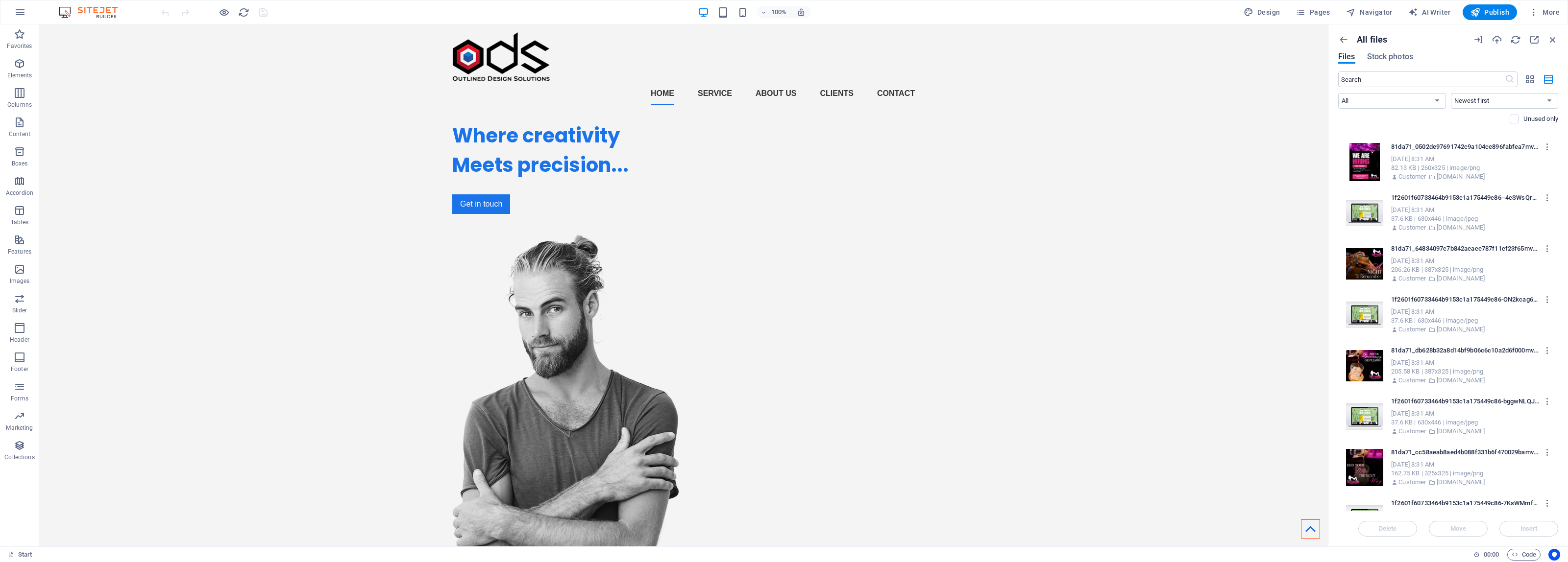
click at [1438, 201] on p "1f2601f60733464b9153c1a175449c86--4cSWsQrB_-LTut0jllQoA.jpg" at bounding box center [1465, 198] width 148 height 9
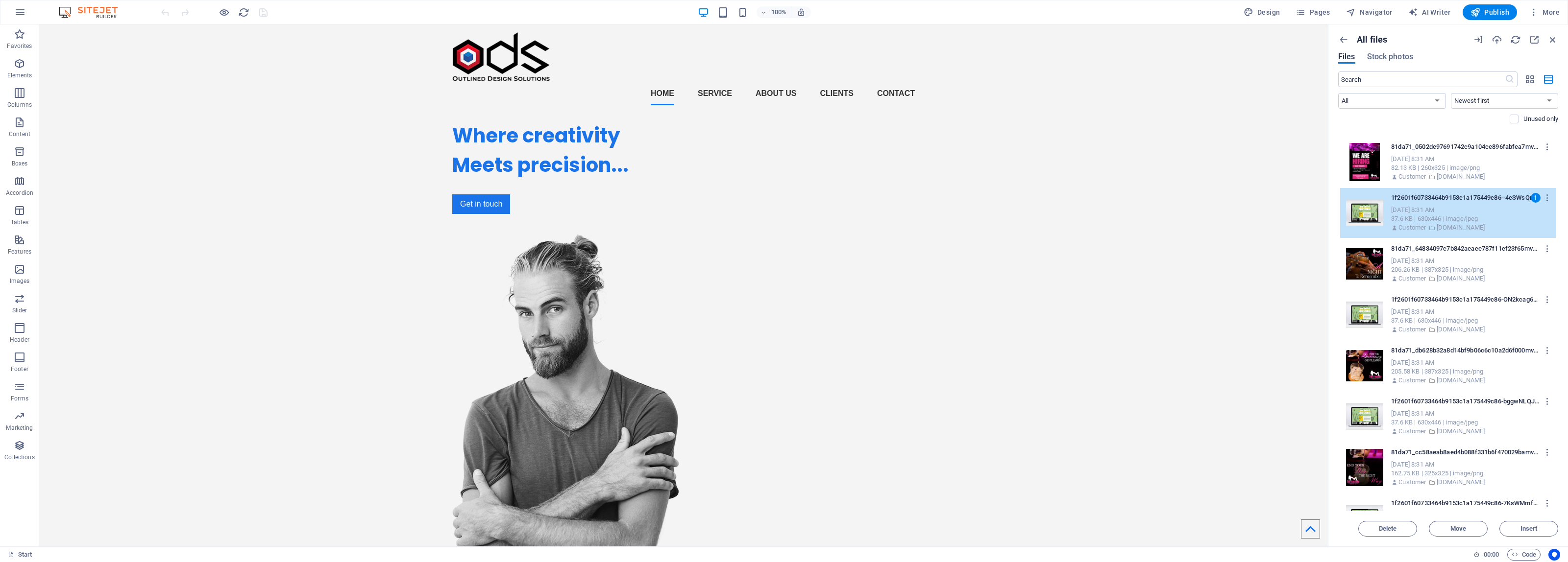
click at [1455, 313] on div "Sep 4, 2025 8:31 AM" at bounding box center [1469, 312] width 157 height 9
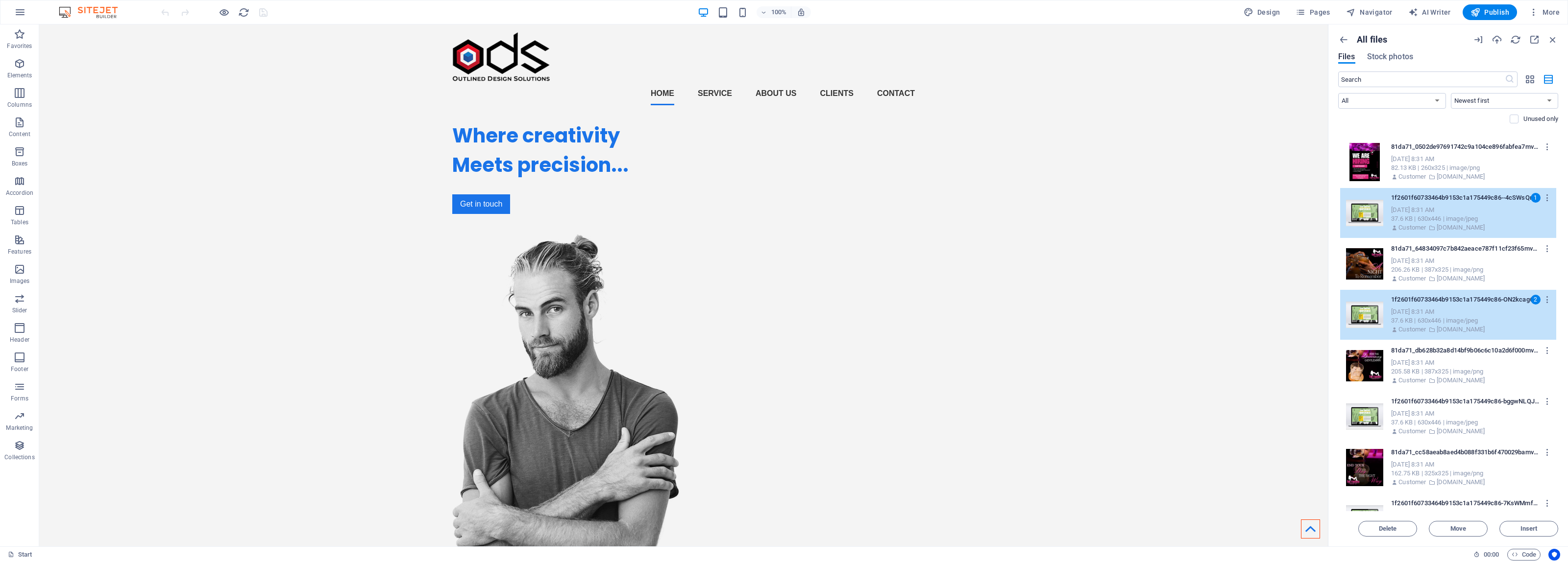
click at [1458, 395] on div "1f2601f60733464b9153c1a175449c86-bggwNLQJQEdXXUTxMp3-Gw.jpg 1f2601f60733464b915…" at bounding box center [1469, 401] width 157 height 16
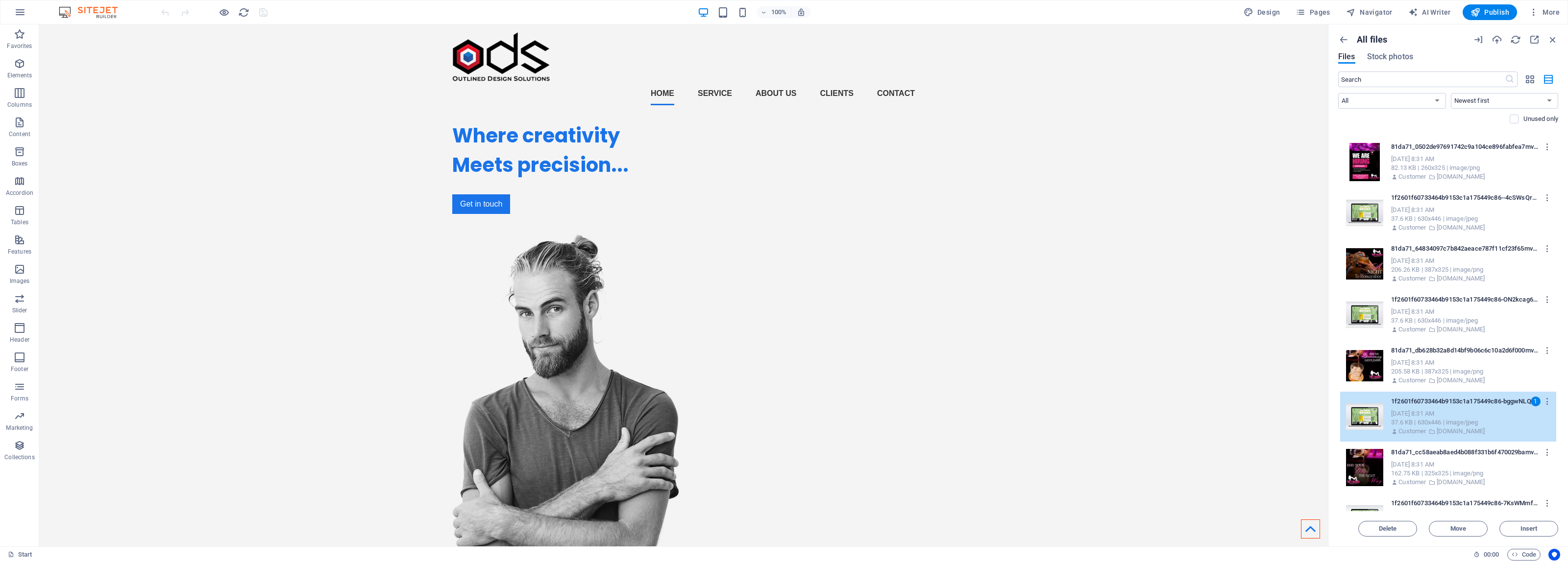
click at [1433, 322] on div "37.6 KB | 630x446 | image/jpeg" at bounding box center [1469, 321] width 157 height 9
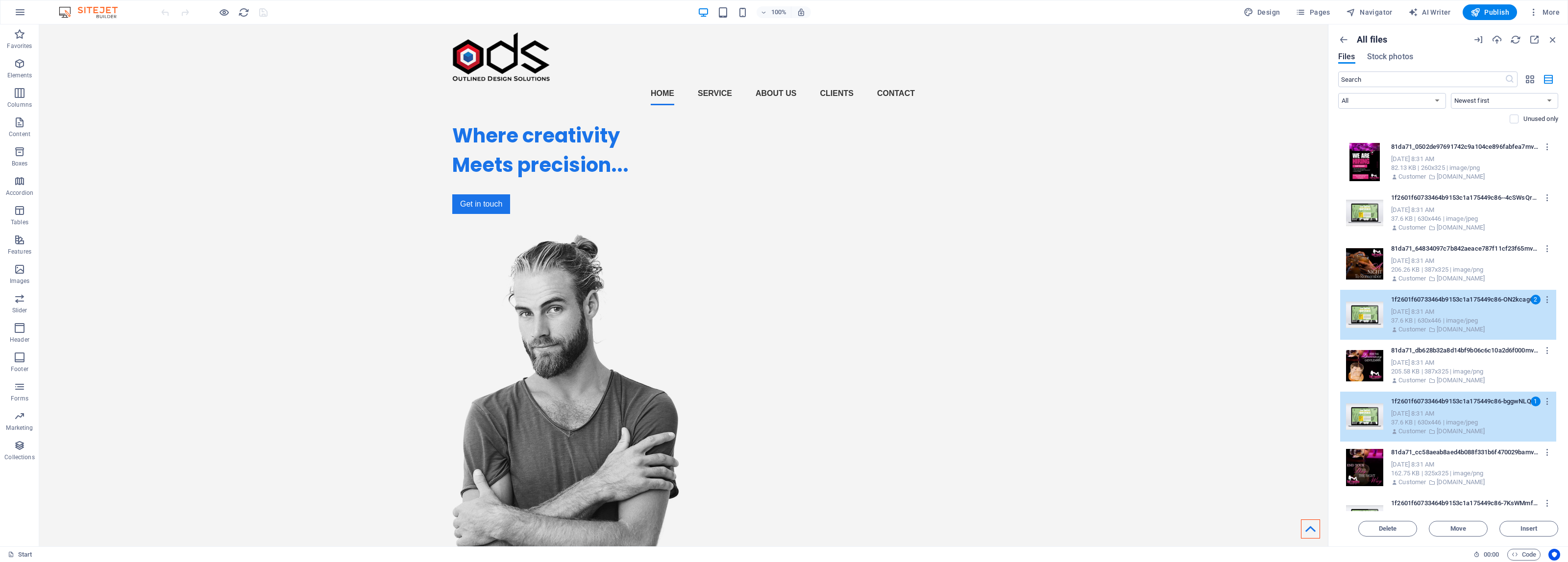
click at [1433, 203] on div "1f2601f60733464b9153c1a175449c86--4cSWsQrB_-LTut0jllQoA.jpg 1f2601f60733464b915…" at bounding box center [1469, 198] width 157 height 16
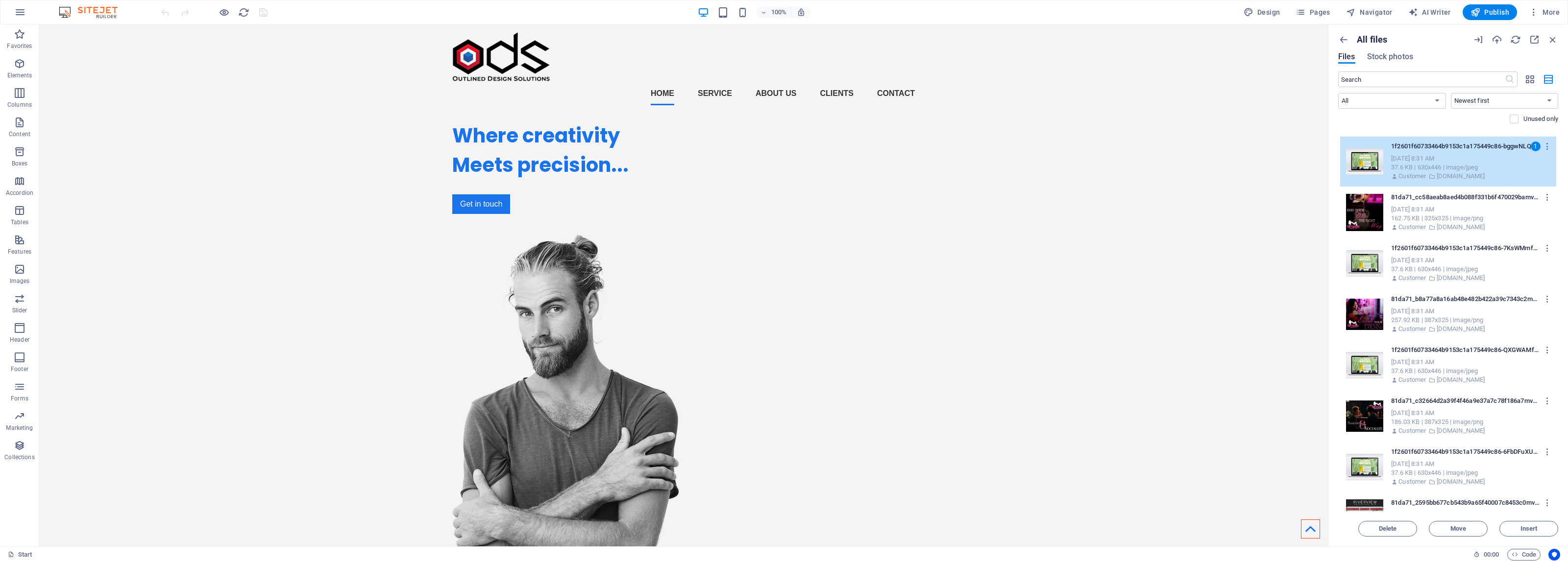
scroll to position [1418, 0]
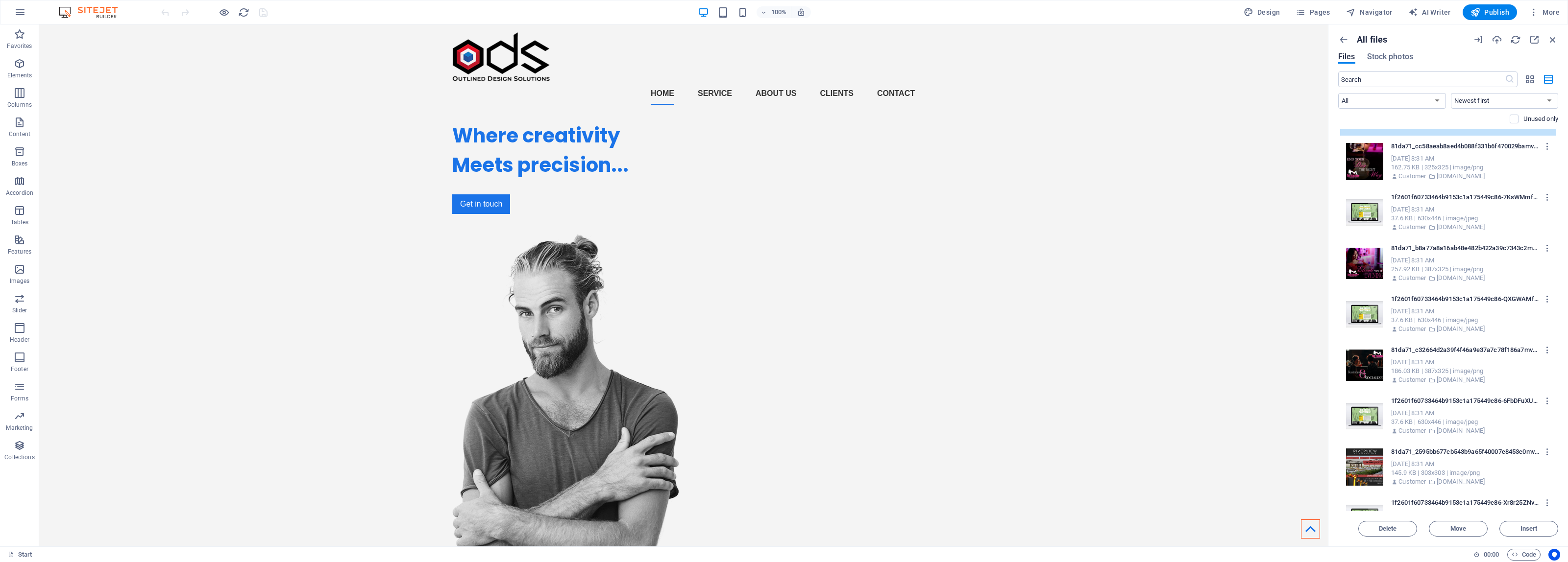
drag, startPoint x: 1432, startPoint y: 218, endPoint x: 1433, endPoint y: 227, distance: 9.1
click at [1432, 218] on div "37.6 KB | 630x446 | image/jpeg" at bounding box center [1469, 218] width 157 height 9
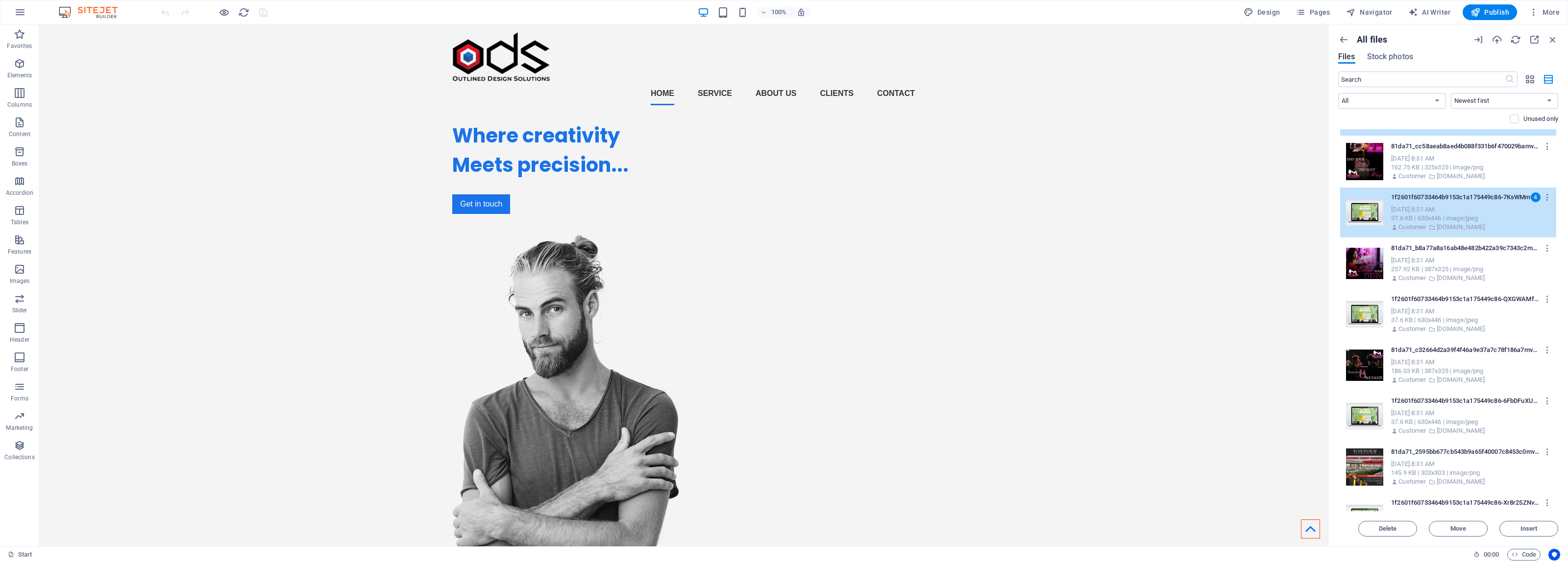
click at [1438, 308] on div "Sep 4, 2025 8:31 AM" at bounding box center [1469, 311] width 157 height 9
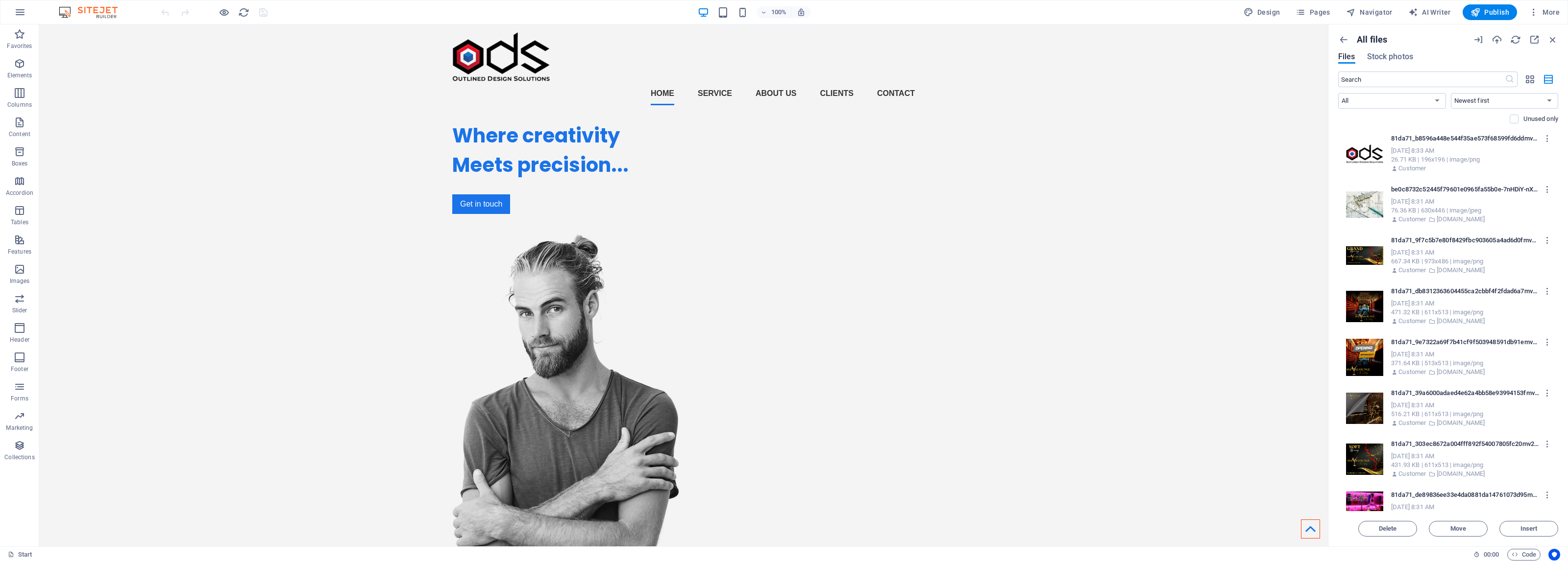
scroll to position [0, 0]
click at [1456, 134] on p "81da71_b8596a448e544f35ae573f68599fd6ddmv2-3DcqwOytCOmXpesZUQvN4Q-4sEXVYi-9sSQo…" at bounding box center [1465, 139] width 148 height 9
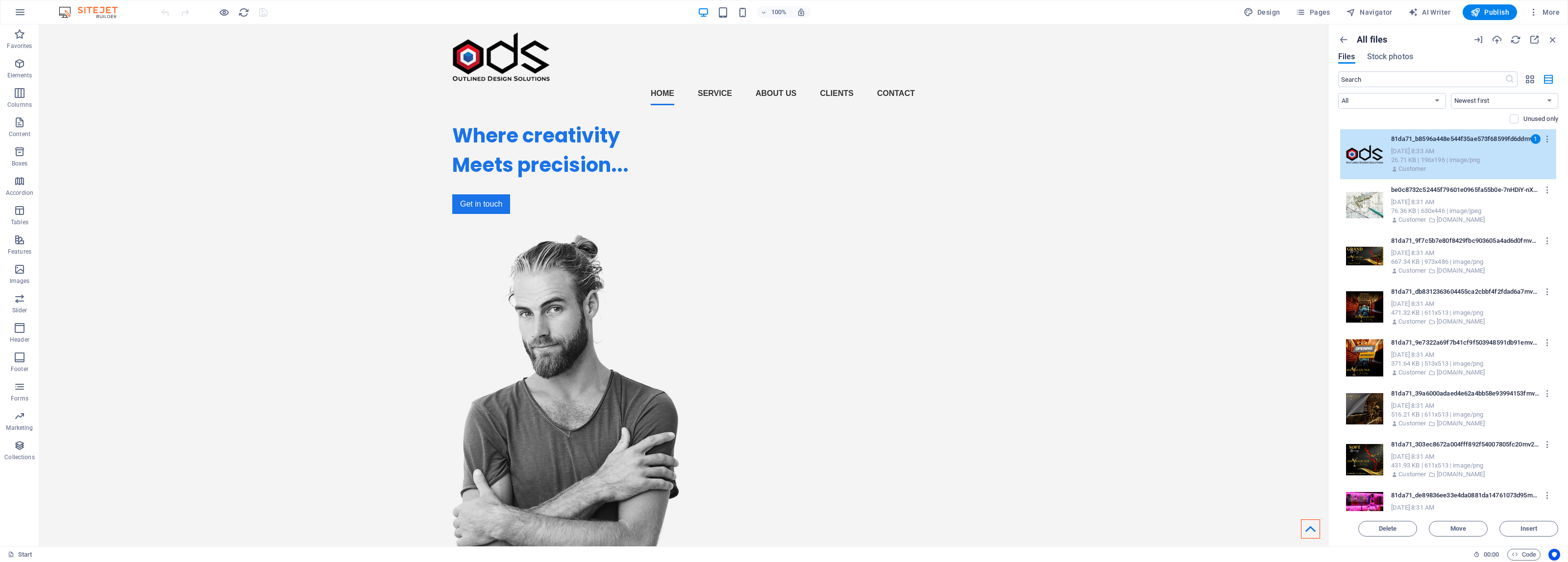
click at [1513, 151] on div "Sep 4, 2025 8:33 AM" at bounding box center [1469, 151] width 157 height 9
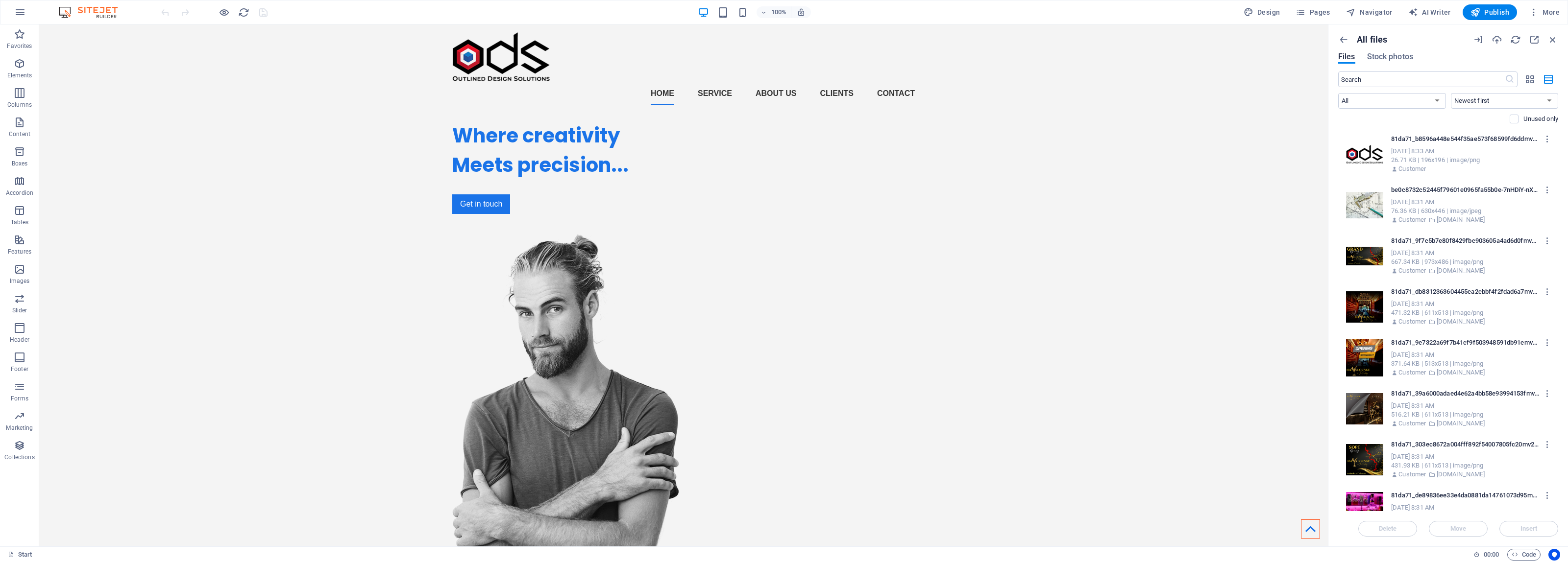
drag, startPoint x: 1558, startPoint y: 148, endPoint x: 1556, endPoint y: 167, distance: 19.1
click at [1556, 167] on div "All files Files Stock photos ​ All Images Documents Audio Video Vector Other Ne…" at bounding box center [1448, 285] width 240 height 522
click at [1477, 217] on p "zakkgray1.wixsite.com" at bounding box center [1461, 220] width 49 height 9
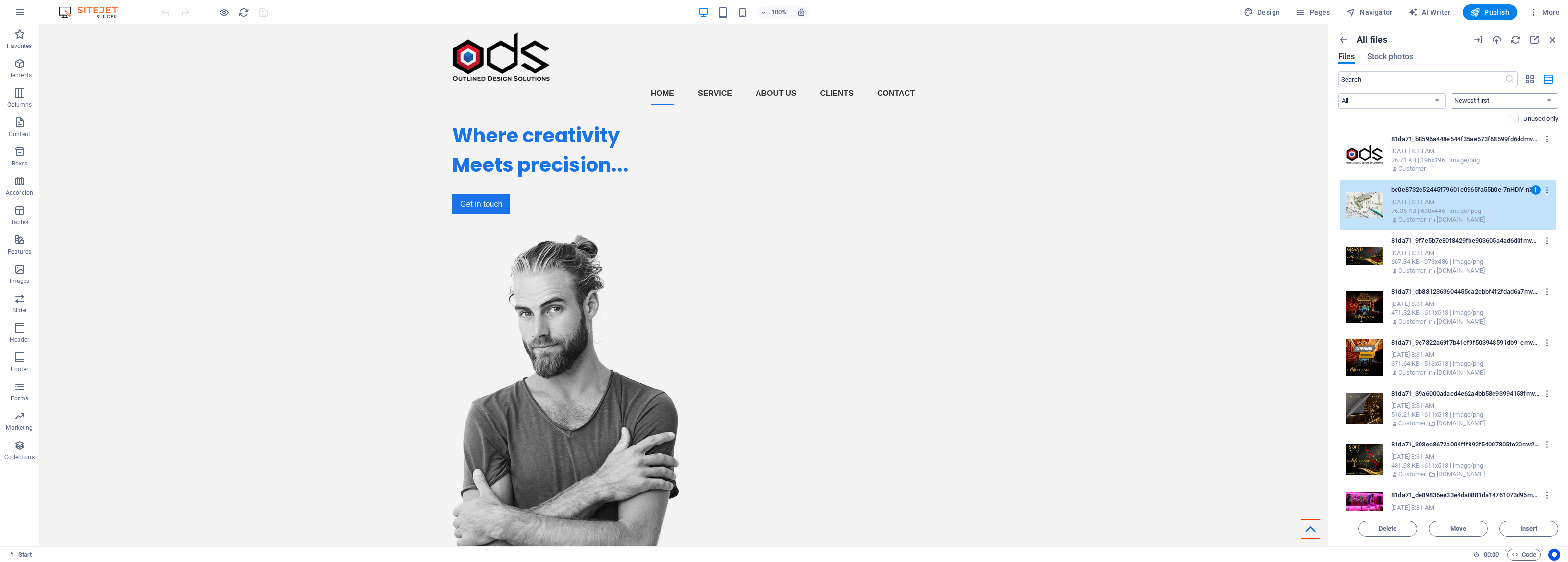
click at [1507, 102] on select "Newest first Oldest first Name (A-Z) Name (Z-A) Size (0-9) Size (9-0) Resolutio…" at bounding box center [1505, 101] width 108 height 16
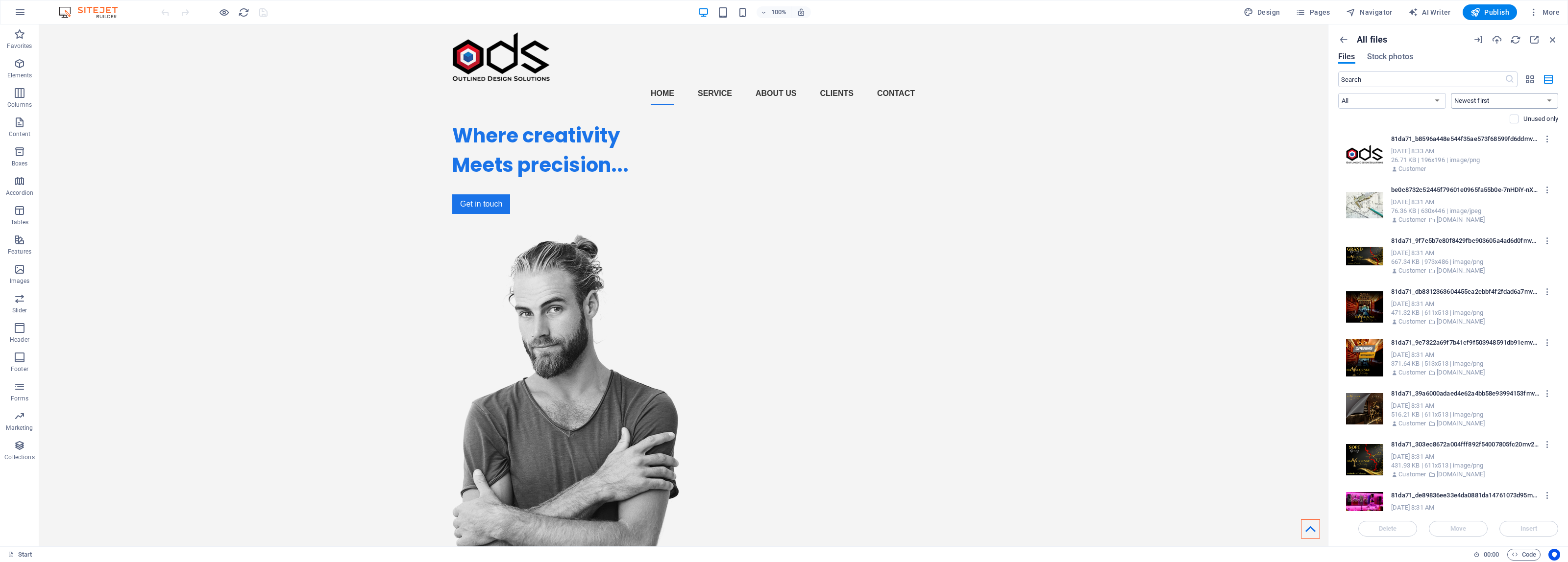
click at [1507, 102] on select "Newest first Oldest first Name (A-Z) Name (Z-A) Size (0-9) Size (9-0) Resolutio…" at bounding box center [1505, 101] width 108 height 16
click at [1424, 99] on select "All Images Documents Audio Video Vector Other" at bounding box center [1391, 101] width 108 height 16
click at [1423, 99] on select "All Images Documents Audio Video Vector Other" at bounding box center [1391, 101] width 108 height 16
click at [1468, 204] on div "Sep 4, 2025 8:31 AM" at bounding box center [1469, 202] width 157 height 9
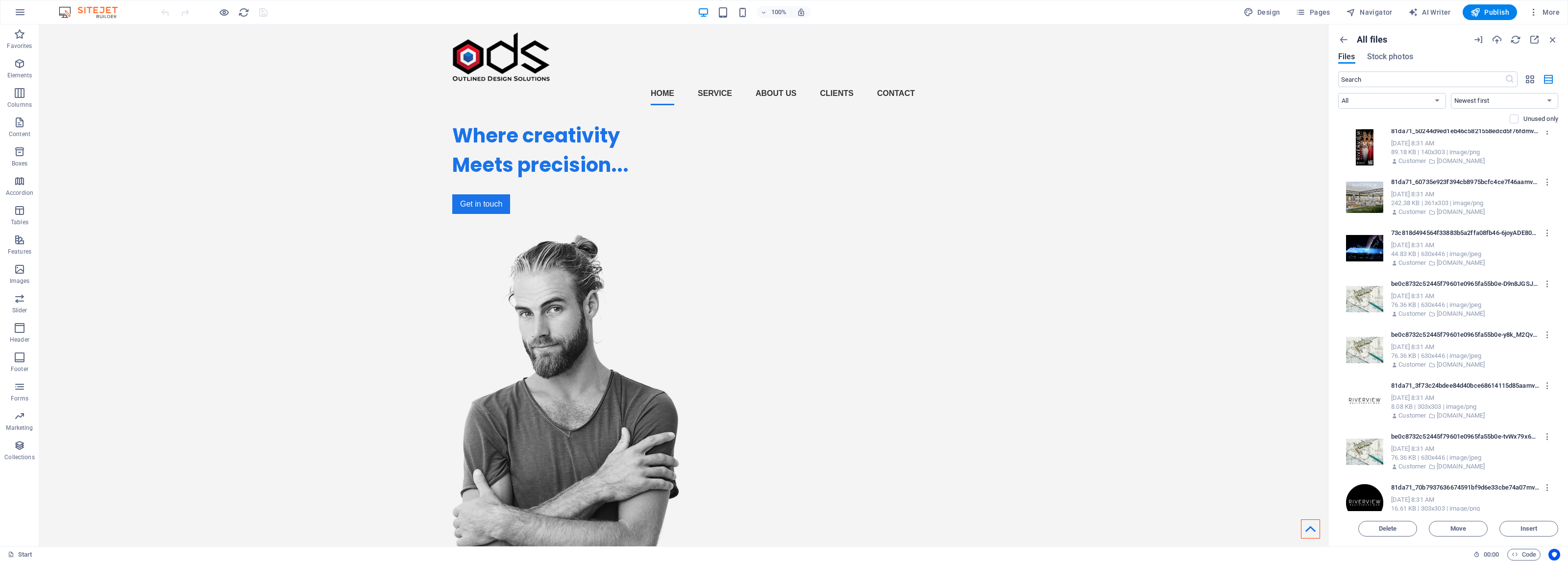
scroll to position [3129, 0]
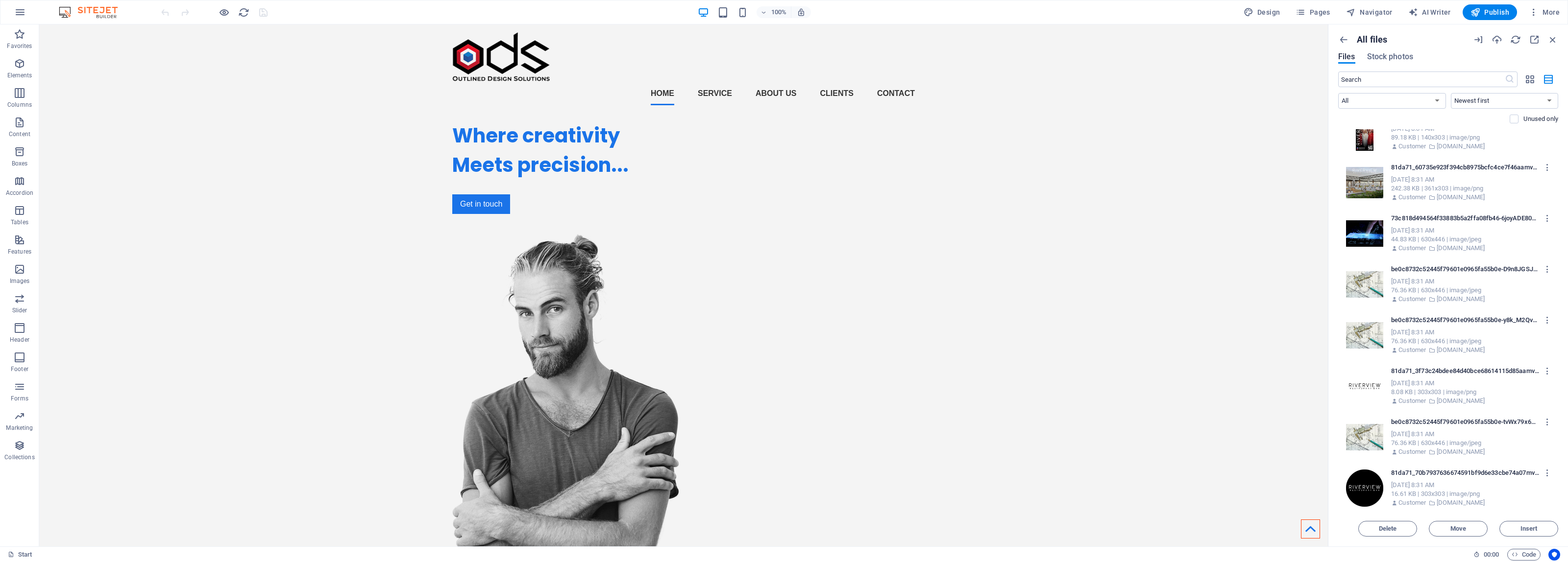
click at [1488, 485] on div "Sep 4, 2025 8:31 AM" at bounding box center [1469, 485] width 157 height 9
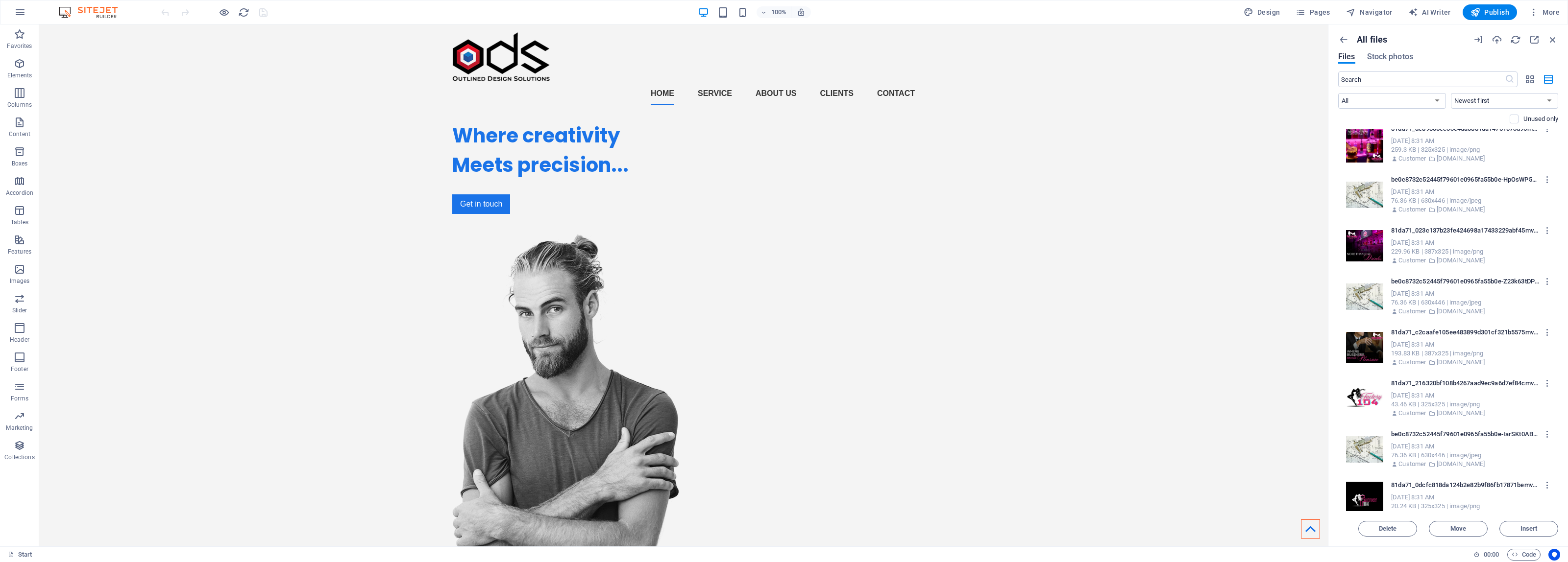
scroll to position [4650, 0]
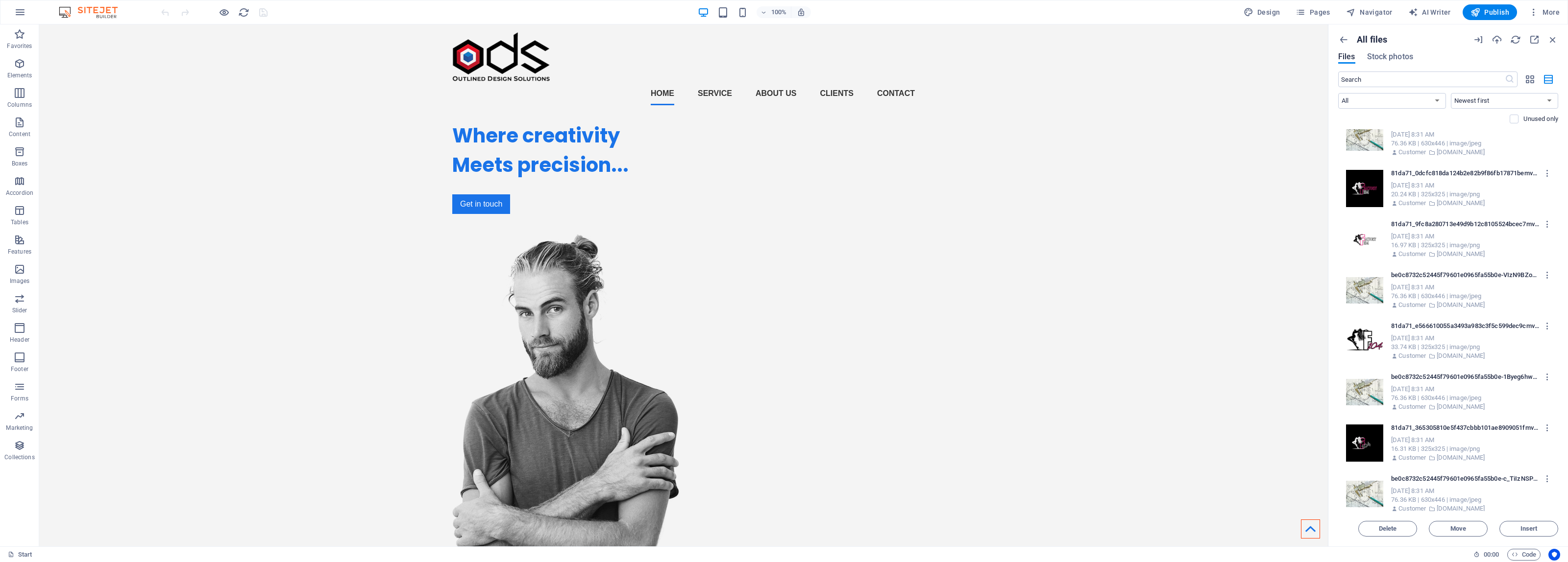
click at [1466, 480] on p "be0c8732c52445f79601e0965fa55b0e-c_TiIzNSPD--mEZEH5xY5Q.jpg" at bounding box center [1465, 479] width 148 height 9
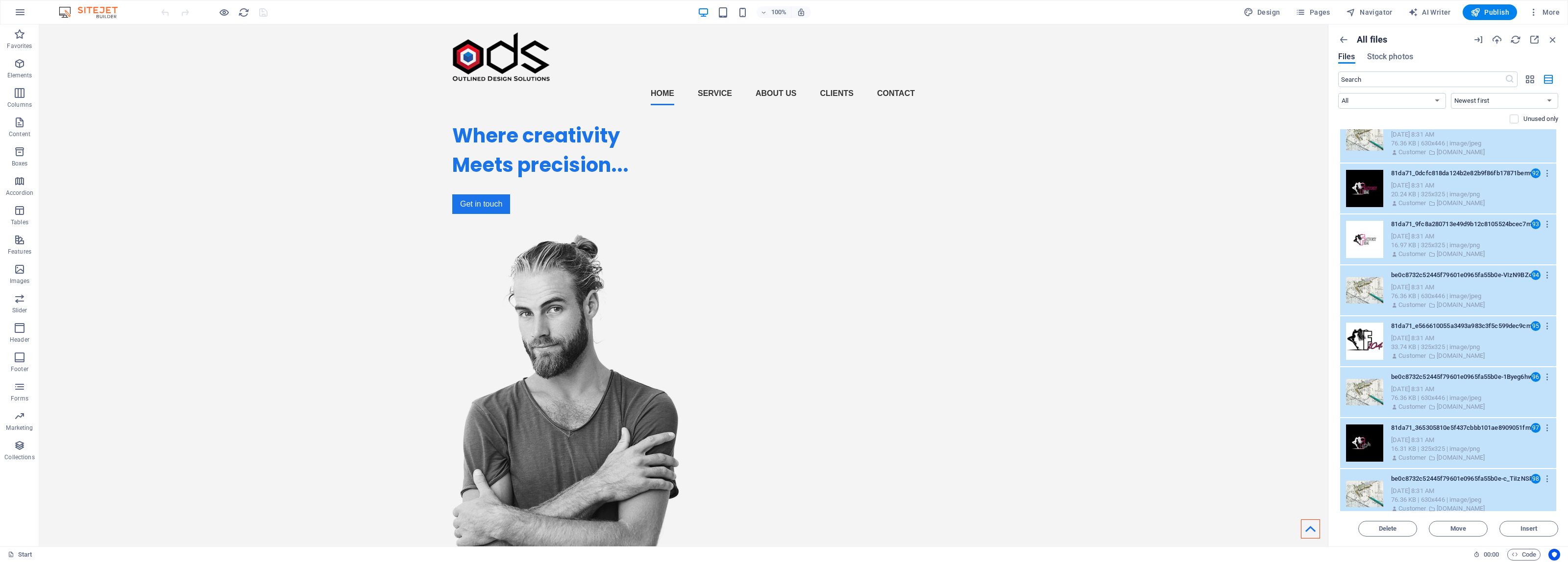
drag, startPoint x: 1556, startPoint y: 425, endPoint x: 1556, endPoint y: 454, distance: 29.0
click at [1556, 454] on div "Drop files here to upload them instantly 81da71_b8596a448e544f35ae573f68599fd6d…" at bounding box center [1447, 321] width 220 height 382
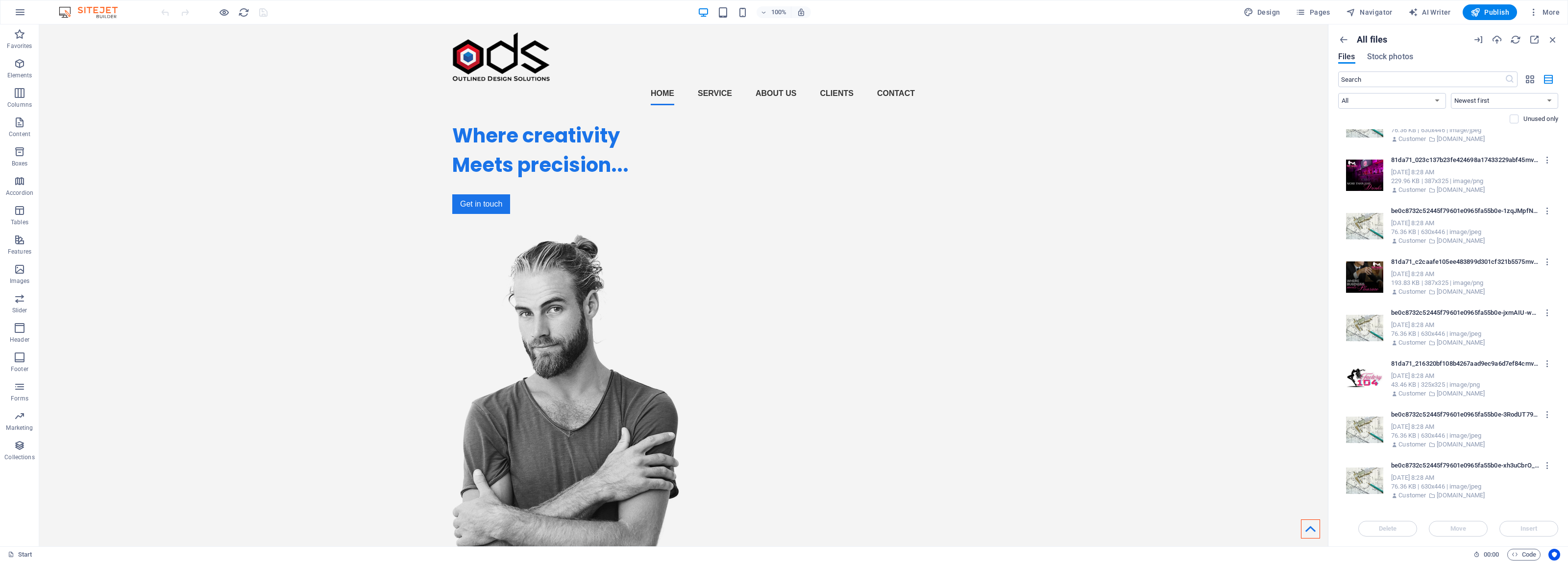
scroll to position [17458, 0]
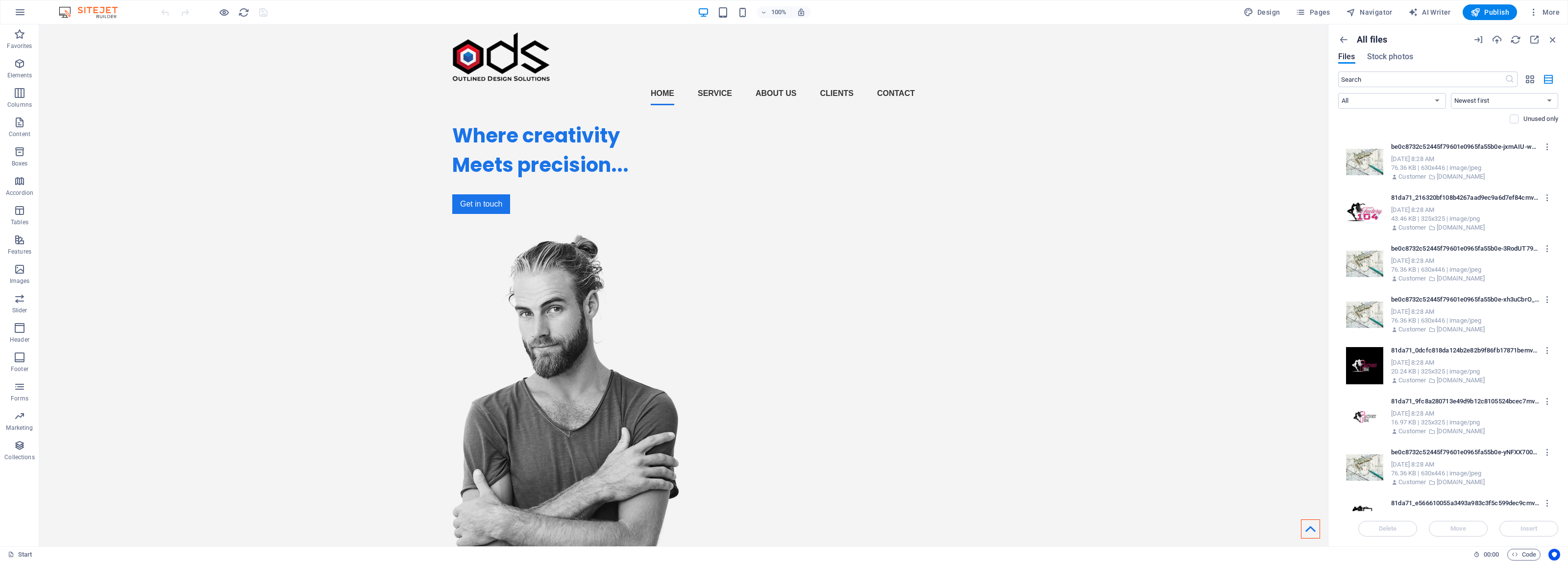
drag, startPoint x: 1559, startPoint y: 500, endPoint x: 1559, endPoint y: 519, distance: 19.0
click at [1559, 519] on div "All files Files Stock photos ​ All Images Documents Audio Video Vector Other Ne…" at bounding box center [1448, 285] width 240 height 522
drag, startPoint x: 1558, startPoint y: 496, endPoint x: 1561, endPoint y: 518, distance: 22.2
click at [1561, 518] on div "All files Files Stock photos ​ All Images Documents Audio Video Vector Other Ne…" at bounding box center [1448, 285] width 240 height 522
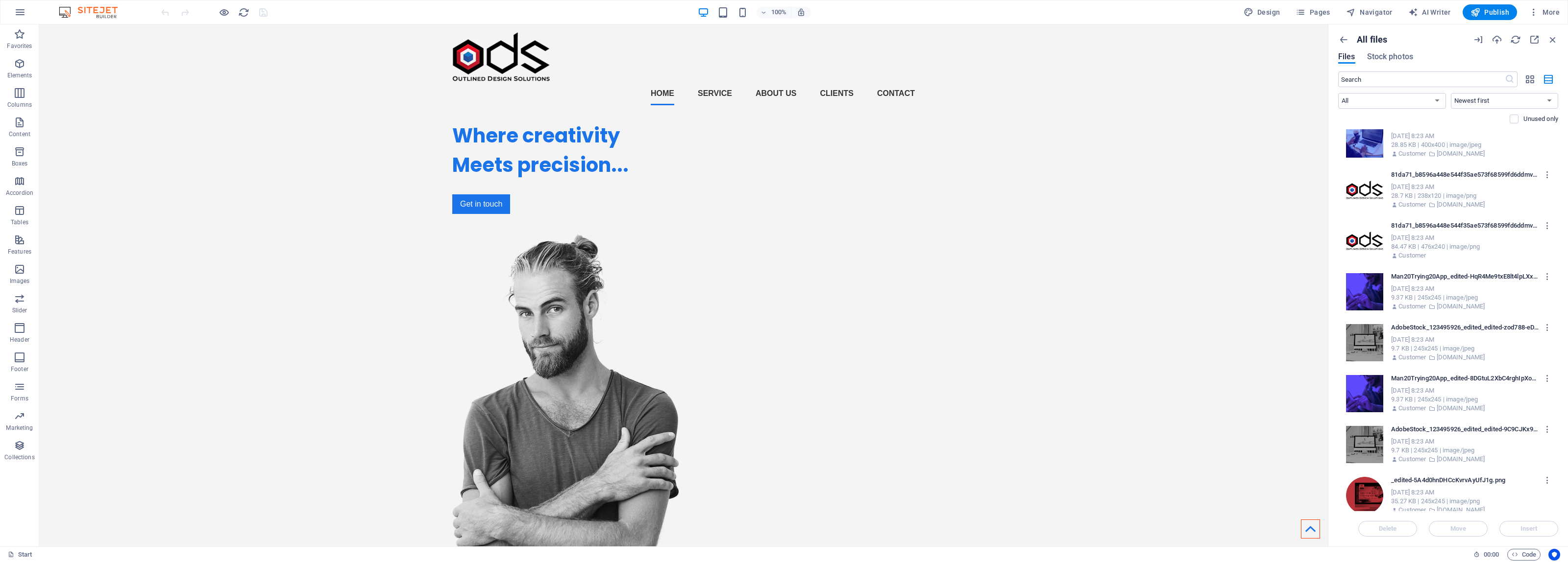
scroll to position [27924, 0]
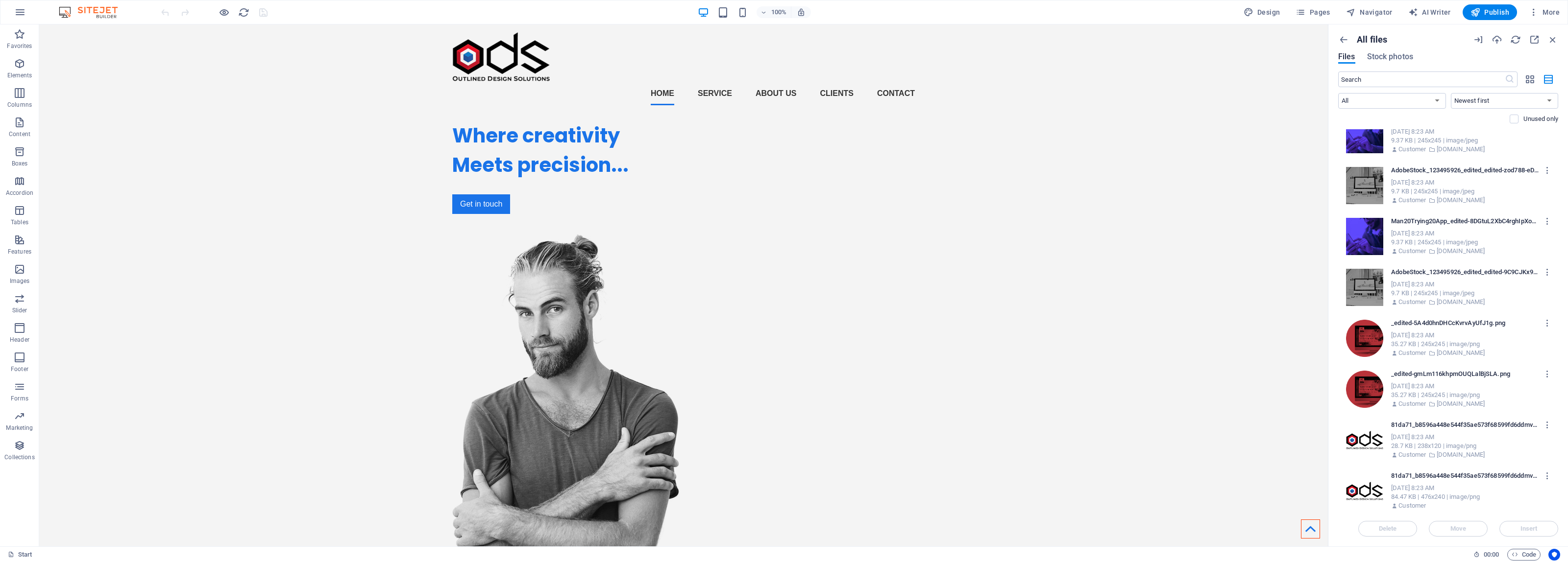
click at [1461, 451] on p "zakkgray1.wixsite.com" at bounding box center [1461, 455] width 49 height 9
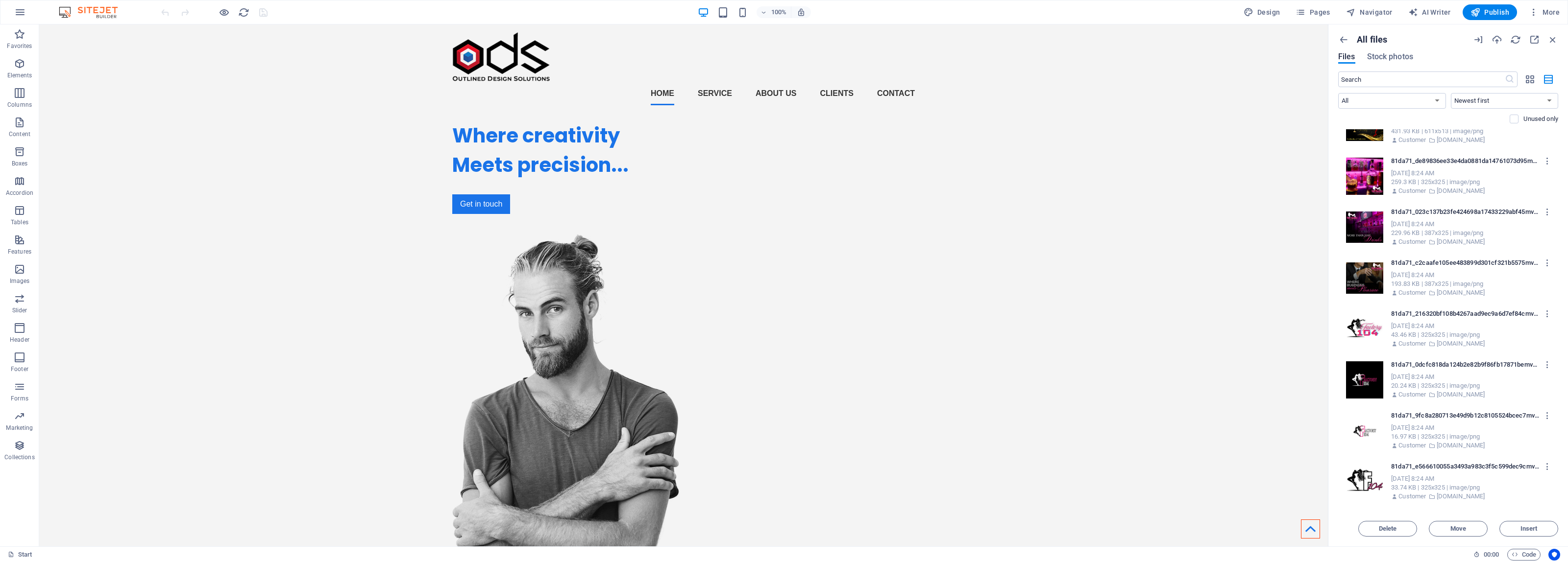
scroll to position [24741, 0]
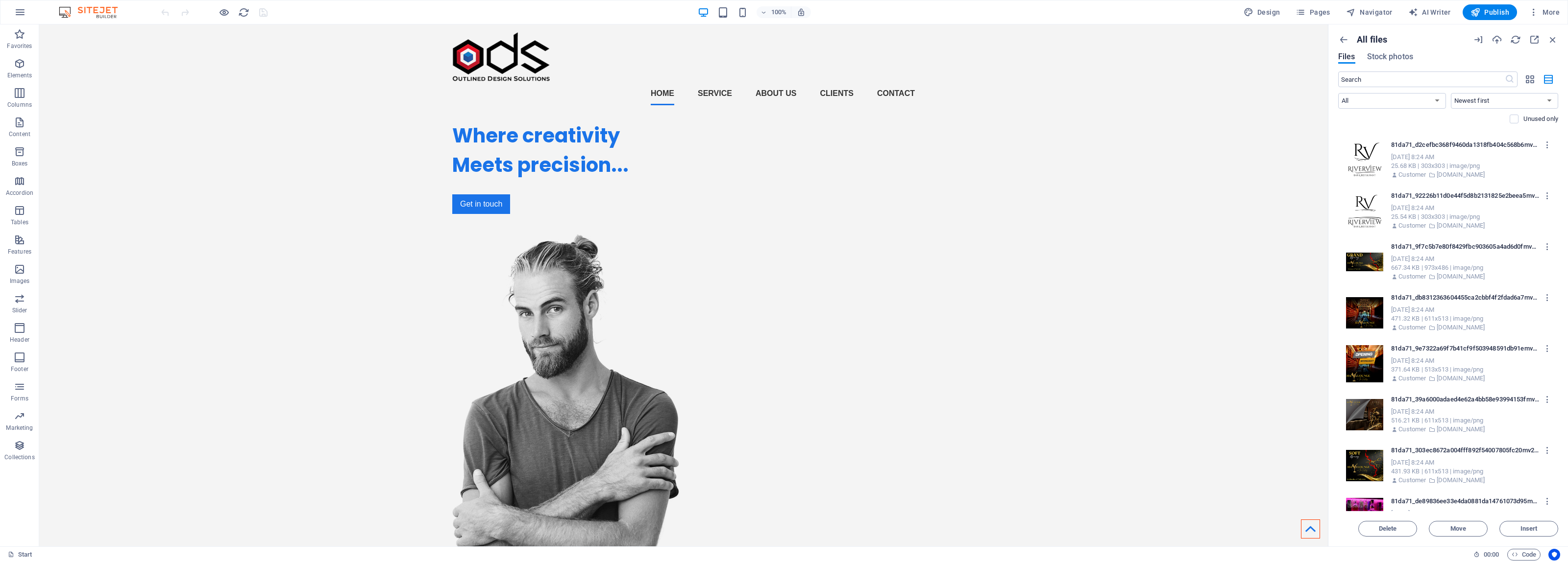
drag, startPoint x: 1558, startPoint y: 462, endPoint x: 1559, endPoint y: 210, distance: 252.0
click at [1559, 210] on div "All files Files Stock photos ​ All Images Documents Audio Video Vector Other Ne…" at bounding box center [1448, 285] width 240 height 522
click at [1558, 225] on div "All files Files Stock photos ​ All Images Documents Audio Video Vector Other Ne…" at bounding box center [1448, 285] width 240 height 522
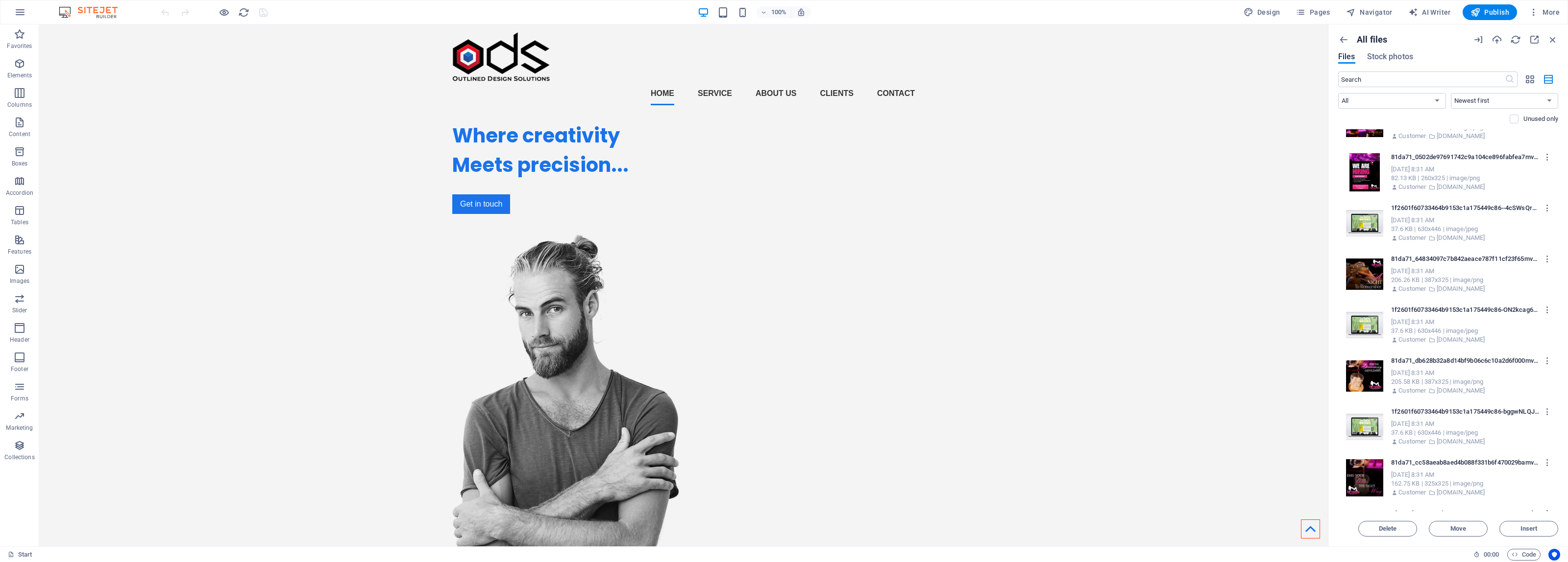
scroll to position [0, 0]
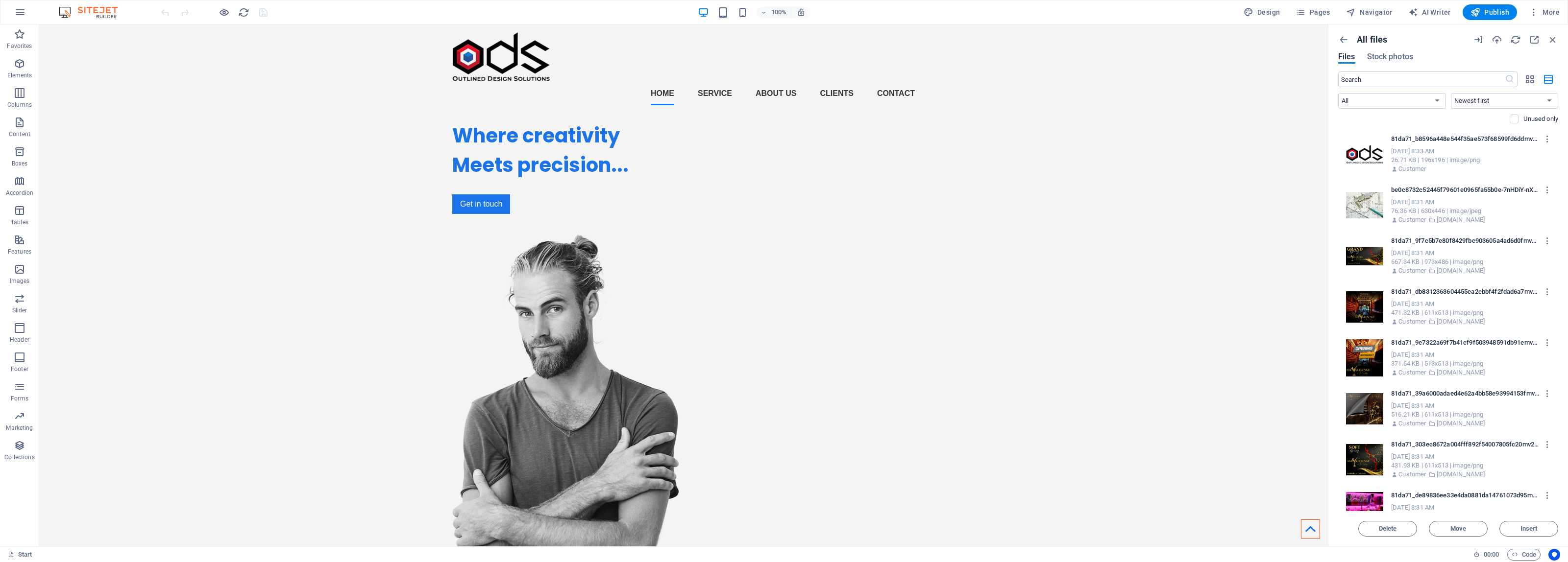
click at [1429, 153] on div "Sep 4, 2025 8:33 AM" at bounding box center [1469, 151] width 157 height 9
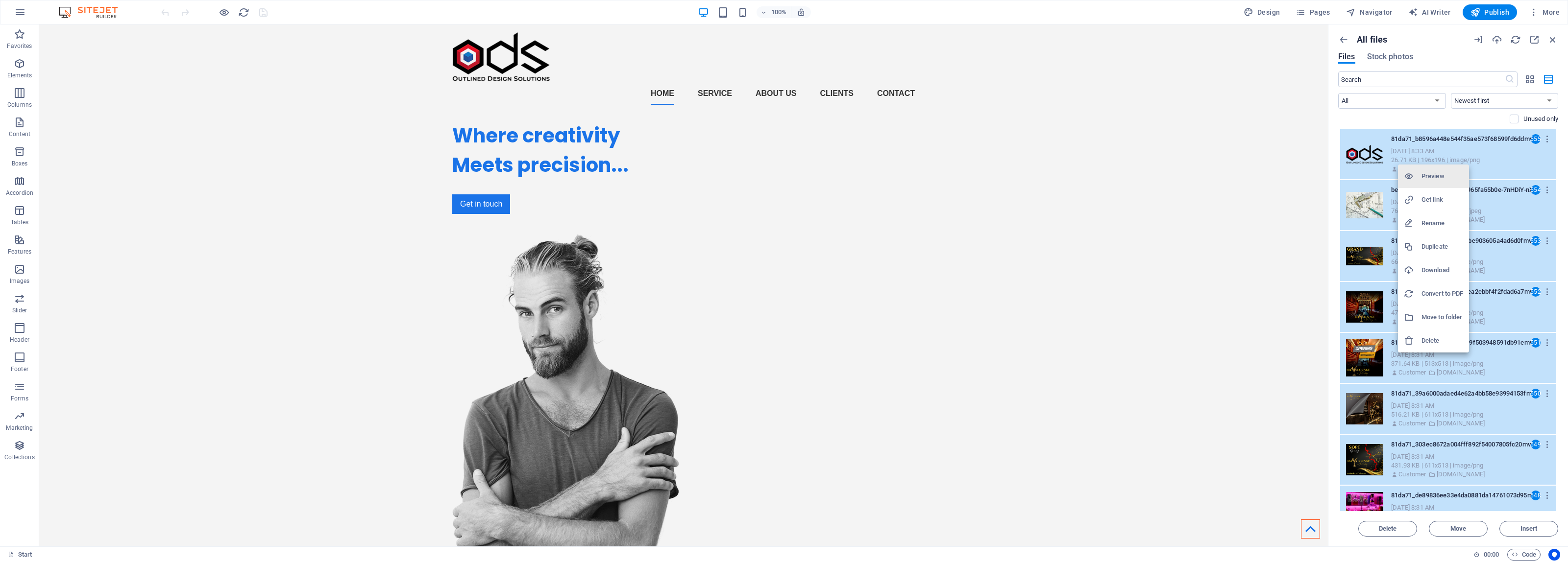
click at [1440, 339] on h6 "Delete" at bounding box center [1442, 341] width 41 height 12
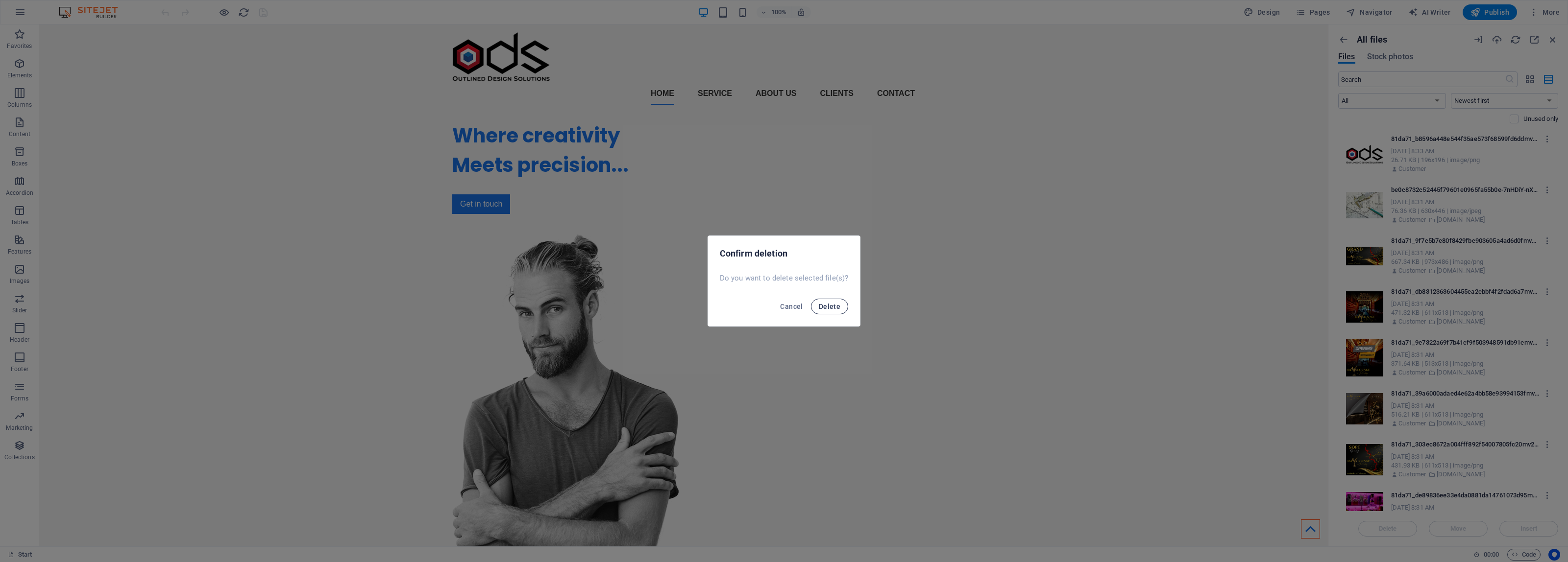
click at [826, 308] on span "Delete" at bounding box center [829, 306] width 21 height 8
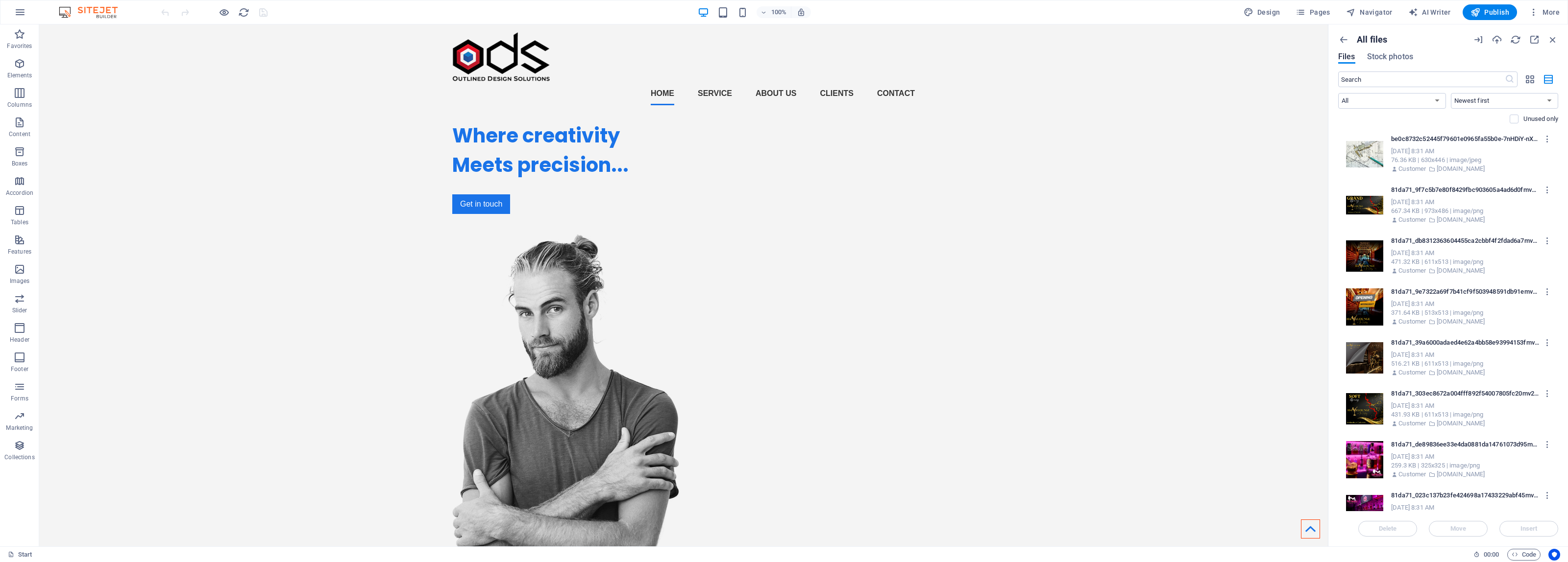
click at [1489, 147] on div "Sep 4, 2025 8:31 AM" at bounding box center [1469, 151] width 157 height 9
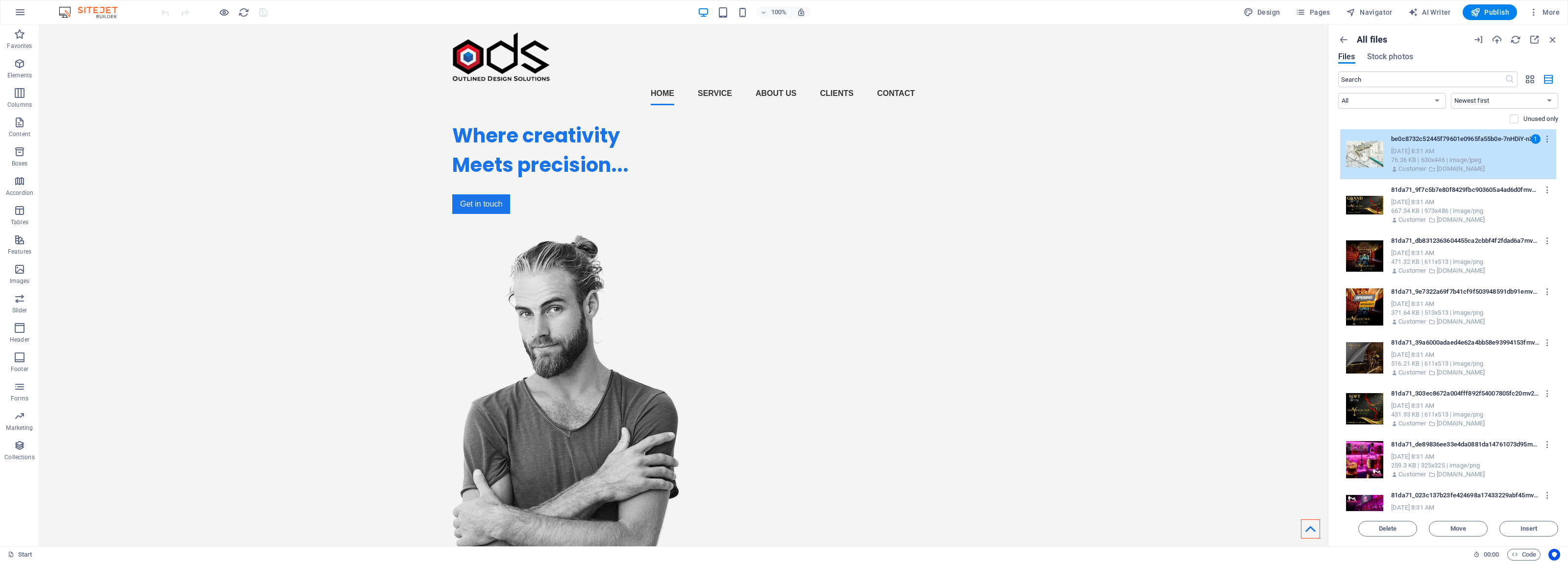
drag, startPoint x: 1558, startPoint y: 130, endPoint x: 1557, endPoint y: 256, distance: 126.0
click at [1559, 260] on div "All files Files Stock photos ​ All Images Documents Audio Video Vector Other Ne…" at bounding box center [1448, 285] width 240 height 522
click at [1552, 241] on div "81da71_db8312363604455ca2cbbf4f2fdad6a7mv2-qr0enQQerKq3krR6mccTtg.png 81da71_db…" at bounding box center [1477, 254] width 173 height 42
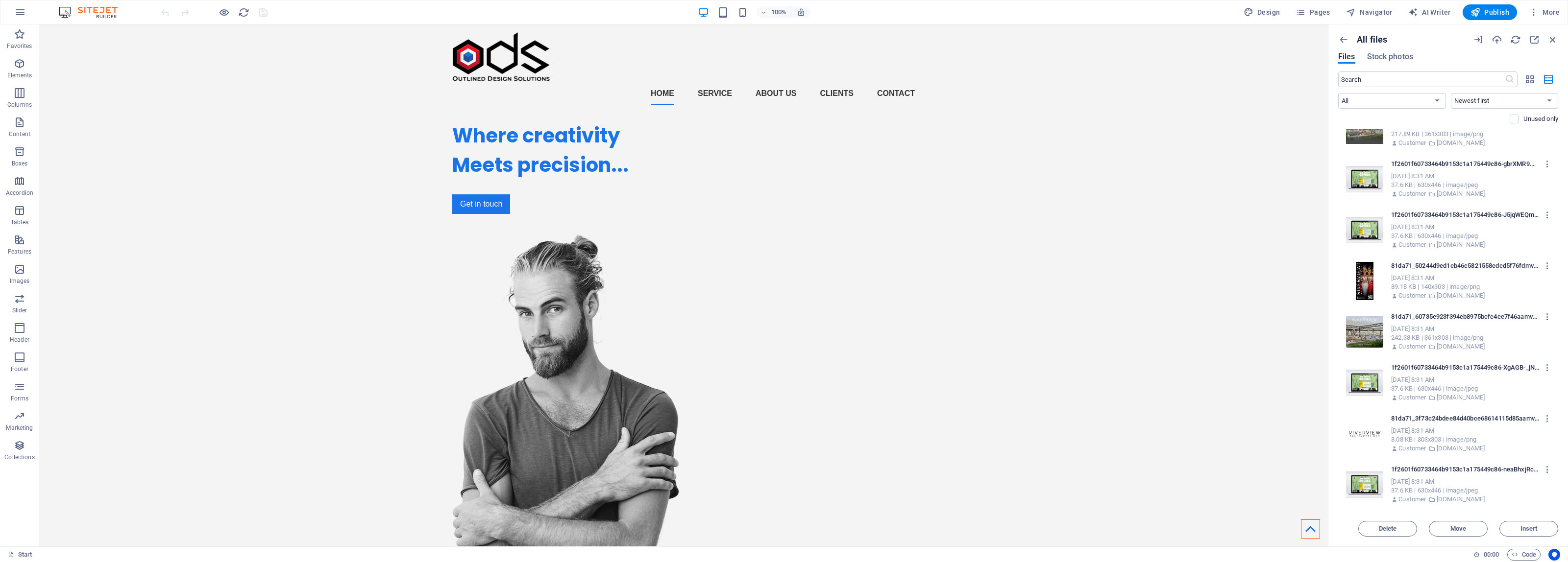
scroll to position [7650, 0]
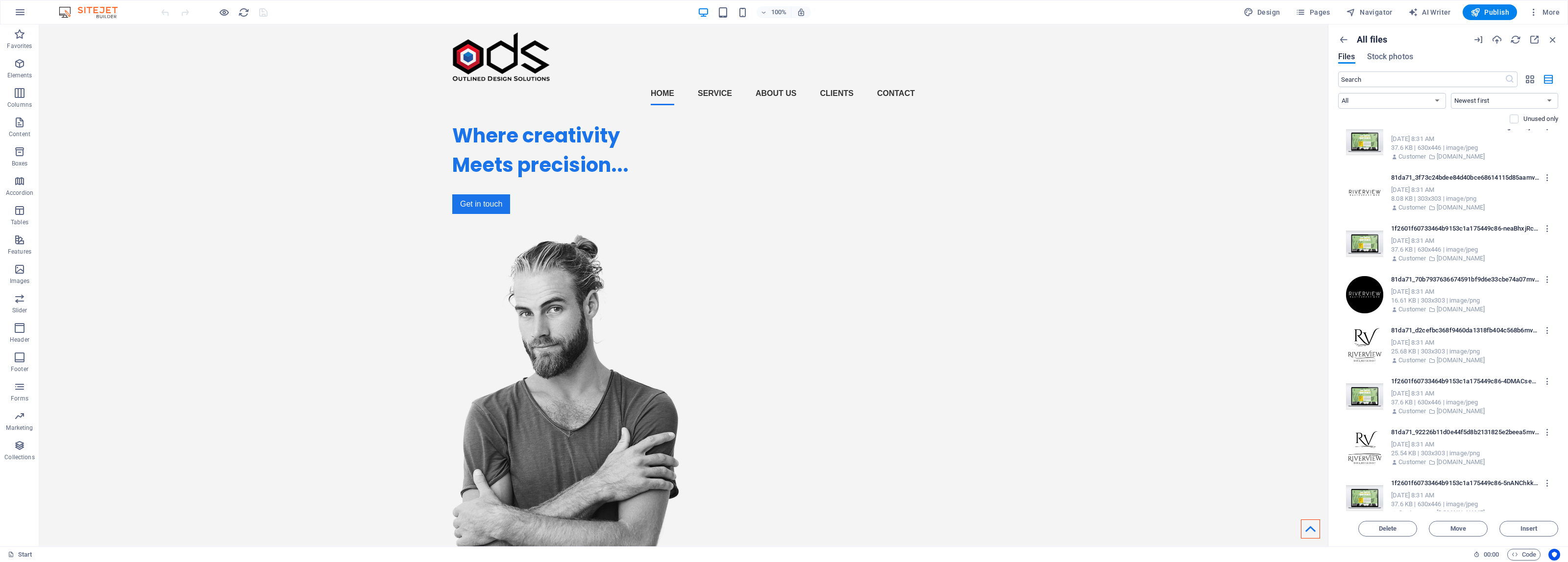
click at [1485, 458] on p "zakkgray1.wixsite.com" at bounding box center [1461, 462] width 49 height 9
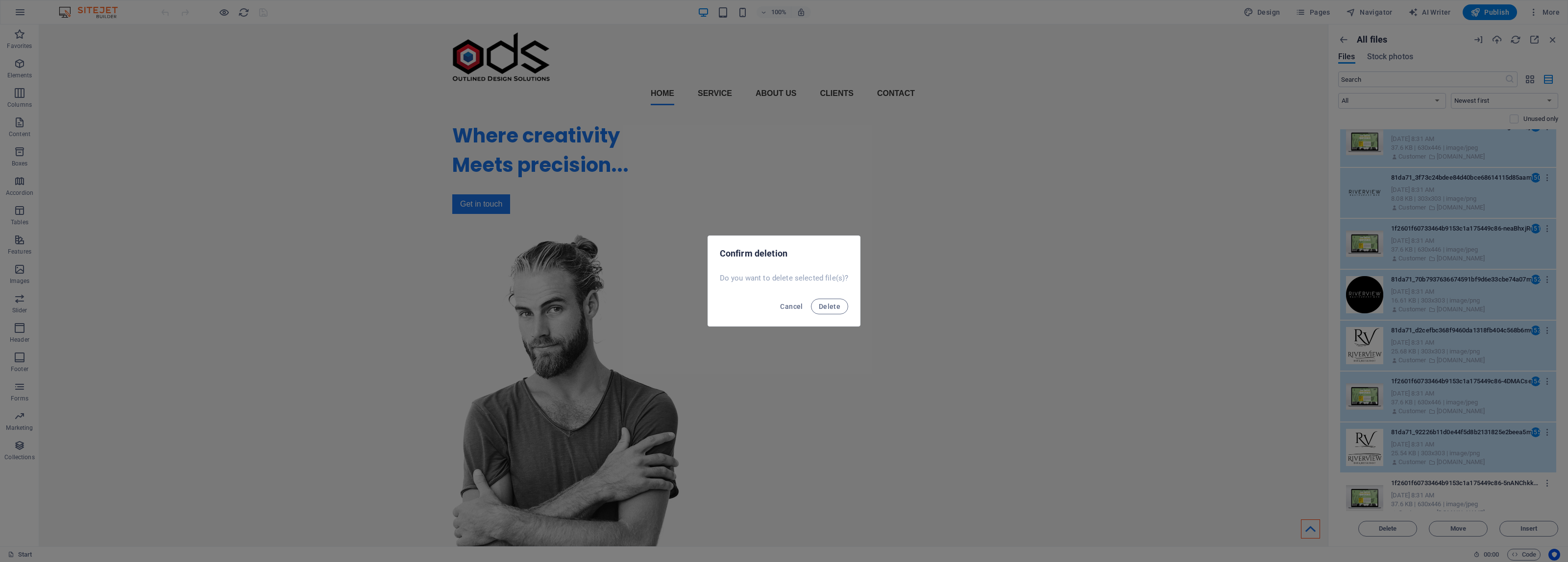
click at [811, 299] on button "Delete" at bounding box center [829, 307] width 37 height 16
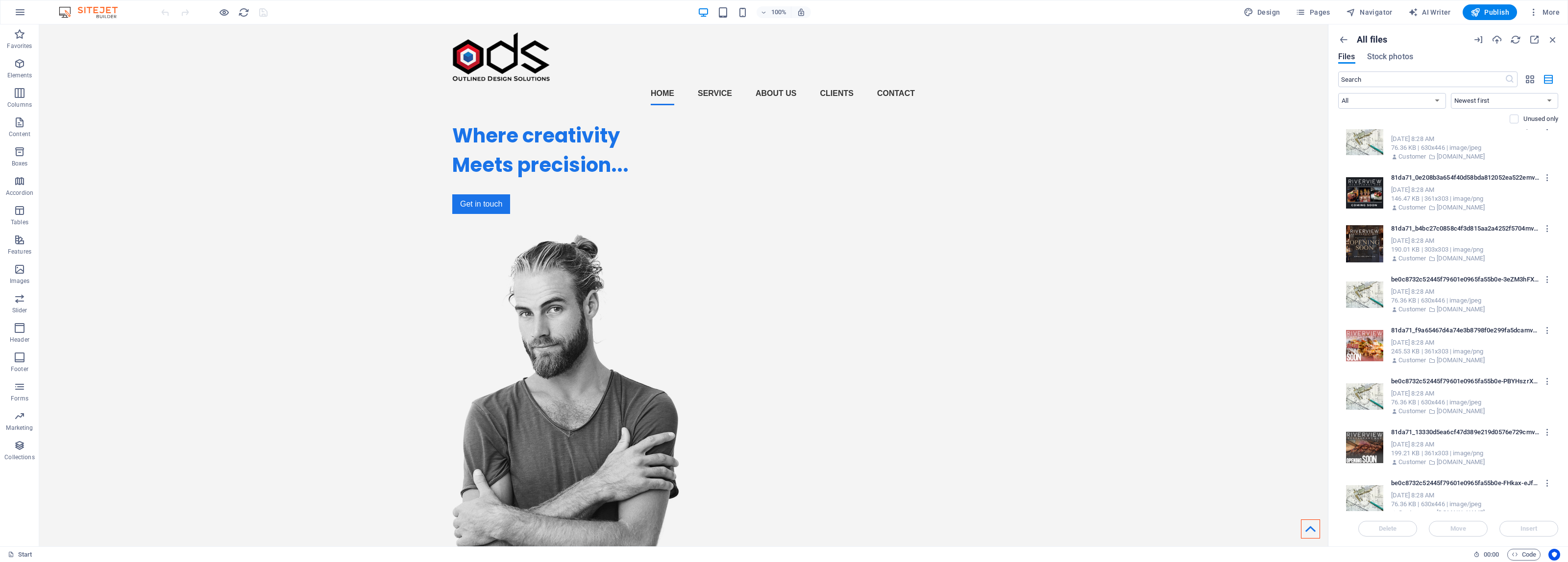
scroll to position [0, 0]
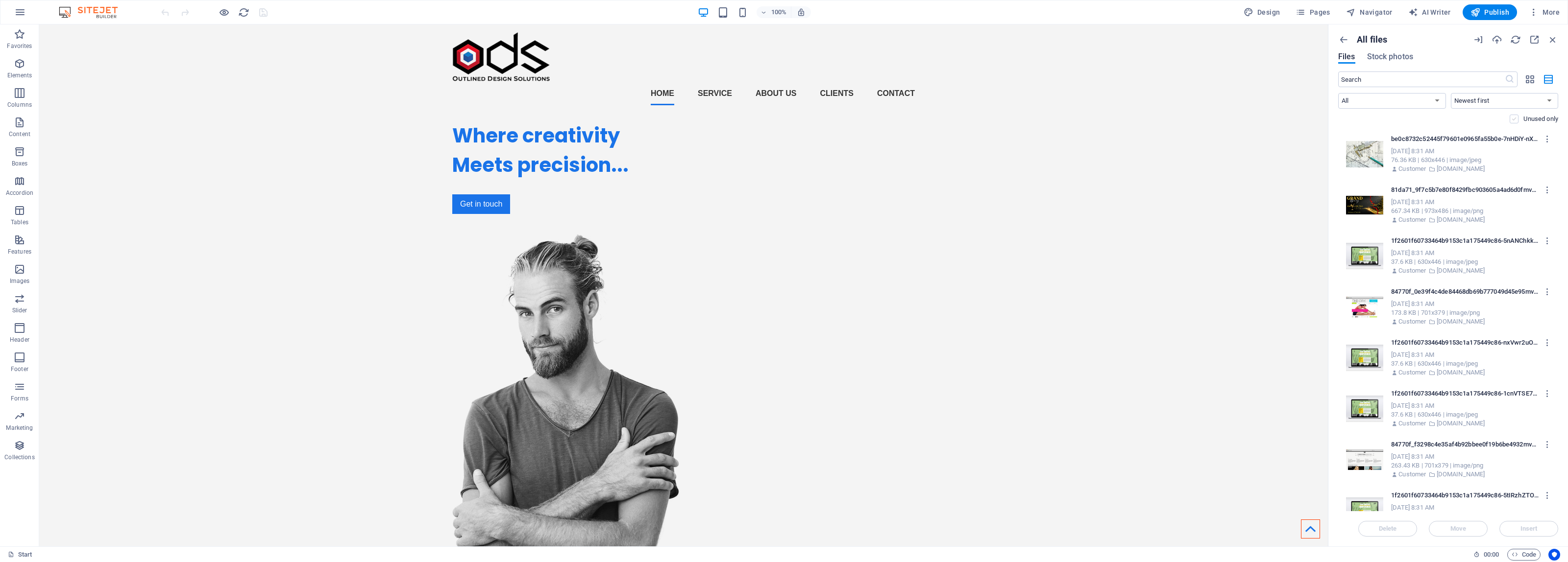
click at [1517, 120] on label at bounding box center [1514, 119] width 9 height 9
click at [0, 0] on input "checkbox" at bounding box center [0, 0] width 0 height 0
click at [1544, 137] on icon "button" at bounding box center [1547, 139] width 9 height 9
click at [1456, 139] on div at bounding box center [784, 281] width 1568 height 562
click at [1469, 161] on div "76.36 KB | 630x446 | image/jpeg" at bounding box center [1469, 160] width 157 height 9
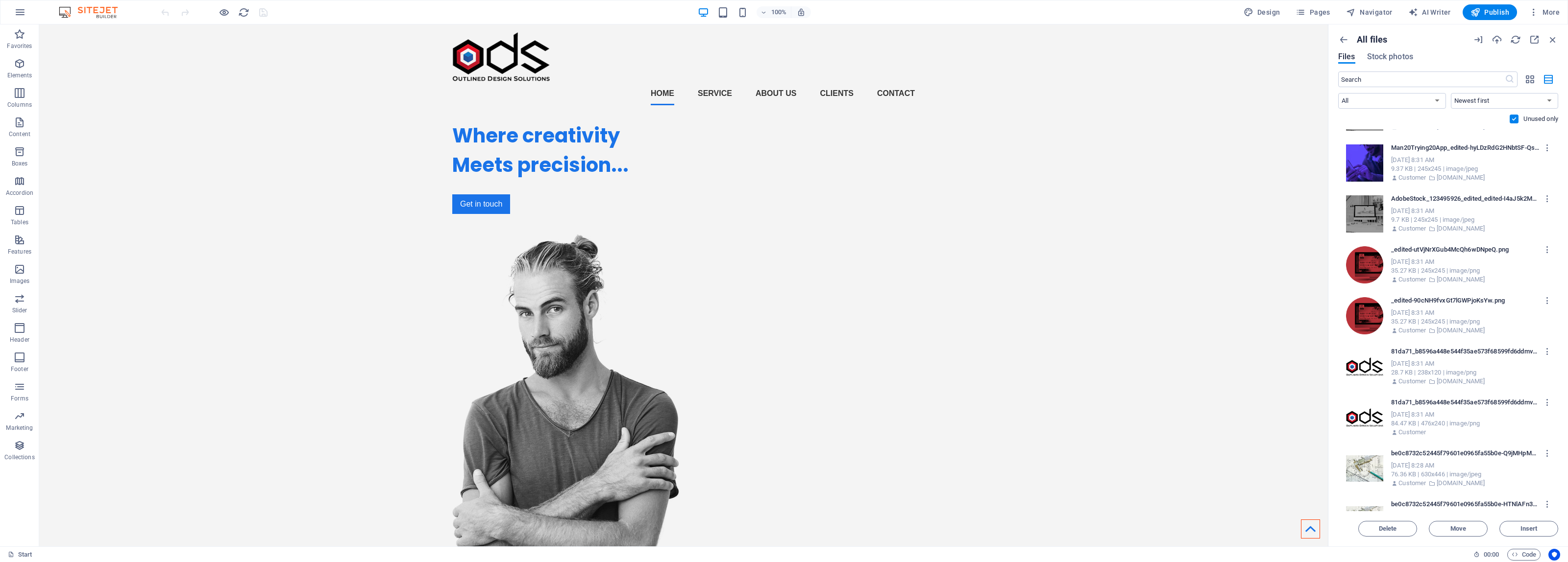
scroll to position [1963, 0]
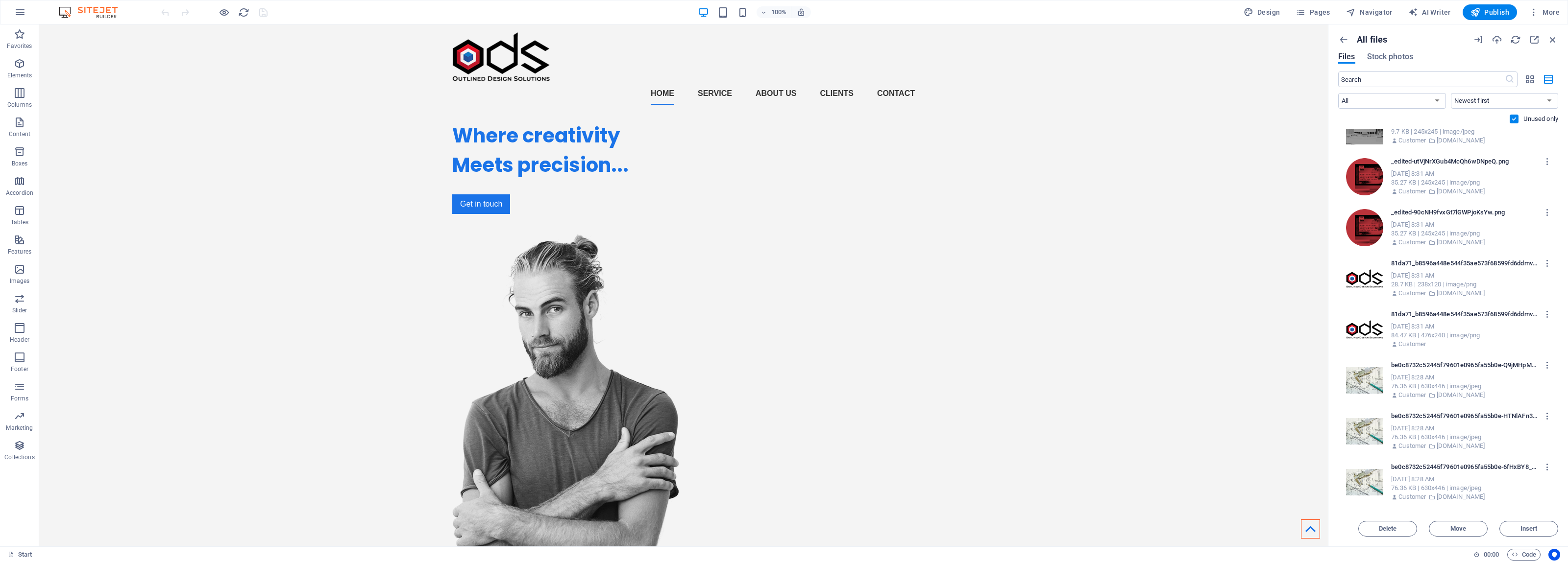
click at [1493, 484] on div "76.36 KB | 630x446 | image/jpeg" at bounding box center [1469, 488] width 157 height 9
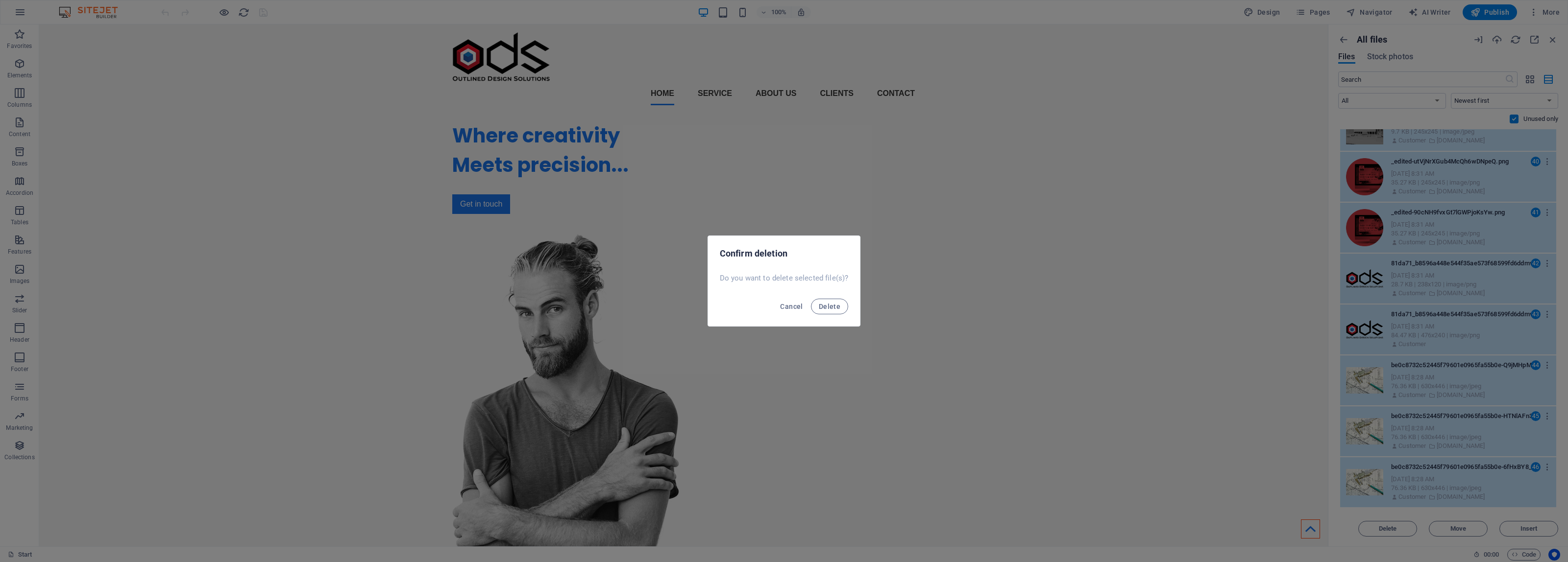
click at [811, 299] on button "Delete" at bounding box center [829, 307] width 37 height 16
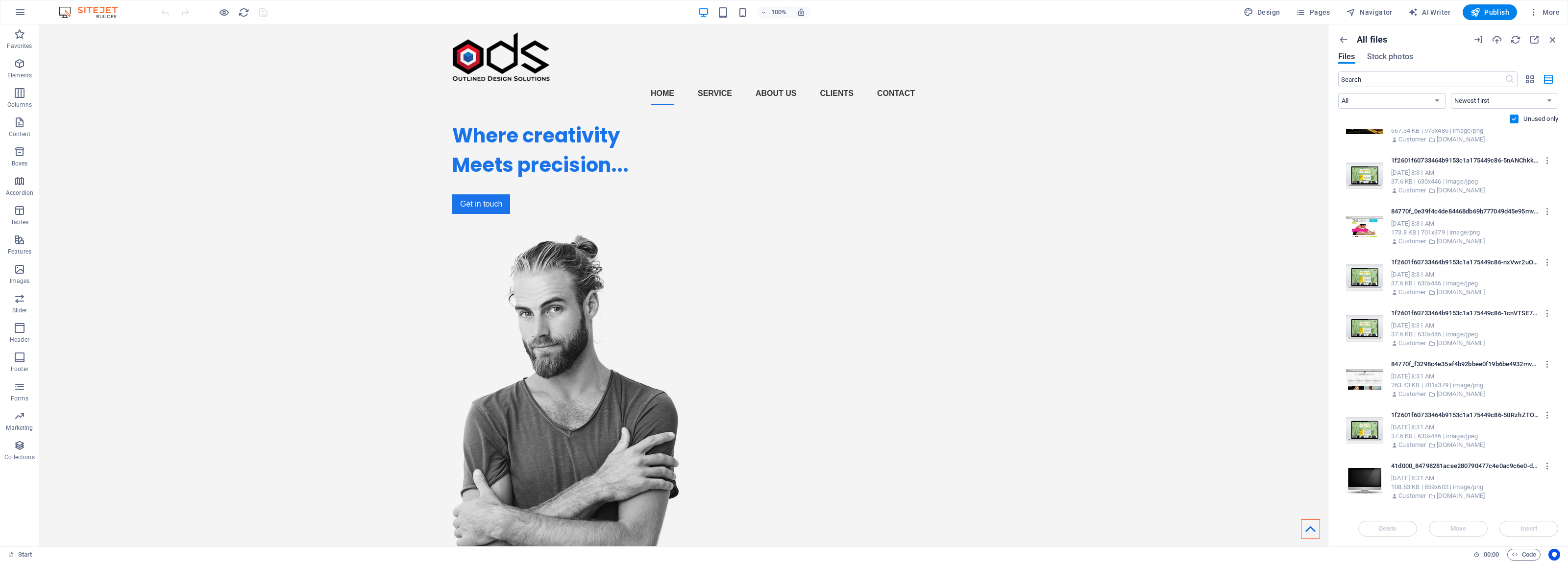
scroll to position [0, 0]
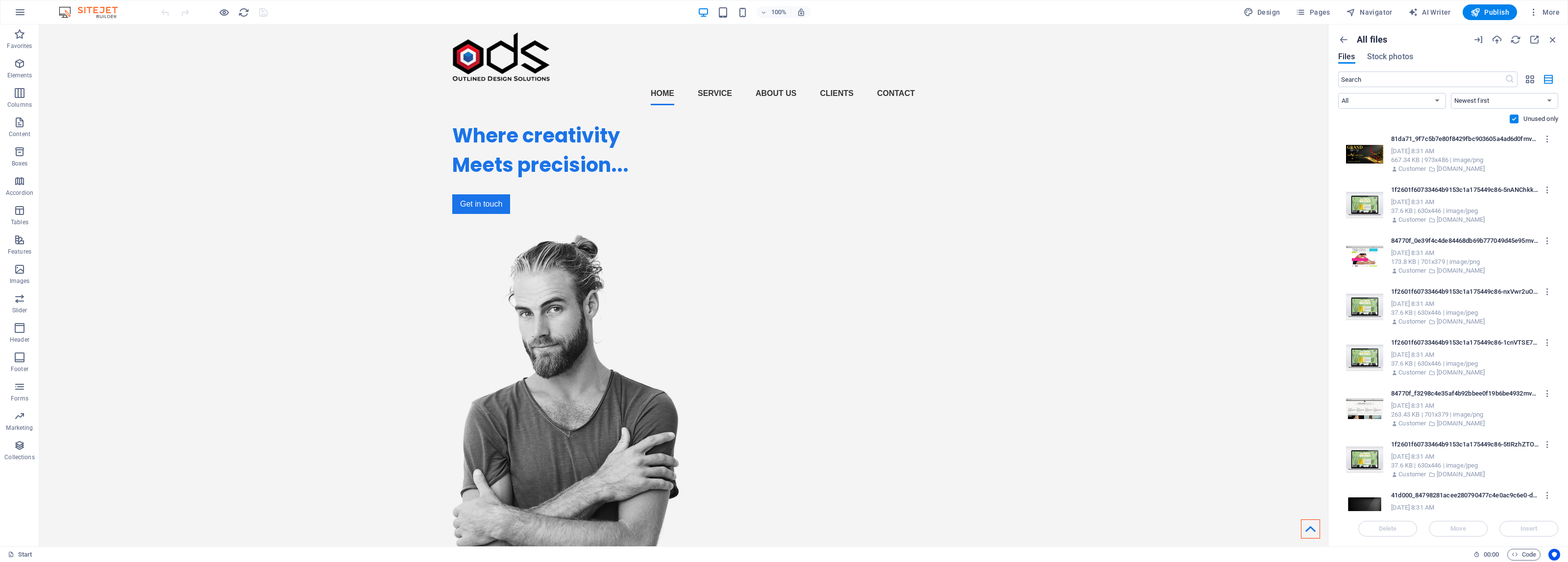
click at [1474, 168] on p "zakkgray1.wixsite.com" at bounding box center [1461, 168] width 49 height 9
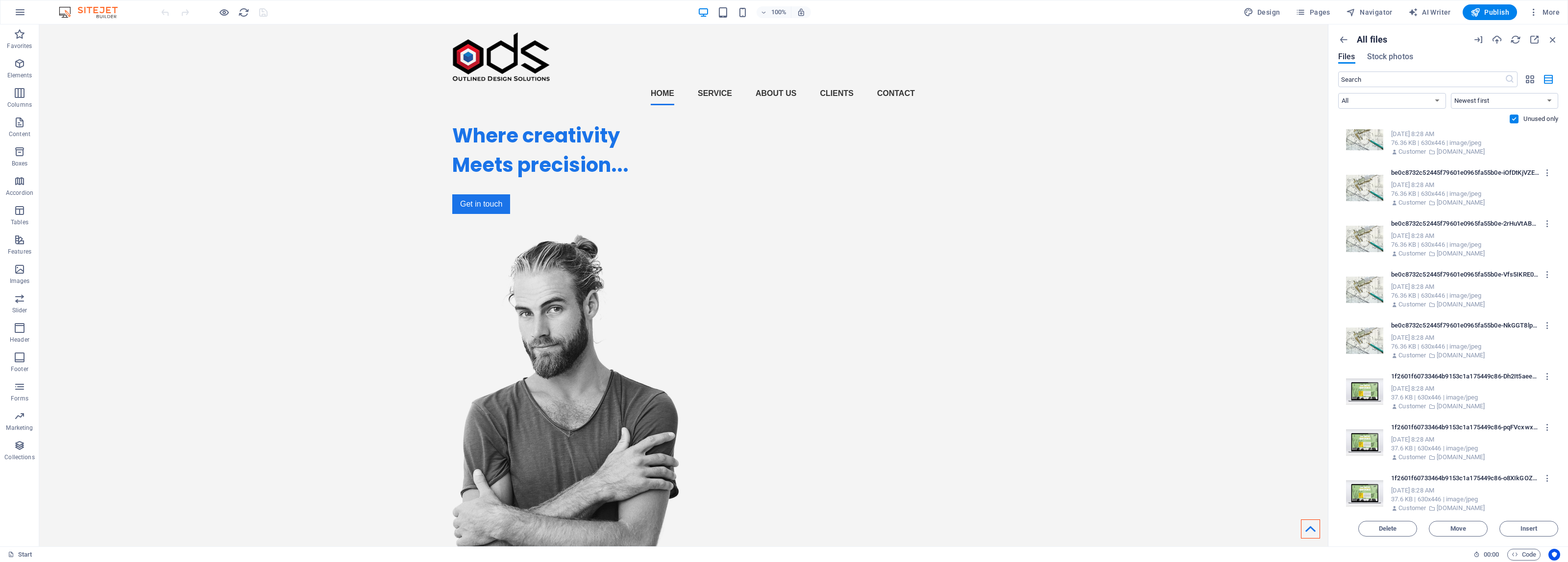
scroll to position [3473, 0]
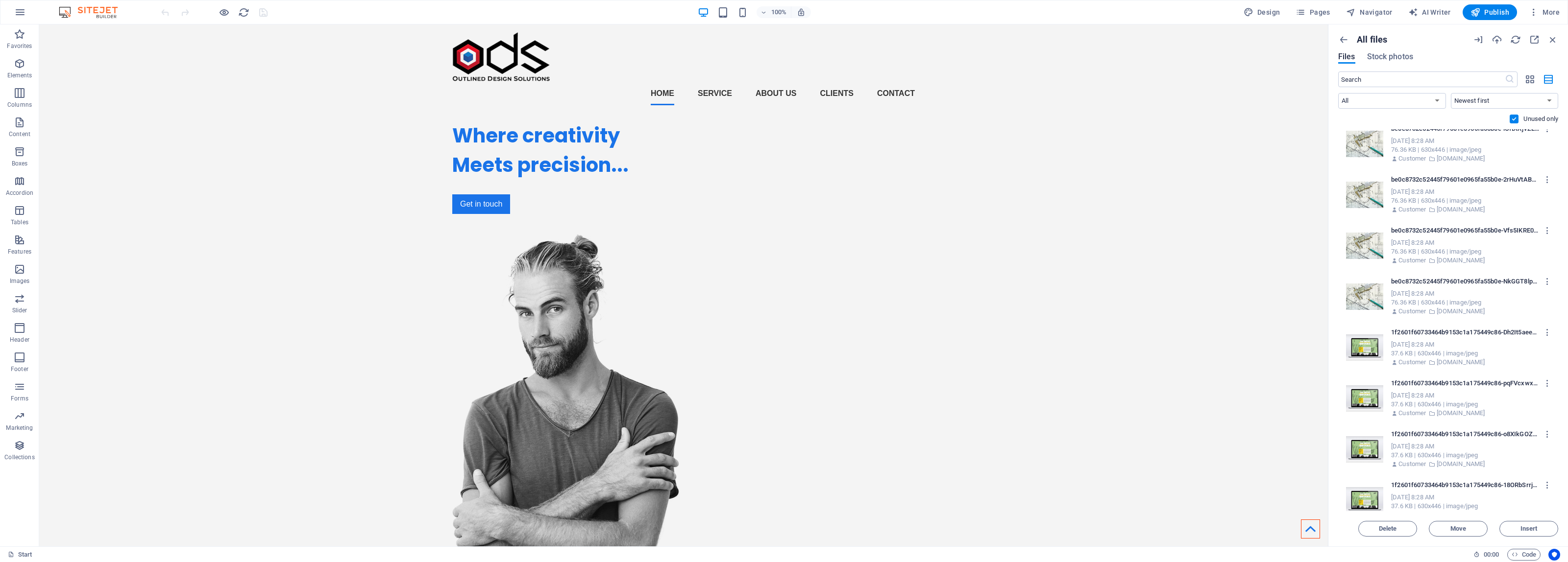
click at [1510, 496] on div "Sep 4, 2025 8:28 AM" at bounding box center [1469, 498] width 157 height 9
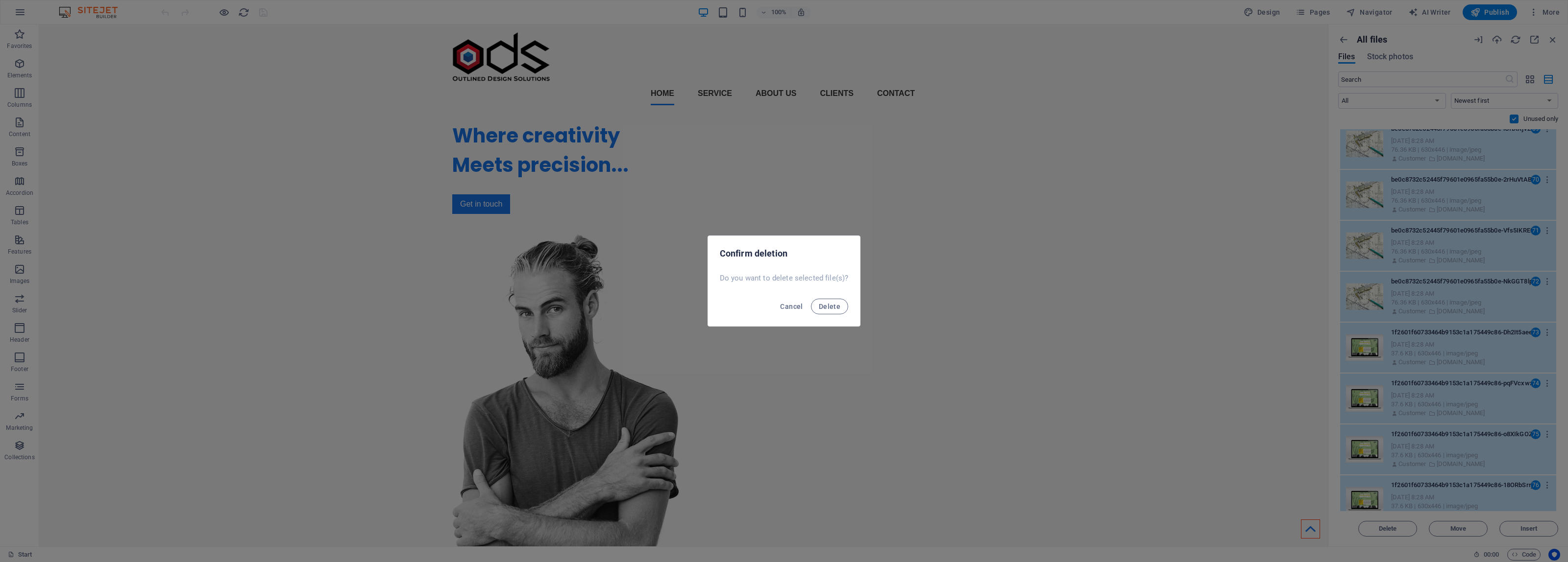
click at [811, 299] on button "Delete" at bounding box center [829, 307] width 37 height 16
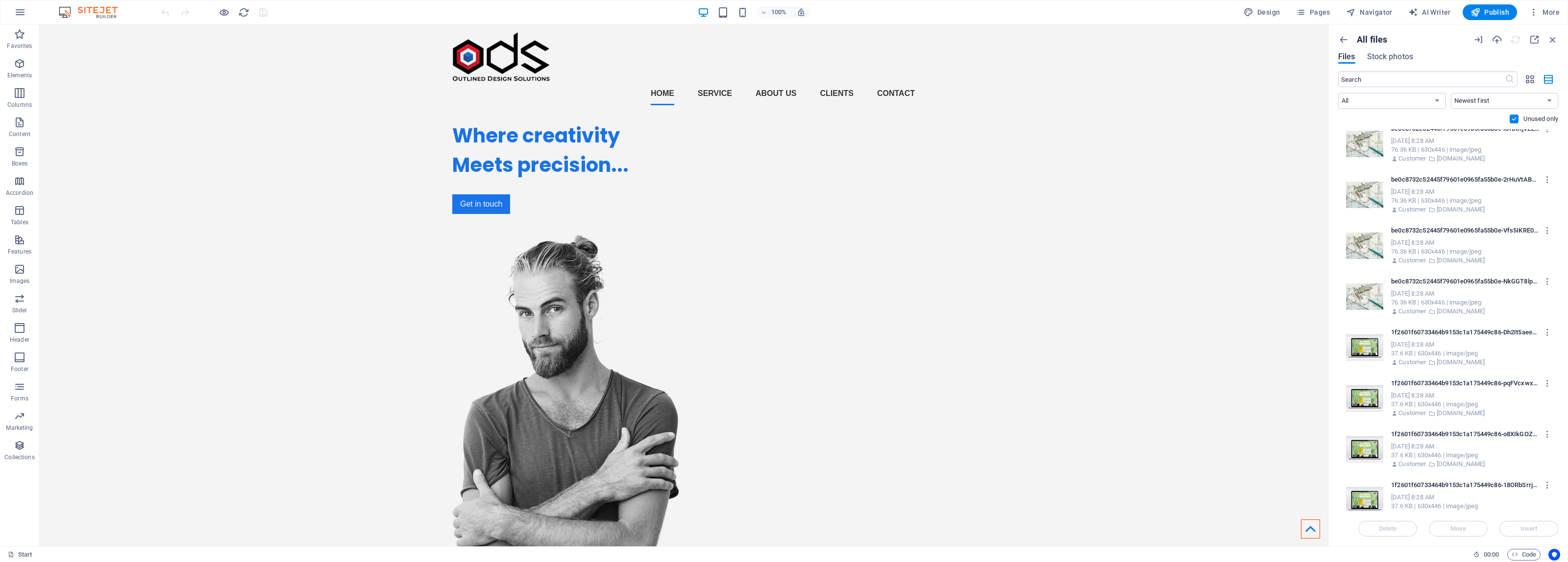
click at [1559, 454] on div "All files Files Stock photos ​ All Images Documents Audio Video Vector Other Ne…" at bounding box center [1448, 285] width 240 height 522
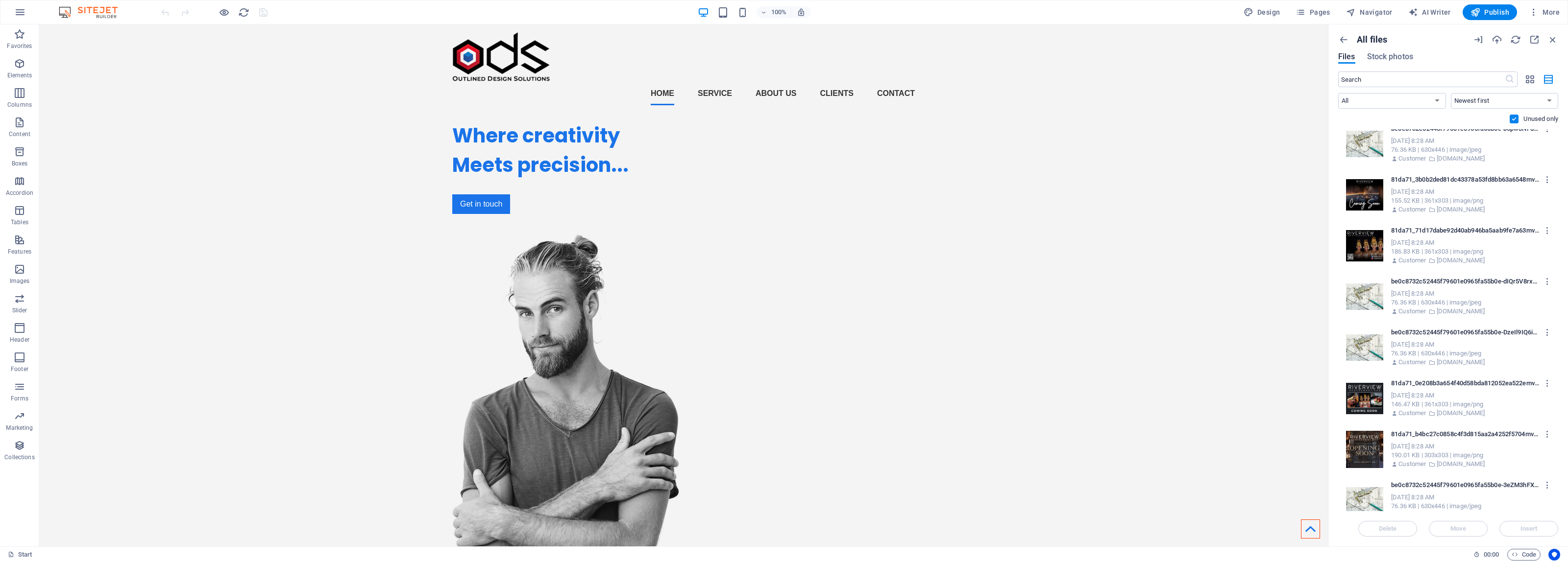
drag, startPoint x: 1558, startPoint y: 439, endPoint x: 1559, endPoint y: 363, distance: 76.0
click at [1559, 363] on div "All files Files Stock photos ​ All Images Documents Audio Video Vector Other Ne…" at bounding box center [1448, 285] width 240 height 522
click at [1482, 494] on div "Sep 4, 2025 8:28 AM" at bounding box center [1469, 498] width 157 height 9
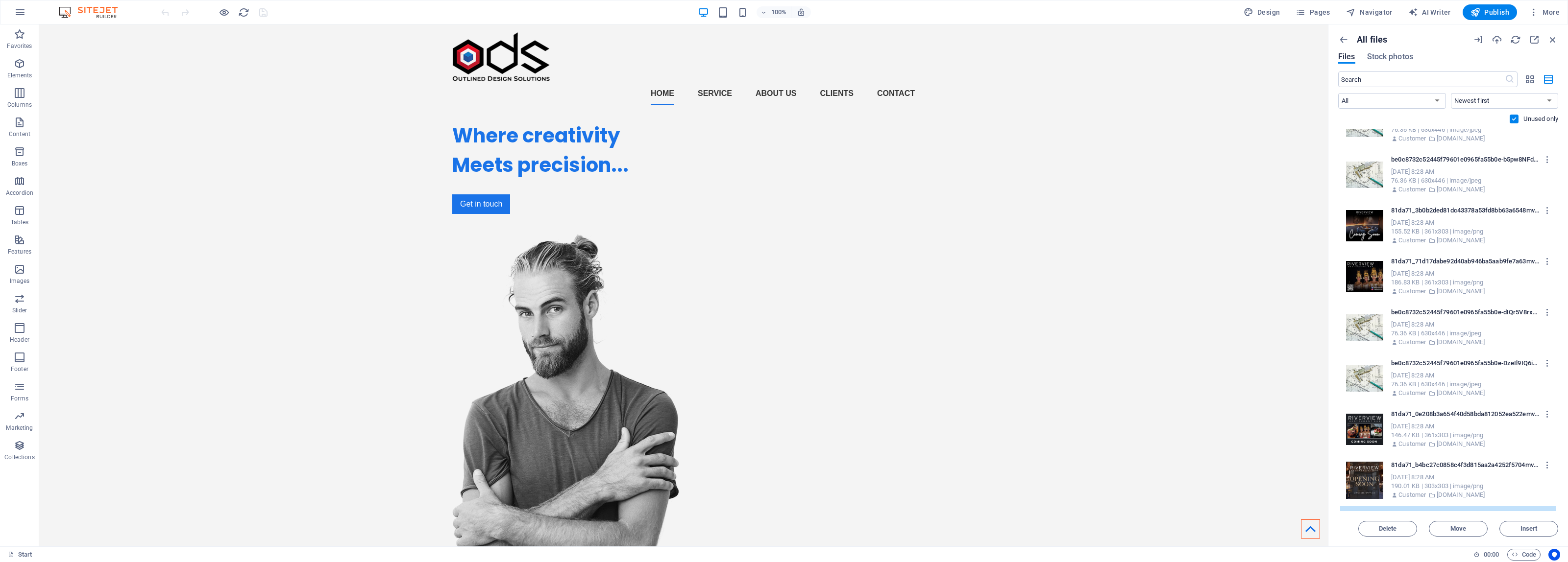
scroll to position [3412, 0]
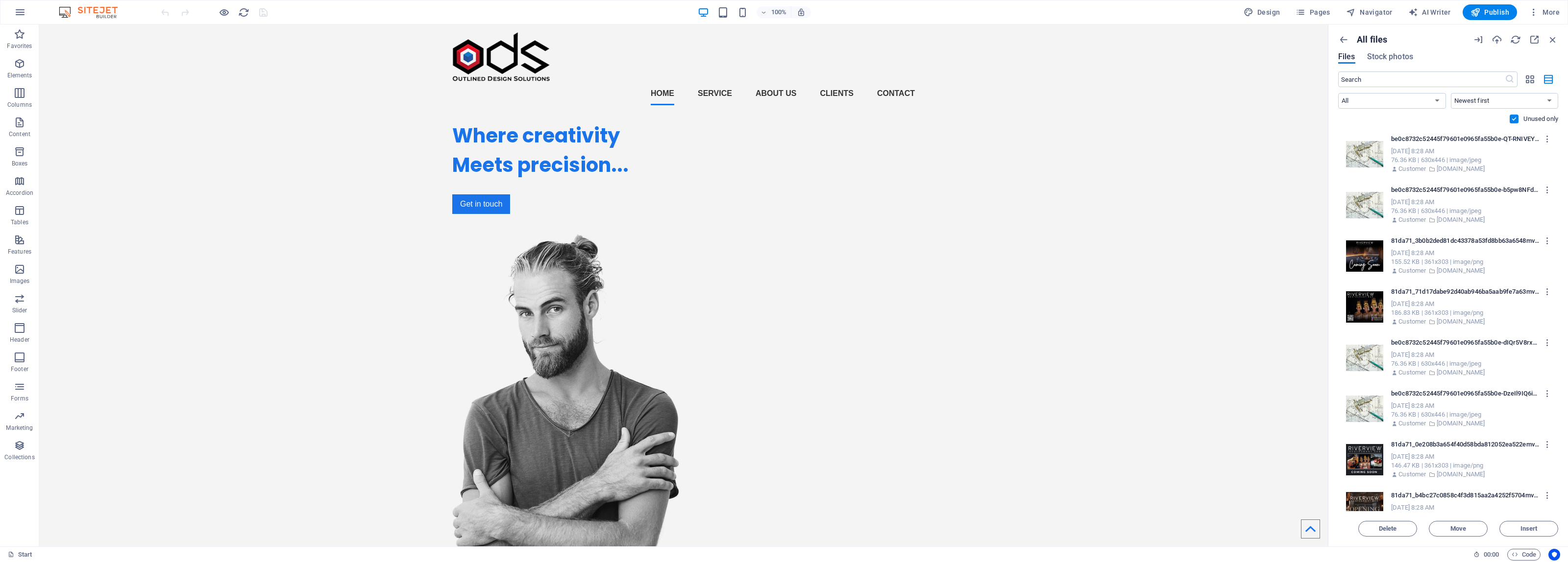
drag, startPoint x: 1558, startPoint y: 426, endPoint x: 1556, endPoint y: 483, distance: 57.0
click at [1556, 483] on div "All files Files Stock photos ​ All Images Documents Audio Video Vector Other Ne…" at bounding box center [1448, 285] width 240 height 522
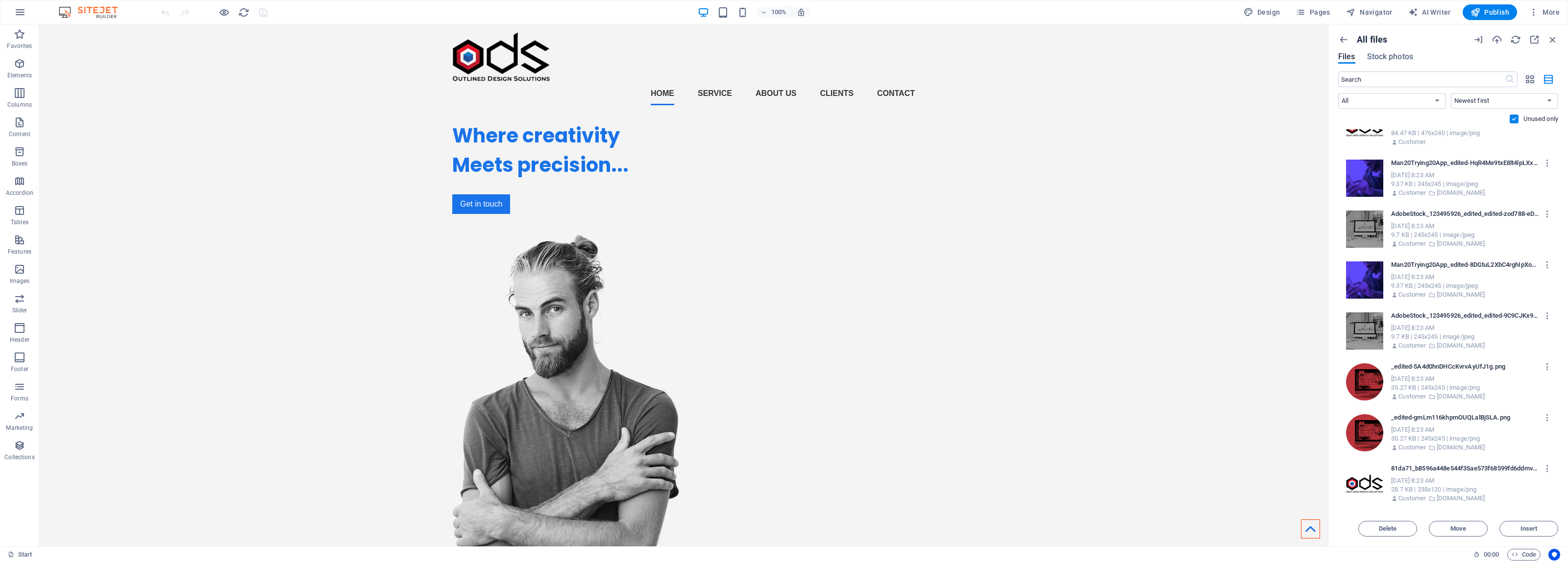
scroll to position [16011, 0]
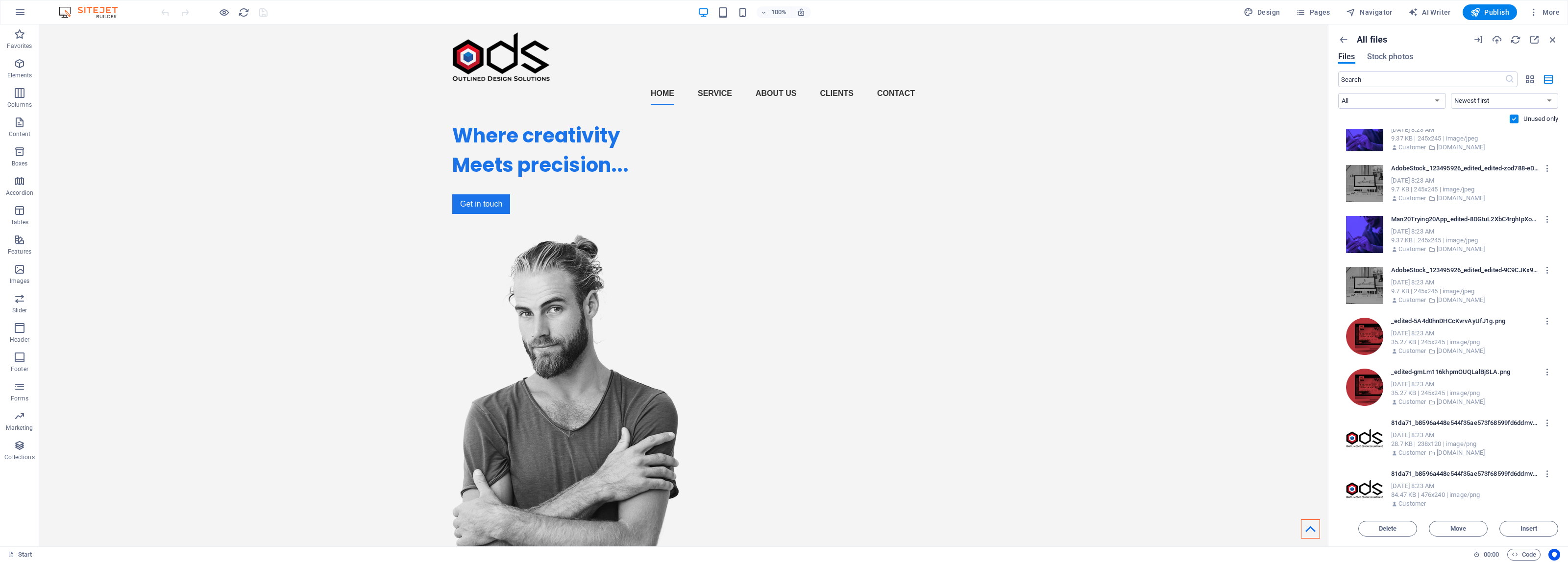
click at [1506, 476] on p "81da71_b8596a448e544f35ae573f68599fd6ddmv2-Bji8hc0LTiExx3-JBJjlKA.png" at bounding box center [1465, 474] width 148 height 9
drag, startPoint x: 1558, startPoint y: 506, endPoint x: 1544, endPoint y: 260, distance: 246.4
click at [1544, 302] on div "All files Files Stock photos ​ All Images Documents Audio Video Vector Other Ne…" at bounding box center [1448, 285] width 240 height 522
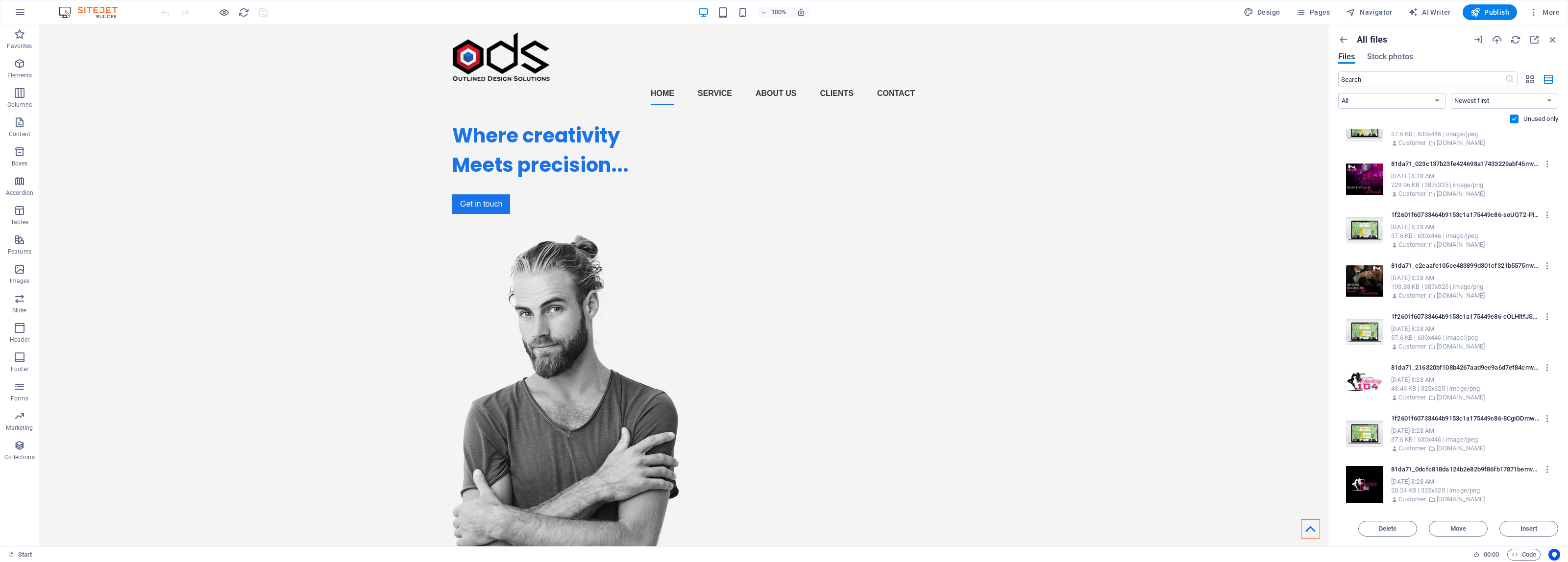
scroll to position [0, 0]
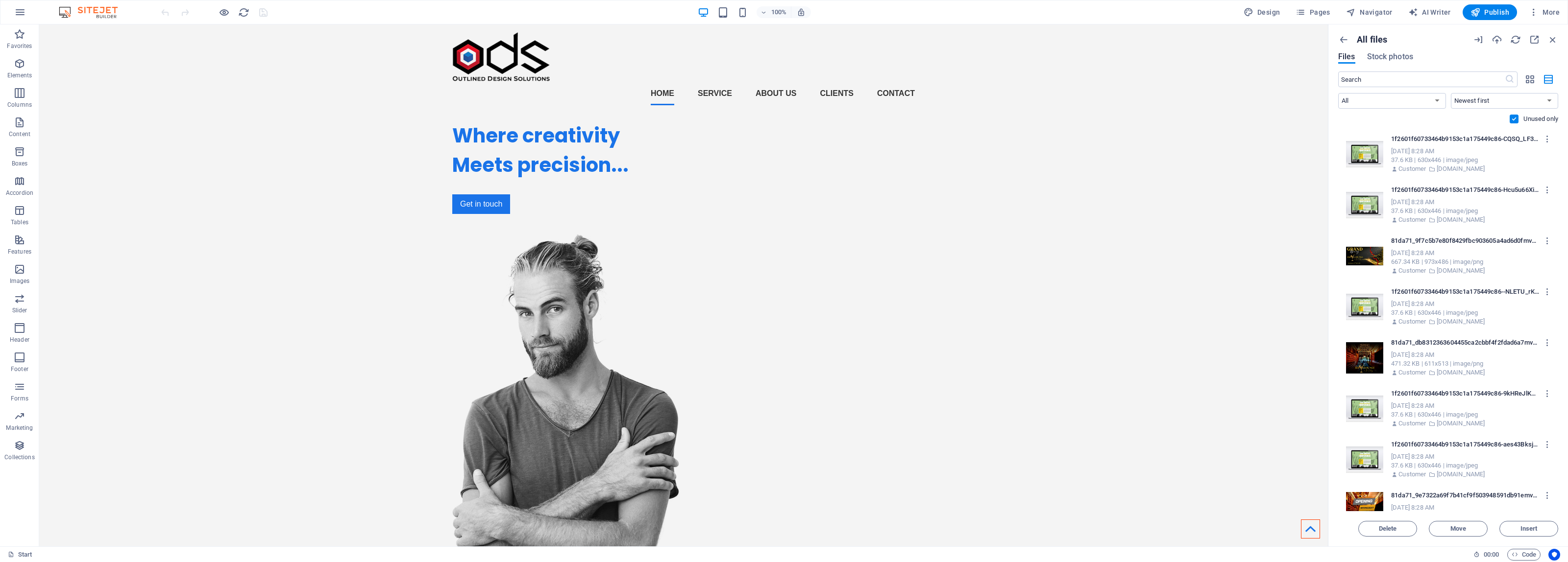
click at [1485, 141] on p "1f2601f60733464b9153c1a175449c86-CQSQ_LF3Eig_8eitEvrL8w.jpg" at bounding box center [1465, 139] width 148 height 9
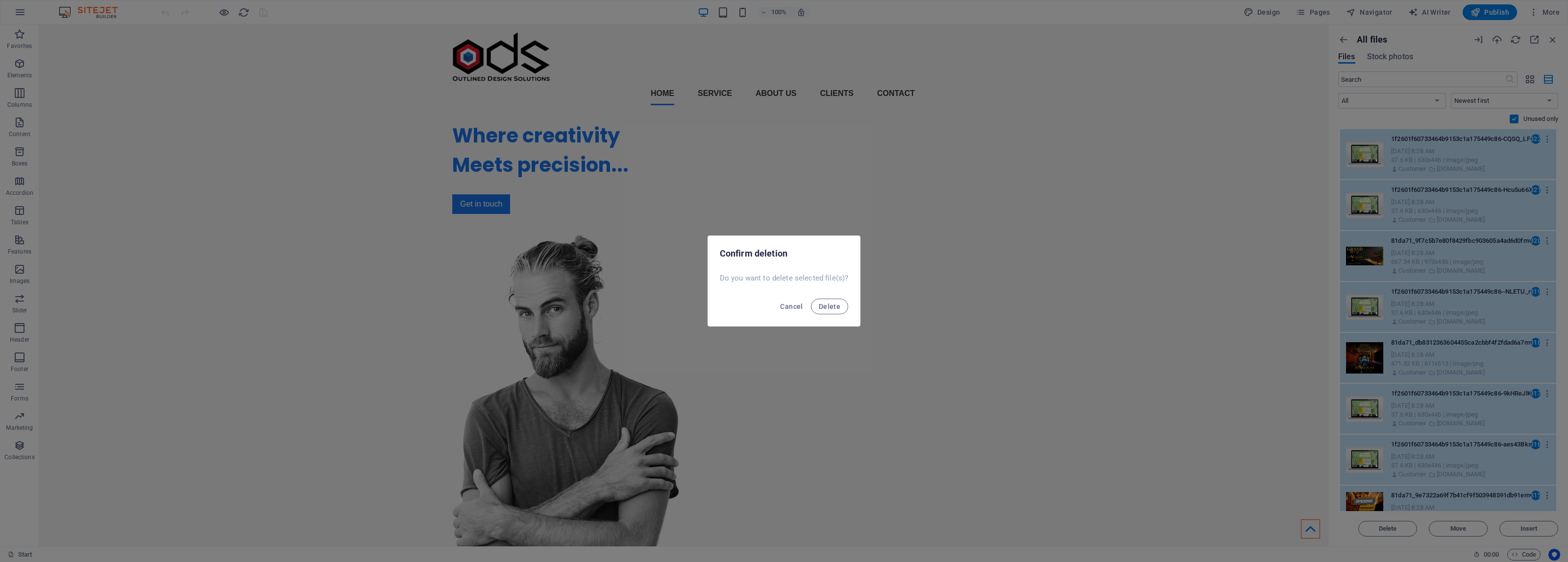
click at [811, 299] on button "Delete" at bounding box center [829, 307] width 37 height 16
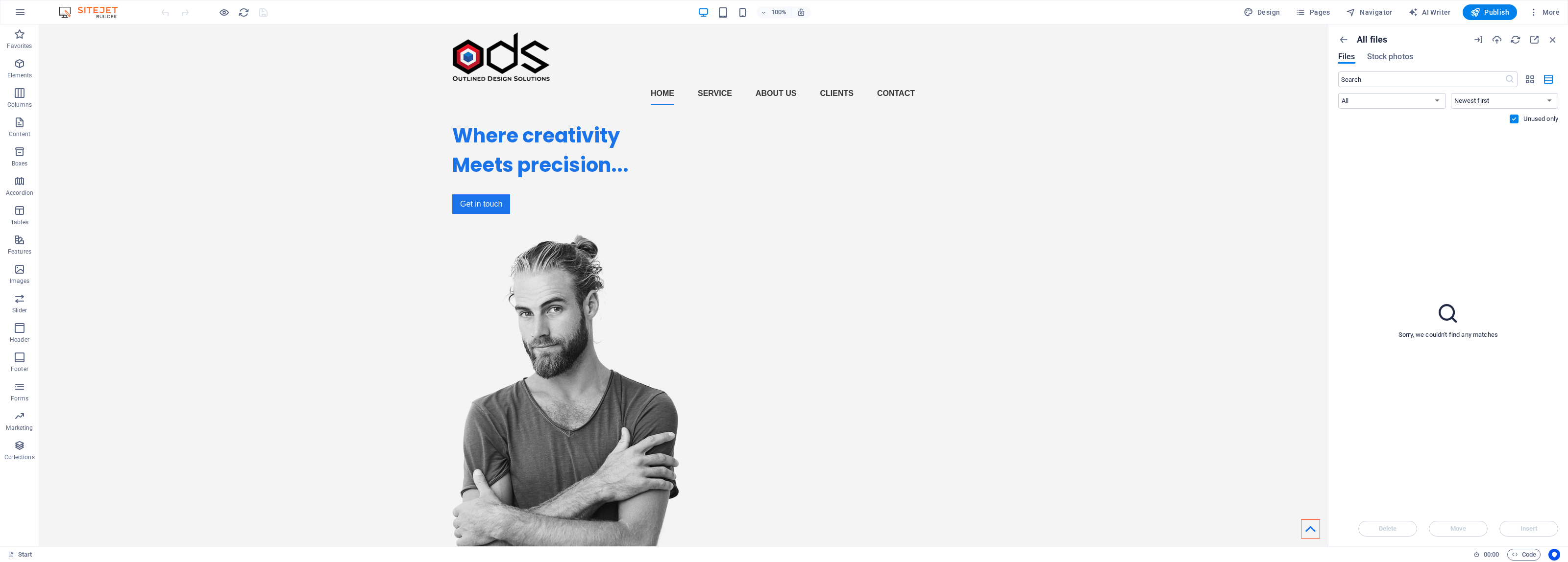
drag, startPoint x: 1557, startPoint y: 133, endPoint x: 1556, endPoint y: 336, distance: 203.0
click at [1556, 336] on div "Sorry, we couldn't find any matches" at bounding box center [1447, 321] width 220 height 382
click at [1409, 177] on div "Sorry, we couldn't find any matches" at bounding box center [1447, 321] width 220 height 382
click at [1499, 40] on icon "button" at bounding box center [1497, 40] width 11 height 11
click at [1479, 36] on icon "button" at bounding box center [1479, 40] width 11 height 11
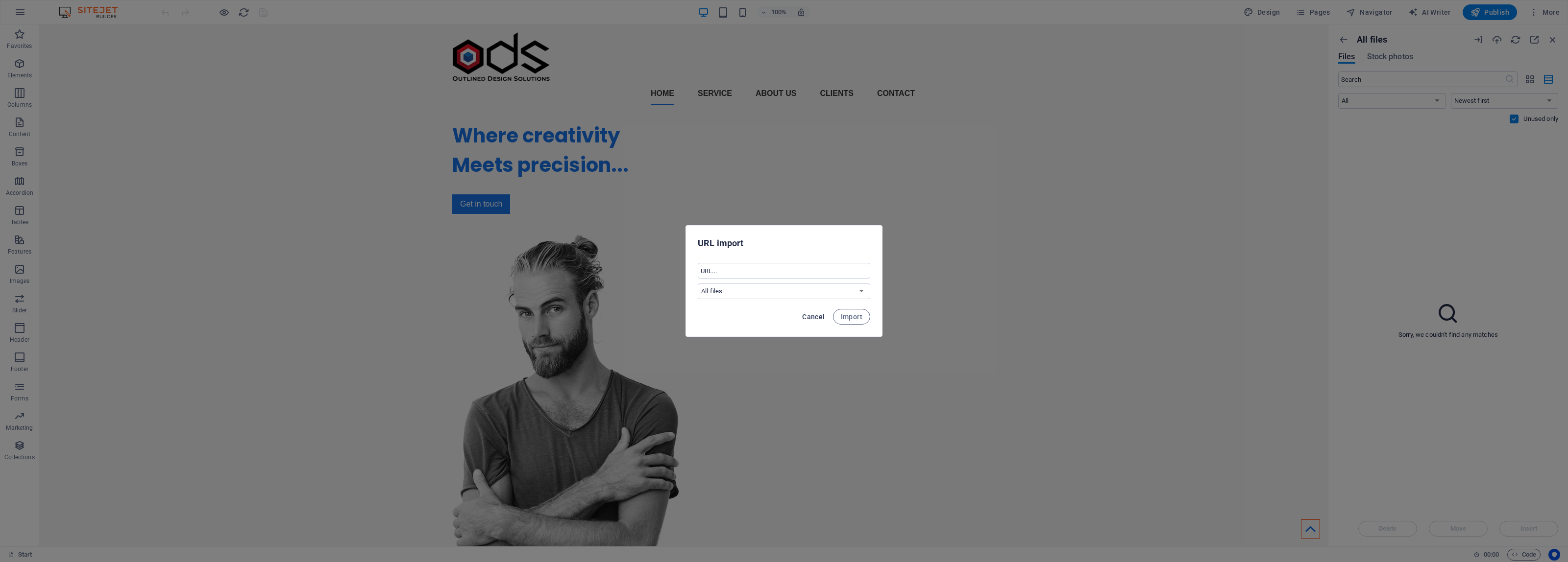
click at [816, 321] on button "Cancel" at bounding box center [813, 317] width 30 height 16
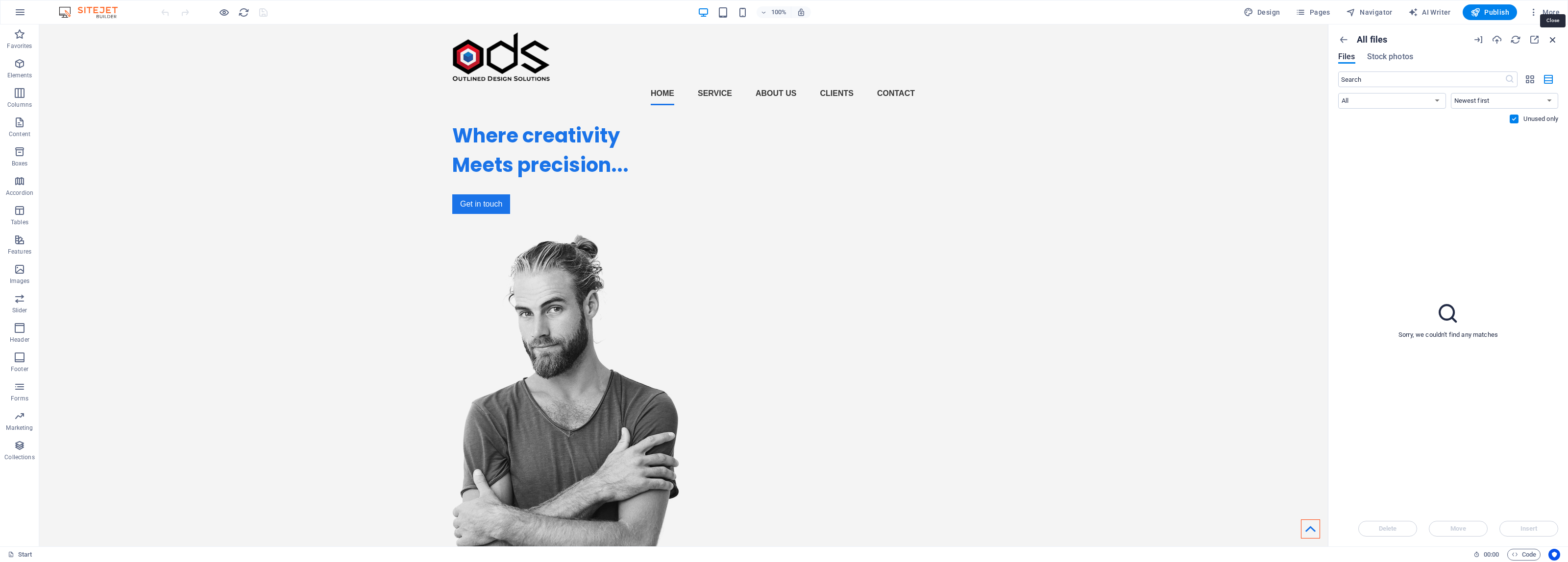
click at [1556, 35] on icon "button" at bounding box center [1553, 40] width 11 height 11
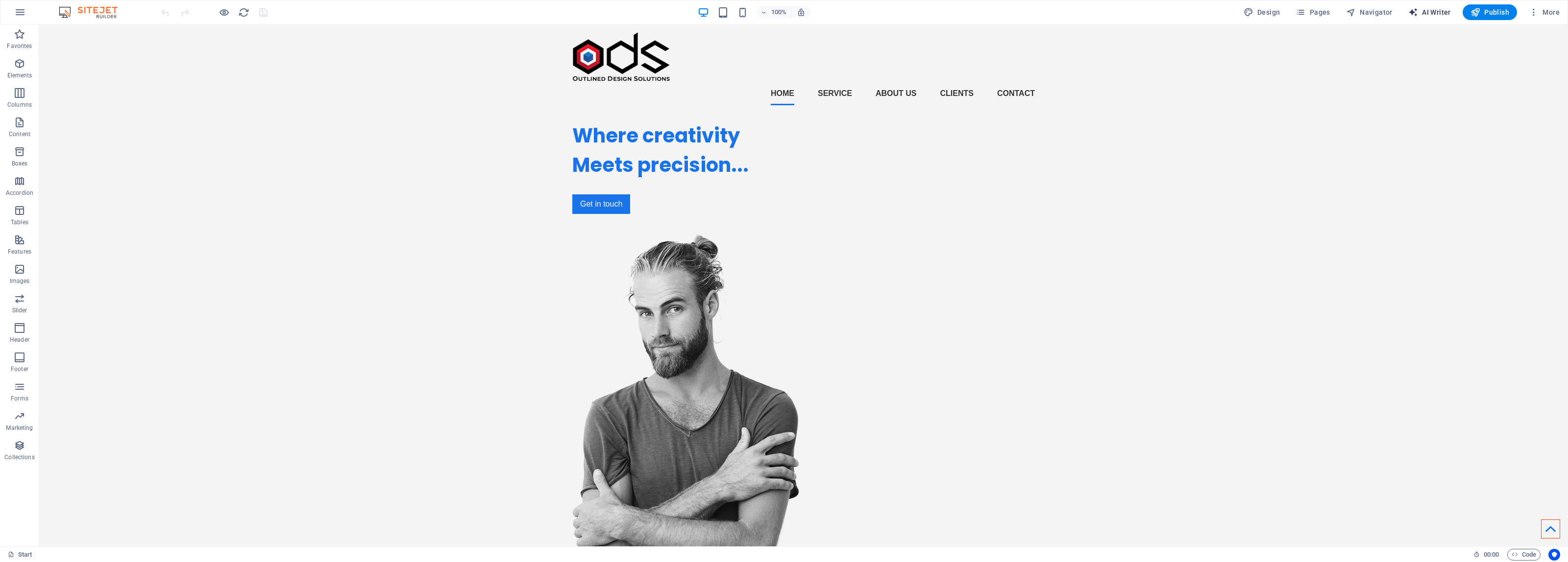
click at [1439, 10] on span "AI Writer" at bounding box center [1430, 12] width 43 height 10
select select "English"
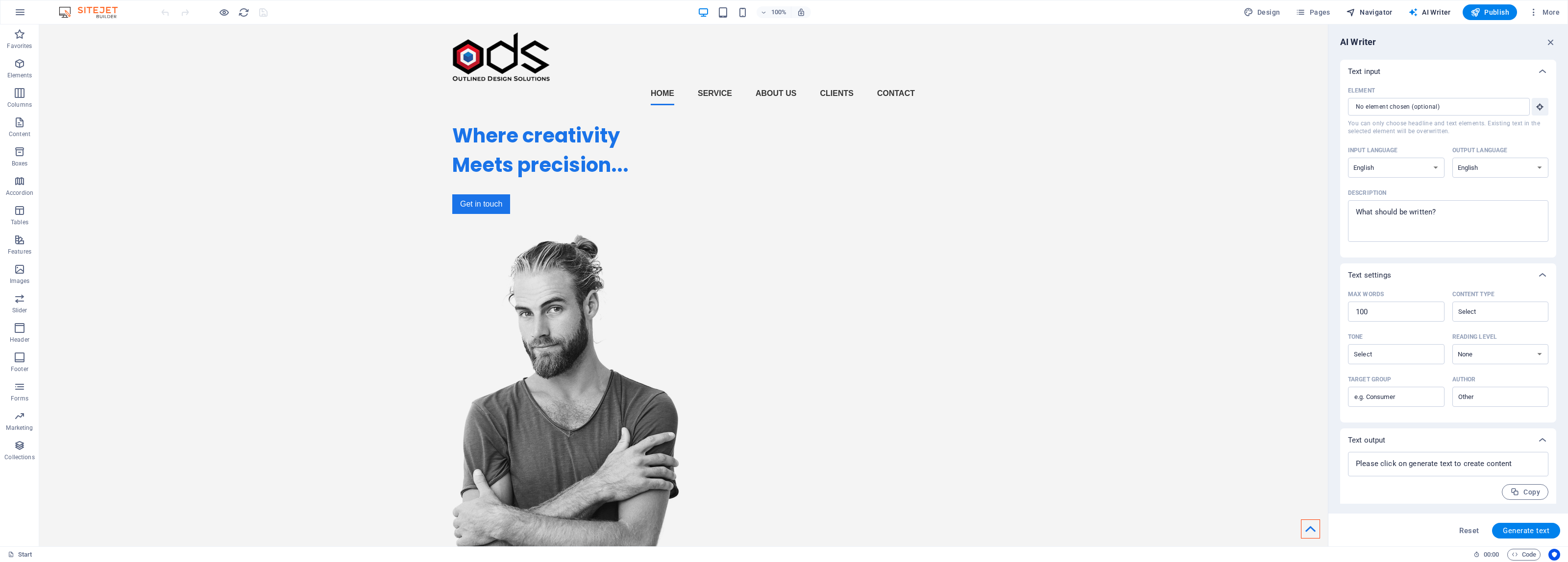
drag, startPoint x: 1381, startPoint y: 13, endPoint x: 1386, endPoint y: 12, distance: 5.1
click at [1381, 13] on span "Navigator" at bounding box center [1369, 12] width 46 height 10
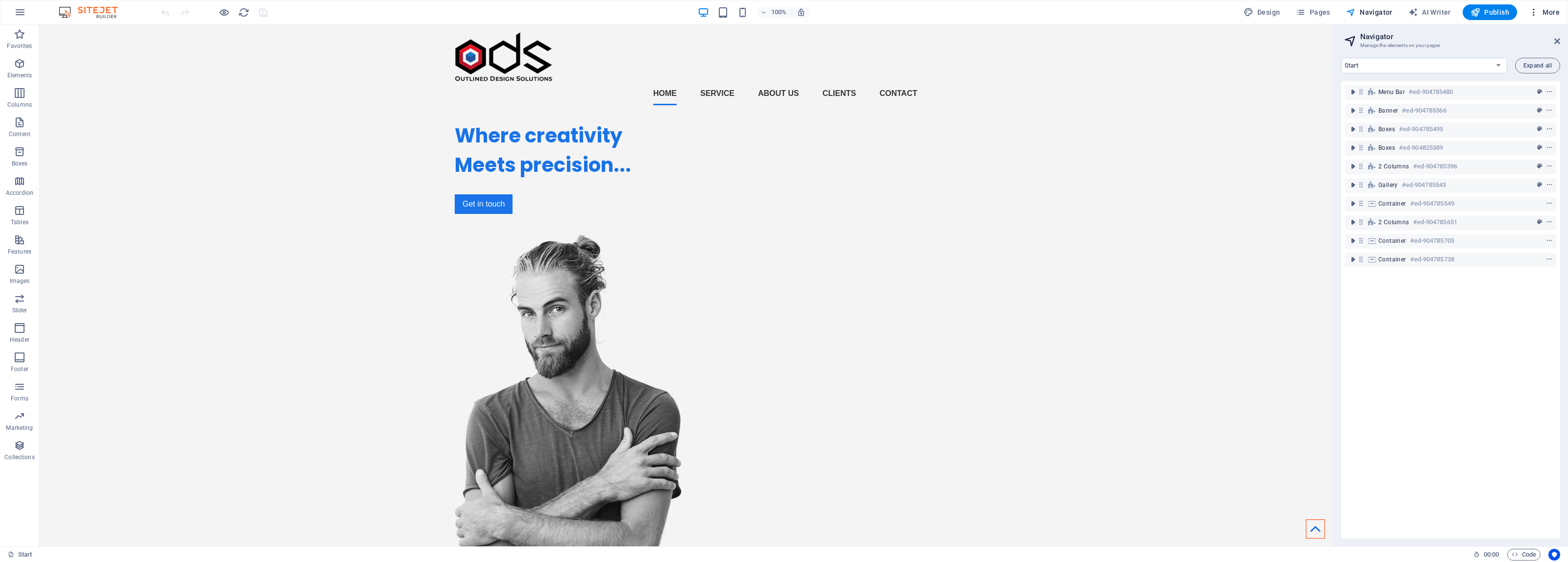
click at [0, 0] on span "More" at bounding box center [0, 0] width 0 height 0
click at [1531, 202] on h6 "Content Import" at bounding box center [1524, 202] width 58 height 12
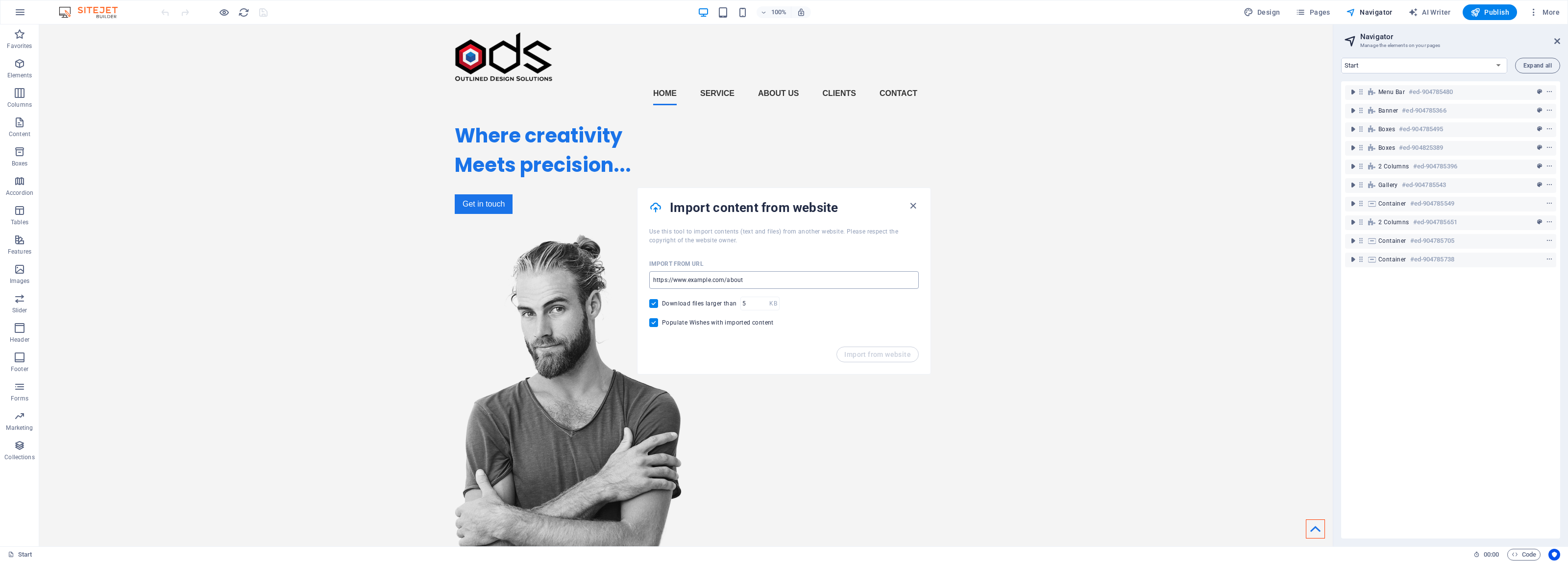
click at [763, 277] on input "url" at bounding box center [784, 280] width 270 height 18
click at [768, 278] on input "url" at bounding box center [784, 280] width 270 height 18
type input "https://zakkgray1.wixsite.com/outlineddesign"
click at [870, 352] on span "Import from website" at bounding box center [877, 354] width 66 height 8
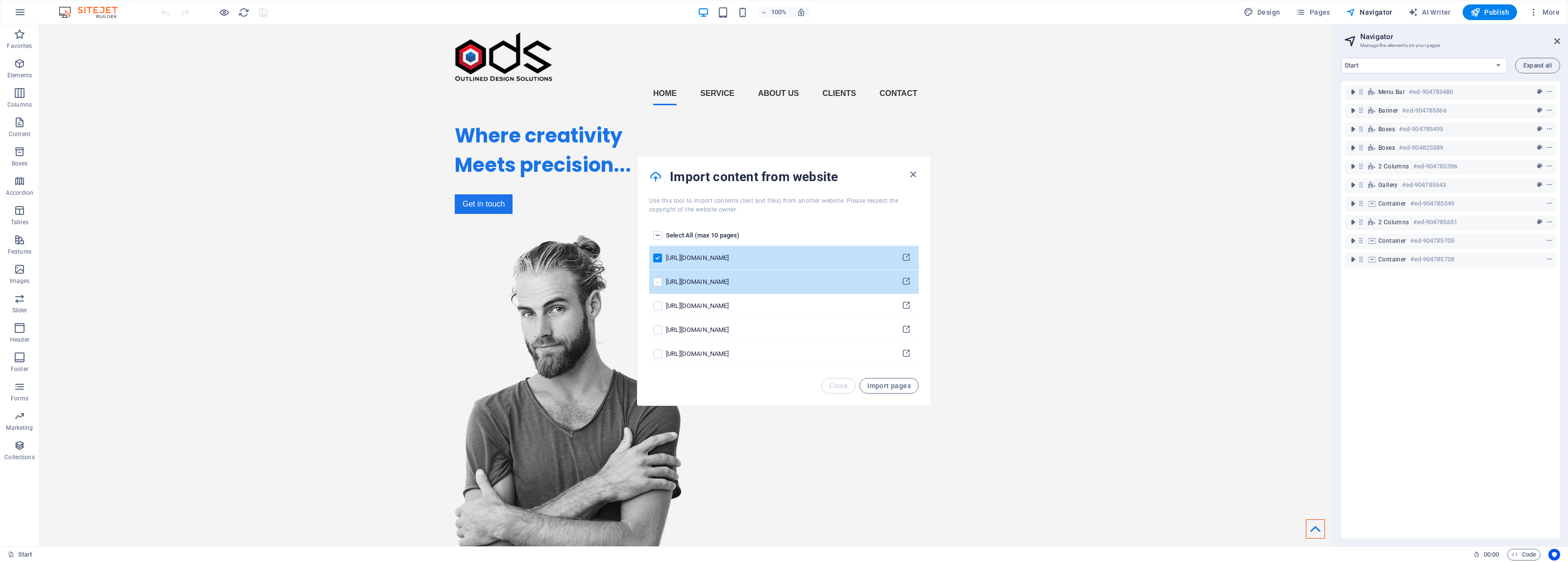
click at [657, 280] on label "pages list" at bounding box center [657, 282] width 9 height 9
click at [0, 0] on input "pages list" at bounding box center [0, 0] width 0 height 0
click at [660, 232] on label "pages list" at bounding box center [657, 235] width 9 height 9
click at [0, 0] on input "pages list" at bounding box center [0, 0] width 0 height 0
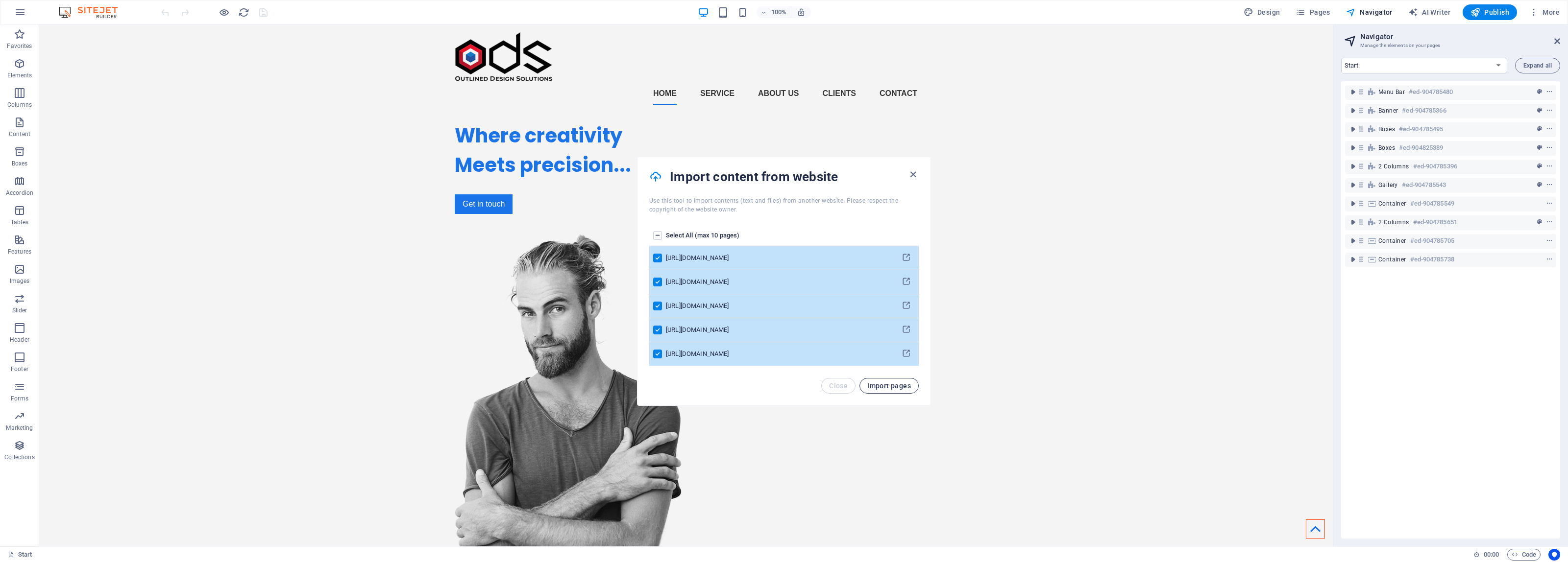
click at [887, 382] on span "Import pages" at bounding box center [889, 386] width 44 height 8
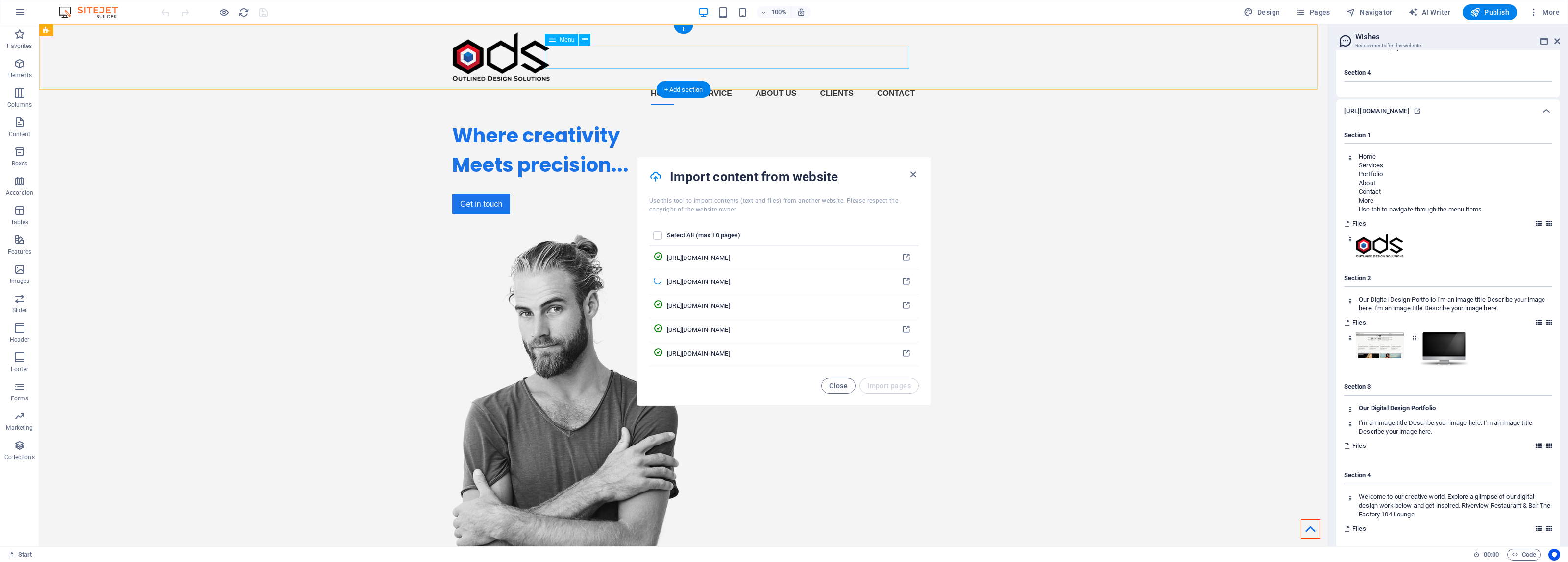
scroll to position [3194, 0]
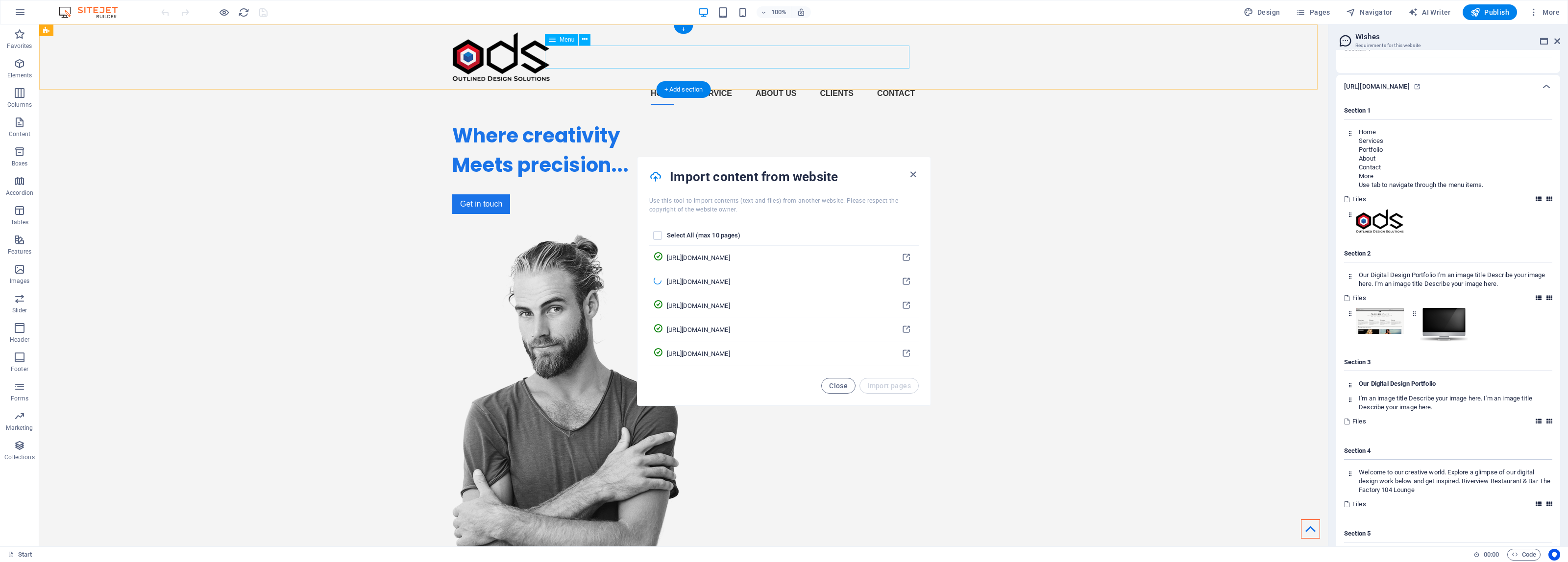
click at [769, 82] on nav "Home Service About us Clients Contact" at bounding box center [684, 93] width 463 height 24
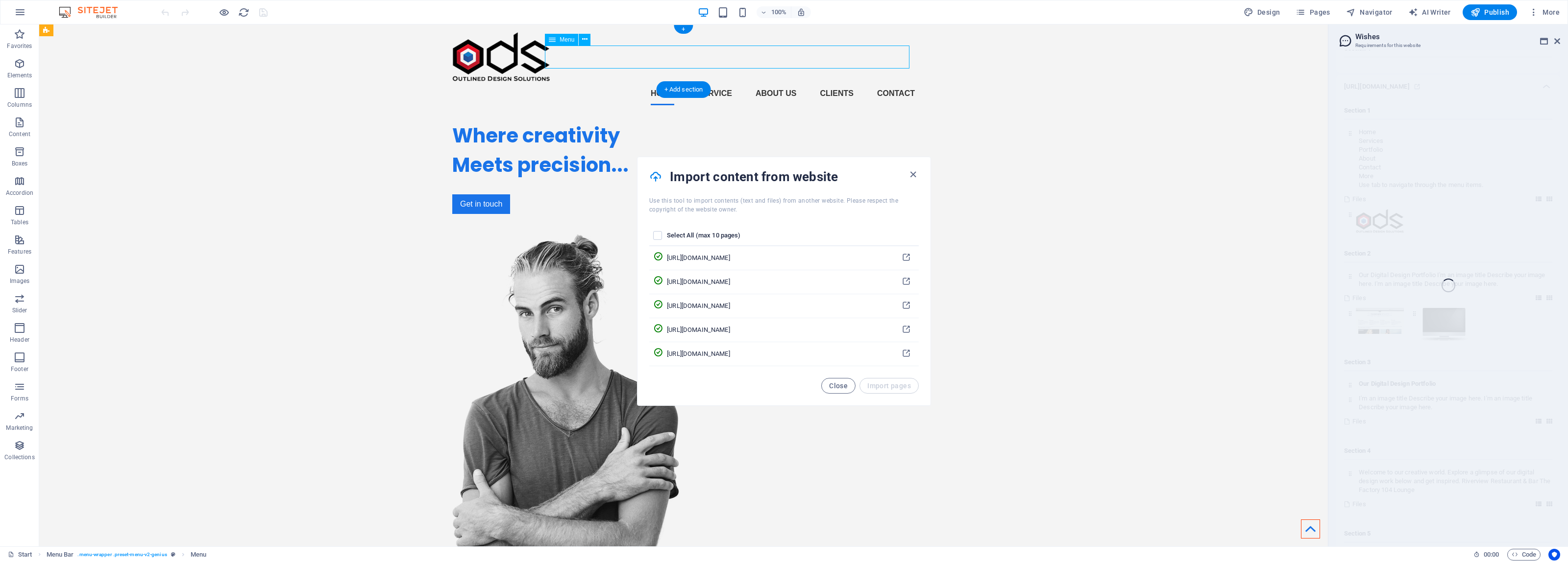
click at [772, 82] on nav "Home Service About us Clients Contact" at bounding box center [684, 93] width 463 height 24
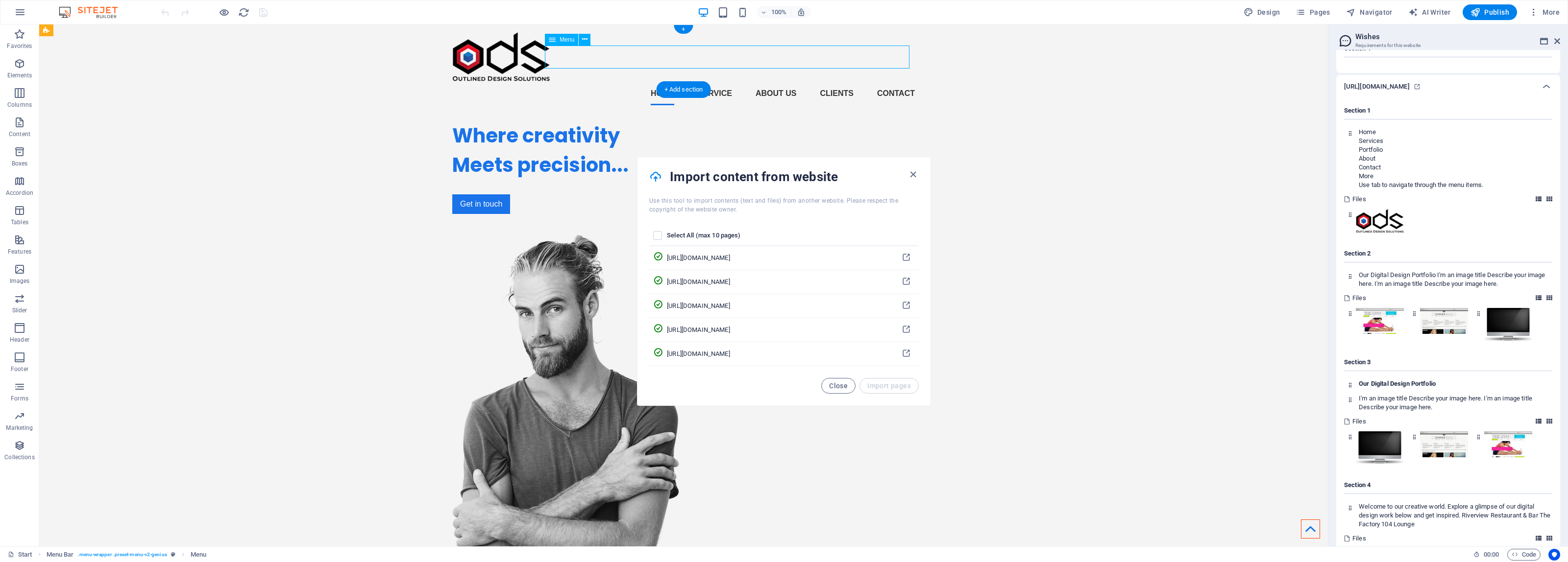
scroll to position [3946, 0]
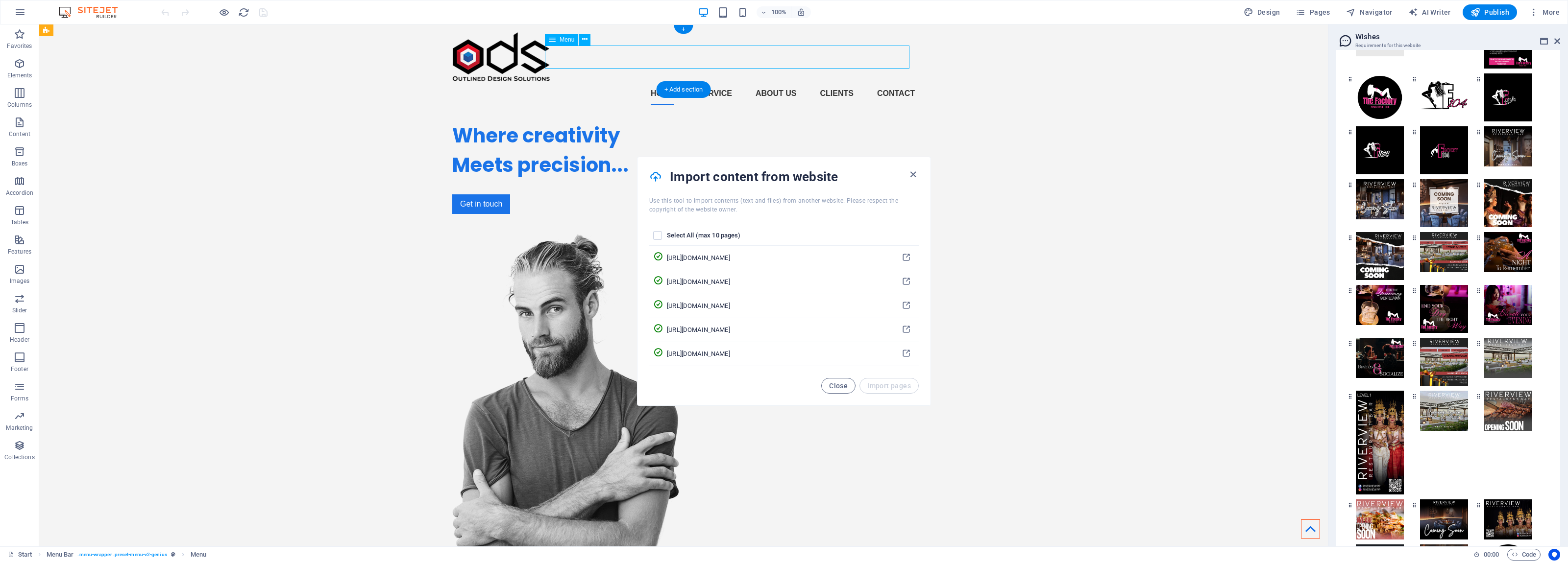
click at [772, 82] on nav "Home Service About us Clients Contact" at bounding box center [684, 93] width 463 height 24
select select
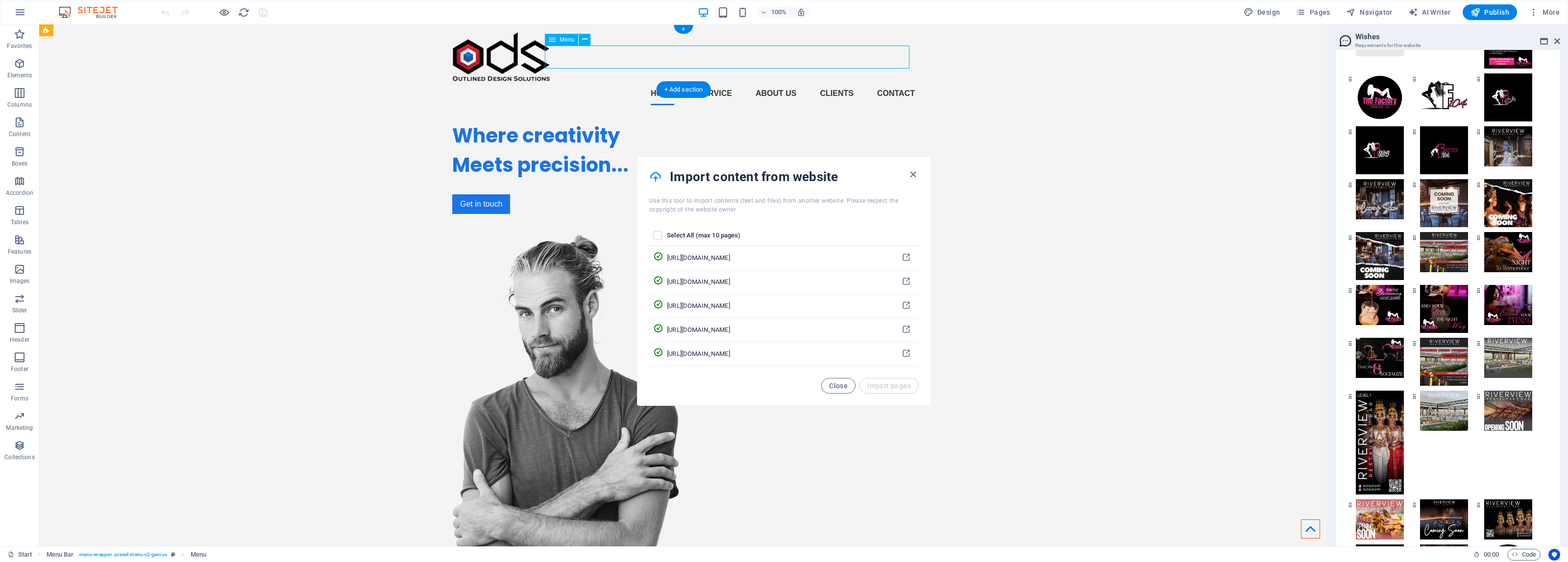
select select
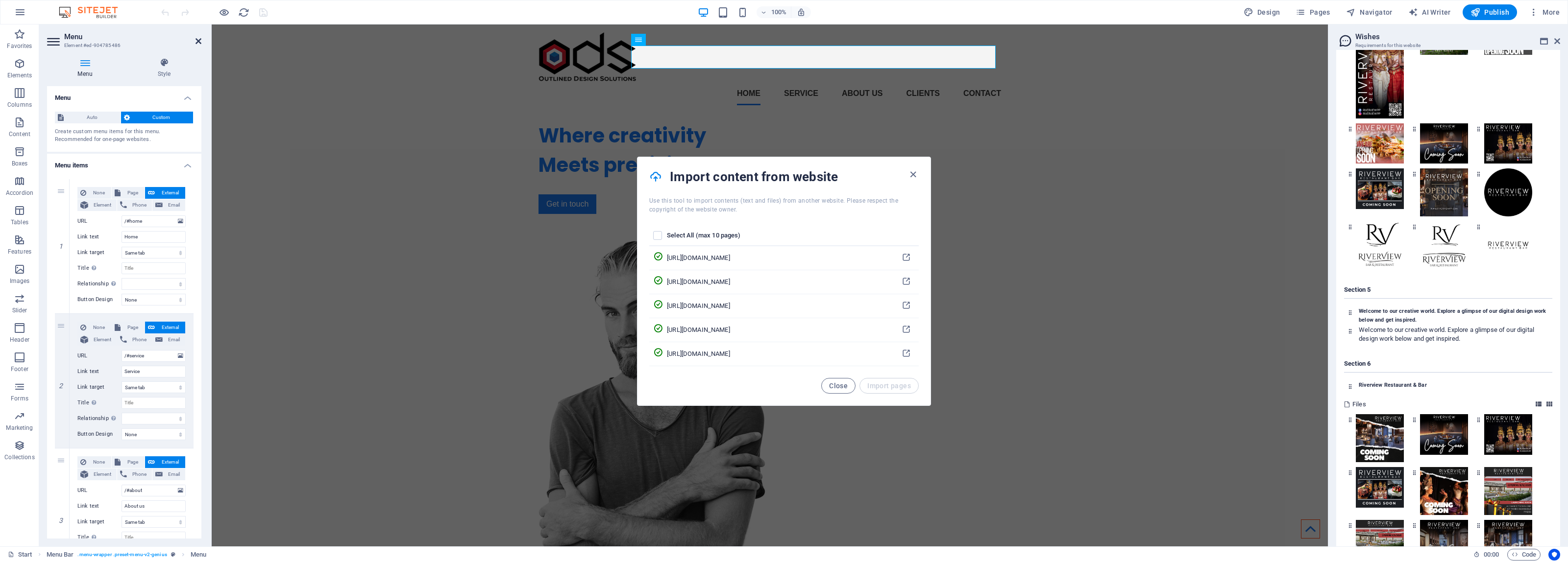
click at [198, 41] on icon at bounding box center [198, 41] width 6 height 8
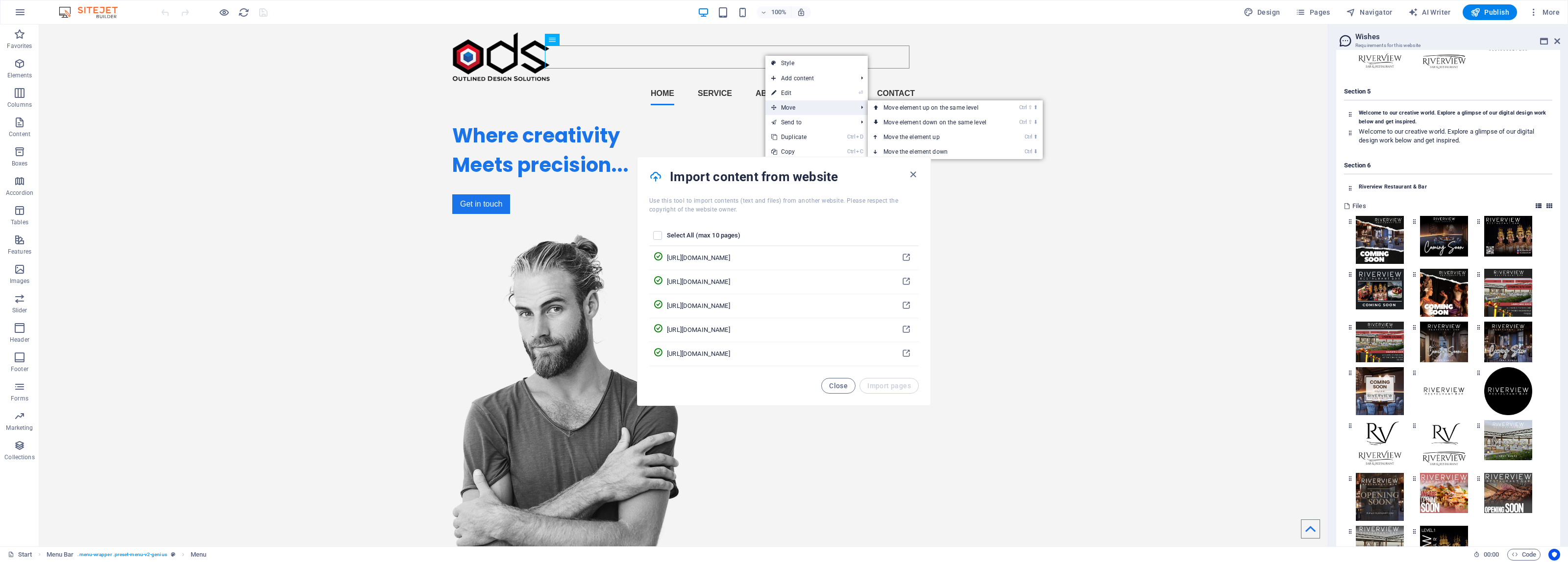
scroll to position [4531, 0]
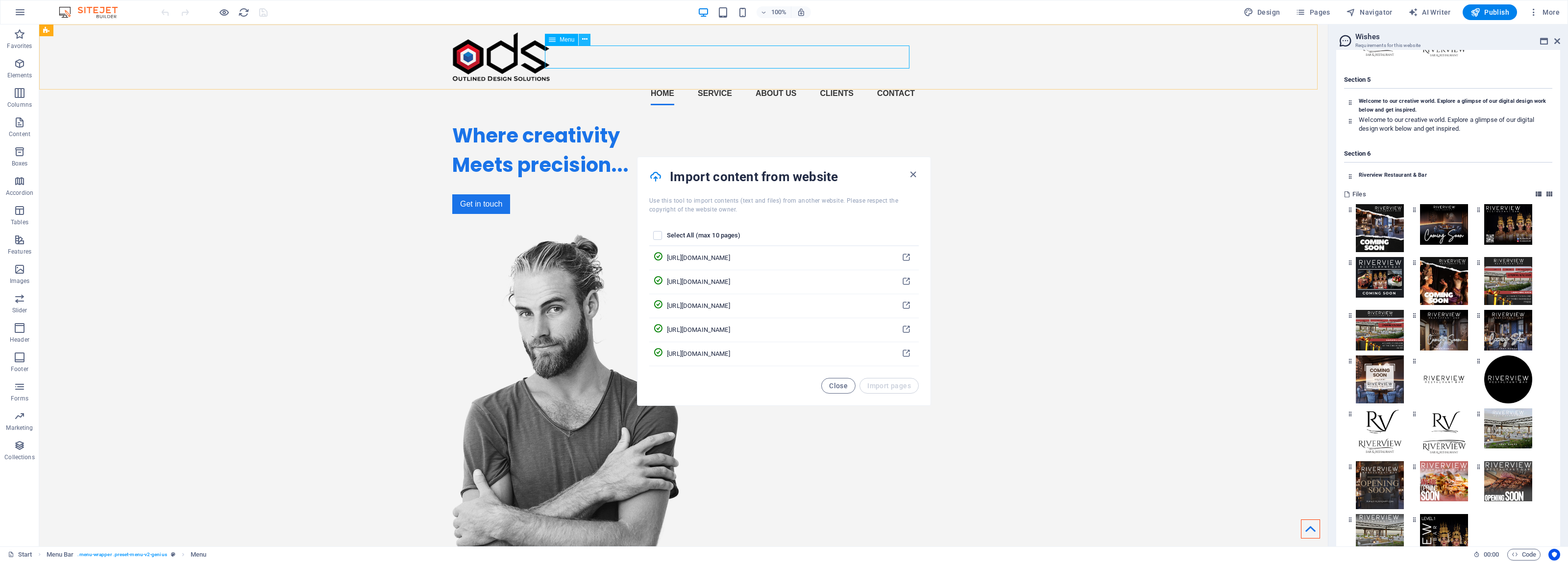
click at [582, 42] on icon at bounding box center [584, 39] width 5 height 10
click at [582, 36] on icon at bounding box center [584, 39] width 5 height 10
click at [1471, 44] on h3 "Requirements for this website" at bounding box center [1448, 46] width 185 height 9
click at [1315, 10] on span "Pages" at bounding box center [1312, 12] width 34 height 10
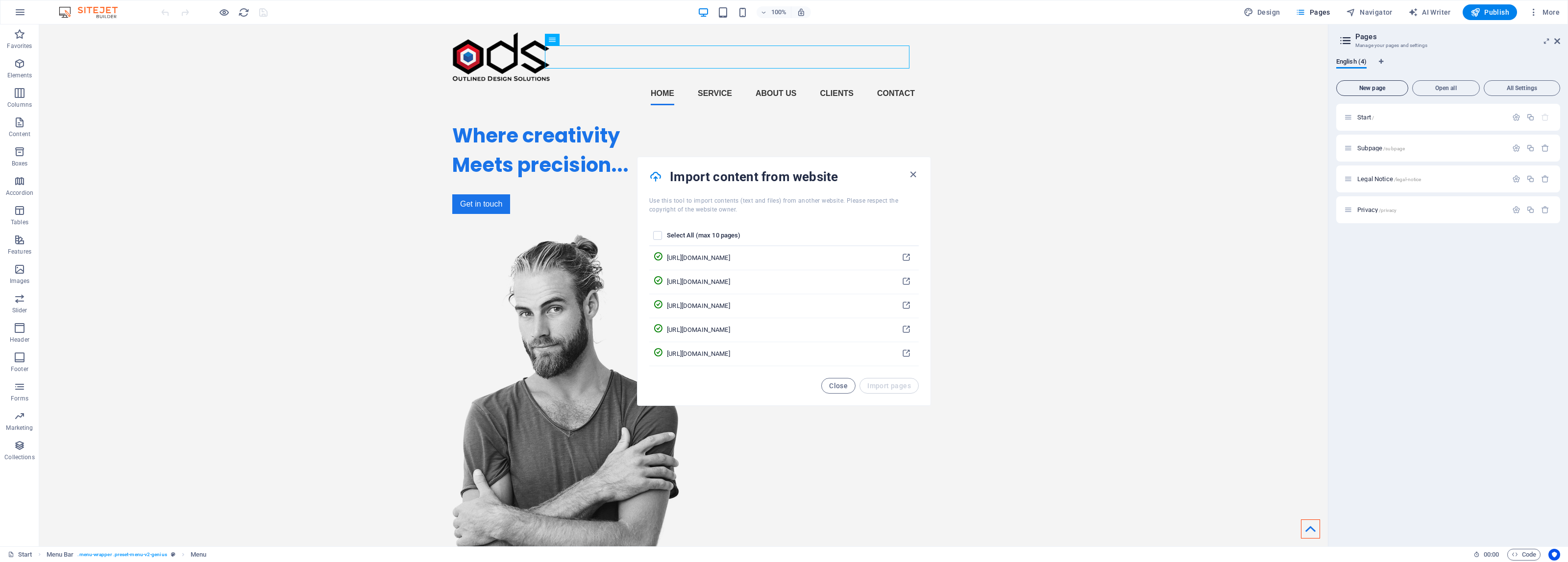
click at [1366, 86] on span "New page" at bounding box center [1372, 88] width 63 height 6
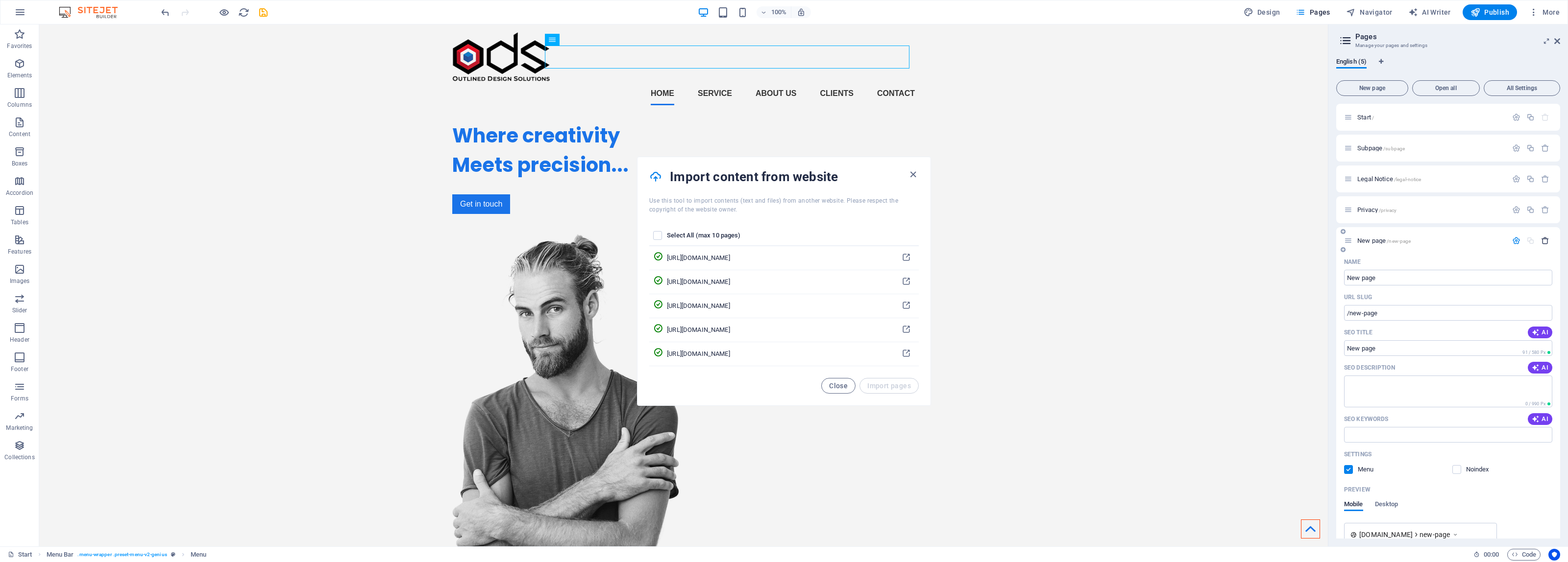
click at [1544, 239] on icon "button" at bounding box center [1545, 241] width 9 height 9
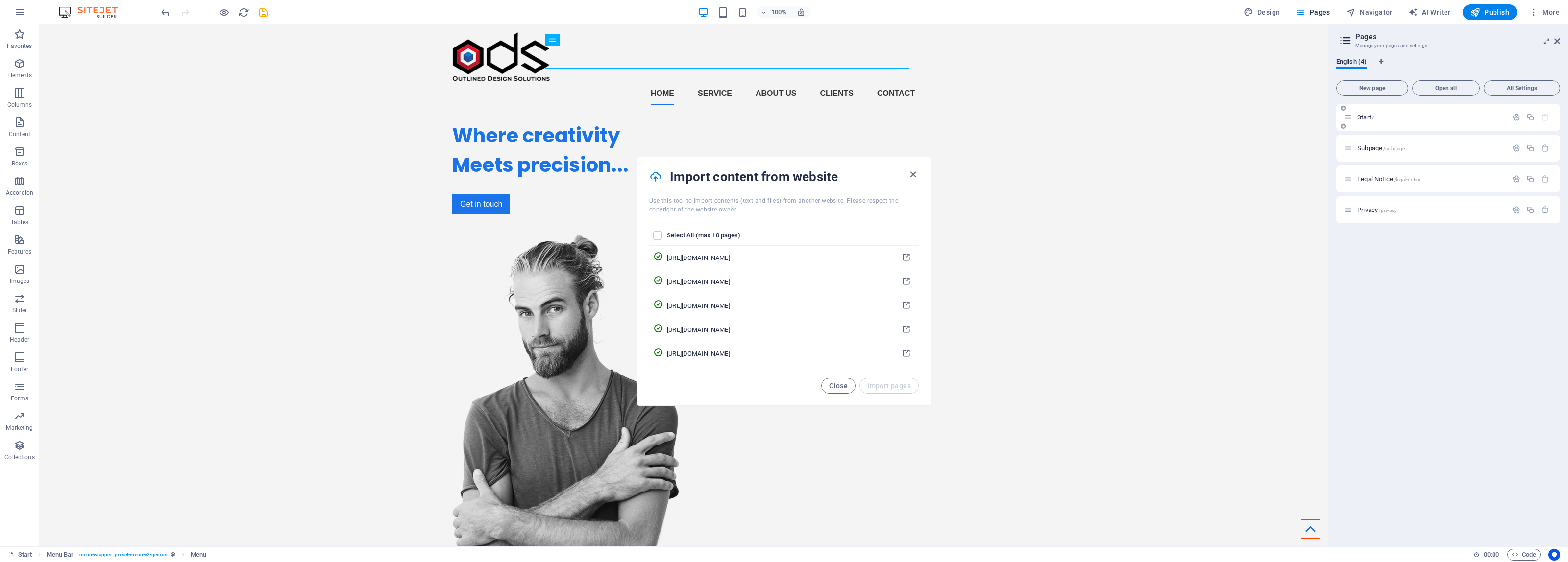
click at [1357, 120] on span "Start /" at bounding box center [1365, 117] width 16 height 7
click at [1344, 119] on icon at bounding box center [1348, 117] width 9 height 9
click at [712, 82] on nav "Home Service About us Clients Contact" at bounding box center [684, 93] width 463 height 24
click at [562, 37] on span "Menu" at bounding box center [567, 40] width 15 height 6
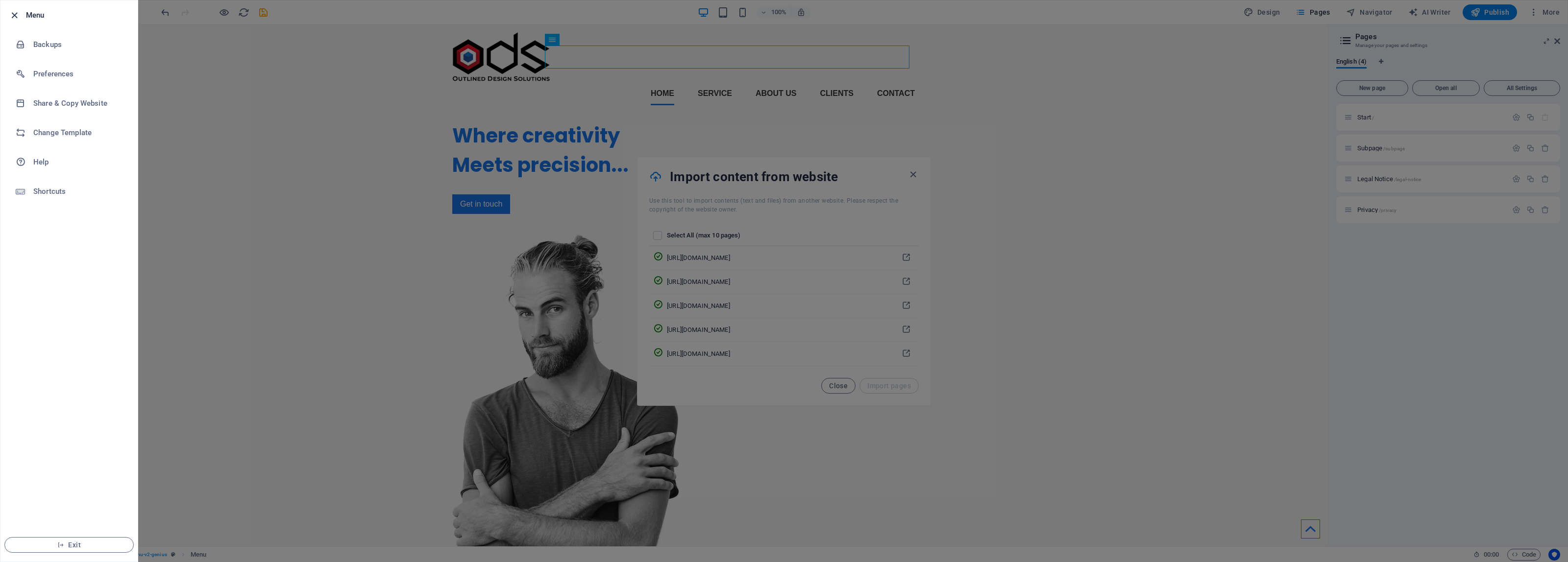
click at [16, 17] on icon "button" at bounding box center [14, 15] width 12 height 12
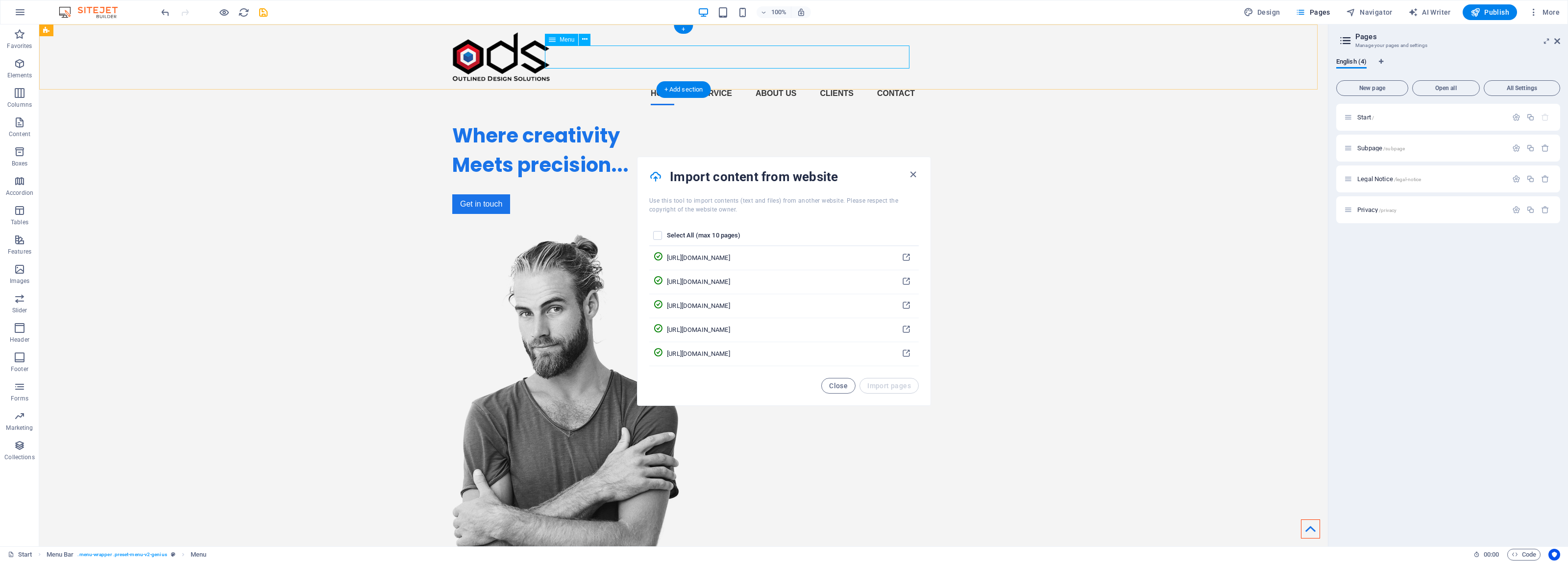
click at [721, 82] on nav "Home Service About us Clients Contact" at bounding box center [684, 93] width 463 height 24
click at [709, 82] on nav "Home Service About us Clients Contact" at bounding box center [684, 93] width 463 height 24
select select
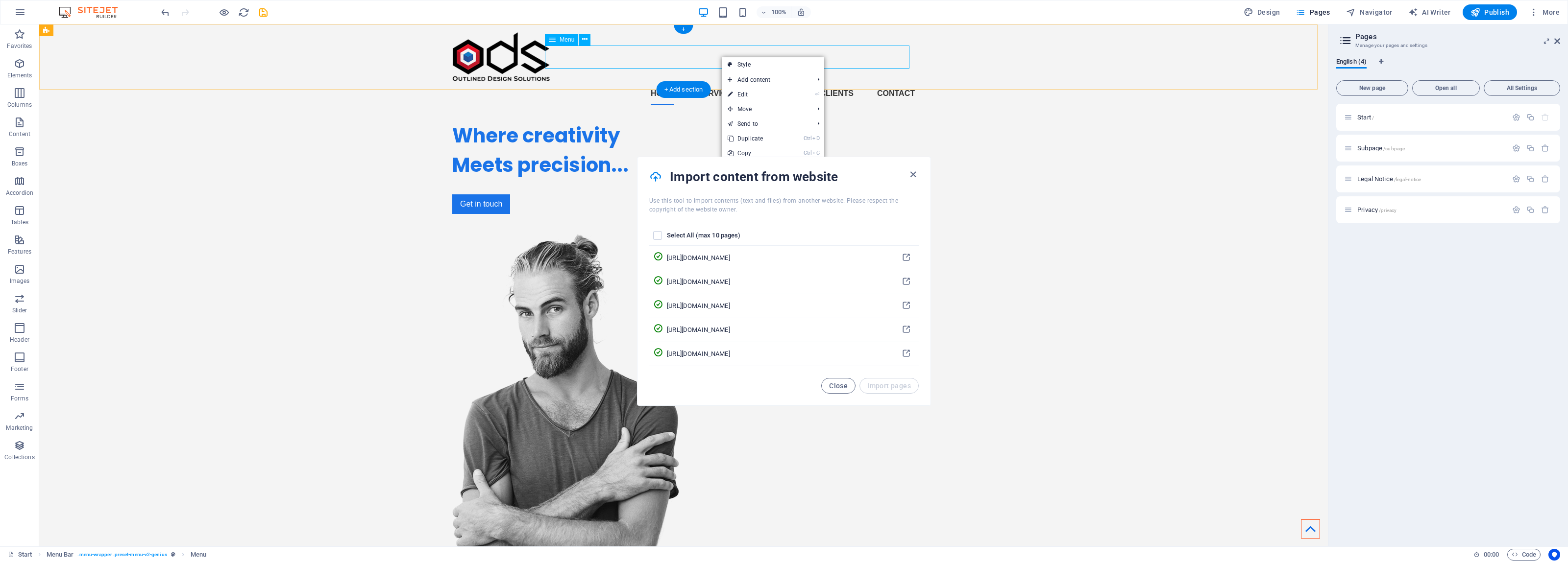
select select
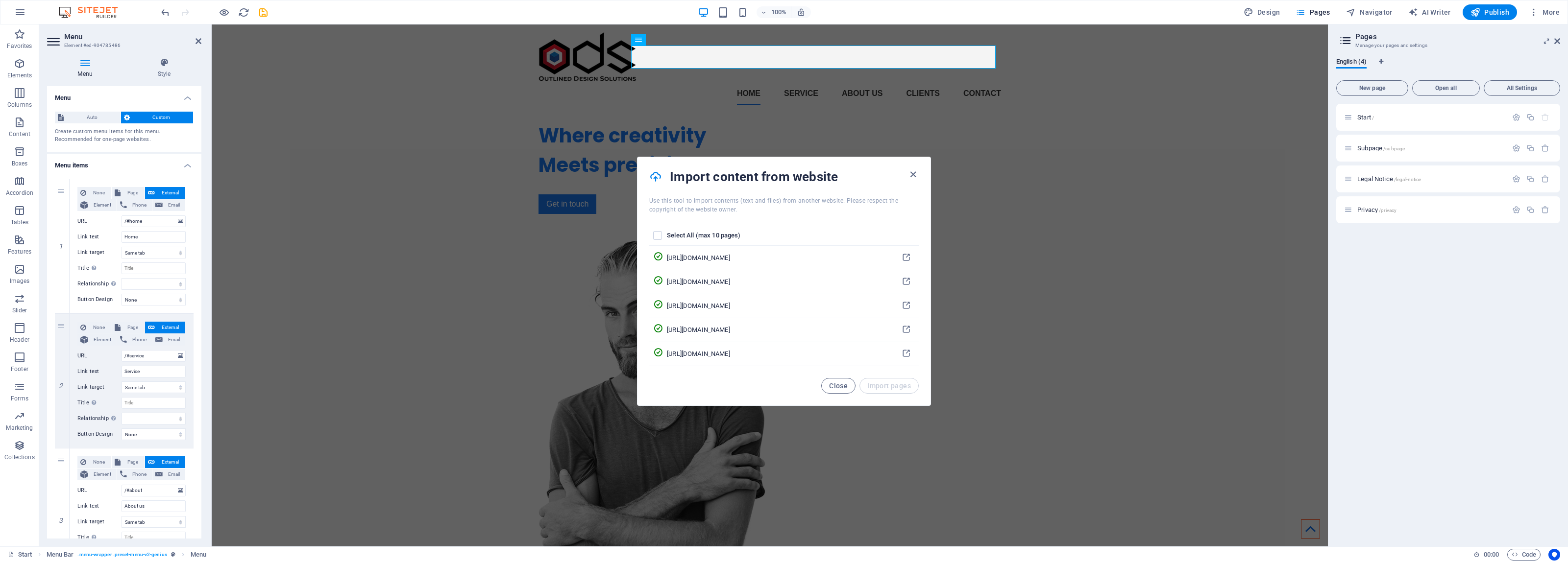
click at [74, 160] on h4 "Menu items" at bounding box center [124, 162] width 155 height 18
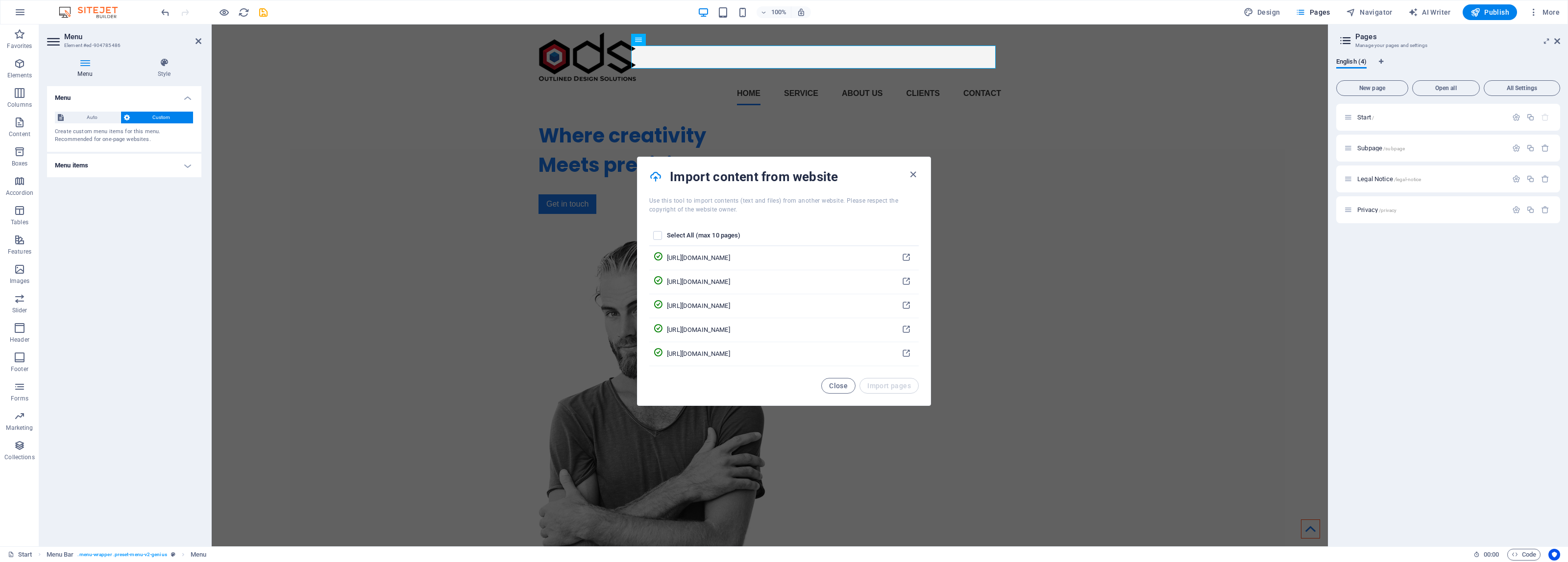
click at [79, 164] on h4 "Menu items" at bounding box center [124, 165] width 155 height 24
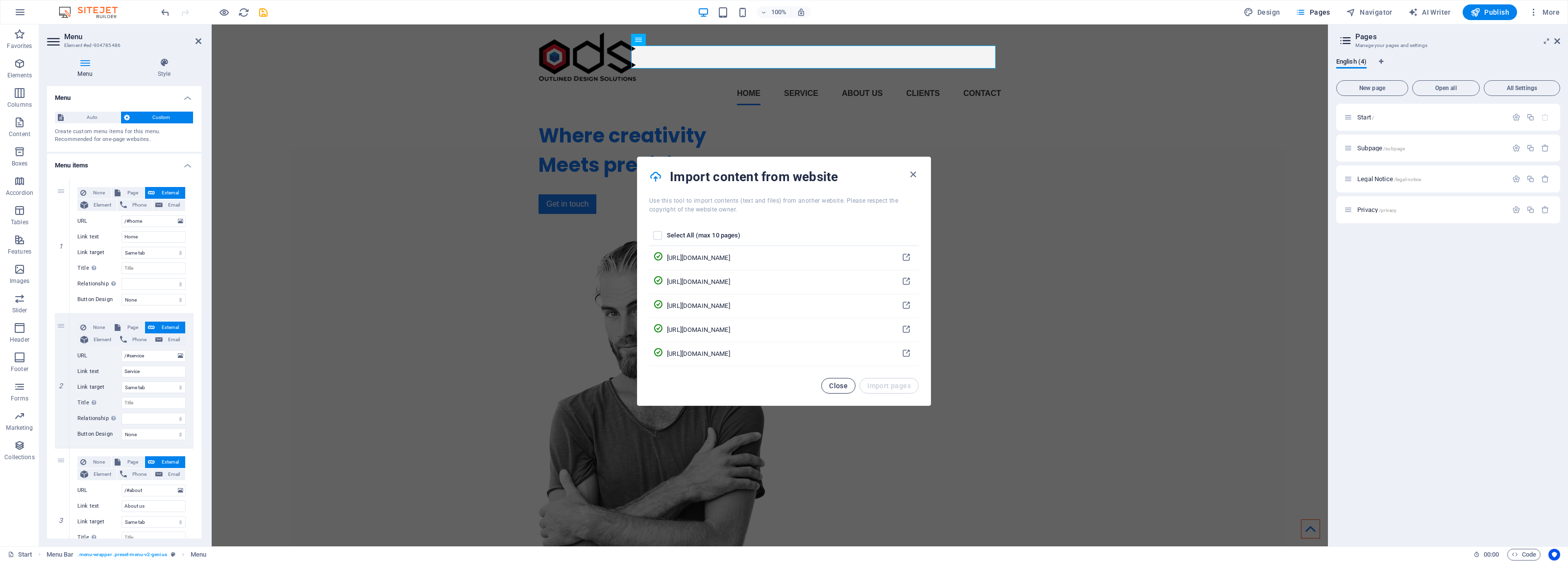
click at [830, 384] on span "Close" at bounding box center [838, 386] width 19 height 8
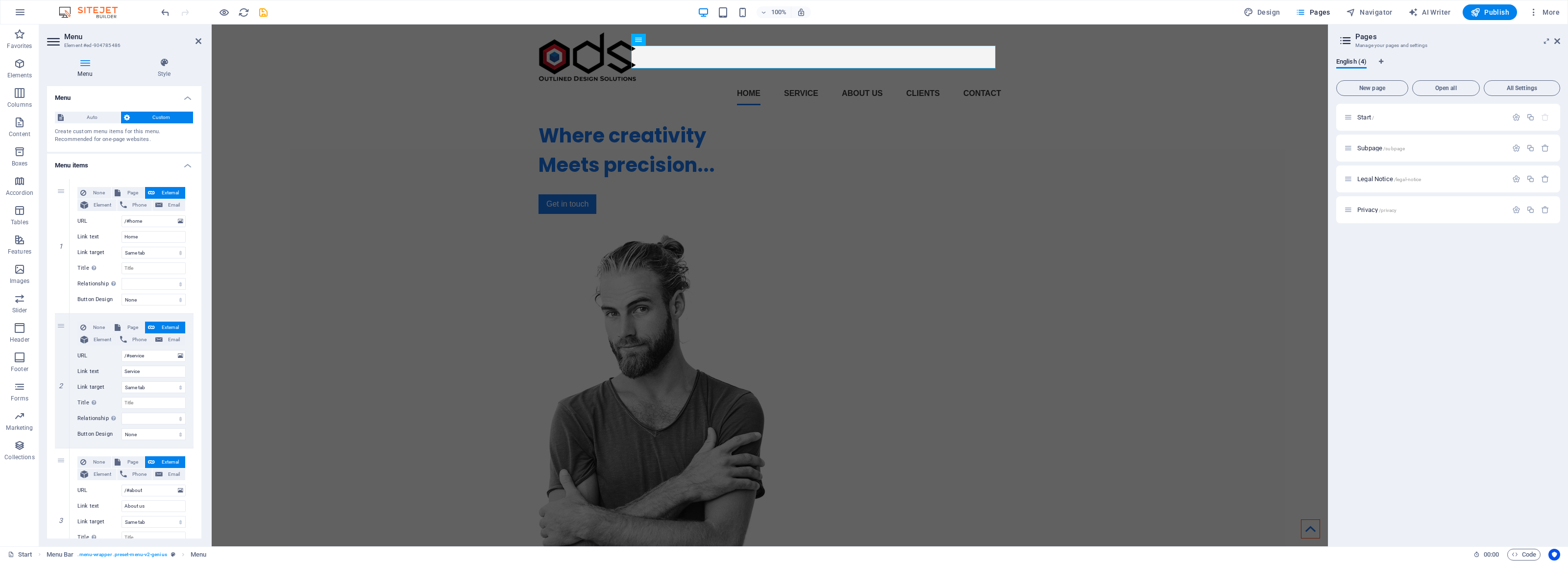
click at [1471, 290] on div "Start / Subpage /subpage Legal Notice /legal-notice Privacy /privacy" at bounding box center [1448, 321] width 224 height 435
click at [802, 82] on nav "Home Service About us Clients Contact" at bounding box center [770, 93] width 463 height 24
click at [172, 325] on span "External" at bounding box center [170, 327] width 24 height 12
click at [141, 353] on input "/#service" at bounding box center [153, 356] width 64 height 12
click at [130, 327] on span "Page" at bounding box center [133, 327] width 18 height 12
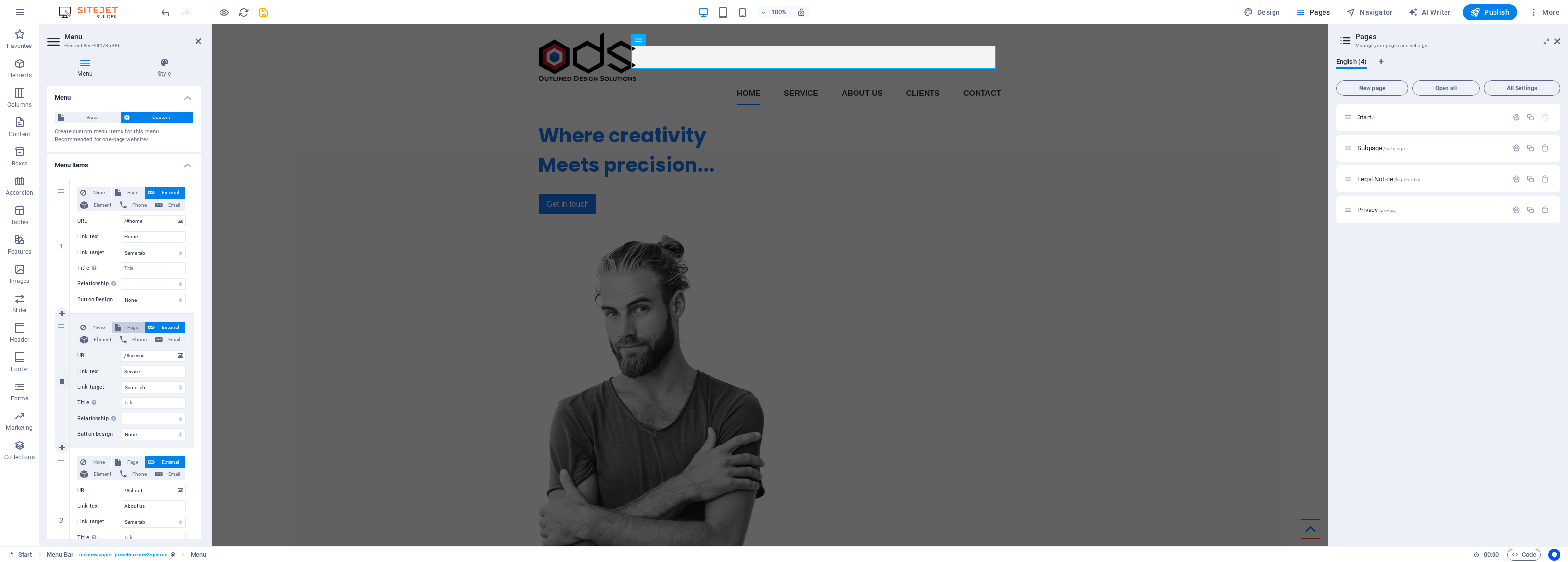
select select
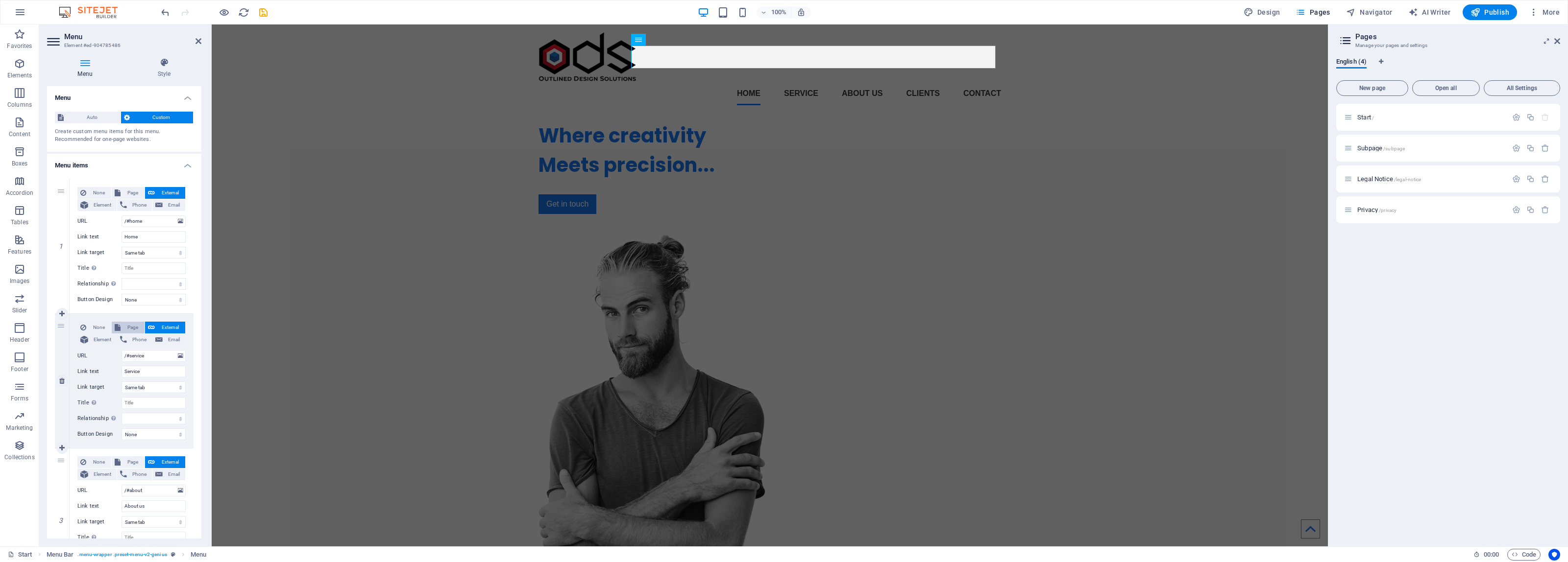
select select
click at [1388, 116] on p "Start /" at bounding box center [1431, 117] width 147 height 6
click at [1346, 40] on icon at bounding box center [1345, 41] width 15 height 14
click at [1547, 37] on icon at bounding box center [1547, 41] width 0 height 8
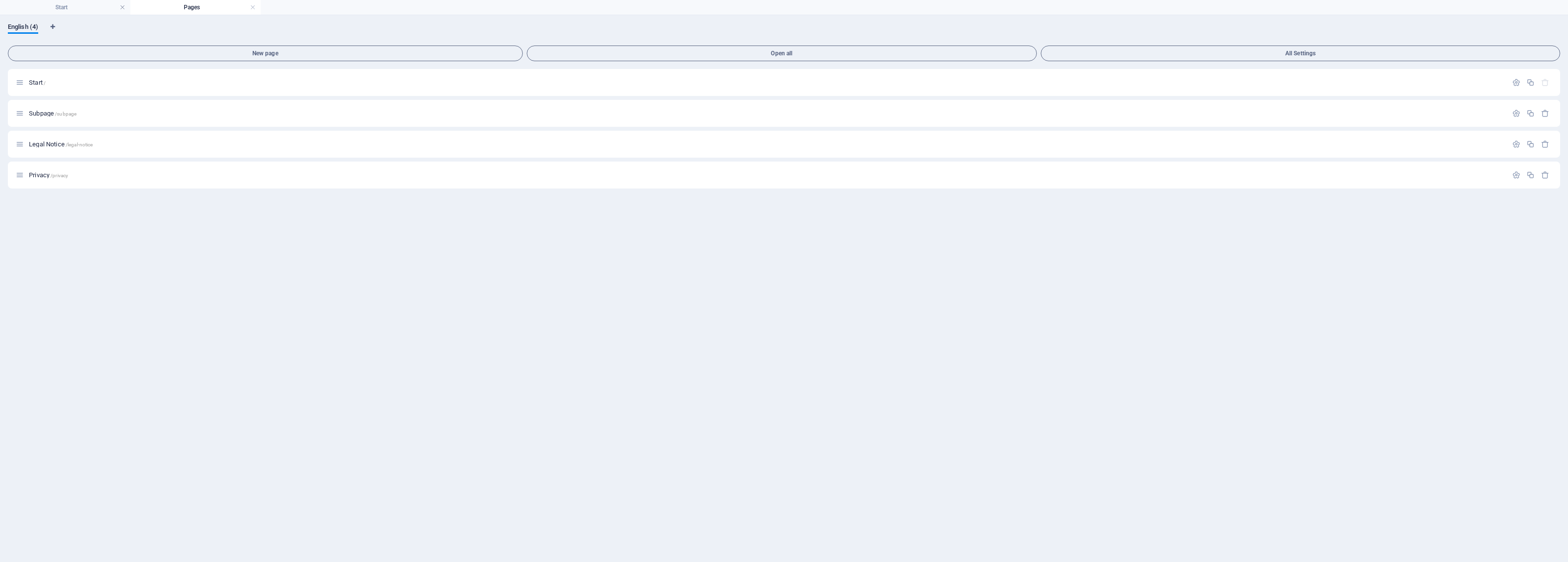
click at [256, 7] on h4 "Pages" at bounding box center [195, 7] width 130 height 11
click at [250, 6] on link at bounding box center [253, 7] width 6 height 9
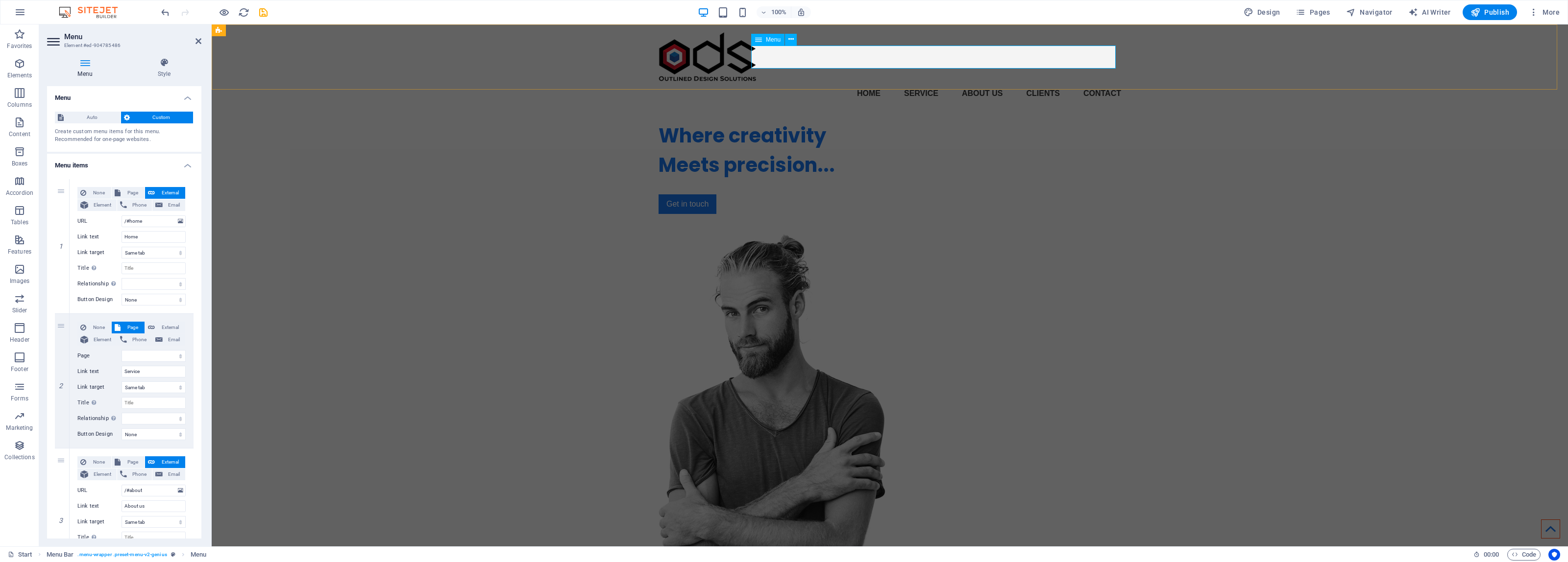
click at [861, 82] on nav "Home Service About us Clients Contact" at bounding box center [890, 93] width 463 height 24
click at [878, 234] on figure at bounding box center [768, 420] width 220 height 373
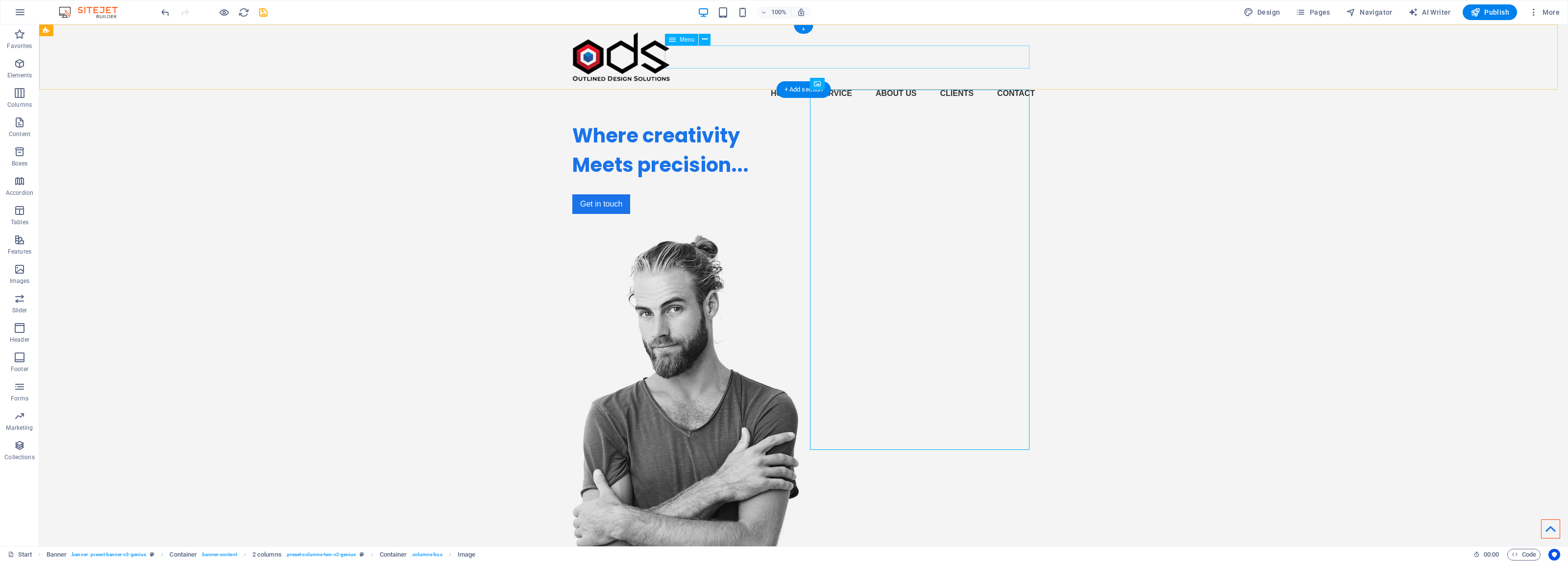
click at [789, 82] on nav "Home Service About us Clients Contact" at bounding box center [803, 93] width 463 height 24
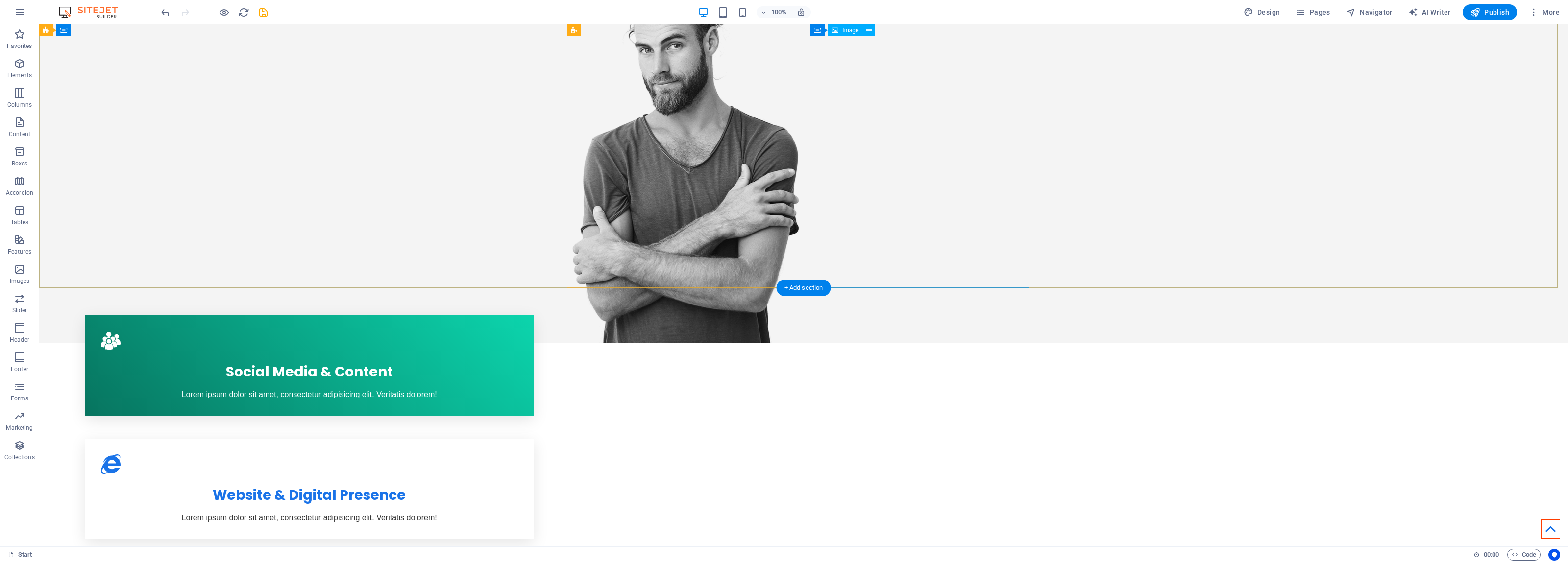
scroll to position [367, 0]
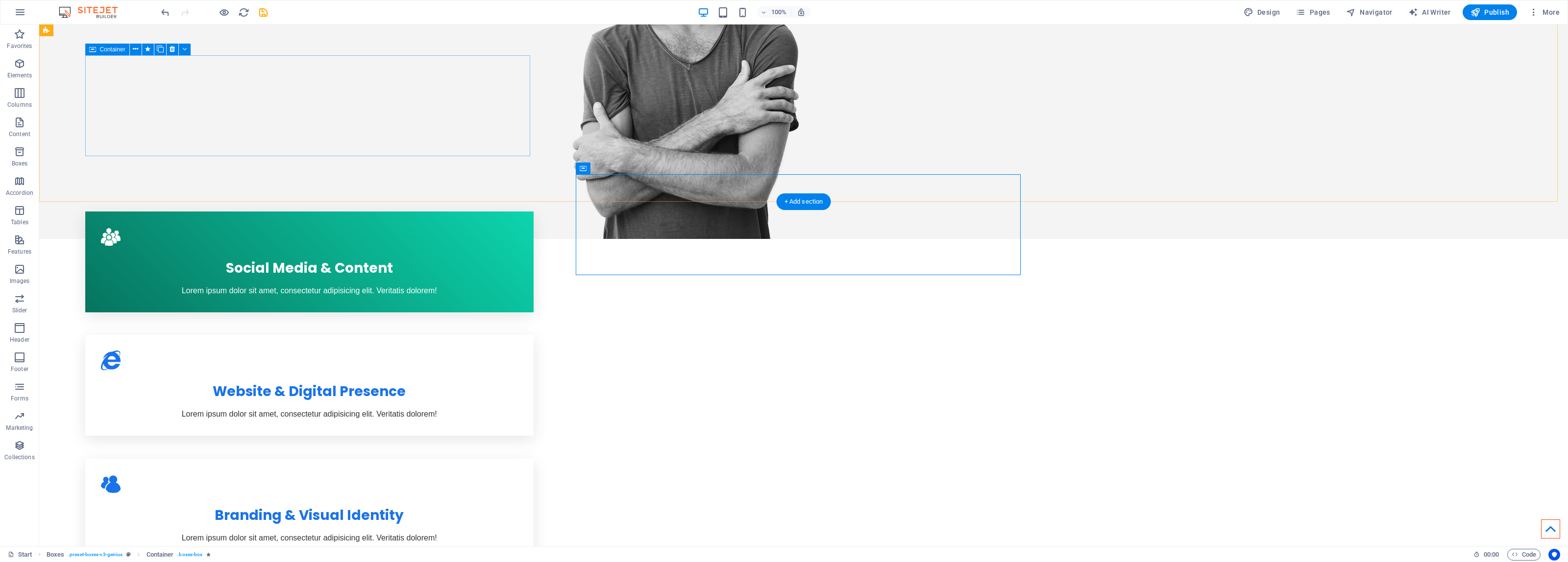
click at [429, 212] on div "Social Media & Content Lorem ipsum dolor sit amet, consectetur adipisicing elit…" at bounding box center [309, 262] width 449 height 101
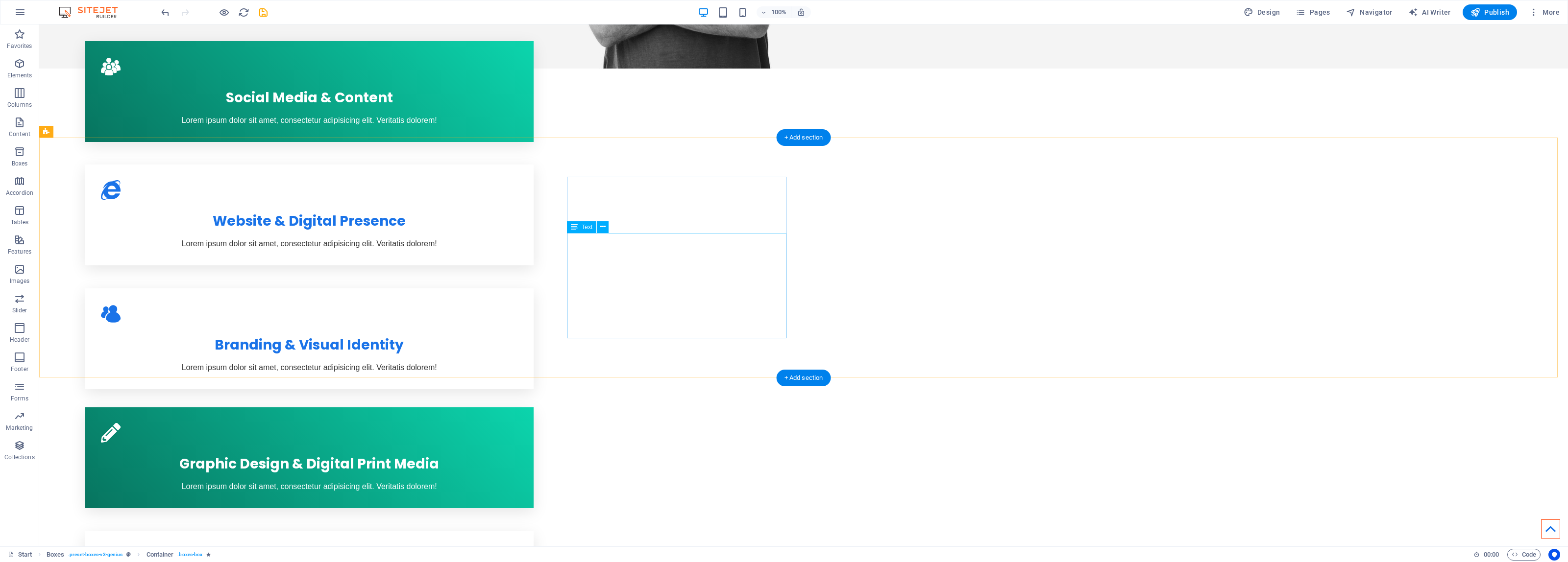
scroll to position [551, 0]
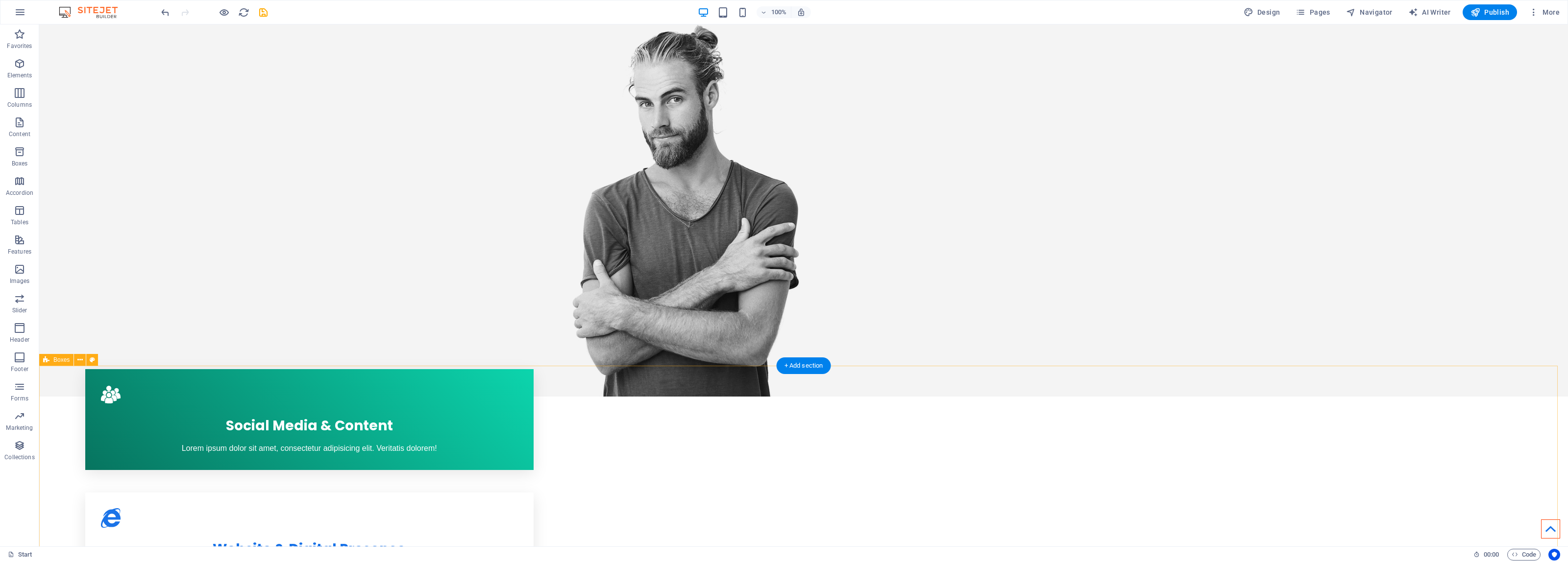
scroll to position [245, 0]
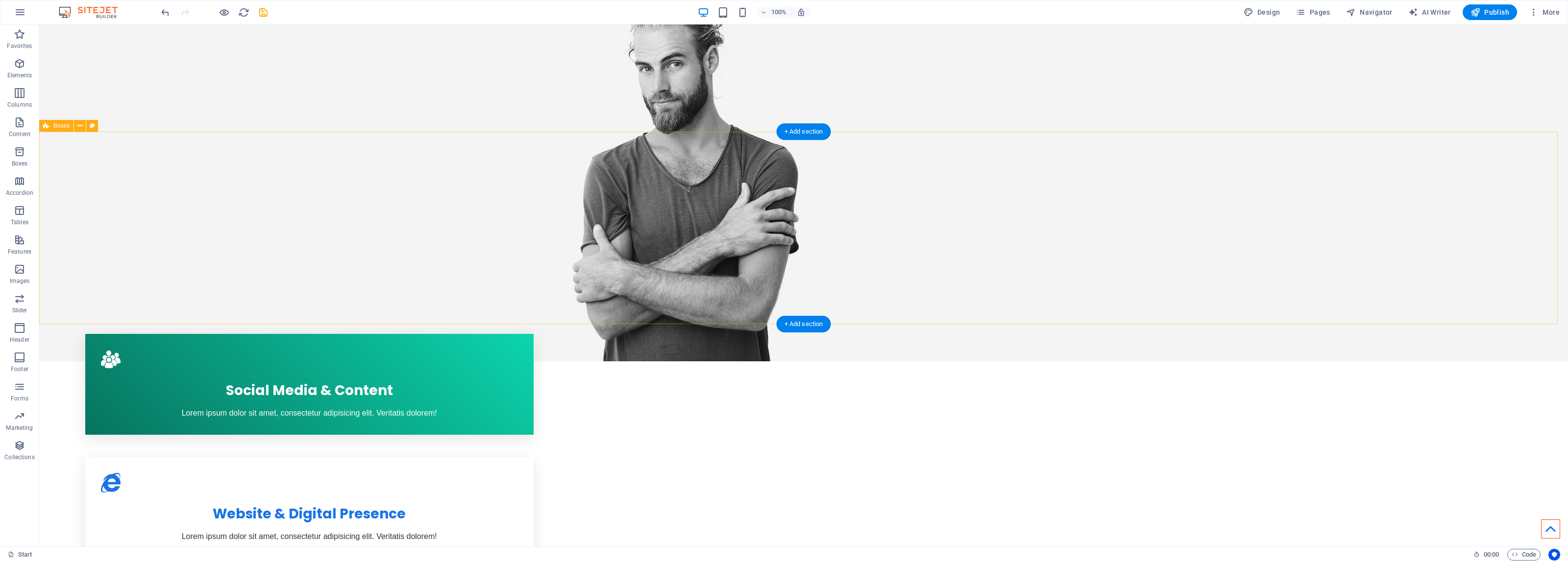
click at [61, 288] on div "Social Media & Content Lorem ipsum dolor sit amet, consectetur adipisicing elit…" at bounding box center [803, 508] width 1529 height 440
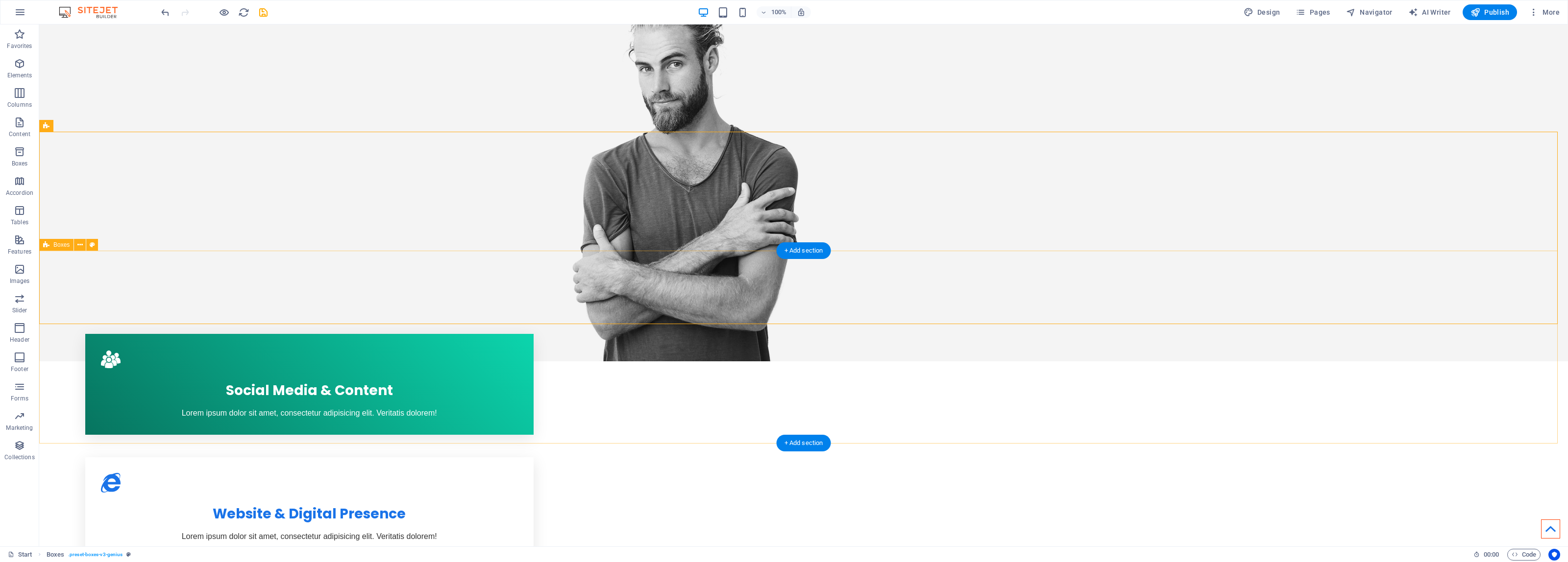
drag, startPoint x: 59, startPoint y: 345, endPoint x: 55, endPoint y: 412, distance: 67.1
click at [77, 245] on icon at bounding box center [80, 245] width 5 height 10
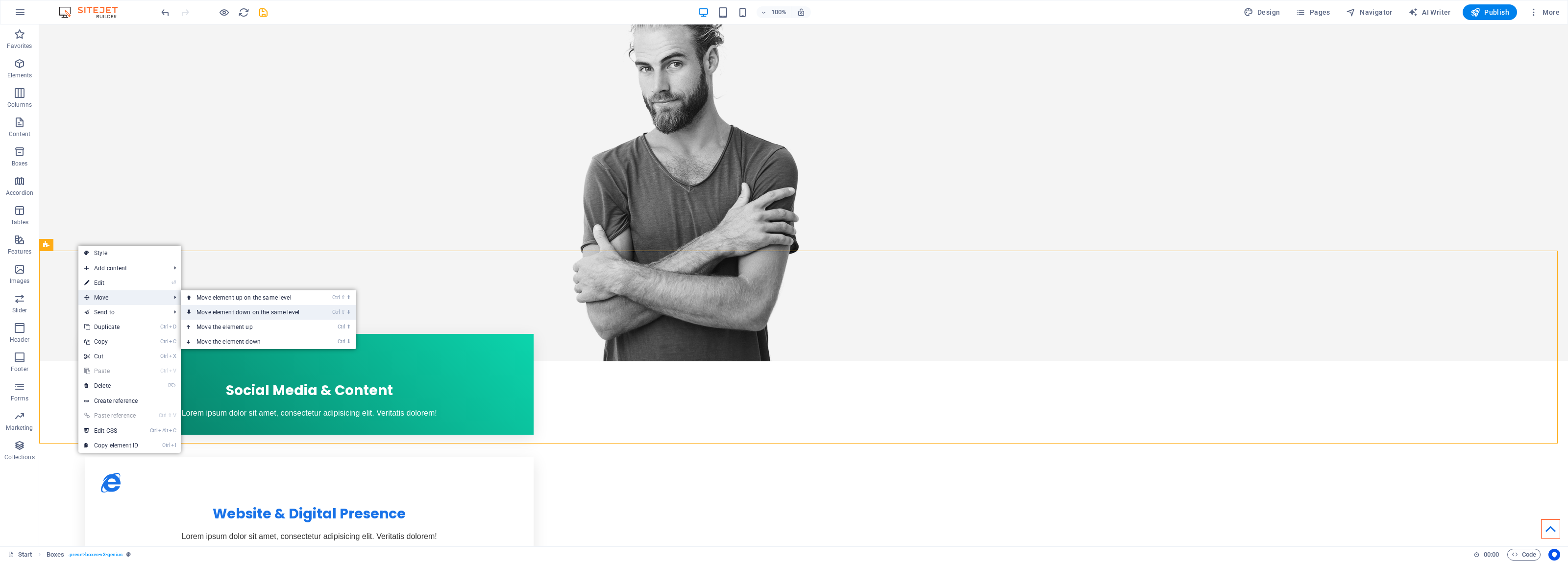
click at [248, 314] on link "Ctrl ⇧ ⬇ Move element down on the same level" at bounding box center [250, 313] width 138 height 15
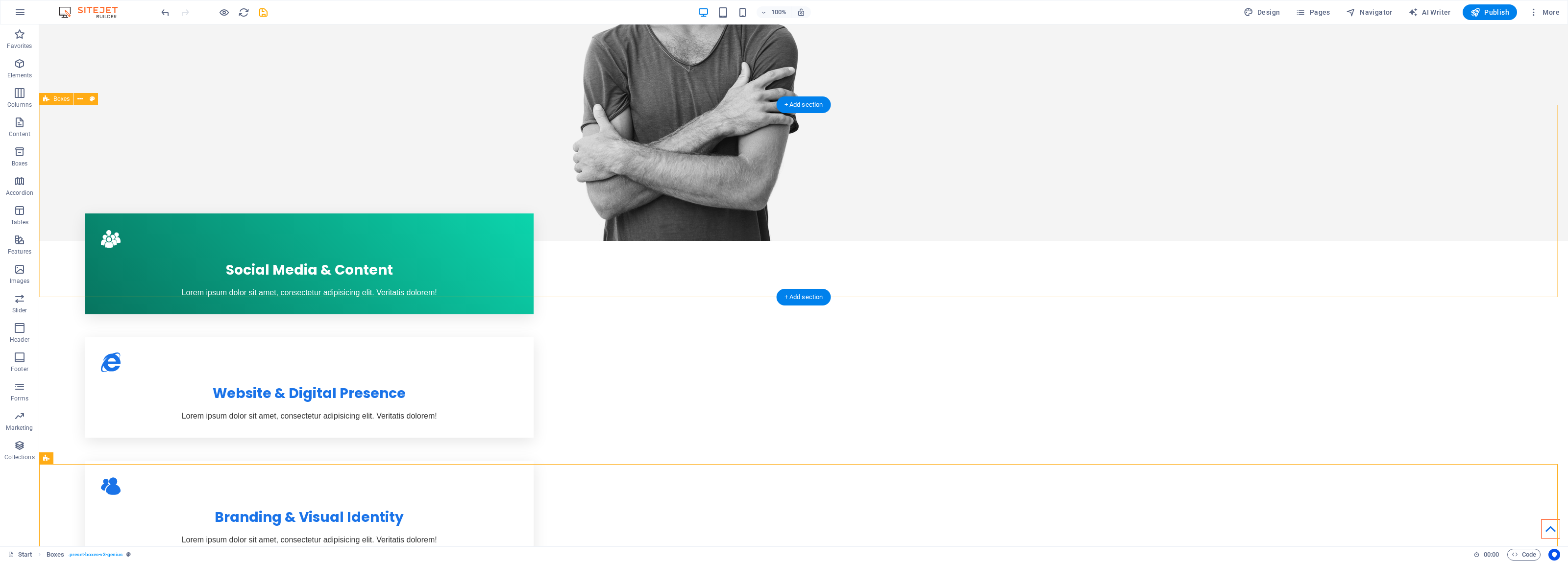
scroll to position [367, 0]
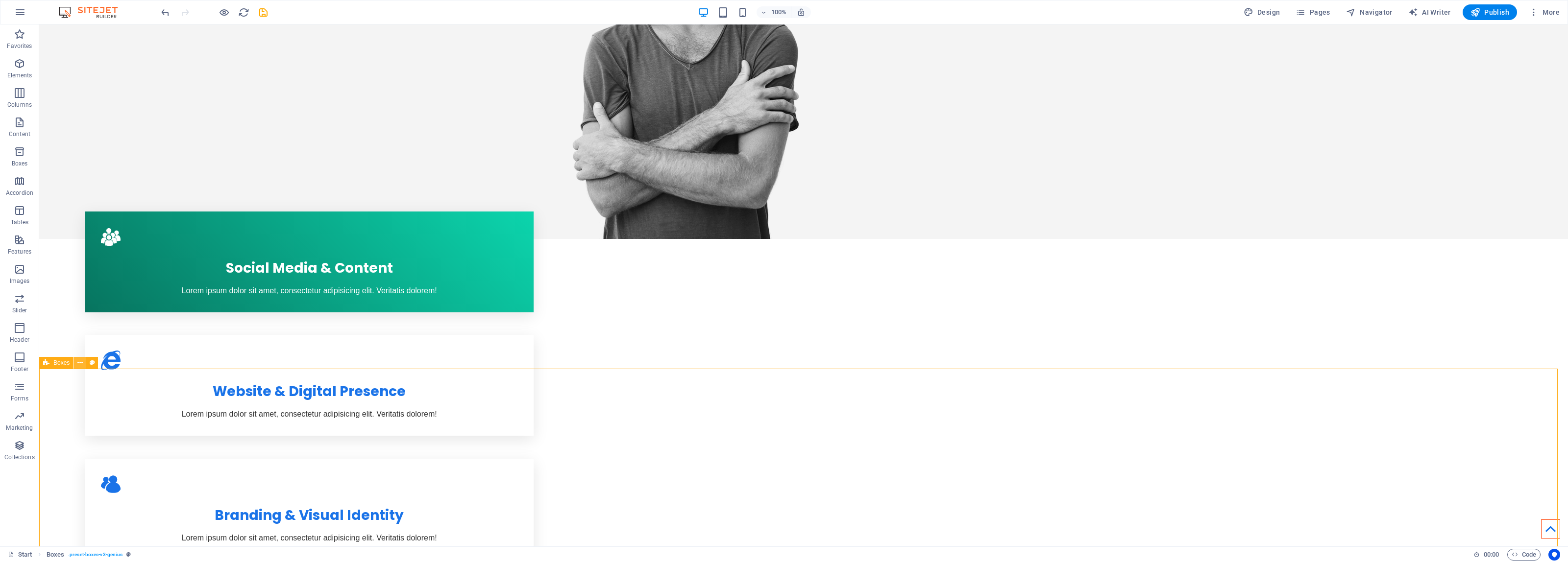
click at [84, 363] on button at bounding box center [80, 363] width 12 height 12
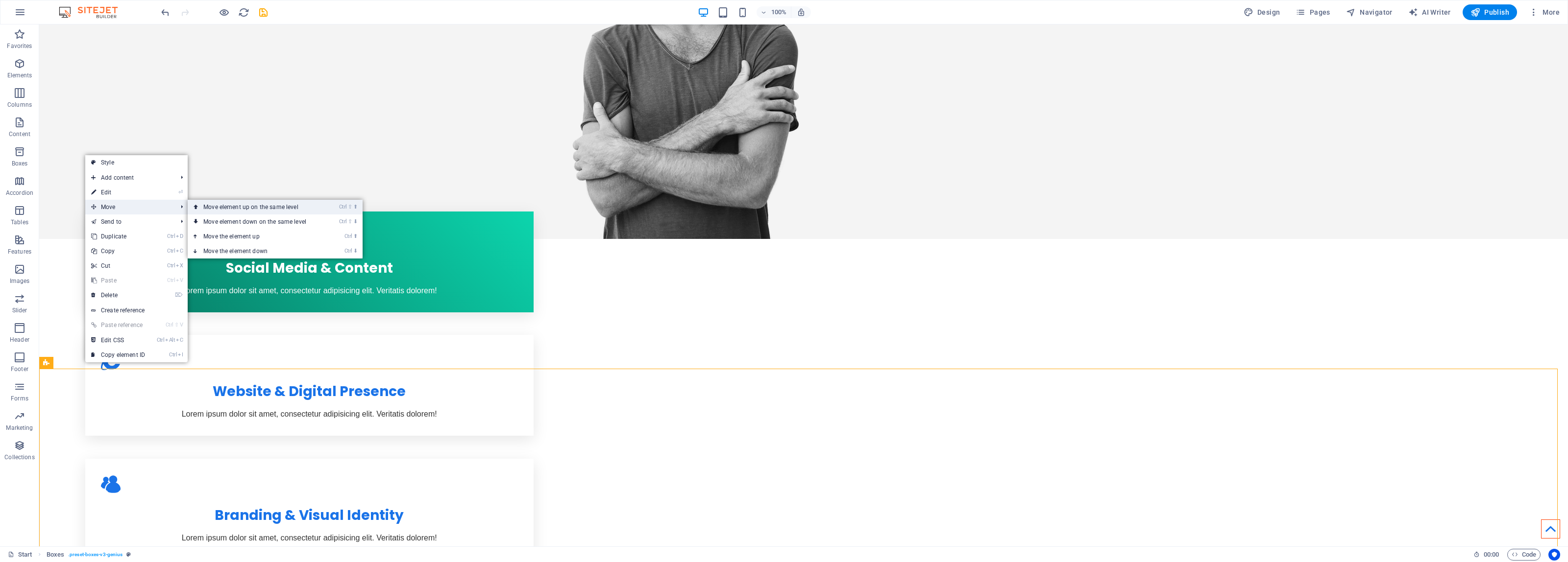
click at [257, 210] on link "Ctrl ⇧ ⬆ Move element up on the same level" at bounding box center [256, 207] width 138 height 15
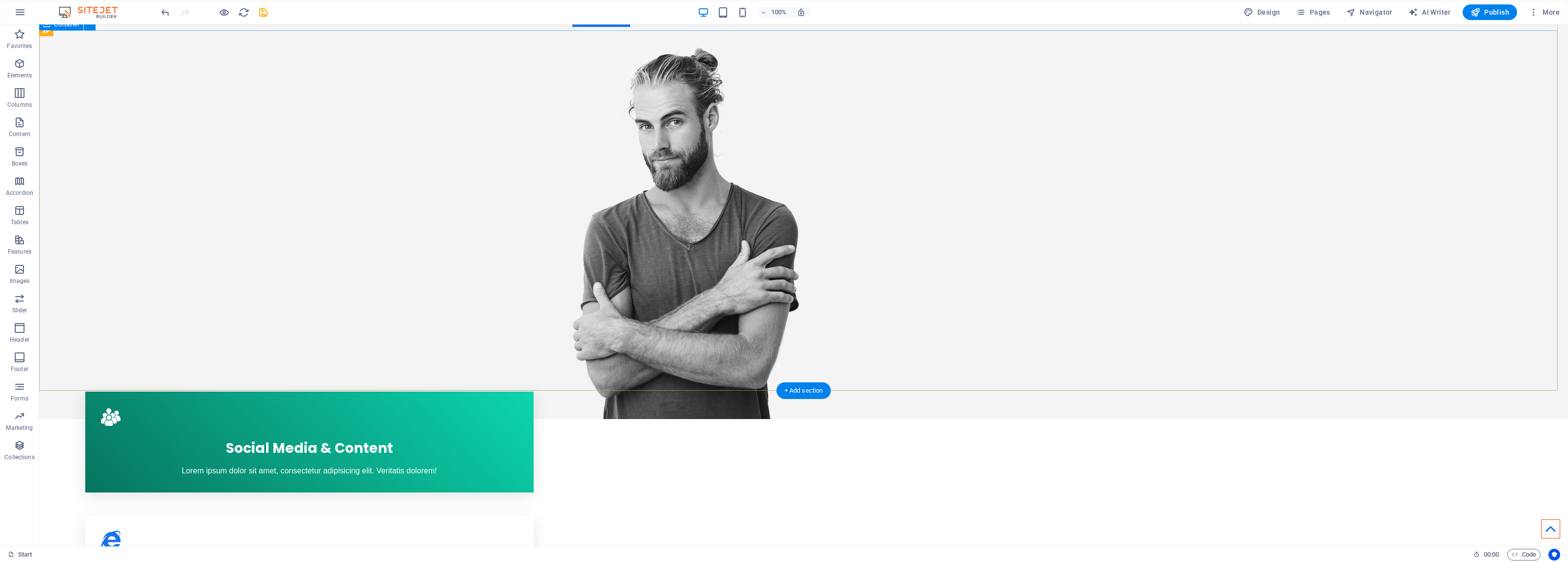
scroll to position [0, 0]
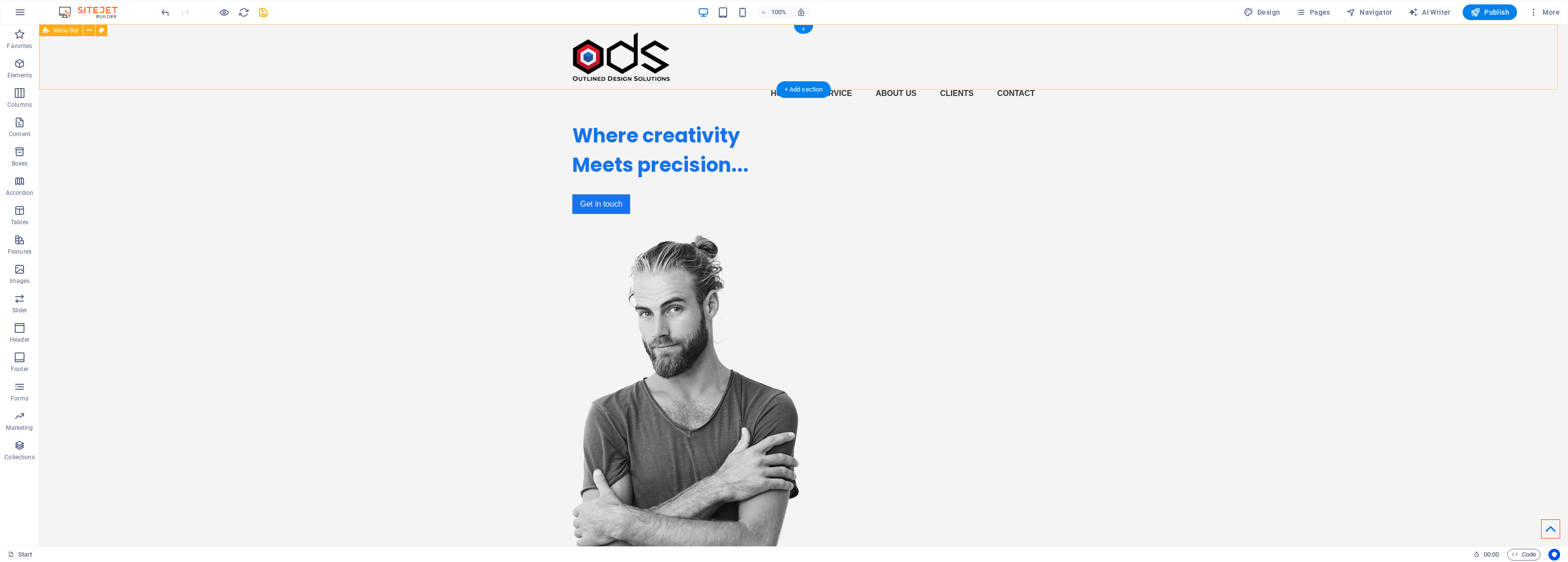
click at [481, 64] on div "Home Service About us Clients Contact" at bounding box center [803, 69] width 1529 height 89
drag, startPoint x: 481, startPoint y: 64, endPoint x: 488, endPoint y: 67, distance: 7.6
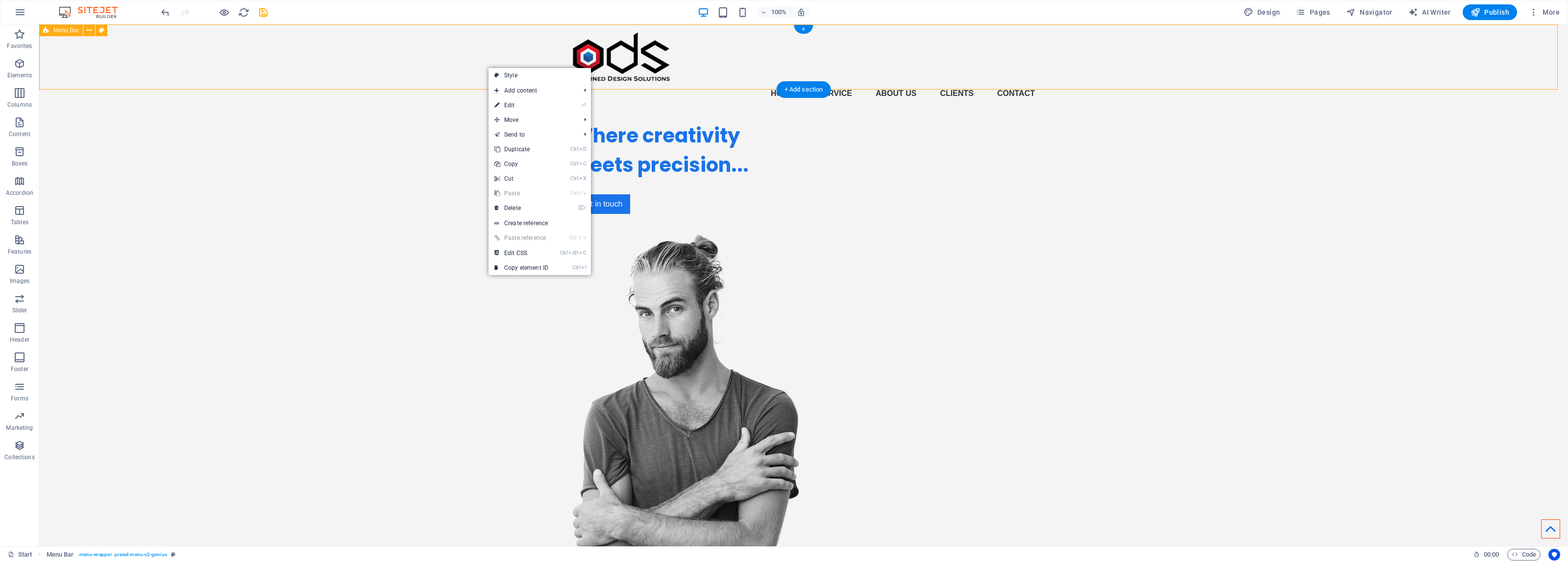
click at [432, 69] on div "Home Service About us Clients Contact" at bounding box center [803, 69] width 1529 height 89
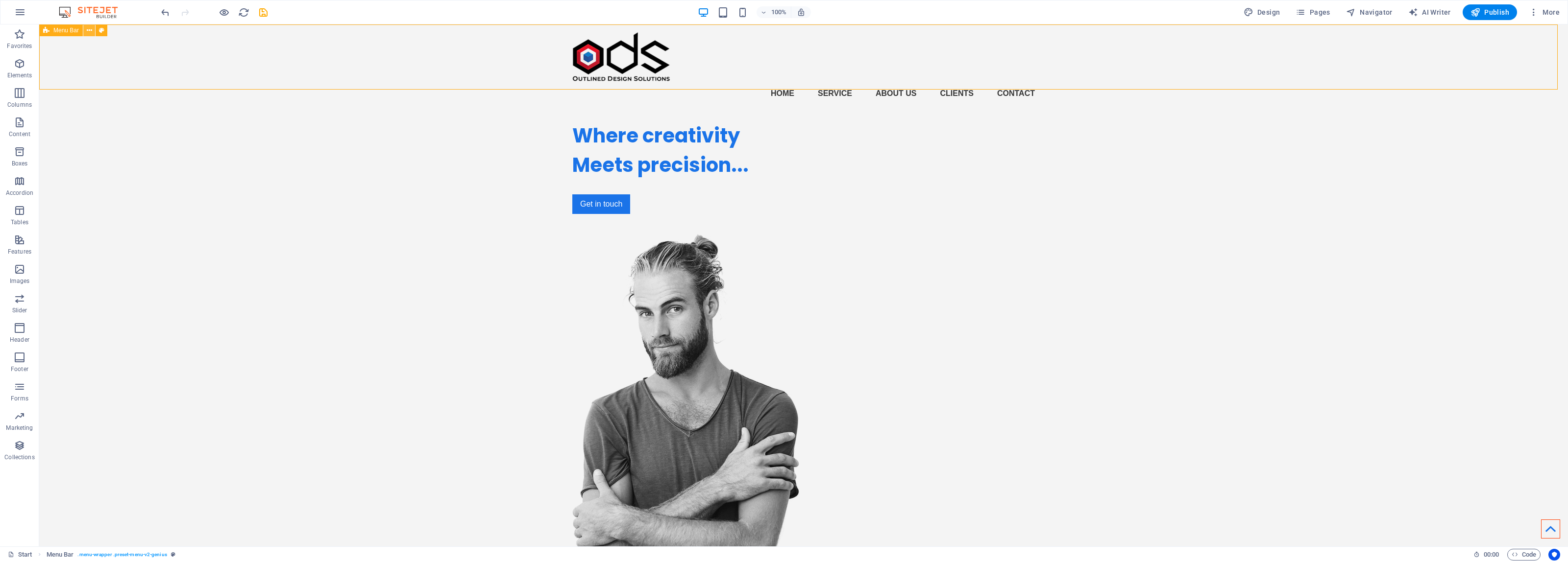
click at [88, 33] on icon at bounding box center [89, 30] width 5 height 10
click at [151, 45] on link "Style" at bounding box center [141, 41] width 102 height 15
select select "rem"
select select "sticky_reverse"
select select "px"
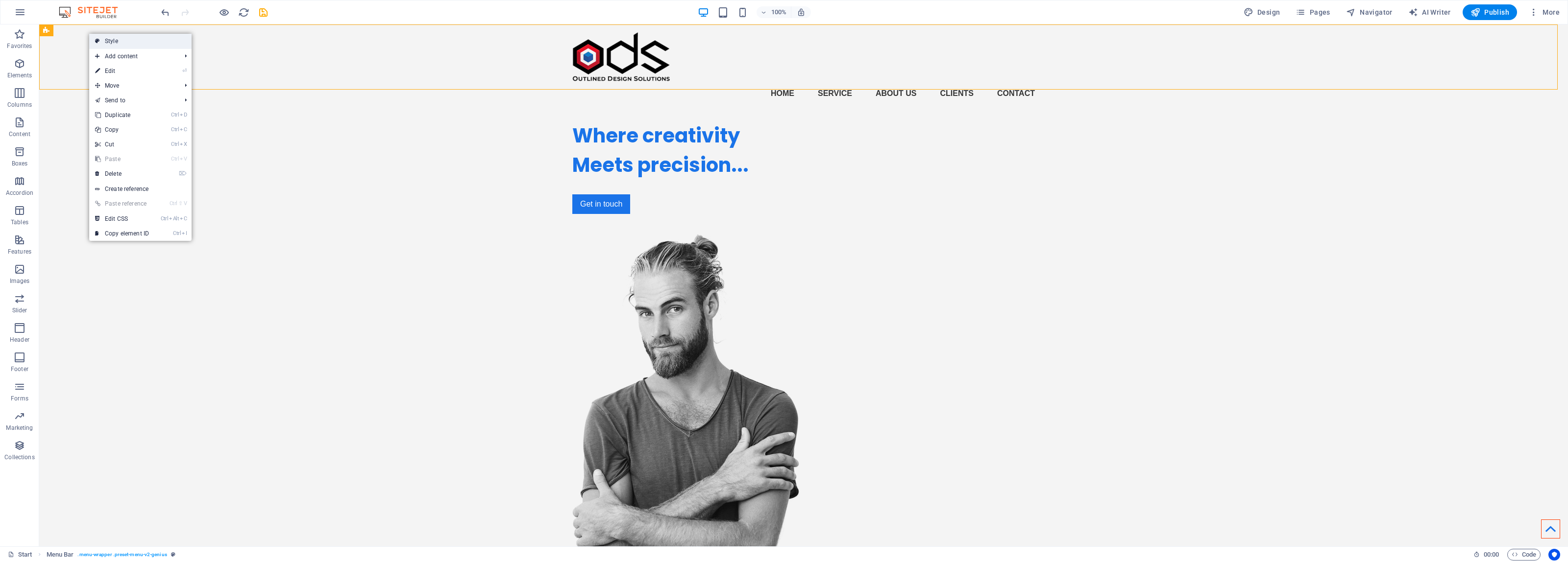
select select "px"
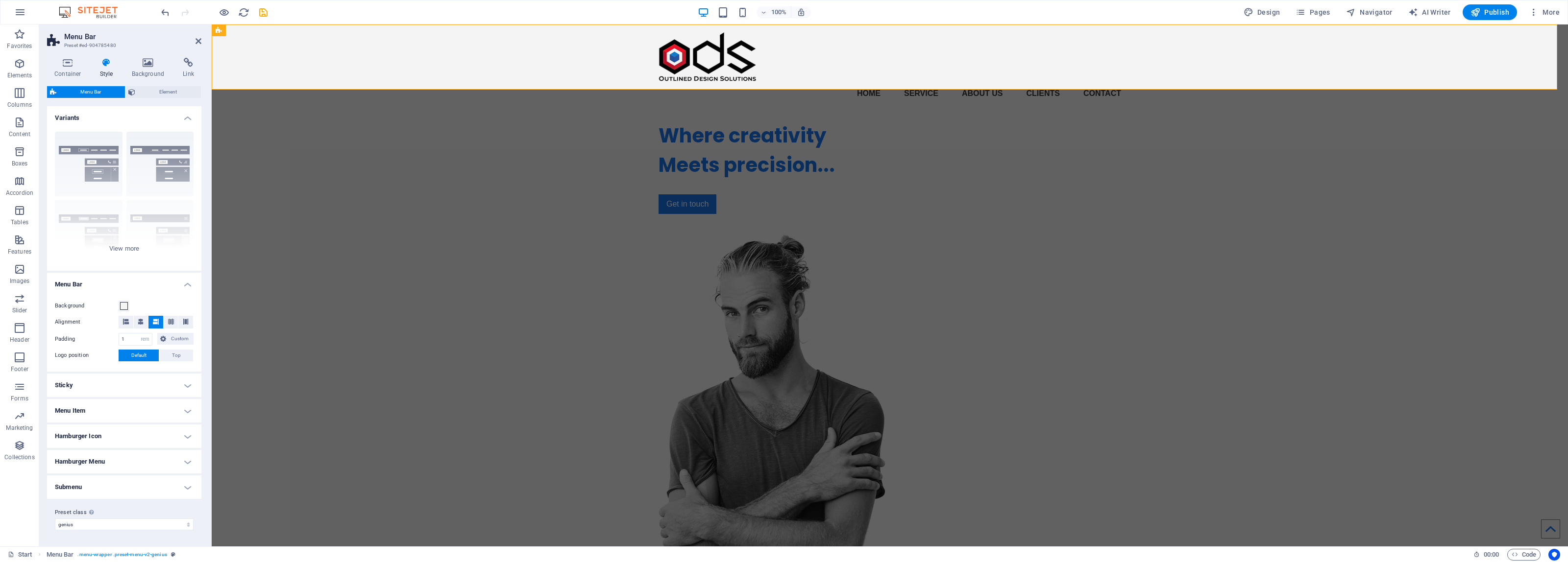
click at [91, 390] on h4 "Sticky" at bounding box center [124, 385] width 155 height 24
click at [177, 422] on select "Off Instant After menu After banner When scrolling up" at bounding box center [156, 418] width 75 height 12
click at [149, 418] on select "Off Instant After menu After banner When scrolling up" at bounding box center [156, 418] width 75 height 12
click at [155, 417] on select "Off Instant After menu After banner When scrolling up" at bounding box center [156, 418] width 75 height 12
select select "sticky_menu"
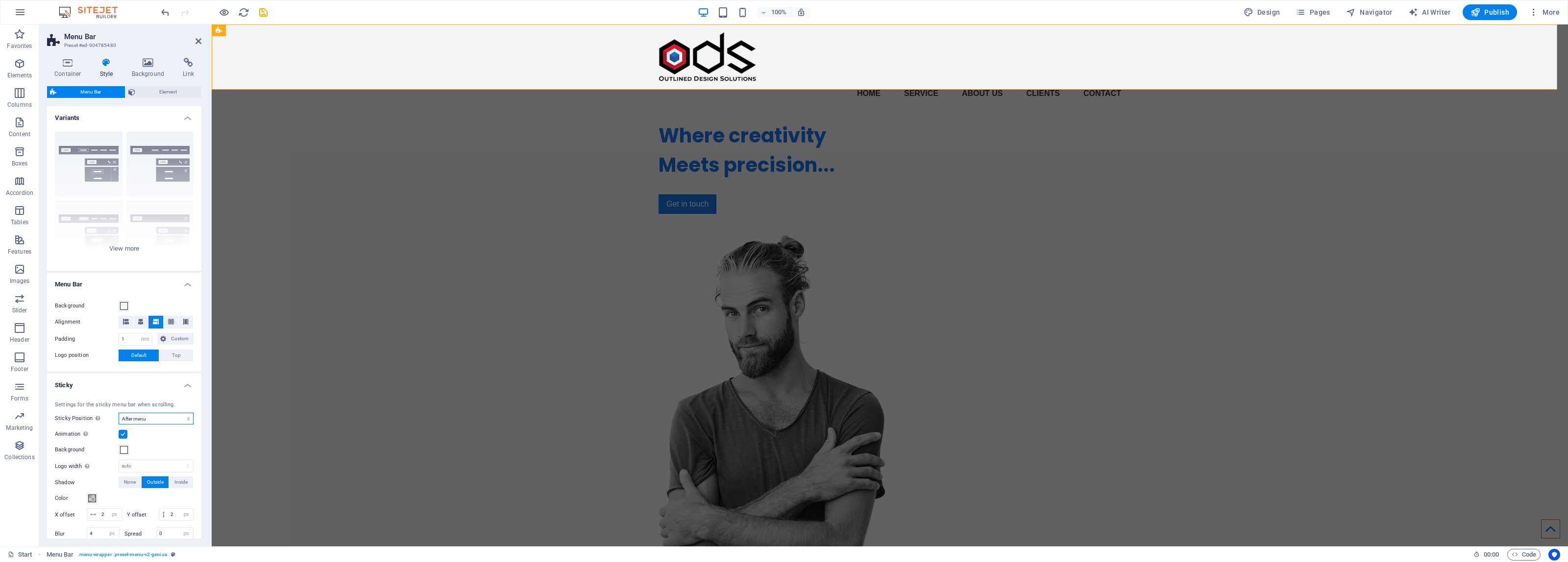
click at [119, 413] on select "Off Instant After menu After banner When scrolling up" at bounding box center [156, 418] width 75 height 12
click at [474, 184] on div "Where creativity Meets precision... Get in touch" at bounding box center [890, 359] width 1356 height 493
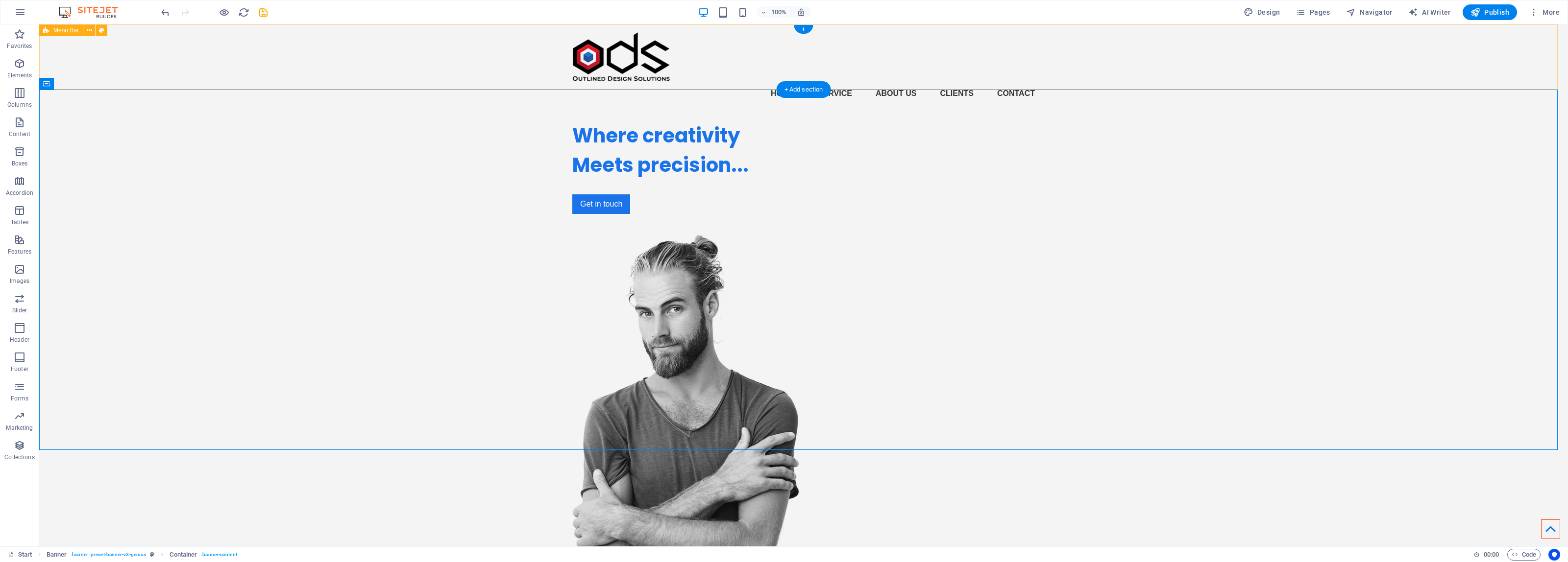
click at [1185, 64] on div "Home Service About us Clients Contact" at bounding box center [803, 69] width 1529 height 89
drag, startPoint x: 1185, startPoint y: 64, endPoint x: 1193, endPoint y: 69, distance: 9.4
click at [770, 82] on nav "Home Service About us Clients Contact" at bounding box center [803, 93] width 463 height 24
click at [773, 82] on nav "Home Service About us Clients Contact" at bounding box center [803, 93] width 463 height 24
click at [676, 40] on div "Menu" at bounding box center [681, 40] width 33 height 12
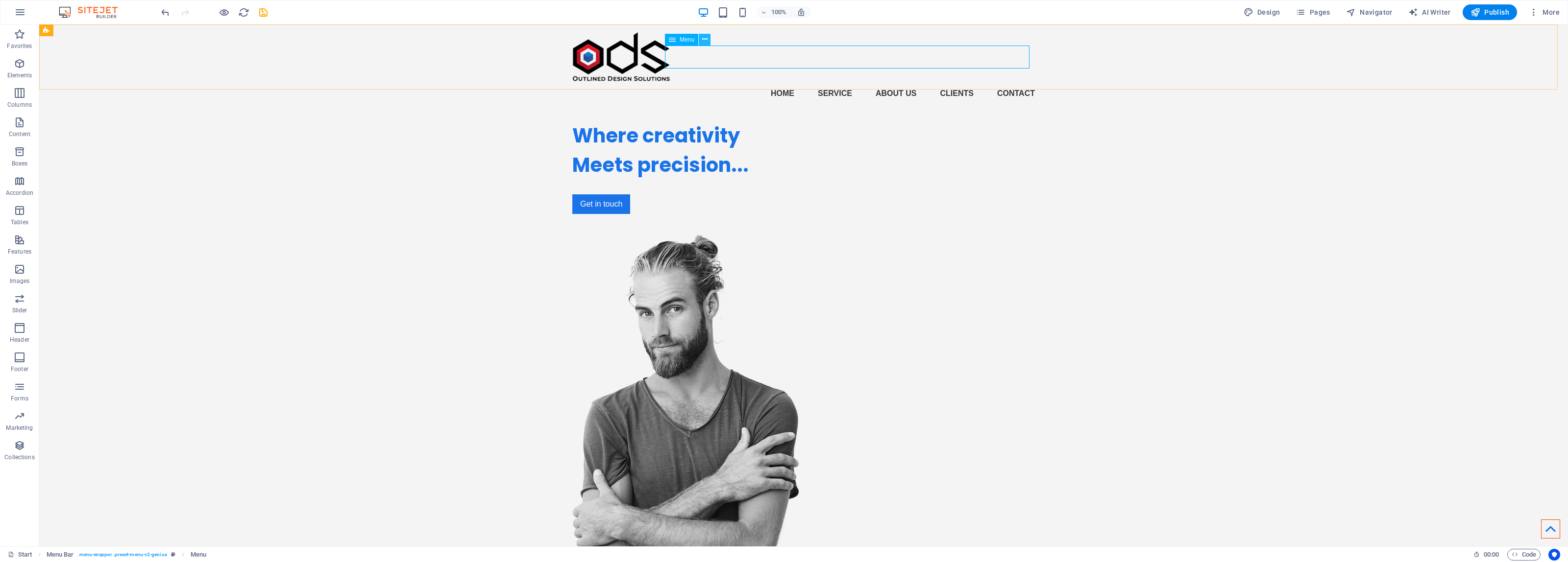
click at [705, 40] on icon at bounding box center [705, 39] width 5 height 10
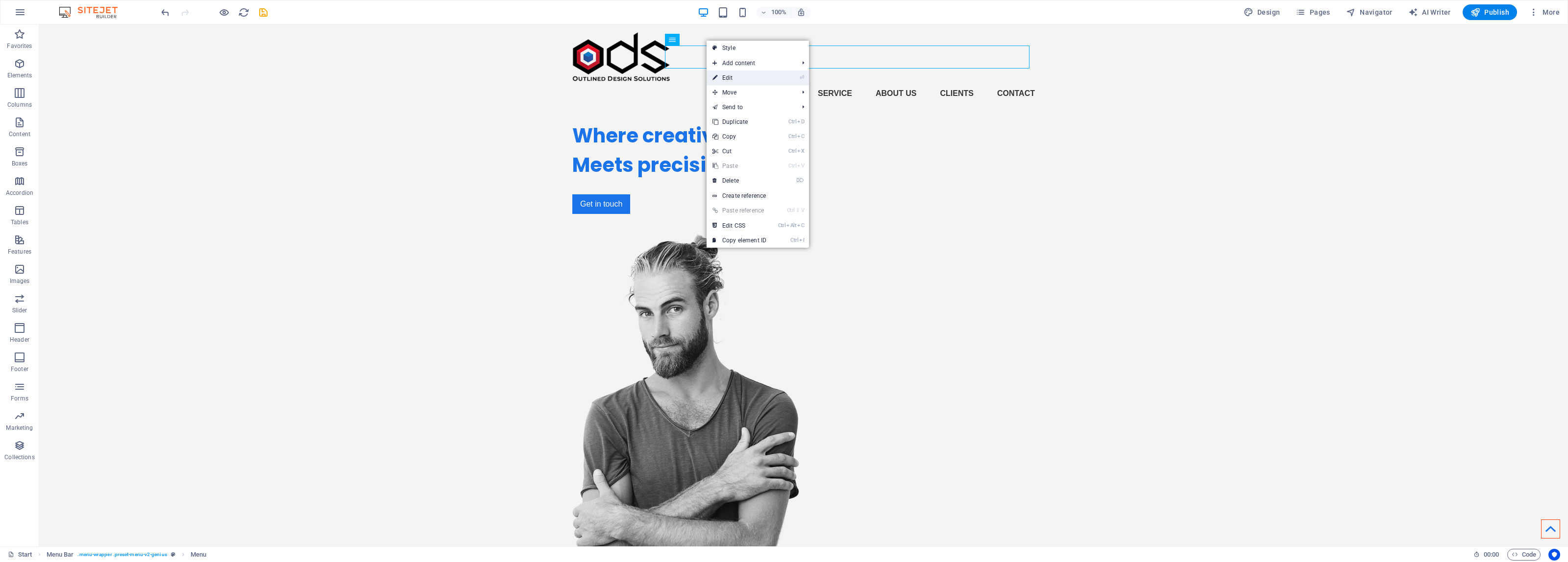
click at [763, 78] on link "⏎ Edit" at bounding box center [740, 78] width 66 height 15
select select
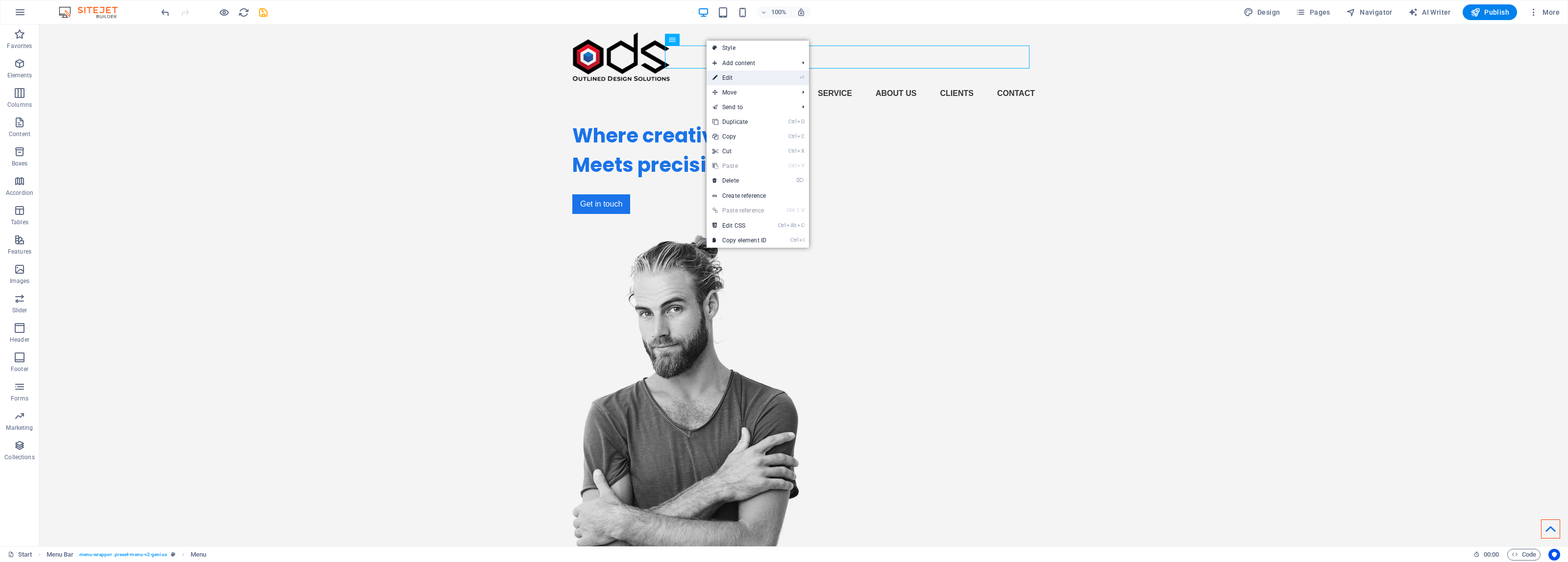
select select
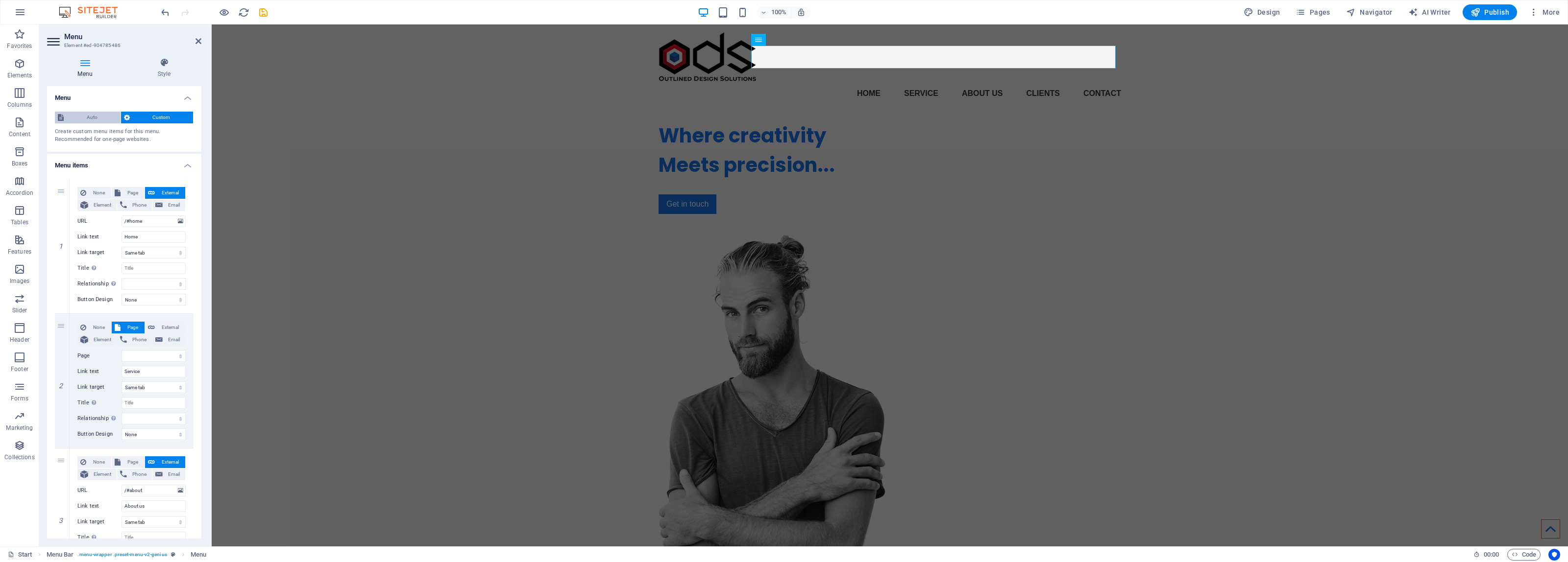
click at [83, 116] on span "Auto" at bounding box center [92, 117] width 51 height 12
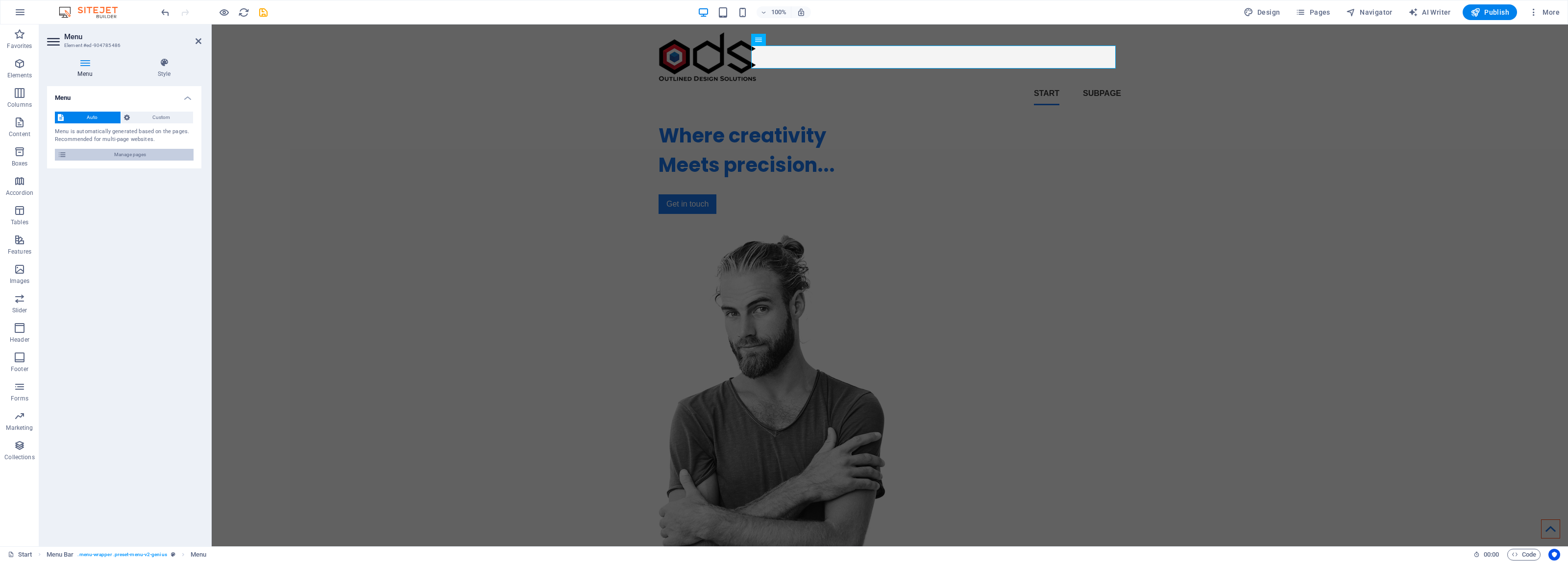
click at [134, 151] on span "Manage pages" at bounding box center [130, 154] width 121 height 12
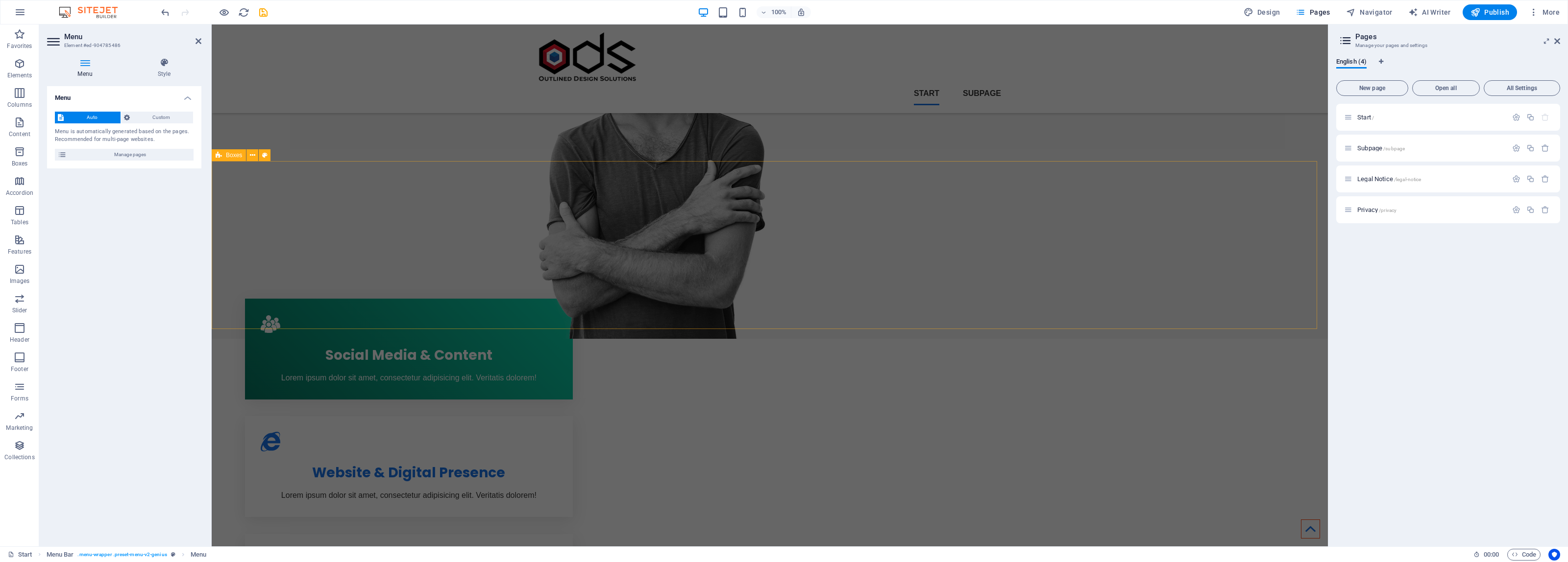
scroll to position [245, 0]
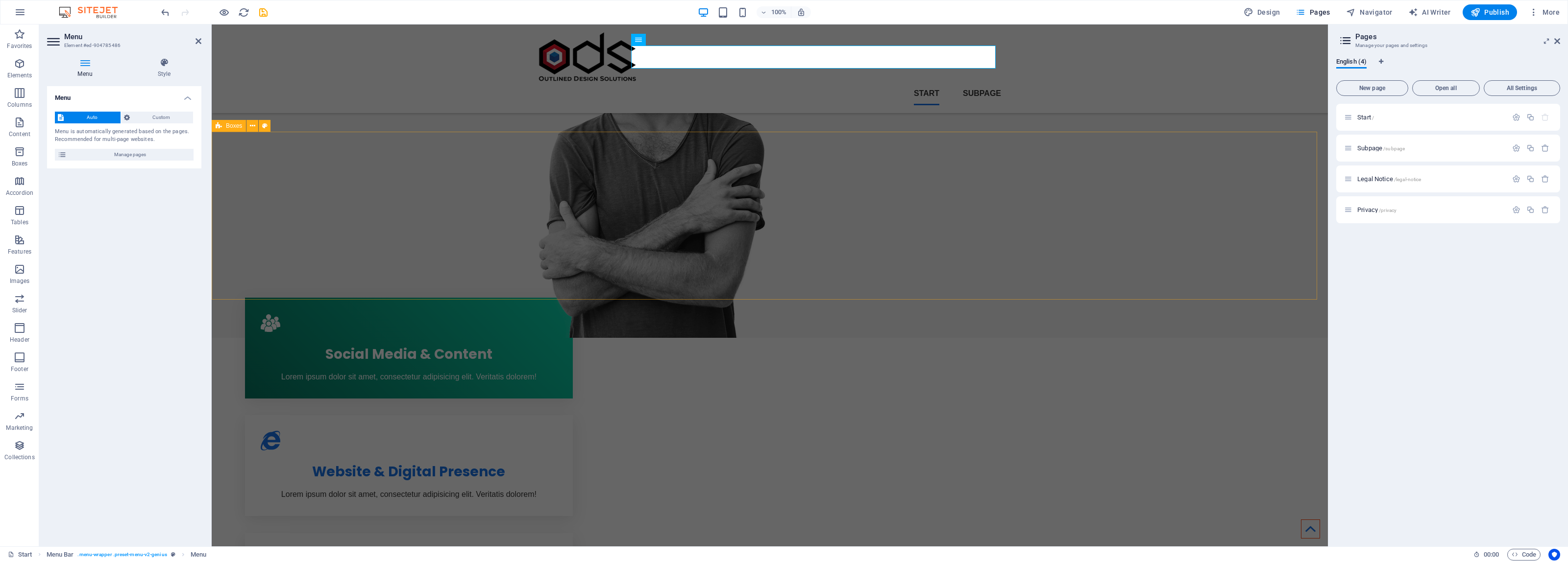
click at [317, 265] on div "Social Media & Content Lorem ipsum dolor sit amet, consectetur adipisicing elit…" at bounding box center [770, 466] width 1116 height 403
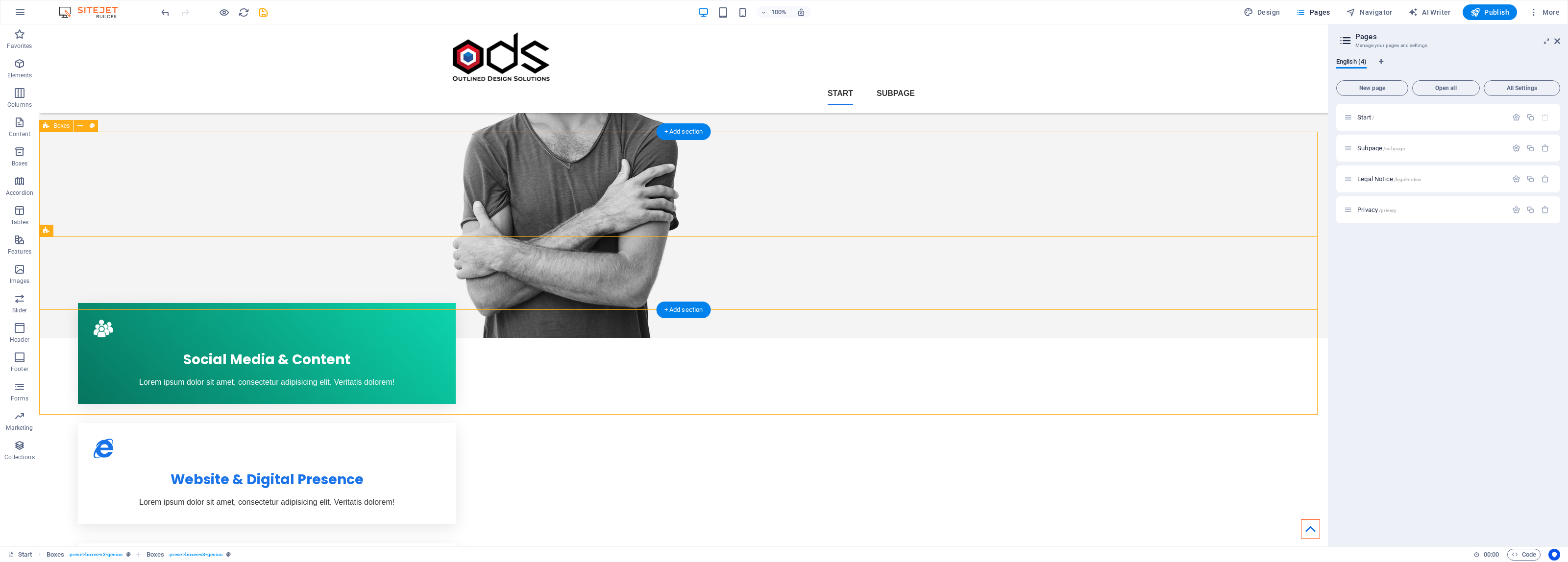
click at [77, 265] on div "Social Media & Content Lorem ipsum dolor sit amet, consectetur adipisicing elit…" at bounding box center [683, 474] width 1289 height 418
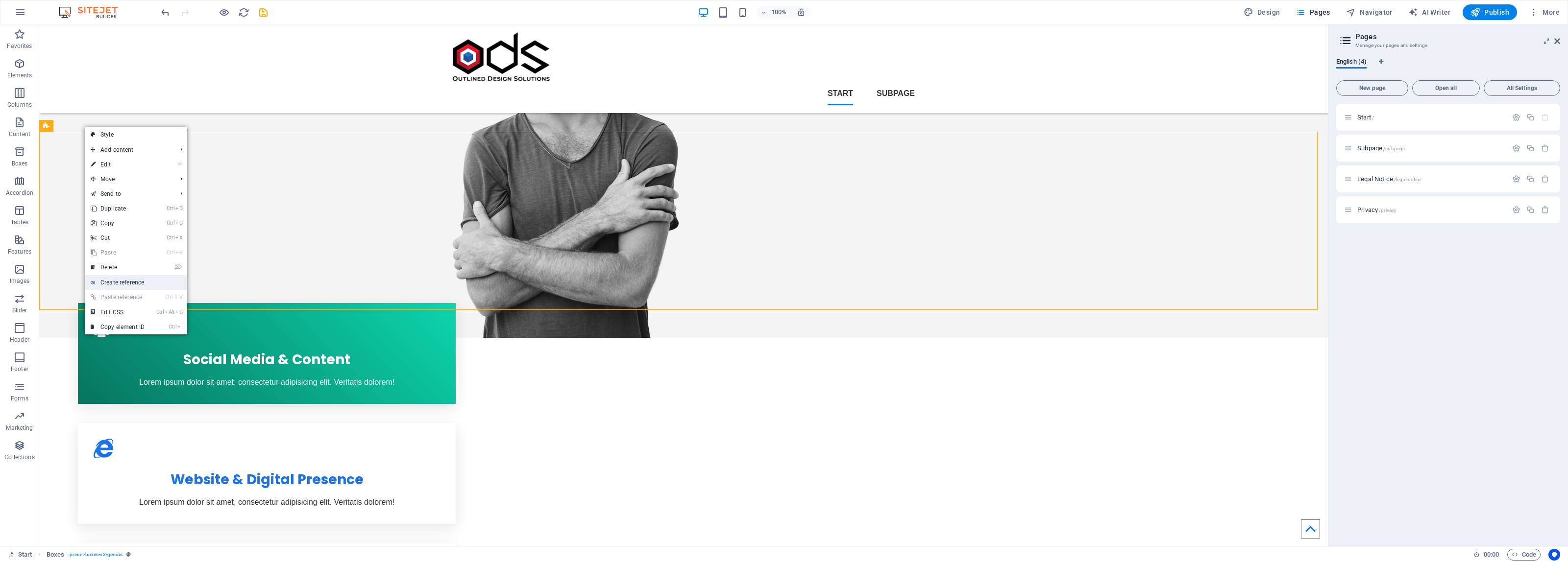
click at [144, 280] on link "Create reference" at bounding box center [136, 282] width 102 height 15
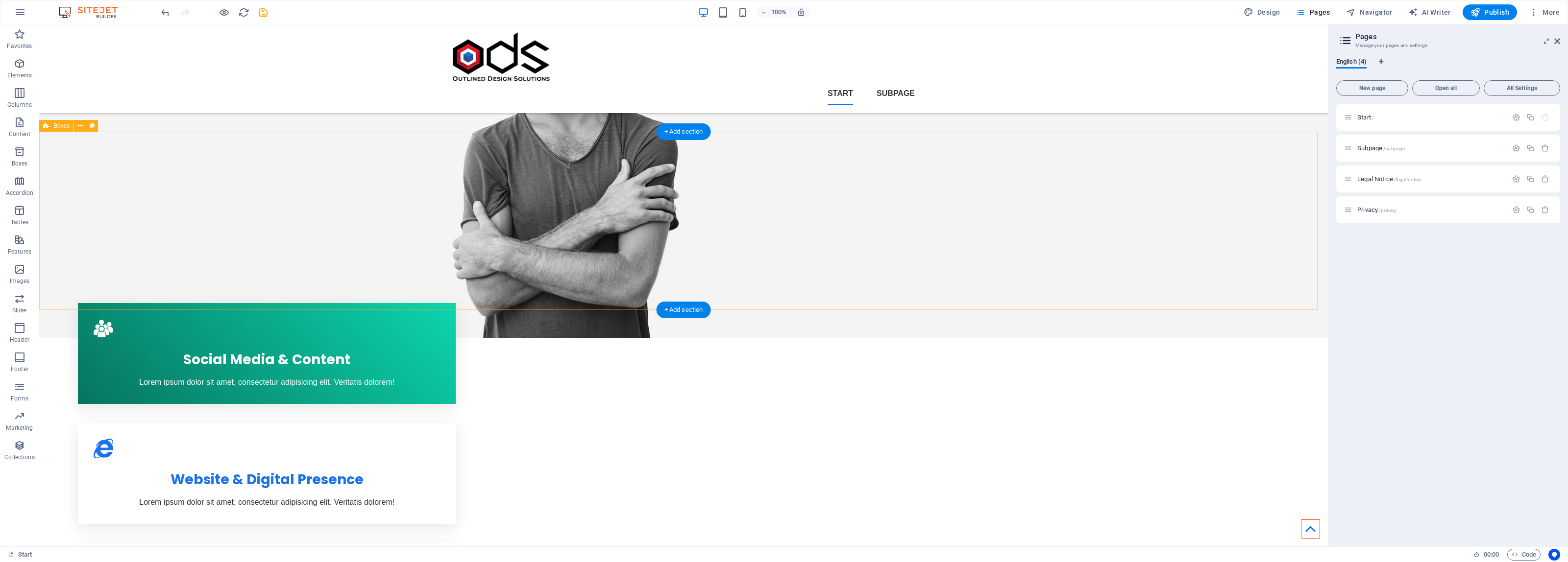
click at [614, 265] on div "Social Media & Content Lorem ipsum dolor sit amet, consectetur adipisicing elit…" at bounding box center [683, 474] width 1289 height 418
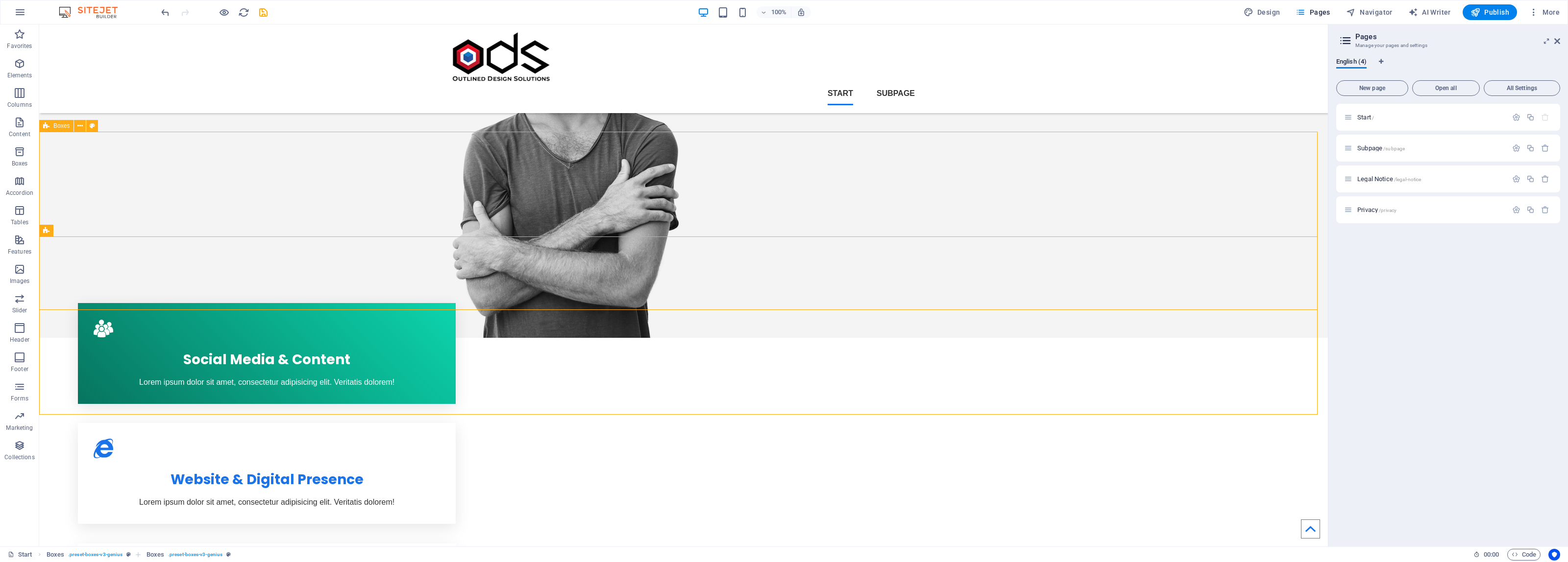
click at [80, 125] on icon at bounding box center [80, 126] width 5 height 10
click at [79, 122] on icon at bounding box center [80, 126] width 5 height 10
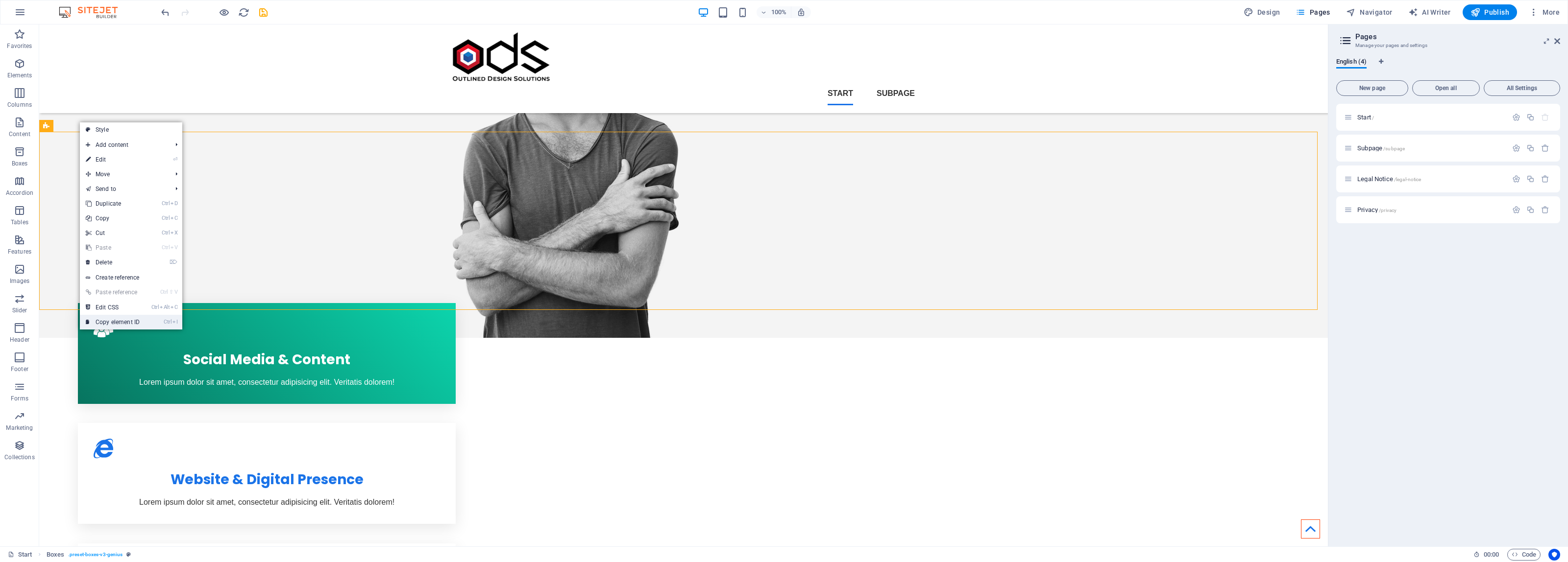
click at [123, 321] on link "Ctrl I Copy element ID" at bounding box center [113, 322] width 66 height 15
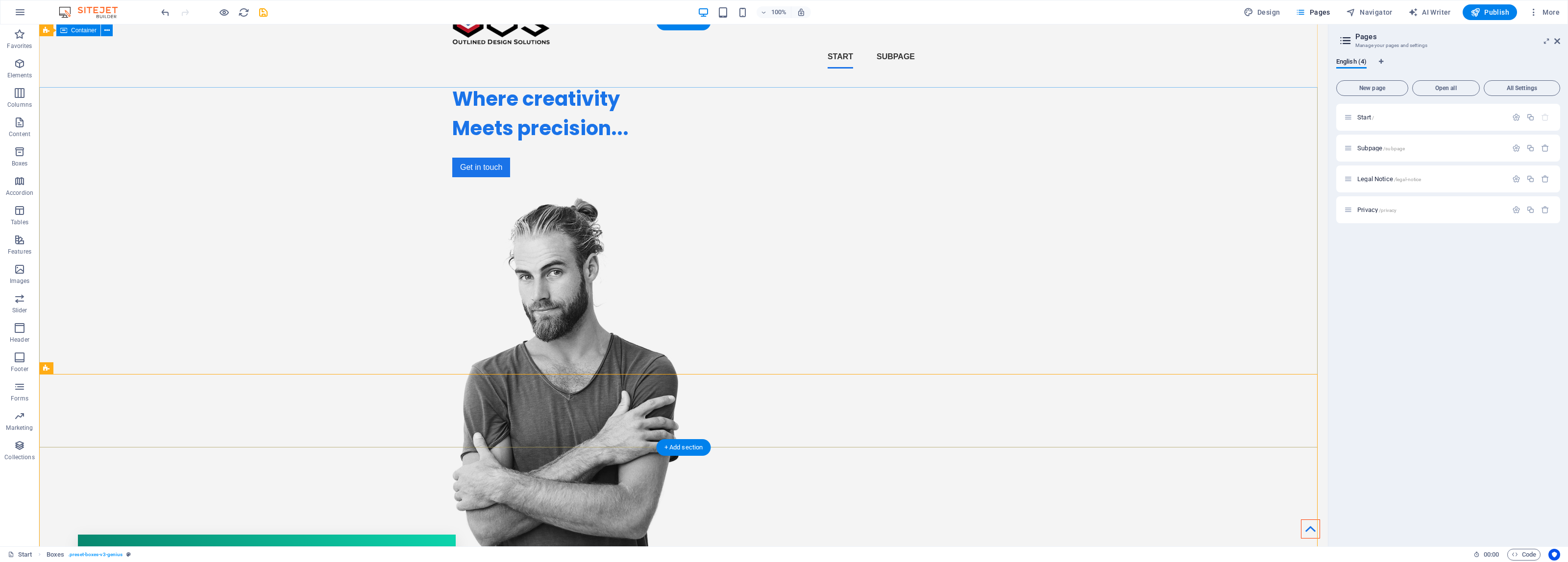
scroll to position [0, 0]
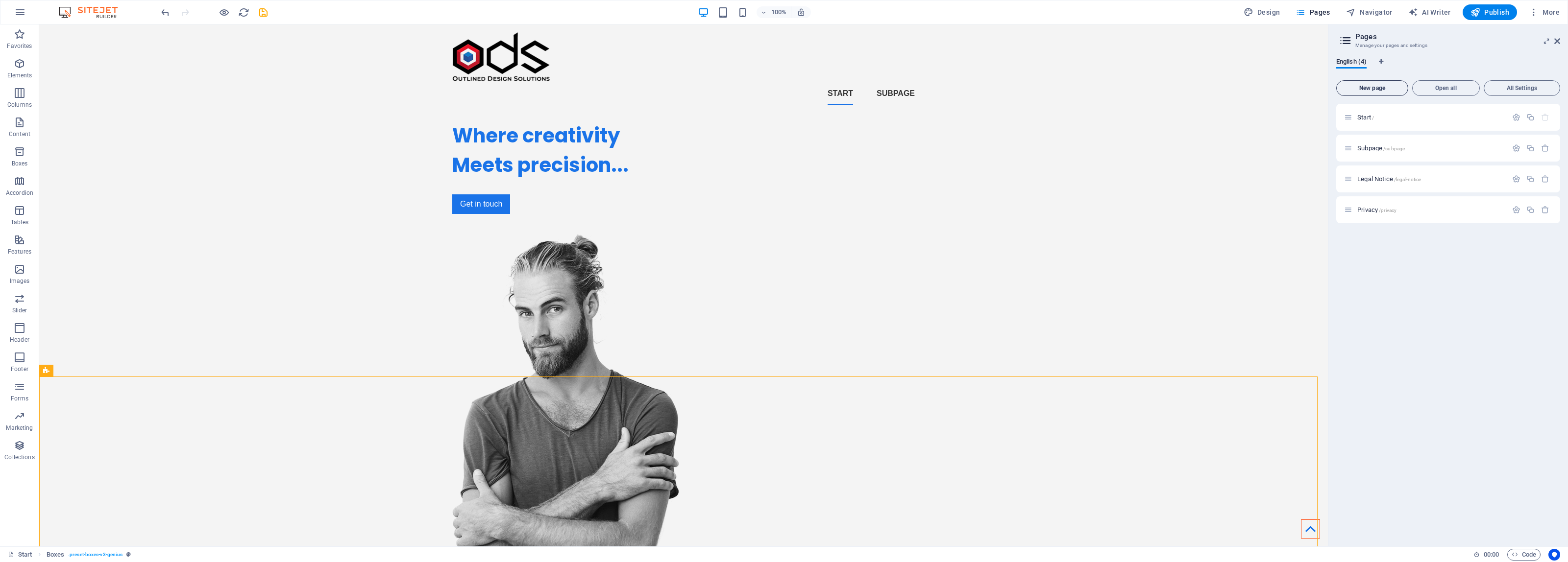
click at [1373, 89] on span "New page" at bounding box center [1372, 88] width 63 height 6
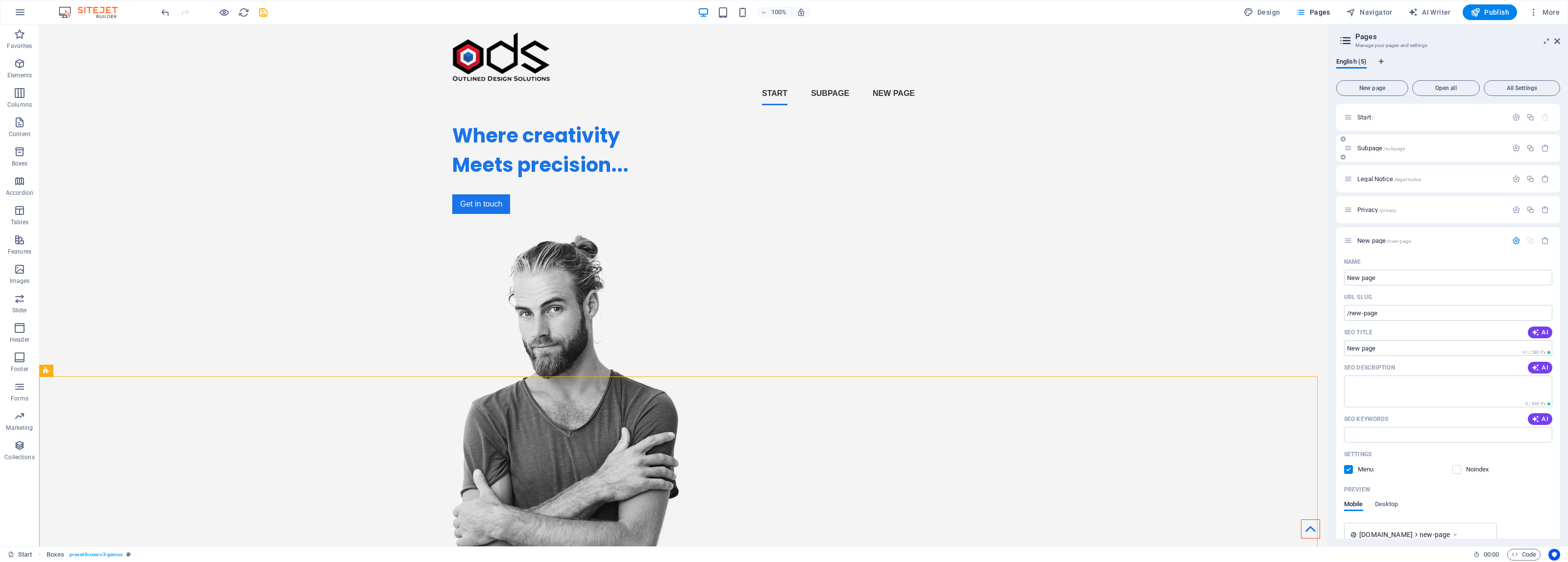
drag, startPoint x: 1412, startPoint y: 239, endPoint x: 1419, endPoint y: 138, distance: 101.2
click at [1419, 138] on div "Start / Subpage /subpage Legal Notice /legal-notice Privacy /privacy New page /…" at bounding box center [1448, 350] width 224 height 491
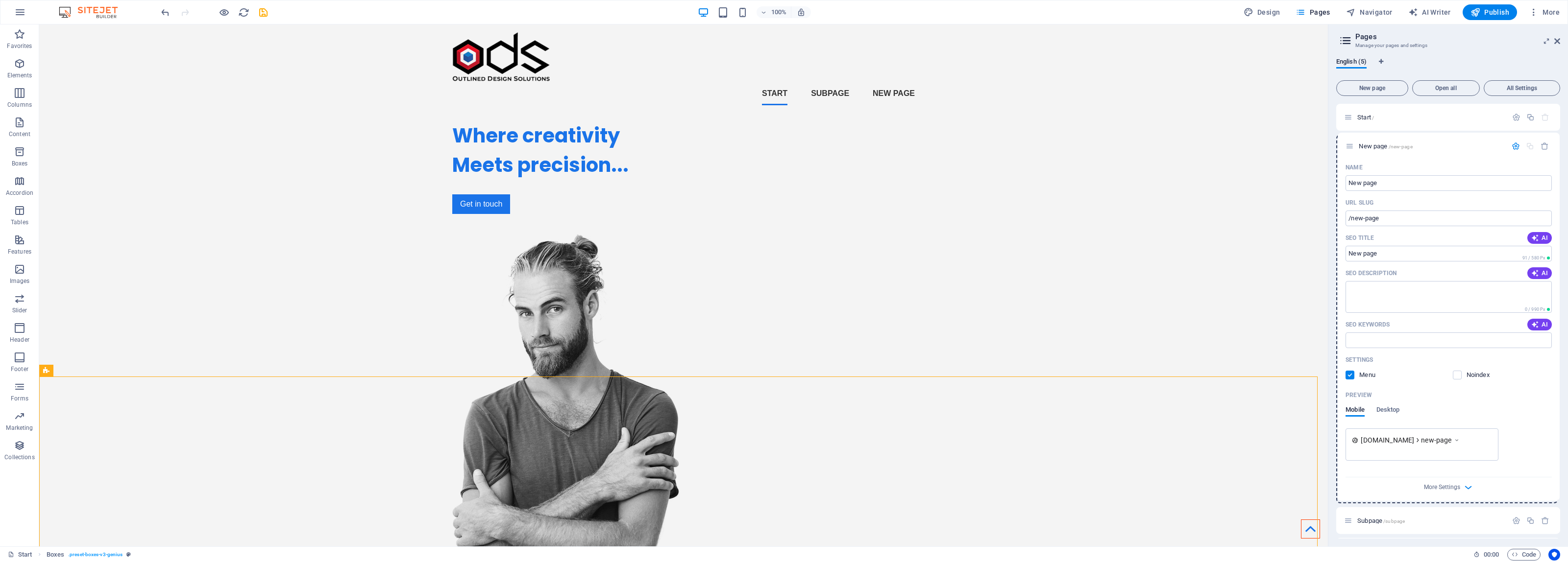
drag, startPoint x: 1346, startPoint y: 240, endPoint x: 1348, endPoint y: 133, distance: 107.0
click at [1348, 133] on div "Start / Subpage /subpage Legal Notice /legal-notice Privacy /privacy New page /…" at bounding box center [1448, 164] width 224 height 119
click at [1358, 116] on span "Start /" at bounding box center [1365, 117] width 16 height 7
click at [1365, 113] on div "Start /" at bounding box center [1426, 117] width 163 height 12
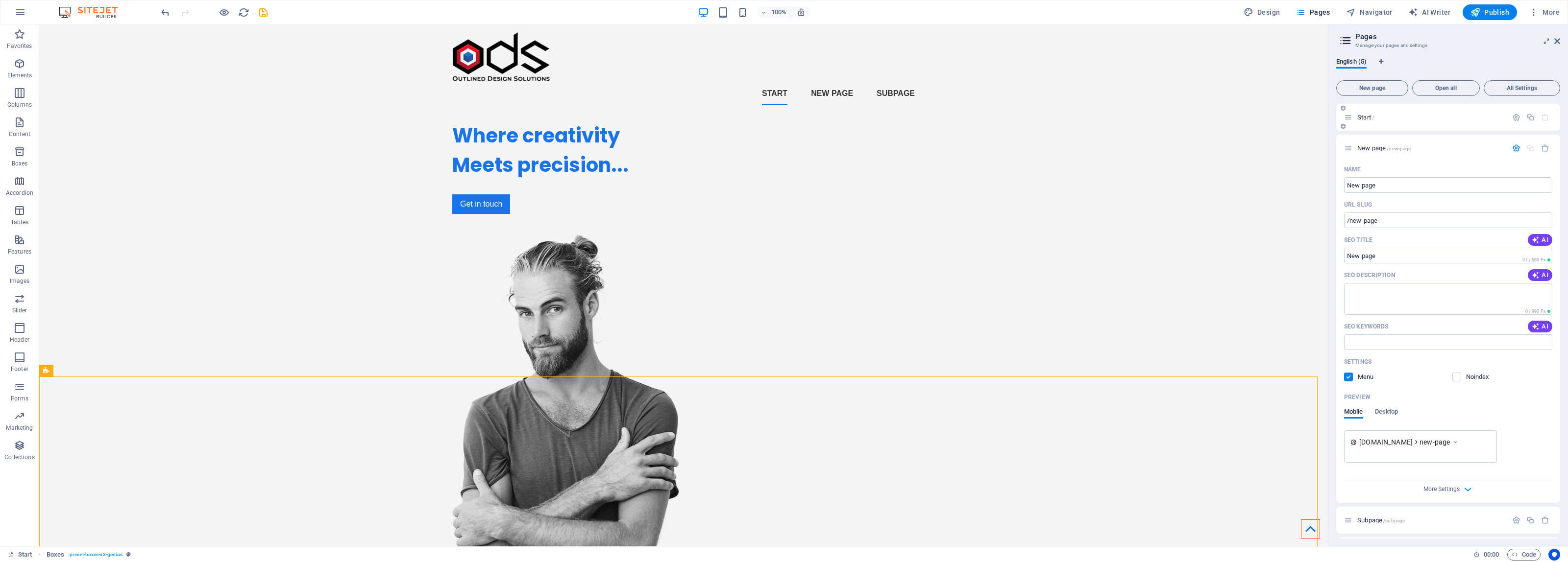
click at [1365, 116] on span "Start /" at bounding box center [1365, 117] width 16 height 7
click at [1513, 117] on icon "button" at bounding box center [1516, 117] width 9 height 9
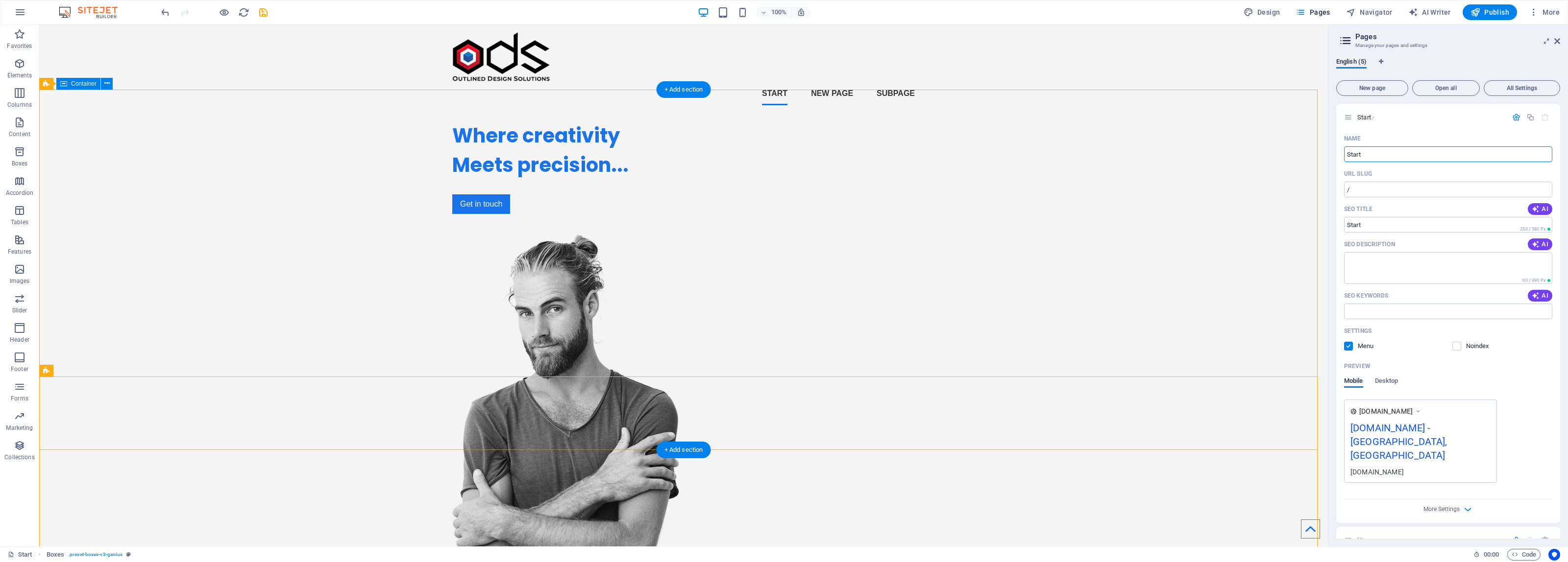
drag, startPoint x: 1410, startPoint y: 175, endPoint x: 1289, endPoint y: 153, distance: 123.0
type input "Home"
click at [1515, 117] on icon "button" at bounding box center [1516, 117] width 9 height 9
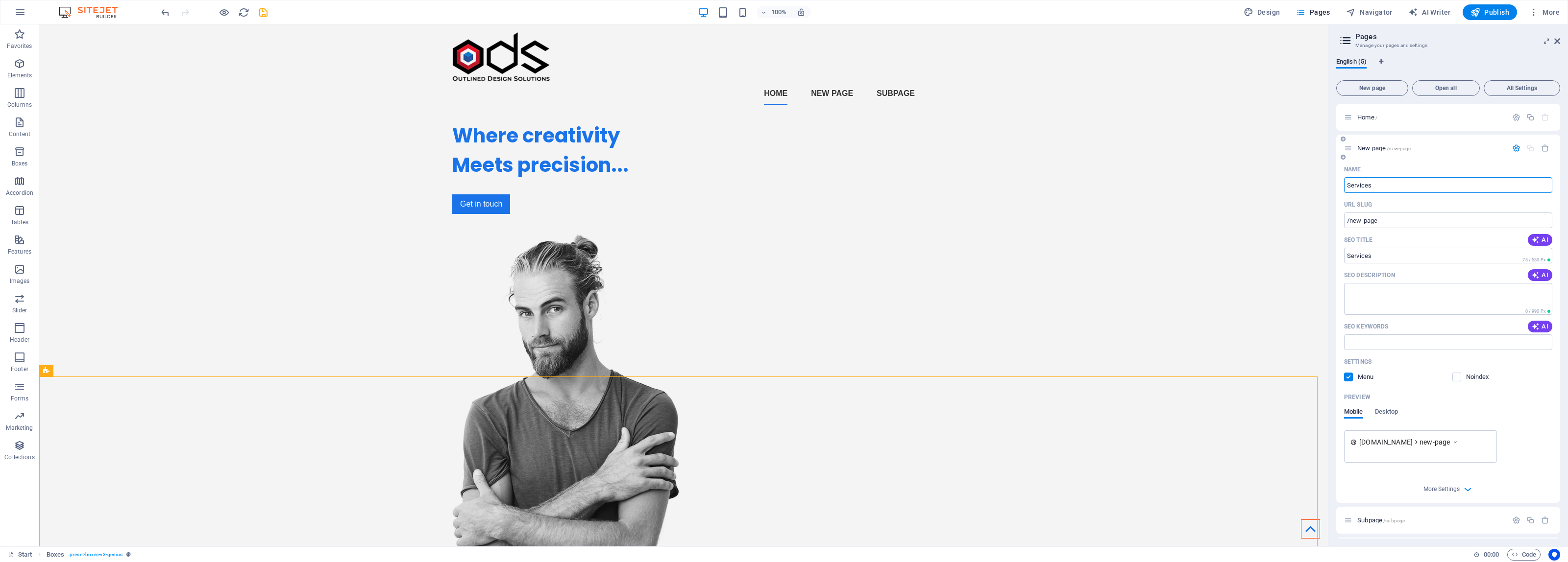
type input "Services"
type input "/services"
type input "Services"
click at [1516, 150] on icon "button" at bounding box center [1516, 148] width 9 height 9
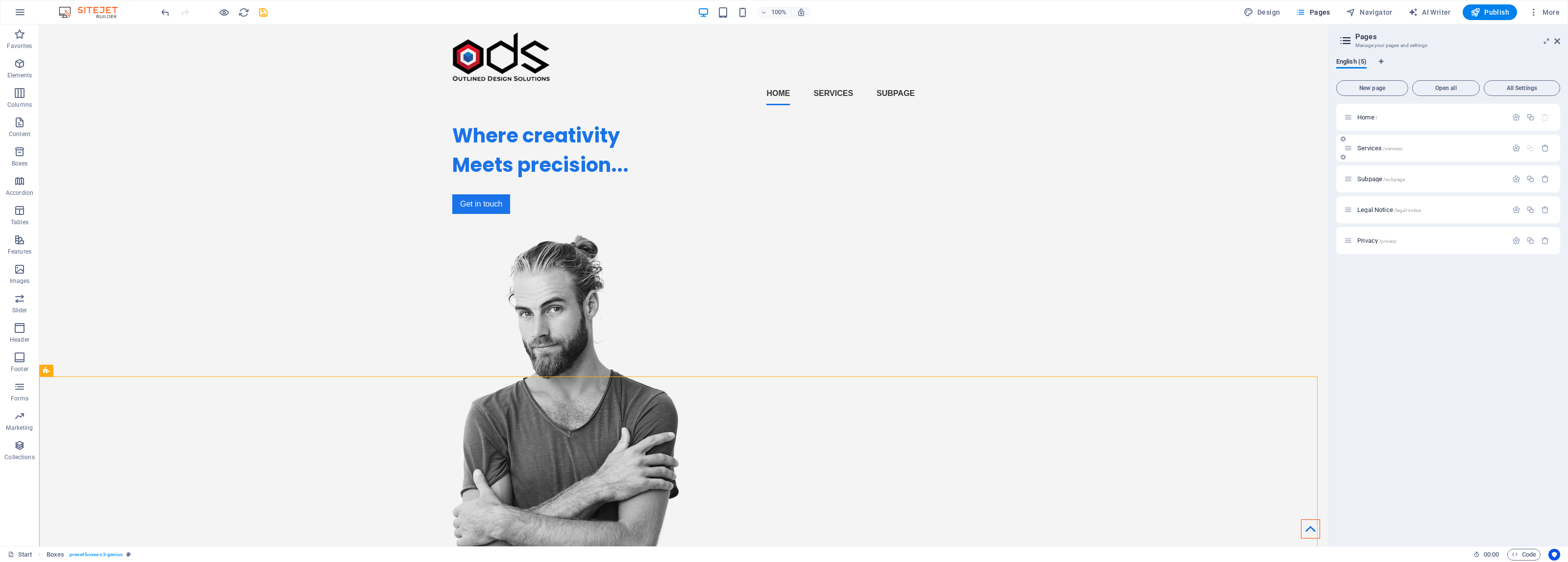
click at [1415, 141] on div "Services /services" at bounding box center [1448, 148] width 224 height 27
click at [1519, 147] on icon "button" at bounding box center [1516, 148] width 9 height 9
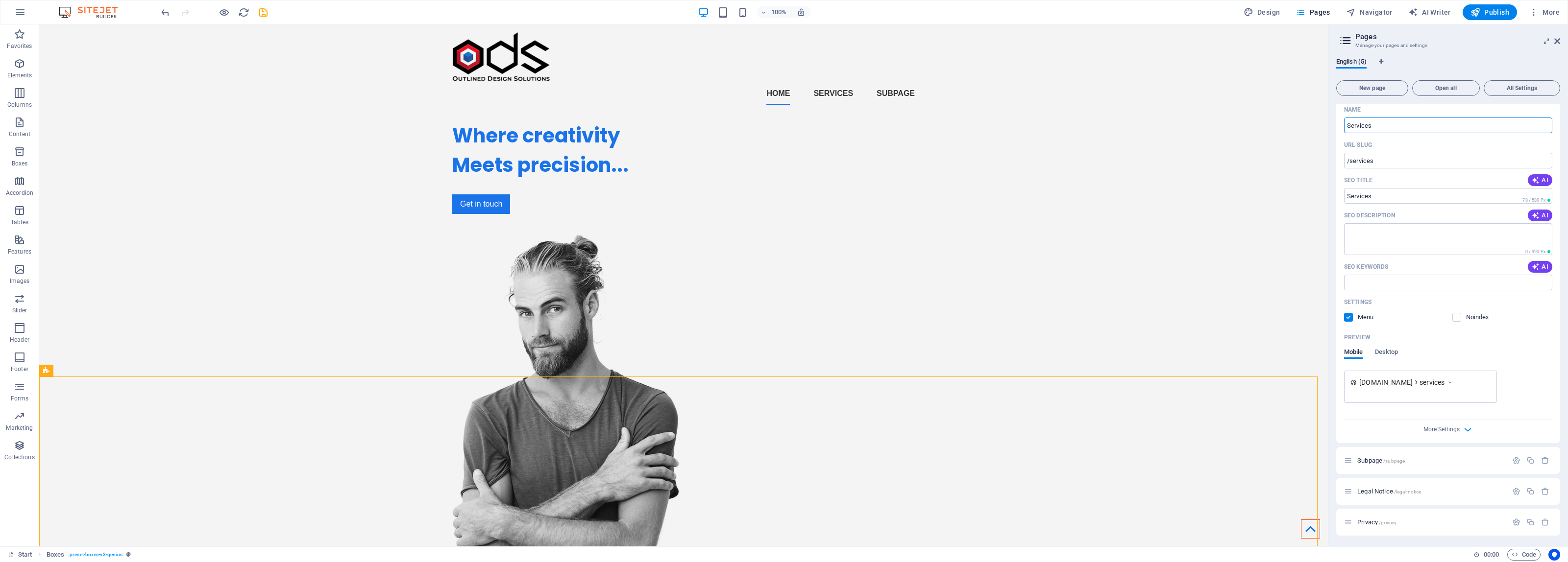
scroll to position [60, 0]
click at [1388, 158] on input "/services" at bounding box center [1448, 160] width 208 height 16
drag, startPoint x: 1397, startPoint y: 162, endPoint x: 1337, endPoint y: 160, distance: 60.0
click at [1337, 160] on div "Name Services ​ URL SLUG /services ​ SEO Title AI ​ 78 / 580 Px SEO Description…" at bounding box center [1448, 272] width 224 height 341
click at [1446, 163] on input "/services" at bounding box center [1448, 160] width 208 height 16
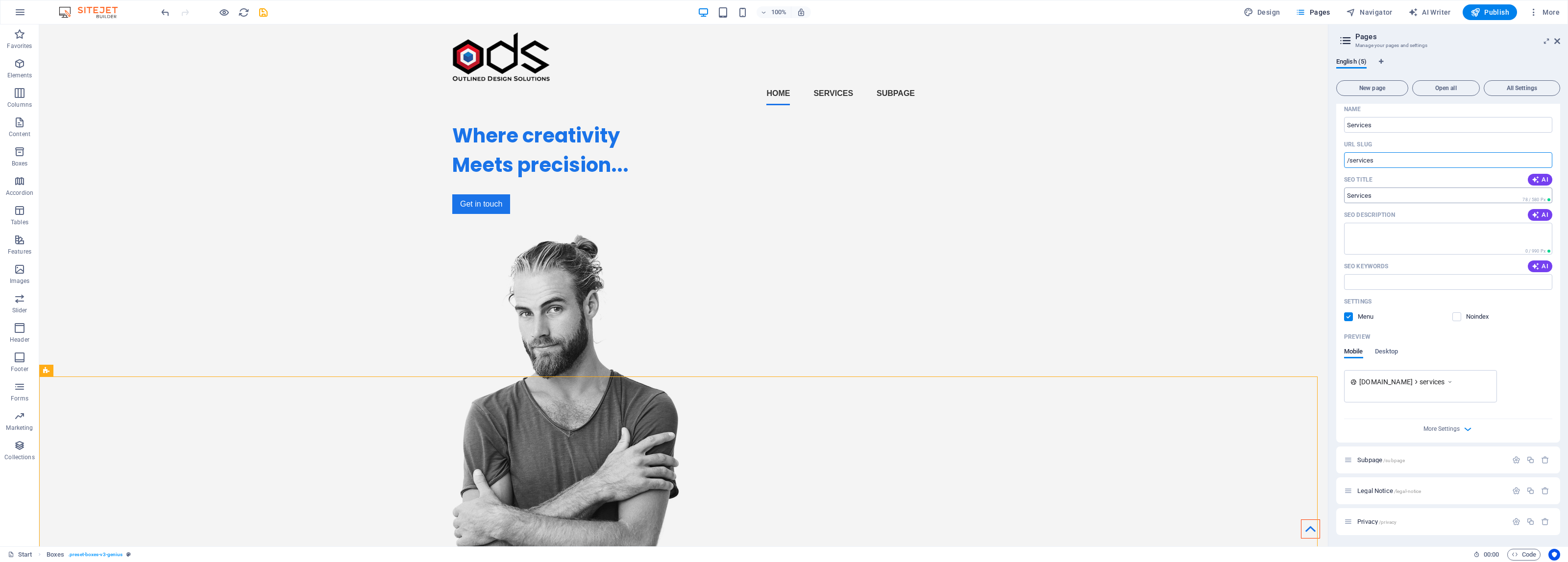
click at [1424, 192] on input "SEO Title" at bounding box center [1448, 195] width 208 height 16
click at [80, 372] on icon at bounding box center [80, 370] width 5 height 10
click at [208, 243] on link "Services" at bounding box center [212, 245] width 59 height 15
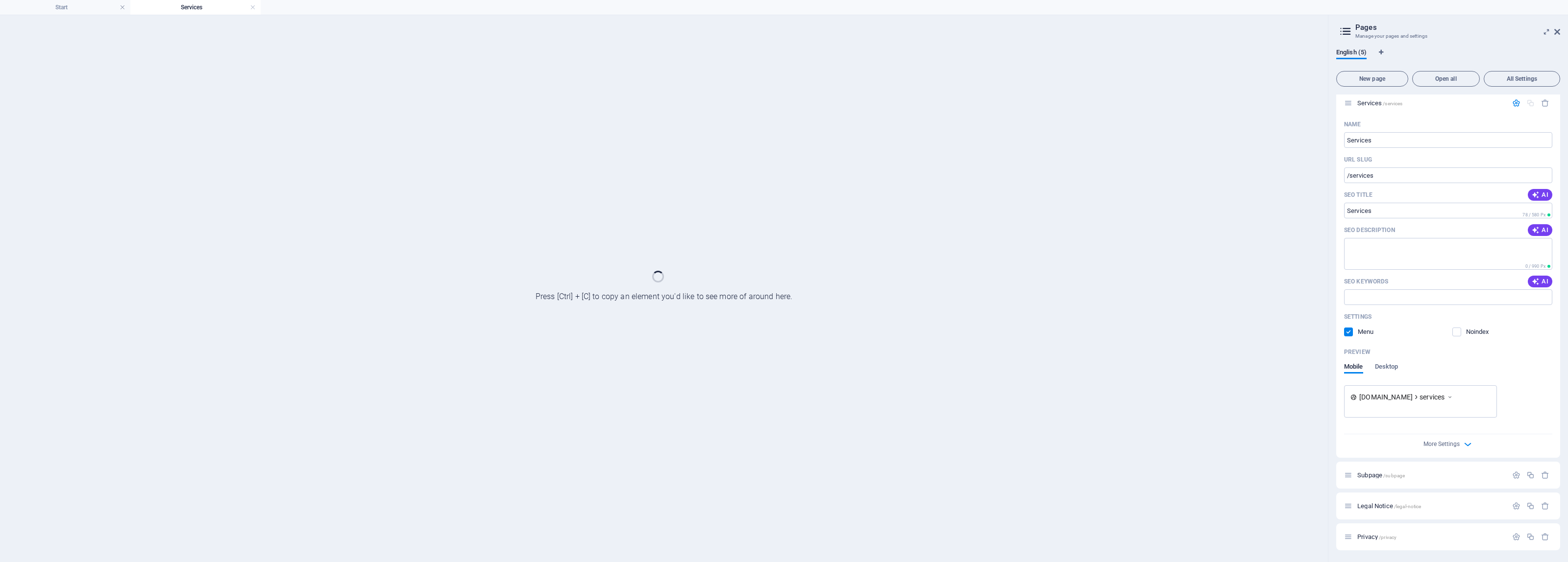
scroll to position [35, 0]
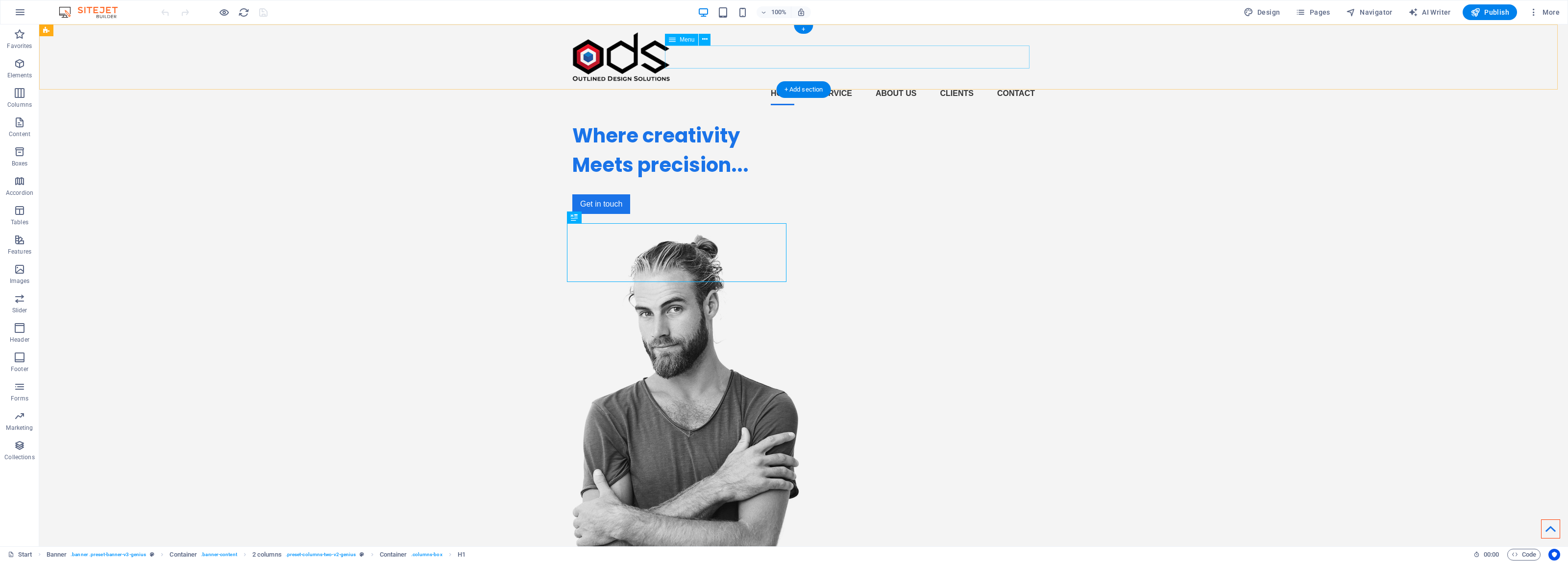
click at [814, 82] on nav "Home Service About us Clients Contact" at bounding box center [803, 93] width 463 height 24
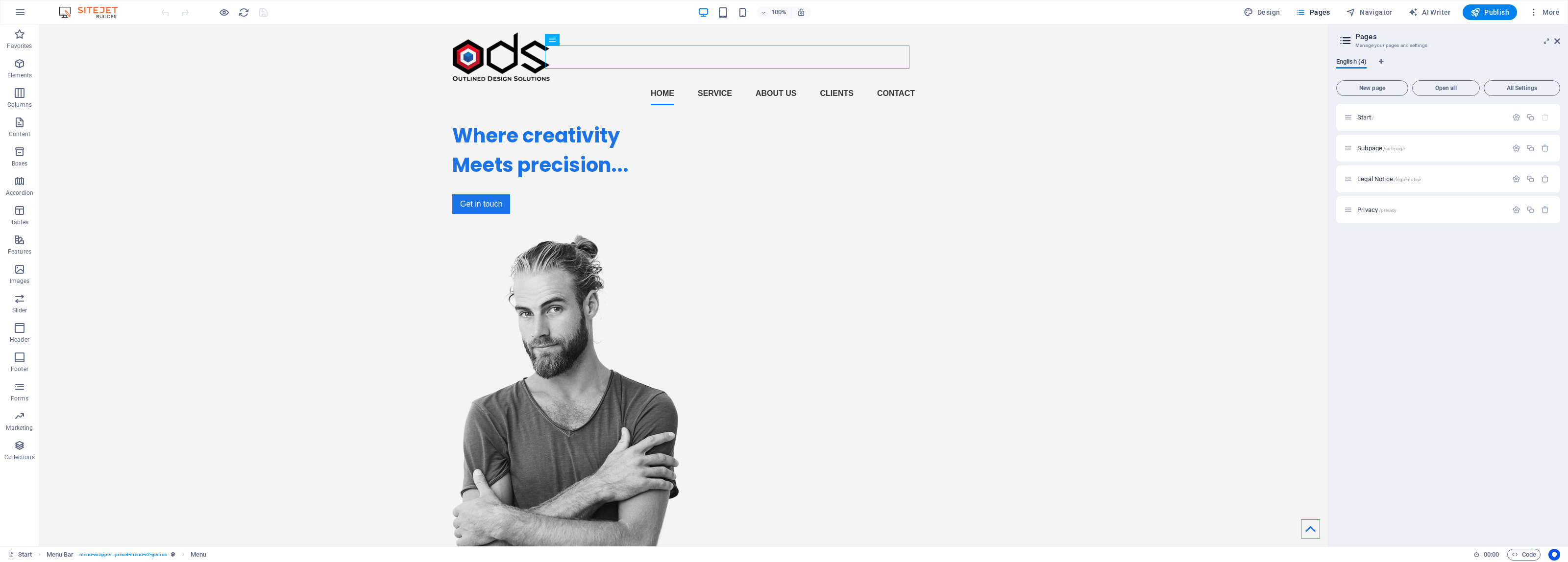
click at [1353, 59] on span "English (4)" at bounding box center [1351, 63] width 30 height 14
click at [1382, 62] on icon "Language Tabs" at bounding box center [1381, 62] width 4 height 6
select select "41"
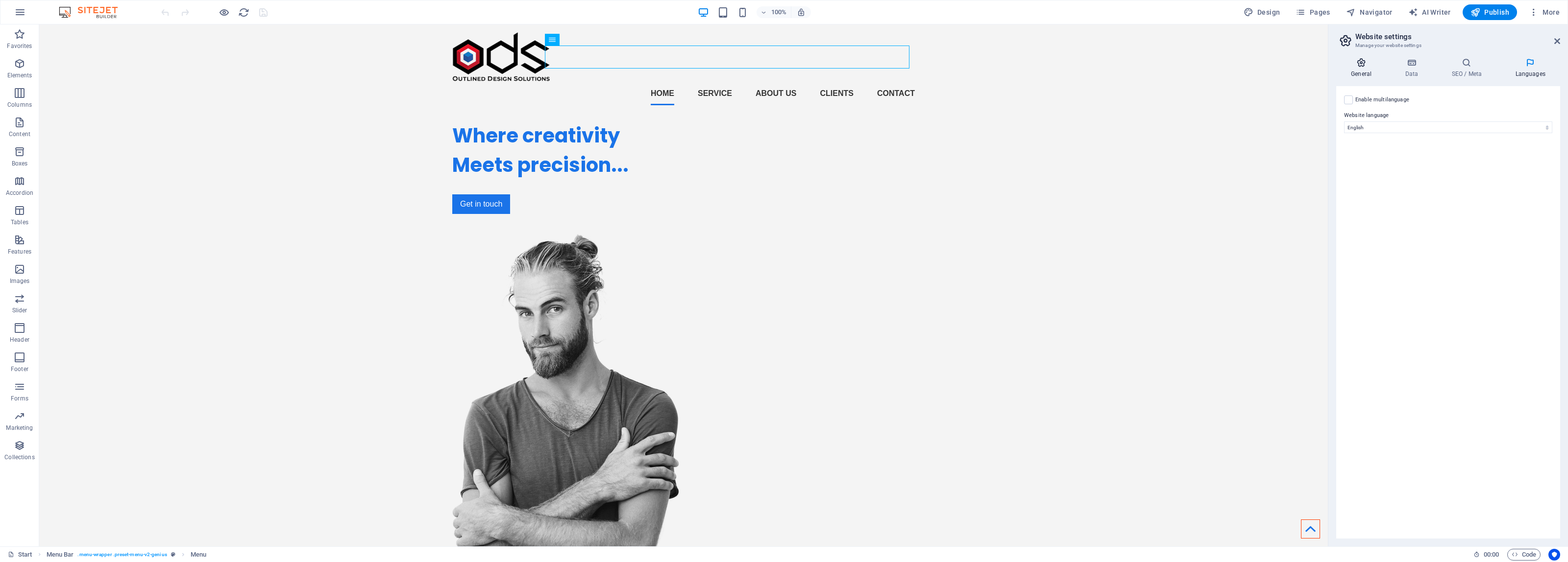
click at [1368, 66] on icon at bounding box center [1361, 63] width 50 height 10
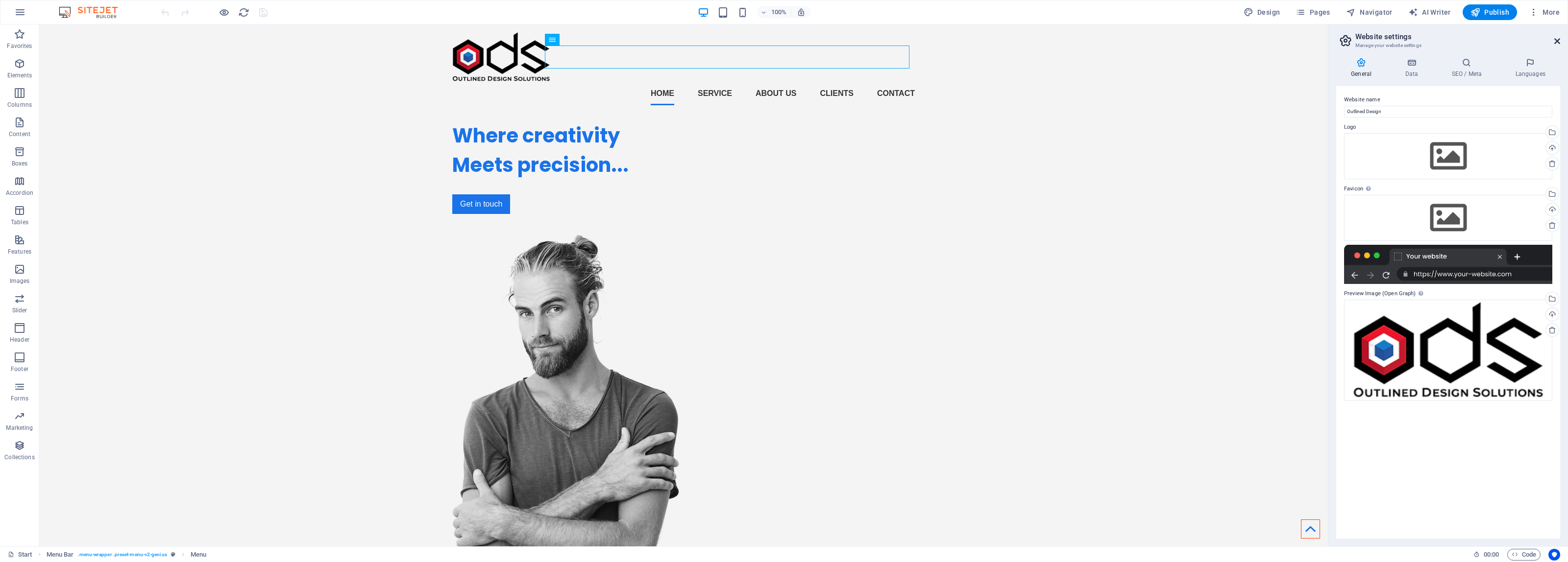
click at [1559, 38] on icon at bounding box center [1557, 41] width 6 height 8
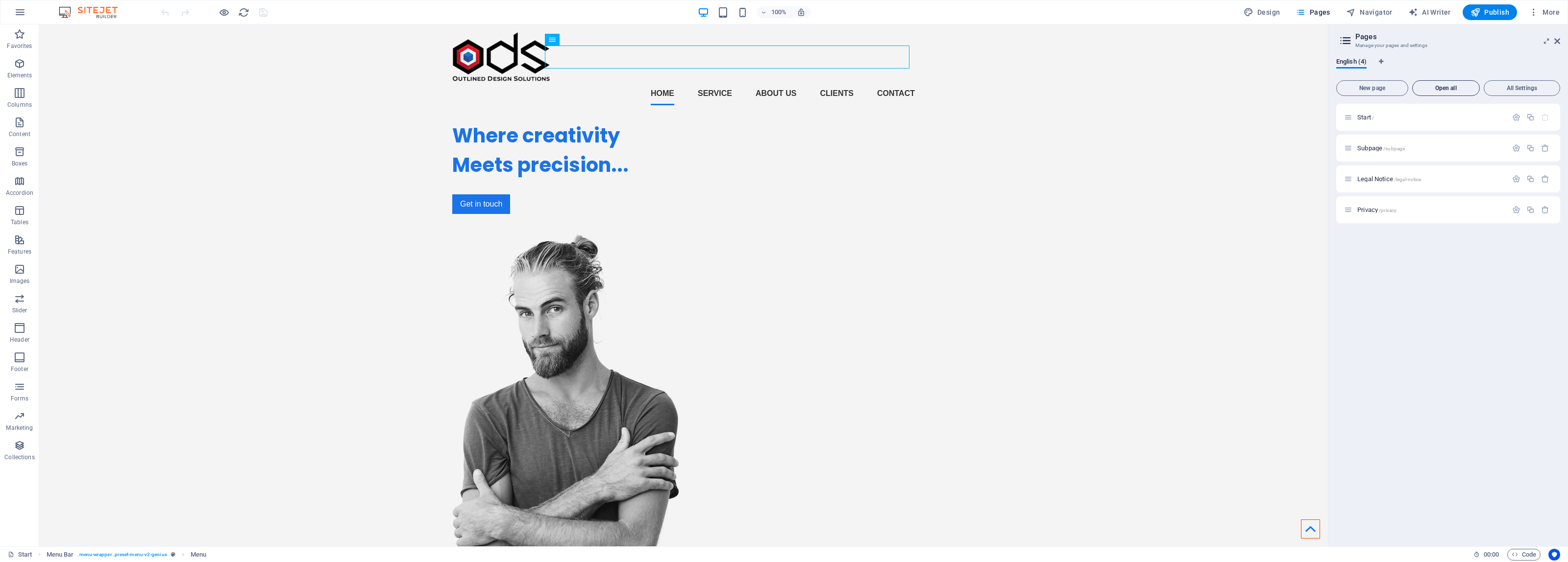
click at [1444, 85] on span "Open all" at bounding box center [1446, 88] width 59 height 6
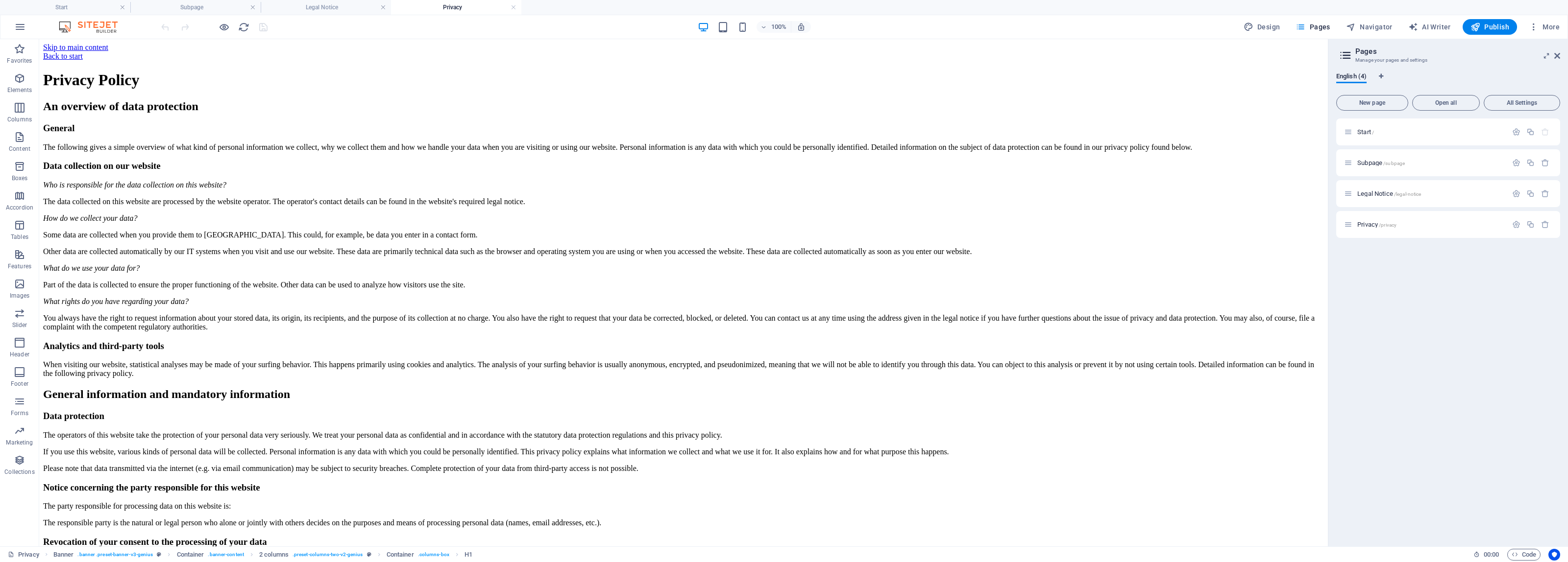
click at [514, 10] on link at bounding box center [514, 7] width 6 height 9
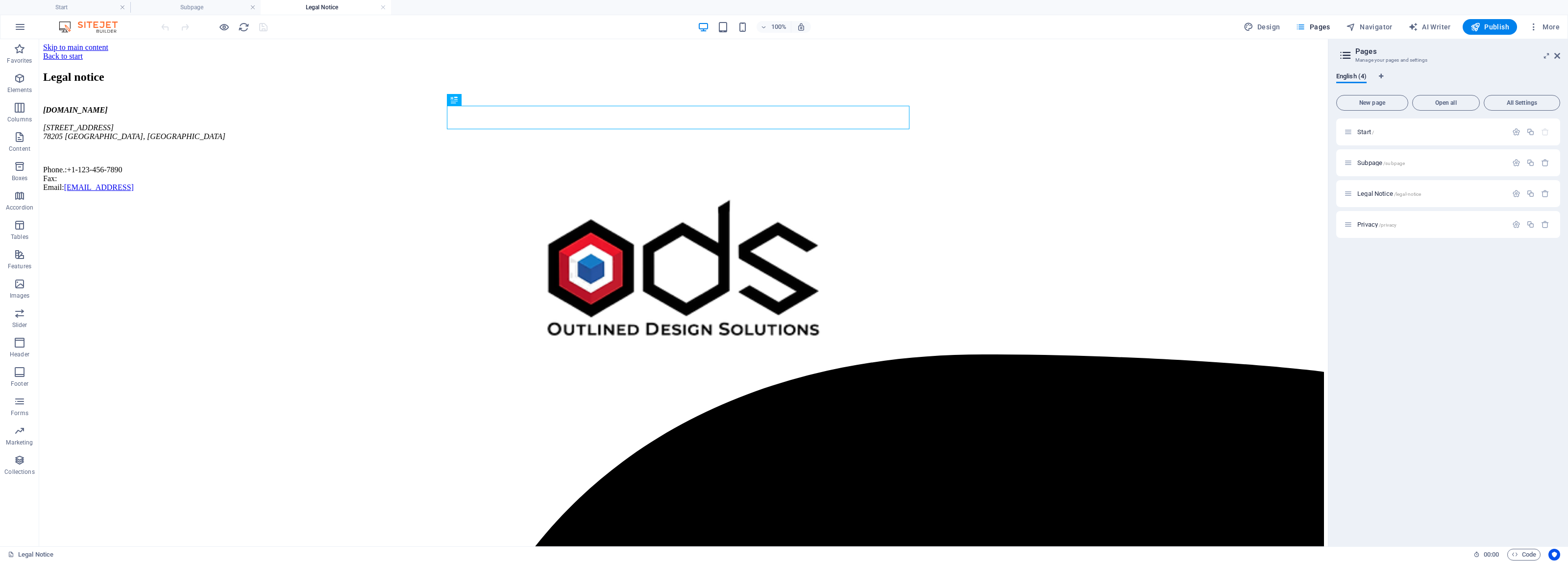
drag, startPoint x: 385, startPoint y: 4, endPoint x: 376, endPoint y: 3, distance: 9.1
click at [383, 6] on link at bounding box center [383, 7] width 6 height 9
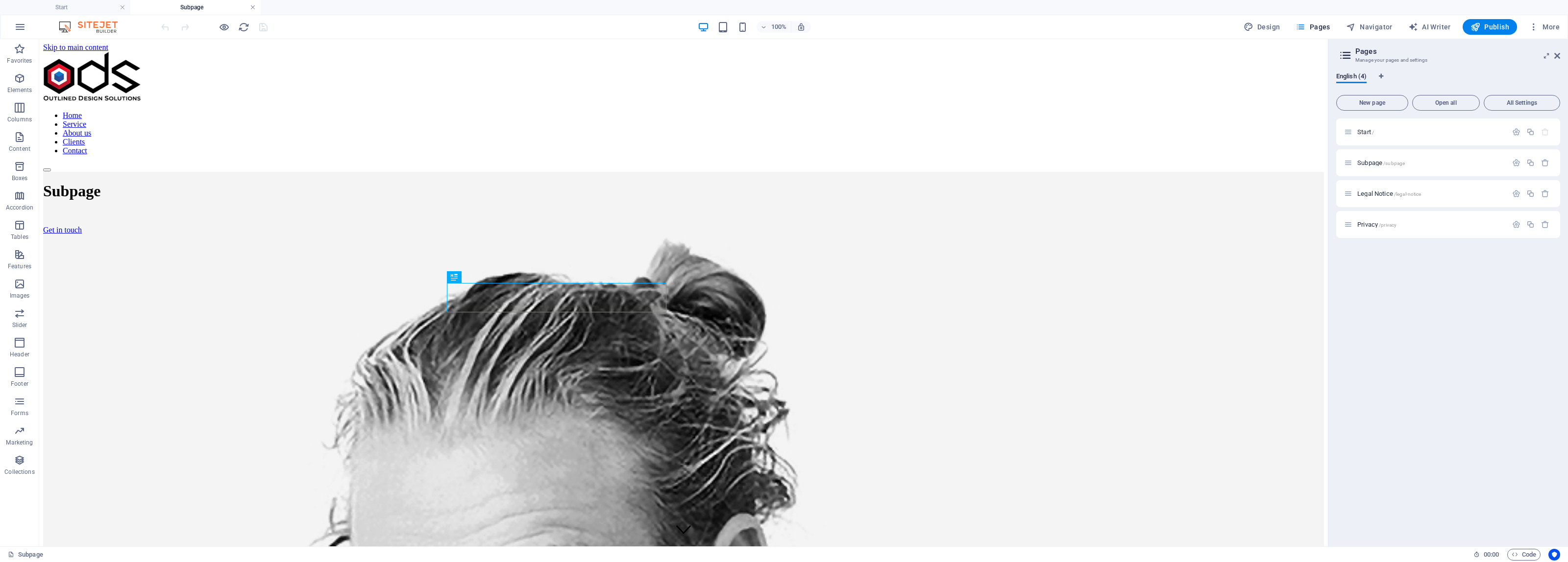
click at [253, 6] on link at bounding box center [253, 7] width 6 height 9
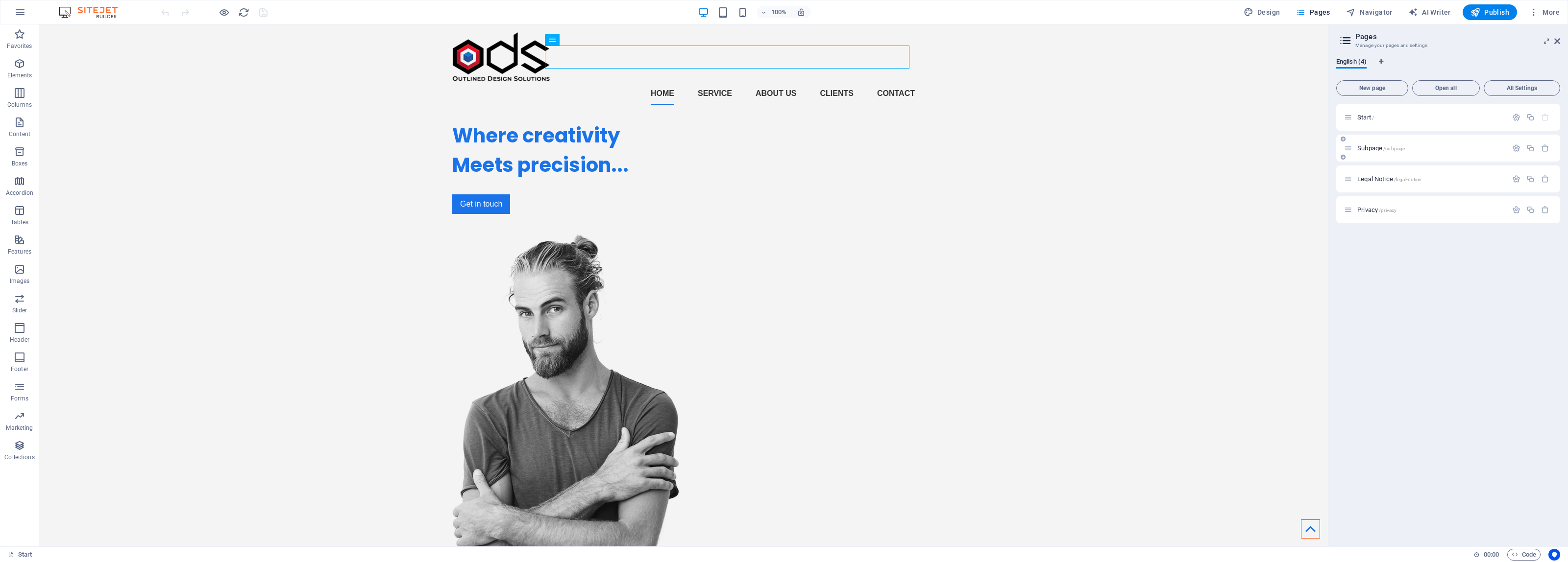
click at [1391, 148] on span "/subpage" at bounding box center [1394, 148] width 21 height 5
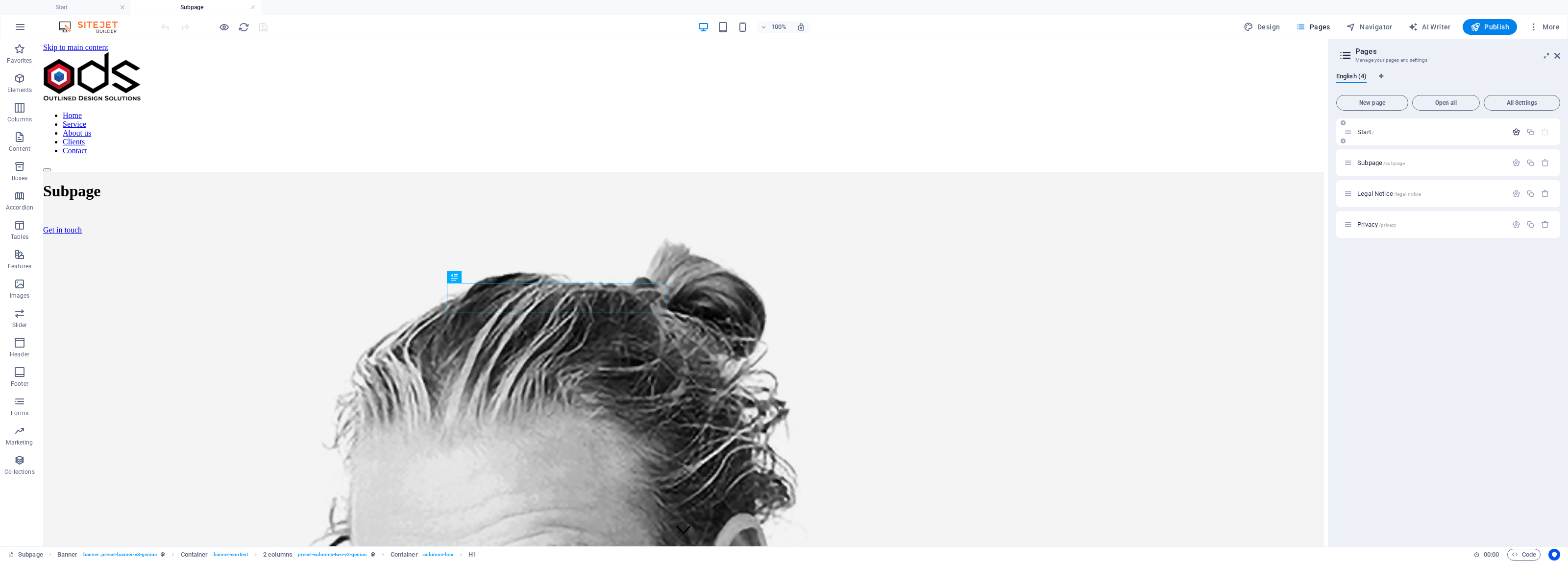
click at [1514, 135] on icon "button" at bounding box center [1516, 132] width 9 height 9
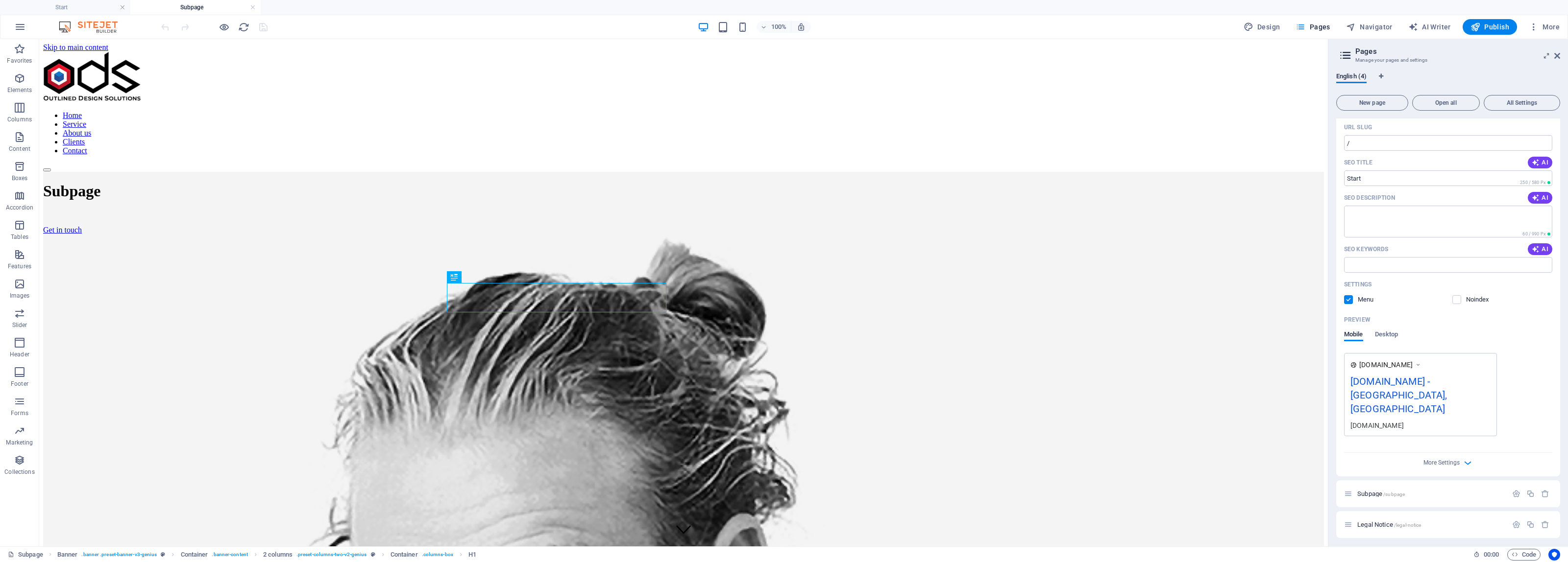
scroll to position [68, 0]
click at [1470, 451] on icon "button" at bounding box center [1468, 456] width 12 height 12
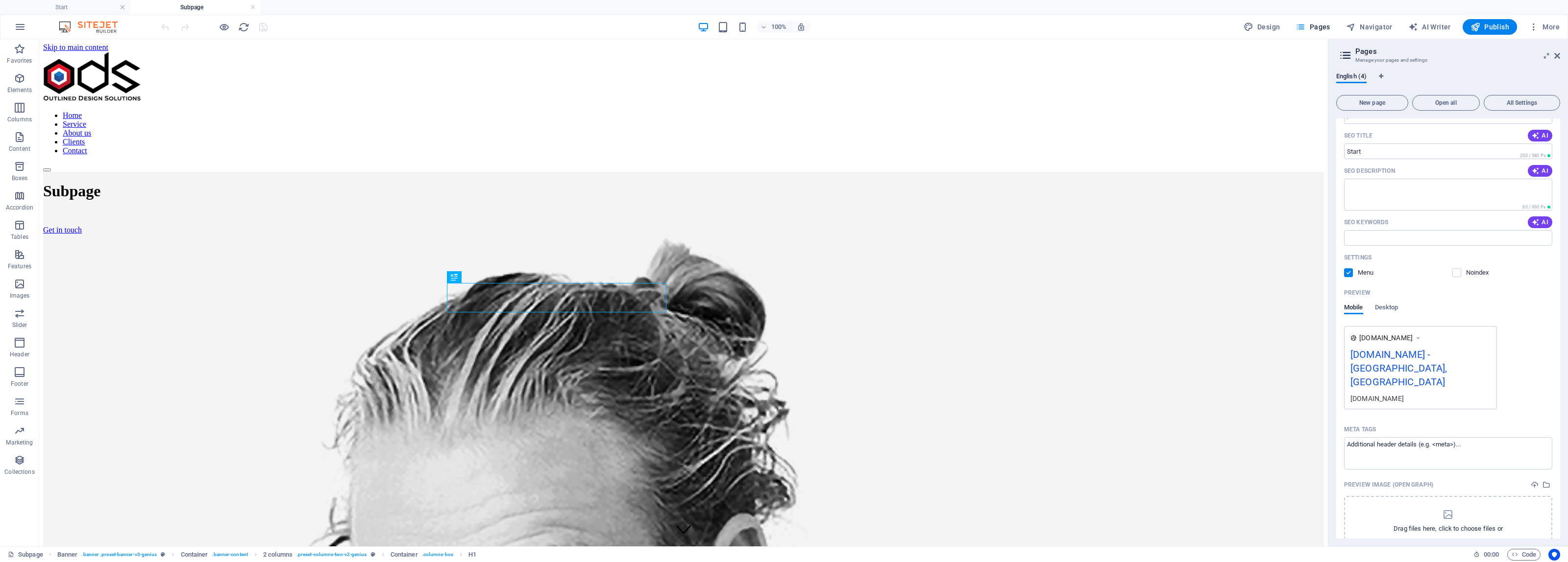
scroll to position [0, 0]
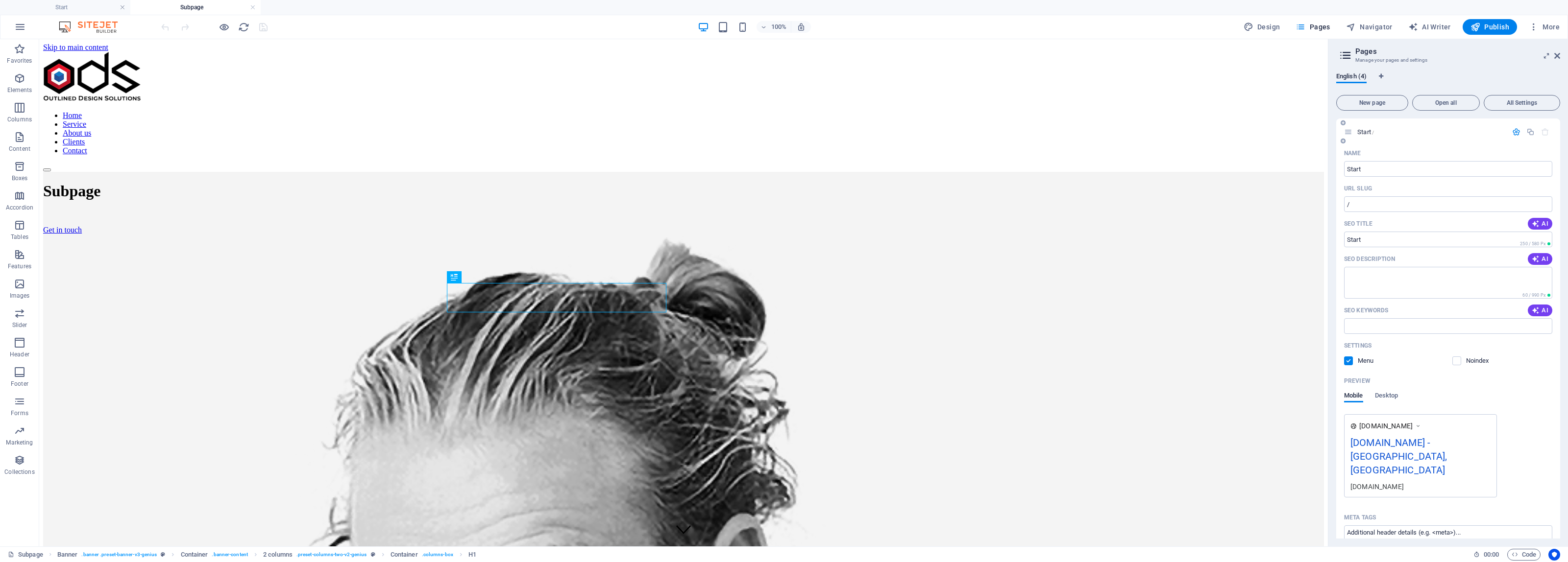
click at [1348, 127] on div "Start /" at bounding box center [1426, 132] width 163 height 12
click at [1515, 132] on icon "button" at bounding box center [1516, 132] width 9 height 9
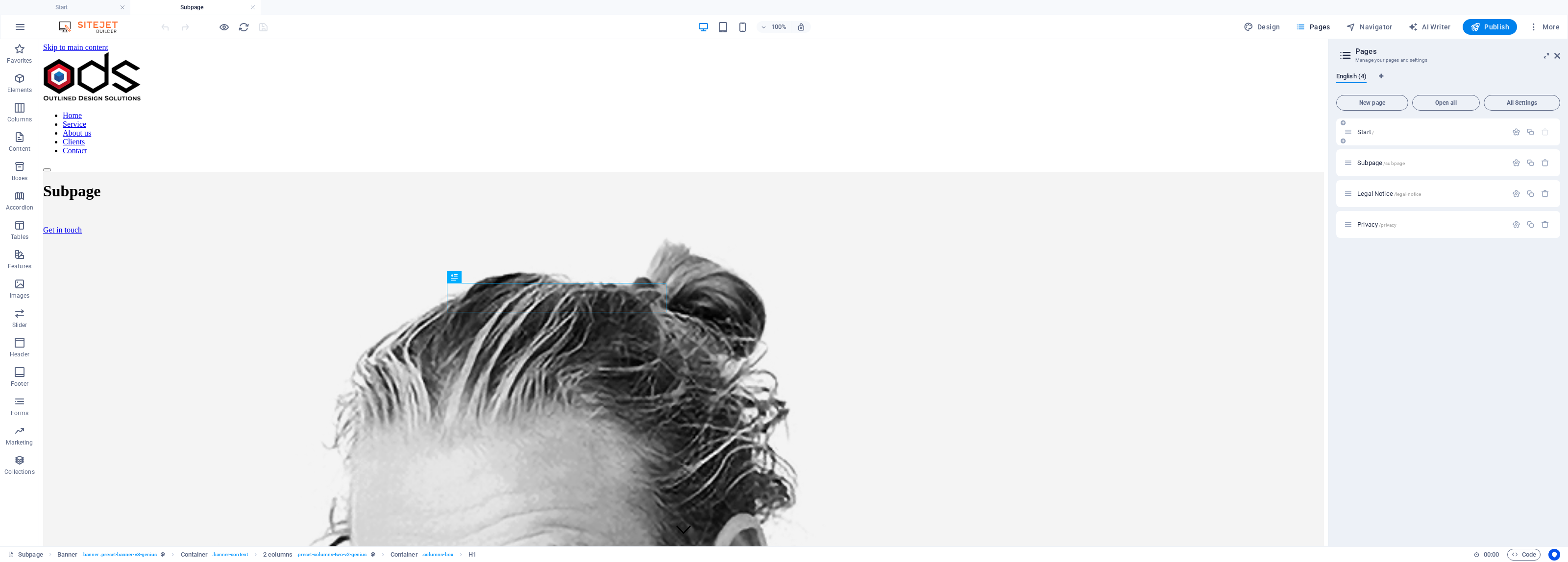
click at [1466, 131] on p "Start /" at bounding box center [1431, 132] width 147 height 6
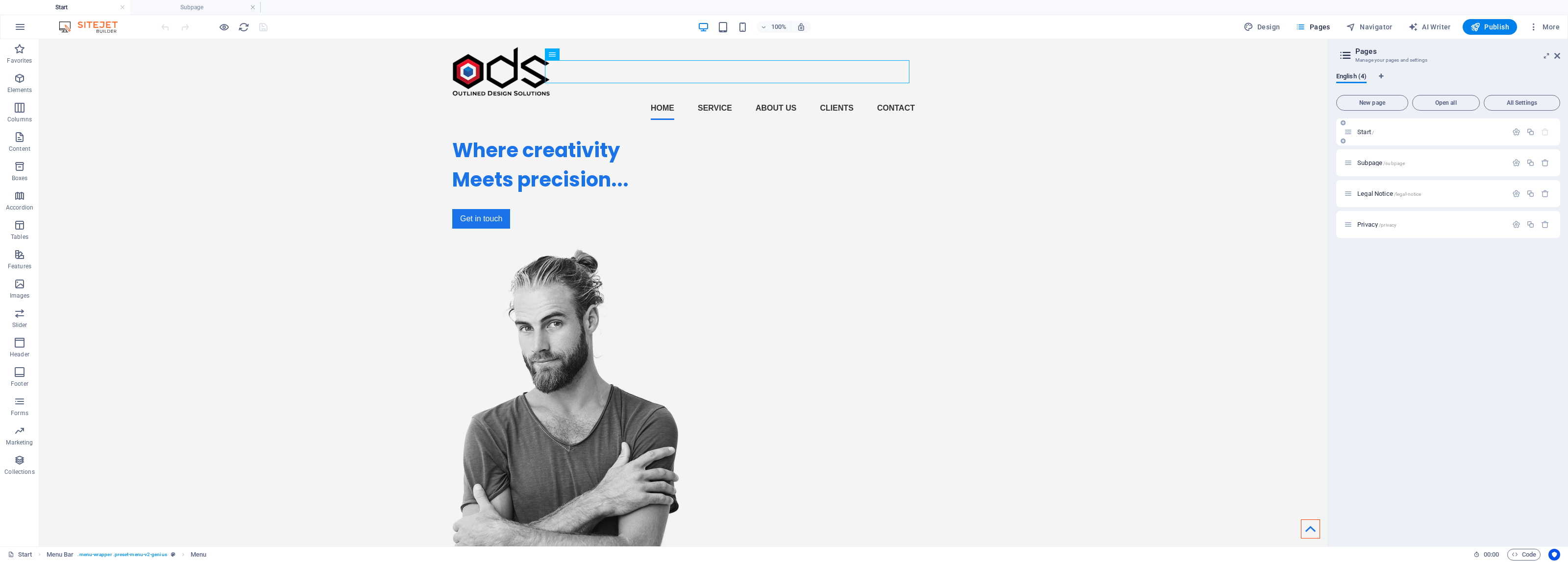
click at [1468, 129] on p "Start /" at bounding box center [1431, 132] width 147 height 6
click at [1441, 164] on p "Subpage /subpage" at bounding box center [1431, 162] width 147 height 6
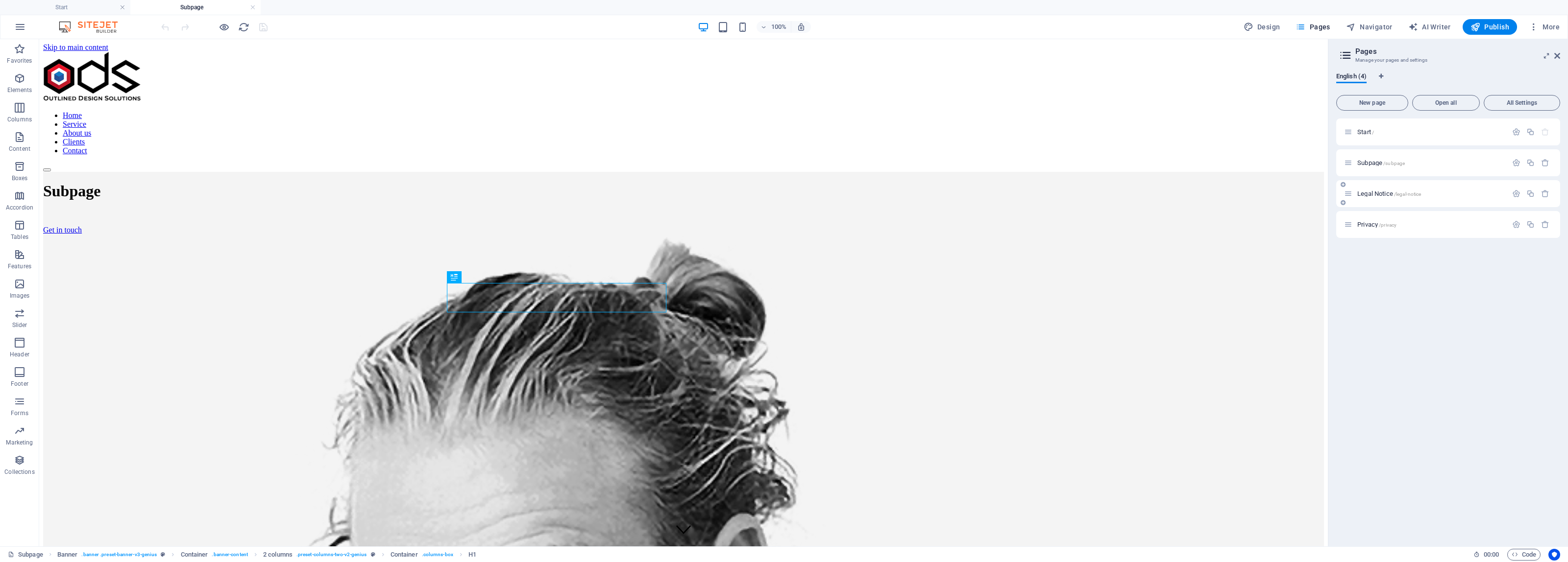
click at [1438, 190] on p "Legal Notice /legal-notice" at bounding box center [1431, 193] width 147 height 6
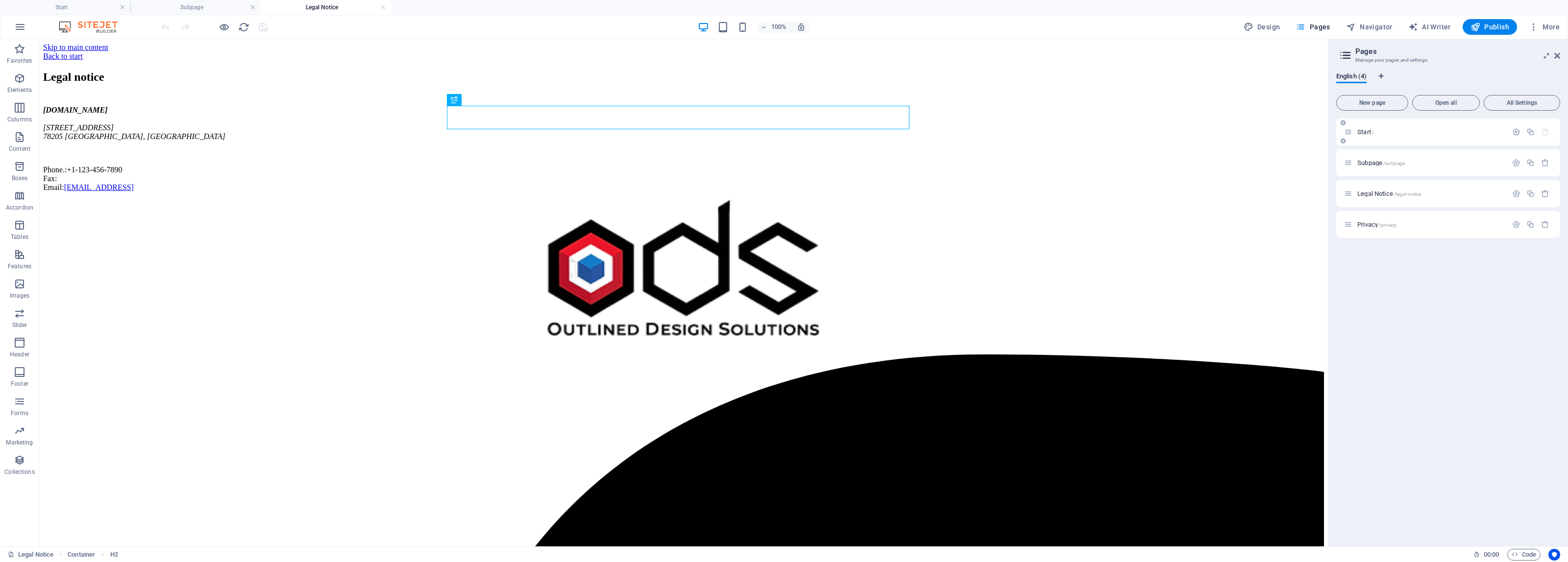
click at [1405, 131] on p "Start /" at bounding box center [1431, 132] width 147 height 6
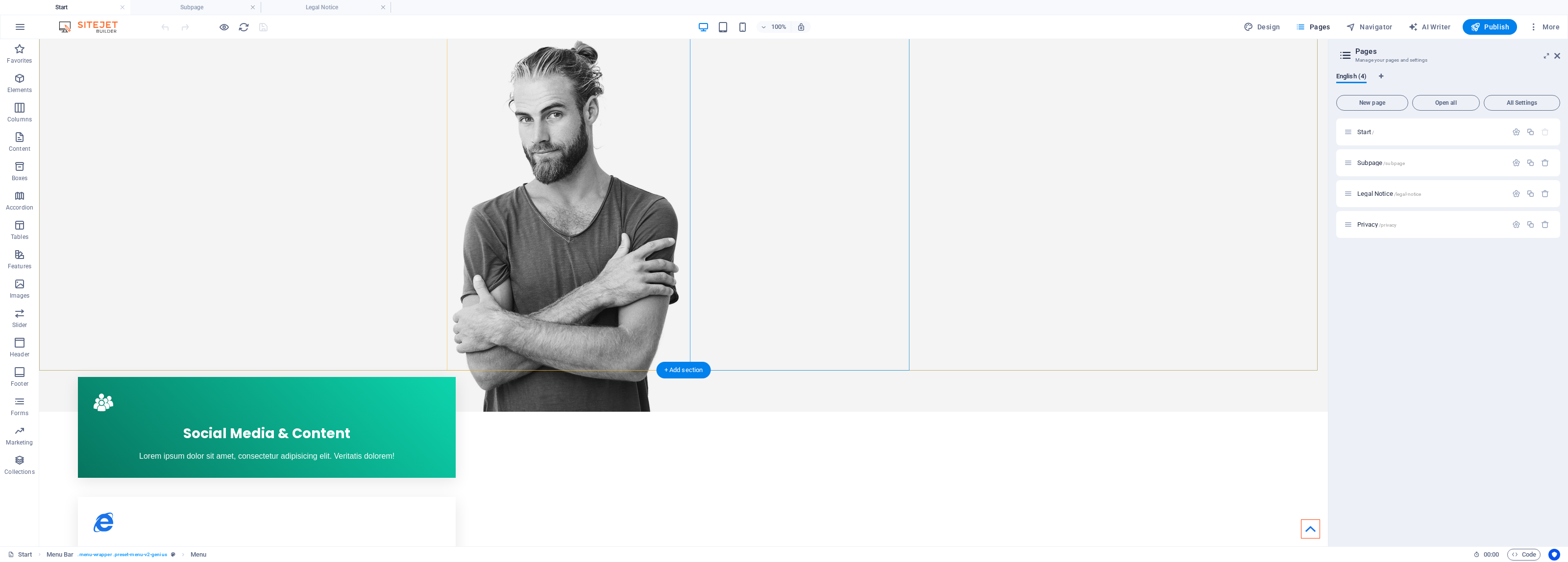
scroll to position [245, 0]
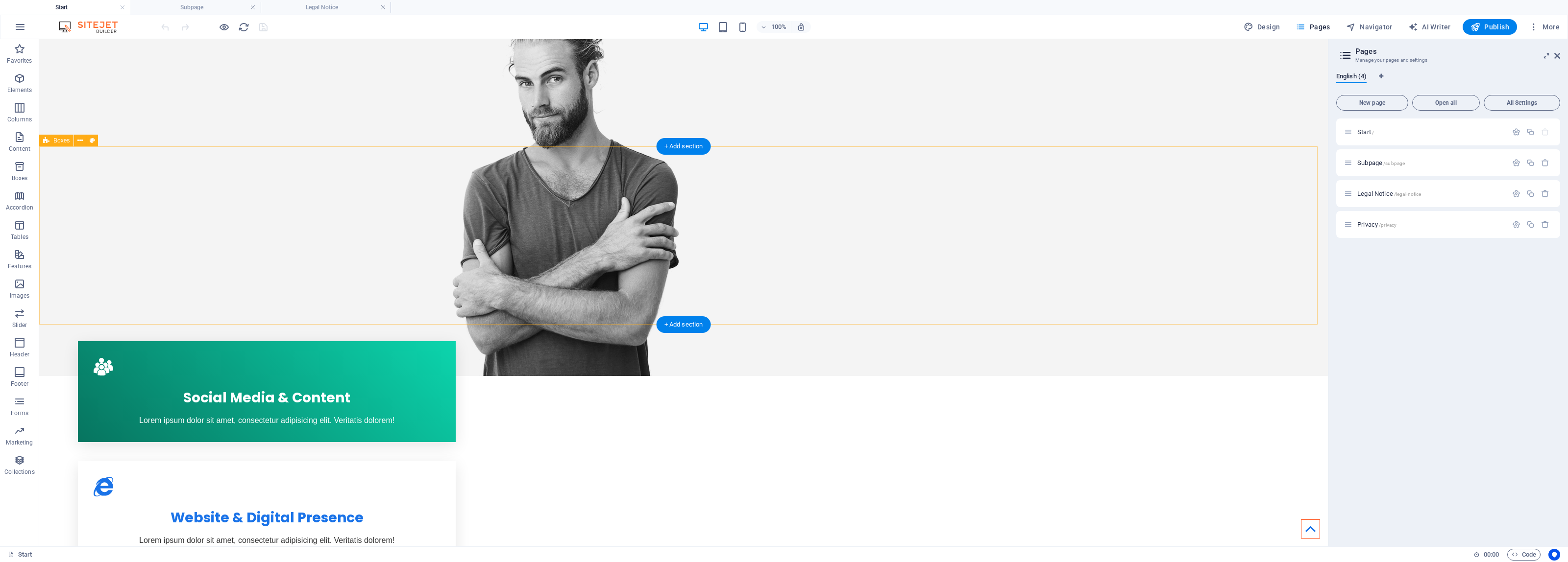
click at [61, 302] on div "Social Media & Content Lorem ipsum dolor sit amet, consectetur adipisicing elit…" at bounding box center [683, 512] width 1289 height 418
click at [57, 140] on span "Boxes" at bounding box center [61, 140] width 16 height 6
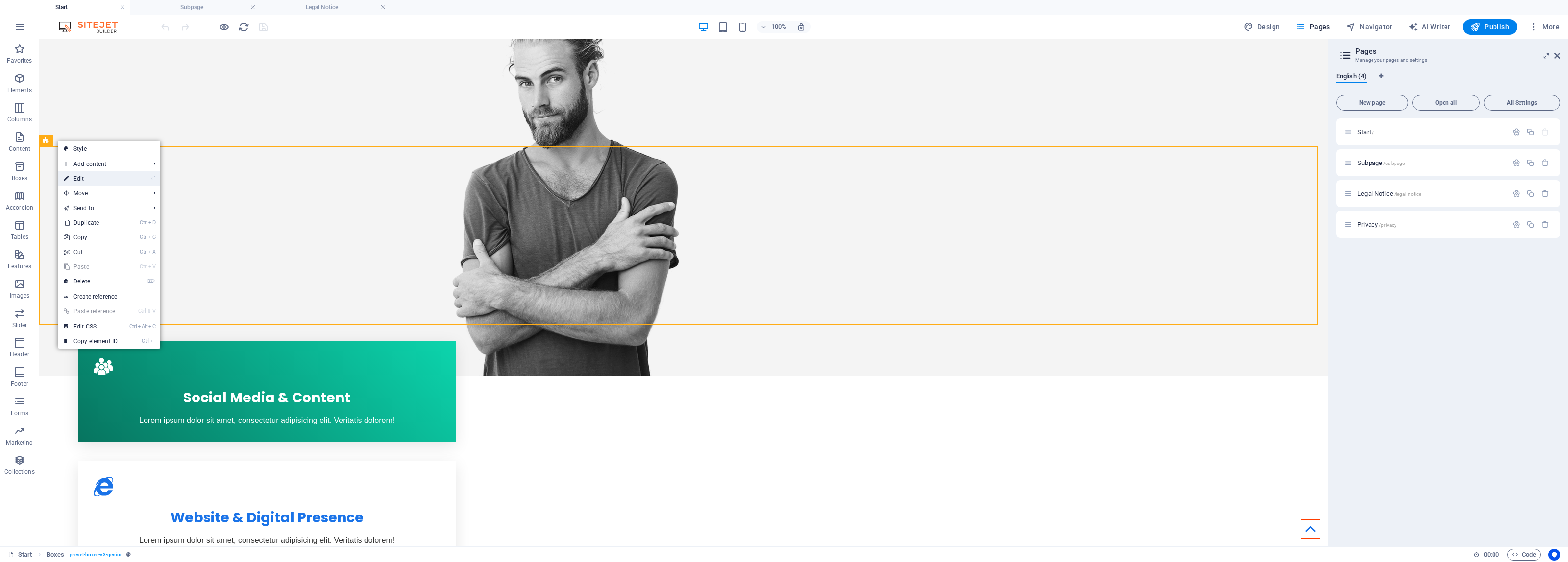
click at [105, 177] on link "⏎ Edit" at bounding box center [91, 179] width 66 height 15
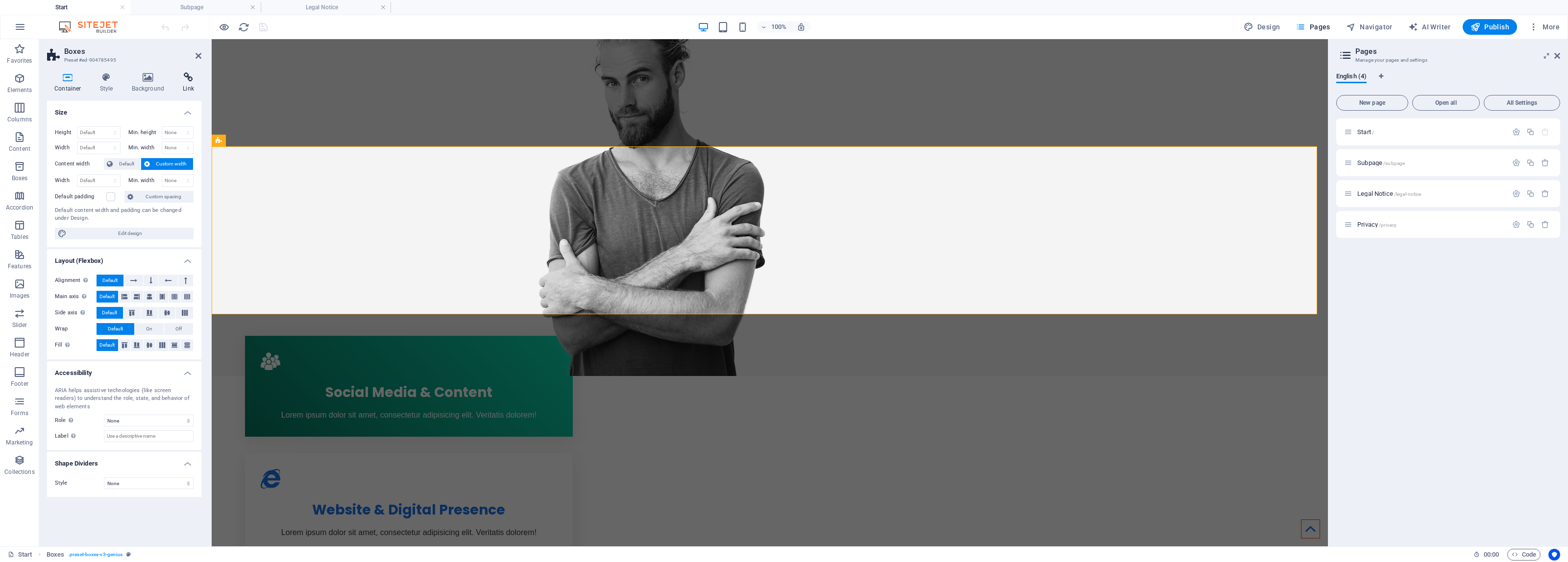
click at [190, 81] on icon at bounding box center [188, 77] width 26 height 10
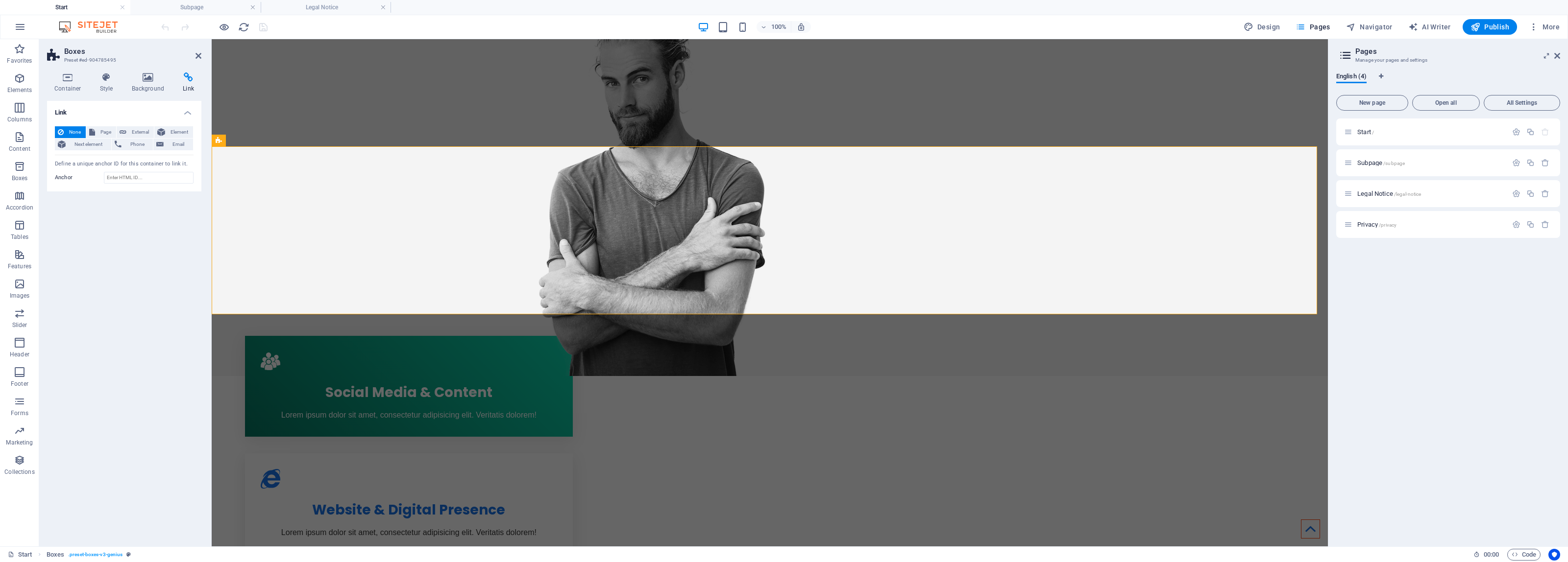
click at [186, 113] on h4 "Link" at bounding box center [124, 109] width 155 height 18
click at [66, 82] on icon at bounding box center [68, 77] width 41 height 10
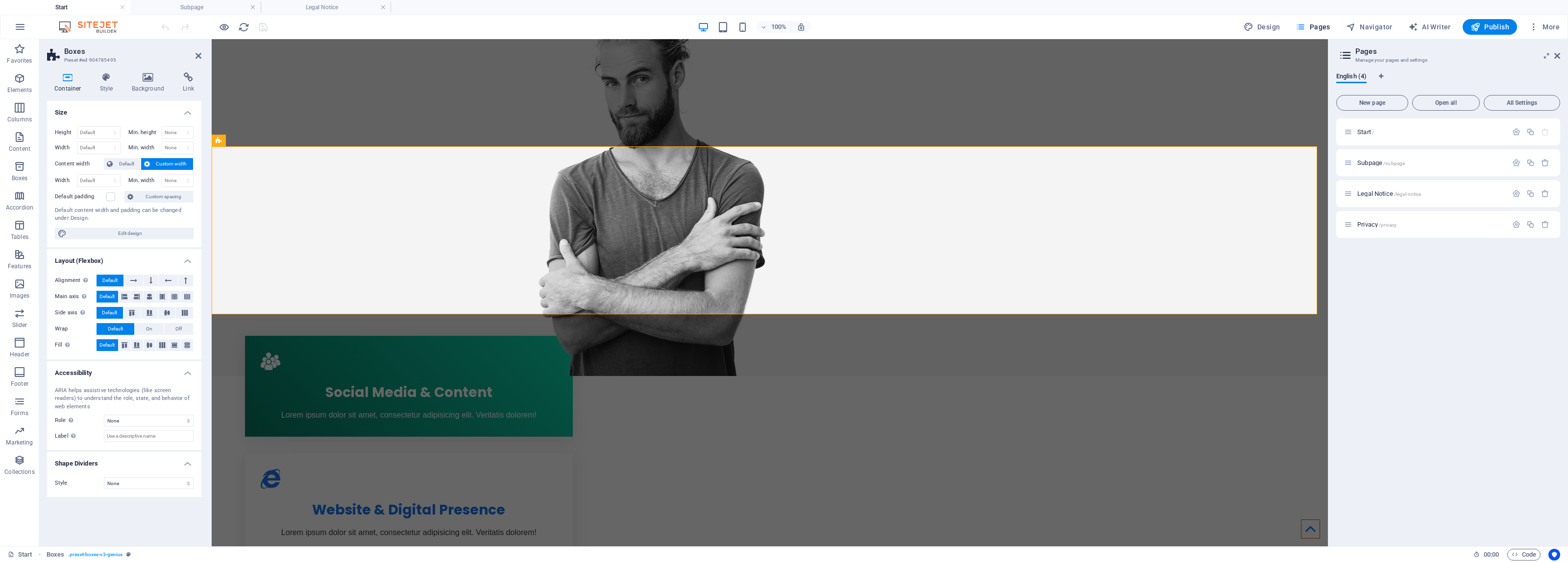
click at [187, 113] on h4 "Size" at bounding box center [124, 109] width 155 height 18
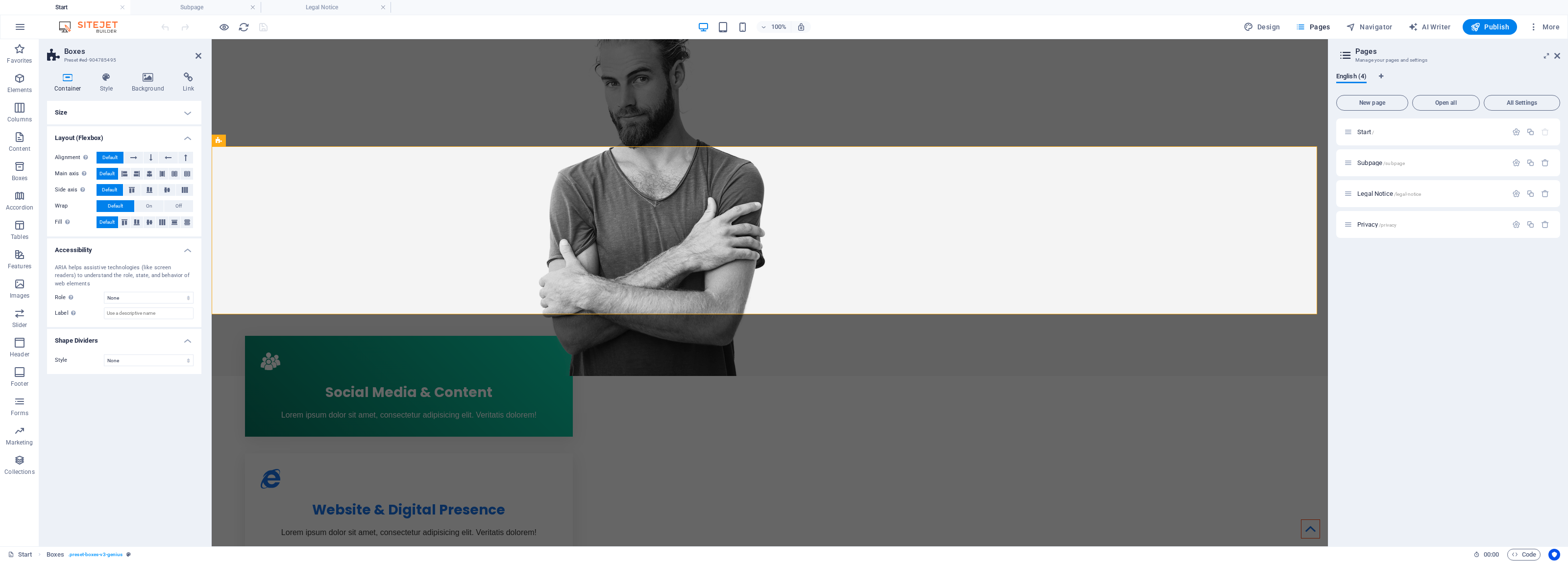
click at [1376, 321] on div "Start / Subpage /subpage Legal Notice /legal-notice Privacy /privacy" at bounding box center [1448, 328] width 224 height 420
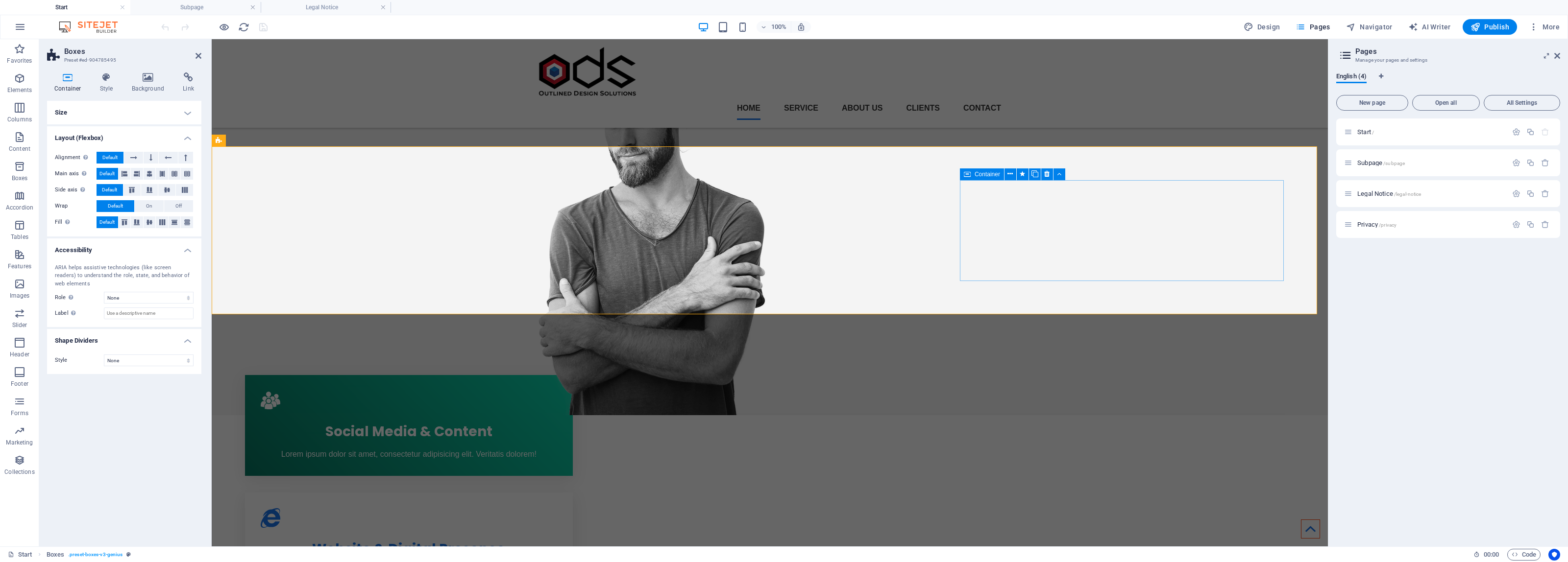
scroll to position [0, 0]
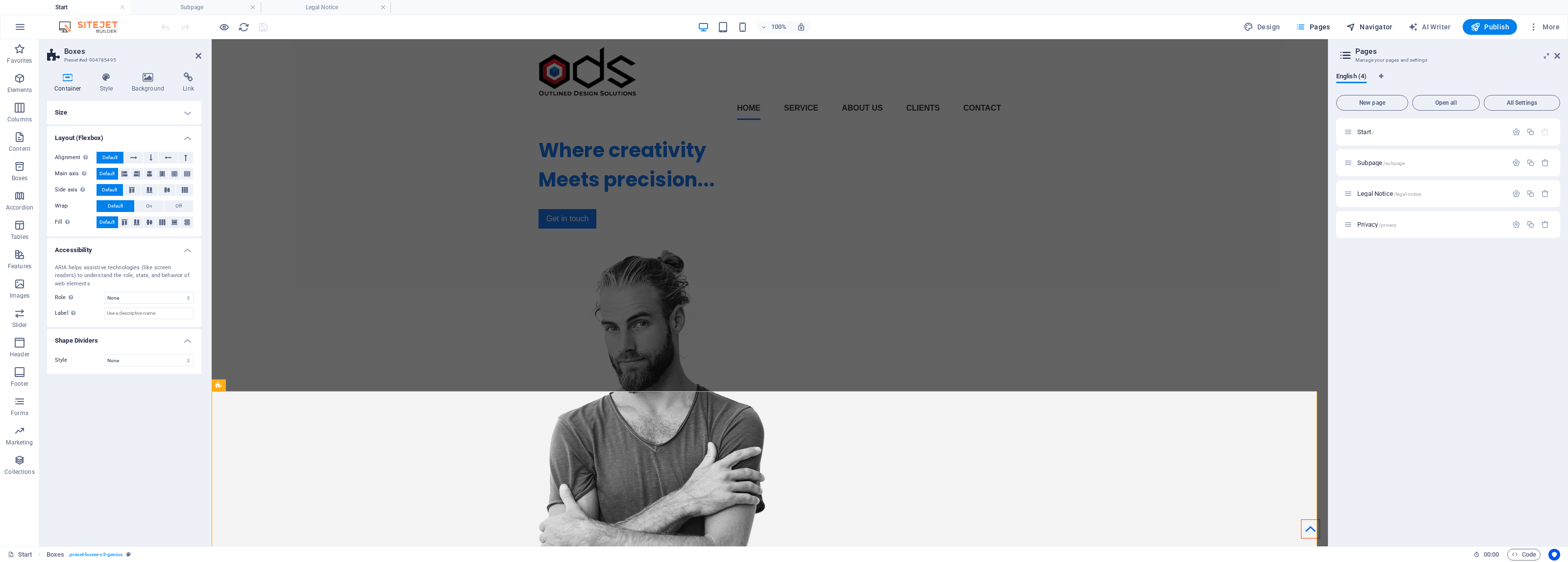
click at [1378, 33] on button "Navigator" at bounding box center [1369, 27] width 54 height 16
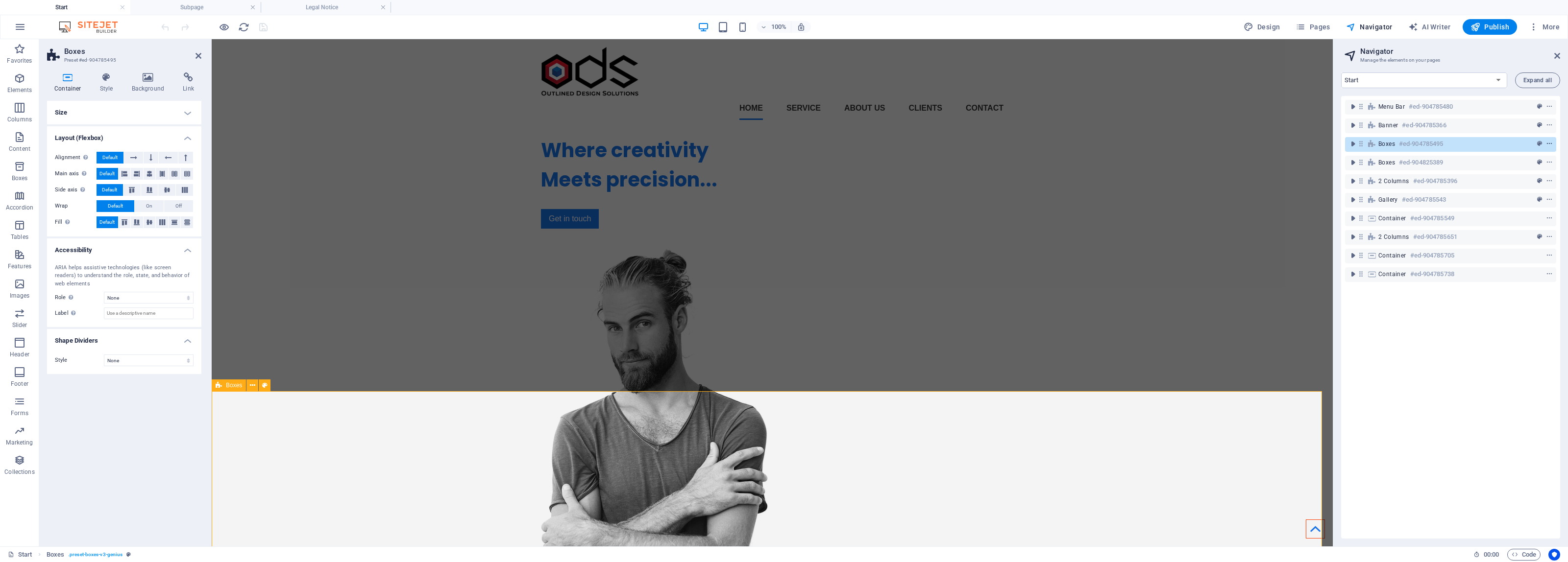
click at [1547, 144] on icon "context-menu" at bounding box center [1549, 144] width 7 height 7
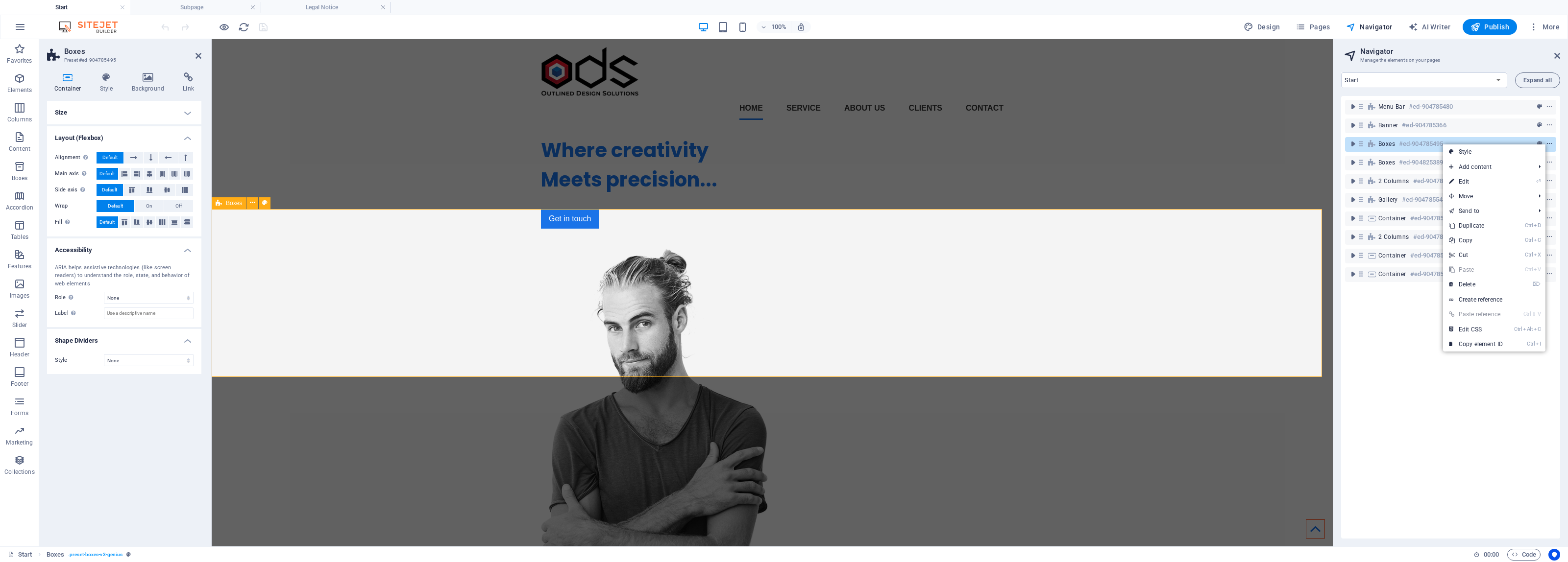
scroll to position [182, 0]
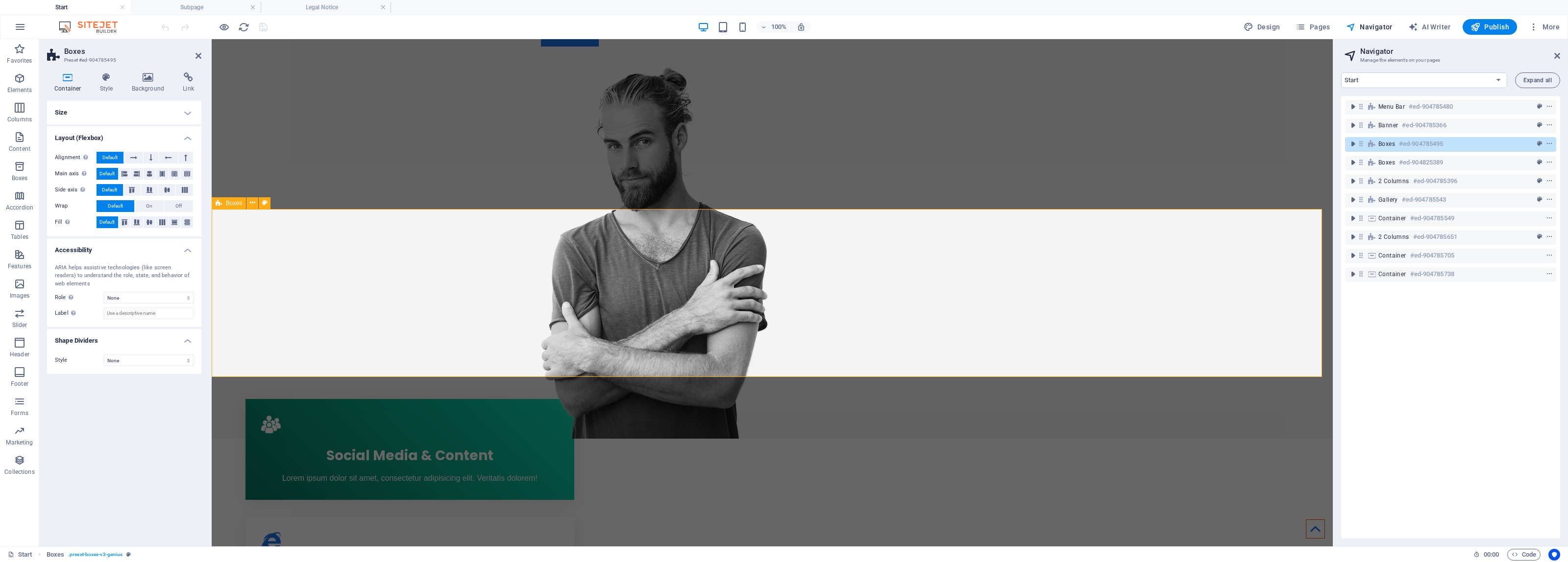
click at [1408, 144] on h6 "#ed-904785495" at bounding box center [1421, 144] width 44 height 12
click at [1351, 144] on icon "toggle-expand" at bounding box center [1353, 144] width 10 height 10
click at [1351, 143] on icon "toggle-expand" at bounding box center [1353, 144] width 10 height 10
click at [1502, 77] on select "Start Subpage Legal Notice Privacy" at bounding box center [1424, 80] width 166 height 16
click at [1341, 72] on select "Start Subpage Legal Notice Privacy" at bounding box center [1424, 80] width 166 height 16
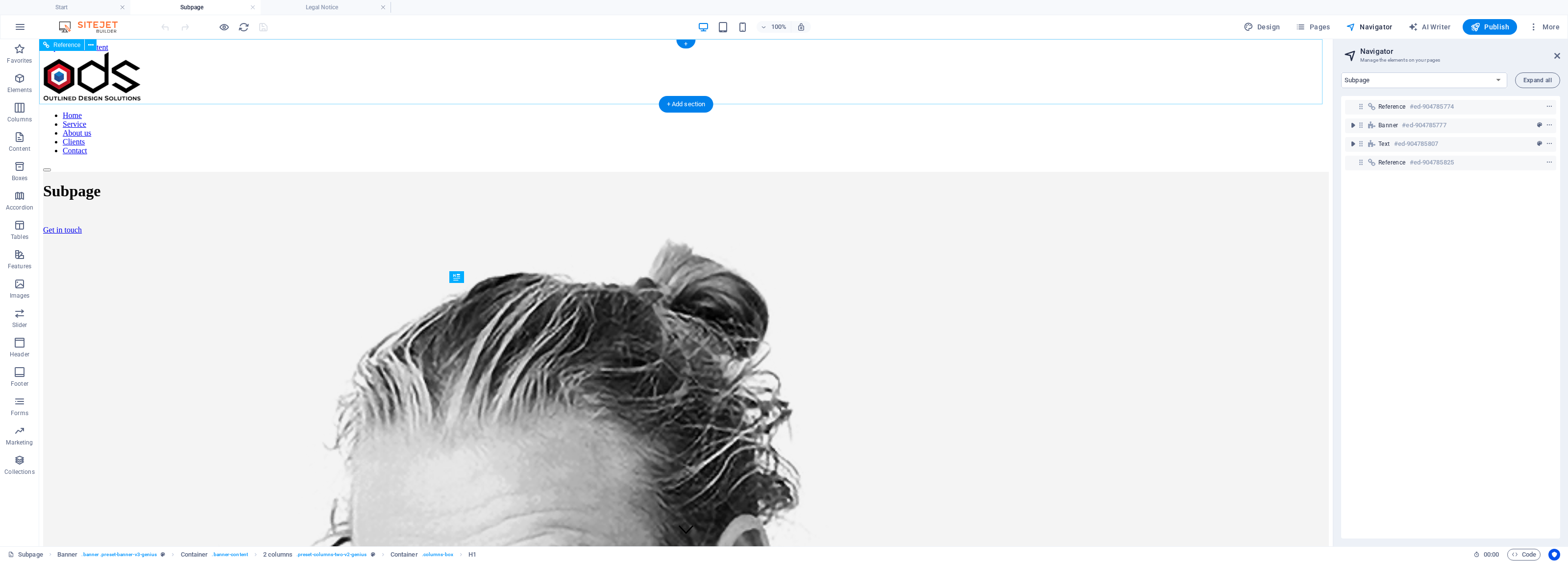
scroll to position [0, 2]
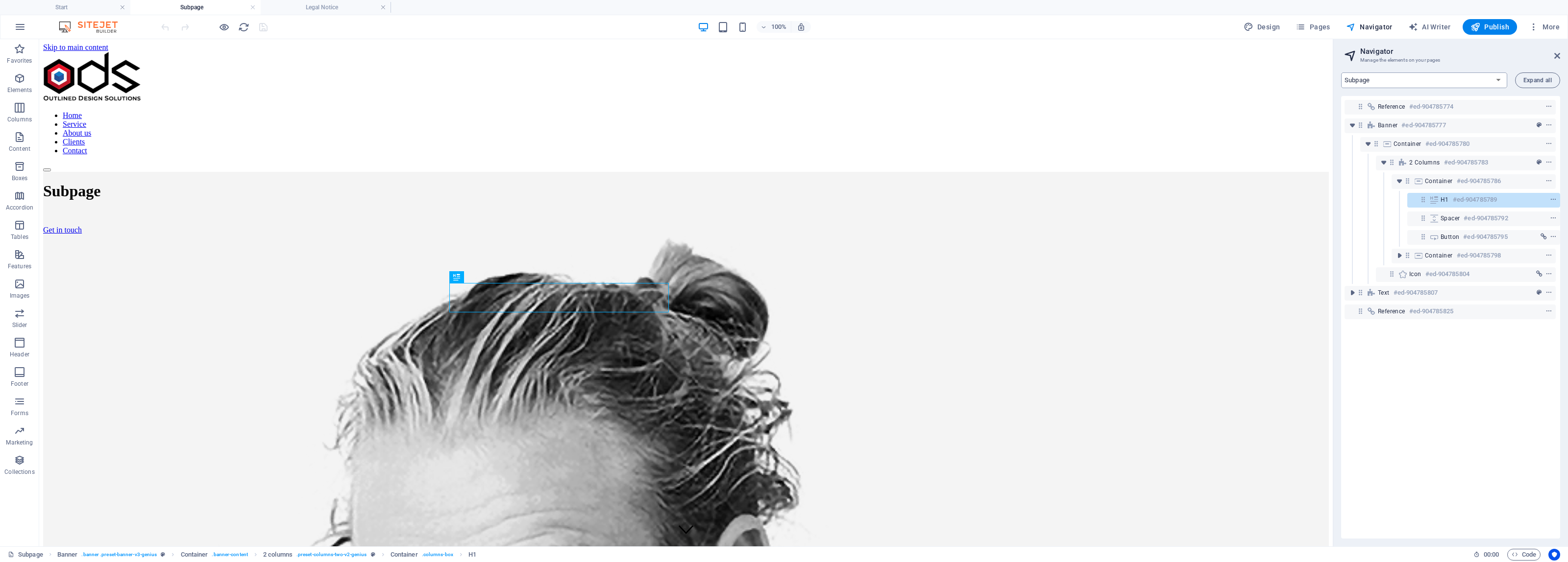
click at [1495, 79] on select "Start Subpage Legal Notice Privacy" at bounding box center [1424, 80] width 166 height 16
select select "16979640-en"
click at [1341, 72] on select "Start Subpage Legal Notice Privacy" at bounding box center [1424, 80] width 166 height 16
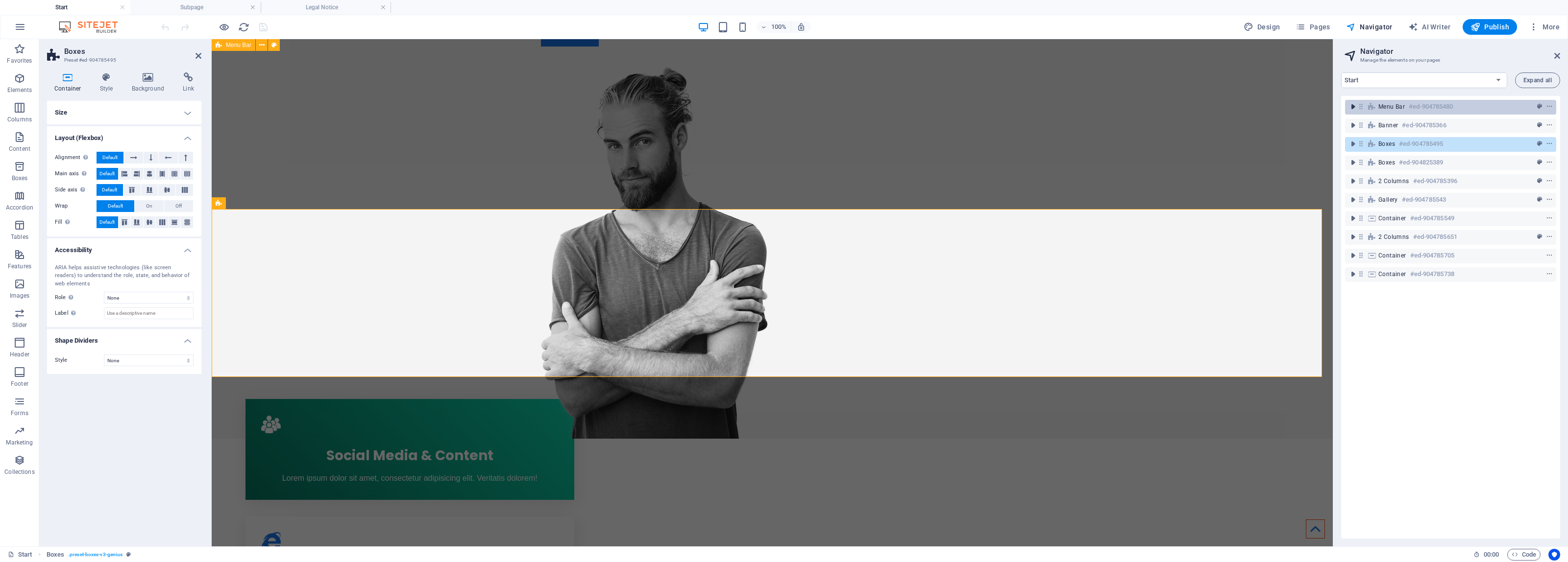
click at [1353, 106] on icon "toggle-expand" at bounding box center [1353, 106] width 10 height 10
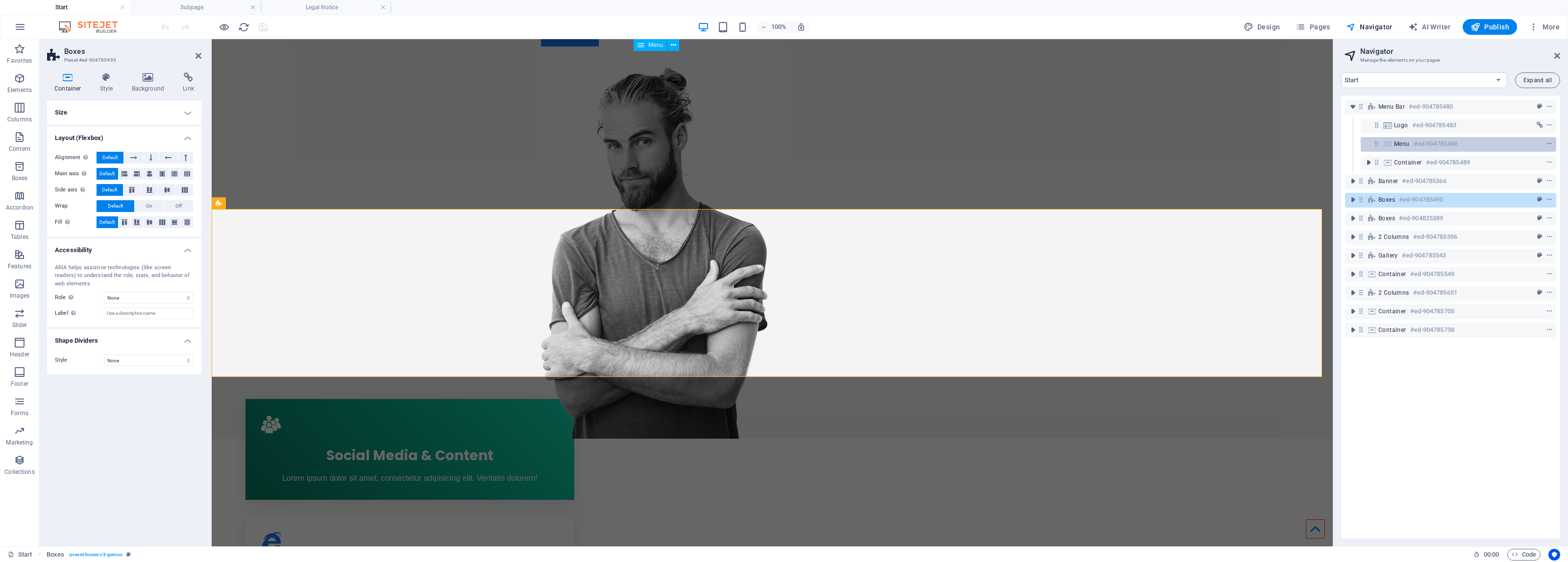
click at [1407, 140] on span "Menu" at bounding box center [1402, 144] width 16 height 8
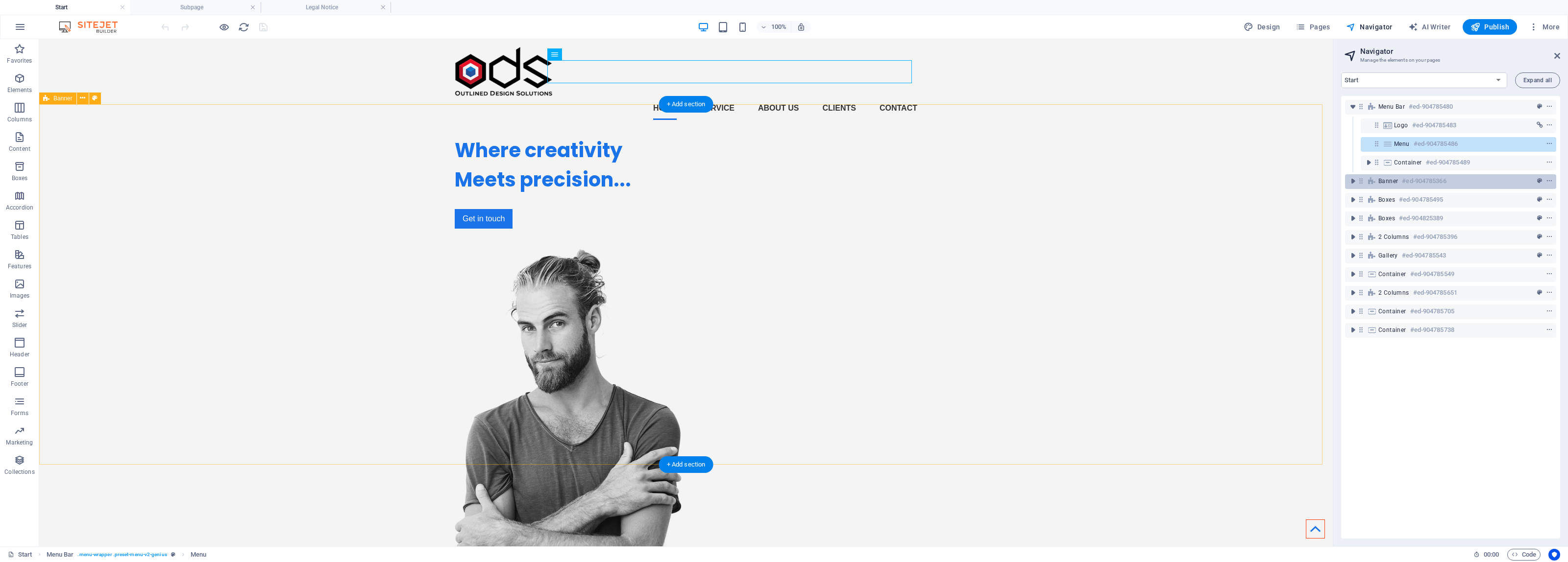
click at [1382, 179] on span "Banner" at bounding box center [1388, 181] width 19 height 8
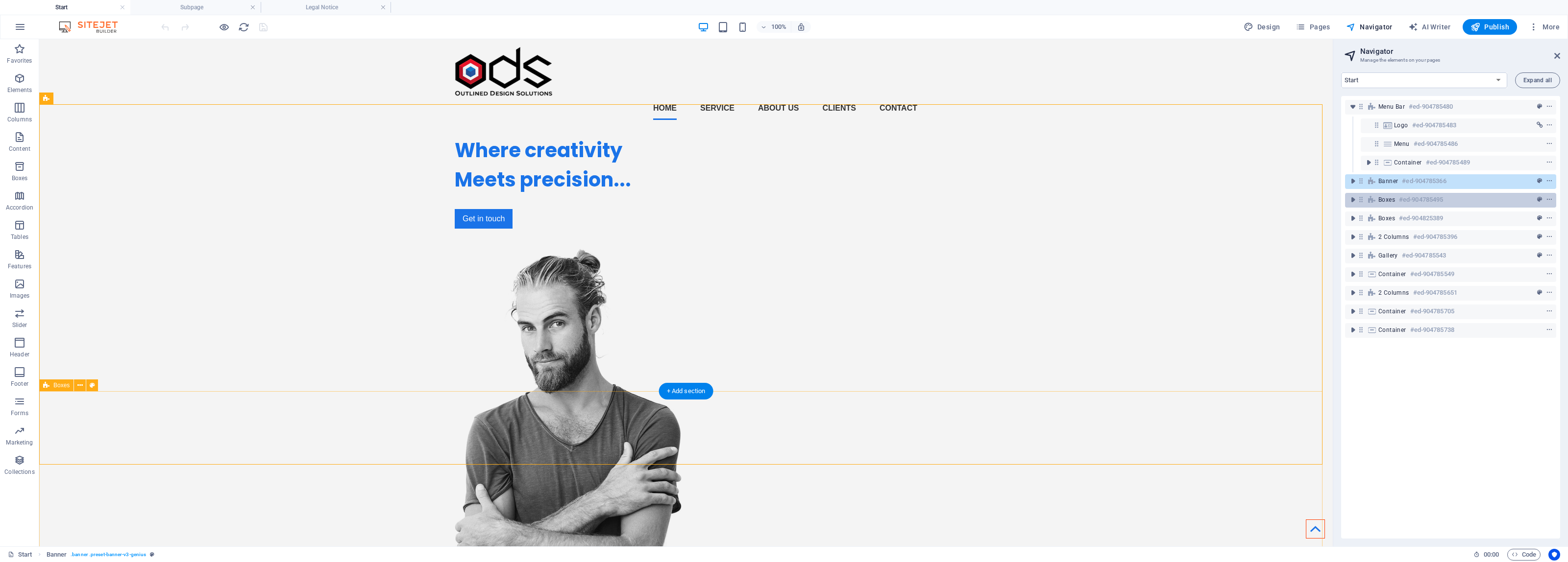
click at [1381, 199] on span "Boxes" at bounding box center [1386, 199] width 16 height 8
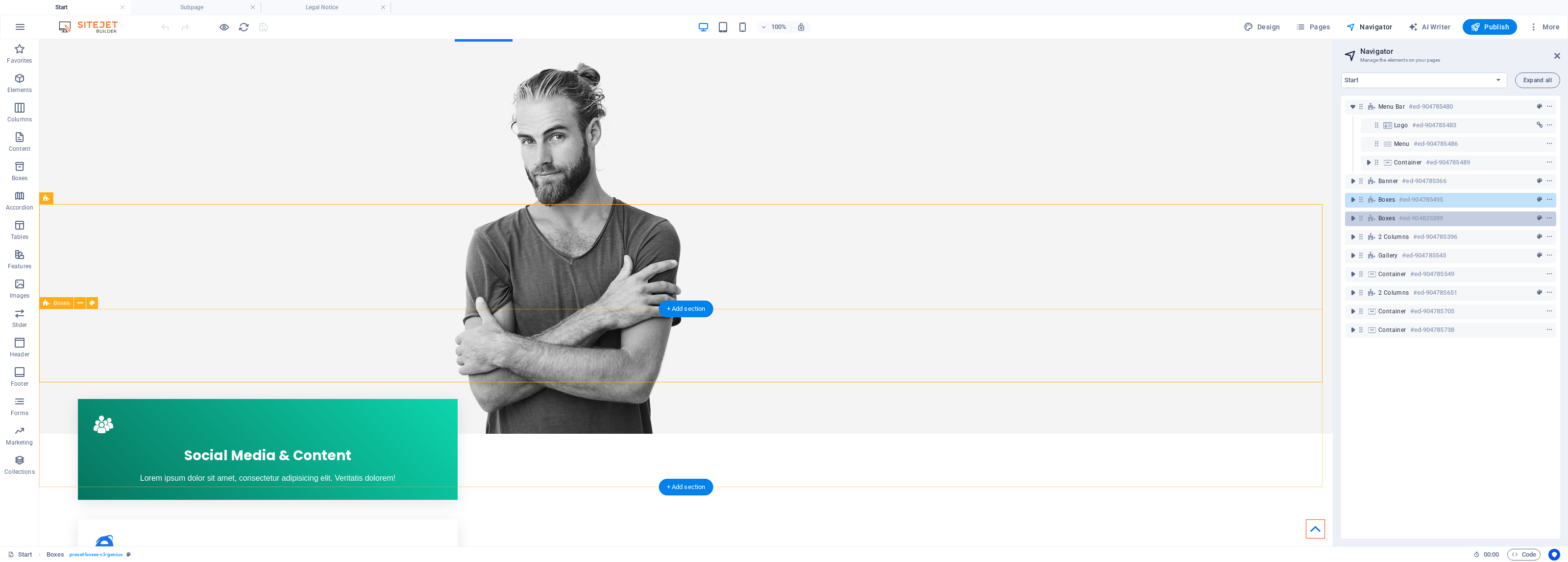
click at [1496, 216] on div "Boxes #ed-904825389" at bounding box center [1443, 218] width 129 height 12
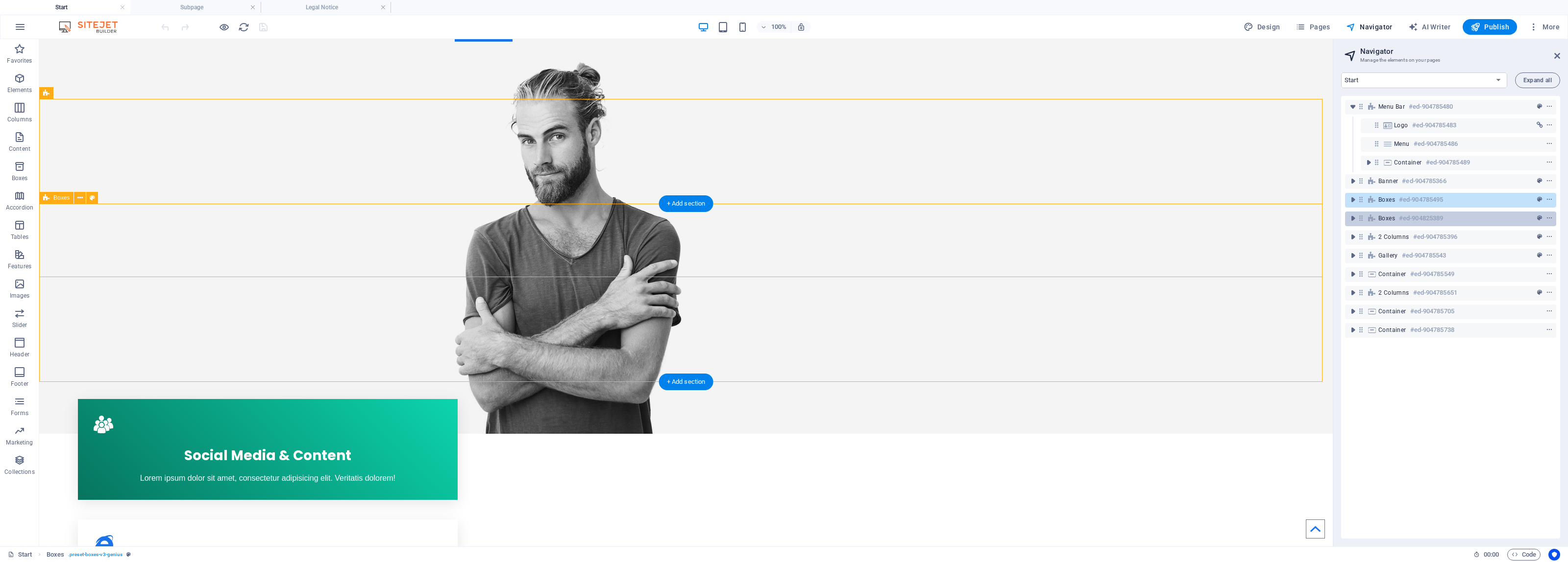
scroll to position [293, 0]
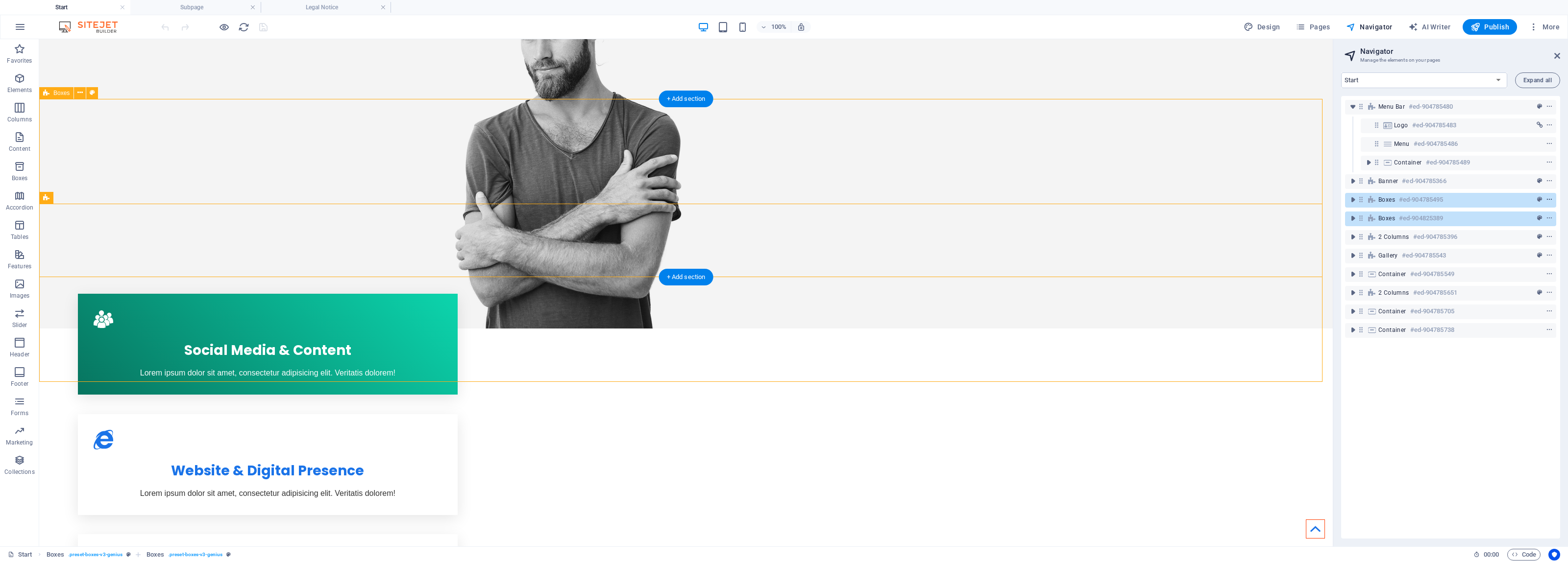
click at [1547, 199] on icon "context-menu" at bounding box center [1549, 199] width 7 height 7
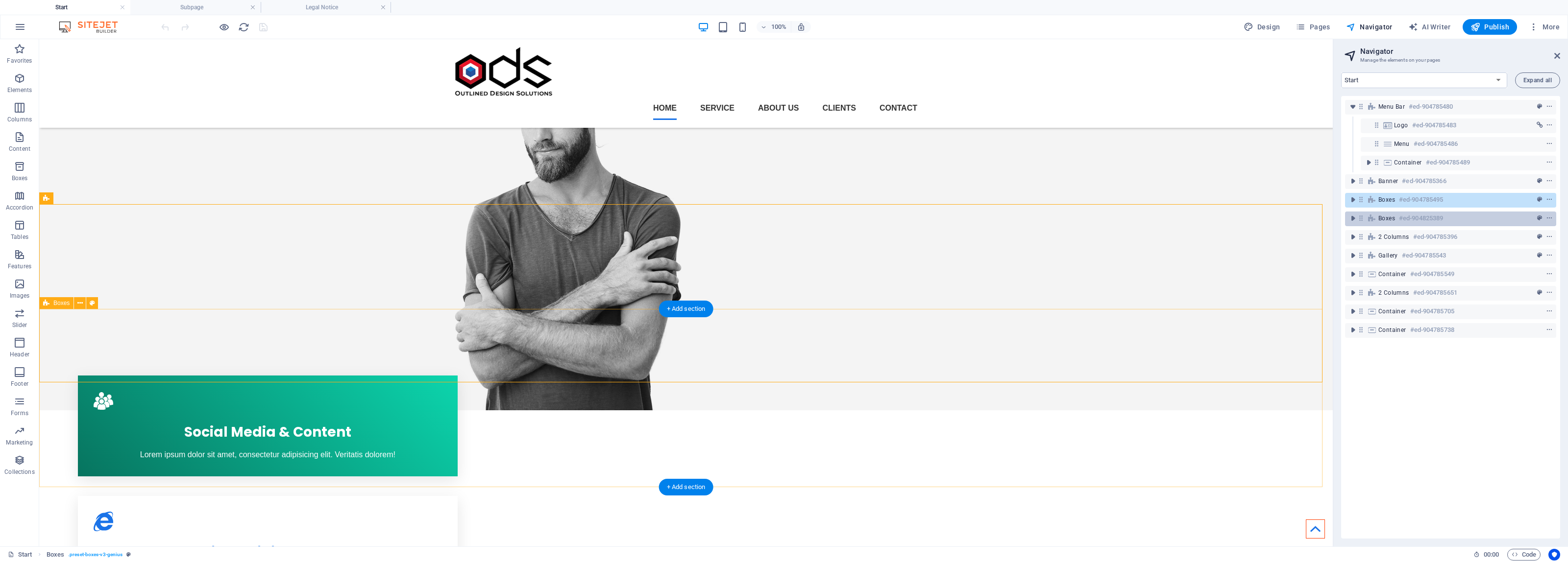
click at [1409, 216] on h6 "#ed-904825389" at bounding box center [1421, 218] width 44 height 12
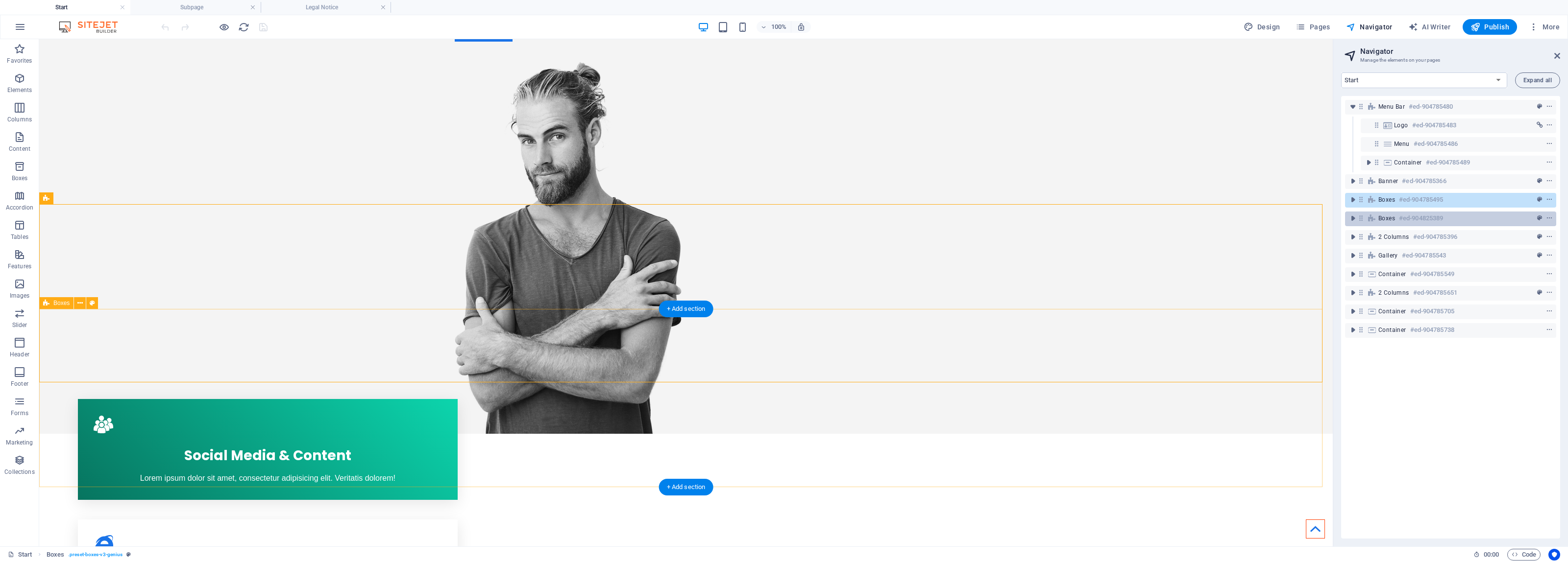
scroll to position [293, 0]
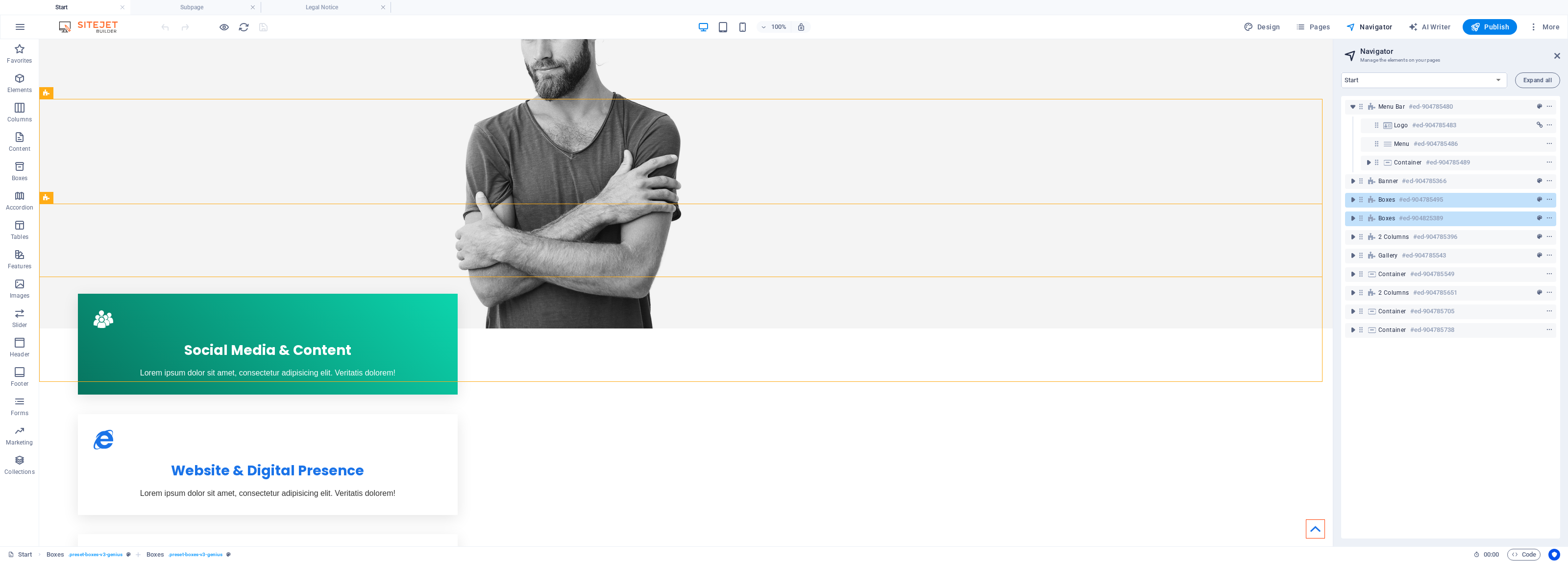
drag, startPoint x: 1368, startPoint y: 370, endPoint x: 1368, endPoint y: 364, distance: 6.0
click at [1368, 370] on div "Menu Bar #ed-904785480 Logo #ed-904785483 Menu #ed-904785486 Container #ed-9047…" at bounding box center [1451, 317] width 219 height 443
click at [1539, 198] on icon "preset" at bounding box center [1539, 199] width 5 height 7
select select "vw"
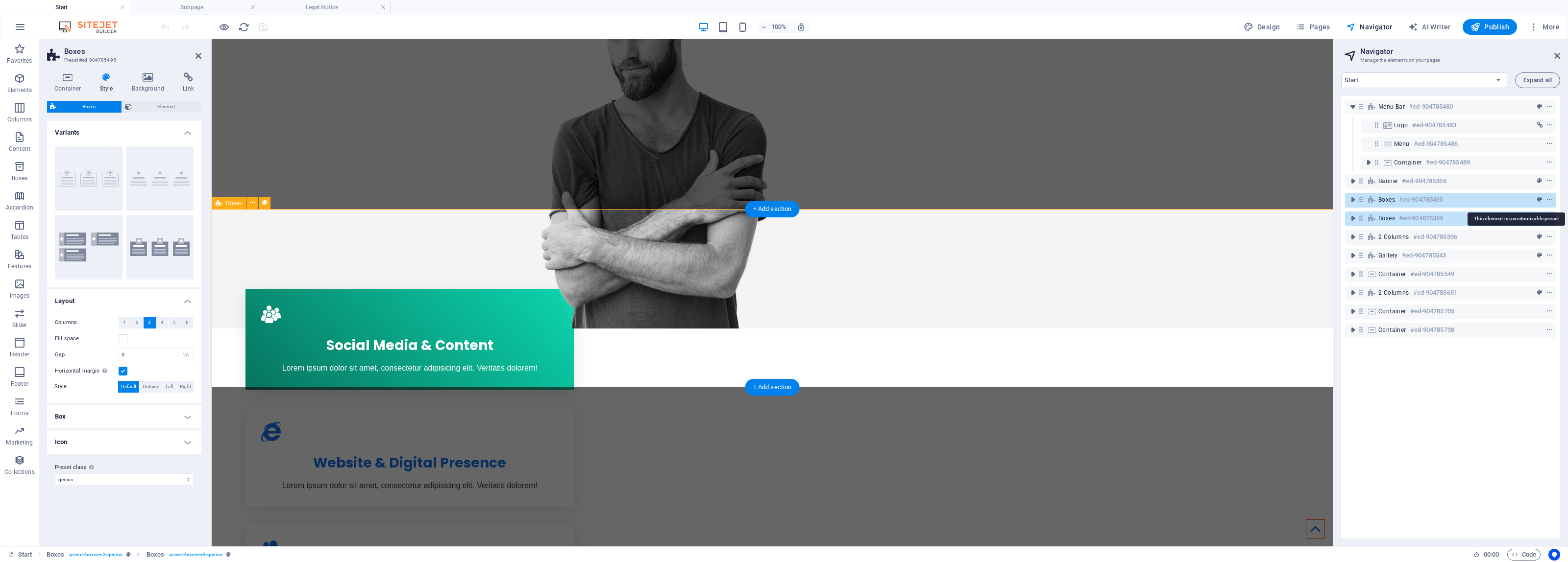
scroll to position [182, 0]
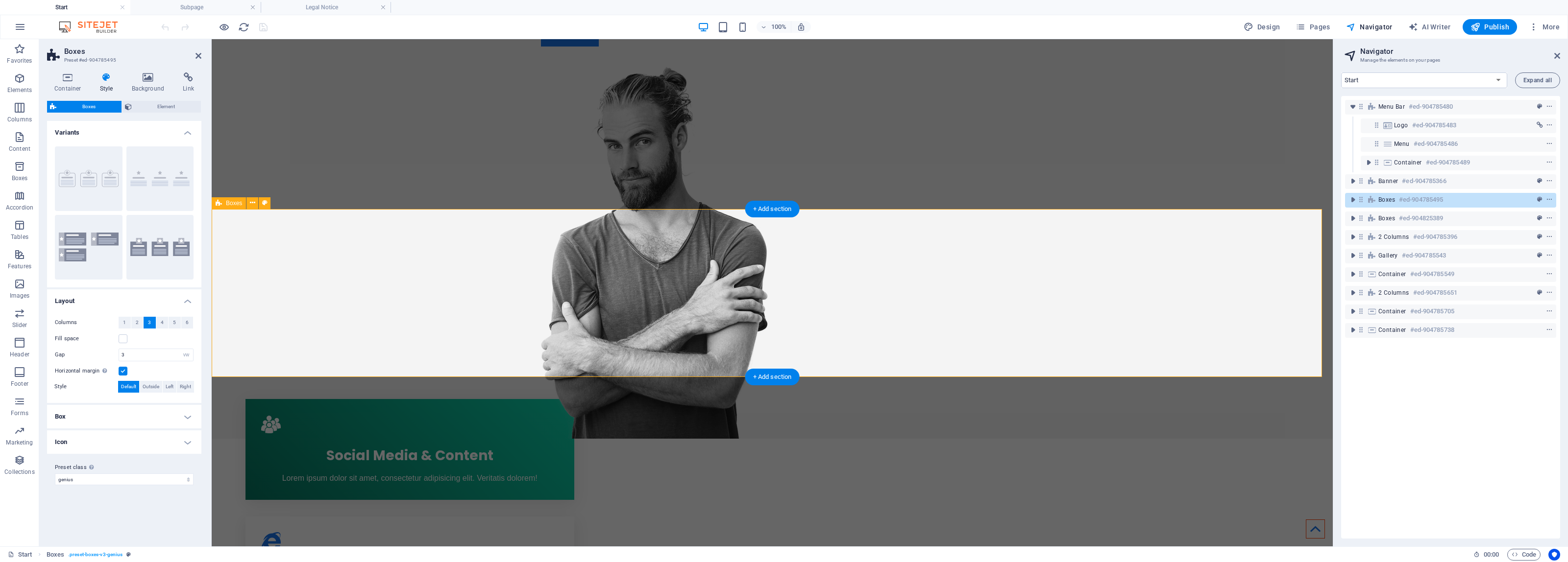
click at [1525, 199] on div at bounding box center [1531, 199] width 46 height 12
click at [1519, 199] on div at bounding box center [1531, 199] width 46 height 12
click at [1502, 427] on div "Menu Bar #ed-904785480 Logo #ed-904785483 Menu #ed-904785486 Container #ed-9047…" at bounding box center [1451, 317] width 219 height 443
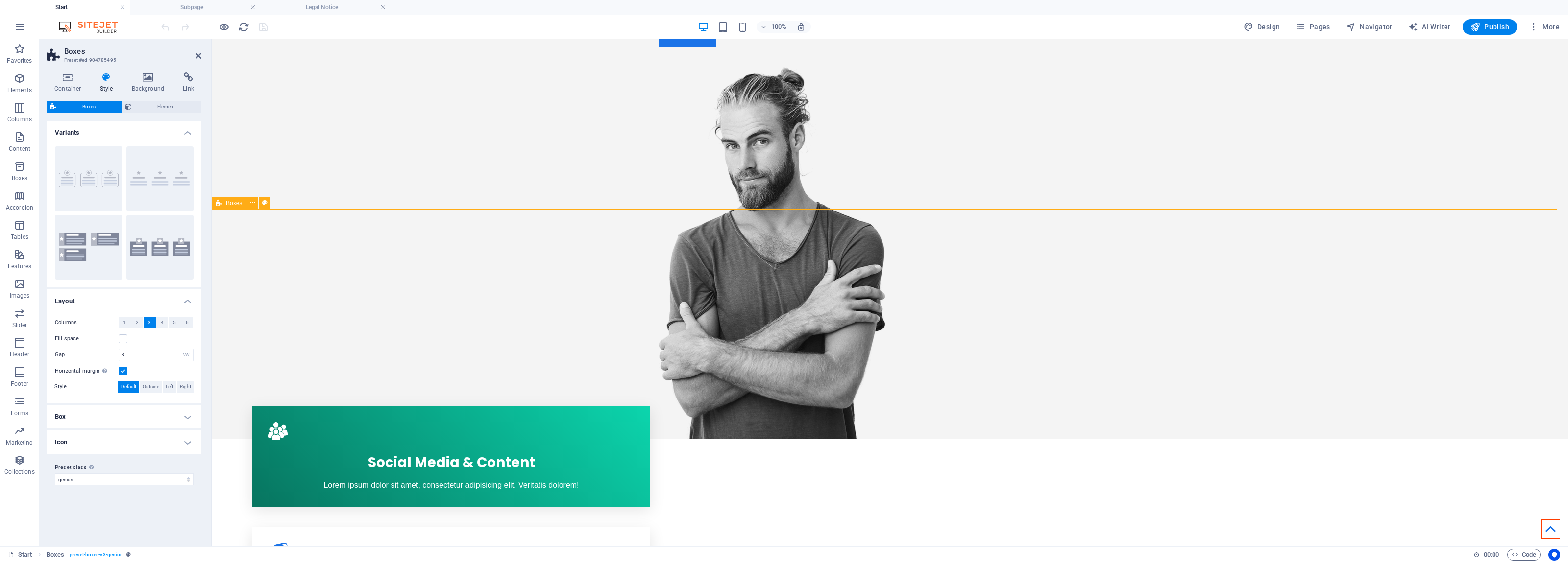
click at [1384, 24] on span "Navigator" at bounding box center [1369, 27] width 46 height 10
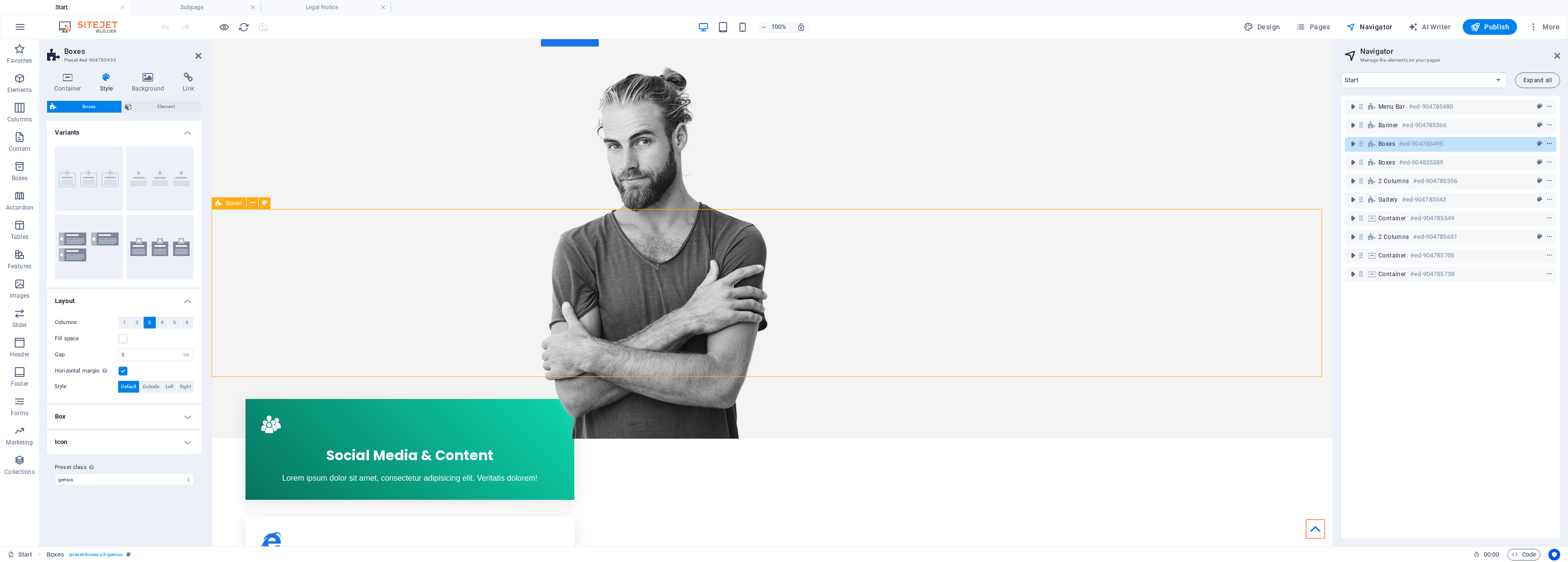
click at [1547, 143] on icon "context-menu" at bounding box center [1549, 144] width 7 height 7
drag, startPoint x: 1354, startPoint y: 145, endPoint x: 1378, endPoint y: 139, distance: 24.7
click at [1378, 139] on div "Boxes #ed-904785495" at bounding box center [1451, 144] width 211 height 15
click at [1353, 144] on icon "toggle-expand" at bounding box center [1353, 144] width 10 height 10
click at [1365, 147] on icon at bounding box center [1361, 144] width 9 height 9
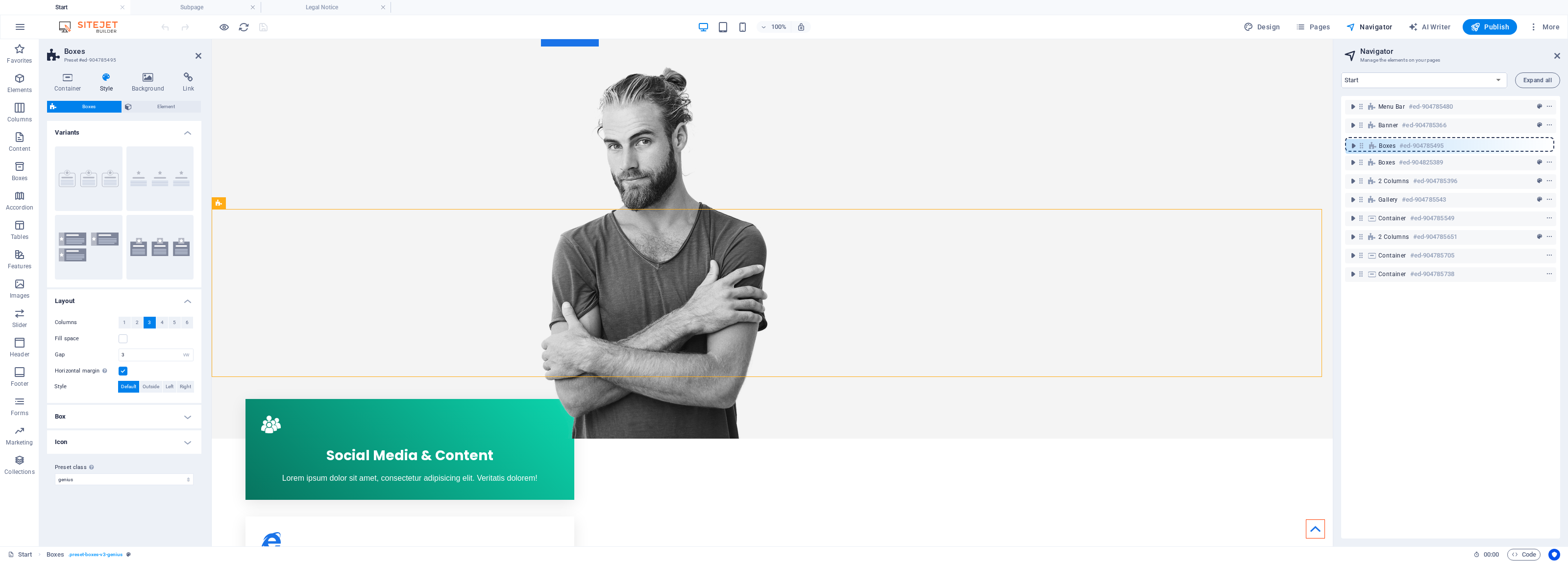
drag, startPoint x: 1363, startPoint y: 146, endPoint x: 1365, endPoint y: 139, distance: 7.3
click at [1365, 139] on div "Menu Bar #ed-904785480 Banner #ed-904785366 Boxes #ed-904785495 Boxes #ed-90482…" at bounding box center [1451, 317] width 219 height 443
click at [1410, 109] on h6 "#ed-904785480" at bounding box center [1430, 106] width 44 height 12
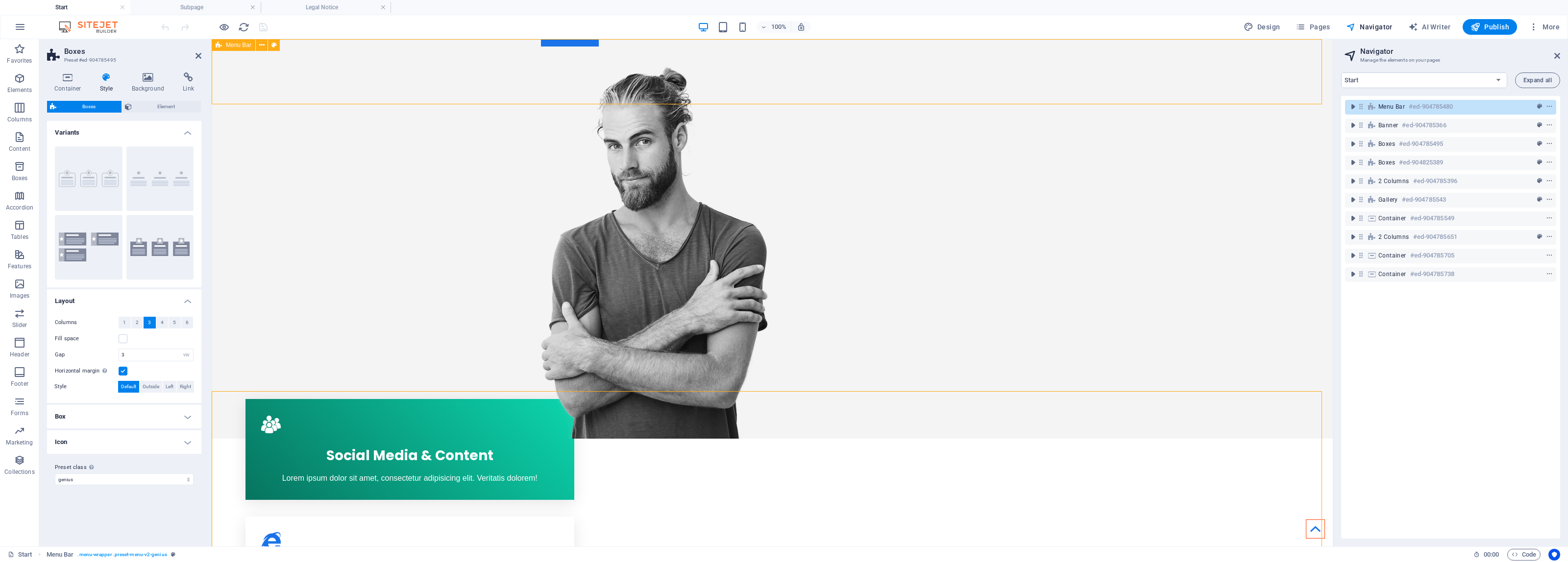
scroll to position [0, 0]
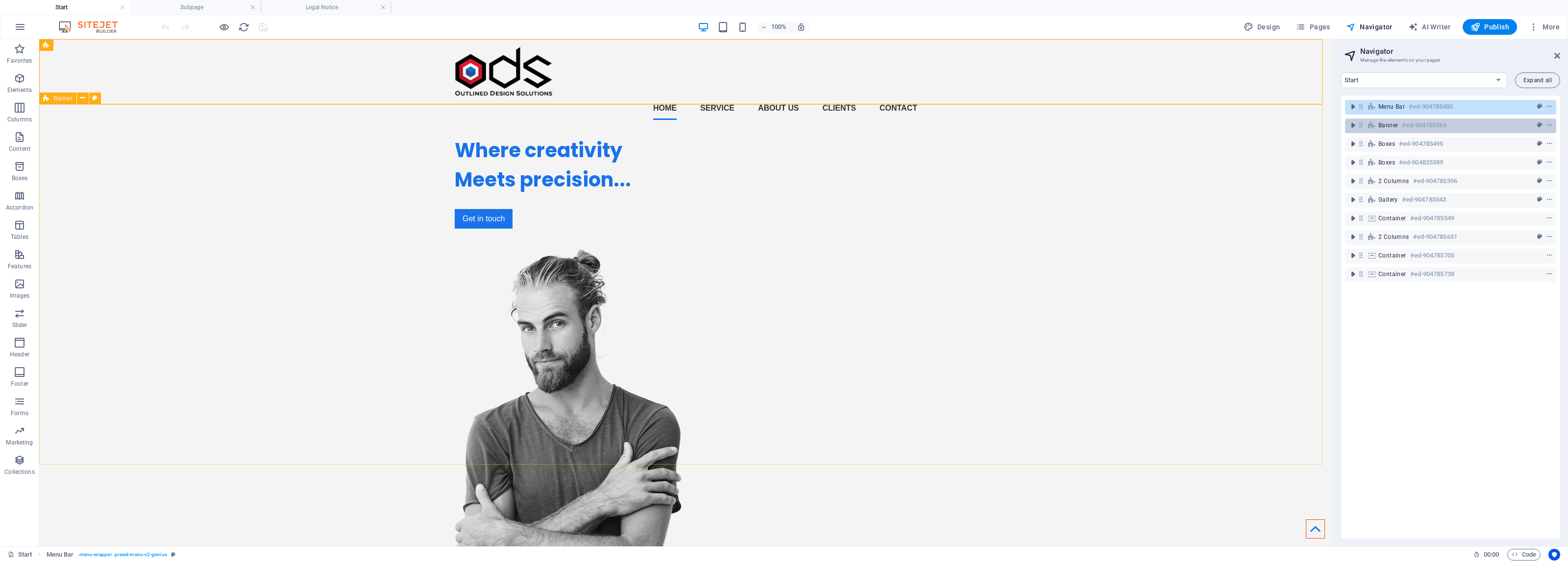
click at [1412, 127] on h6 "#ed-904785366" at bounding box center [1424, 125] width 44 height 12
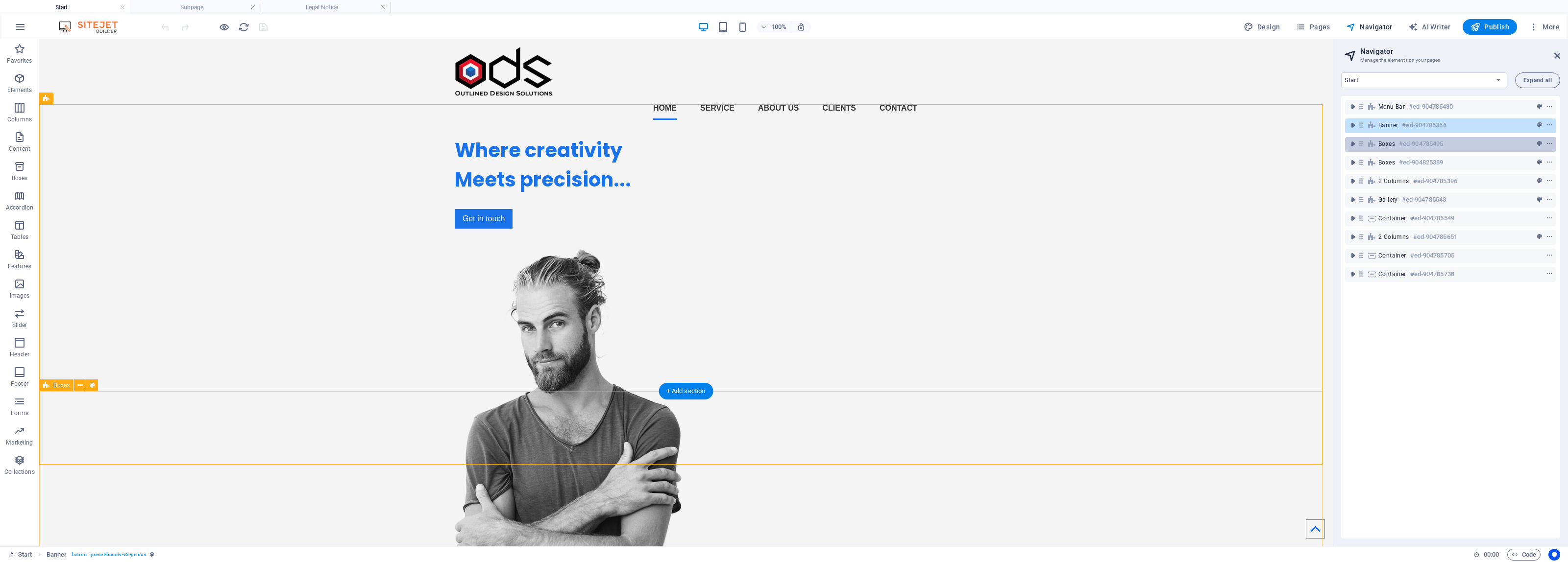
click at [1413, 142] on h6 "#ed-904785495" at bounding box center [1421, 144] width 44 height 12
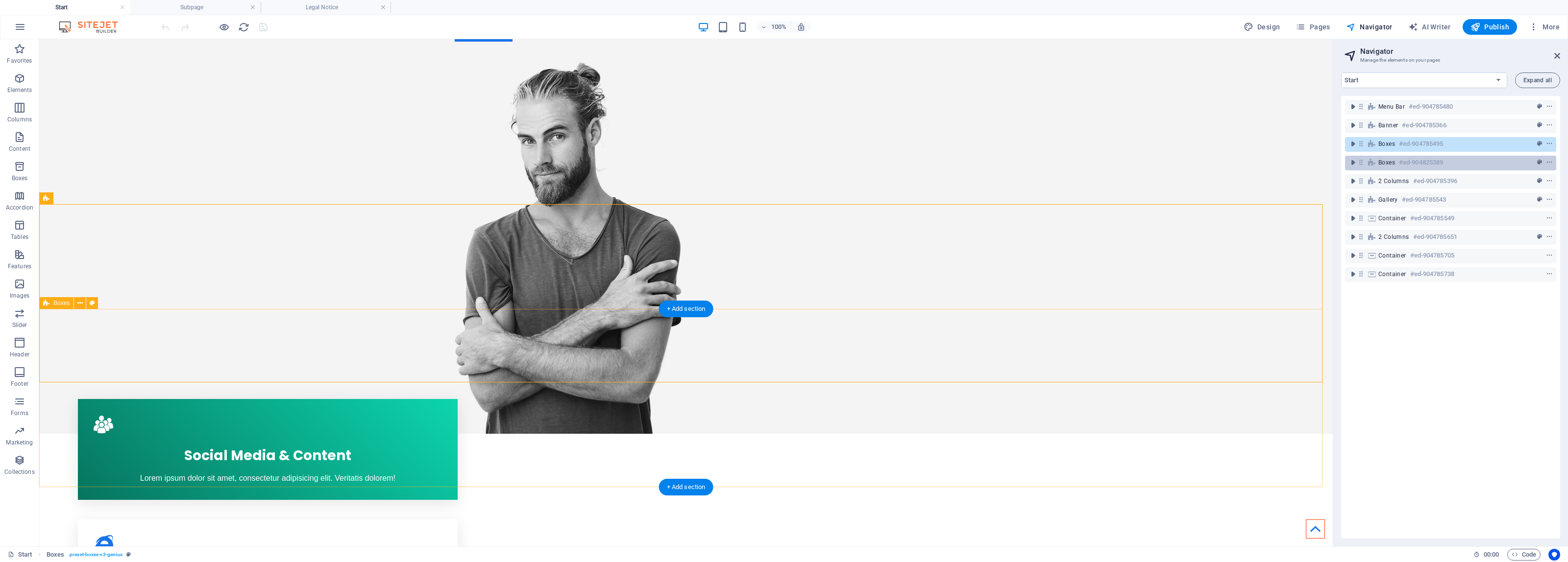
click at [1415, 159] on h6 "#ed-904825389" at bounding box center [1421, 162] width 44 height 12
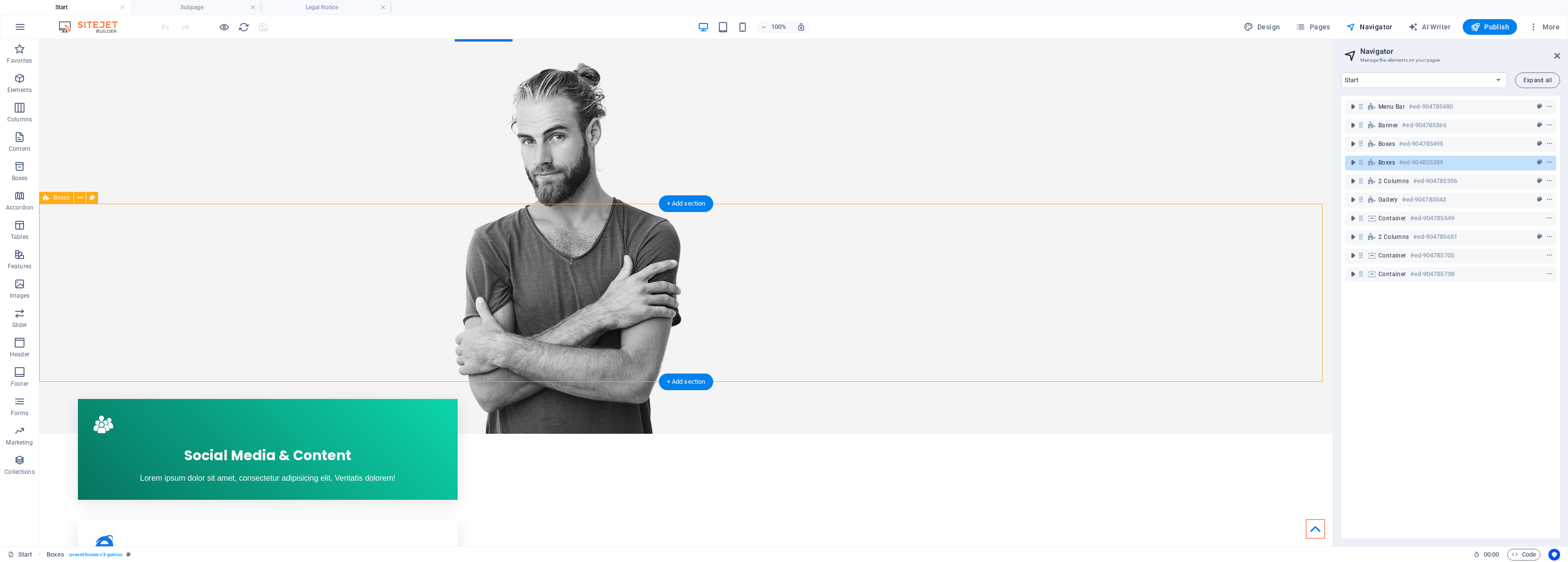
scroll to position [293, 0]
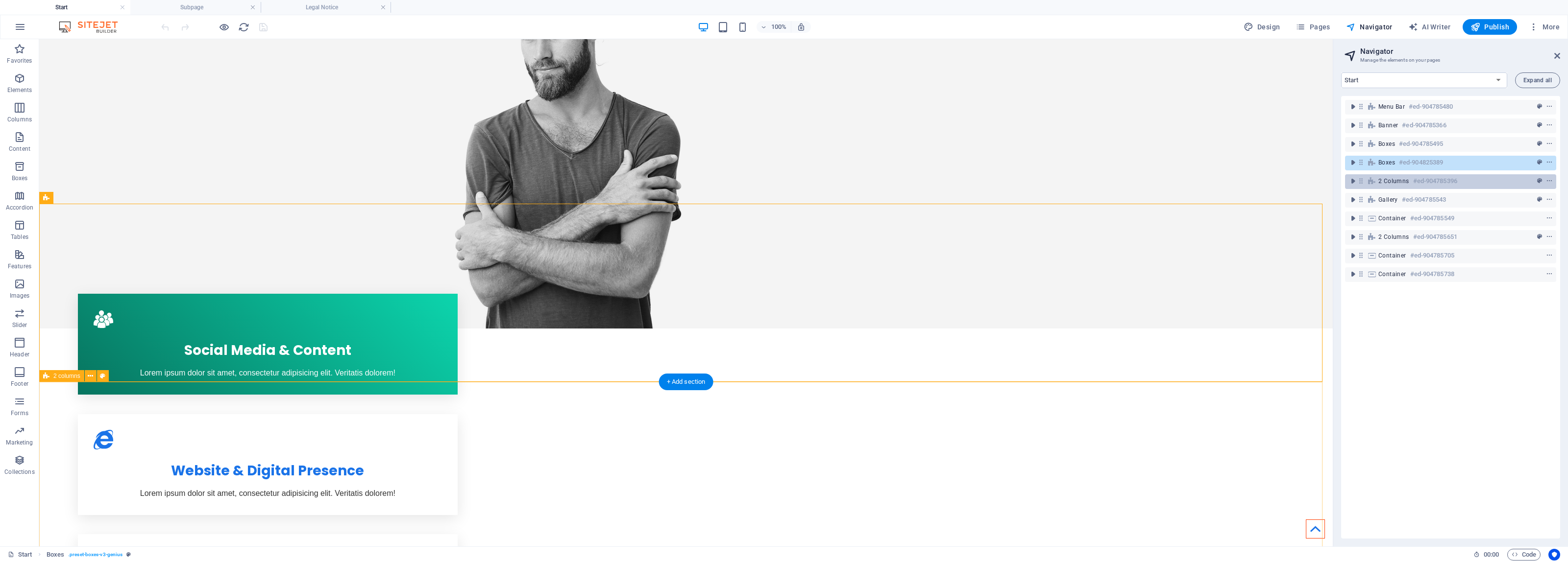
click at [1415, 179] on h6 "#ed-904785396" at bounding box center [1435, 181] width 44 height 12
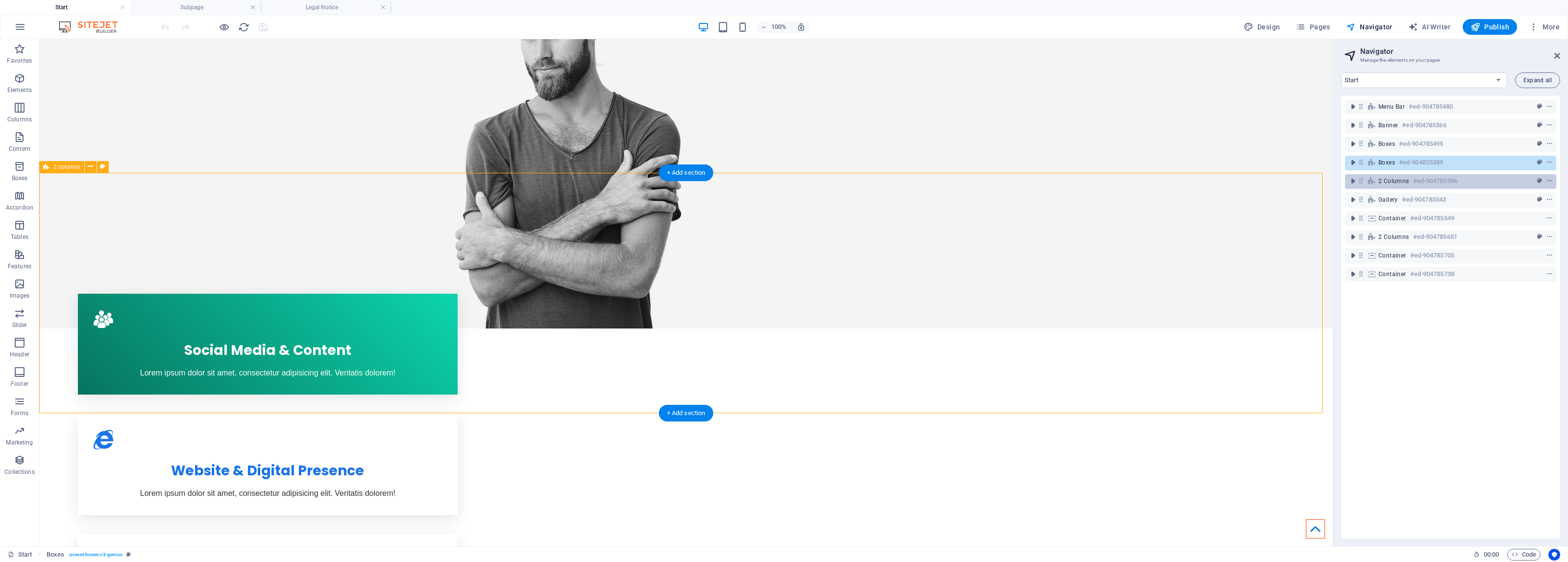
scroll to position [502, 0]
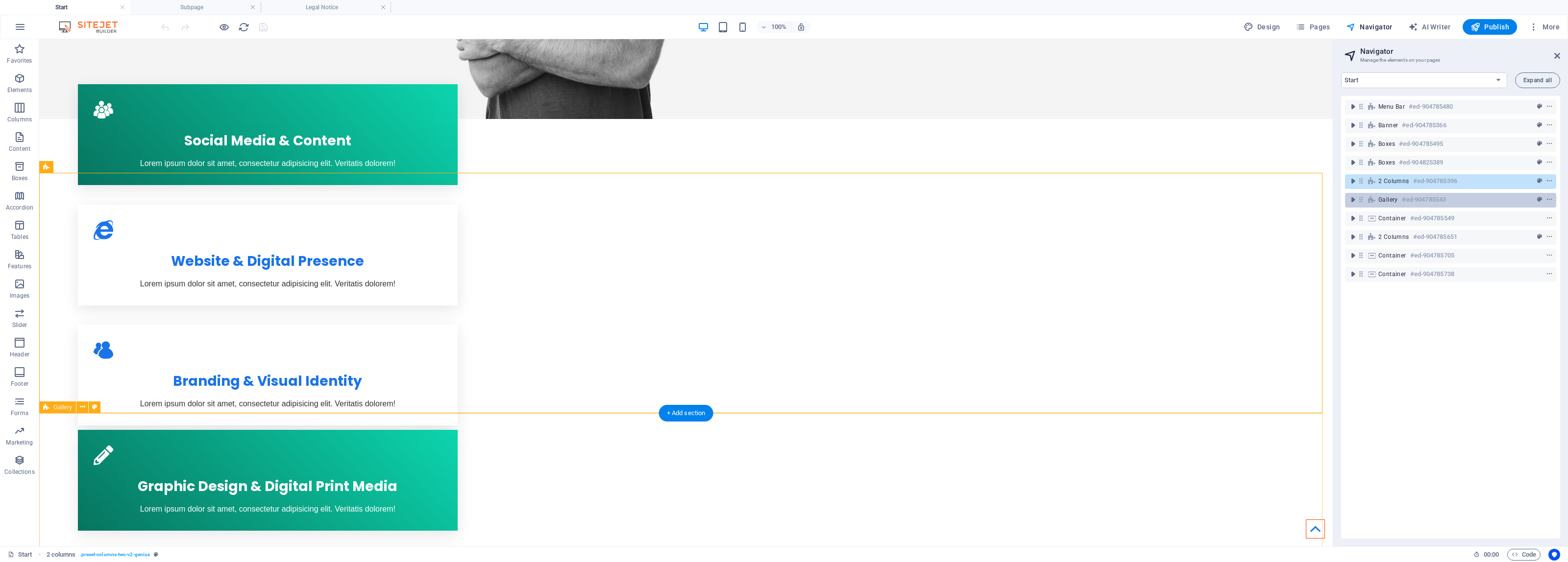
click at [1419, 199] on h6 "#ed-904785543" at bounding box center [1424, 199] width 44 height 12
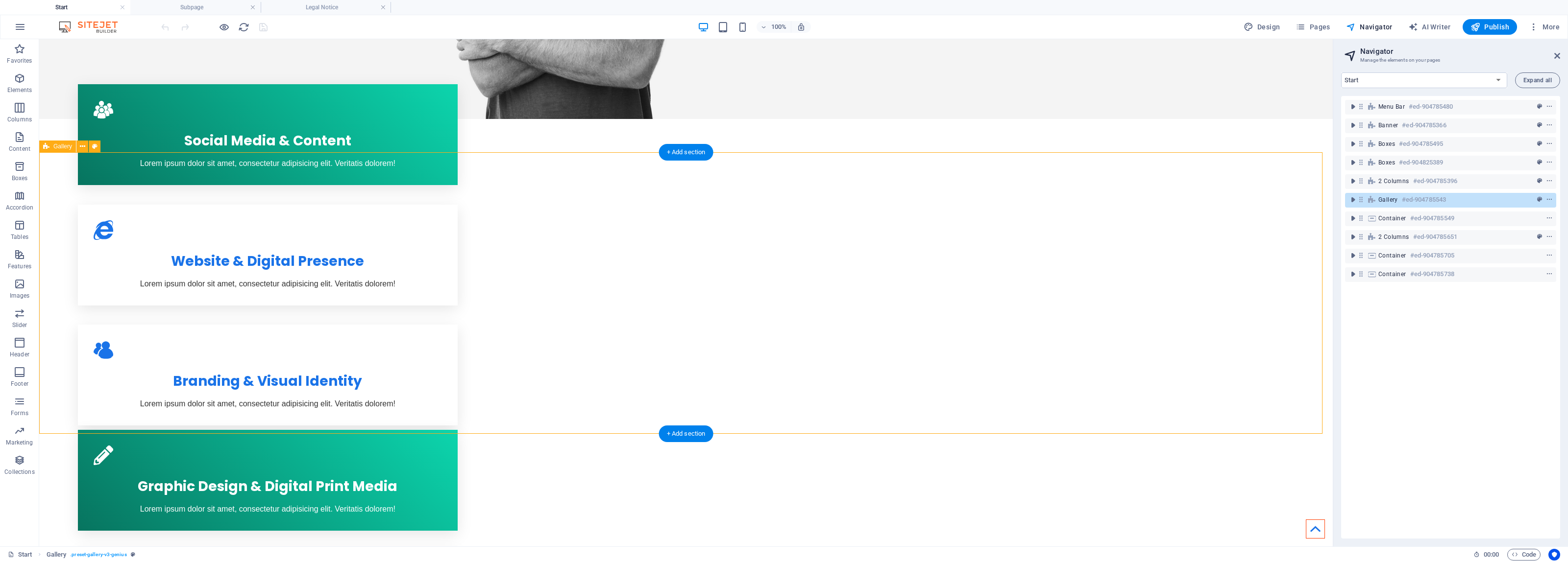
scroll to position [762, 0]
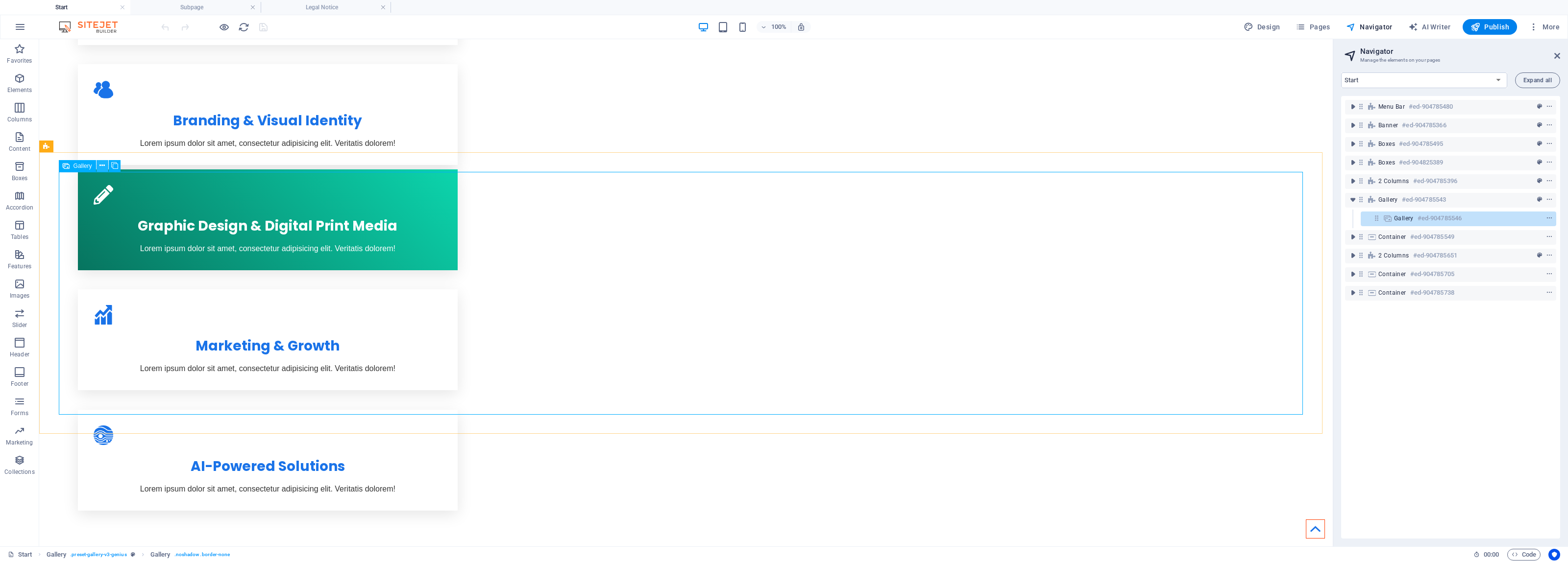
click at [104, 164] on icon at bounding box center [102, 165] width 5 height 10
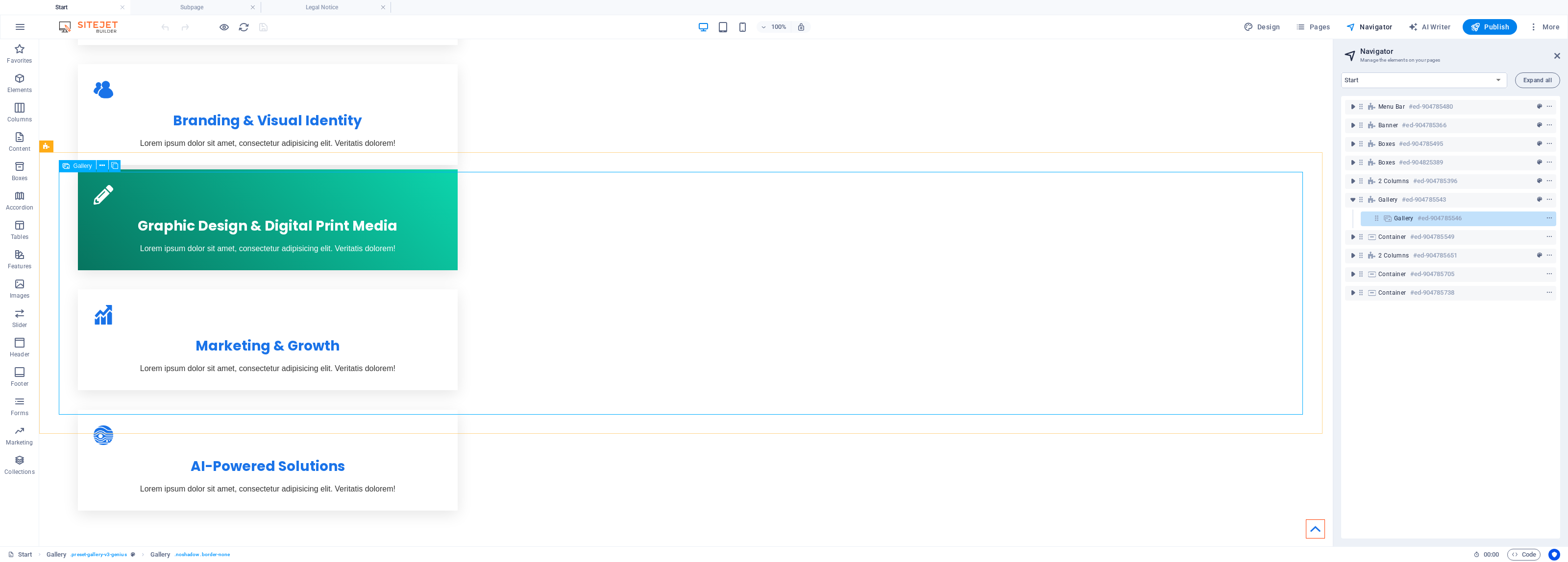
click at [86, 167] on span "Gallery" at bounding box center [83, 166] width 19 height 6
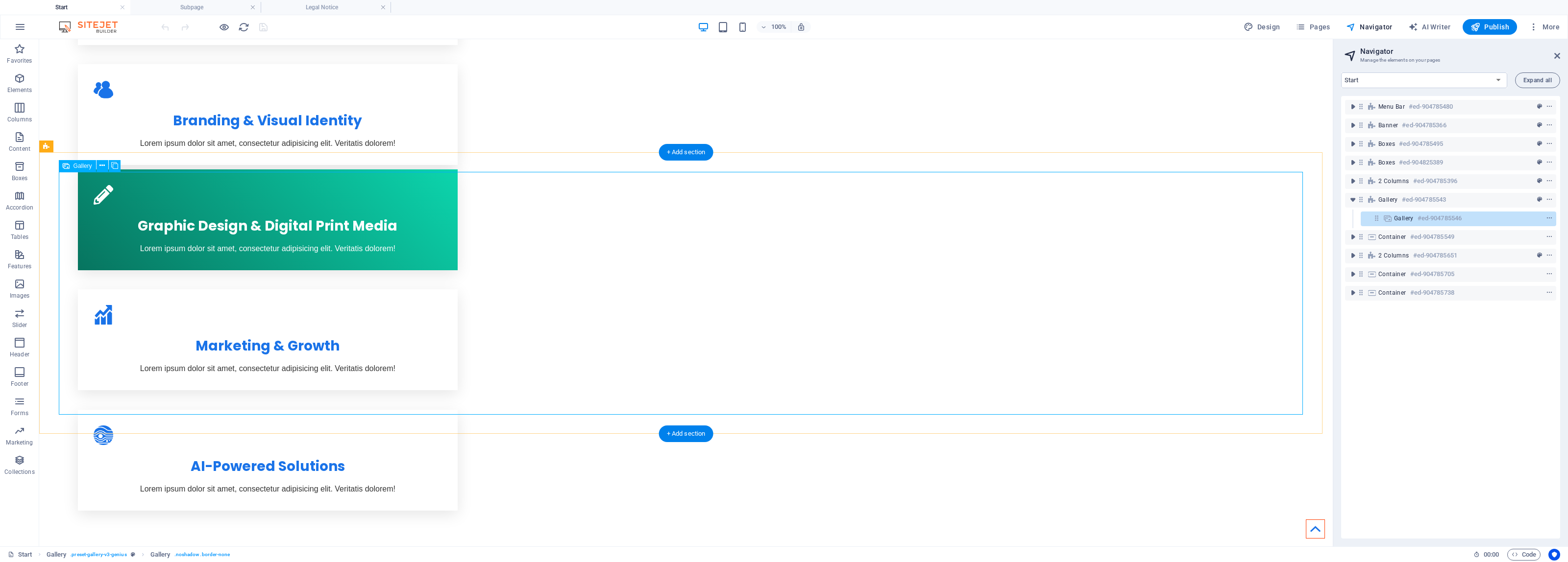
select select "3"
select select "px"
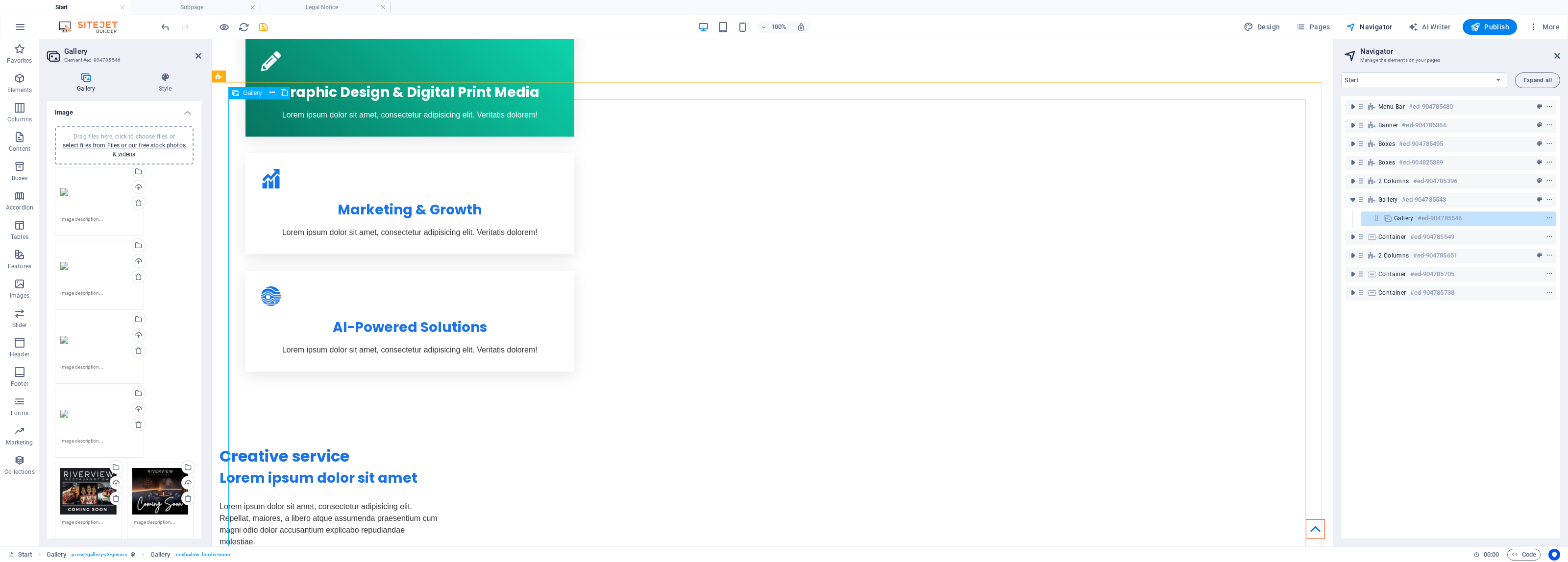
scroll to position [925, 0]
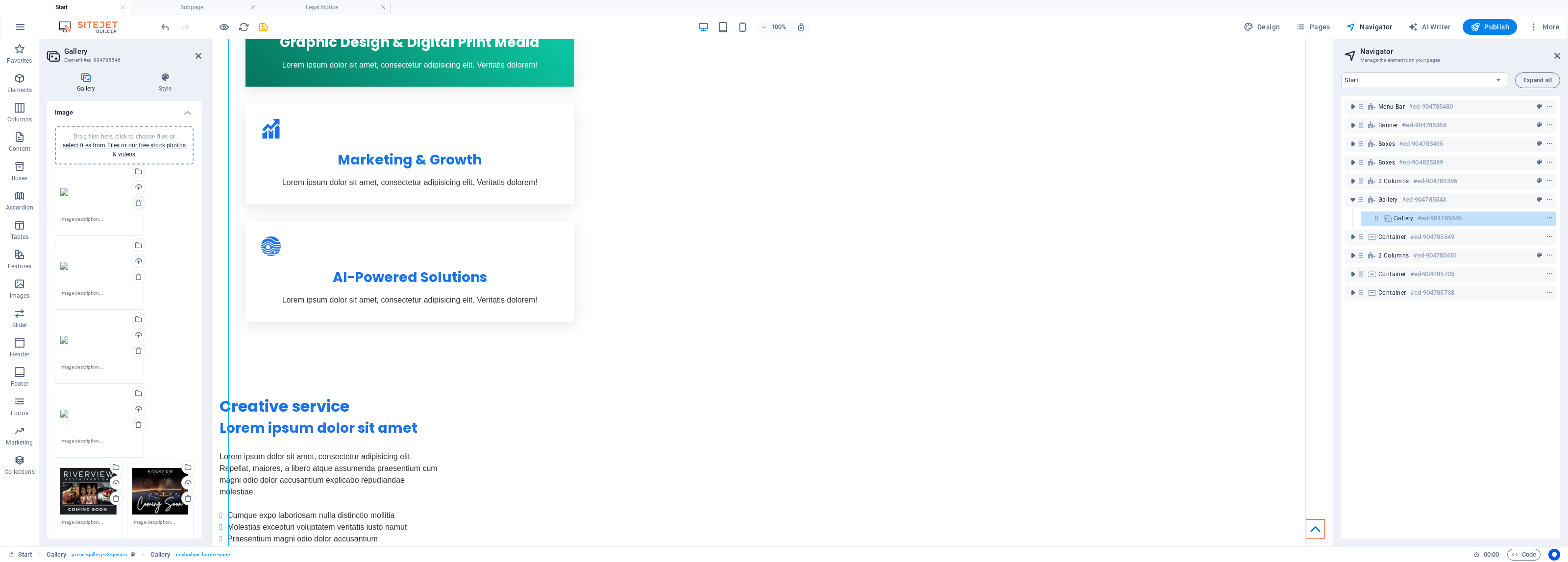
click at [138, 199] on icon at bounding box center [138, 203] width 8 height 8
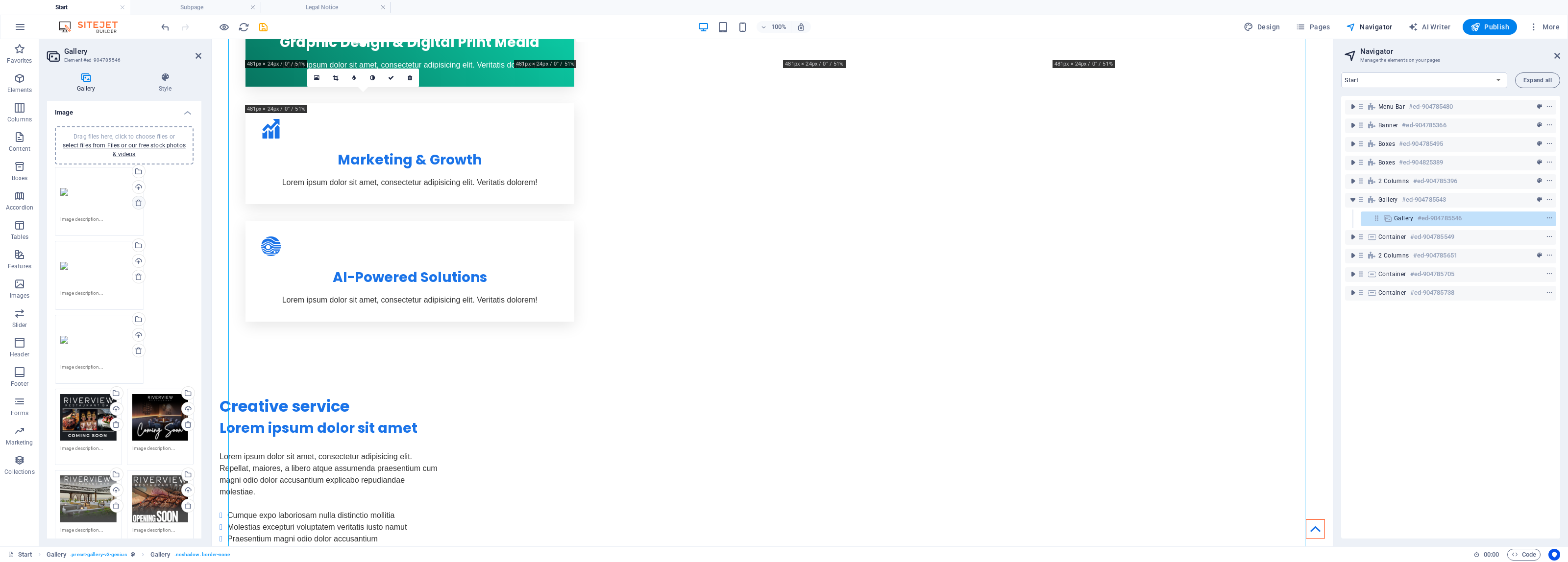
click at [135, 202] on icon at bounding box center [138, 203] width 8 height 8
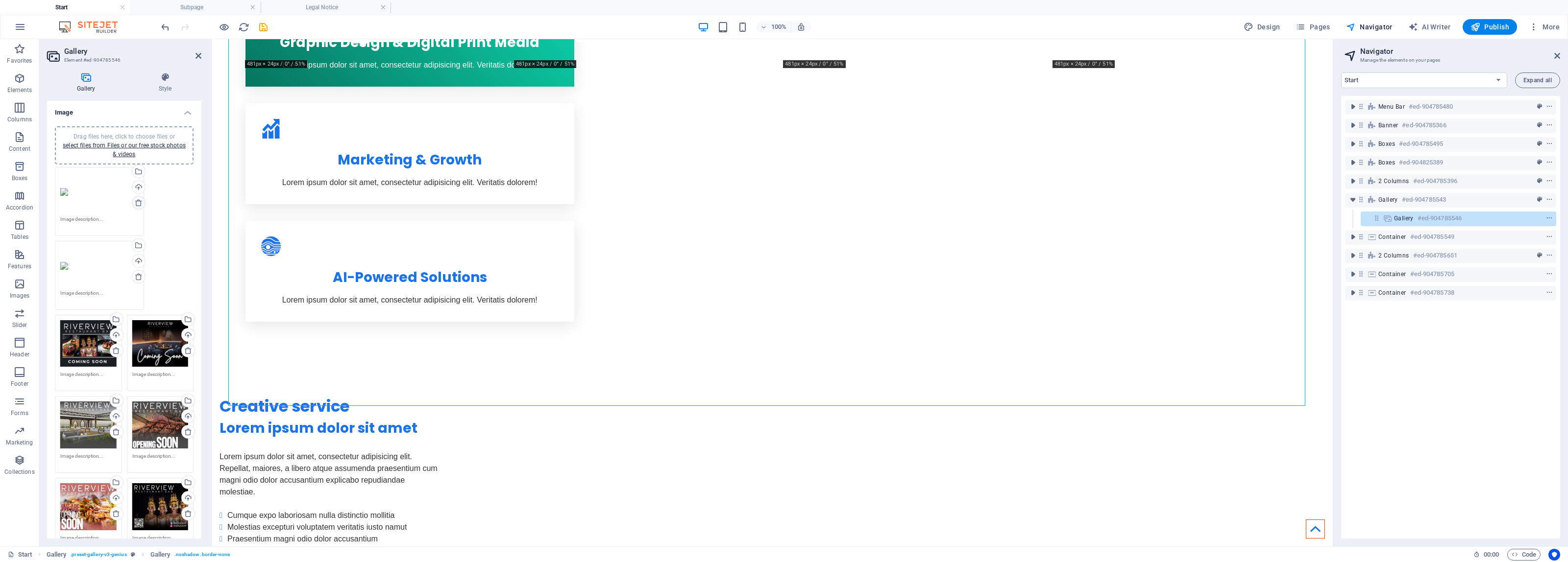
click at [139, 202] on icon at bounding box center [138, 203] width 8 height 8
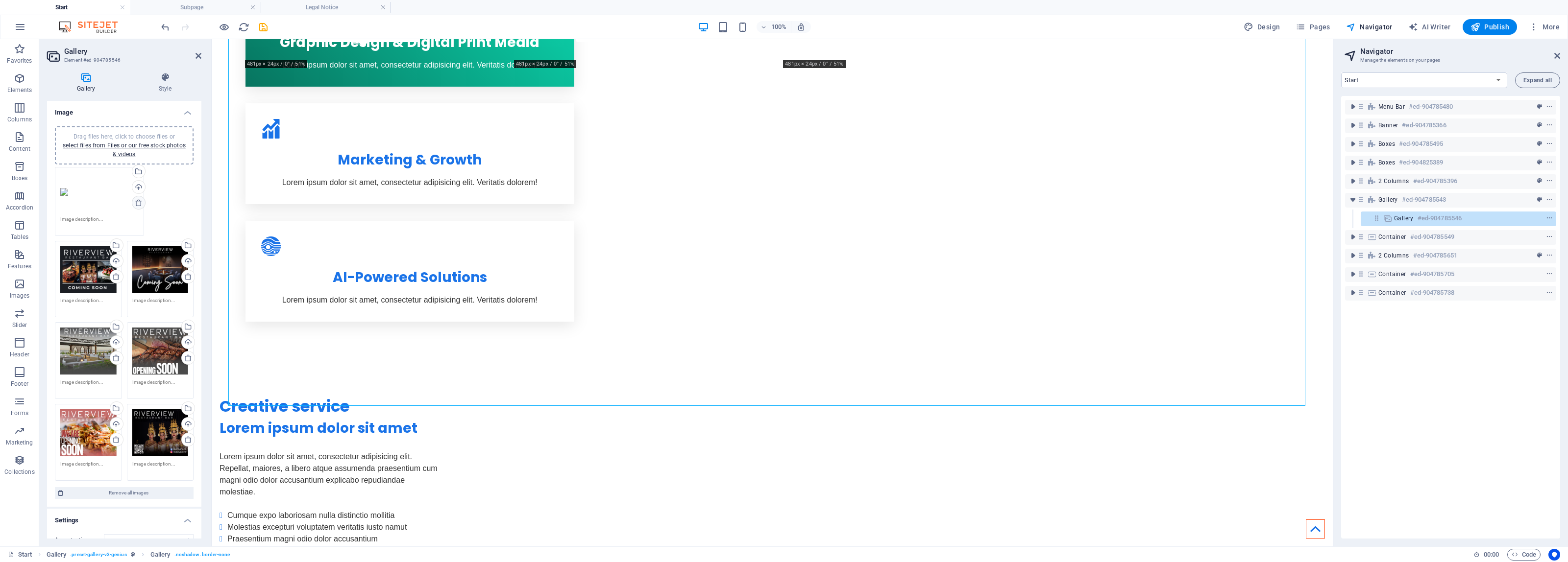
click at [141, 202] on icon at bounding box center [138, 203] width 8 height 8
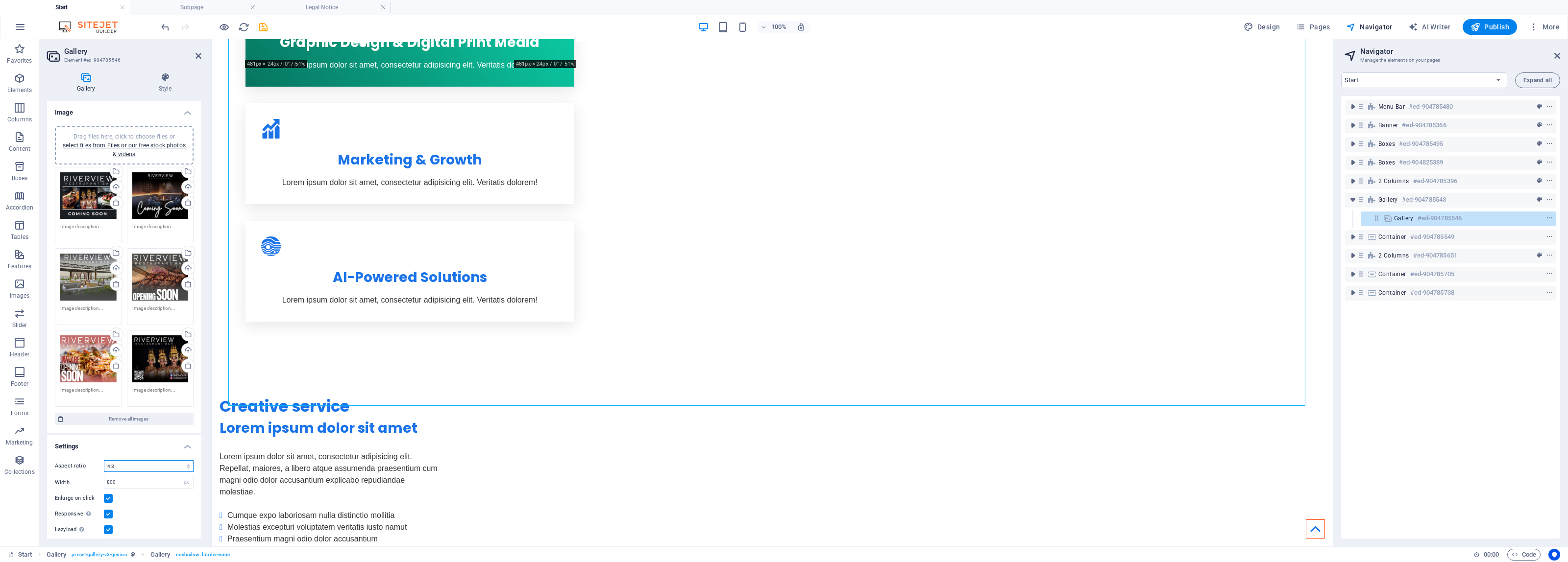
click at [175, 461] on select "No fixed aspect ratio 16:9 16:10 4:3 1:1 1:2 2:1" at bounding box center [149, 466] width 89 height 12
click at [104, 460] on select "No fixed aspect ratio 16:9 16:10 4:3 1:1 1:2 2:1" at bounding box center [149, 466] width 89 height 12
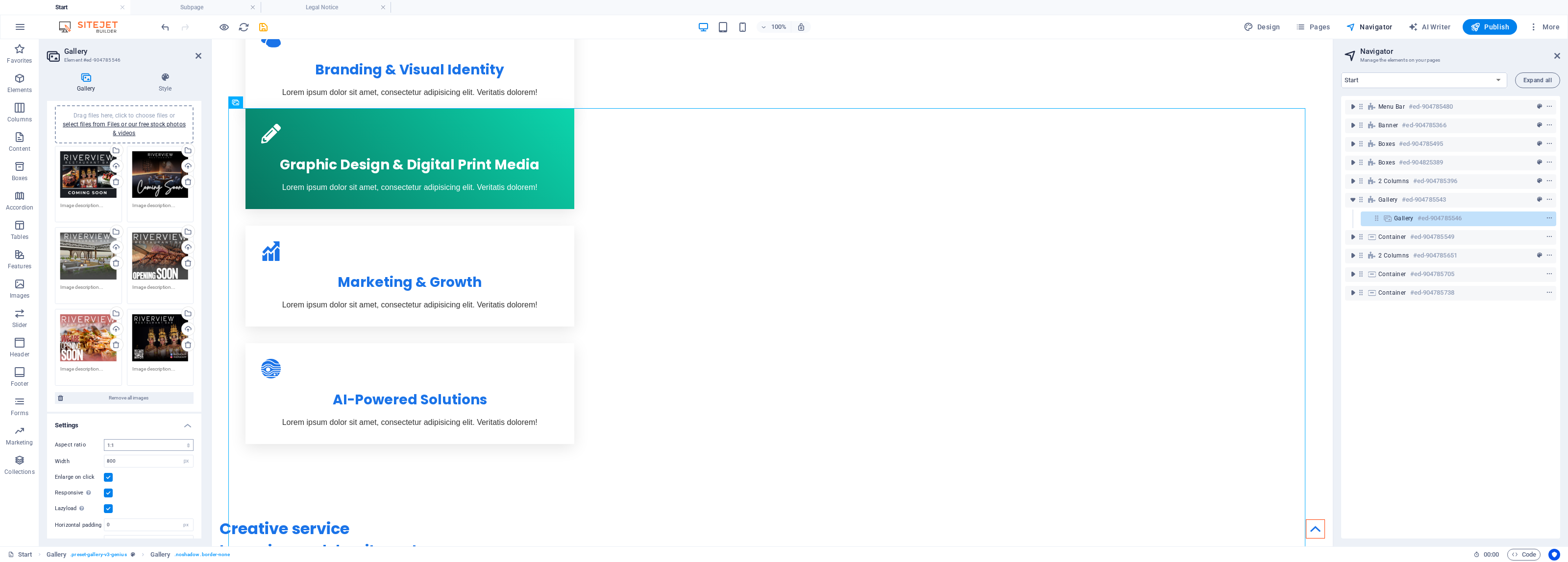
scroll to position [35, 0]
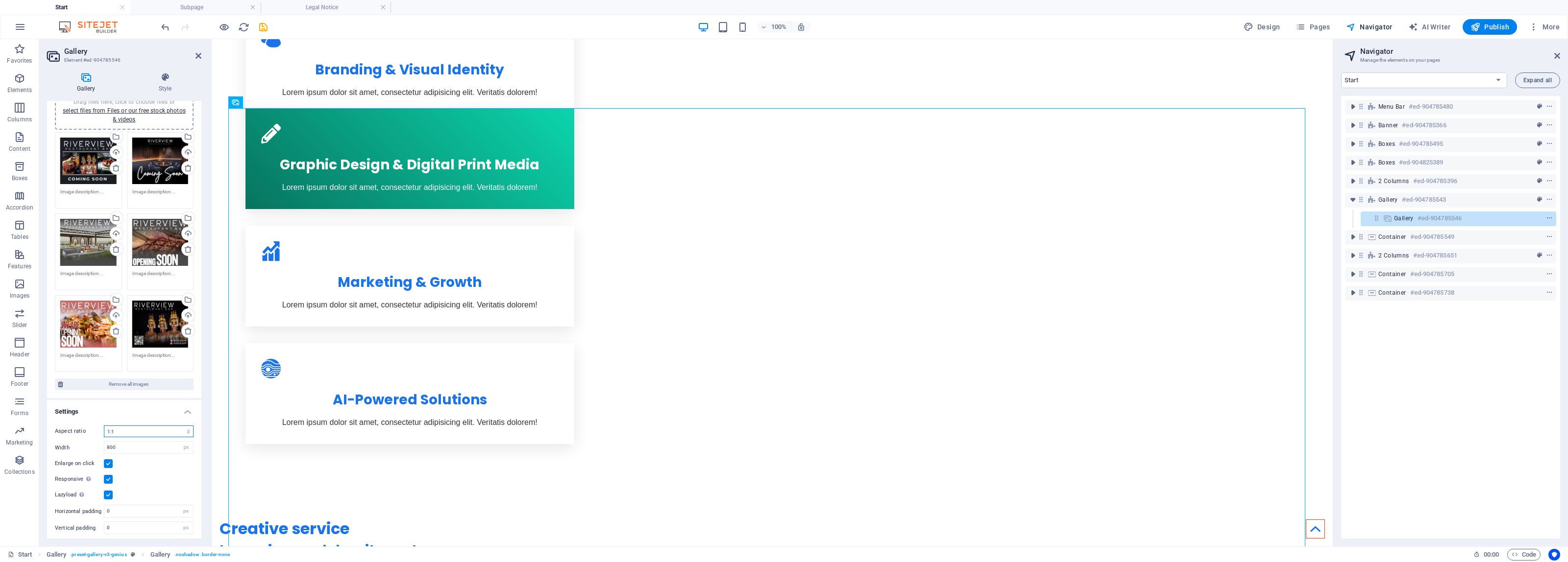
click at [180, 428] on select "No fixed aspect ratio 16:9 16:10 4:3 1:1 1:2 2:1" at bounding box center [149, 431] width 89 height 12
select select "0"
click at [104, 426] on select "No fixed aspect ratio 16:9 16:10 4:3 1:1 1:2 2:1" at bounding box center [149, 431] width 89 height 12
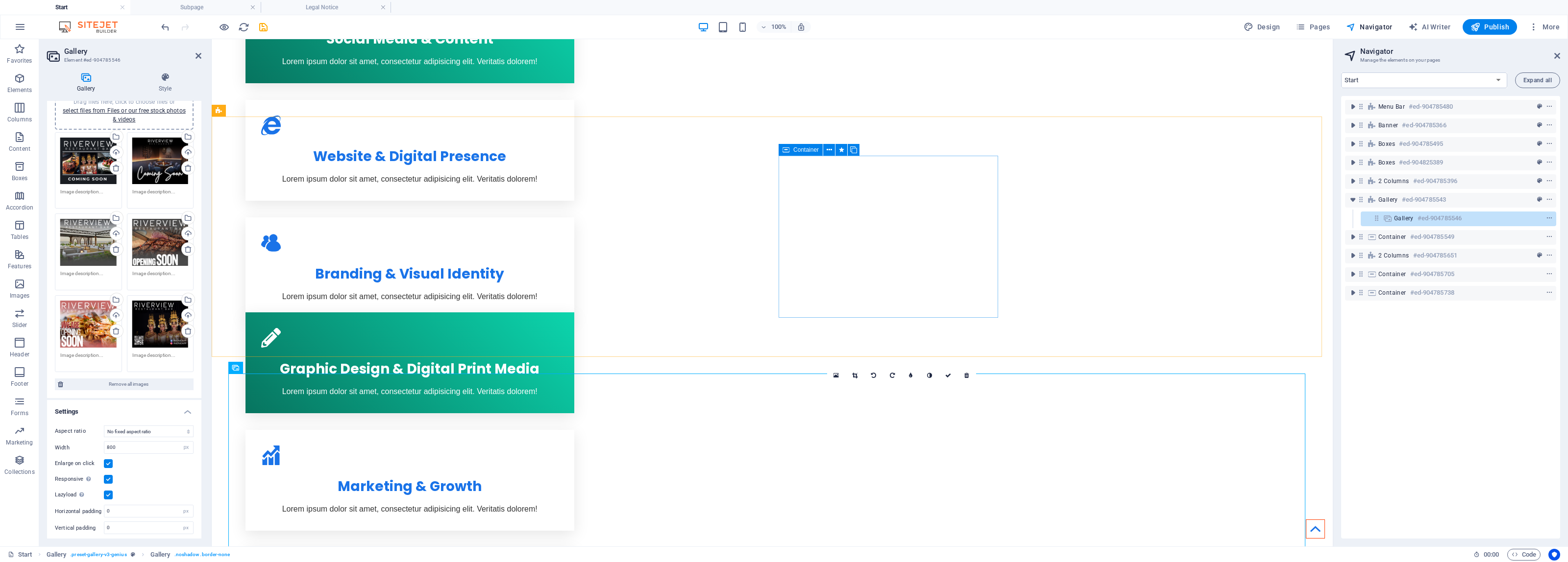
scroll to position [619, 0]
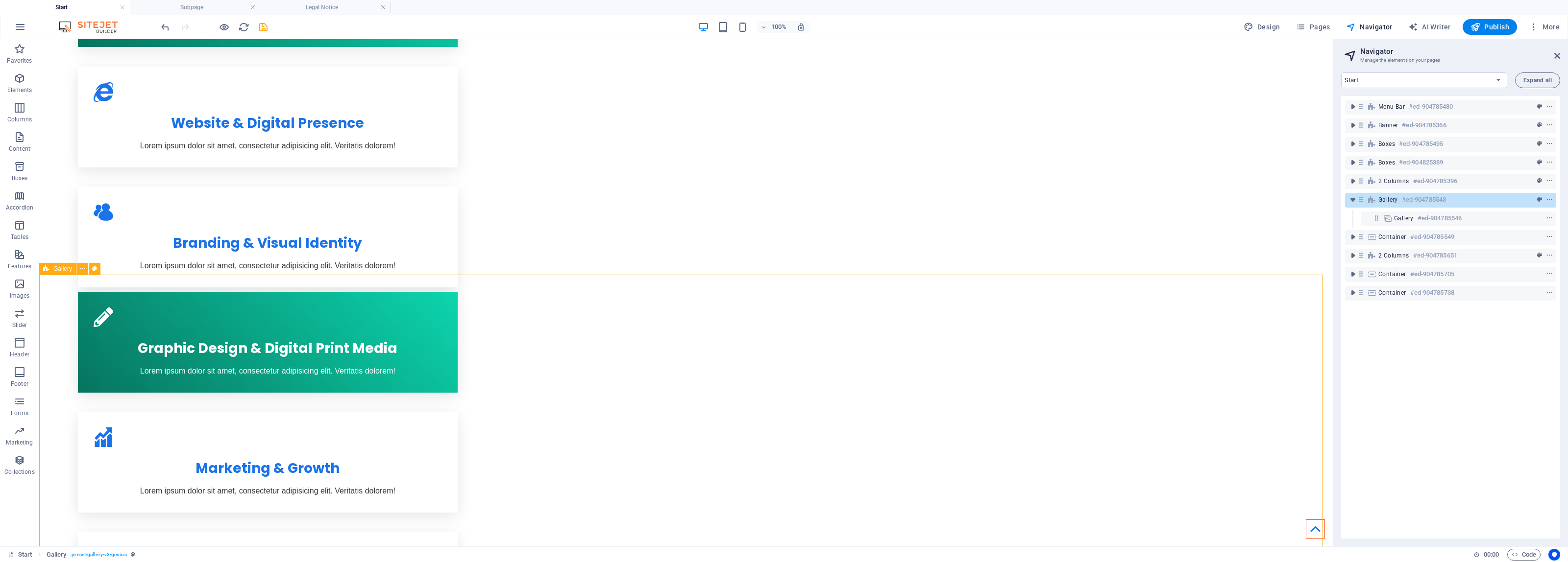
drag, startPoint x: 303, startPoint y: 285, endPoint x: 475, endPoint y: 285, distance: 172.0
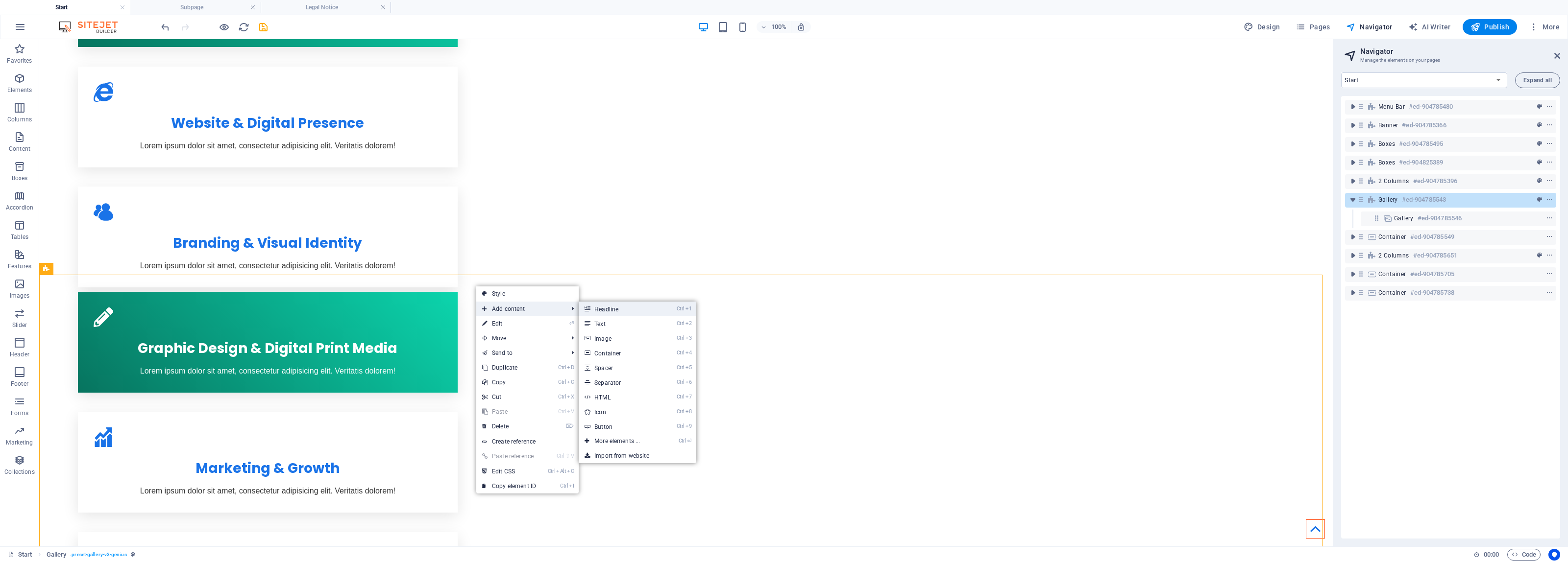
click at [599, 310] on link "Ctrl 1 Headline" at bounding box center [619, 309] width 81 height 15
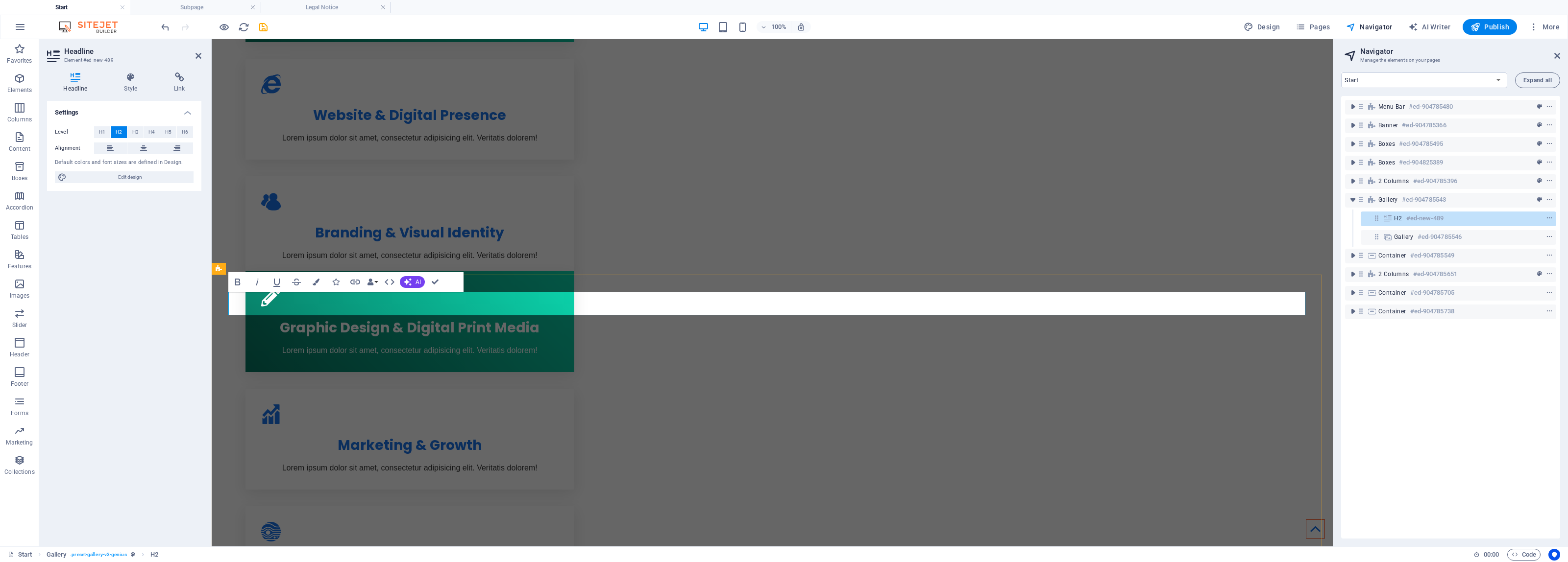
scroll to position [619, 0]
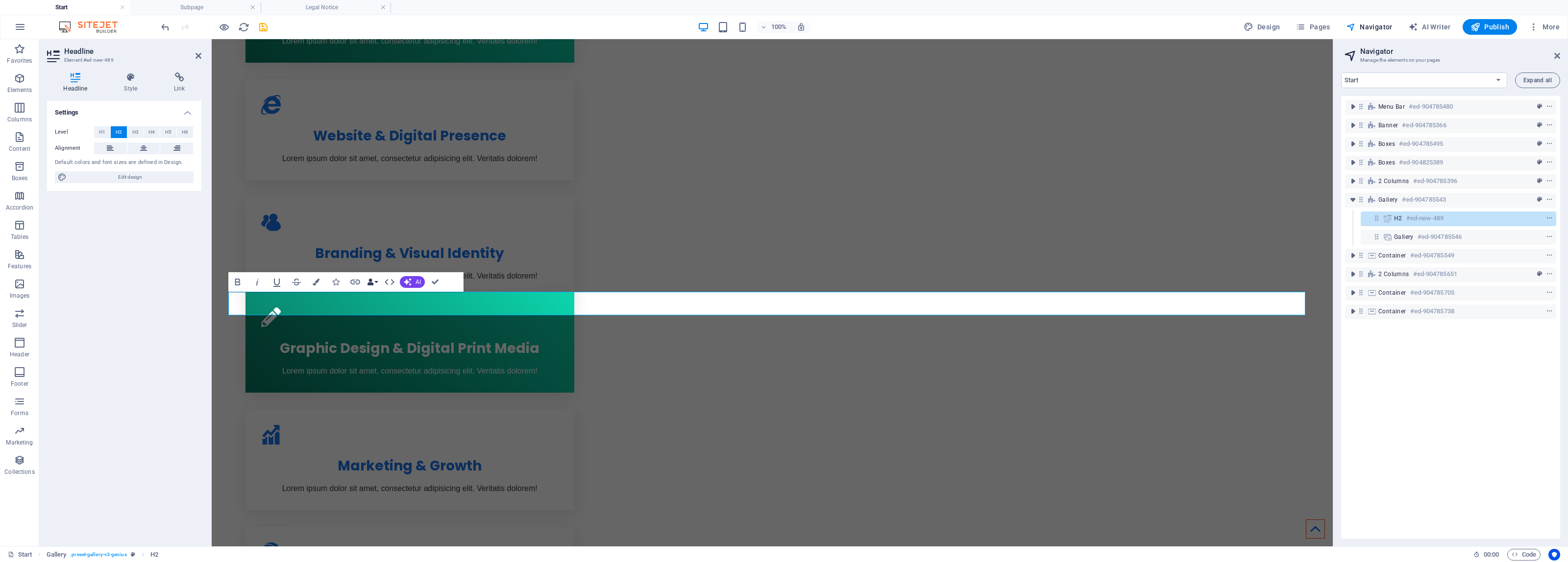
click at [373, 280] on icon "button" at bounding box center [370, 282] width 7 height 7
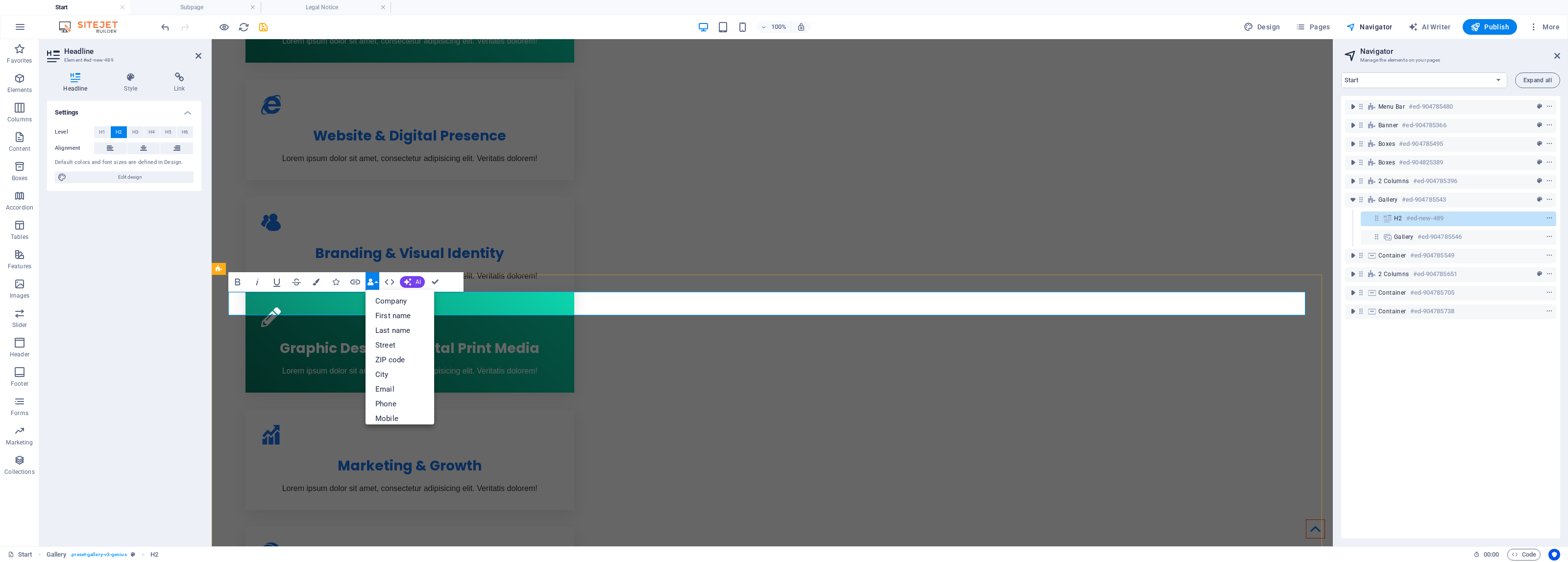
drag, startPoint x: 349, startPoint y: 304, endPoint x: 217, endPoint y: 295, distance: 132.3
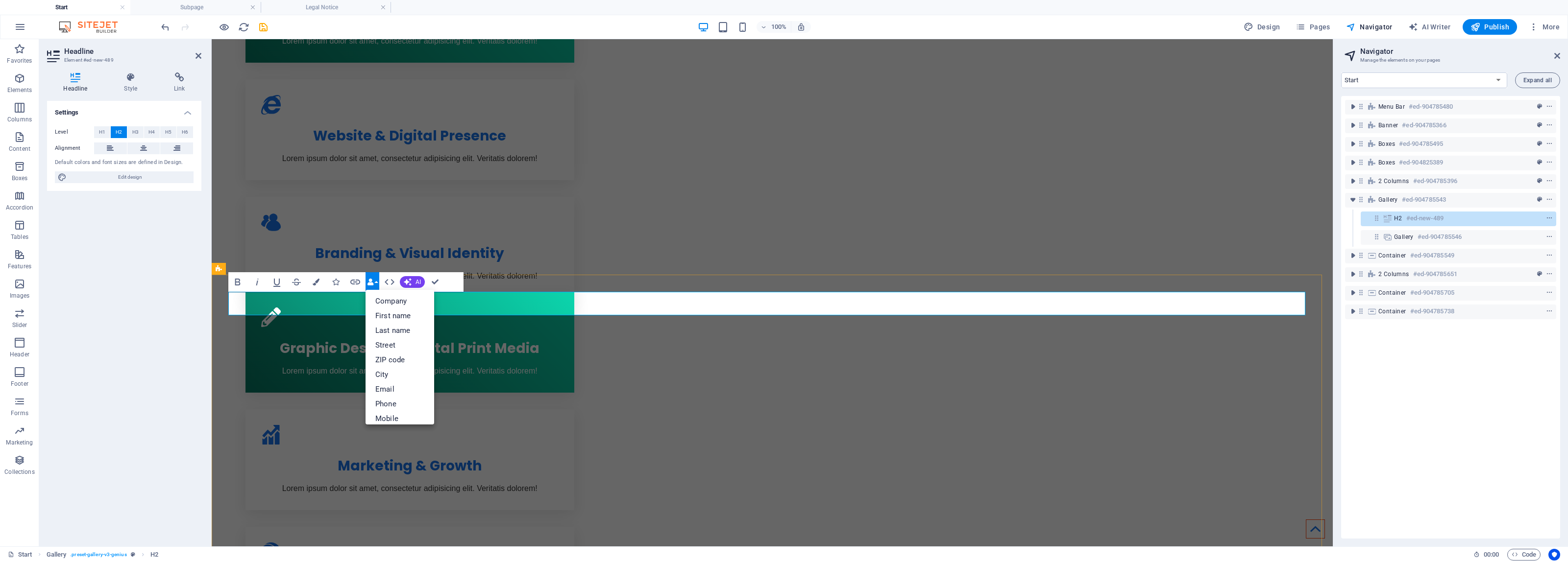
click at [368, 275] on button "Data Bindings" at bounding box center [373, 282] width 14 height 19
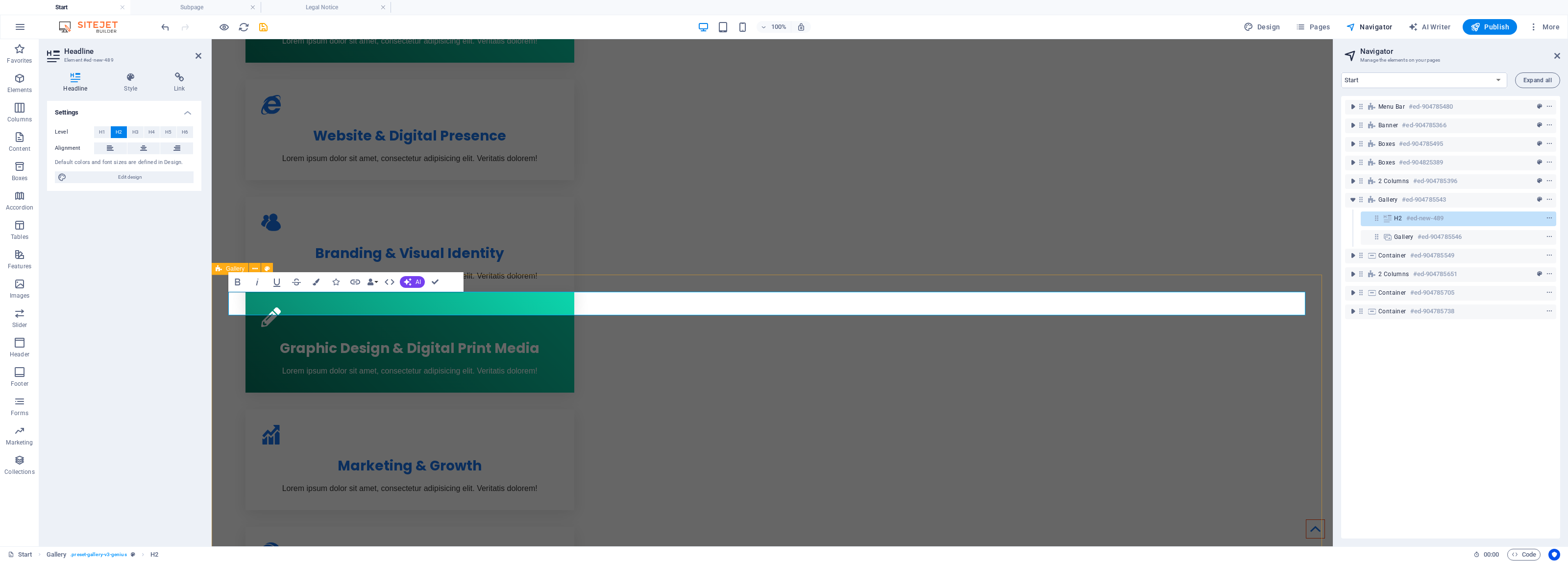
drag, startPoint x: 333, startPoint y: 302, endPoint x: 219, endPoint y: 302, distance: 114.0
click at [235, 280] on icon "button" at bounding box center [237, 282] width 5 height 7
click at [278, 280] on icon "button" at bounding box center [276, 282] width 12 height 12
drag, startPoint x: 349, startPoint y: 302, endPoint x: 332, endPoint y: 302, distance: 17.0
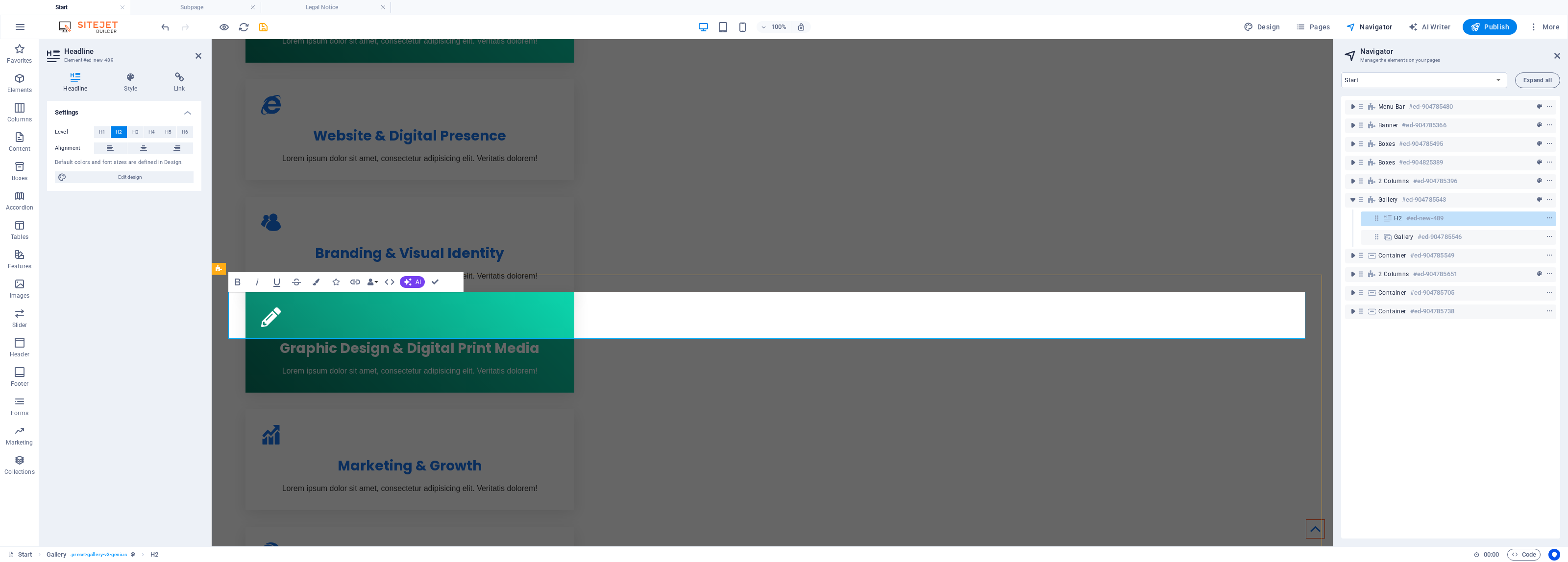
drag, startPoint x: 398, startPoint y: 328, endPoint x: 416, endPoint y: 334, distance: 19.0
drag, startPoint x: 425, startPoint y: 324, endPoint x: 217, endPoint y: 307, distance: 208.7
click at [316, 280] on icon "button" at bounding box center [316, 282] width 7 height 7
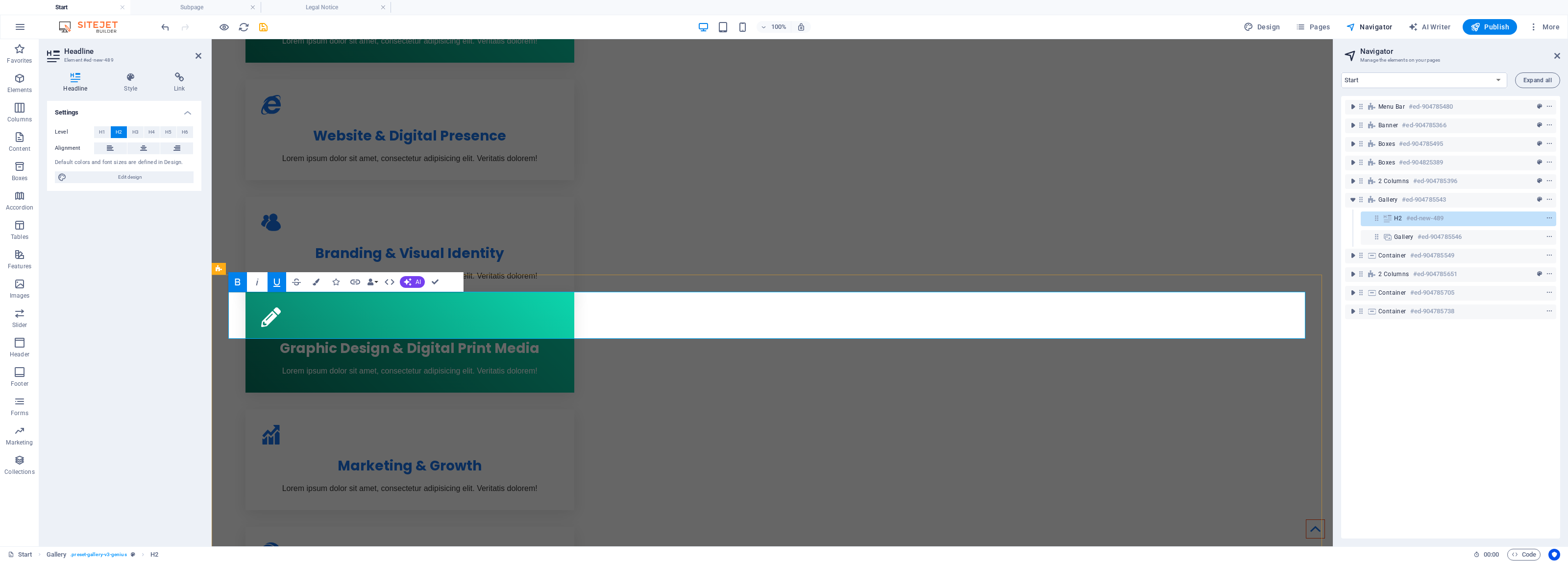
drag, startPoint x: 434, startPoint y: 280, endPoint x: 419, endPoint y: 251, distance: 32.6
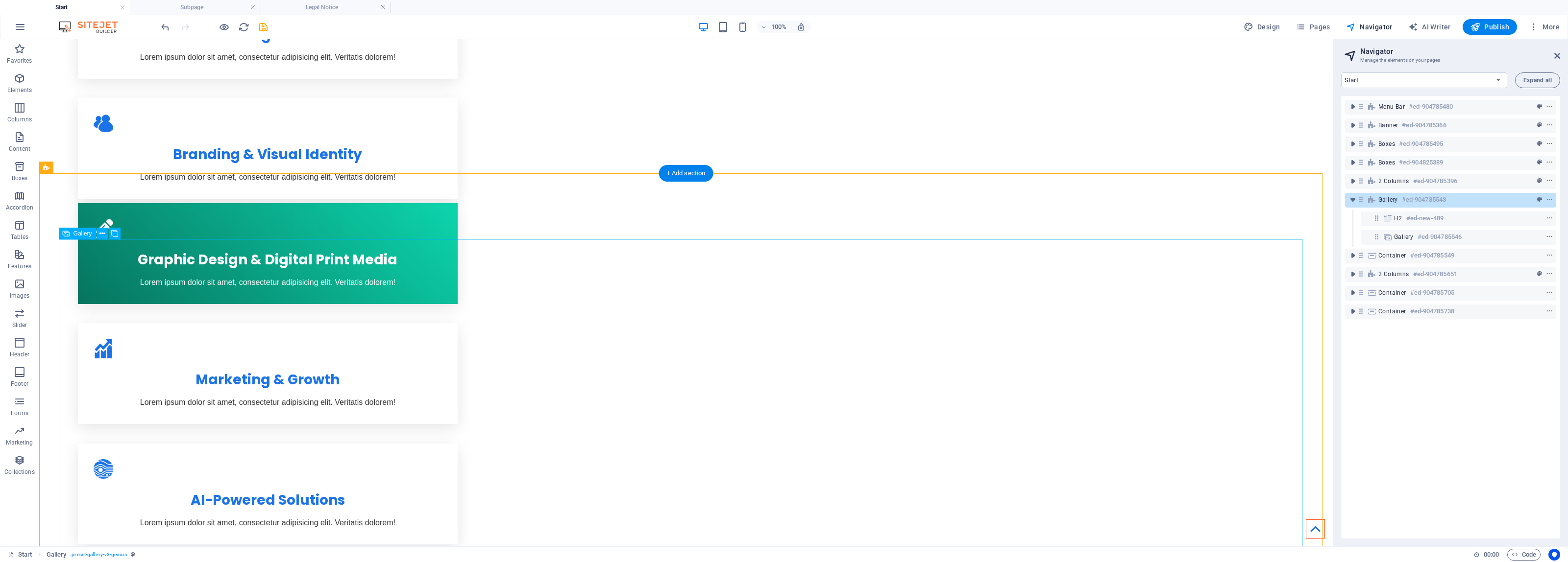
scroll to position [742, 0]
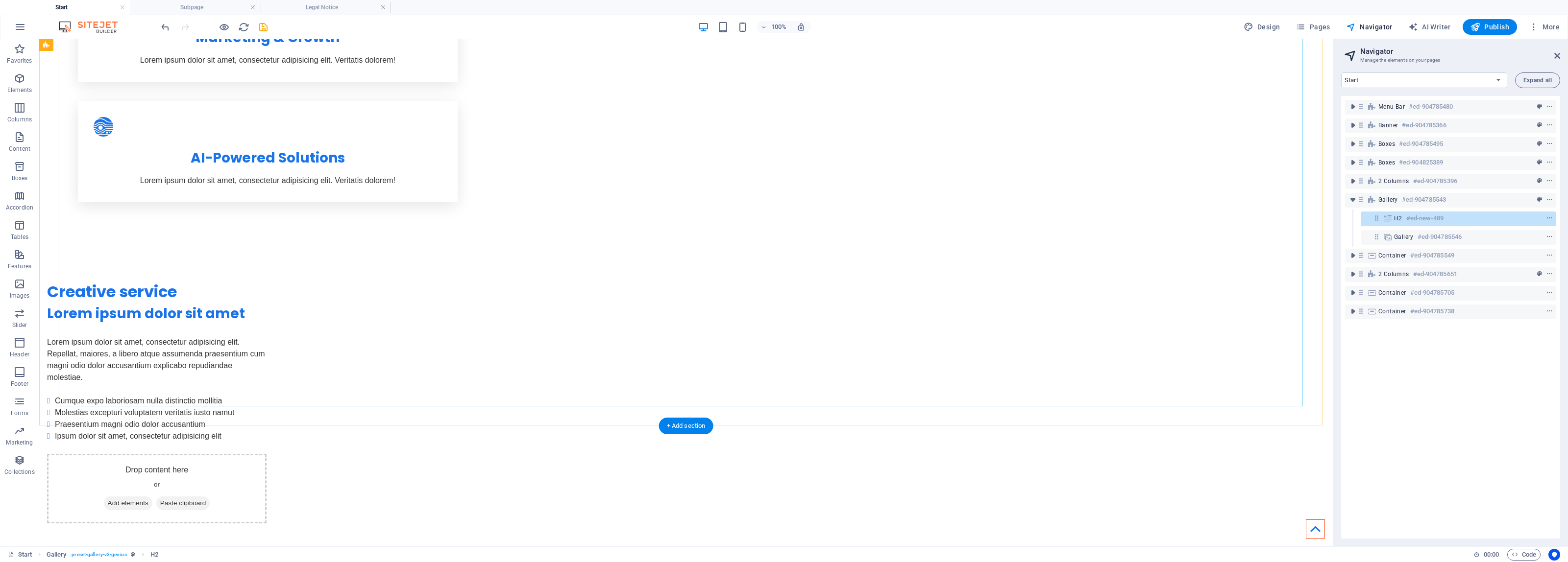
scroll to position [1109, 0]
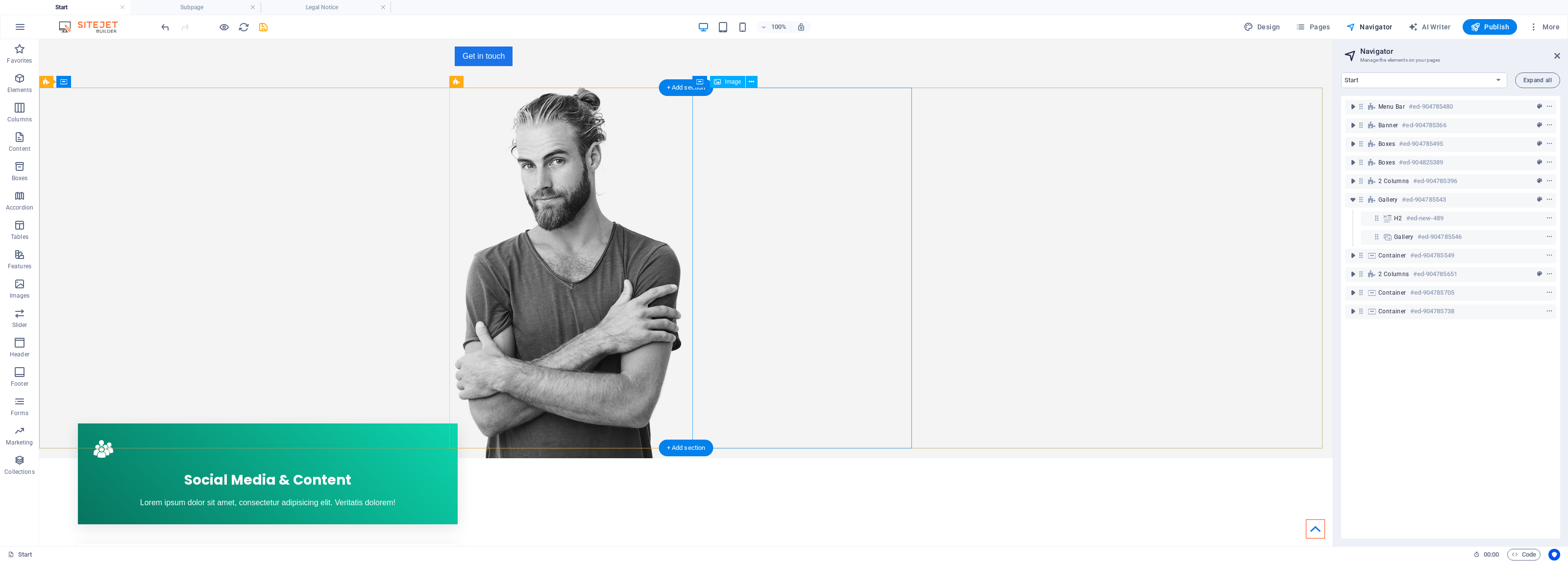
scroll to position [245, 0]
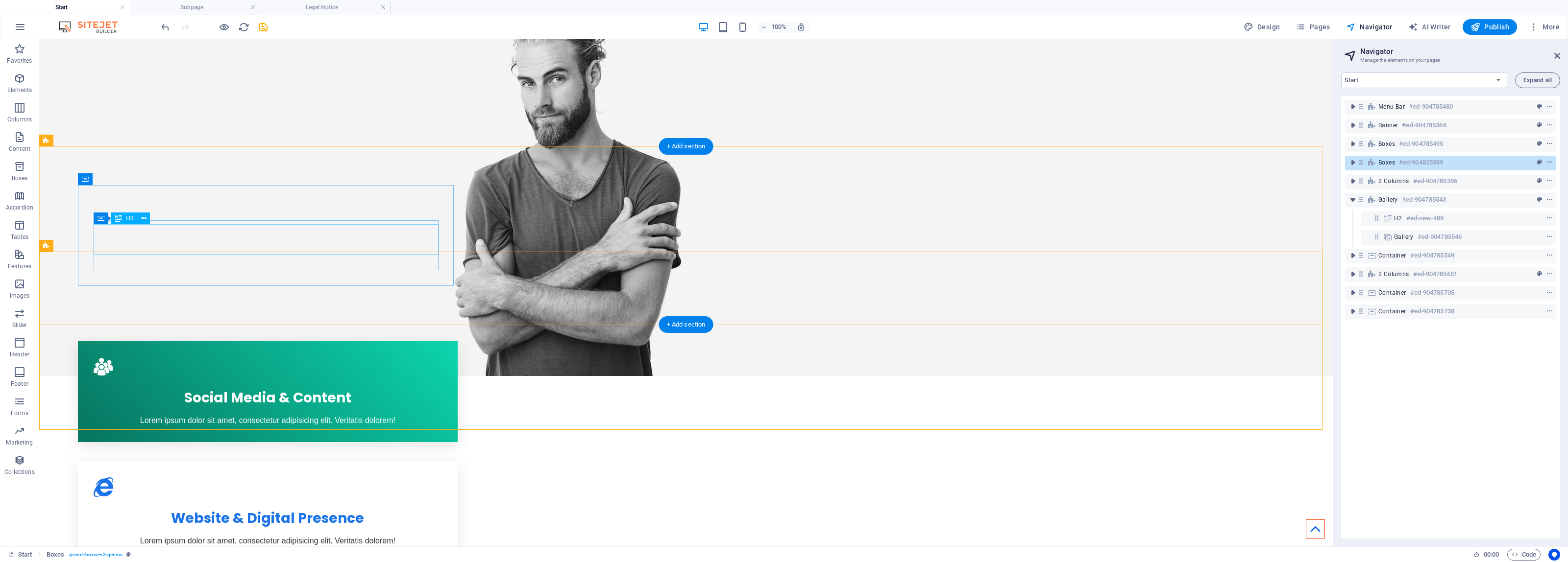
click at [309, 380] on div "Social Media & Content" at bounding box center [268, 395] width 348 height 30
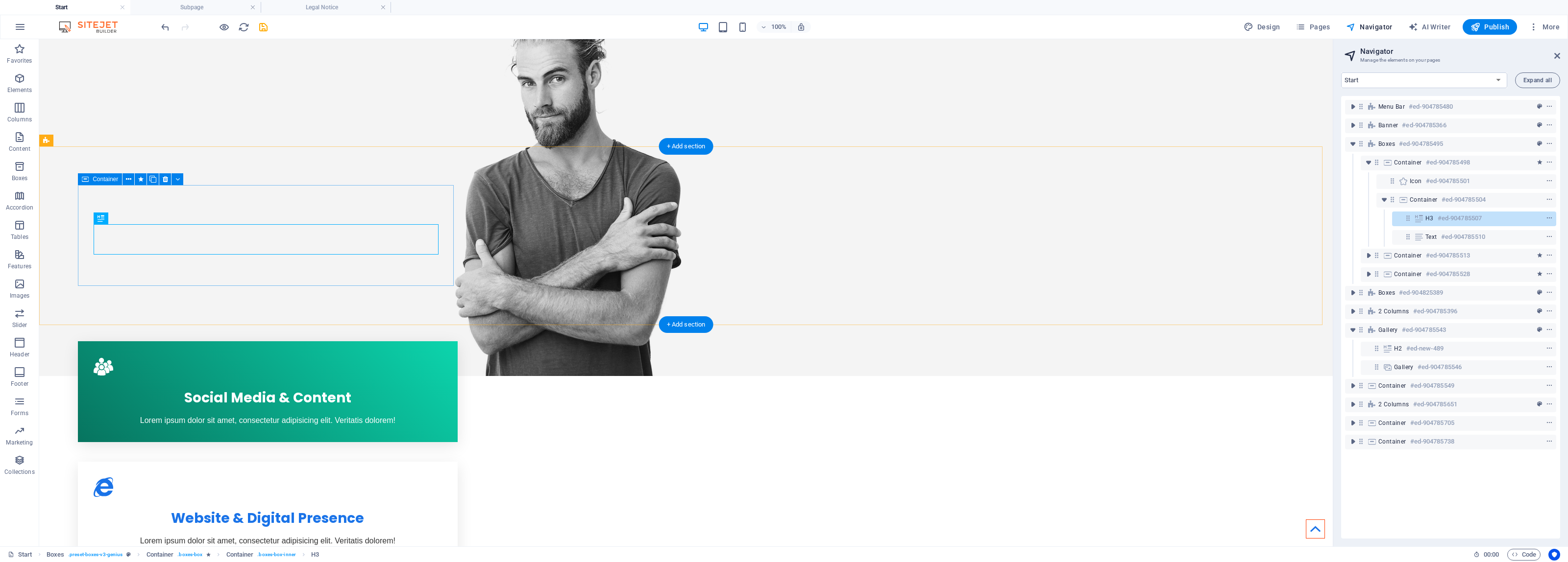
click at [318, 341] on div "Social Media & Content Lorem ipsum dolor sit amet, consectetur adipisicing elit…" at bounding box center [267, 392] width 379 height 101
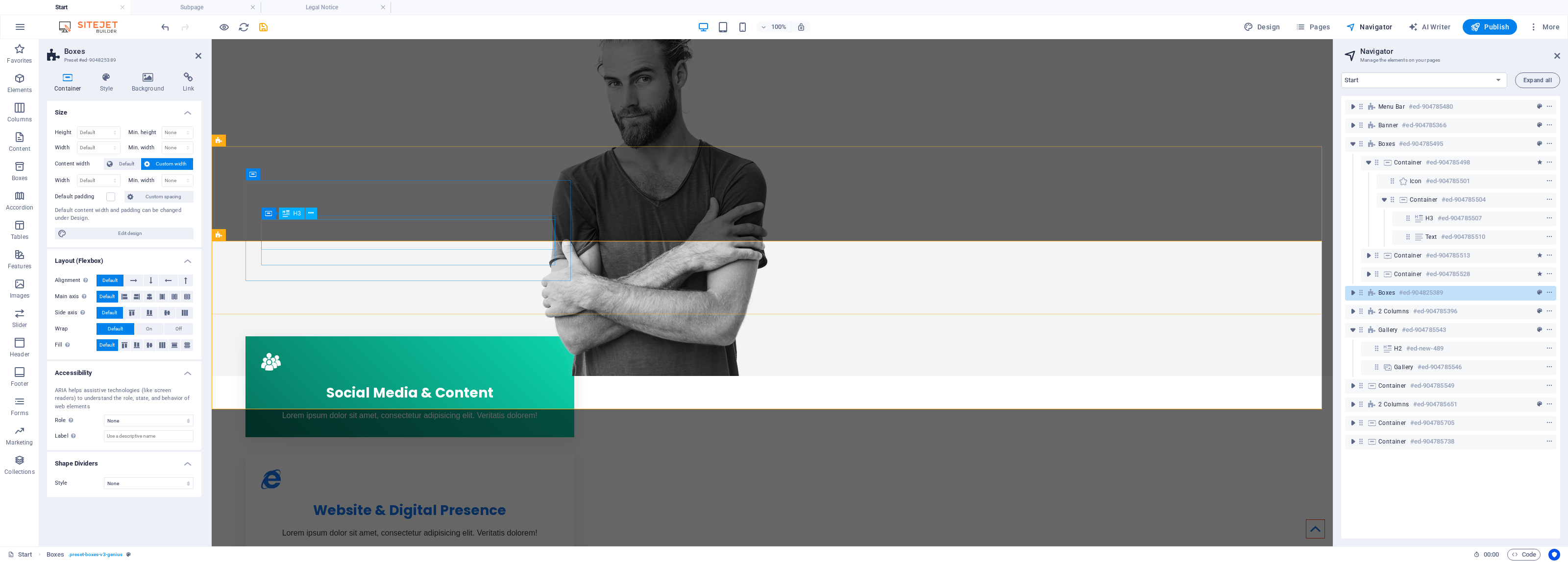
click at [300, 207] on div "H3" at bounding box center [292, 213] width 26 height 12
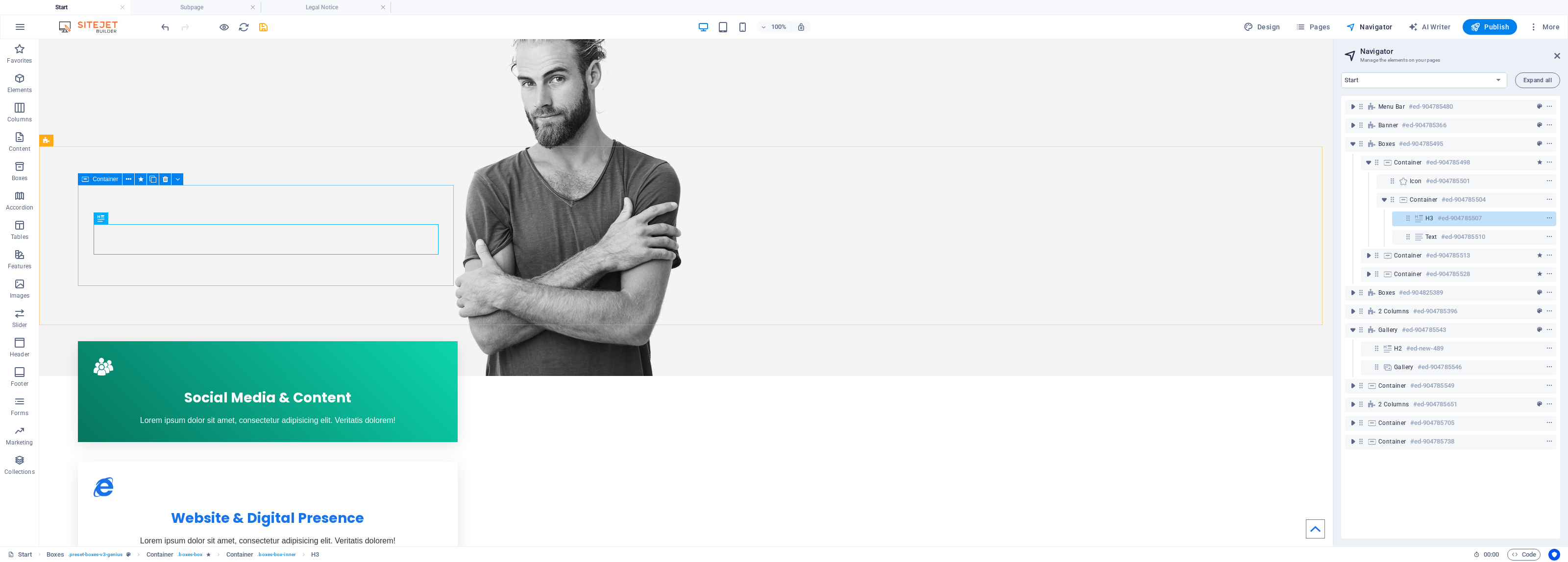
click at [310, 341] on div "Social Media & Content Lorem ipsum dolor sit amet, consectetur adipisicing elit…" at bounding box center [267, 392] width 379 height 101
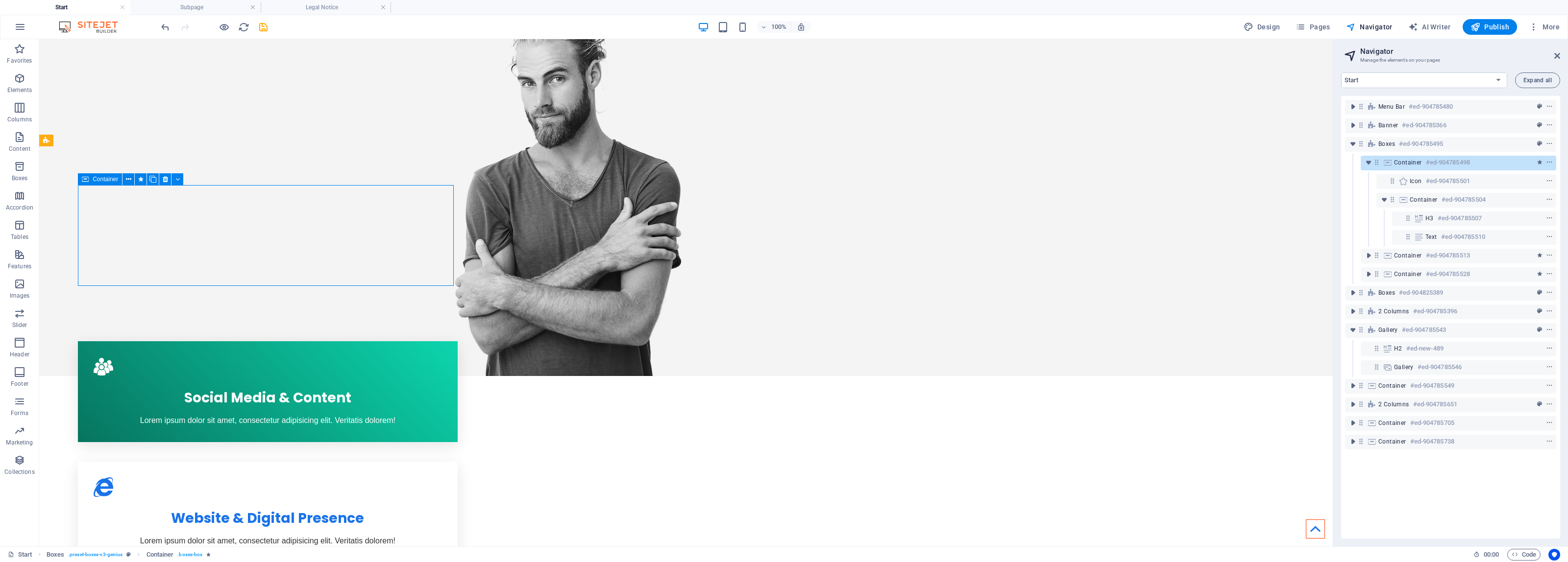
click at [310, 341] on div "Social Media & Content Lorem ipsum dolor sit amet, consectetur adipisicing elit…" at bounding box center [267, 392] width 379 height 101
click at [137, 341] on div "Social Media & Content Lorem ipsum dolor sit amet, consectetur adipisicing elit…" at bounding box center [267, 392] width 379 height 101
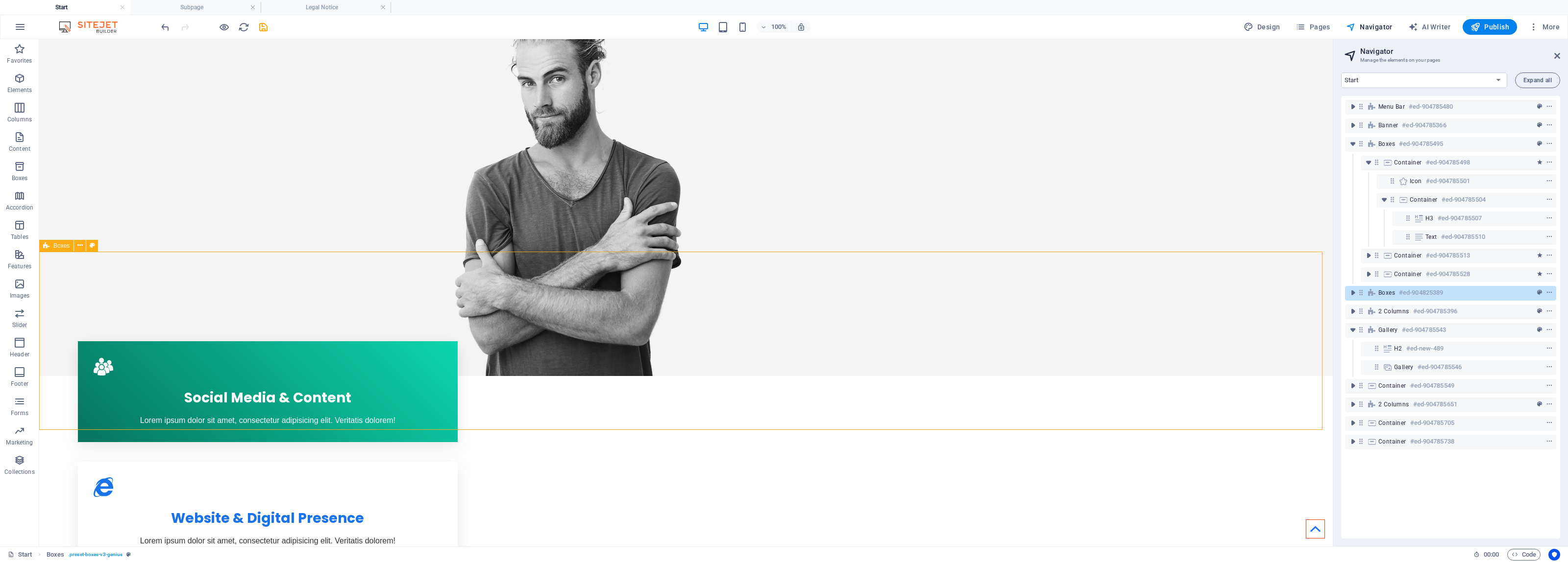
click at [44, 246] on icon at bounding box center [46, 245] width 6 height 12
click at [52, 244] on div "Boxes" at bounding box center [56, 245] width 34 height 12
click at [82, 246] on icon at bounding box center [80, 245] width 5 height 10
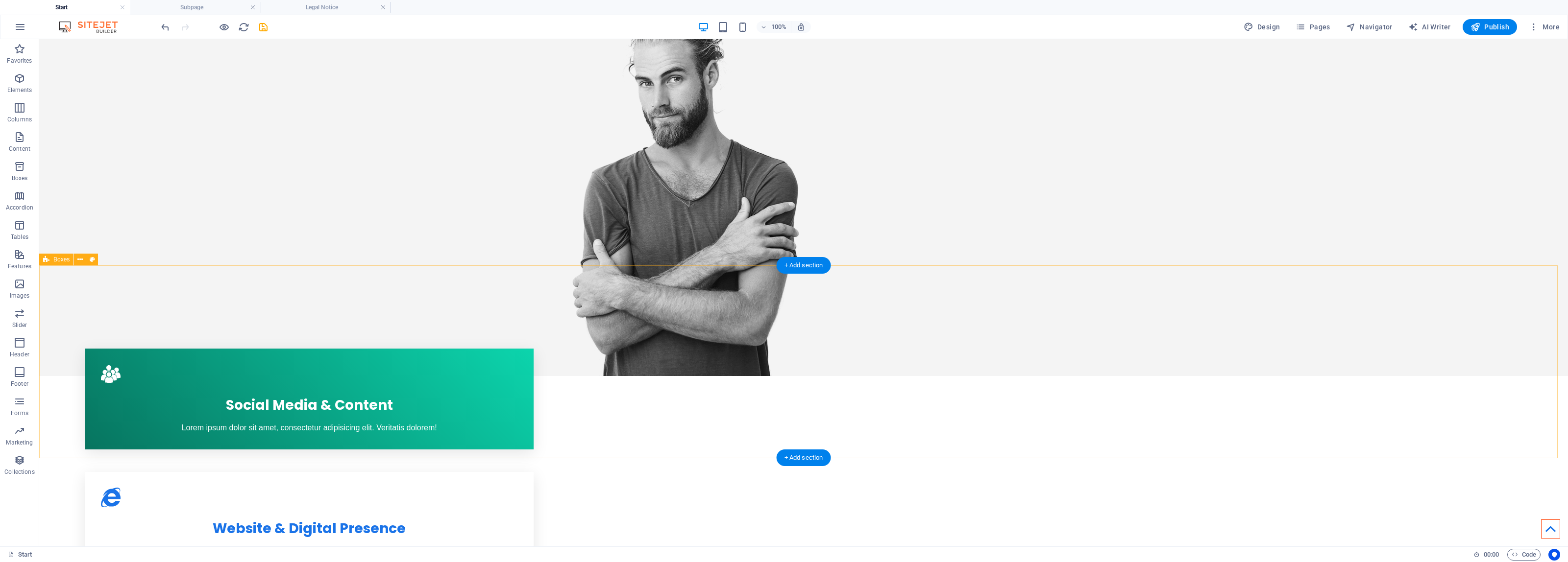
drag, startPoint x: 1529, startPoint y: 266, endPoint x: 1524, endPoint y: 375, distance: 109.1
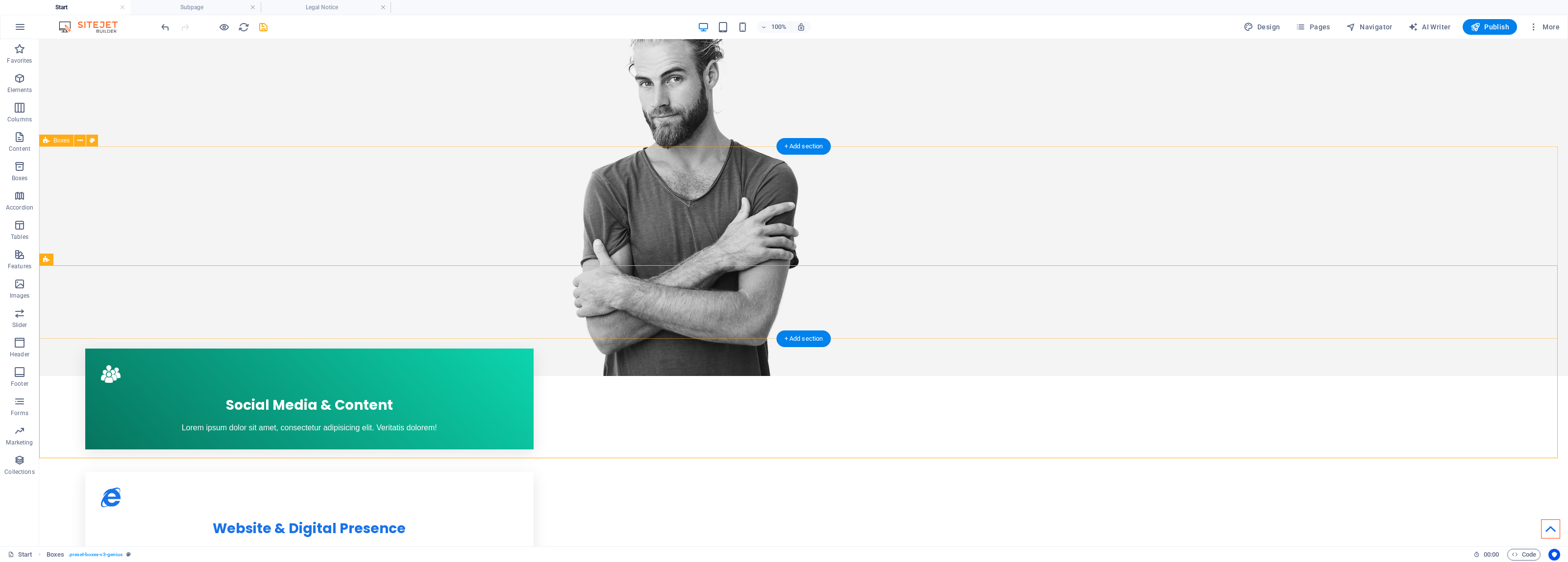
click at [555, 302] on div "Social Media & Content Lorem ipsum dolor sit amet, consectetur adipisicing elit…" at bounding box center [803, 522] width 1529 height 440
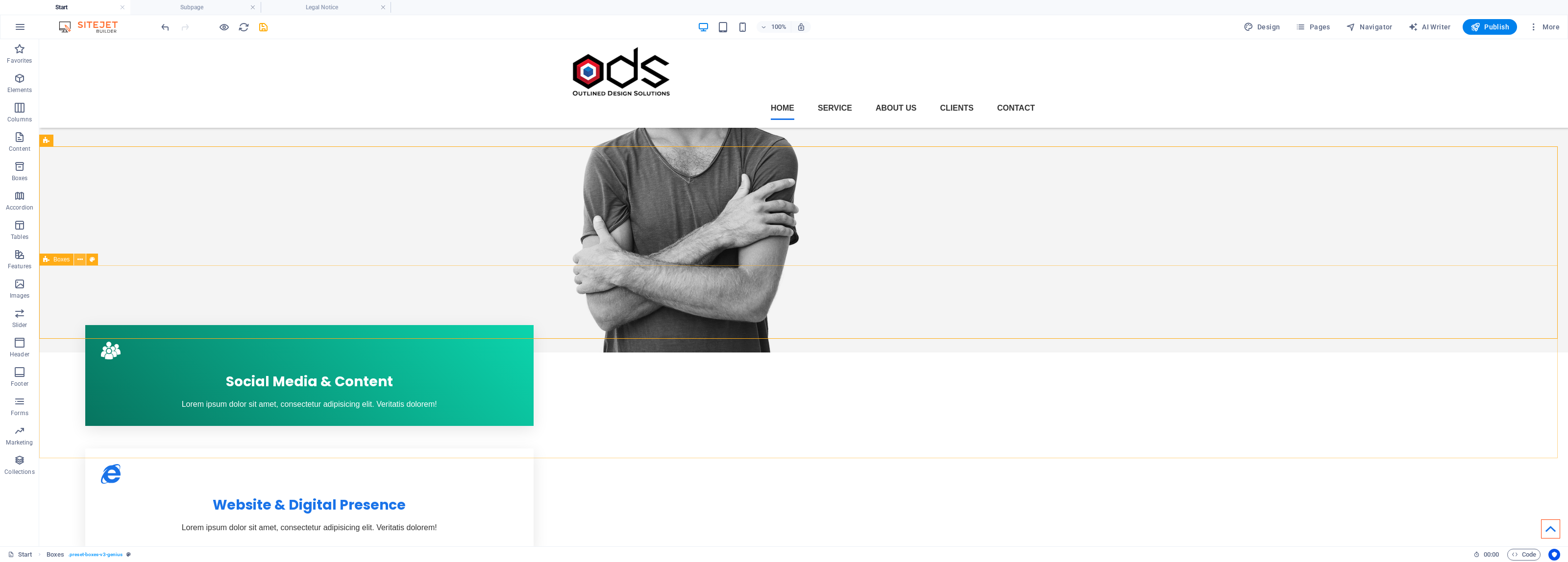
click at [82, 260] on icon at bounding box center [80, 260] width 5 height 10
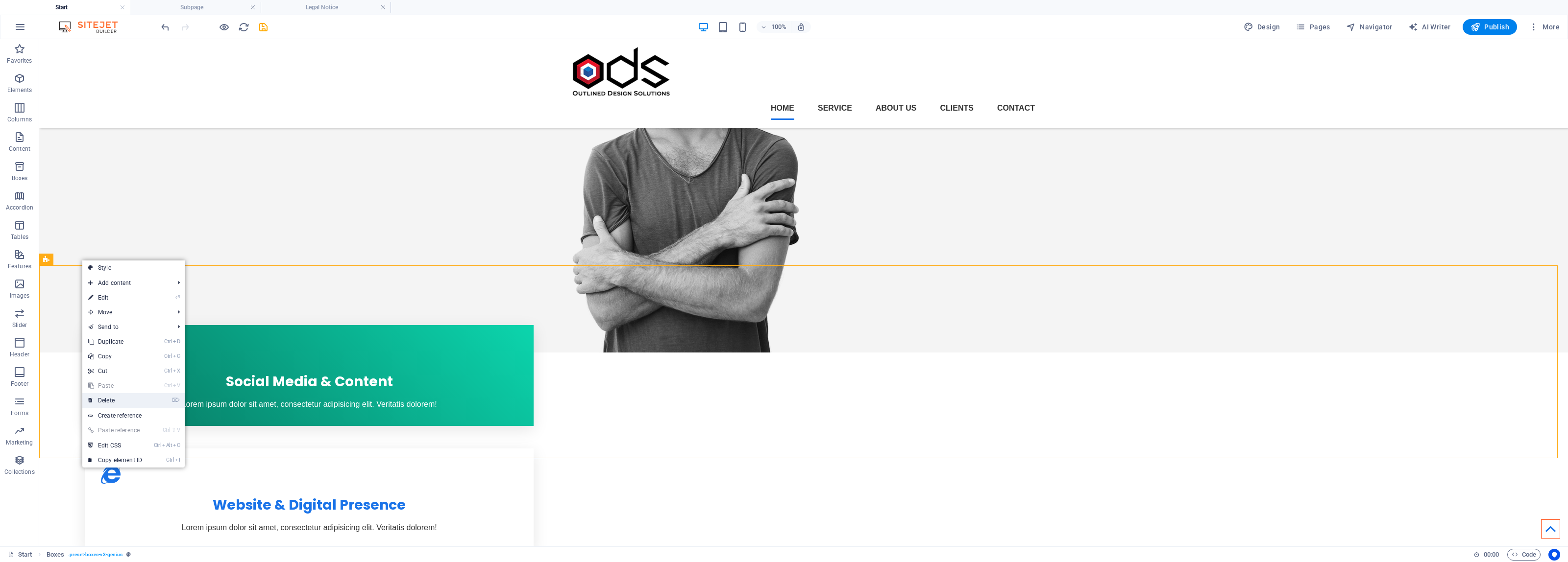
click at [150, 400] on li "⌦ Delete" at bounding box center [133, 400] width 102 height 15
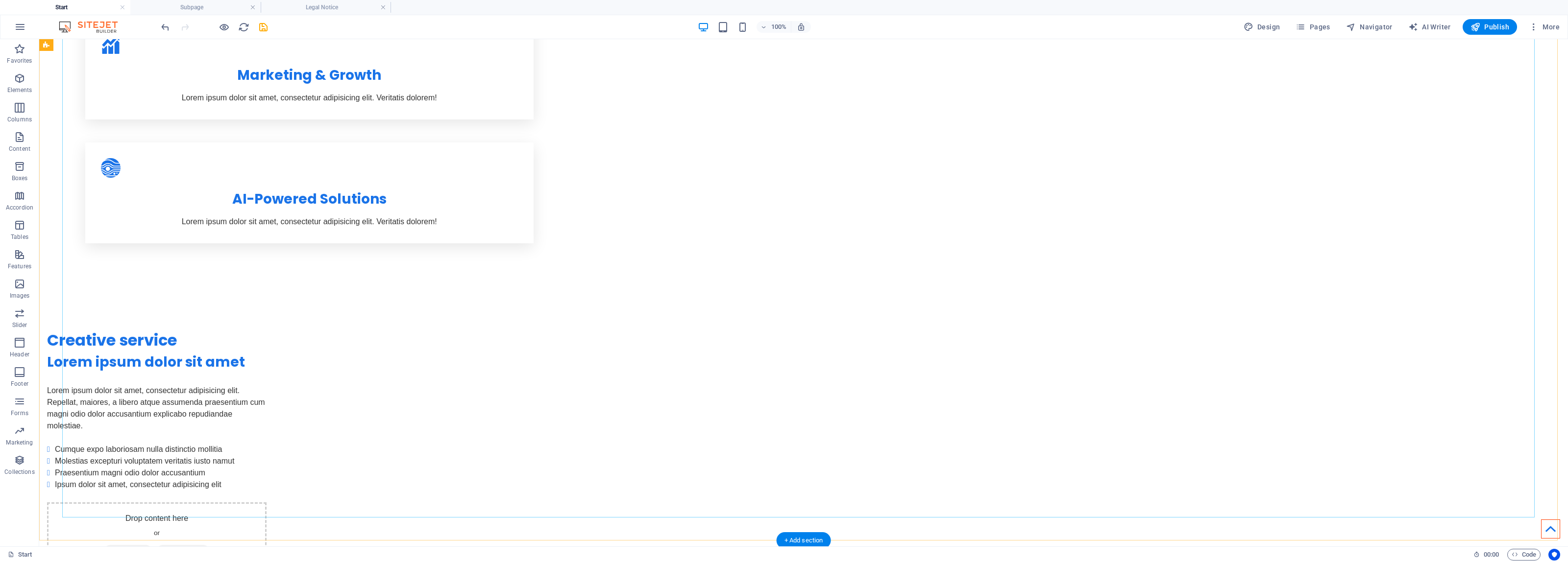
scroll to position [1163, 0]
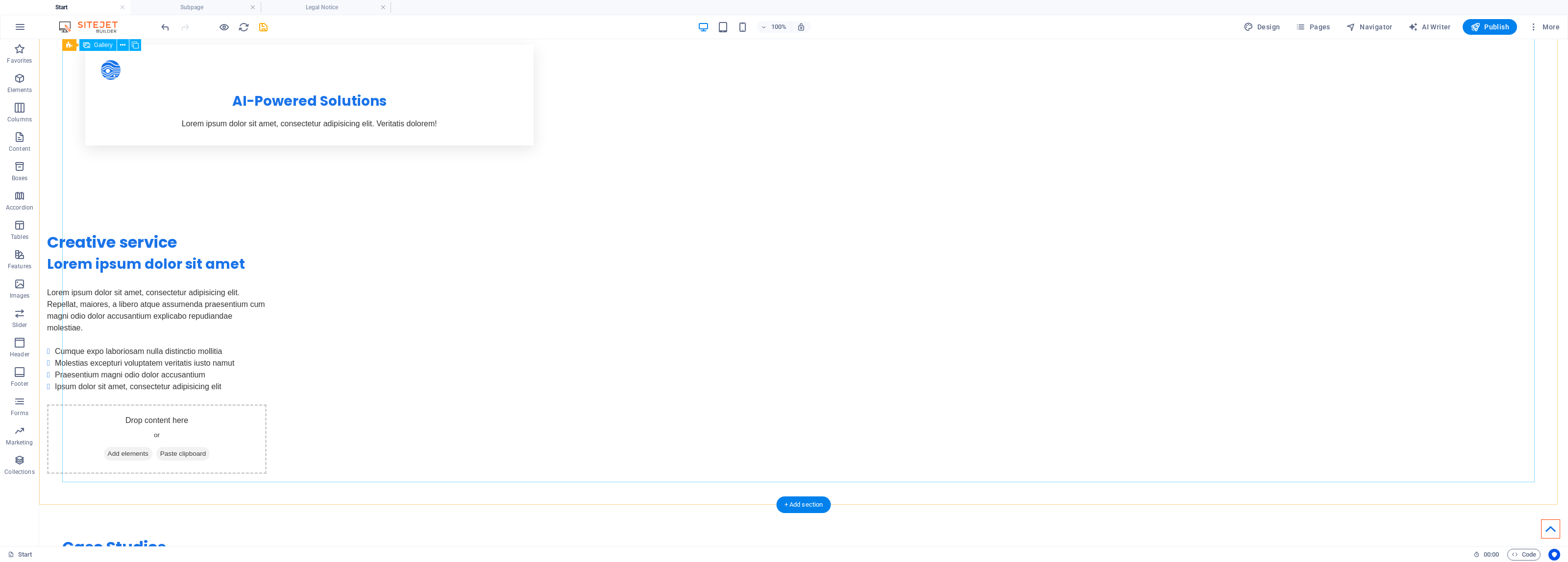
select select "px"
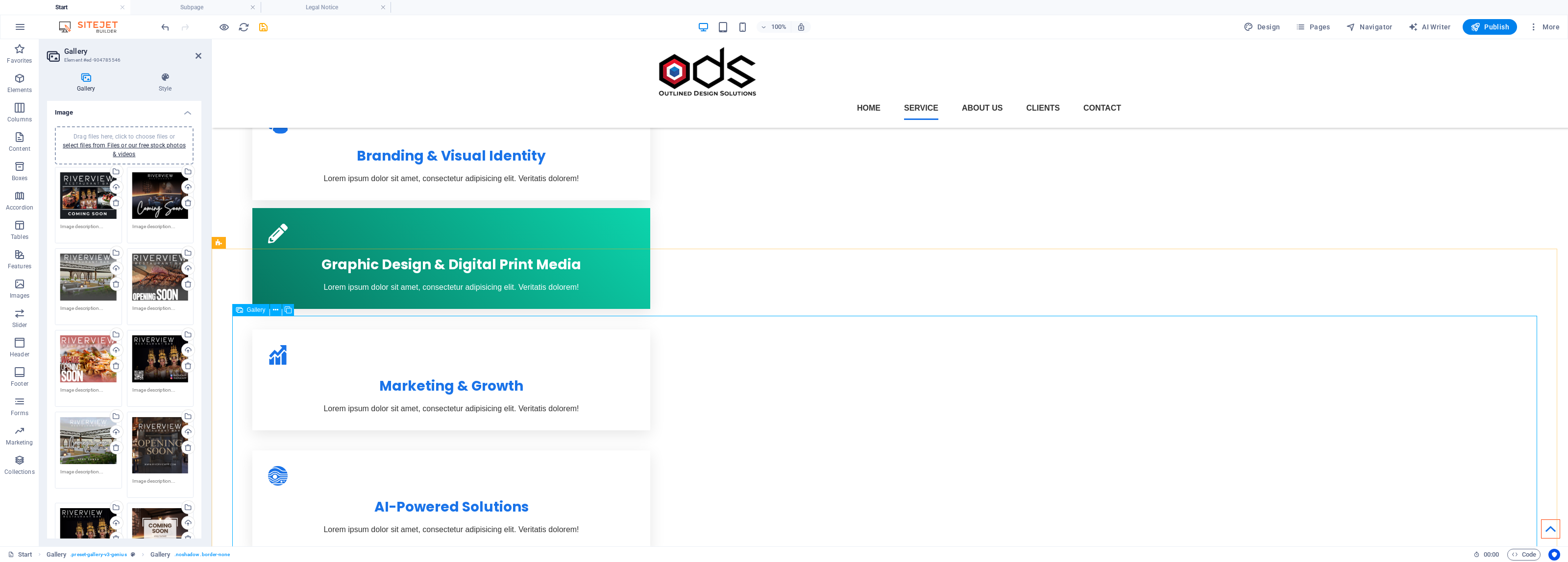
scroll to position [673, 0]
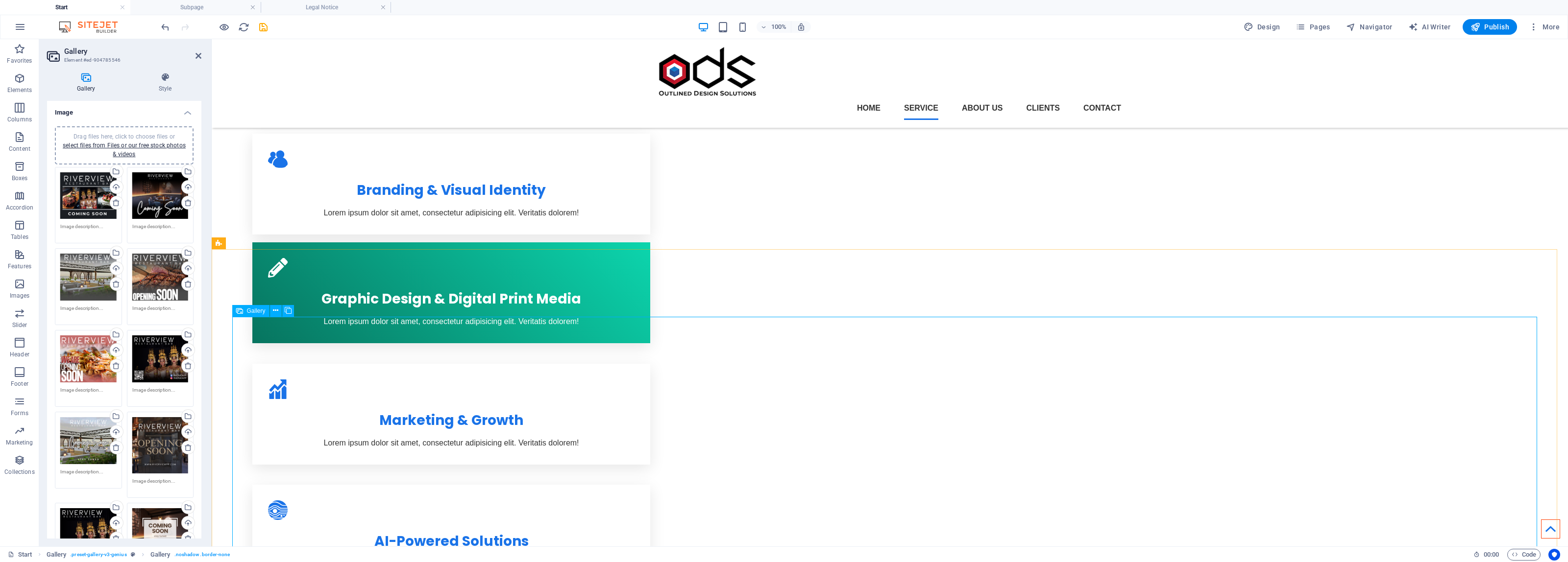
click at [278, 311] on icon at bounding box center [275, 310] width 5 height 10
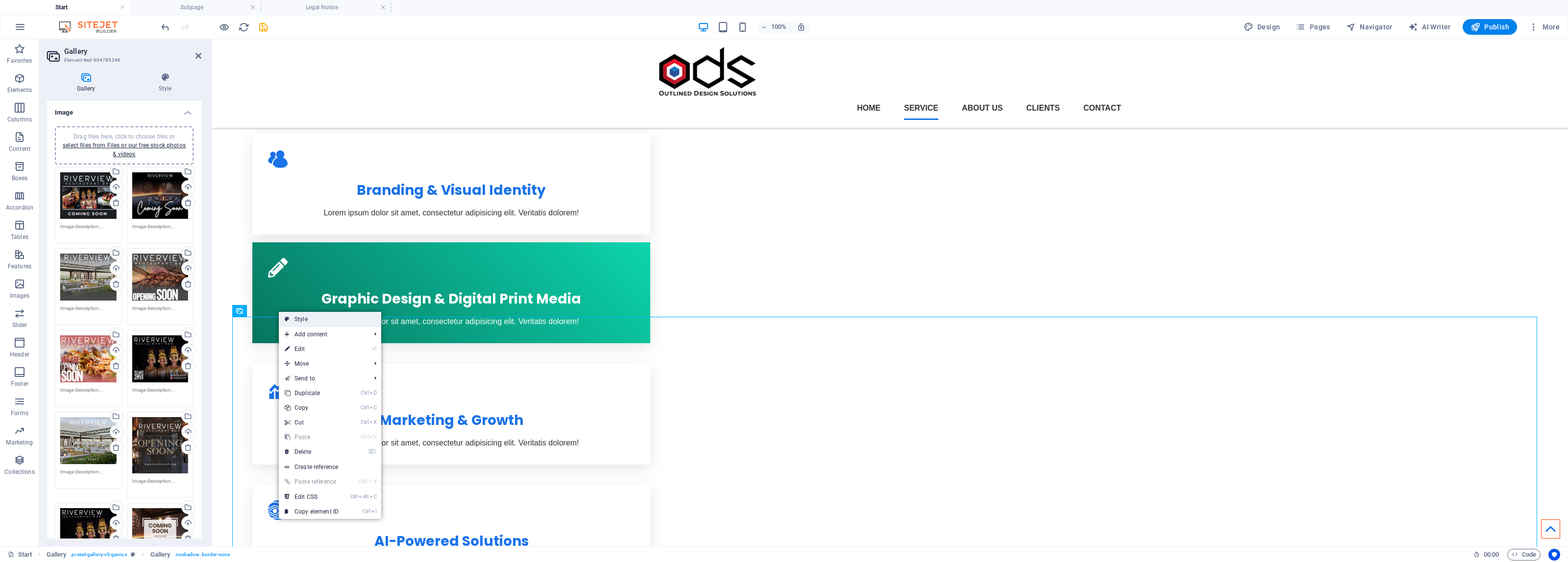
click at [317, 319] on link "Style" at bounding box center [330, 319] width 102 height 15
select select "vw"
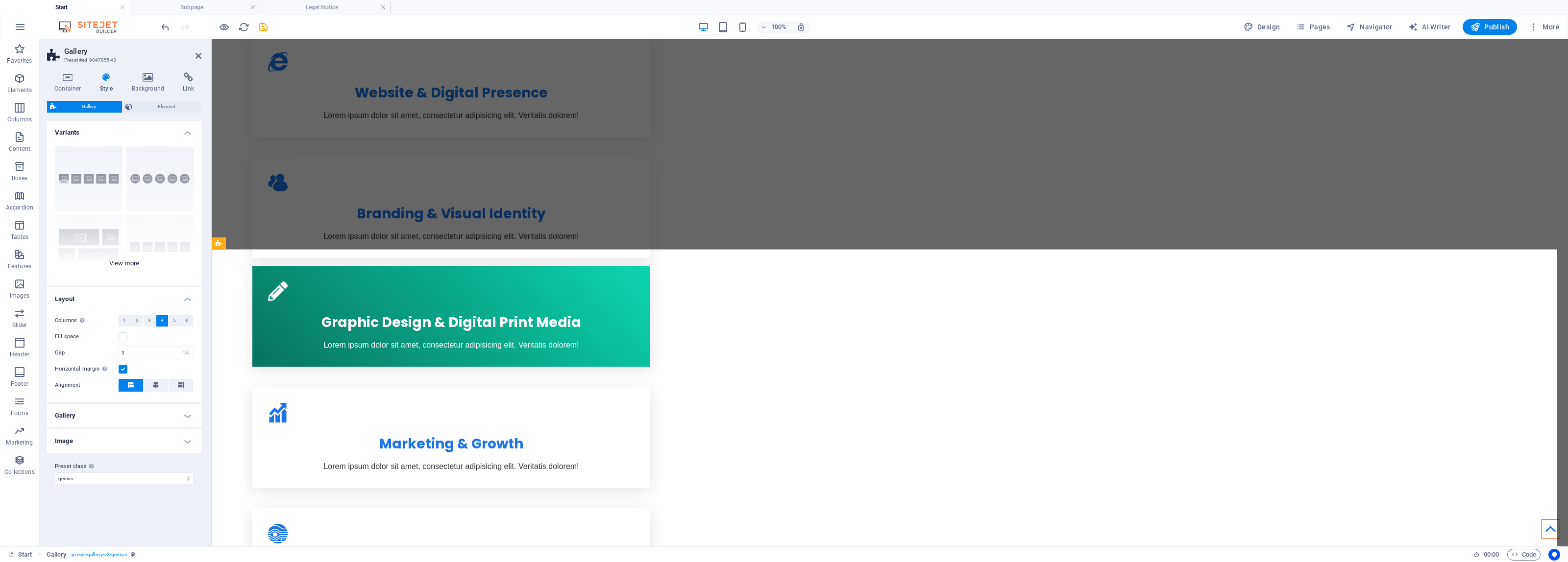
click at [97, 177] on div "Captions Circle Collage Default Grid Grid shifted" at bounding box center [124, 212] width 155 height 147
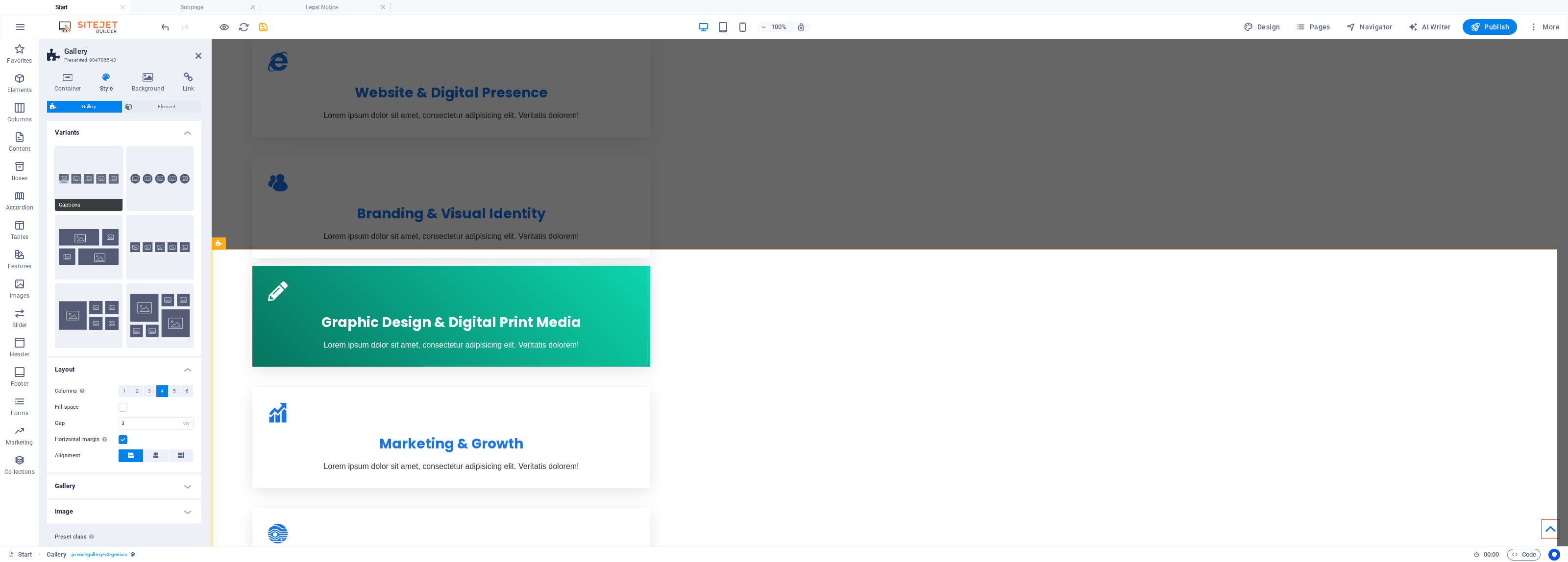
click at [92, 165] on button "Captions" at bounding box center [88, 179] width 68 height 64
type input "2"
select select "rem"
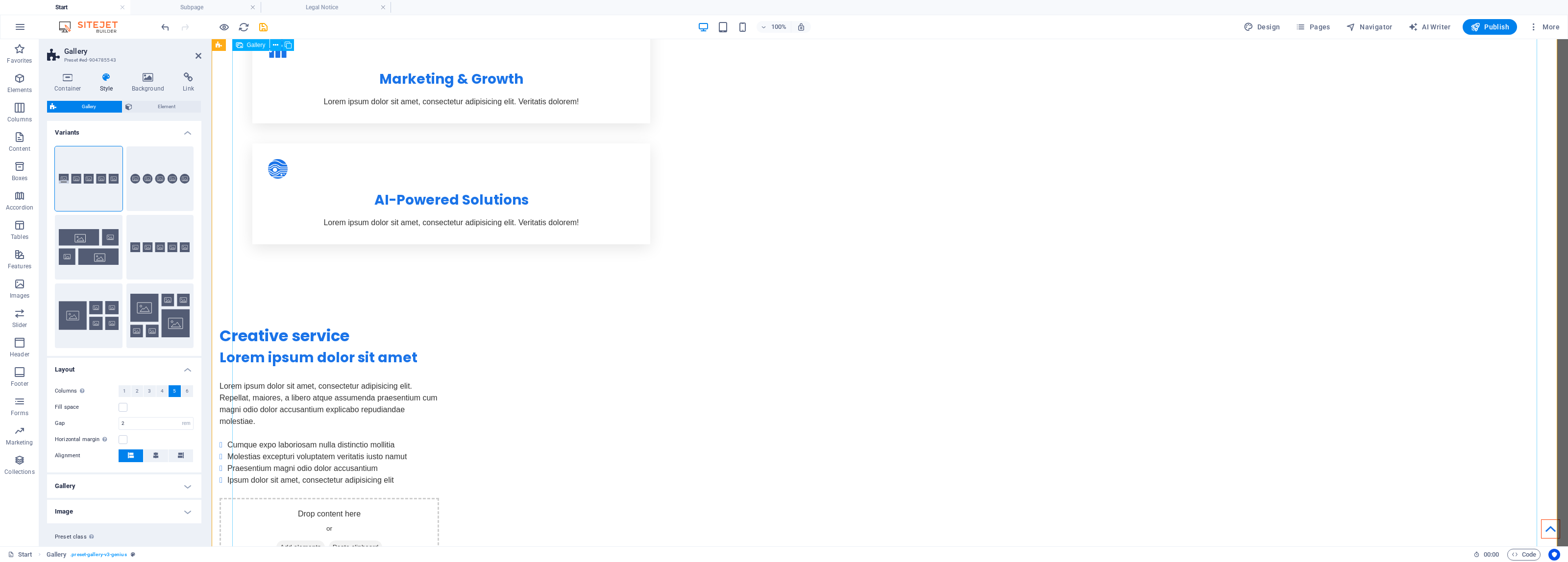
scroll to position [1041, 0]
click at [189, 392] on button "6" at bounding box center [187, 391] width 12 height 12
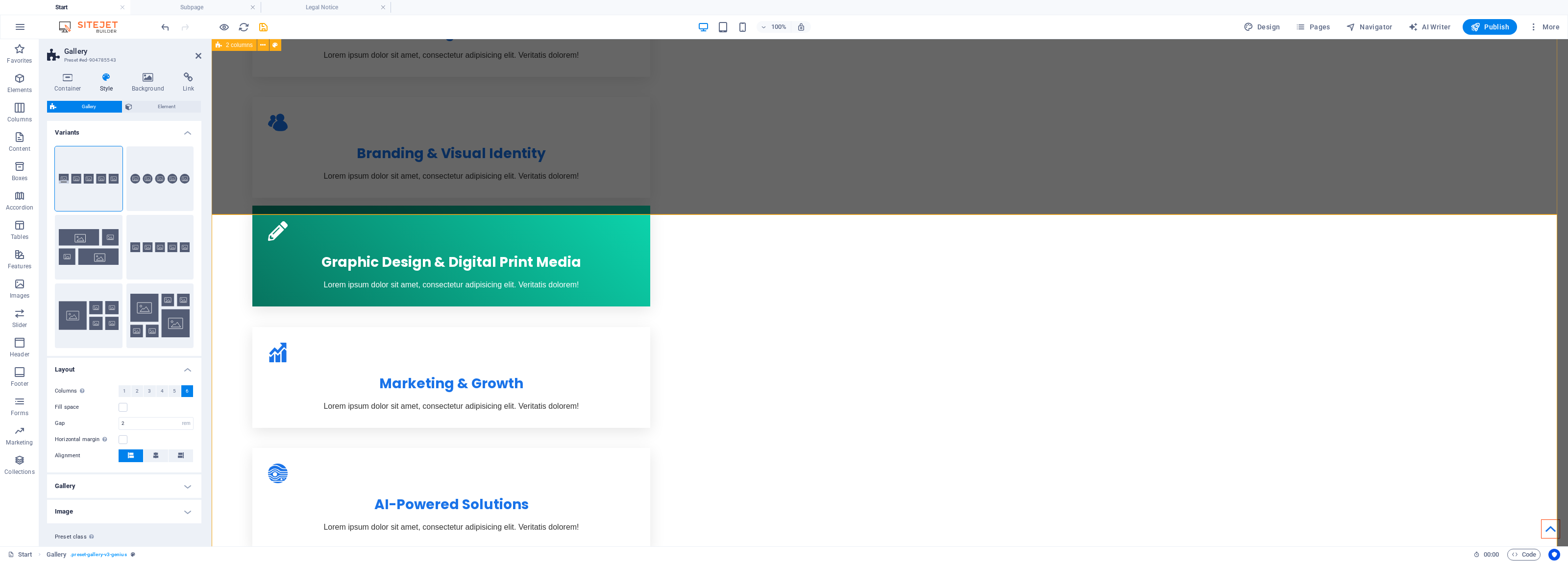
scroll to position [735, 0]
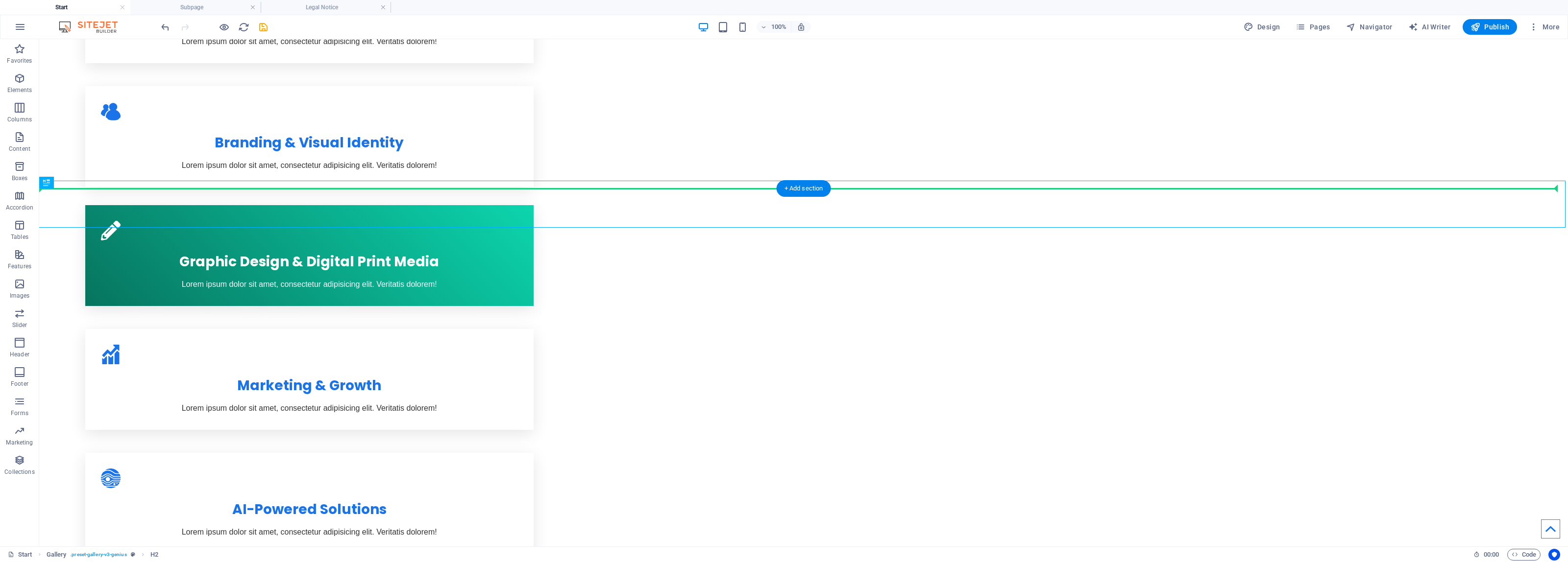
drag, startPoint x: 308, startPoint y: 209, endPoint x: 312, endPoint y: 172, distance: 37.2
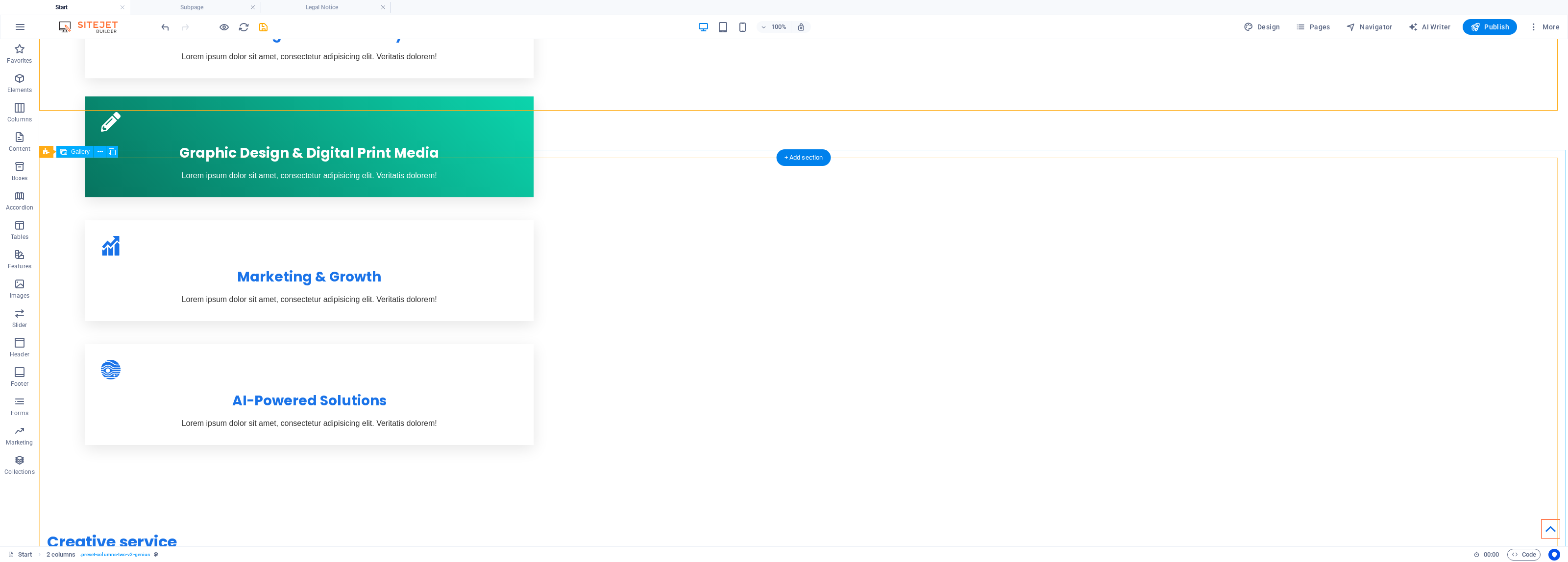
scroll to position [877, 0]
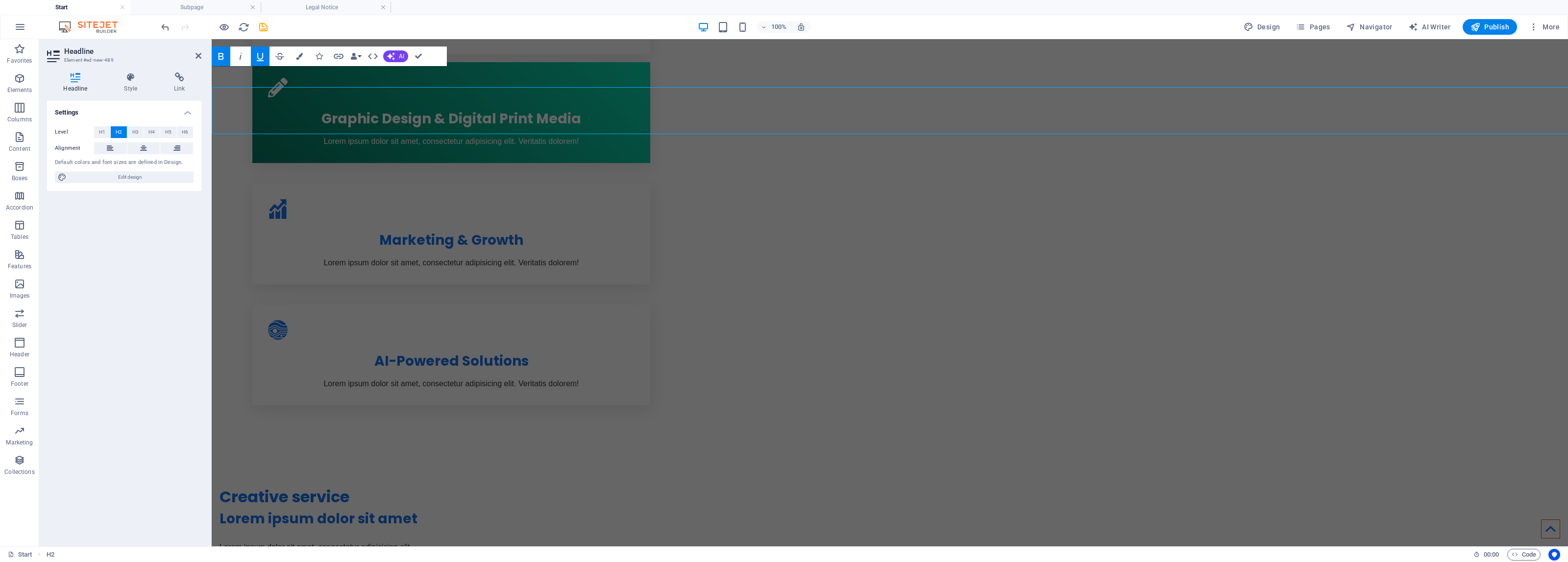
scroll to position [856, 0]
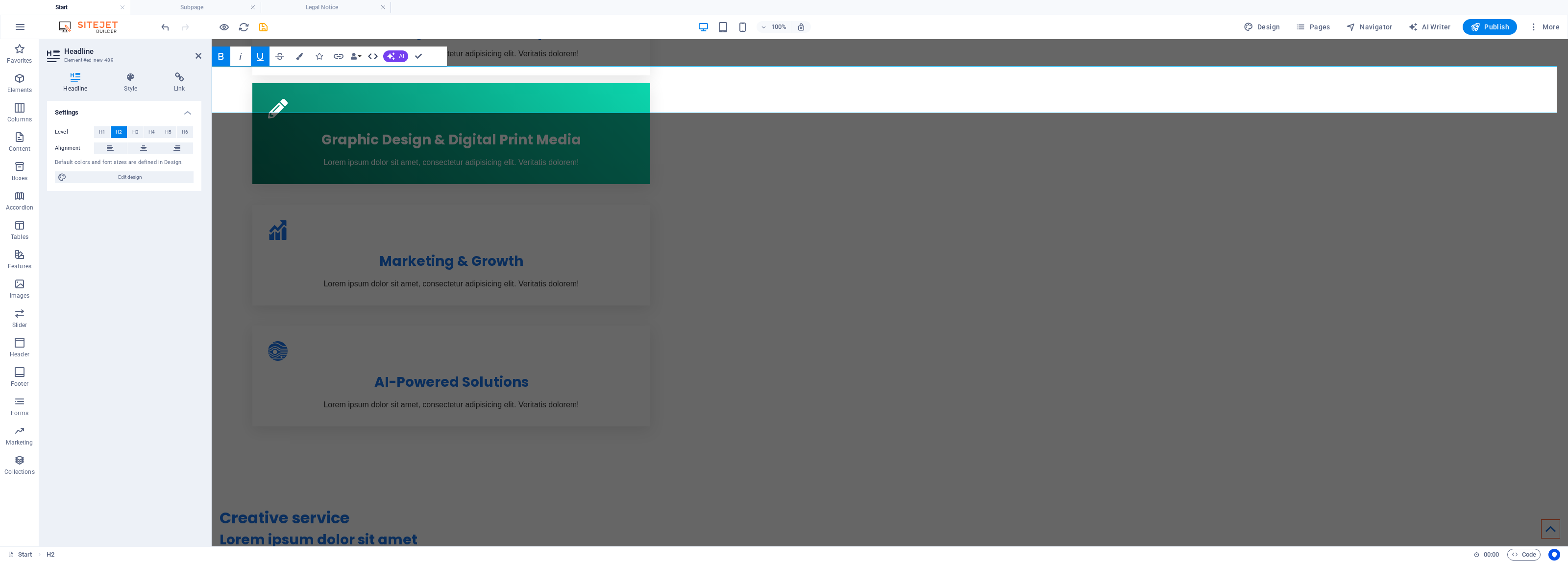
click at [377, 57] on icon "button" at bounding box center [373, 56] width 12 height 12
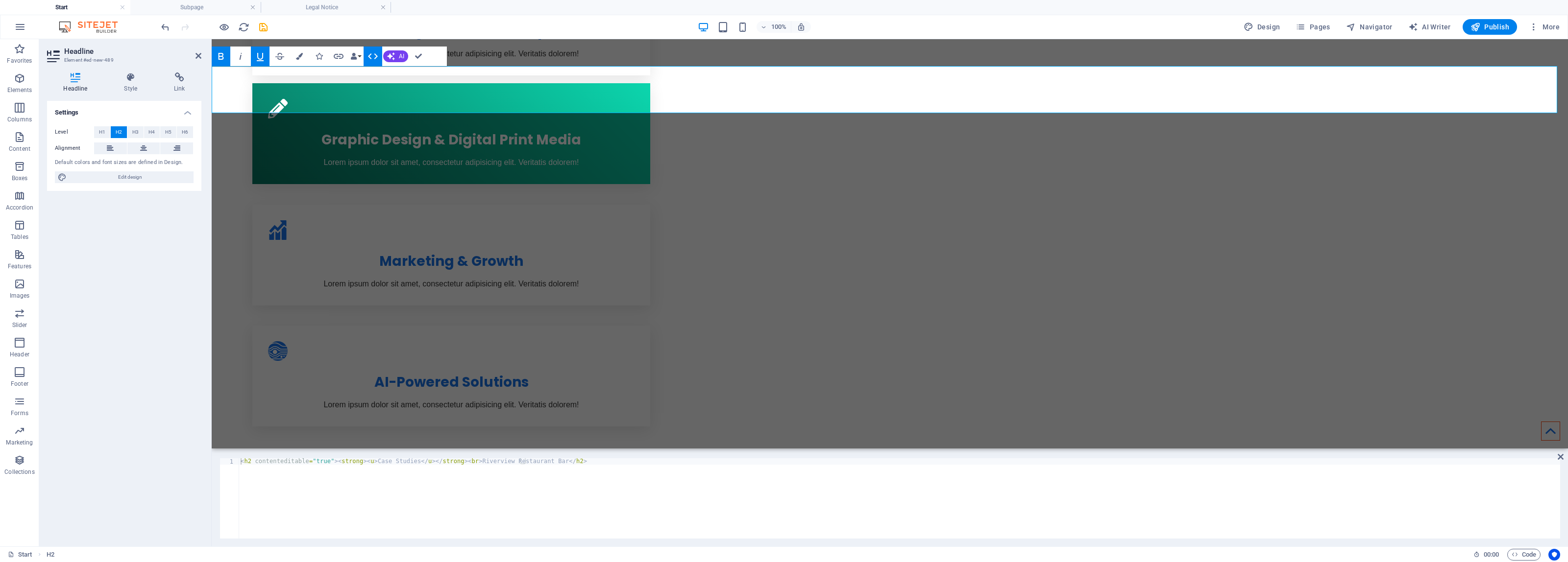
click at [376, 57] on icon "button" at bounding box center [373, 57] width 10 height 6
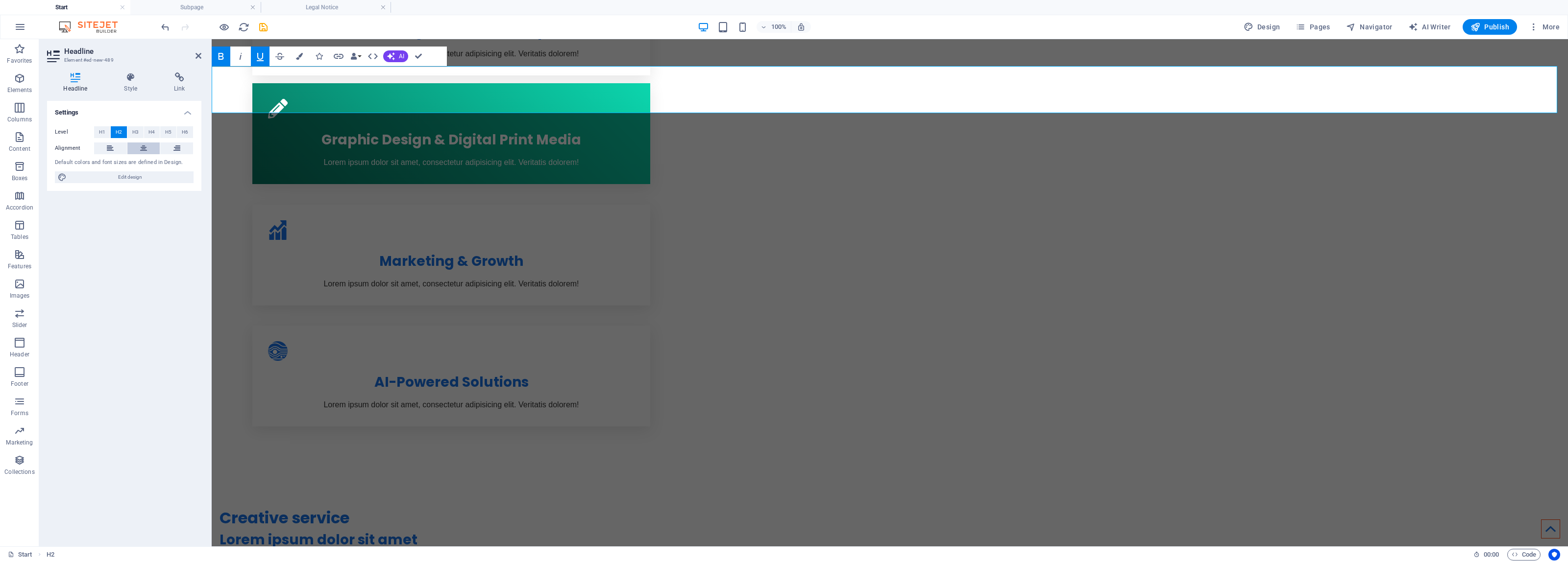
click at [142, 146] on icon at bounding box center [143, 148] width 7 height 12
click at [106, 132] on button "H1" at bounding box center [102, 132] width 16 height 12
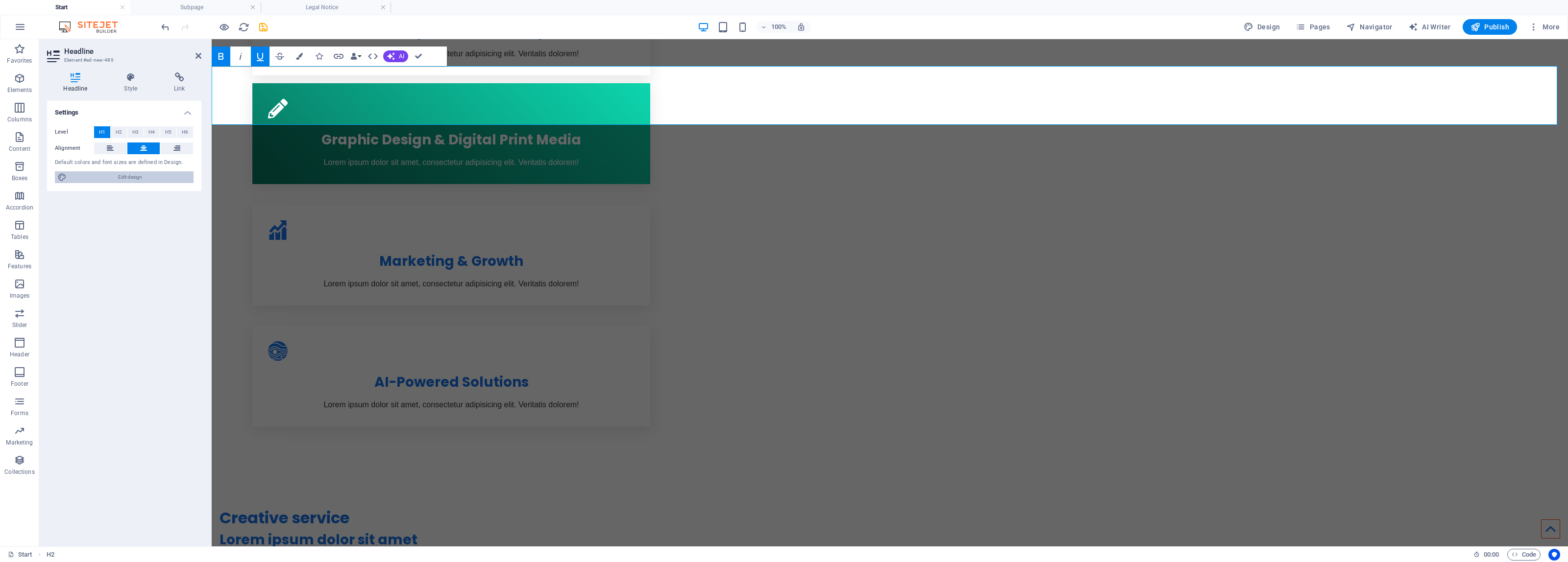
drag, startPoint x: 589, startPoint y: 61, endPoint x: 127, endPoint y: 177, distance: 476.3
click at [127, 177] on span "Edit design" at bounding box center [130, 177] width 121 height 12
select select "px"
select select "400"
select select "px"
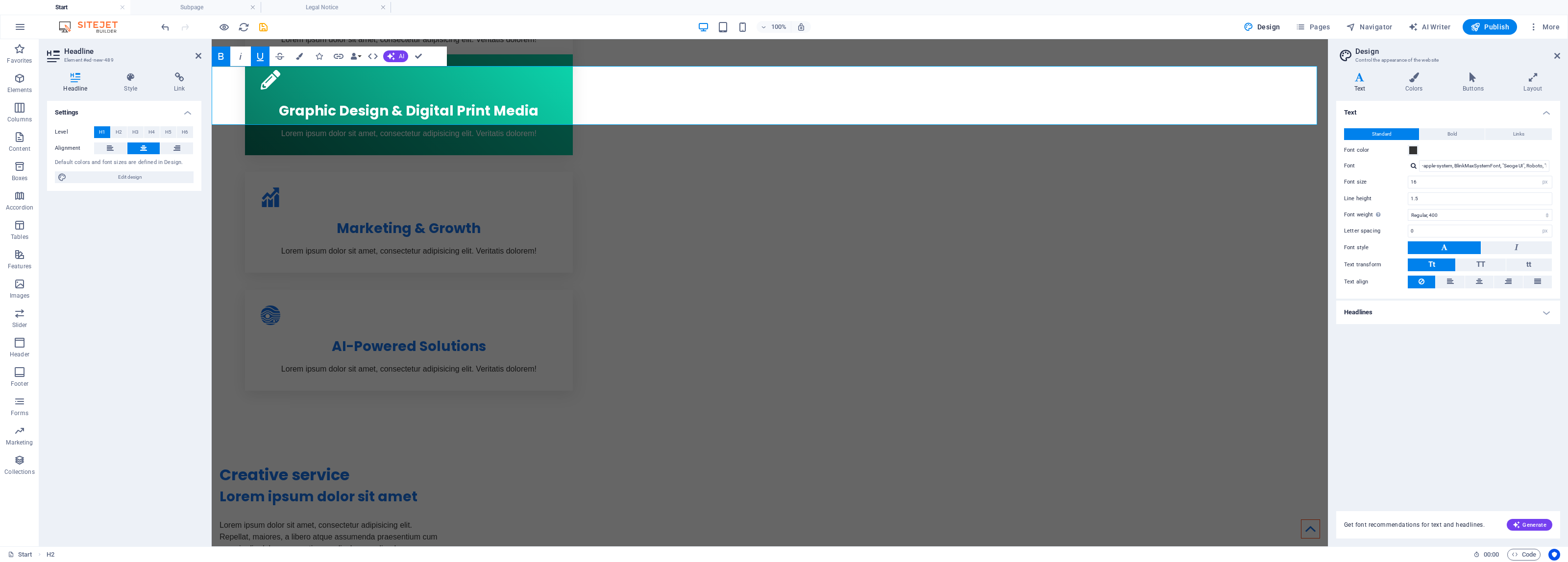
scroll to position [827, 0]
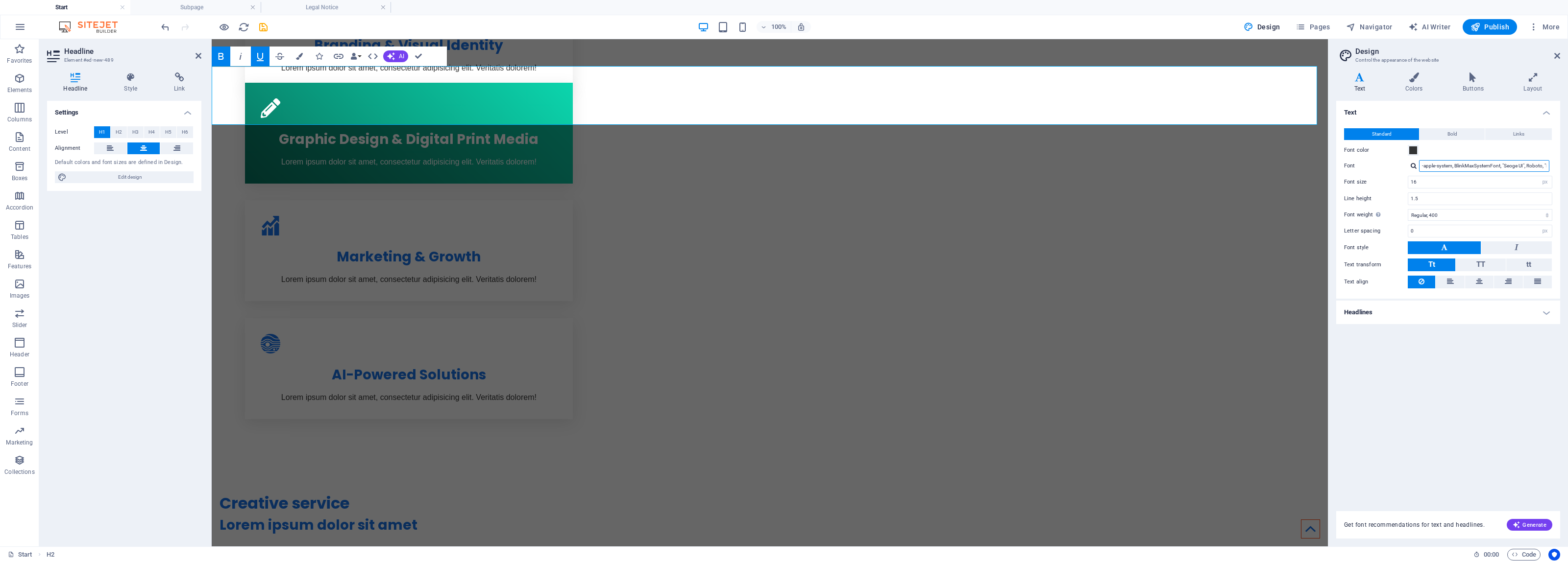
click at [1451, 168] on input "-apple-system, BlinkMaxSystemFont, "Seoge UI", Roboto, "Helvetica Neue", Arial,…" at bounding box center [1484, 165] width 130 height 12
click at [1413, 164] on div at bounding box center [1414, 165] width 6 height 6
click at [1451, 204] on div "Manage fonts →" at bounding box center [1486, 204] width 130 height 12
select select "popularity"
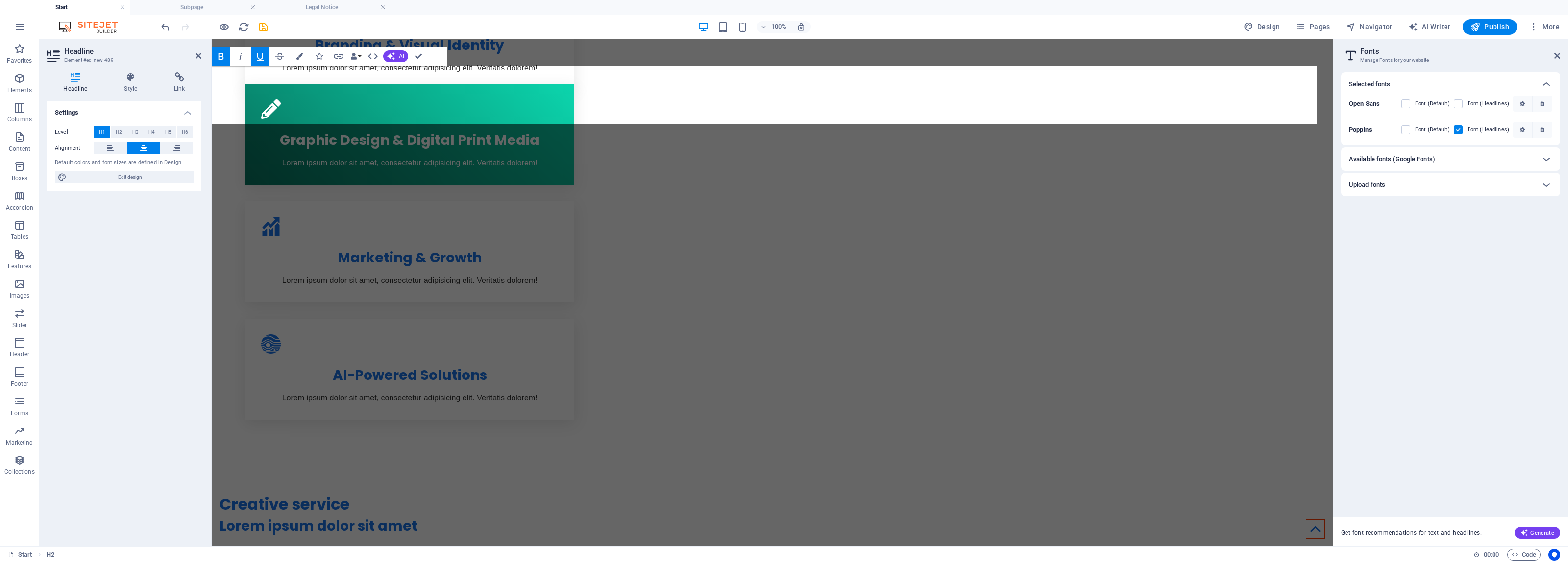
scroll to position [828, 0]
click at [1458, 104] on label at bounding box center [1458, 103] width 9 height 9
click at [0, 0] on Sans "checkbox" at bounding box center [0, 0] width 0 height 0
click at [1453, 157] on div "Available fonts (Google Fonts)" at bounding box center [1441, 159] width 186 height 12
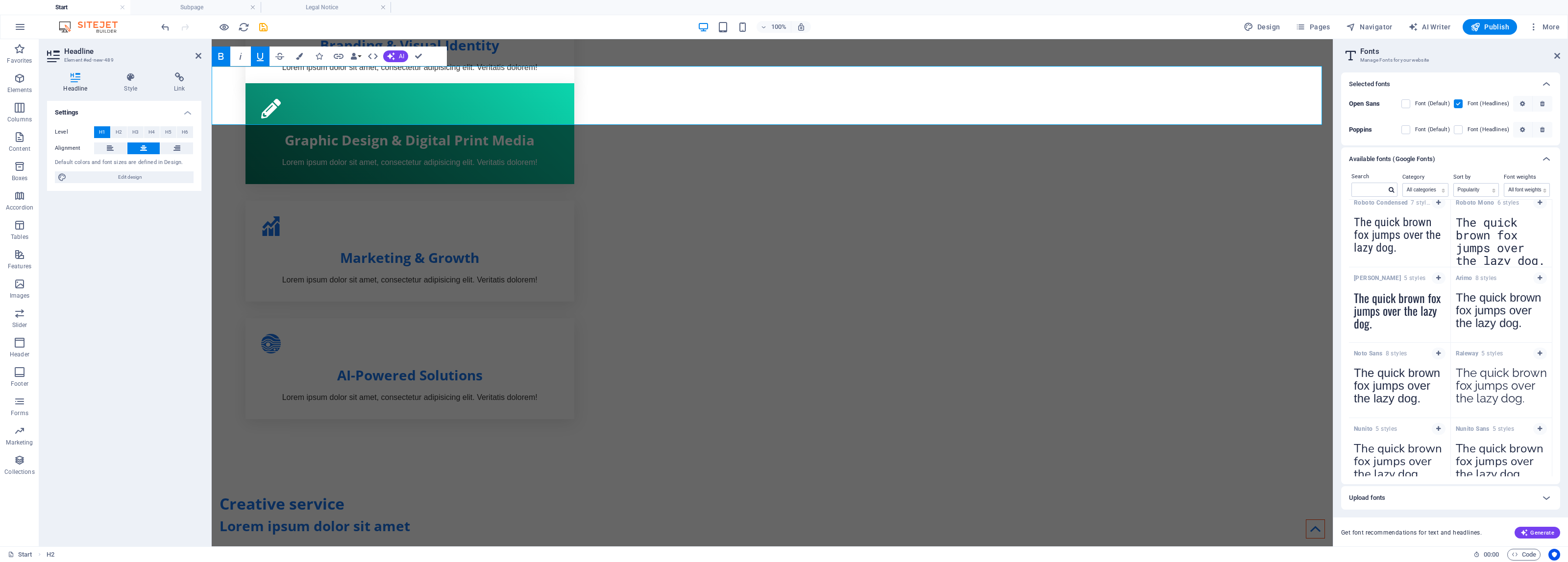
scroll to position [234, 0]
click at [1386, 304] on textarea "The quick brown fox jumps over the lazy dog." at bounding box center [1399, 314] width 102 height 54
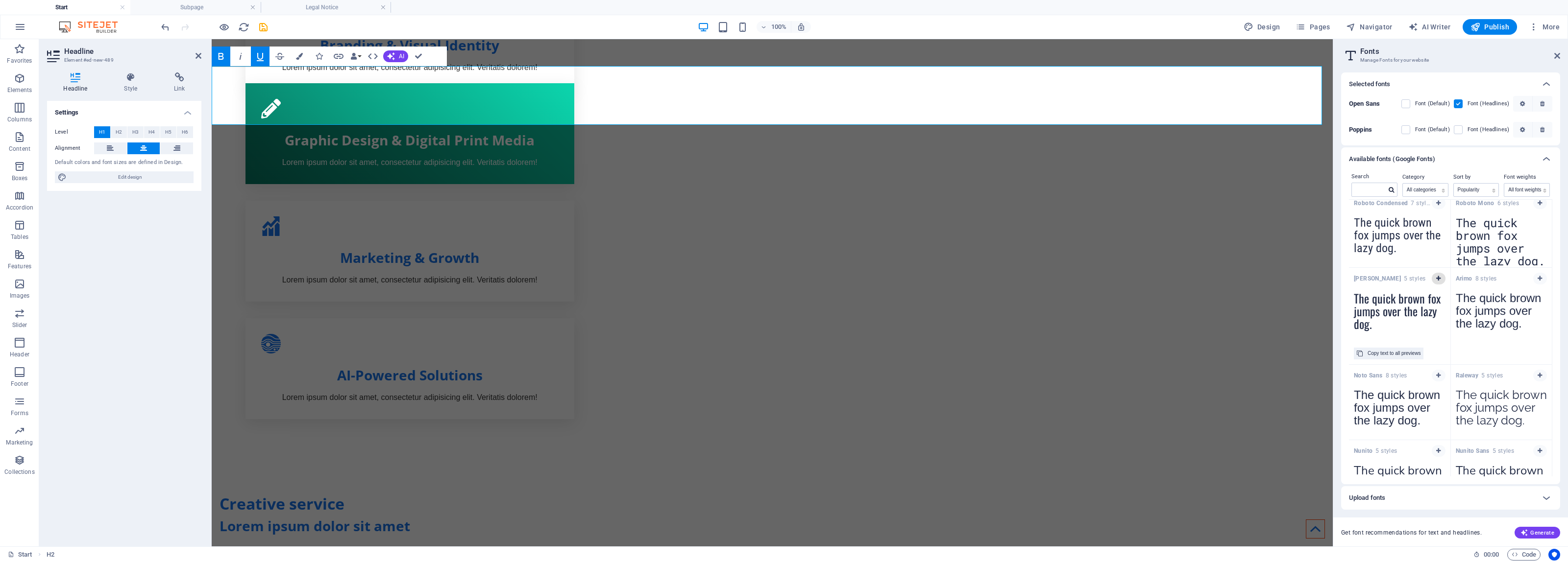
click at [1441, 282] on button "button" at bounding box center [1438, 278] width 14 height 12
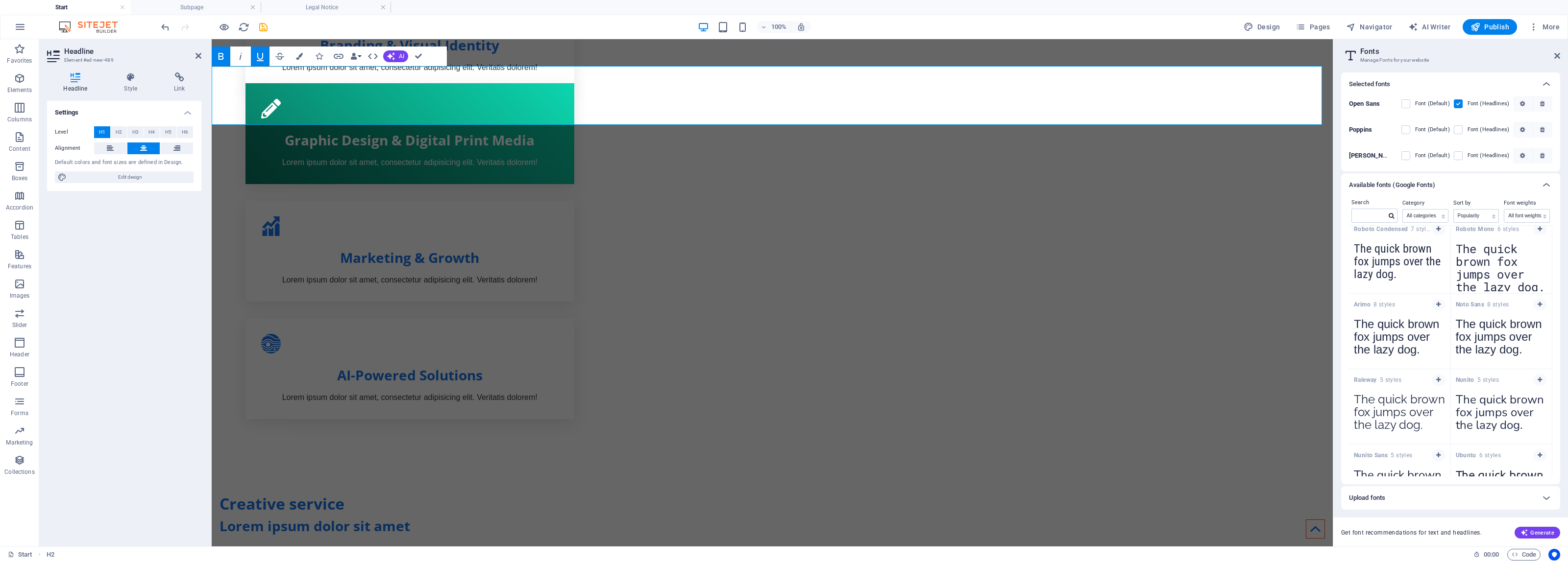
drag, startPoint x: 1463, startPoint y: 154, endPoint x: 1464, endPoint y: 125, distance: 29.0
click at [1463, 154] on label at bounding box center [1458, 156] width 9 height 9
click at [0, 0] on input "checkbox" at bounding box center [0, 0] width 0 height 0
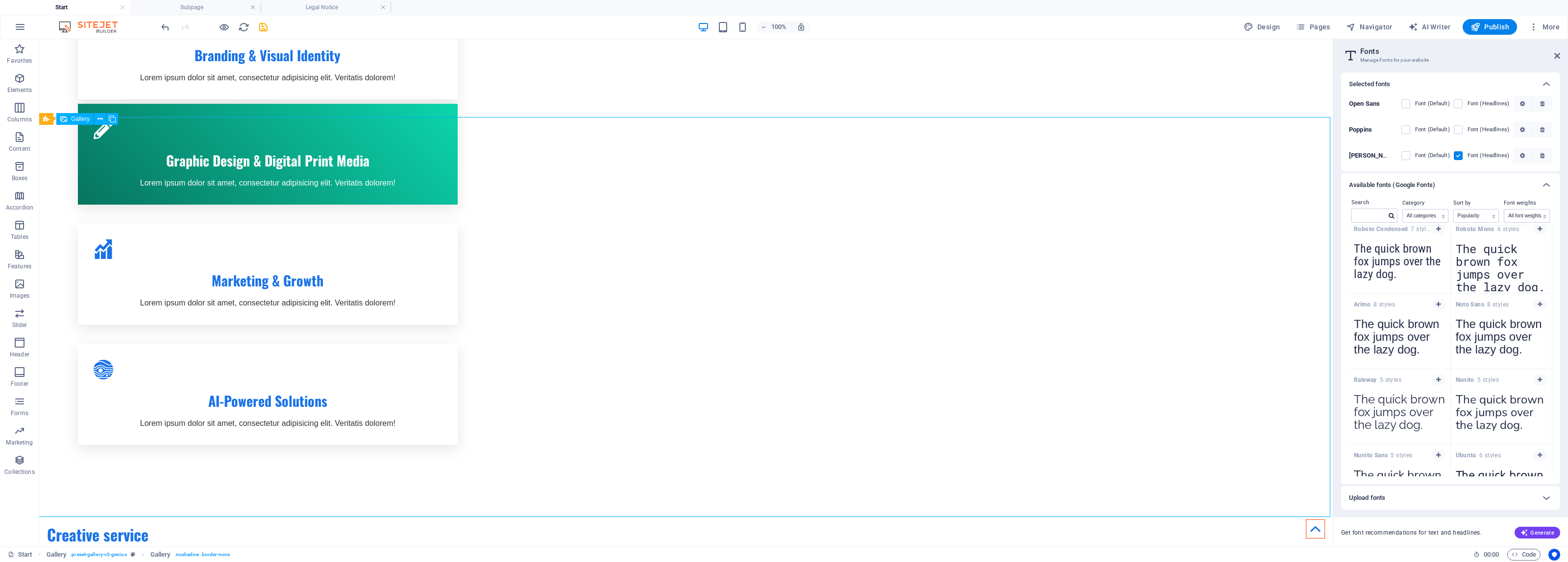
scroll to position [848, 0]
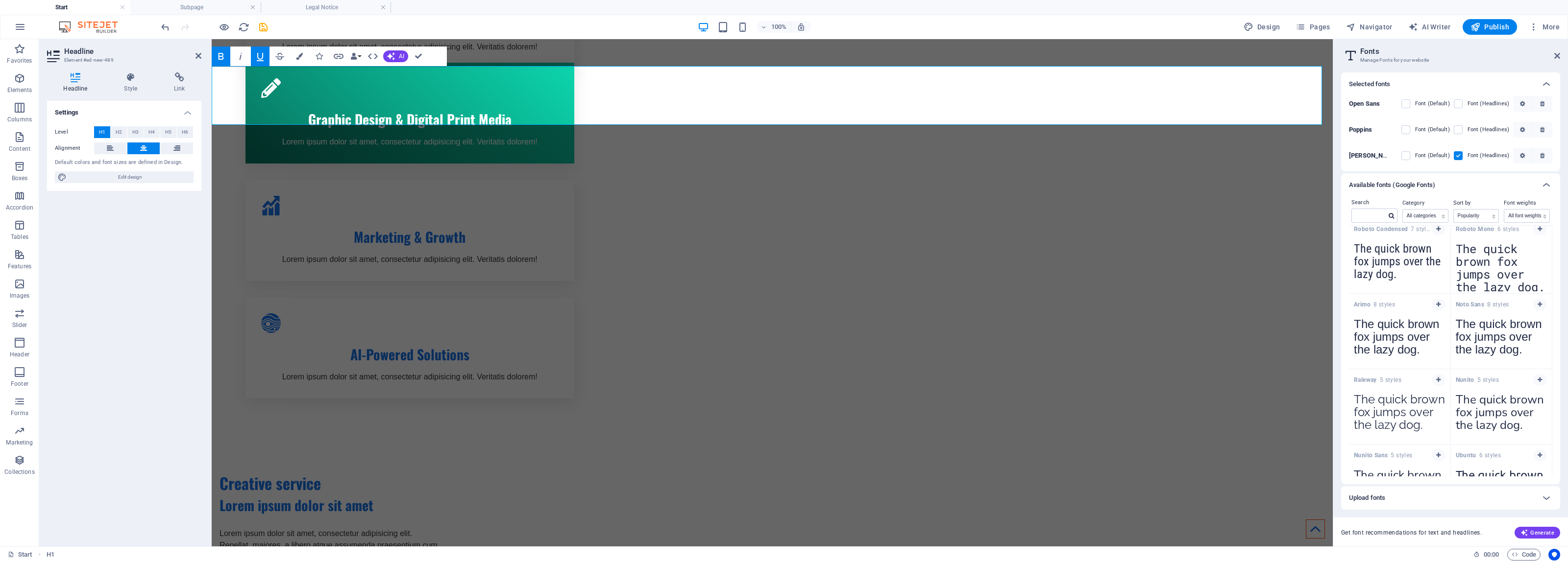
scroll to position [828, 0]
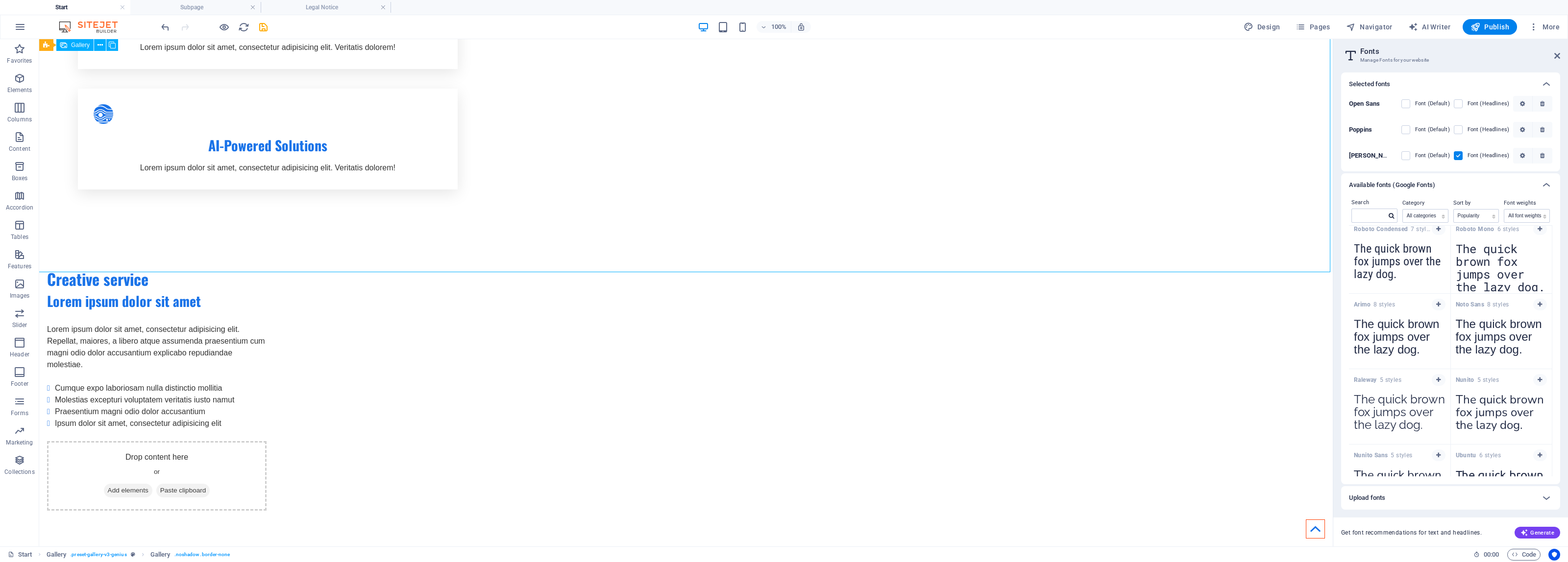
scroll to position [1094, 0]
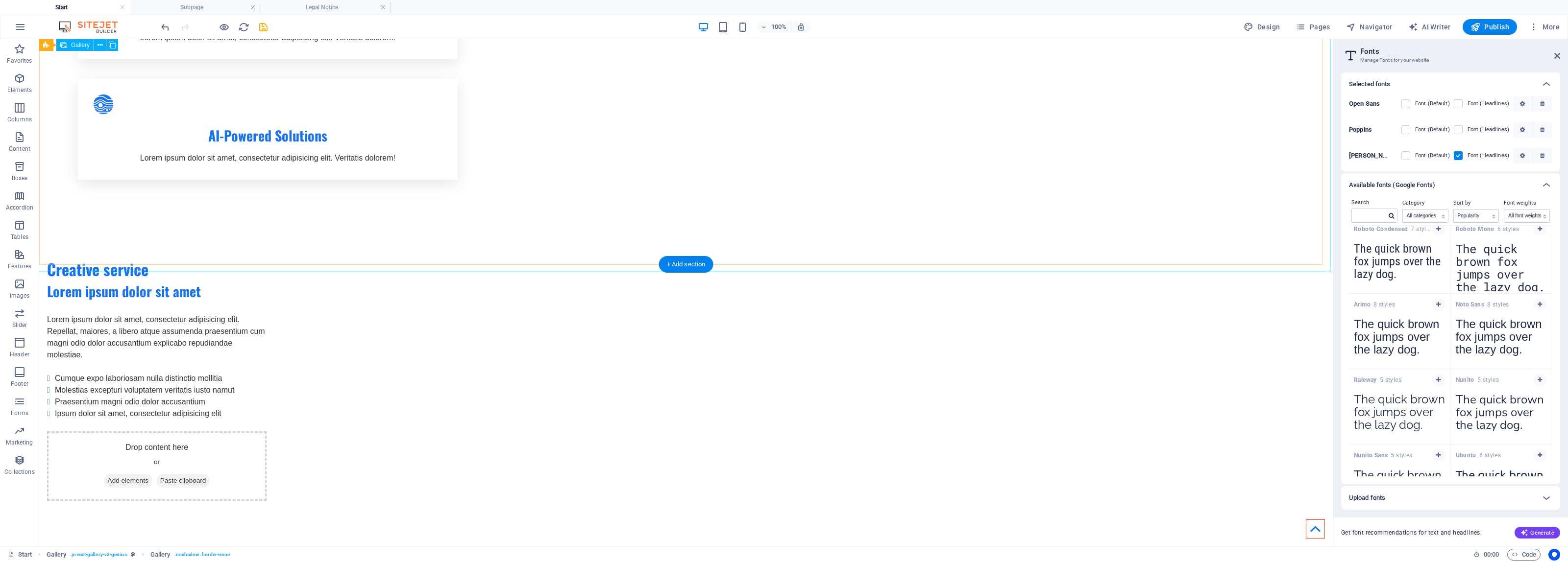
drag, startPoint x: 738, startPoint y: 304, endPoint x: 813, endPoint y: 310, distance: 75.2
drag, startPoint x: 937, startPoint y: 265, endPoint x: 941, endPoint y: 285, distance: 20.4
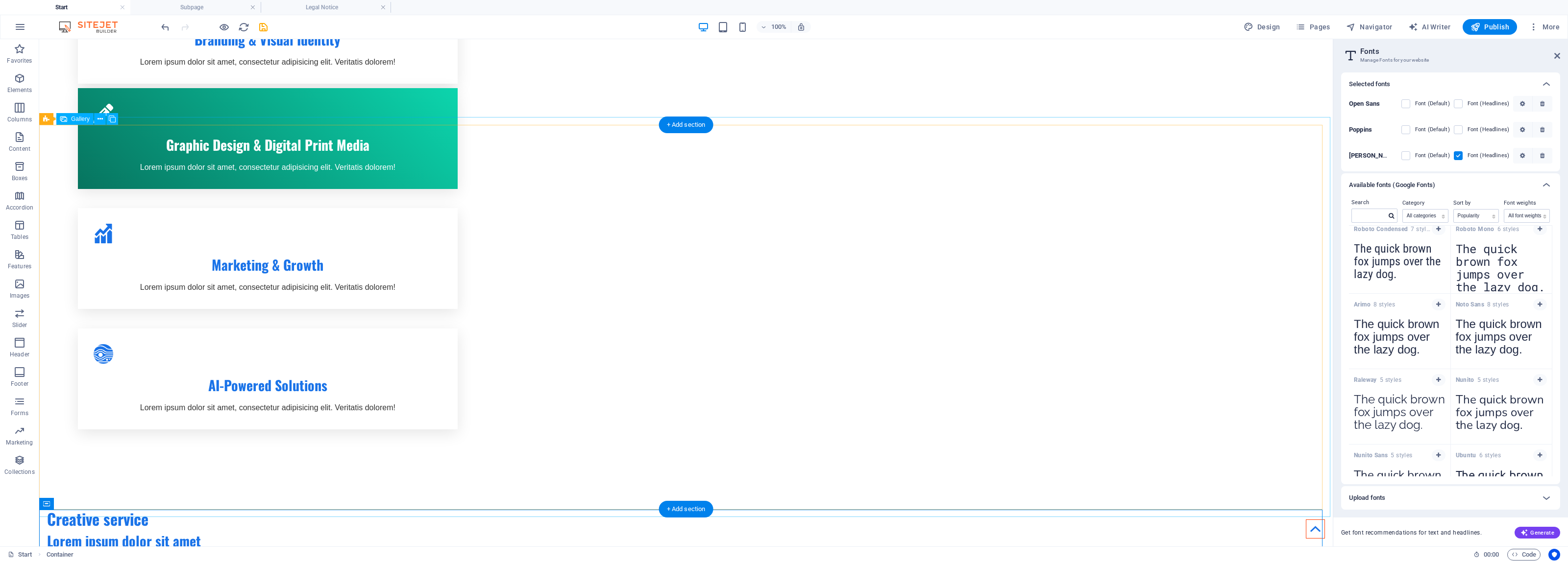
scroll to position [848, 0]
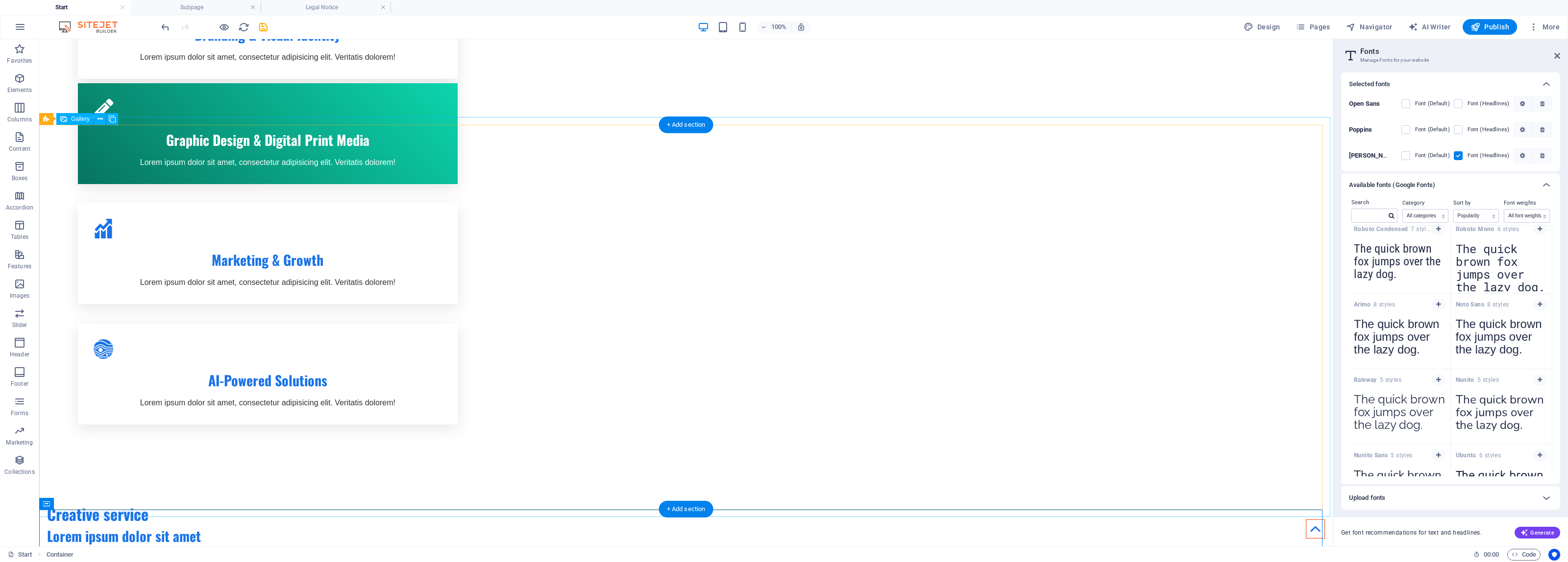
click at [98, 119] on icon at bounding box center [100, 119] width 5 height 10
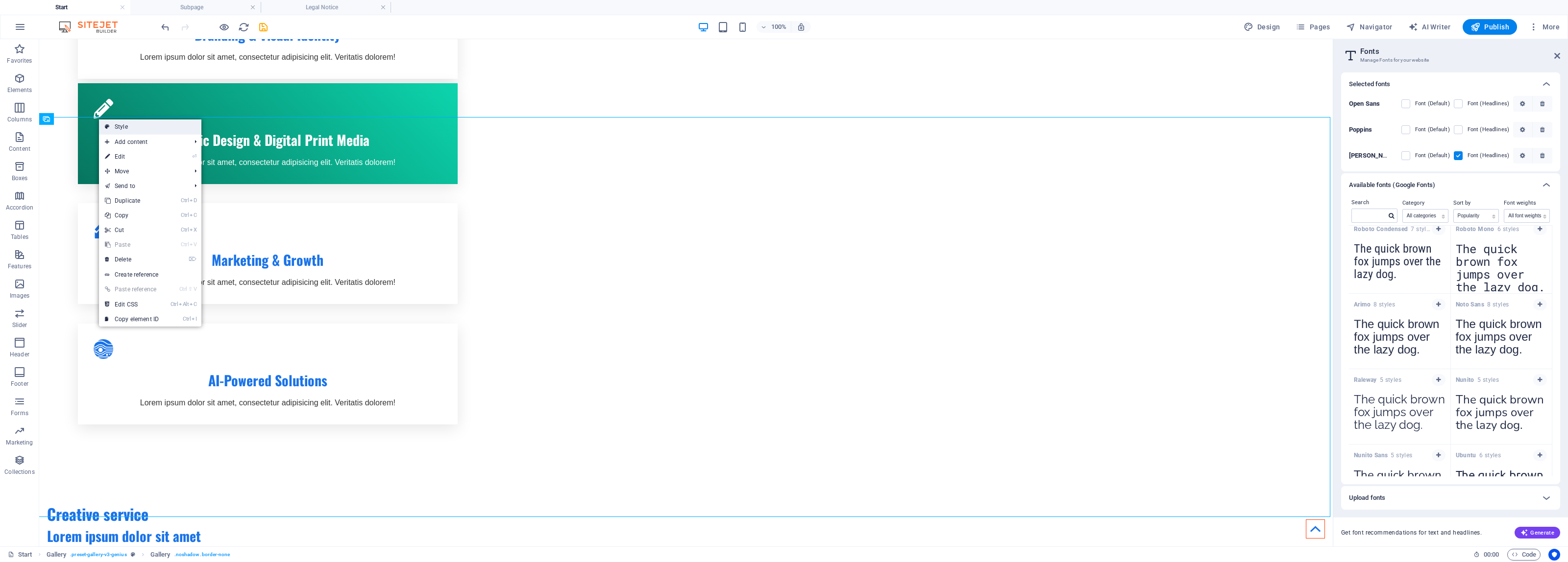
click at [136, 124] on link "Style" at bounding box center [150, 127] width 102 height 15
select select "rem"
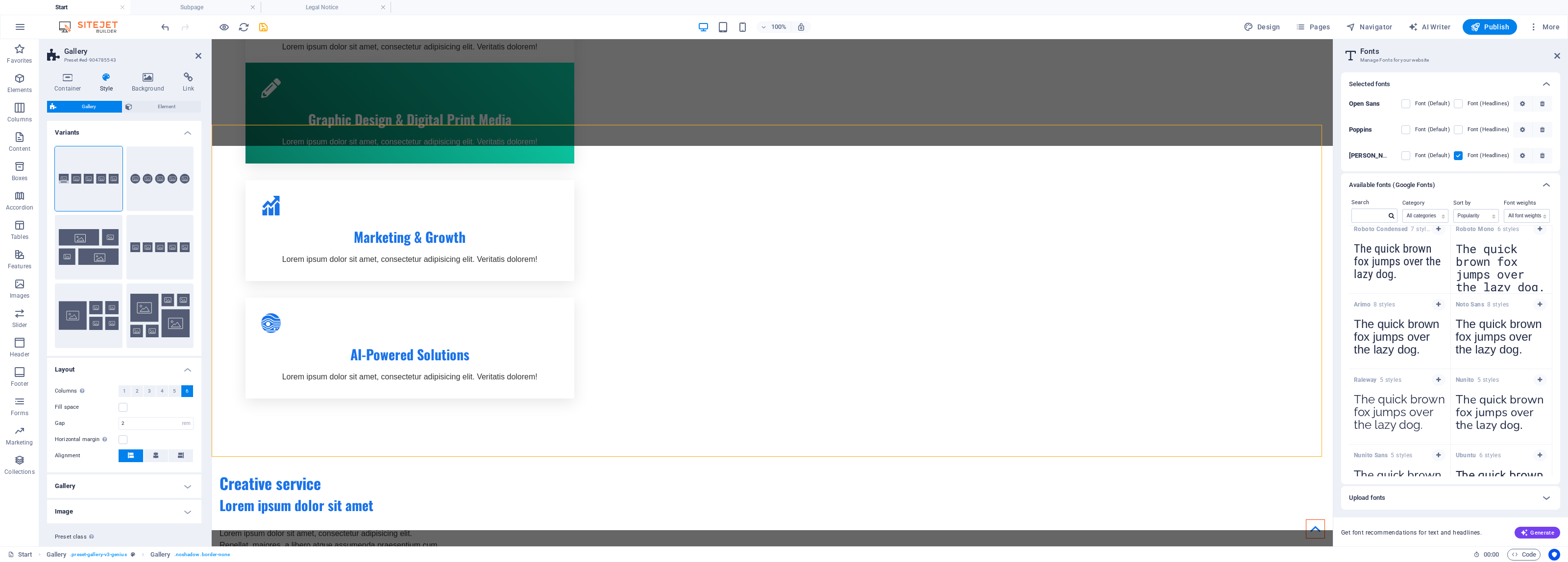
scroll to position [828, 0]
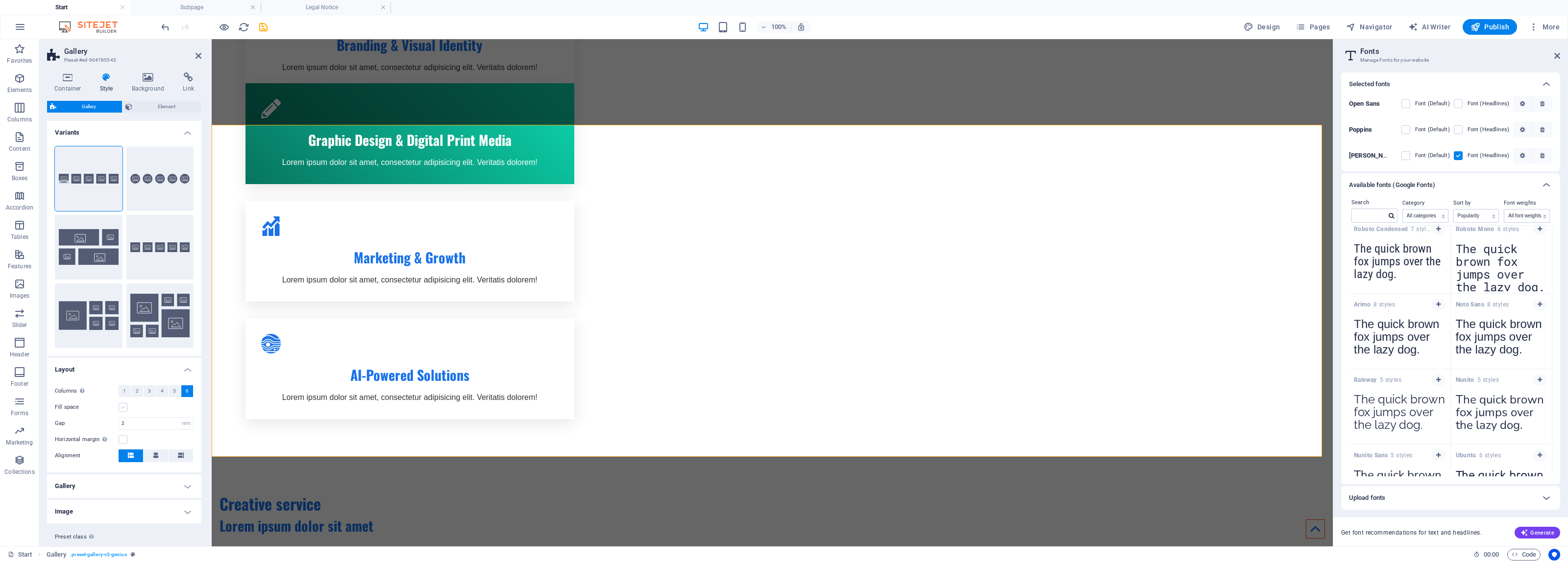
click at [123, 408] on label at bounding box center [123, 408] width 9 height 9
click at [0, 0] on input "Fill space" at bounding box center [0, 0] width 0 height 0
click at [155, 486] on h4 "Gallery" at bounding box center [124, 486] width 155 height 24
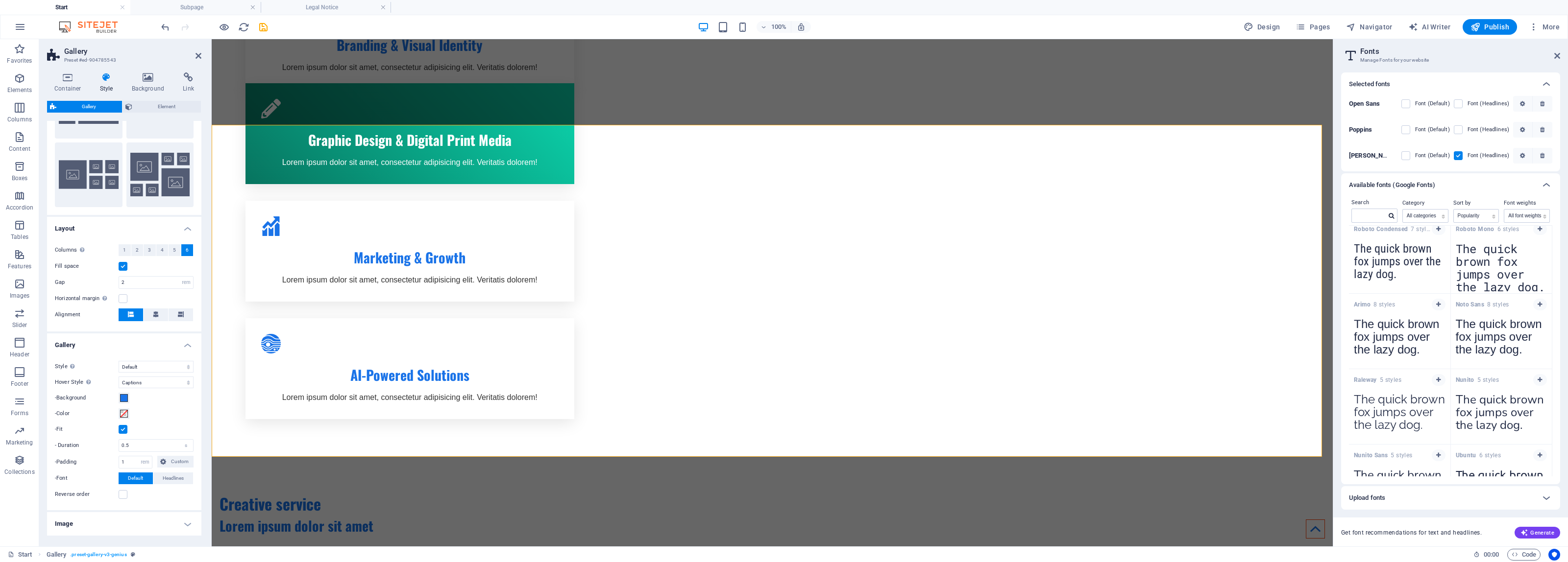
scroll to position [176, 0]
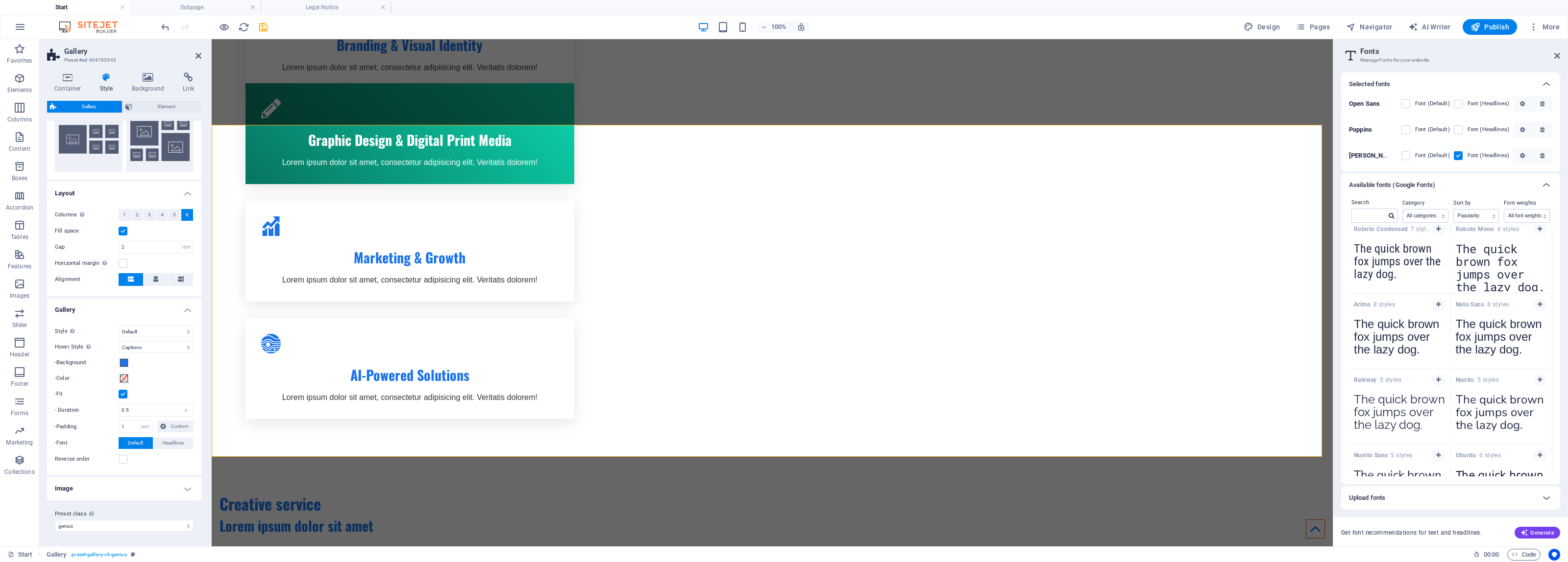
click at [139, 487] on h4 "Image" at bounding box center [124, 488] width 155 height 24
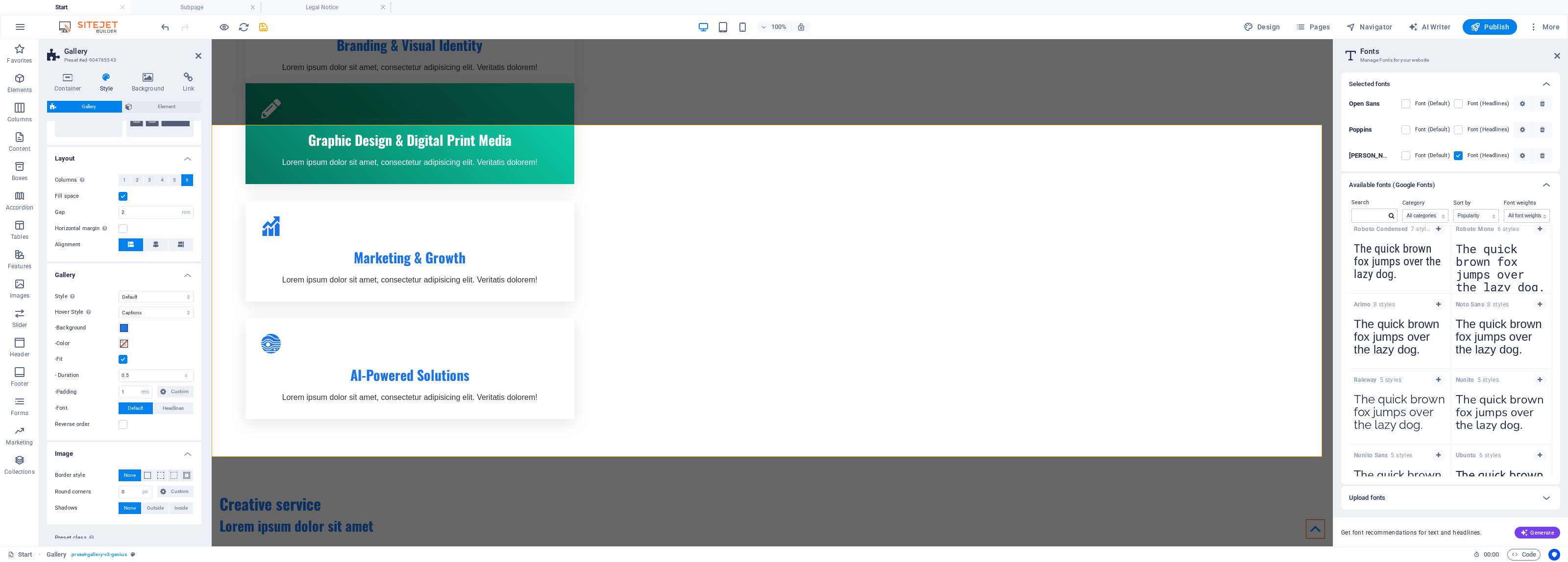
scroll to position [235, 0]
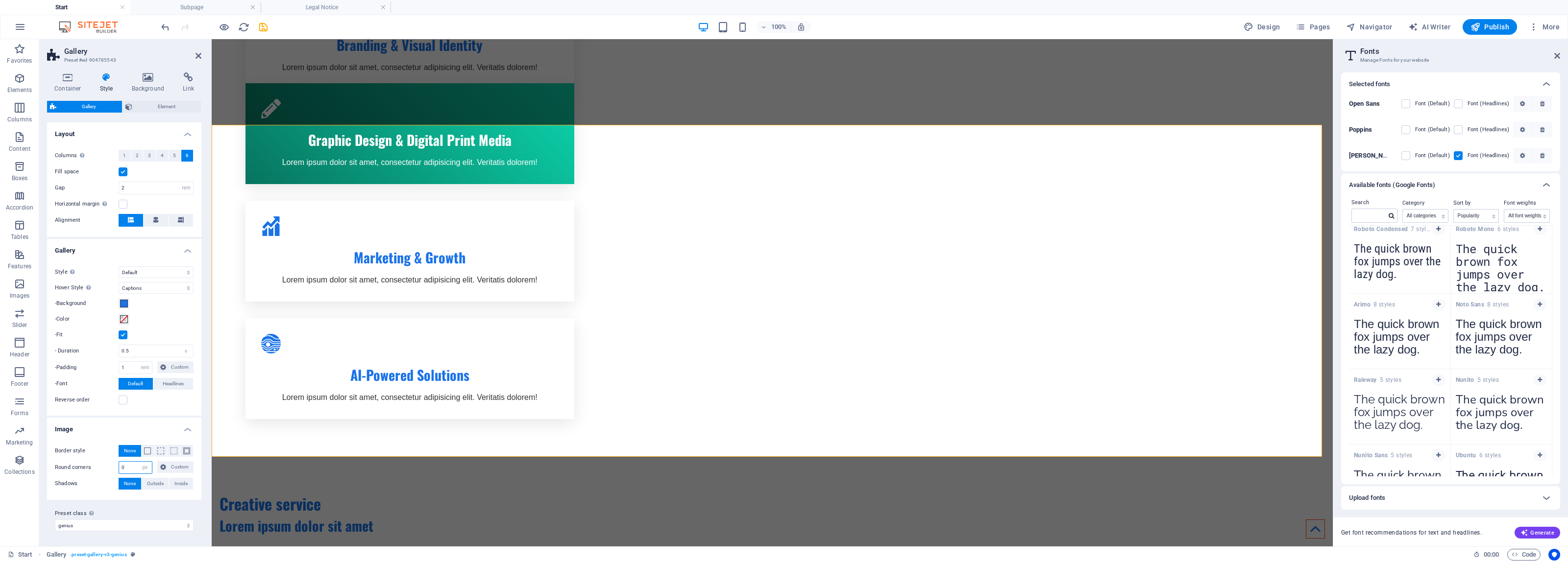
click at [133, 466] on input "0" at bounding box center [136, 467] width 33 height 12
drag, startPoint x: 136, startPoint y: 468, endPoint x: 97, endPoint y: 463, distance: 39.3
click at [97, 463] on div "Round corners 0 px rem % vh vw Custom Custom" at bounding box center [124, 467] width 139 height 13
type input "5"
click at [153, 486] on span "Outside" at bounding box center [155, 484] width 16 height 12
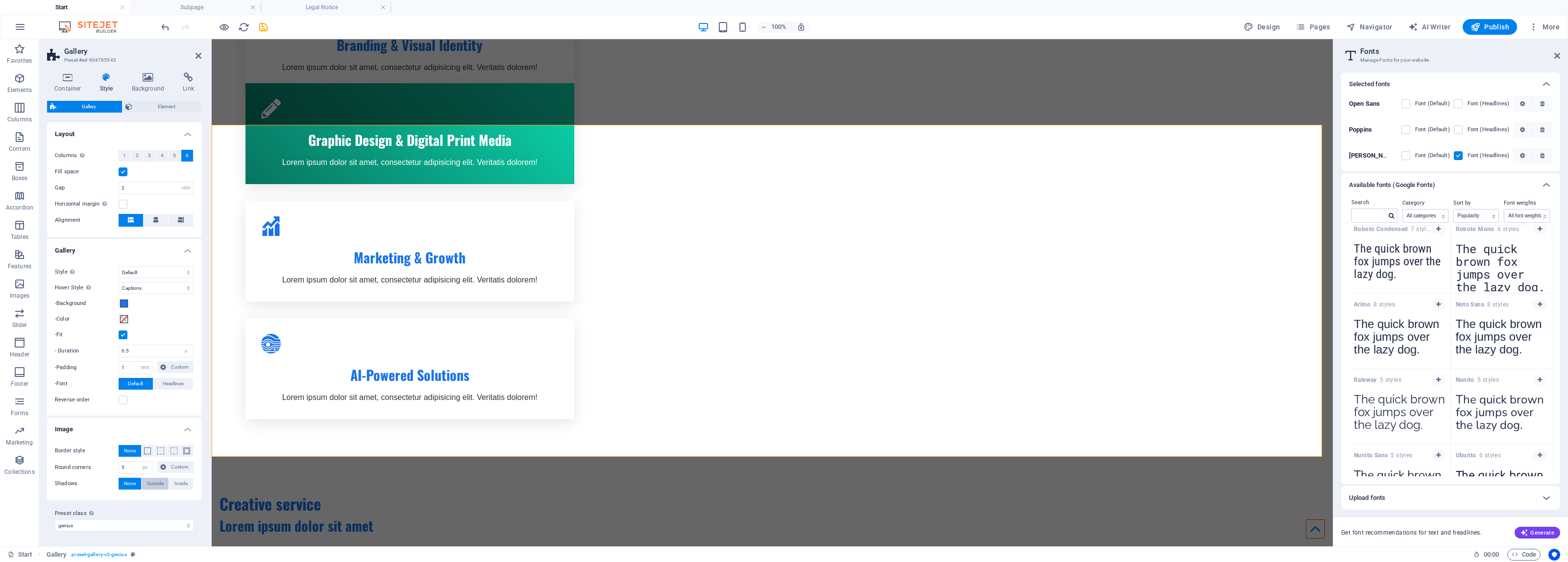
type input "2"
type input "4"
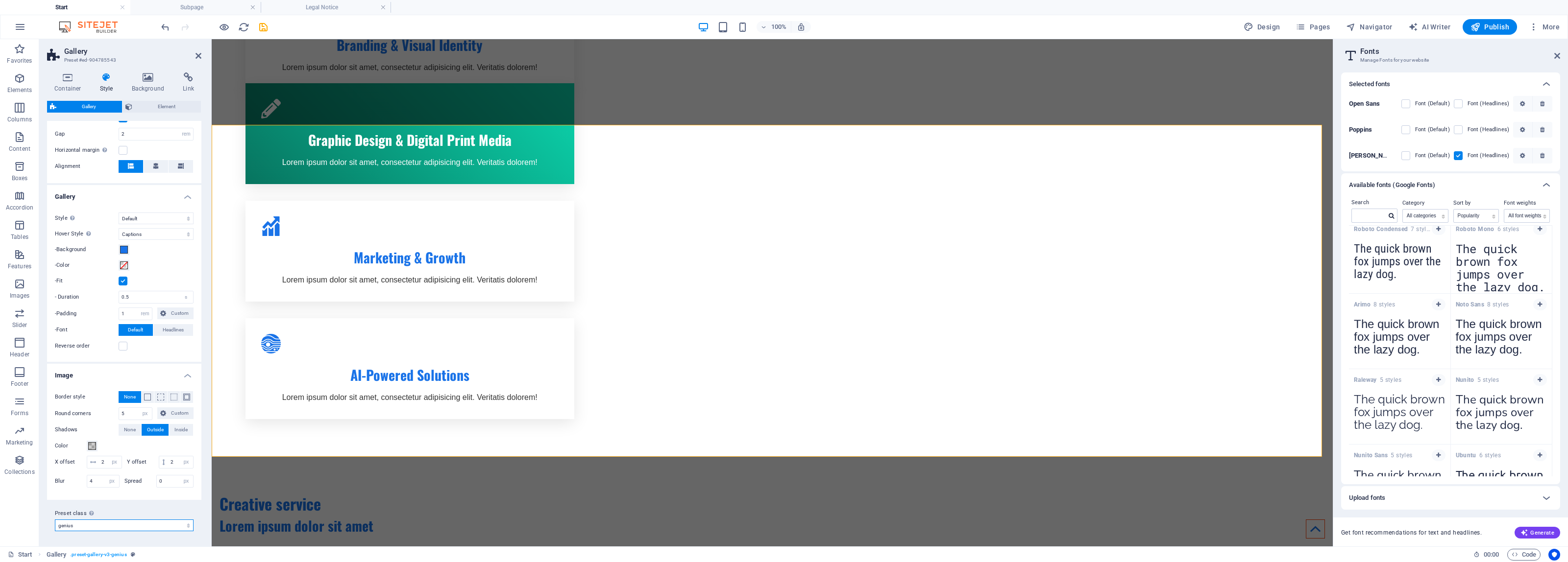
click at [137, 527] on select "genius Add preset class" at bounding box center [124, 525] width 139 height 12
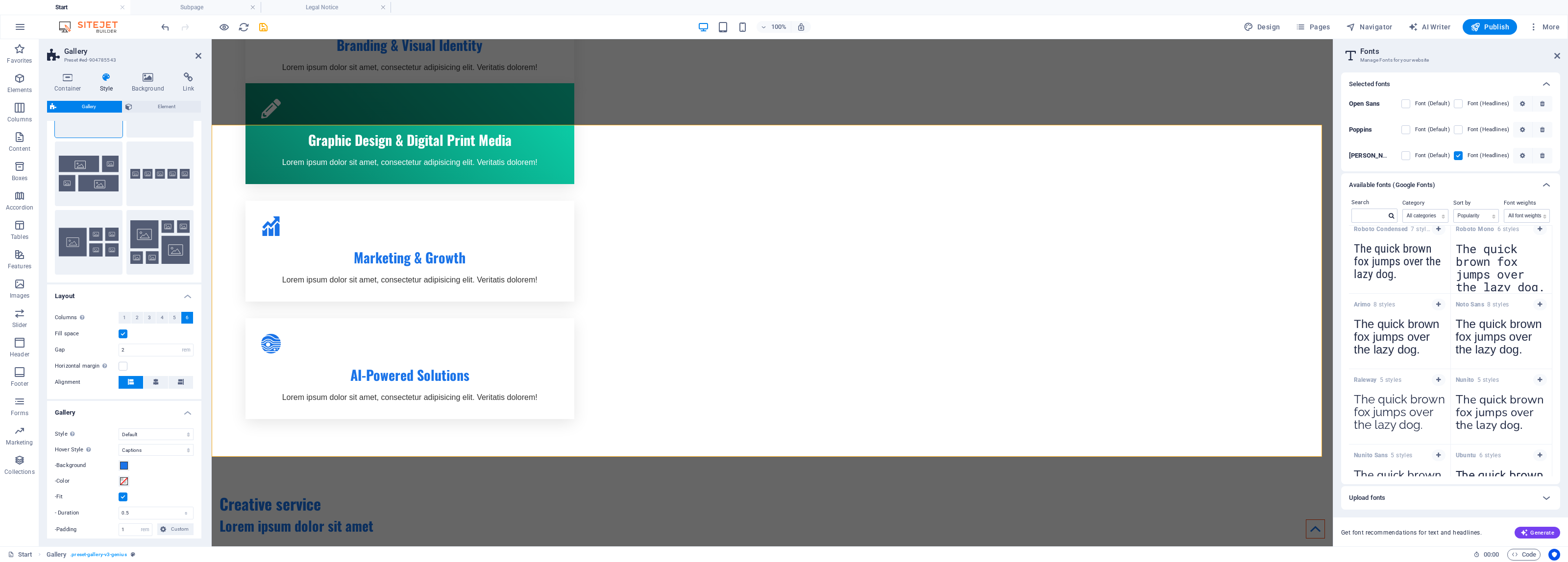
scroll to position [0, 0]
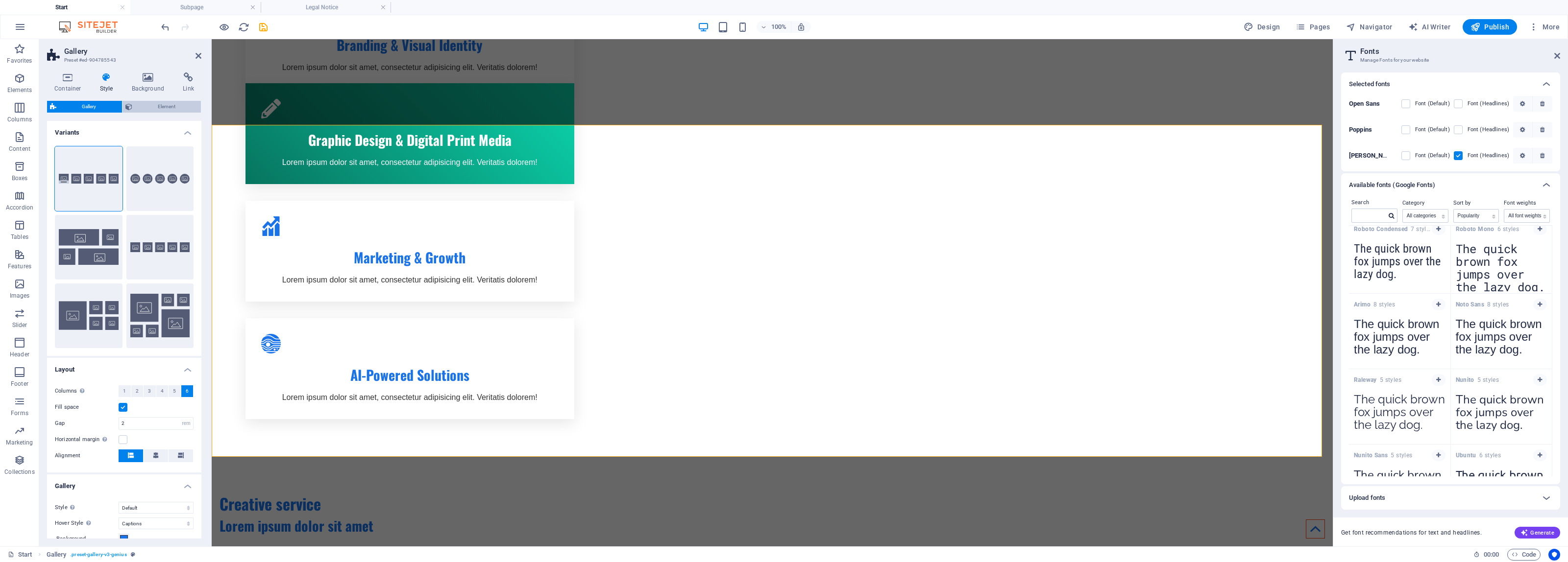
click at [152, 106] on span "Element" at bounding box center [167, 106] width 63 height 12
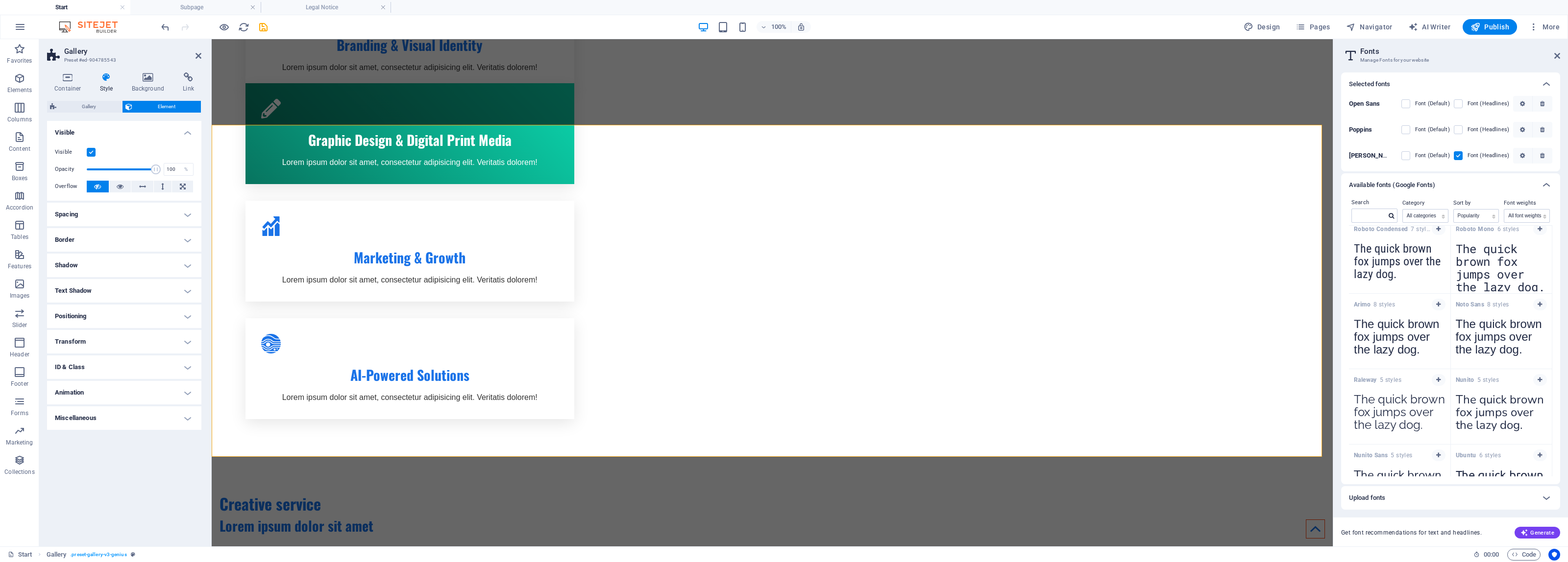
click at [170, 265] on h4 "Shadow" at bounding box center [124, 265] width 155 height 24
click at [139, 283] on span "Outside" at bounding box center [141, 285] width 16 height 12
type input "2"
type input "4"
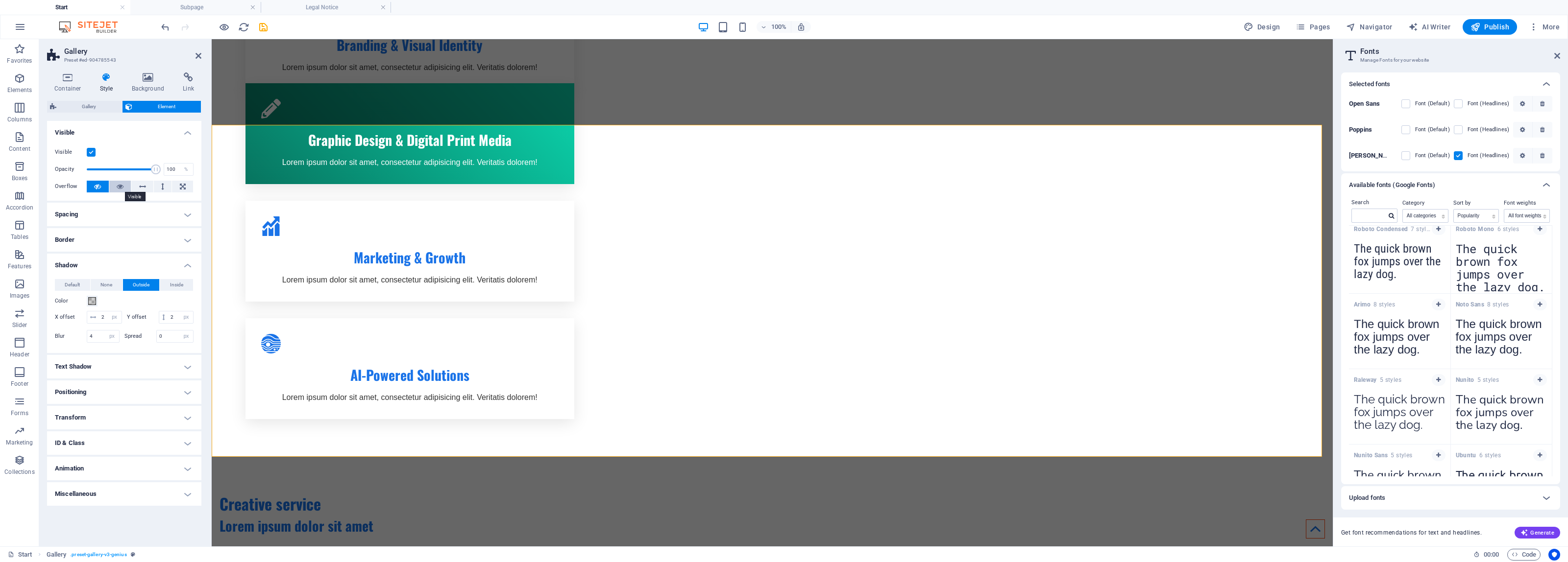
click at [117, 184] on icon at bounding box center [120, 186] width 7 height 12
click at [96, 187] on icon at bounding box center [97, 186] width 7 height 12
click at [102, 104] on span "Gallery" at bounding box center [89, 106] width 60 height 12
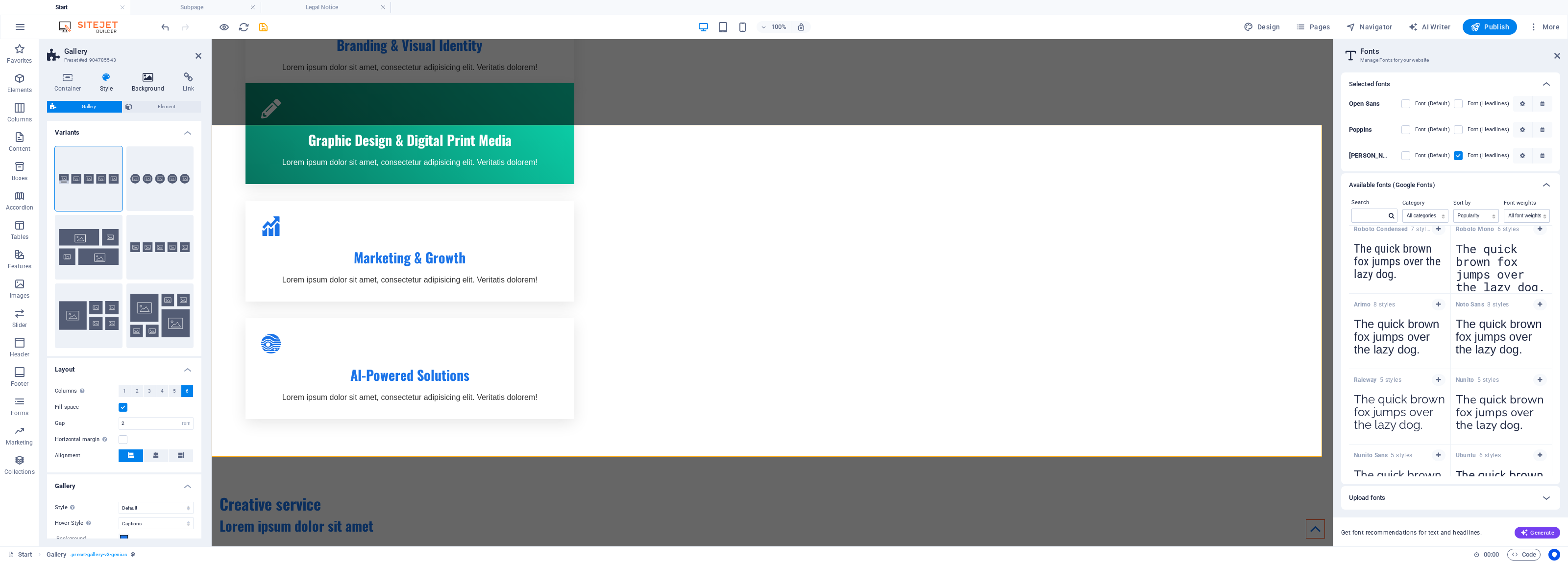
click at [145, 81] on icon at bounding box center [148, 77] width 47 height 10
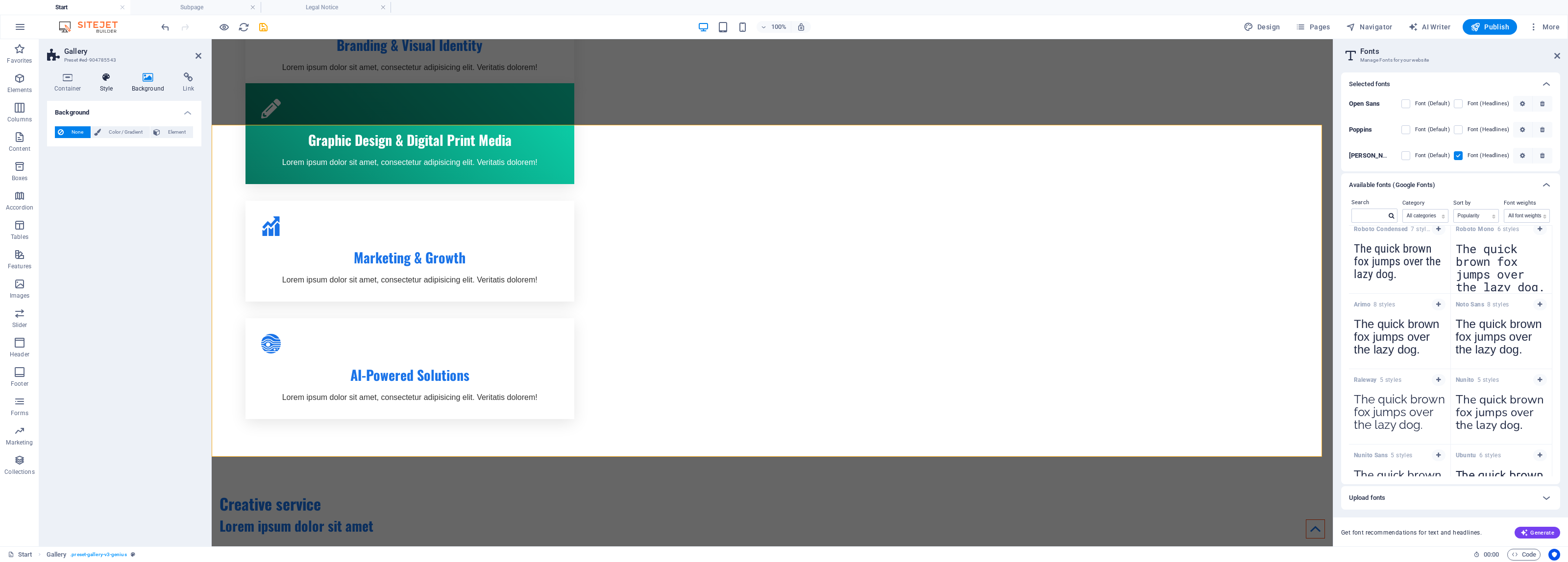
click at [102, 77] on icon at bounding box center [107, 77] width 28 height 10
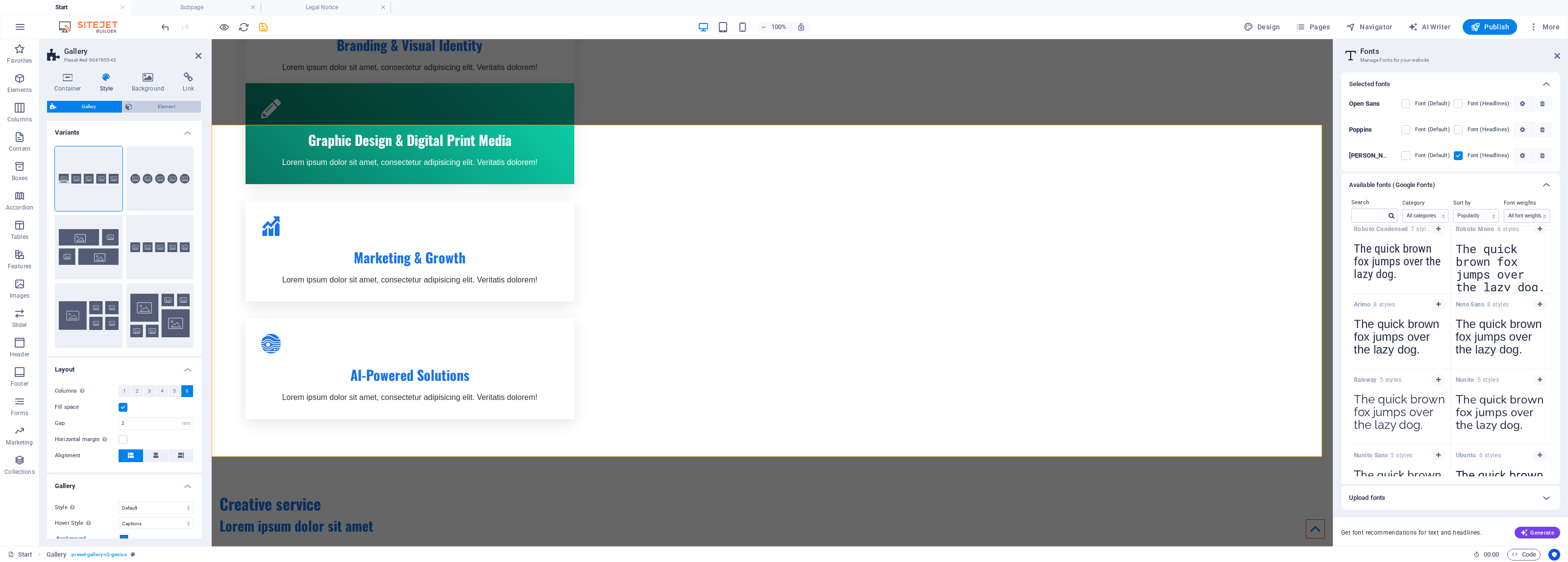
click at [149, 109] on span "Element" at bounding box center [167, 106] width 63 height 12
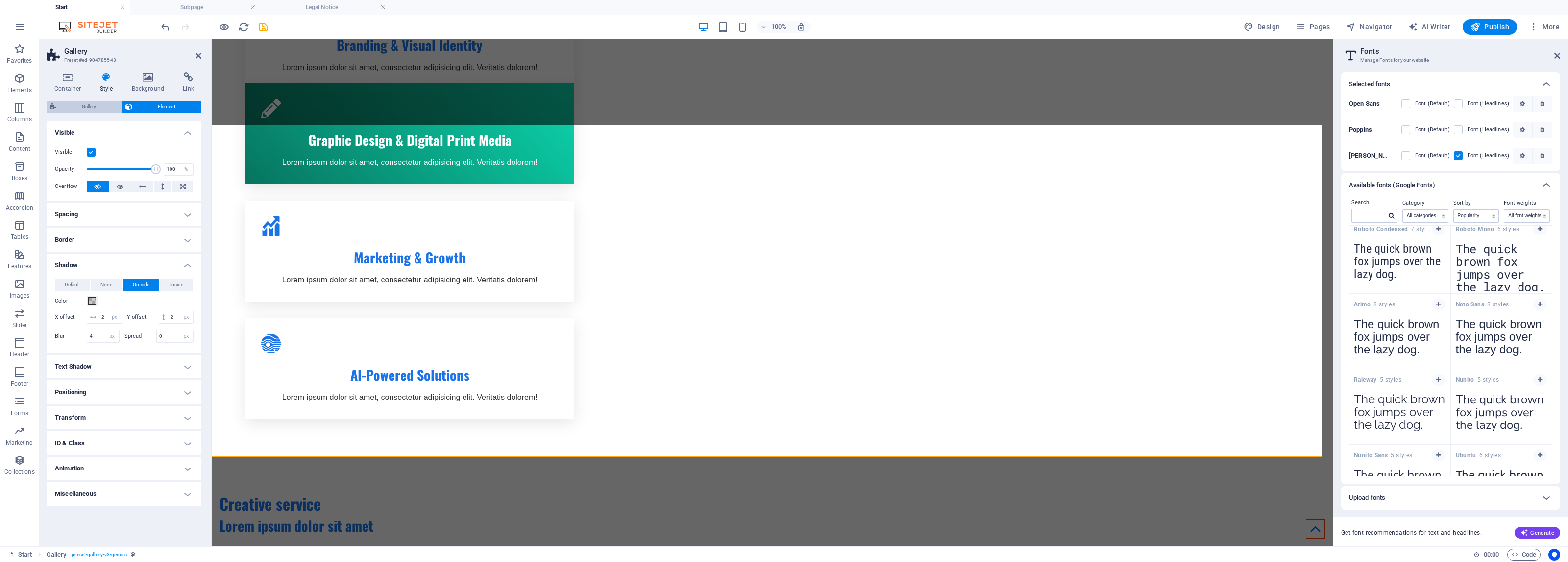
click at [106, 102] on span "Gallery" at bounding box center [89, 106] width 60 height 12
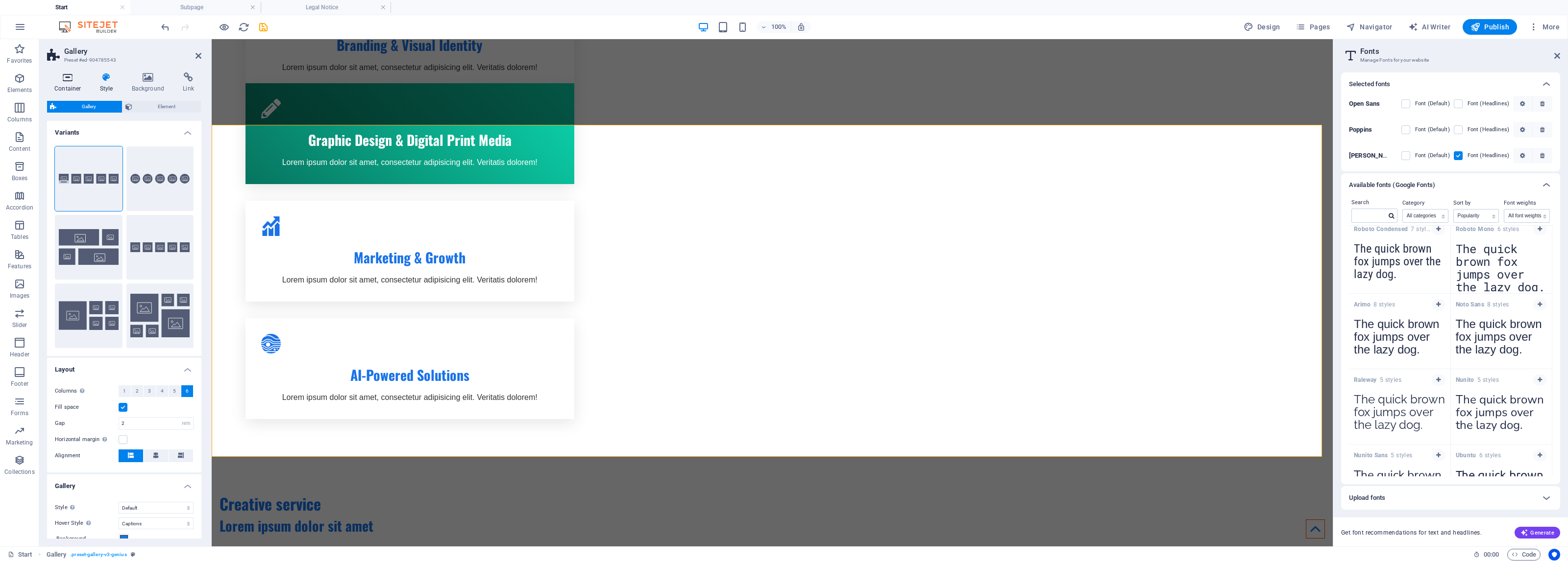
click at [66, 81] on icon at bounding box center [68, 77] width 41 height 10
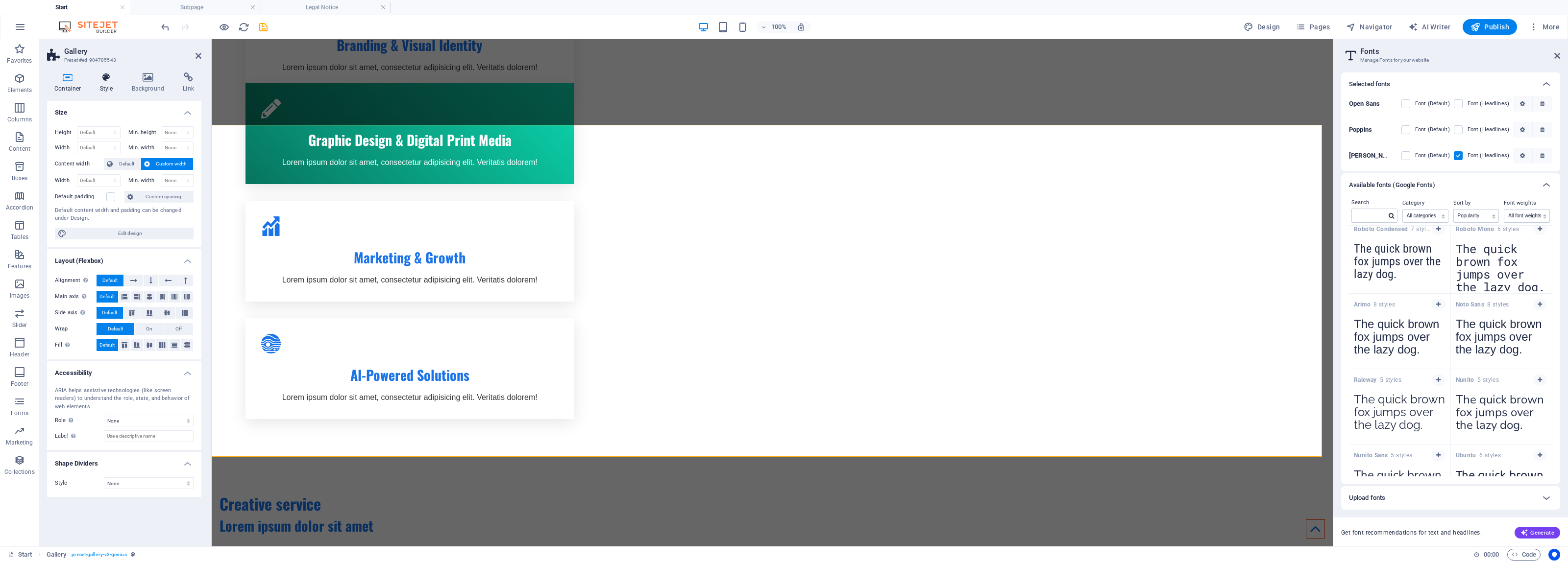
click at [110, 89] on h4 "Style" at bounding box center [108, 83] width 32 height 21
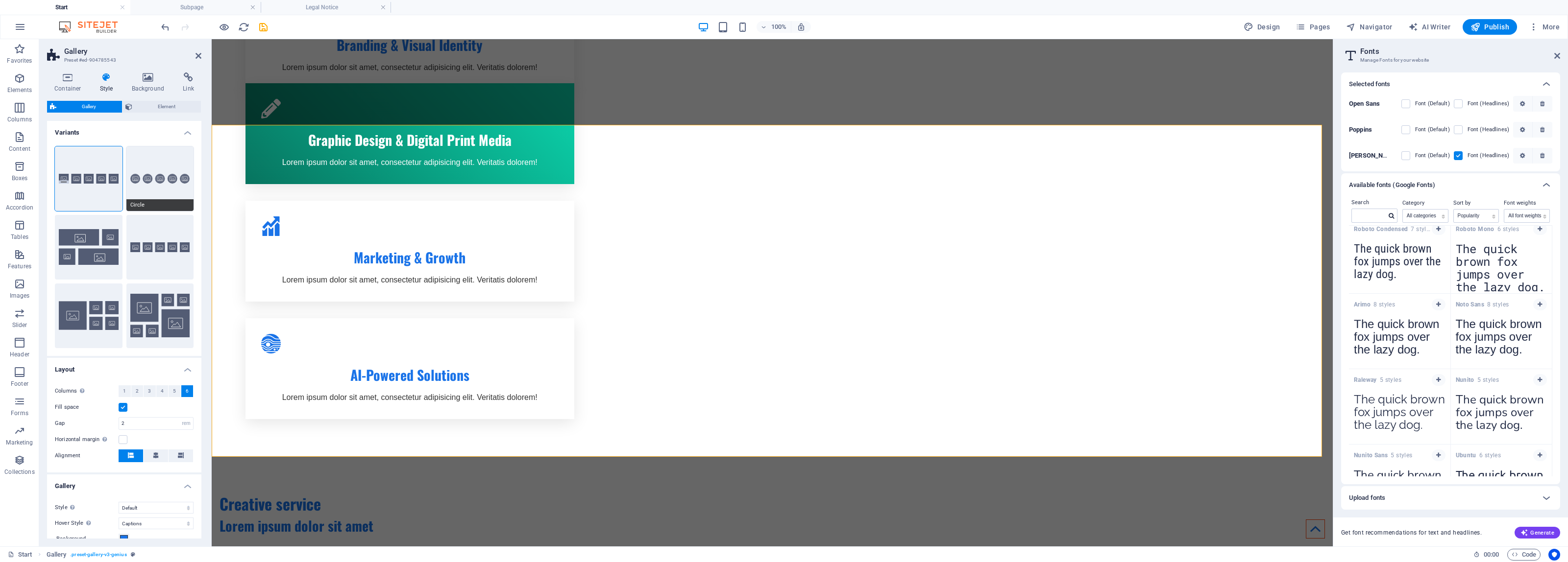
click at [150, 180] on button "Circle" at bounding box center [160, 179] width 68 height 64
select select "zoom"
type input "100"
select select "%"
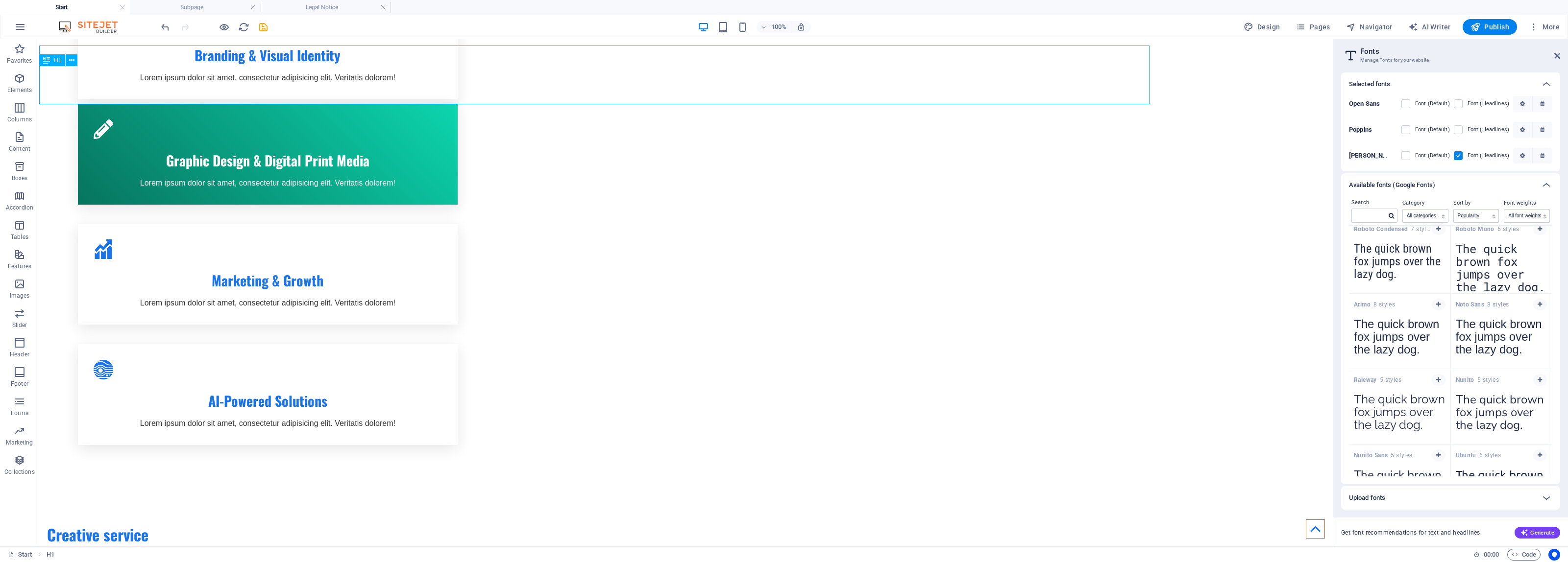
scroll to position [848, 0]
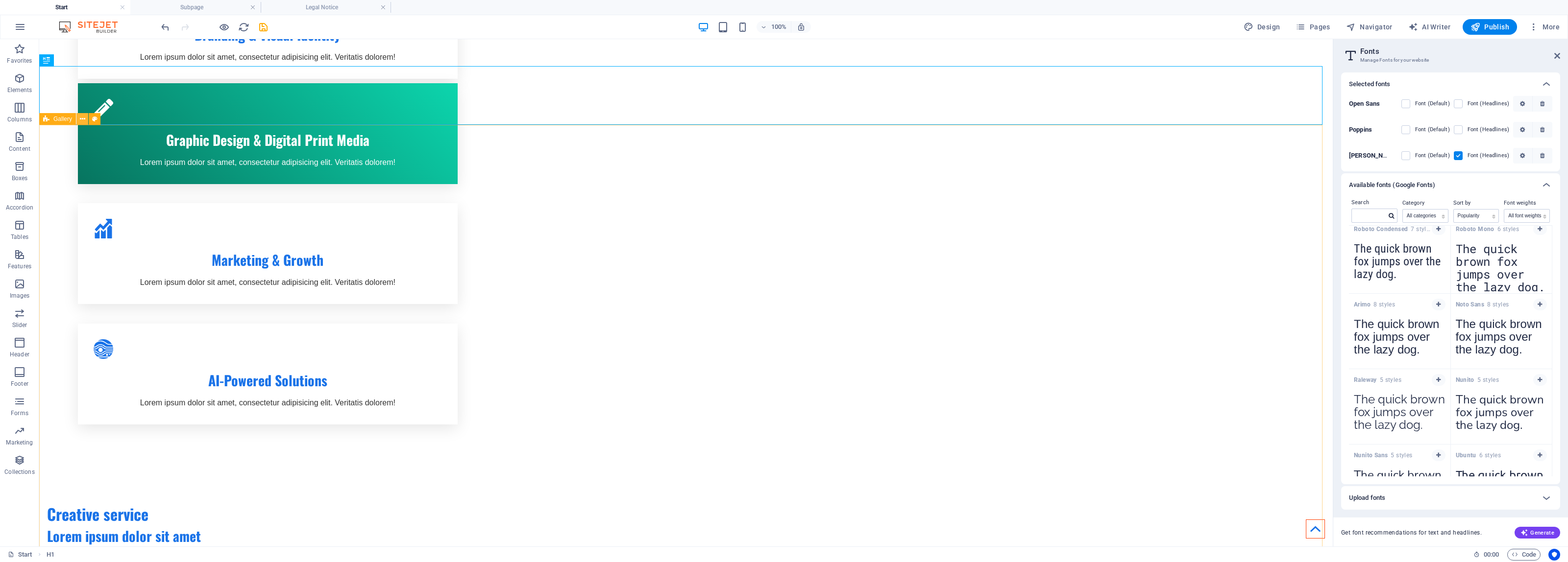
click at [82, 116] on icon at bounding box center [82, 119] width 5 height 10
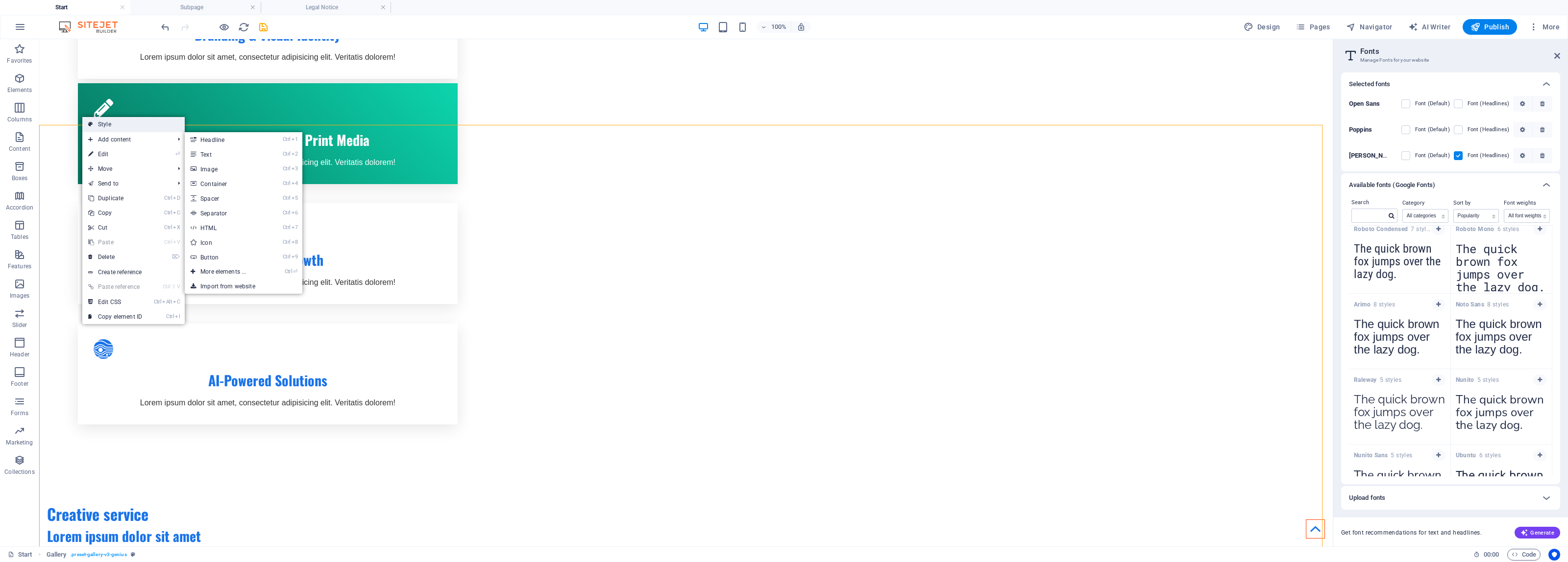
click at [116, 122] on link "Style" at bounding box center [133, 124] width 102 height 15
select select "rem"
select select "zoom"
select select "%"
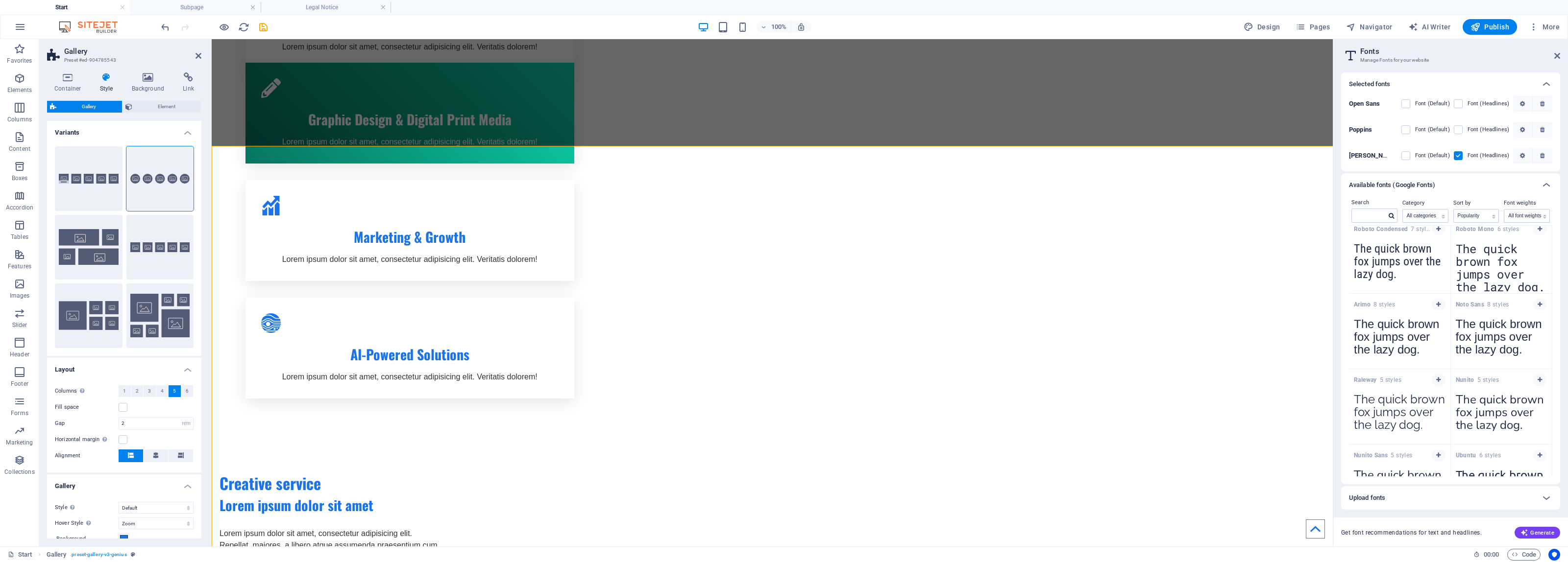
scroll to position [828, 0]
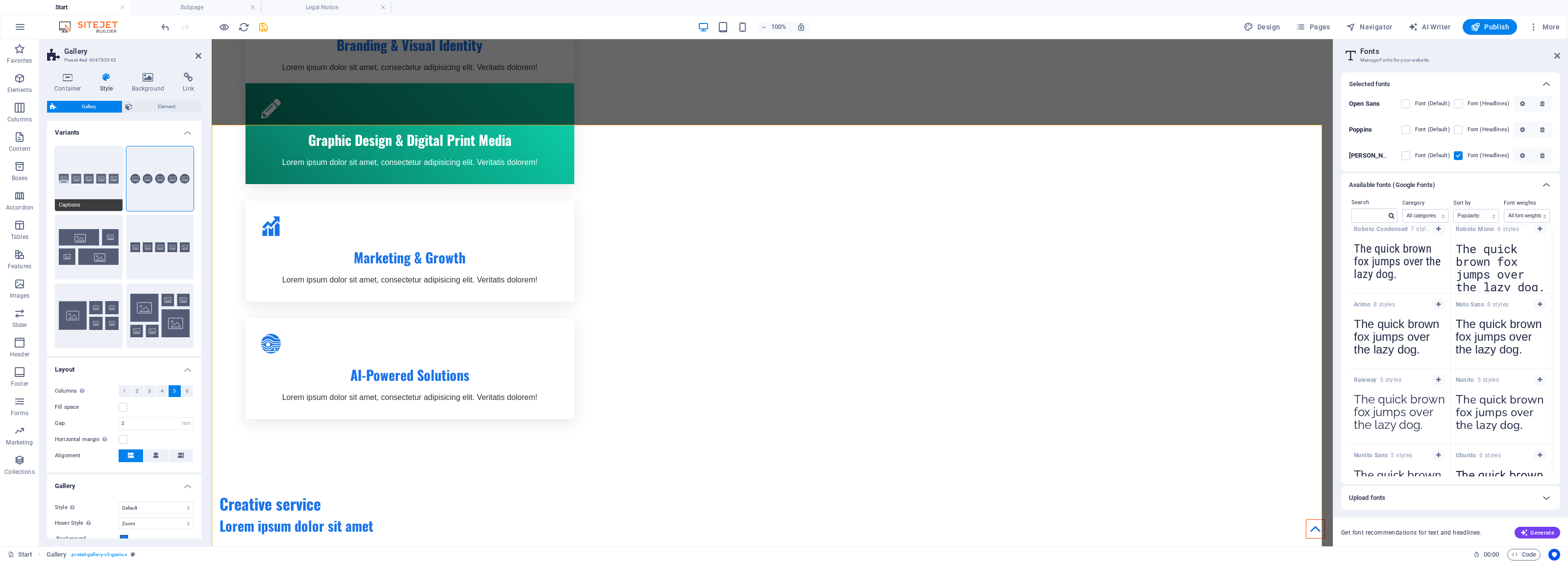
click at [68, 172] on button "Captions" at bounding box center [88, 179] width 68 height 64
select select "captions"
type input "0"
select select "px"
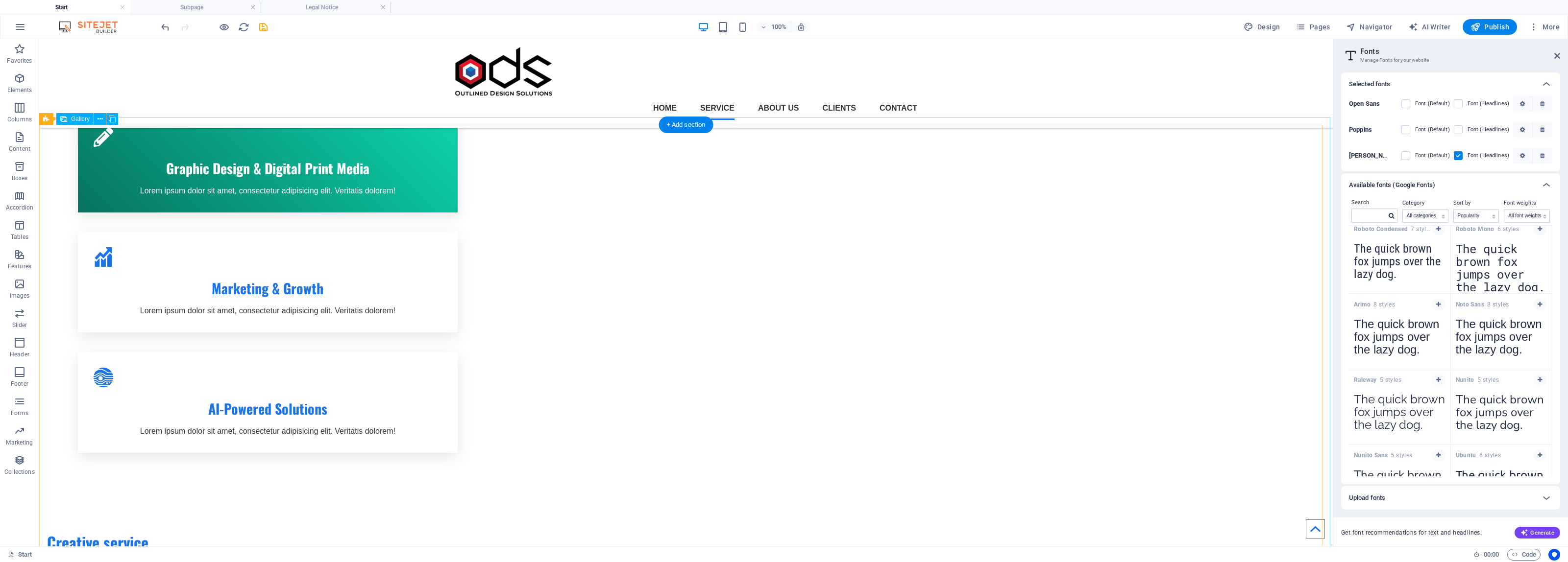
scroll to position [604, 0]
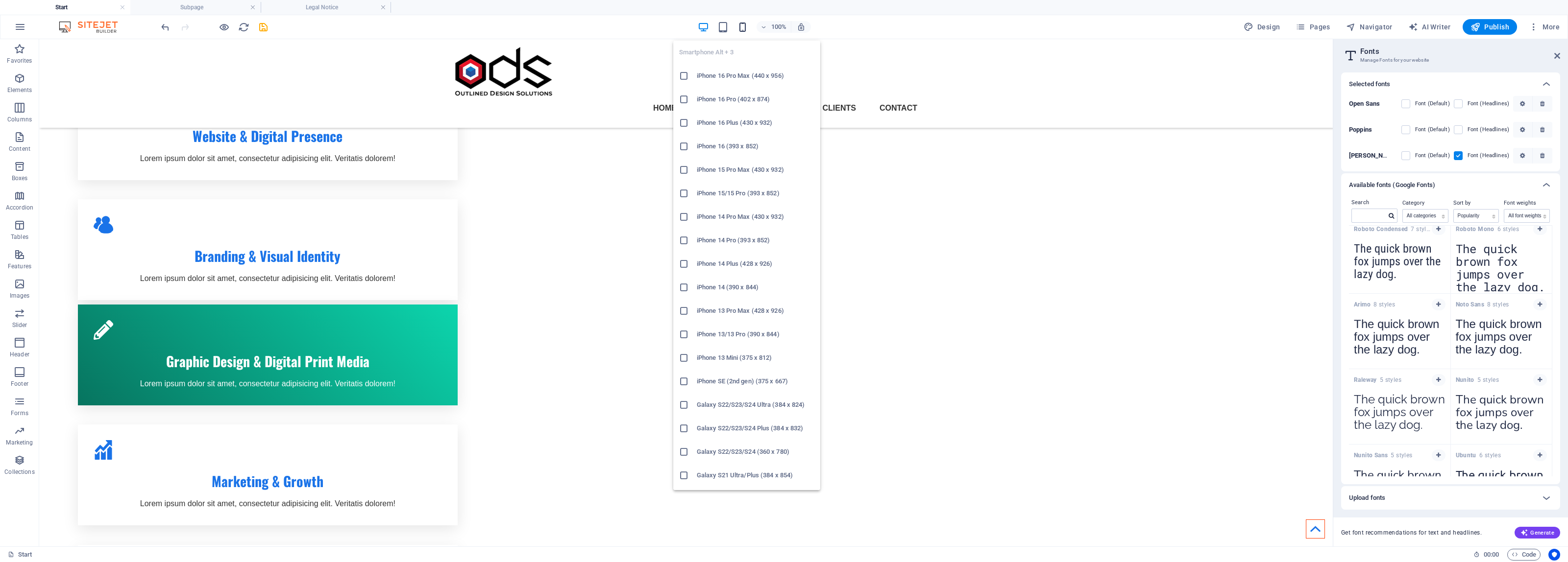
click at [0, 0] on icon "button" at bounding box center [0, 0] width 0 height 0
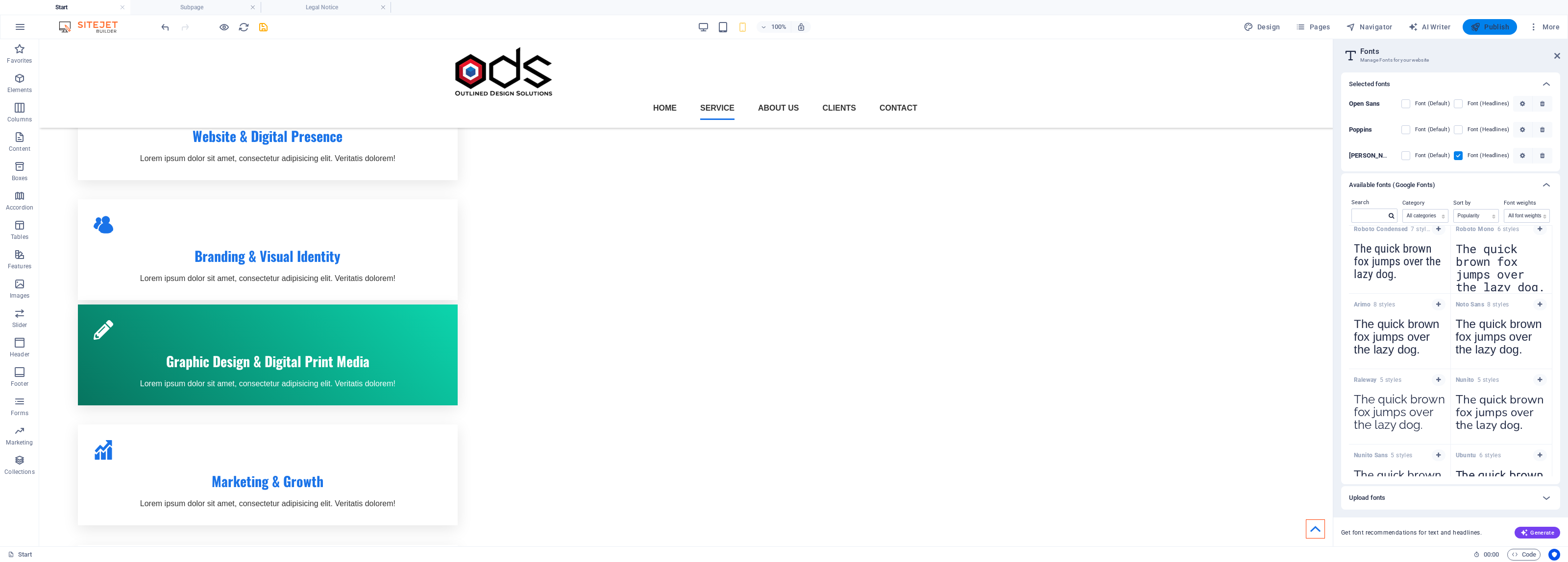
click at [1500, 22] on span "Publish" at bounding box center [1490, 27] width 39 height 10
